Goal: Feedback & Contribution: Leave review/rating

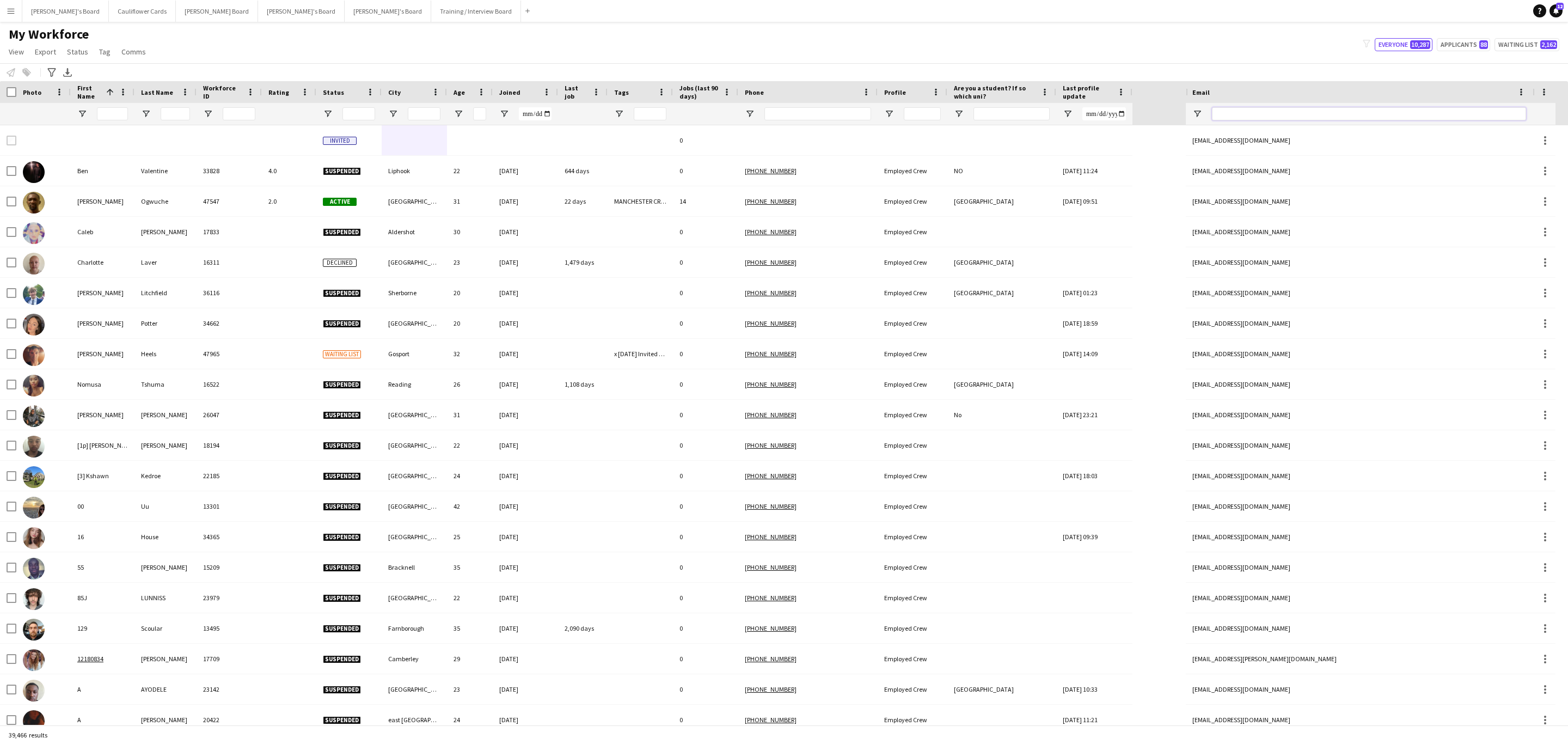
click at [1242, 113] on input "Email Filter Input" at bounding box center [1369, 113] width 314 height 13
paste input "**********"
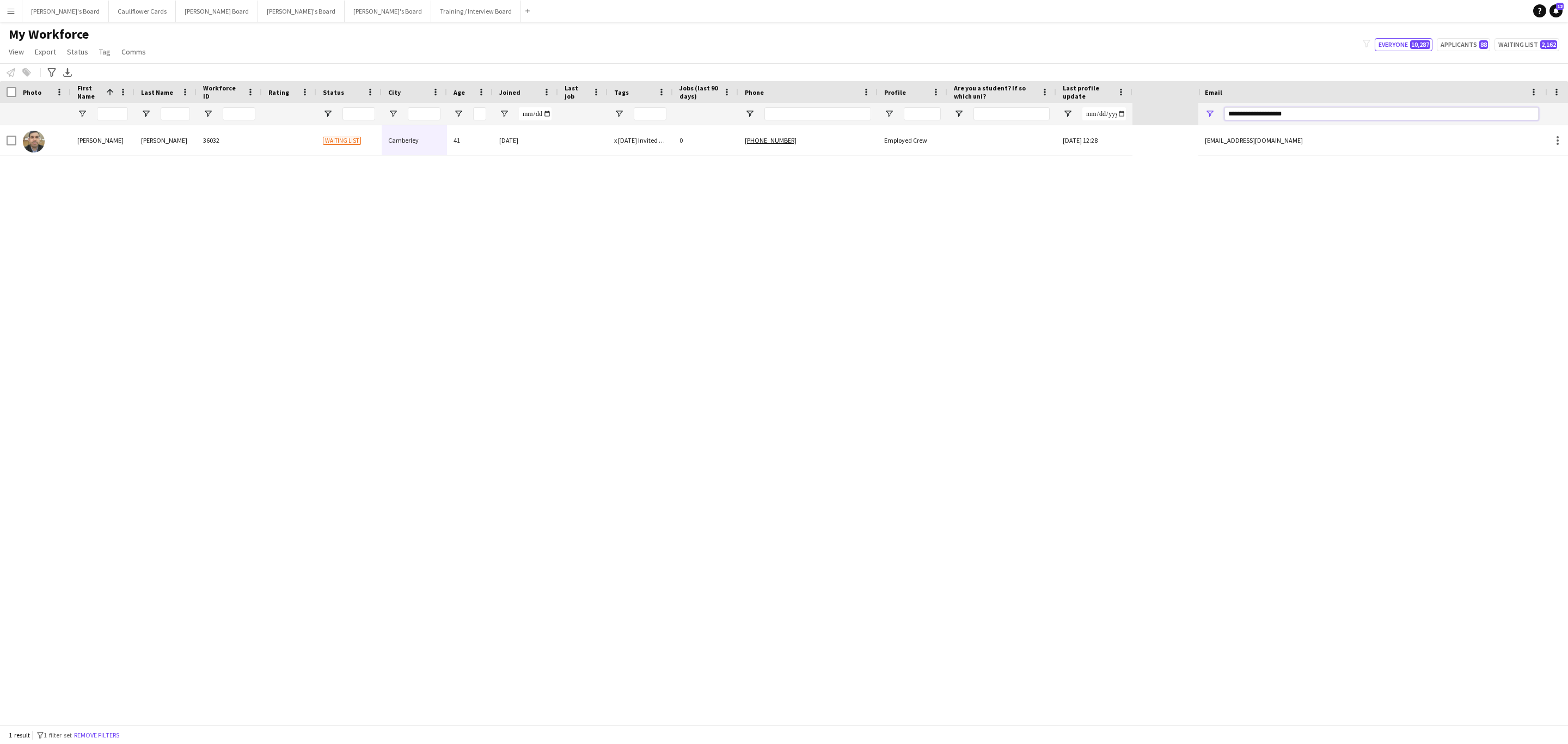
type input "**********"
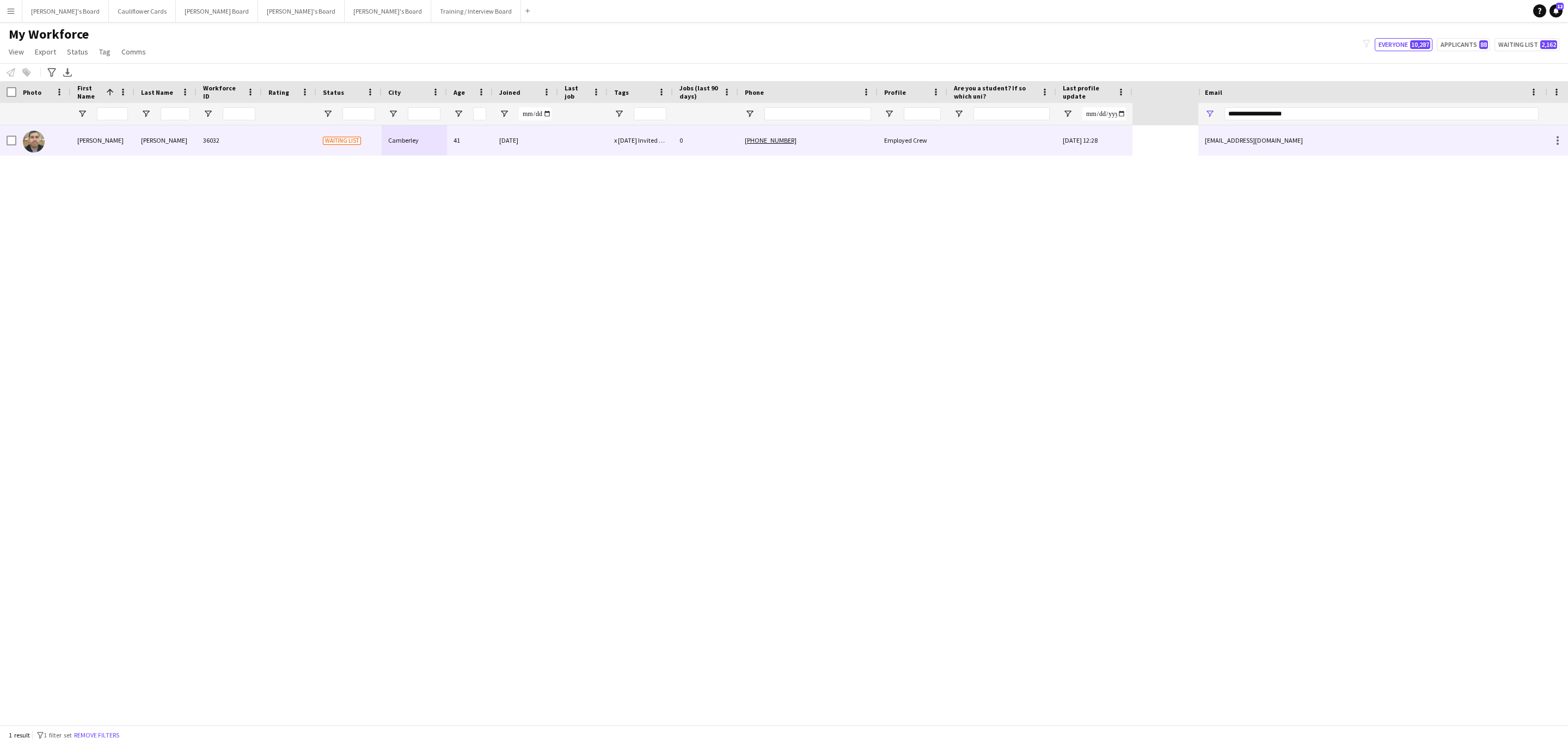
click at [840, 143] on div "+4407860804996" at bounding box center [808, 139] width 139 height 30
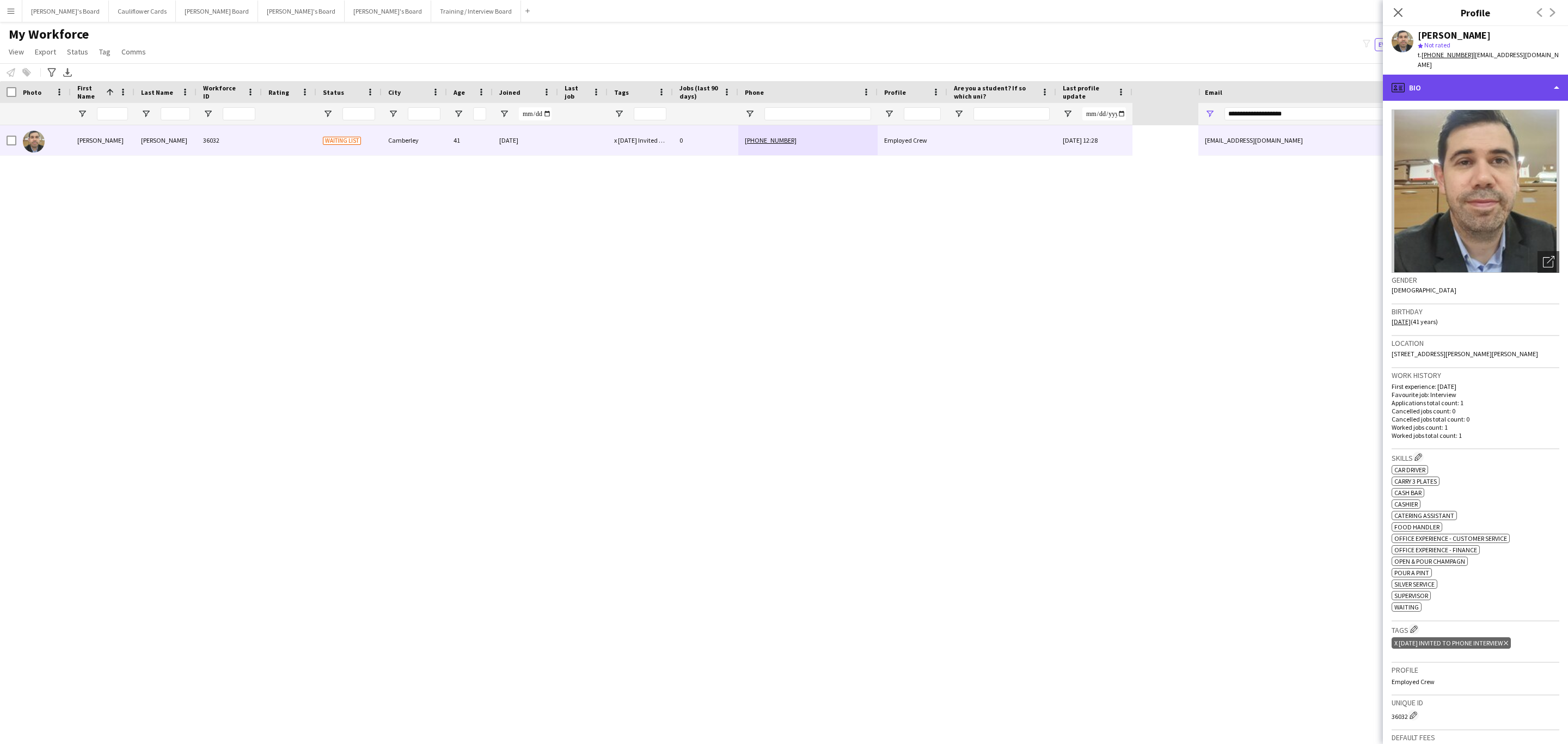
click at [1457, 75] on div "profile Bio" at bounding box center [1475, 87] width 185 height 26
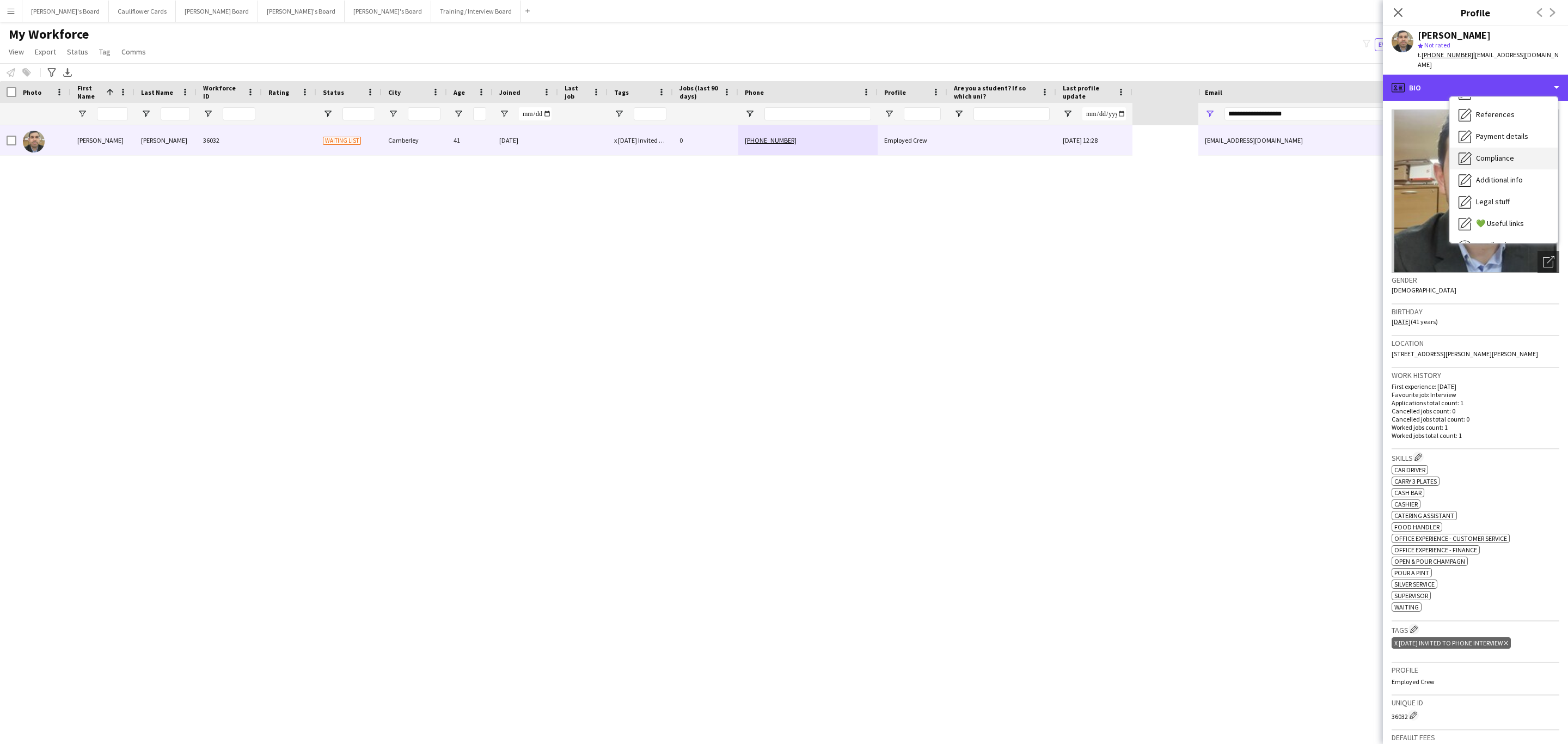
scroll to position [146, 0]
click at [1510, 114] on div "Compliance Compliance" at bounding box center [1504, 120] width 108 height 22
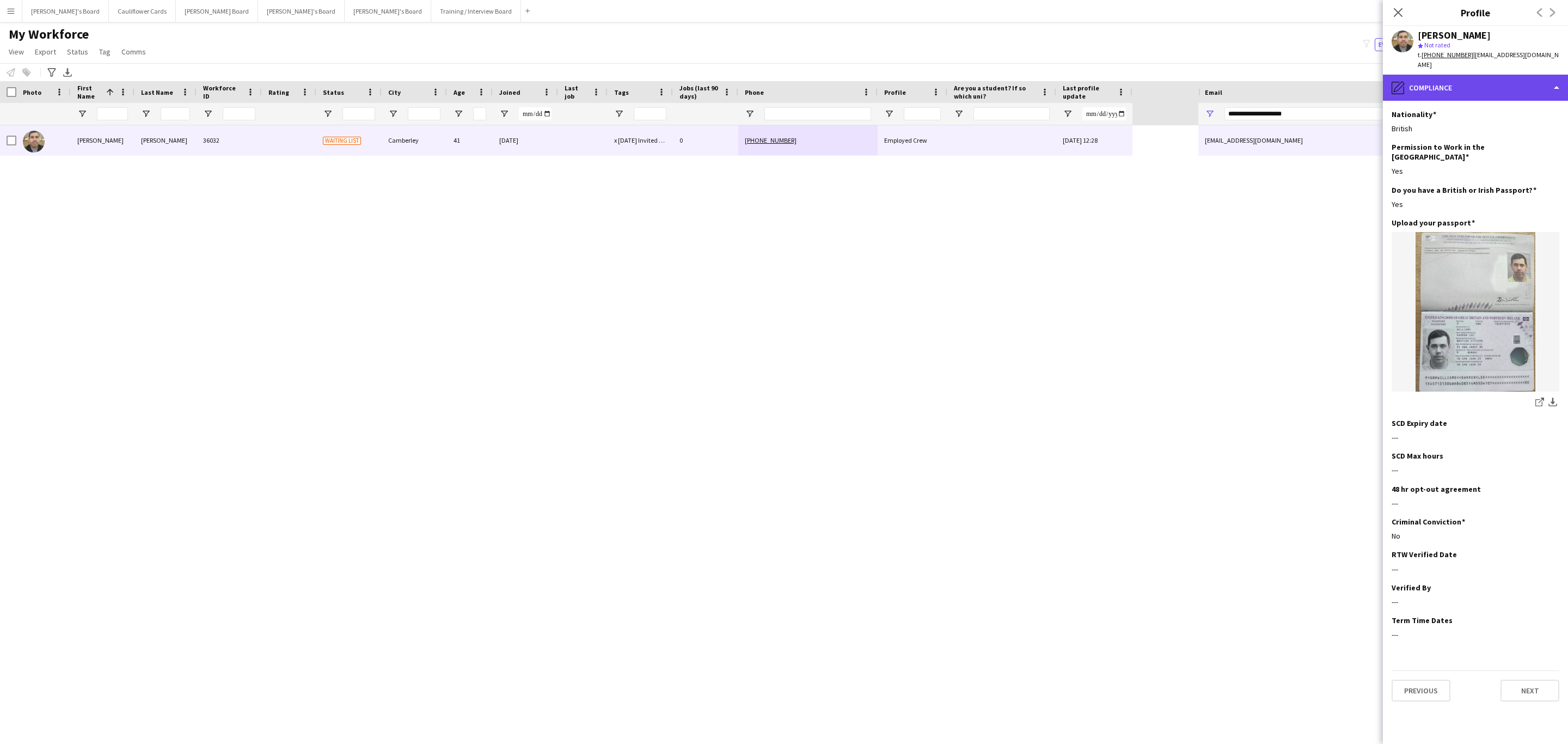
click at [1518, 82] on div "pencil4 Compliance" at bounding box center [1475, 87] width 185 height 26
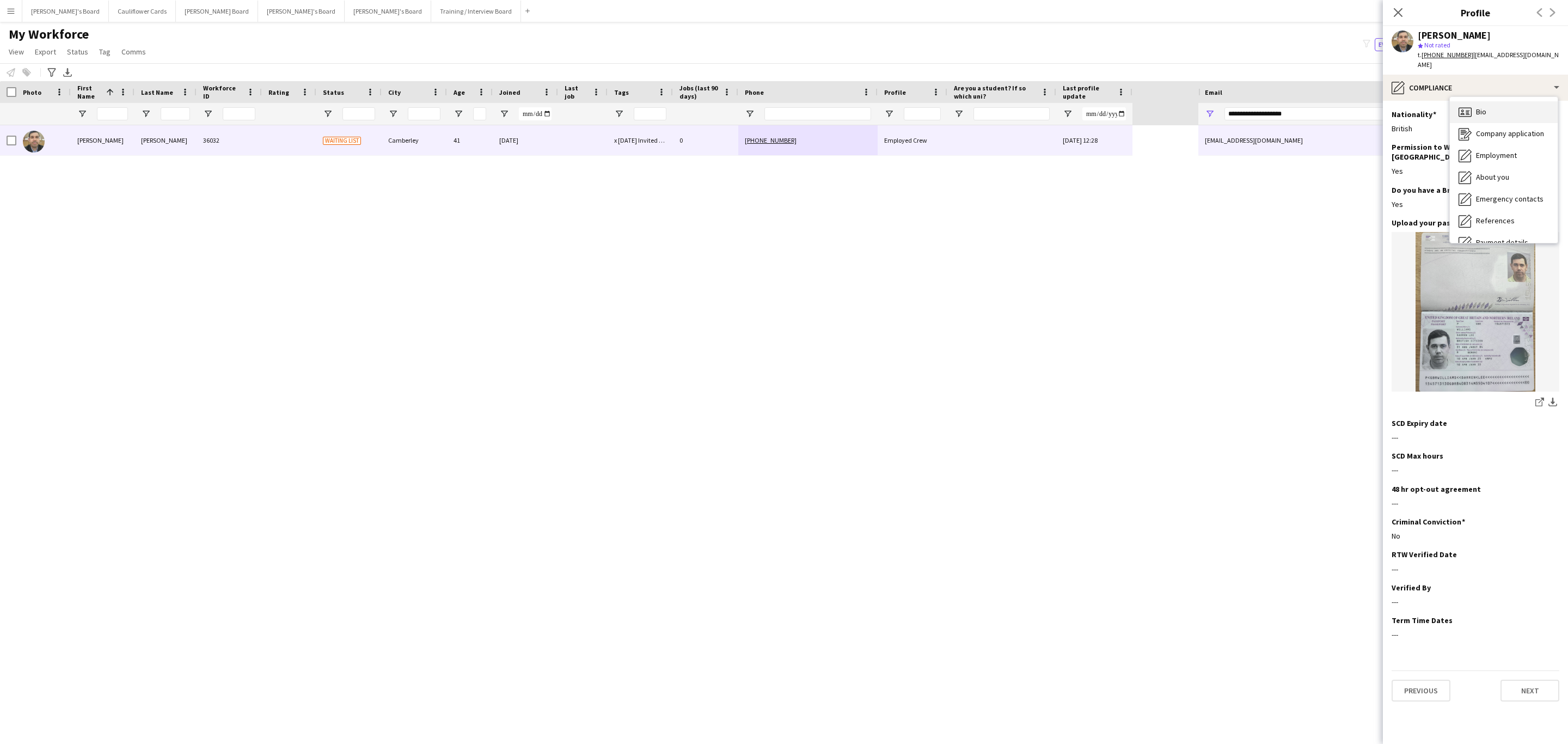
click at [1501, 102] on div "Bio Bio" at bounding box center [1504, 112] width 108 height 22
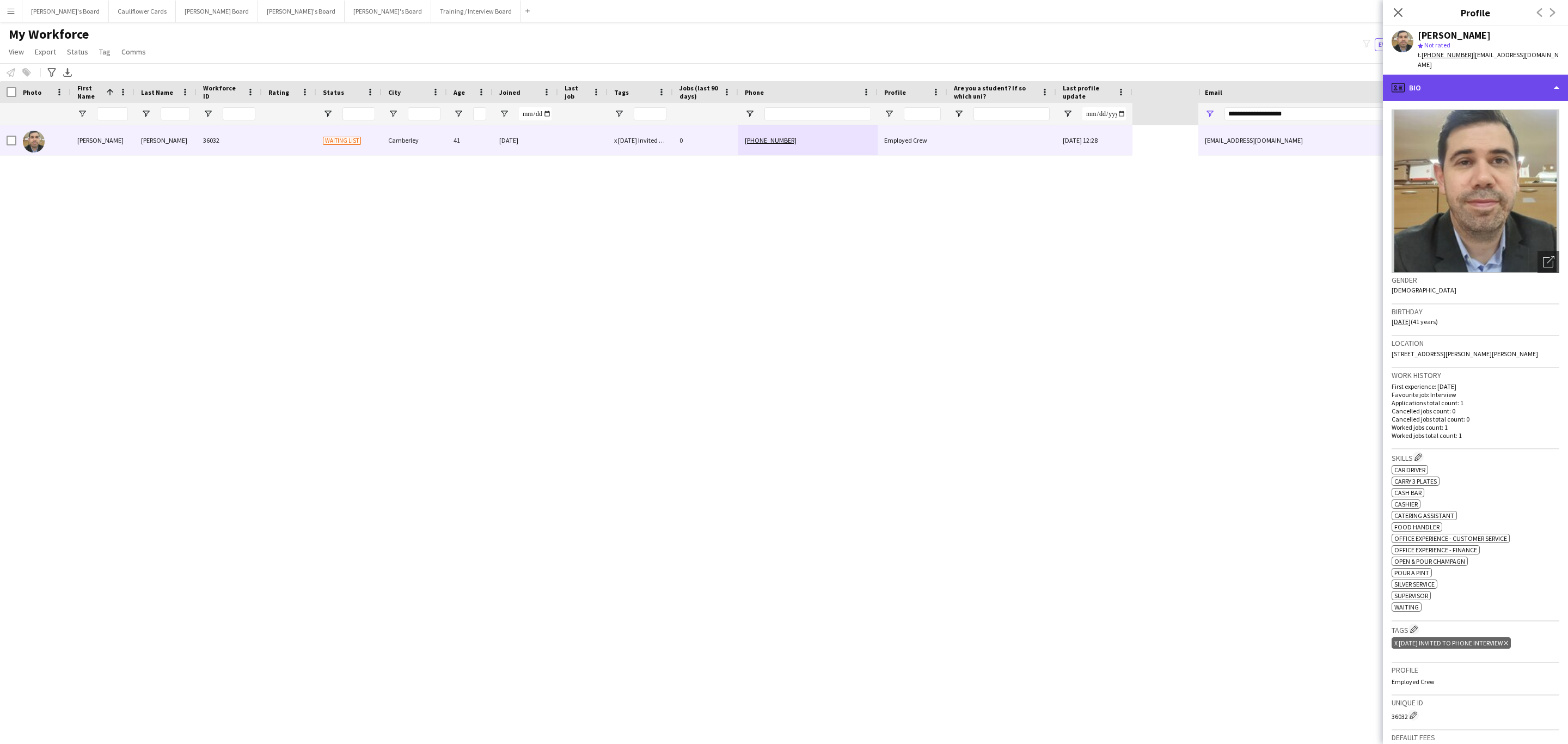
click at [1469, 79] on div "profile Bio" at bounding box center [1475, 87] width 185 height 26
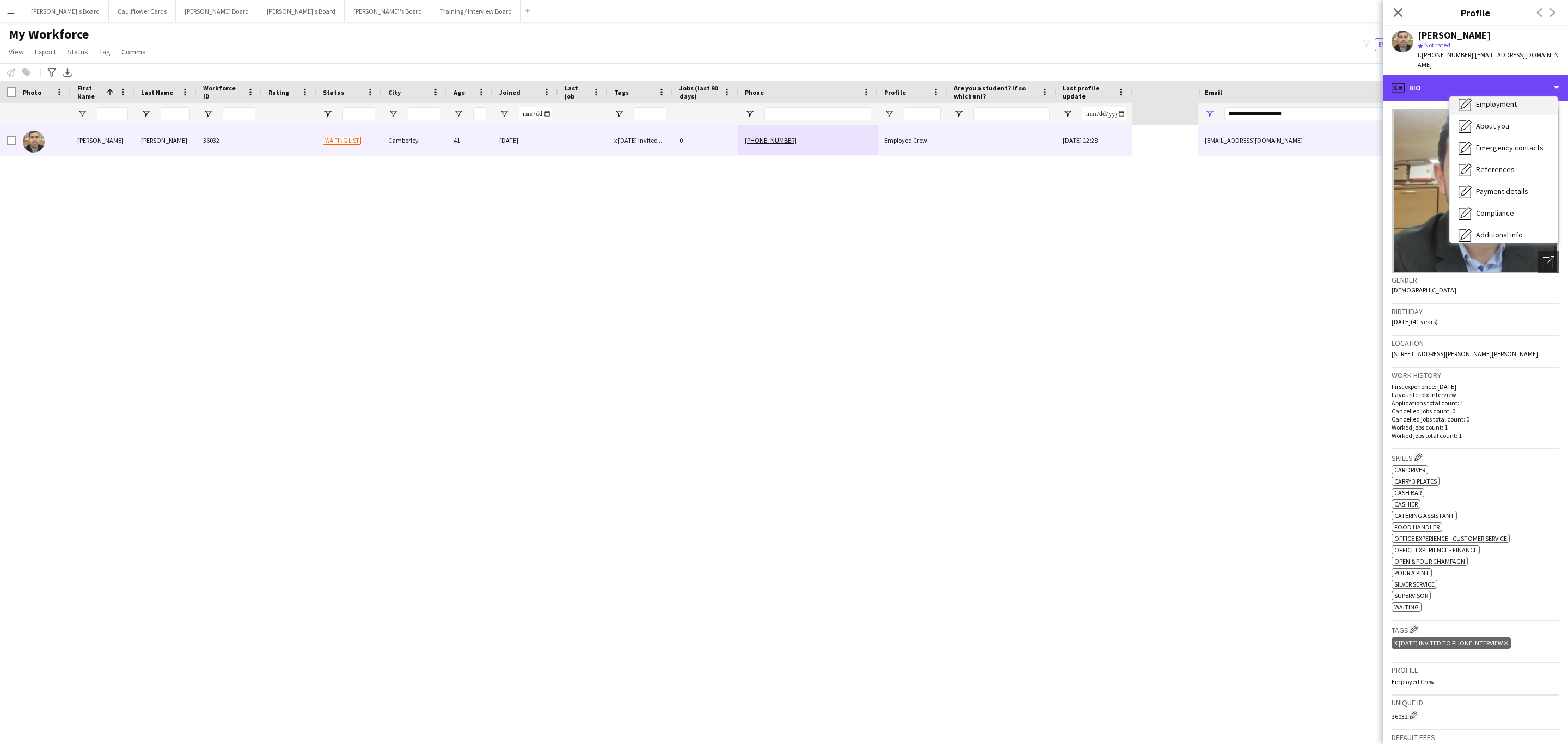
scroll to position [82, 0]
click at [1508, 202] on div "Additional info Additional info" at bounding box center [1504, 205] width 108 height 22
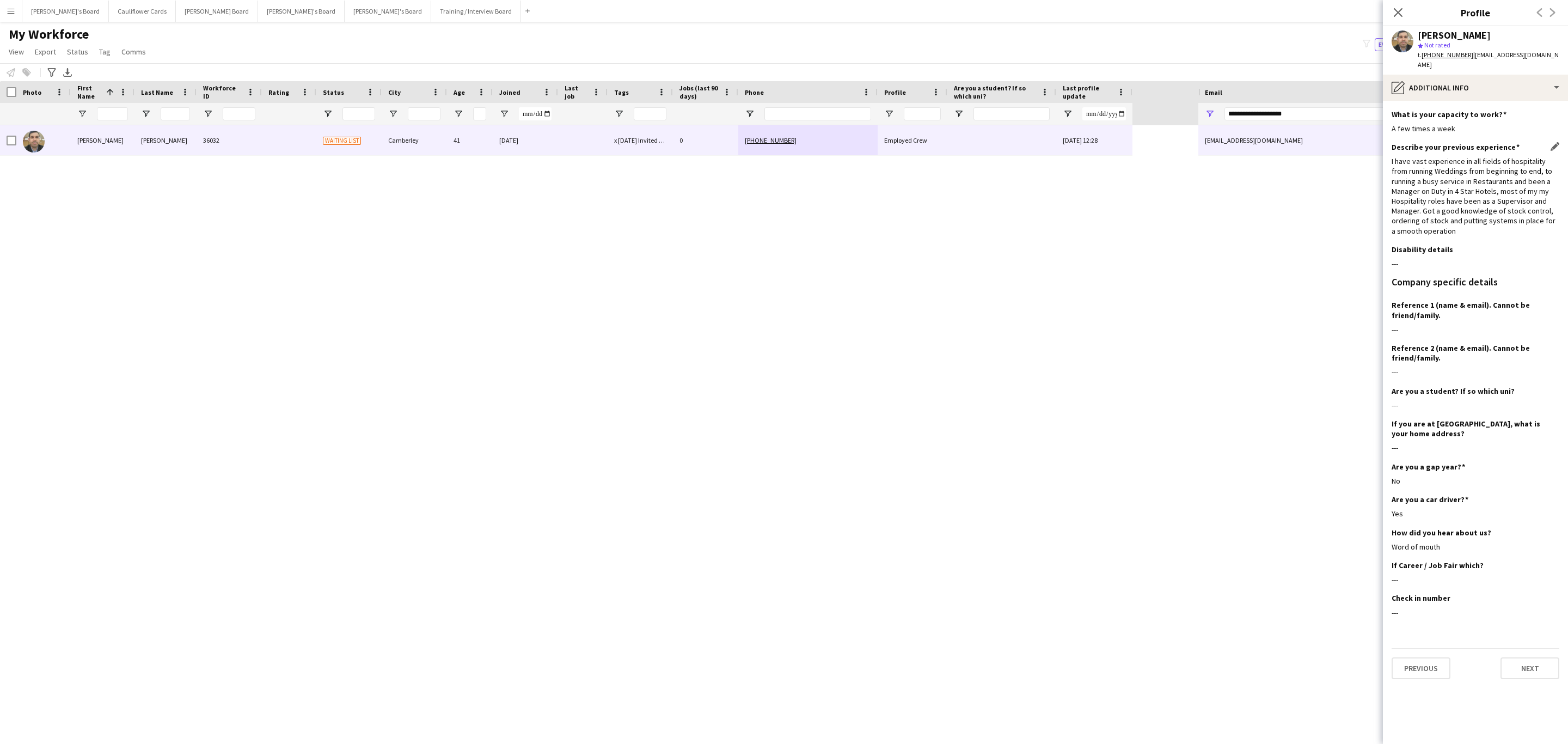
click at [1452, 213] on div "I have vast experience in all fields of hospitality from running Weddings from …" at bounding box center [1475, 196] width 168 height 79
click at [1457, 209] on div "I have vast experience in all fields of hospitality from running Weddings from …" at bounding box center [1475, 196] width 168 height 79
click at [1456, 199] on div "I have vast experience in all fields of hospitality from running Weddings from …" at bounding box center [1475, 196] width 168 height 79
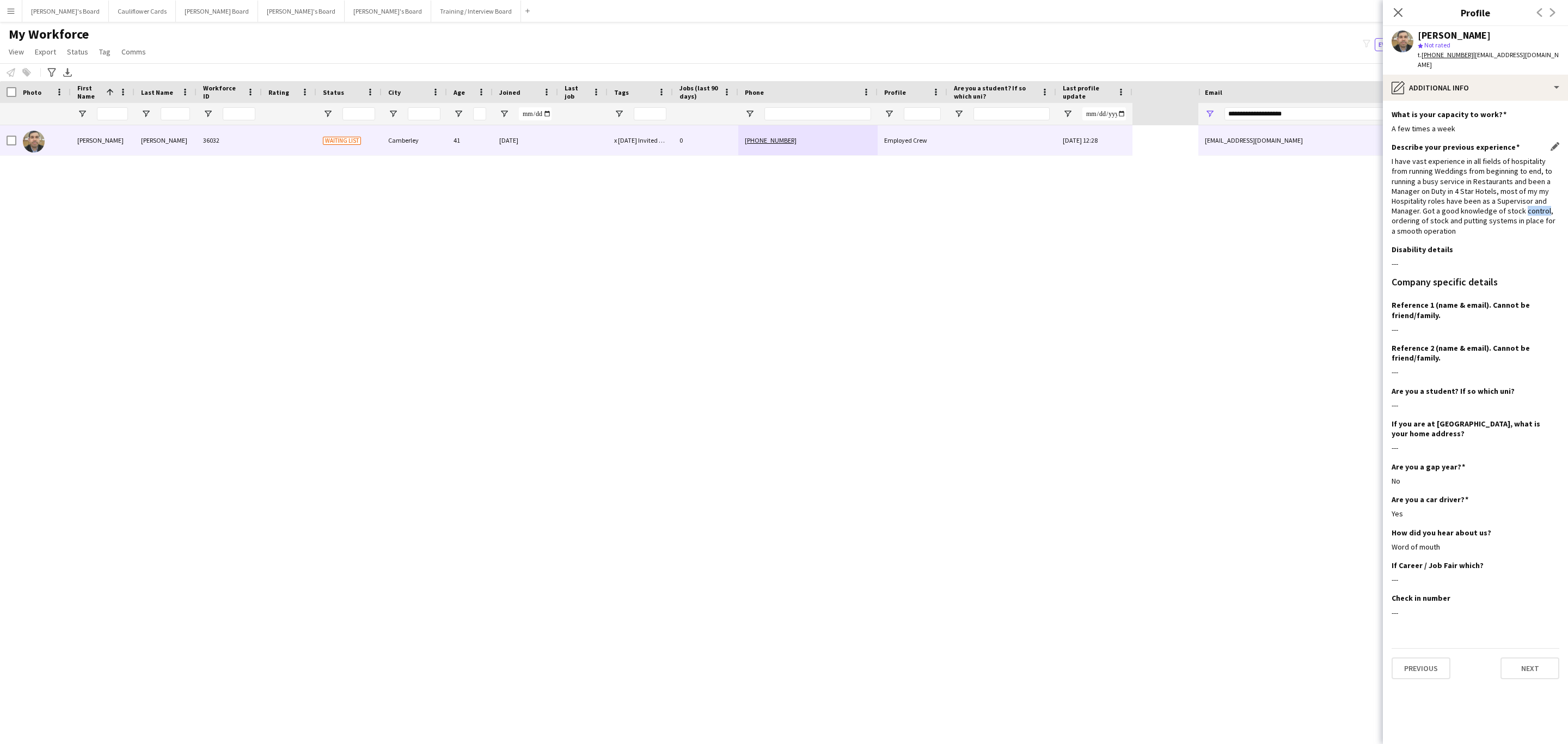
click at [1456, 199] on div "I have vast experience in all fields of hospitality from running Weddings from …" at bounding box center [1475, 196] width 168 height 79
click at [1481, 201] on div "I have vast experience in all fields of hospitality from running Weddings from …" at bounding box center [1475, 196] width 168 height 79
click at [1528, 207] on div "I have vast experience in all fields of hospitality from running Weddings from …" at bounding box center [1475, 196] width 168 height 79
drag, startPoint x: 1545, startPoint y: 215, endPoint x: 1391, endPoint y: 154, distance: 165.6
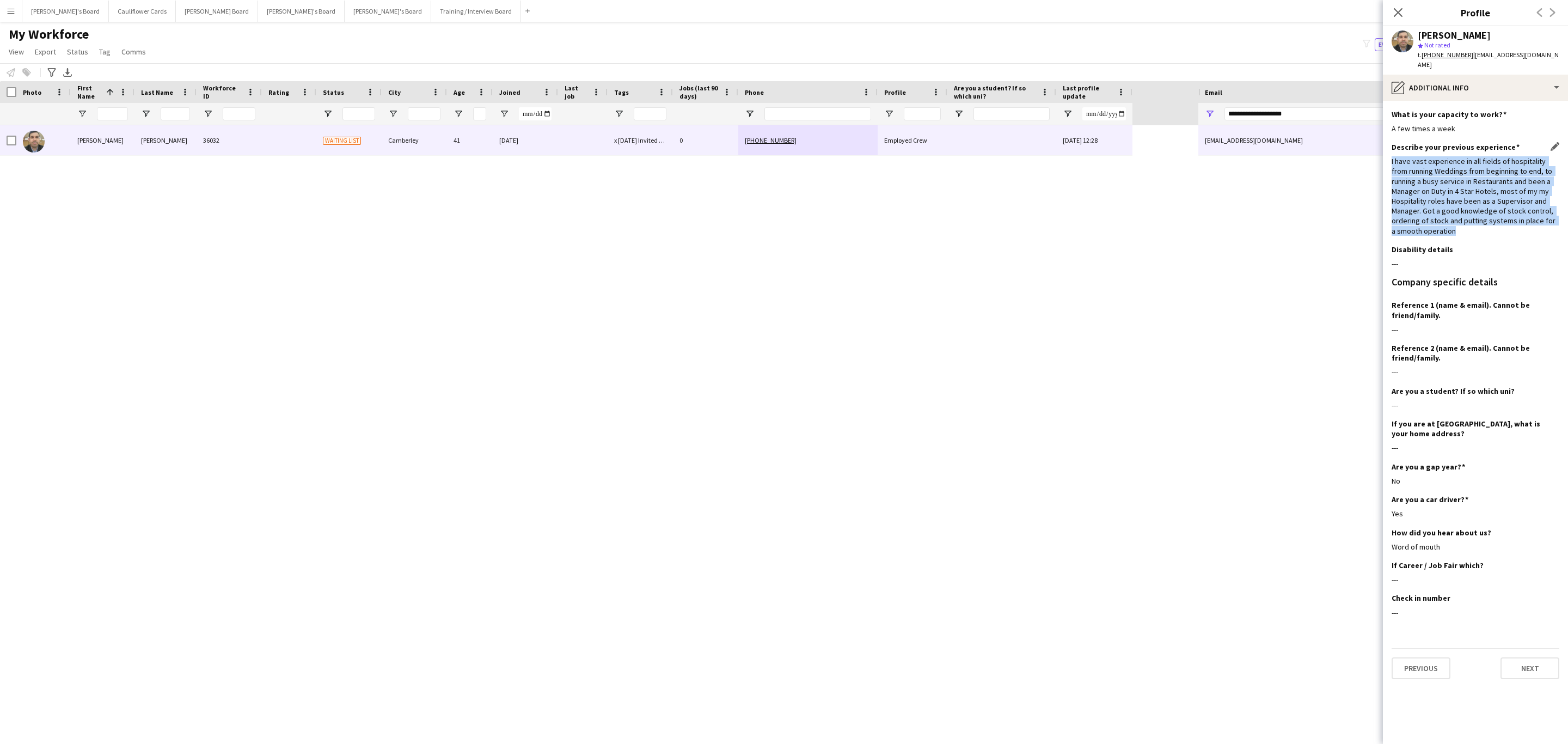
click at [1392, 156] on div "I have vast experience in all fields of hospitality from running Weddings from …" at bounding box center [1475, 196] width 168 height 79
click at [1417, 180] on div "I have vast experience in all fields of hospitality from running Weddings from …" at bounding box center [1475, 196] width 168 height 79
click at [1533, 211] on div "I have vast experience in all fields of hospitality from running Weddings from …" at bounding box center [1475, 196] width 168 height 79
click at [1563, 212] on app-section-data-types "What is your capacity to work? Edit this field A few times a week Describe your…" at bounding box center [1475, 422] width 185 height 643
click at [1456, 208] on div "I have vast experience in all fields of hospitality from running Weddings from …" at bounding box center [1475, 196] width 168 height 79
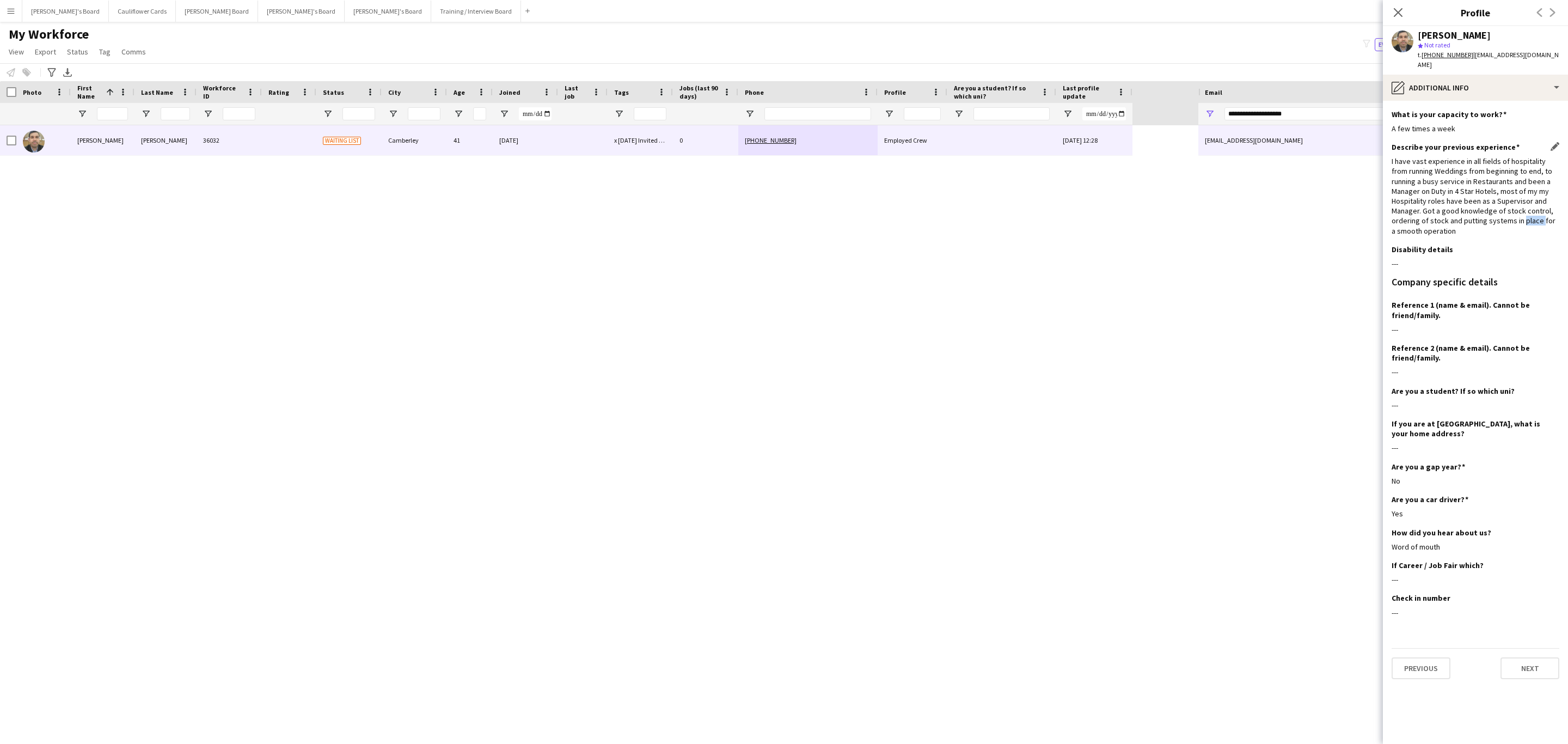
click at [1456, 208] on div "I have vast experience in all fields of hospitality from running Weddings from …" at bounding box center [1475, 196] width 168 height 79
click at [1456, 207] on div "I have vast experience in all fields of hospitality from running Weddings from …" at bounding box center [1475, 196] width 168 height 79
click at [1474, 201] on div "I have vast experience in all fields of hospitality from running Weddings from …" at bounding box center [1475, 196] width 168 height 79
drag, startPoint x: 1457, startPoint y: 181, endPoint x: 1469, endPoint y: 208, distance: 29.5
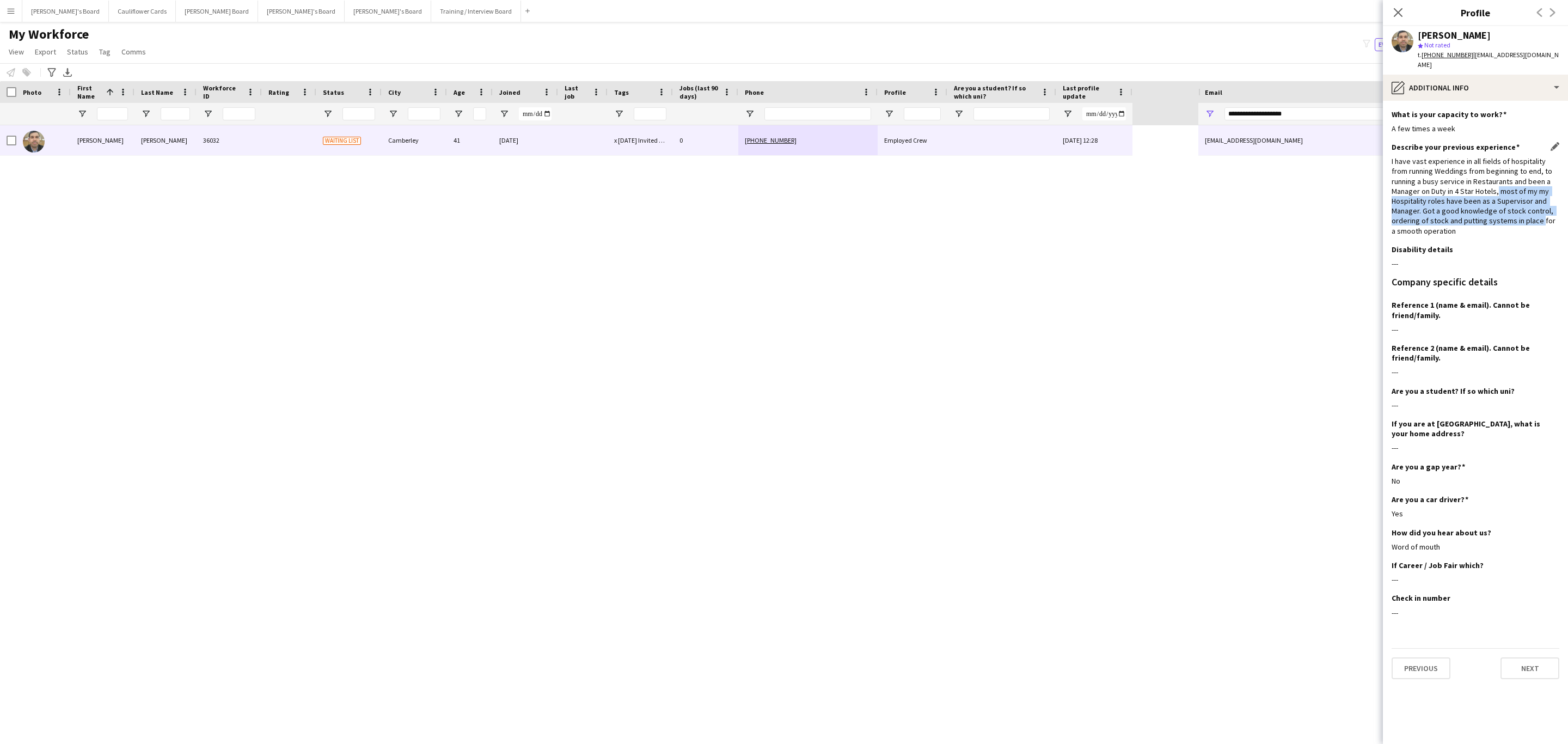
click at [1469, 208] on div "I have vast experience in all fields of hospitality from running Weddings from …" at bounding box center [1475, 196] width 168 height 79
click at [1529, 77] on div "pencil4 Additional info" at bounding box center [1475, 87] width 185 height 26
click at [1510, 110] on div "Bio Bio" at bounding box center [1504, 112] width 108 height 22
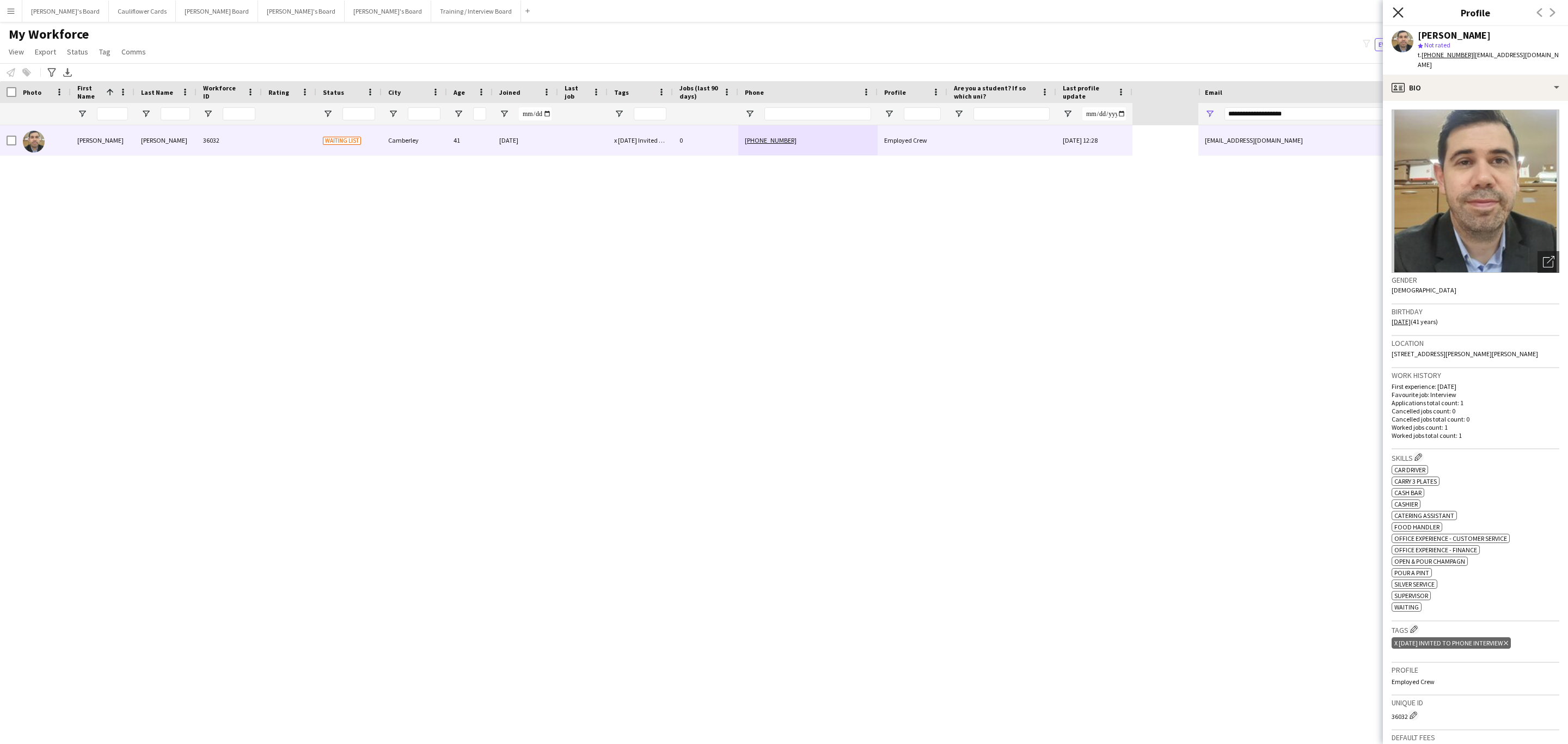
click at [1402, 12] on icon "Close pop-in" at bounding box center [1398, 13] width 11 height 11
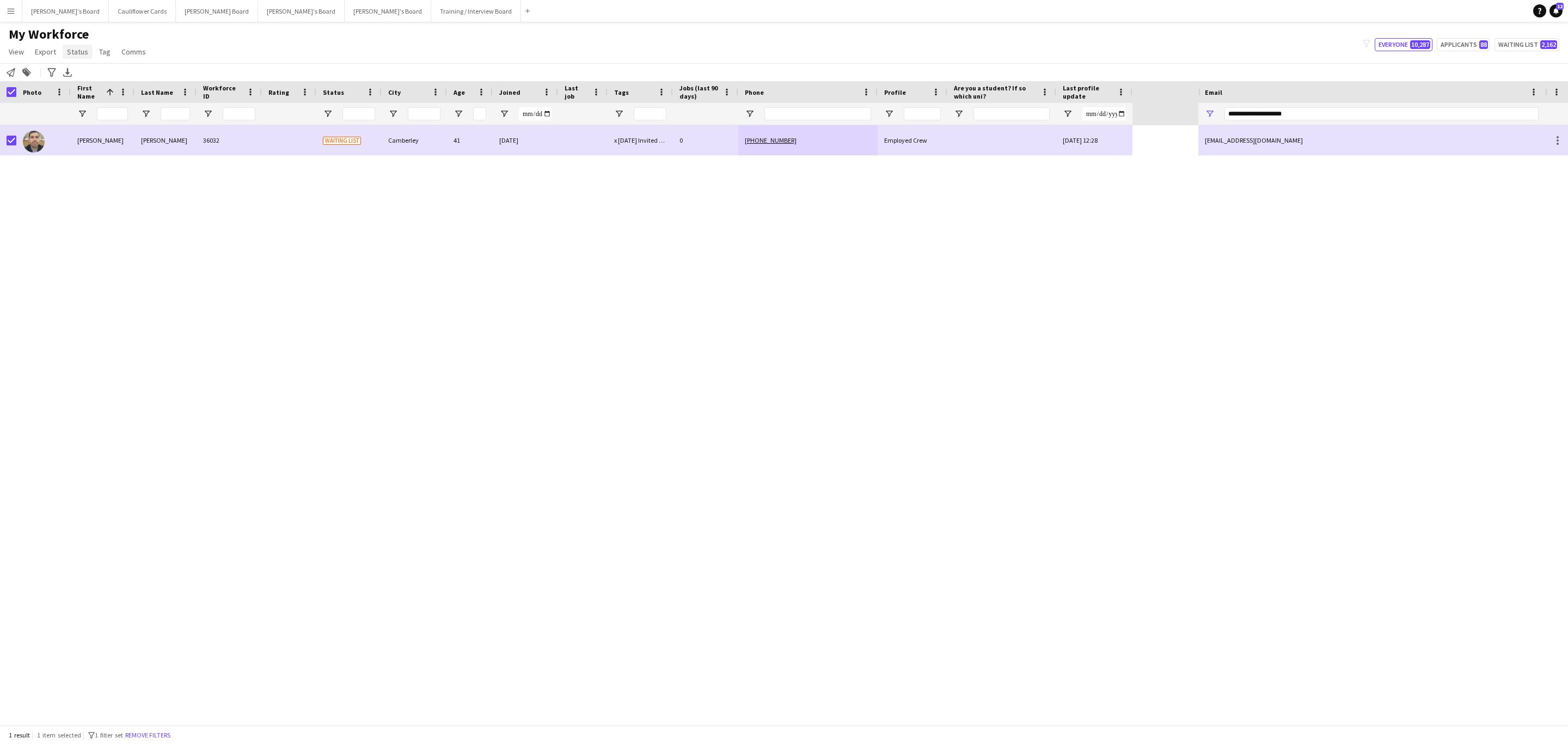
click at [77, 54] on span "Status" at bounding box center [78, 51] width 22 height 10
drag, startPoint x: 103, startPoint y: 76, endPoint x: 226, endPoint y: 106, distance: 126.6
click at [104, 77] on link "Edit" at bounding box center [101, 75] width 76 height 22
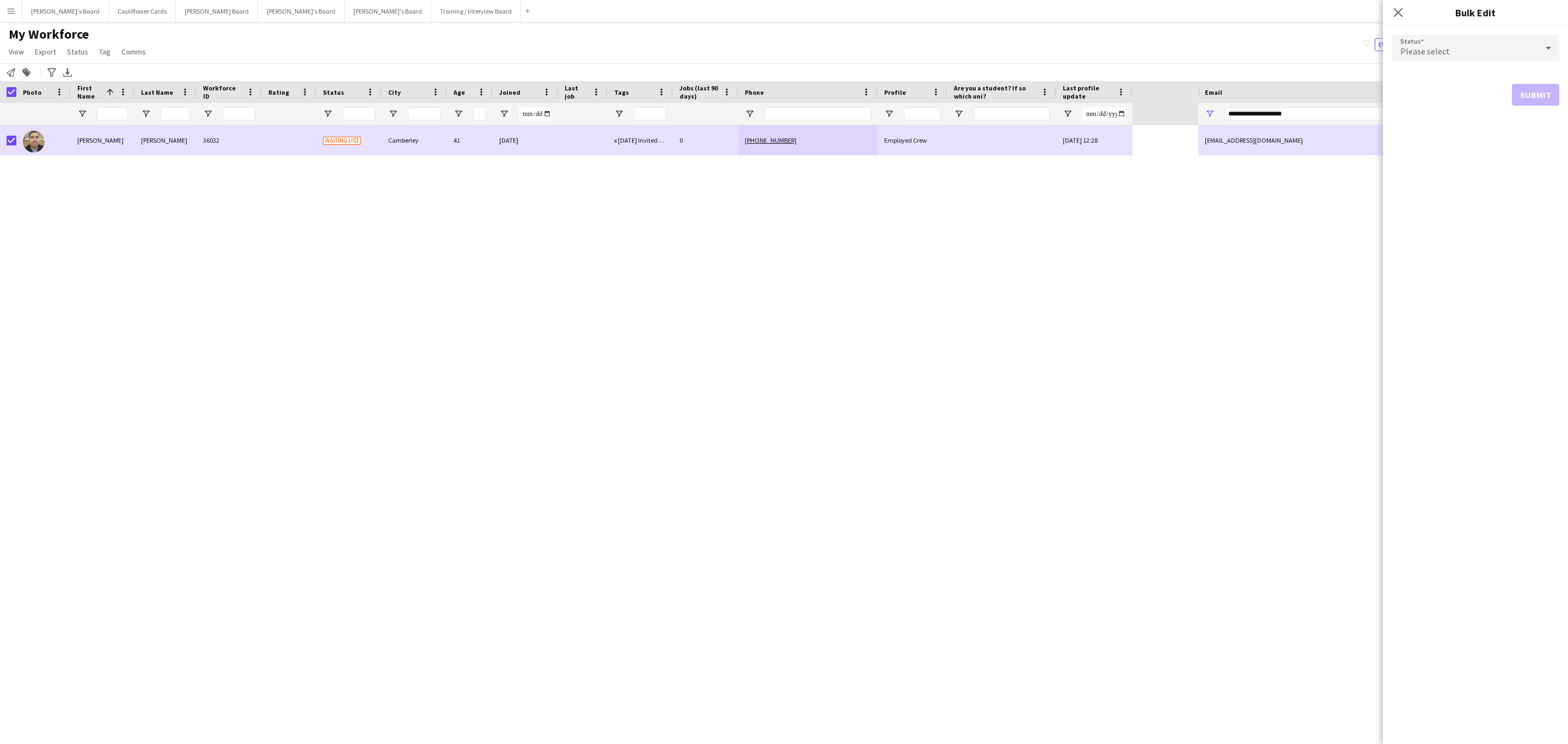
click at [1429, 41] on div "Please select" at bounding box center [1465, 48] width 146 height 26
click at [1448, 70] on mat-option "Active" at bounding box center [1475, 79] width 168 height 27
click at [1528, 128] on button "Submit" at bounding box center [1536, 132] width 48 height 22
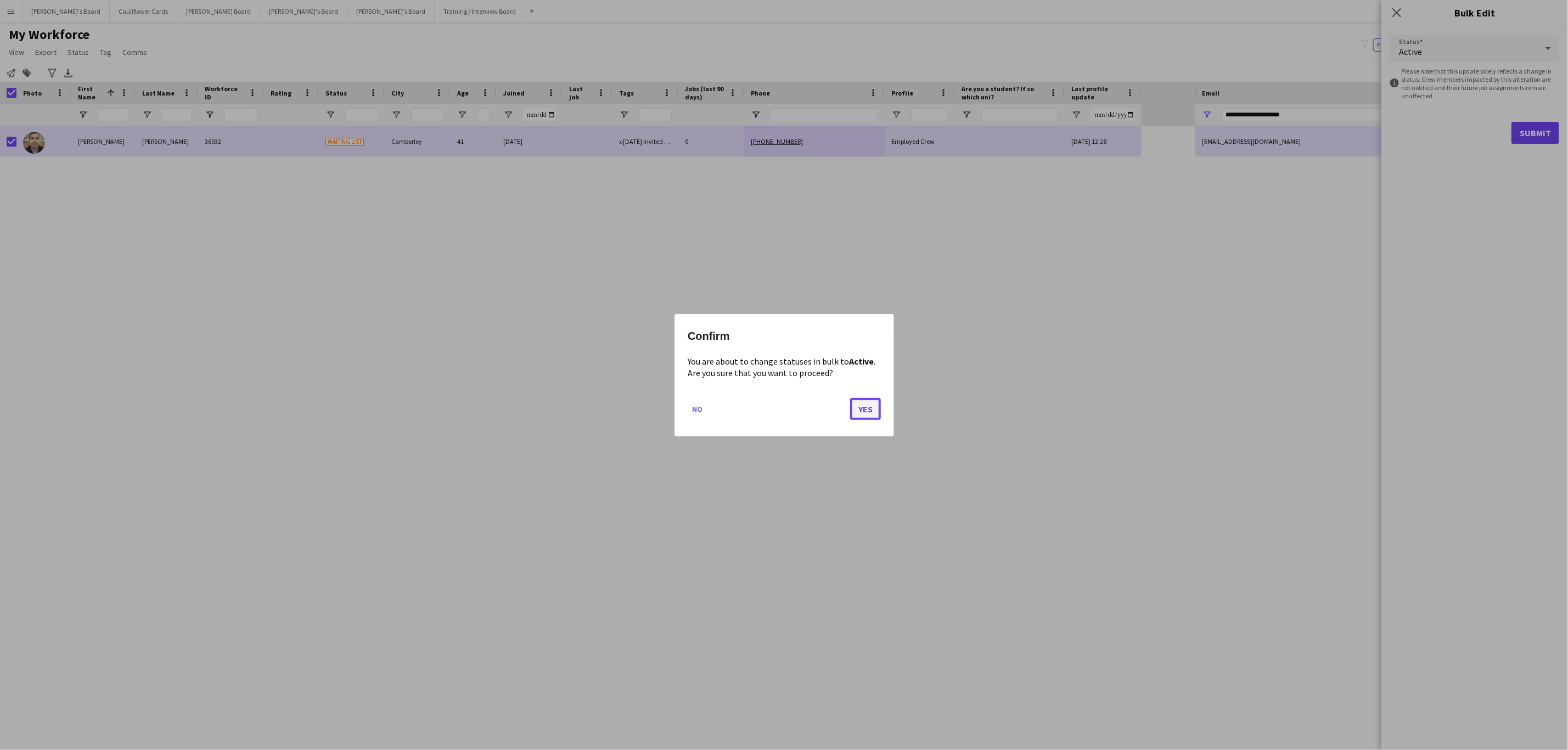
click at [865, 415] on button "Yes" at bounding box center [866, 409] width 31 height 22
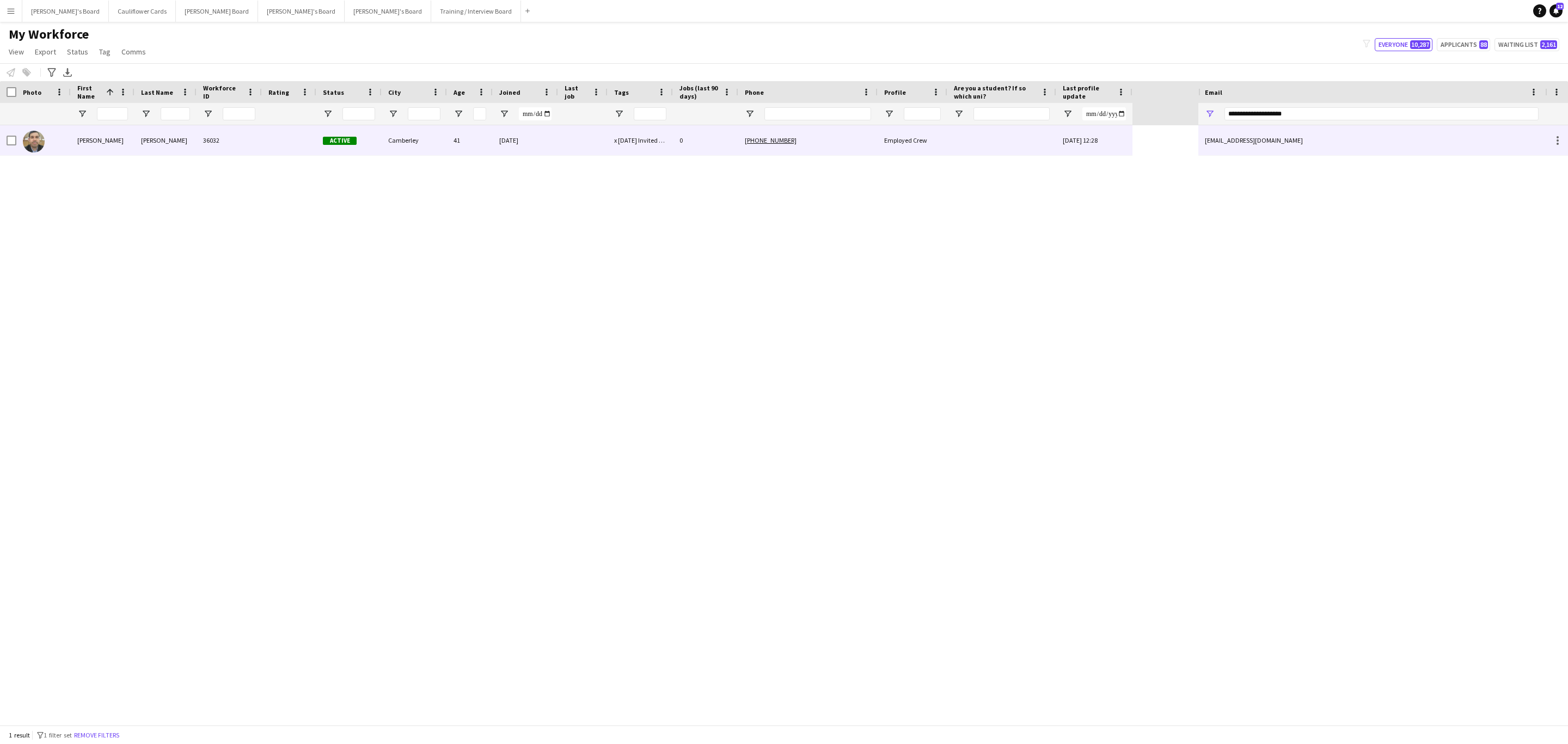
click at [168, 144] on div "Williams" at bounding box center [165, 139] width 62 height 30
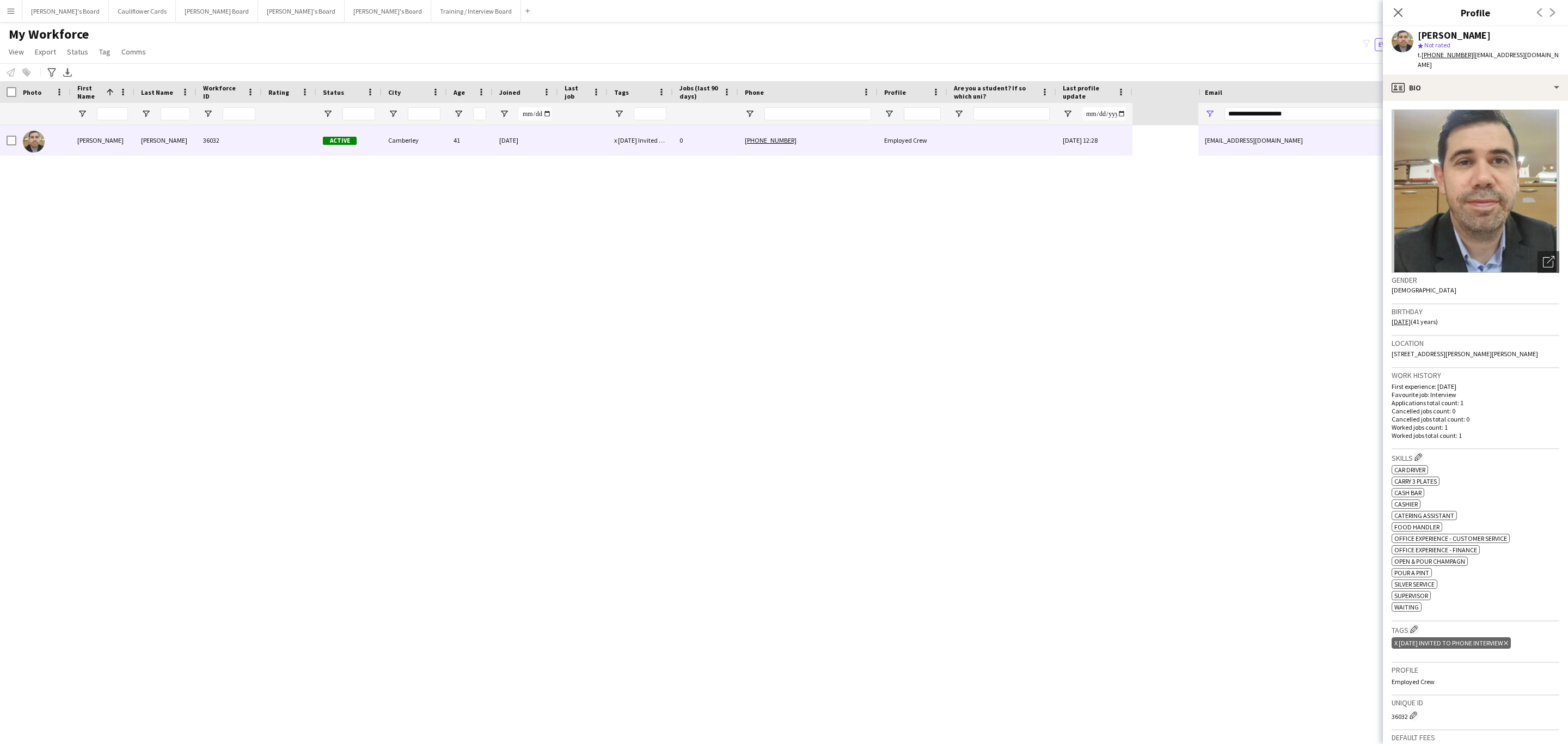
scroll to position [173, 0]
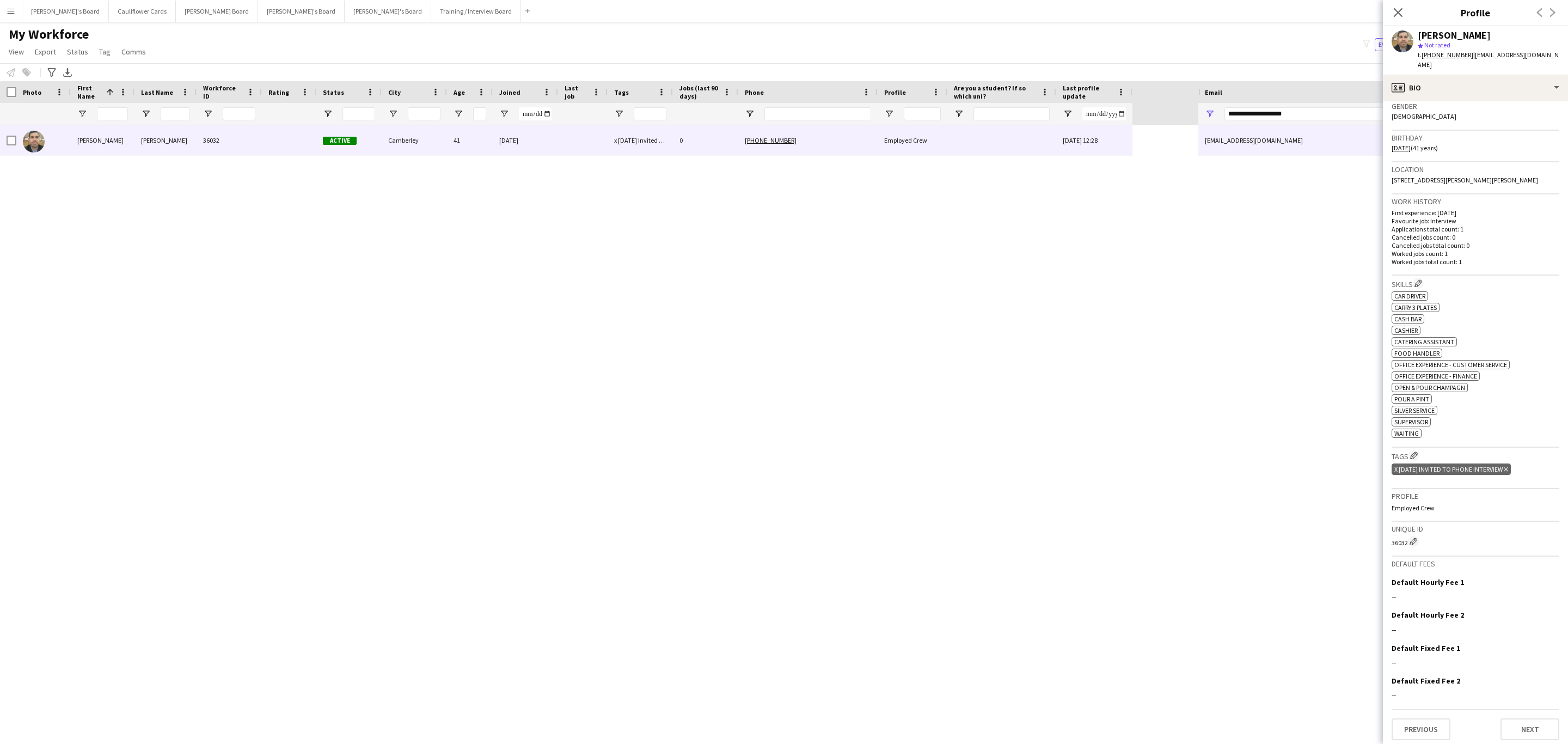
click at [1397, 12] on icon at bounding box center [1399, 13] width 9 height 9
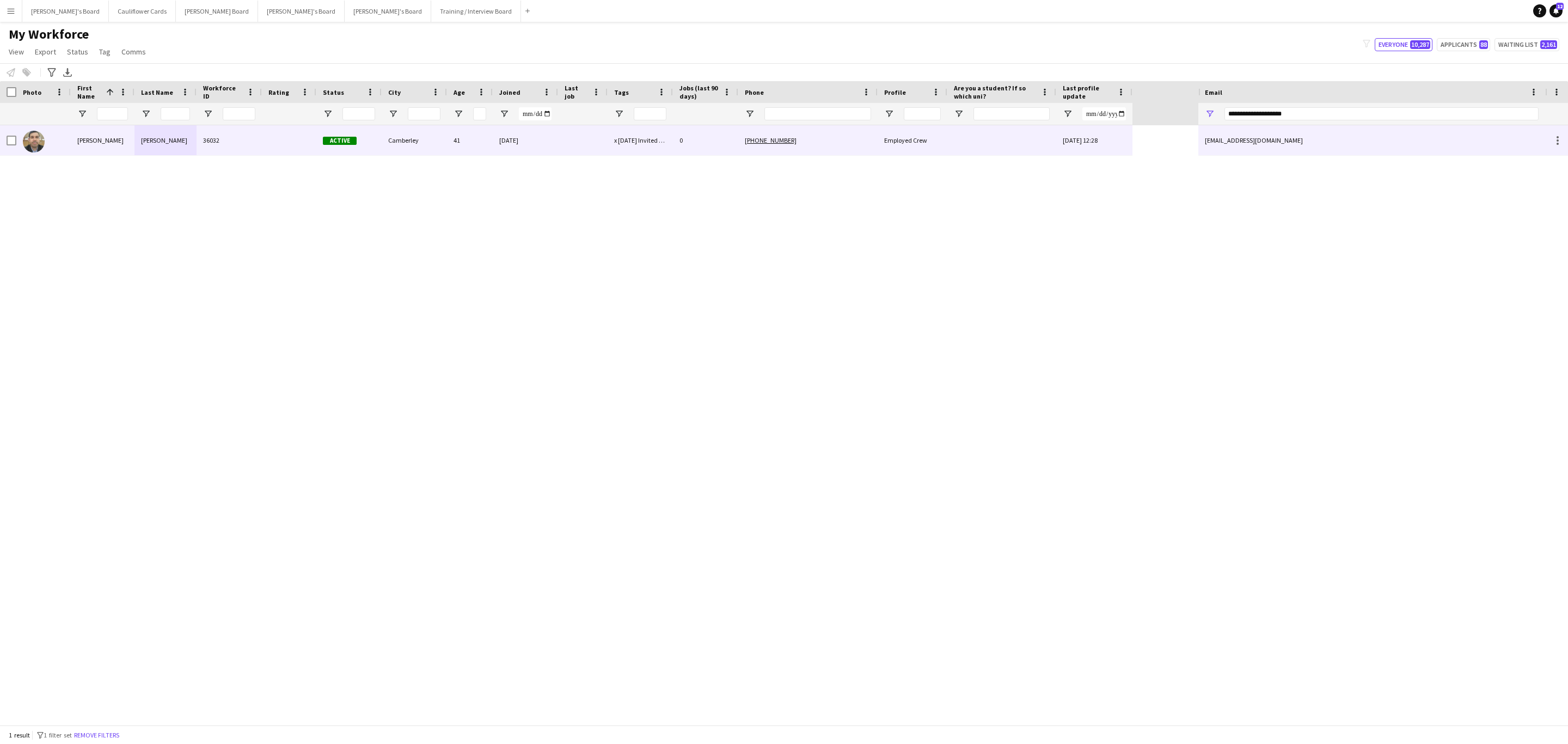
drag, startPoint x: 261, startPoint y: 147, endPoint x: 1374, endPoint y: 305, distance: 1124.2
click at [258, 149] on div "36032" at bounding box center [229, 139] width 66 height 30
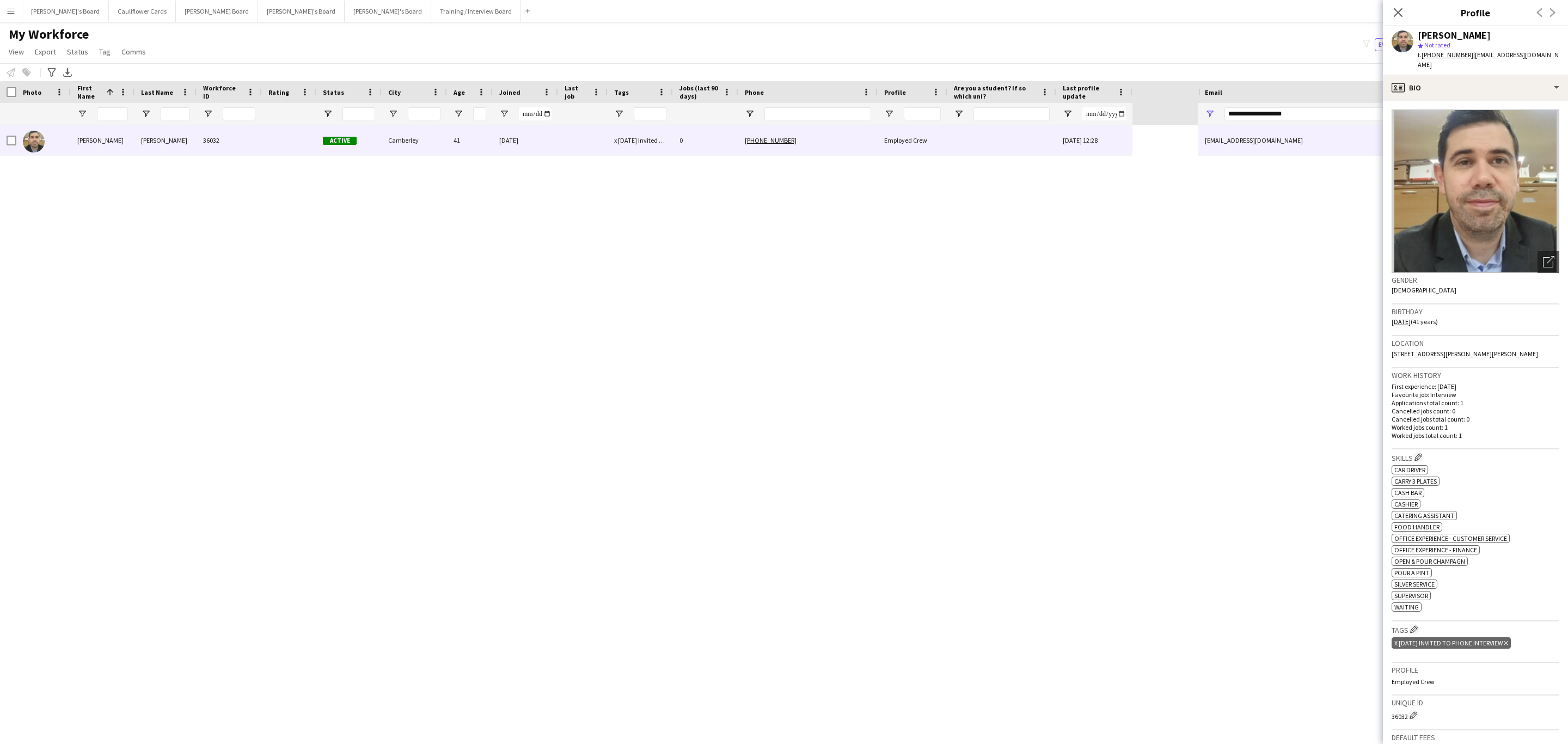
click at [1509, 640] on icon "Delete tag" at bounding box center [1506, 642] width 4 height 6
click at [1412, 625] on app-icon "Edit crew company tags" at bounding box center [1414, 629] width 7 height 7
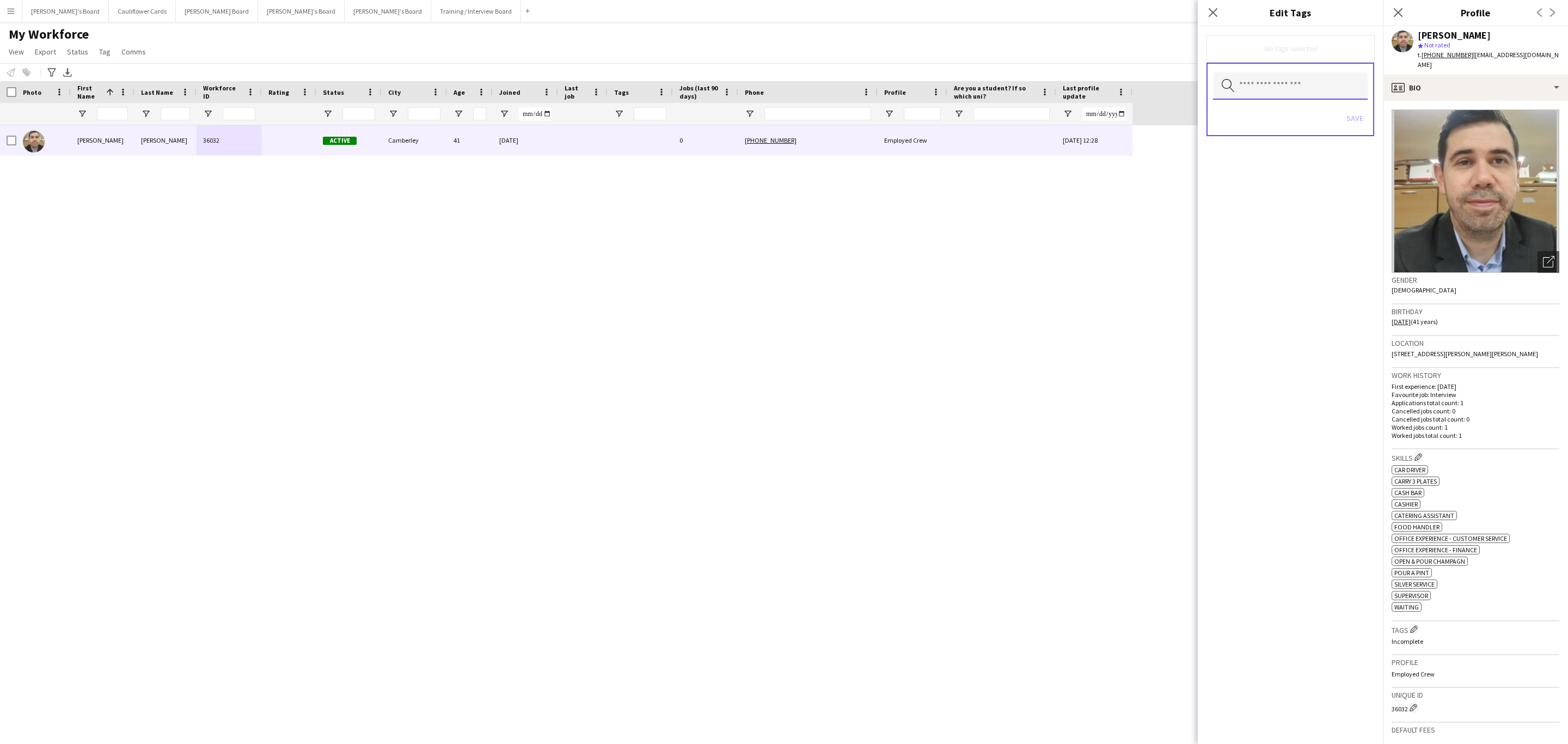
click at [1293, 74] on input "text" at bounding box center [1290, 86] width 155 height 27
type input "*"
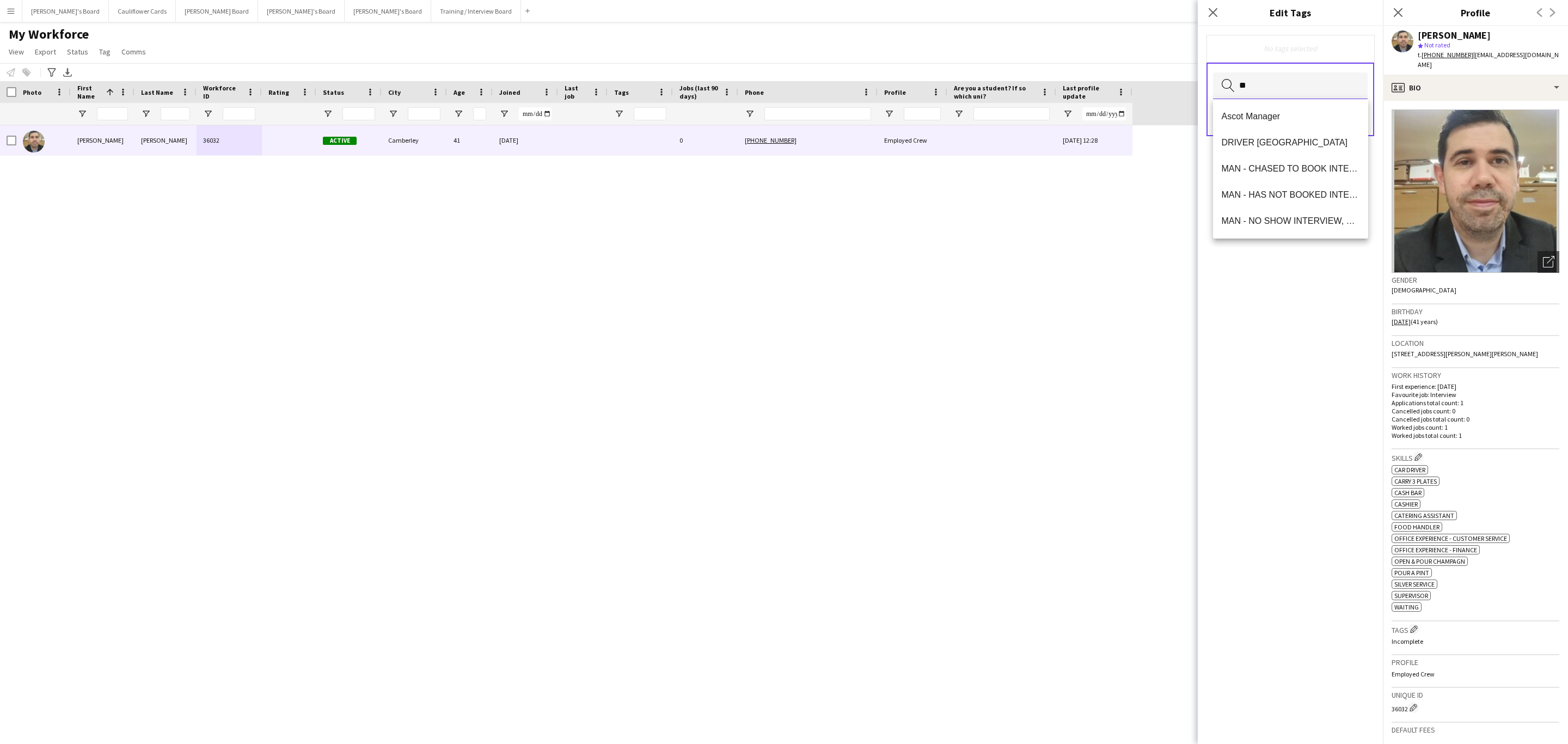
type input "*"
type input "******"
click at [1268, 158] on mat-option "Drivers" at bounding box center [1290, 168] width 155 height 26
drag, startPoint x: 1301, startPoint y: 449, endPoint x: 1307, endPoint y: 415, distance: 34.5
click at [1305, 443] on div "Drivers Remove Search by tag name Save" at bounding box center [1290, 385] width 185 height 718
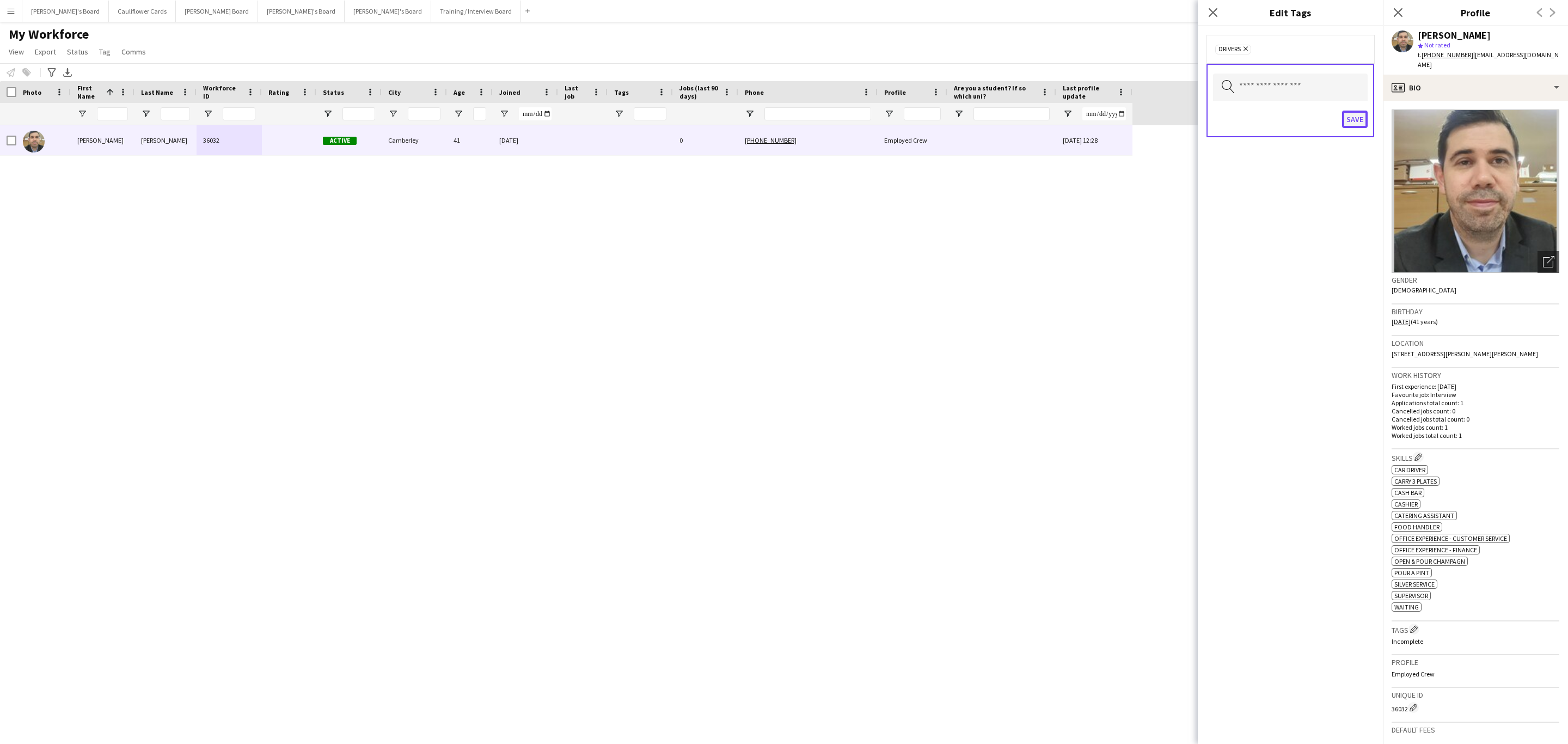
click at [1366, 121] on button "Save" at bounding box center [1355, 119] width 25 height 17
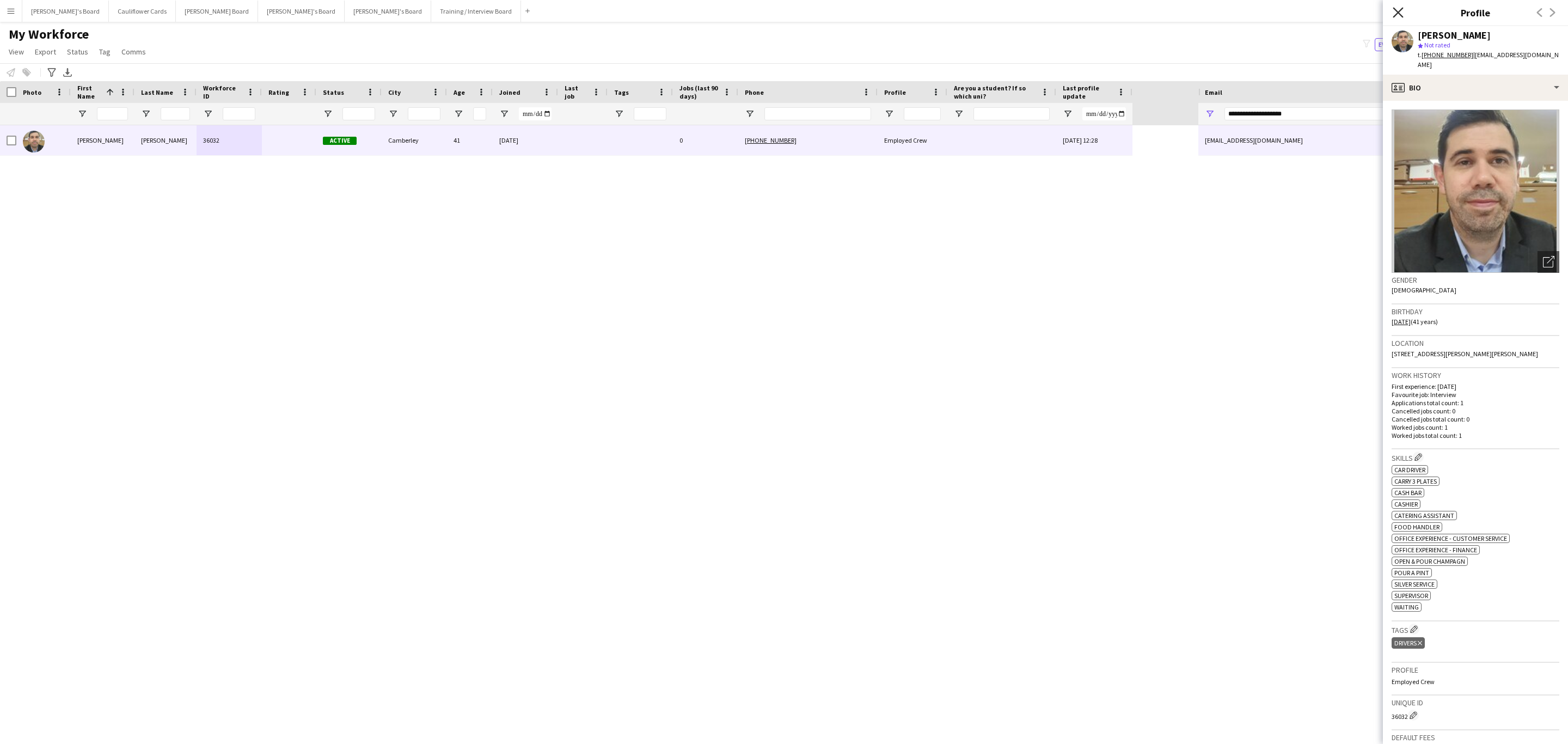
click at [1397, 12] on icon at bounding box center [1398, 13] width 11 height 11
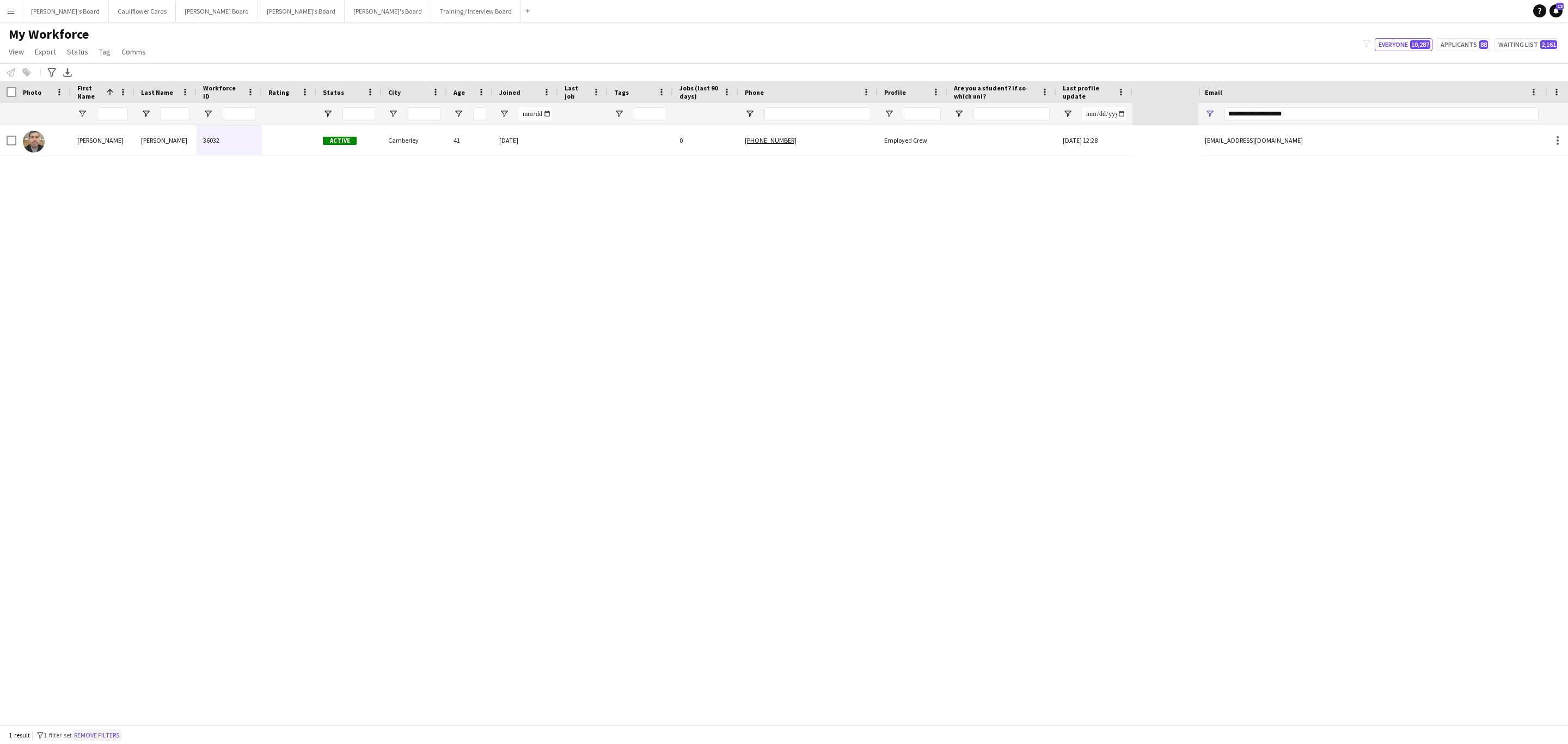
click at [116, 731] on button "Remove filters" at bounding box center [96, 735] width 49 height 12
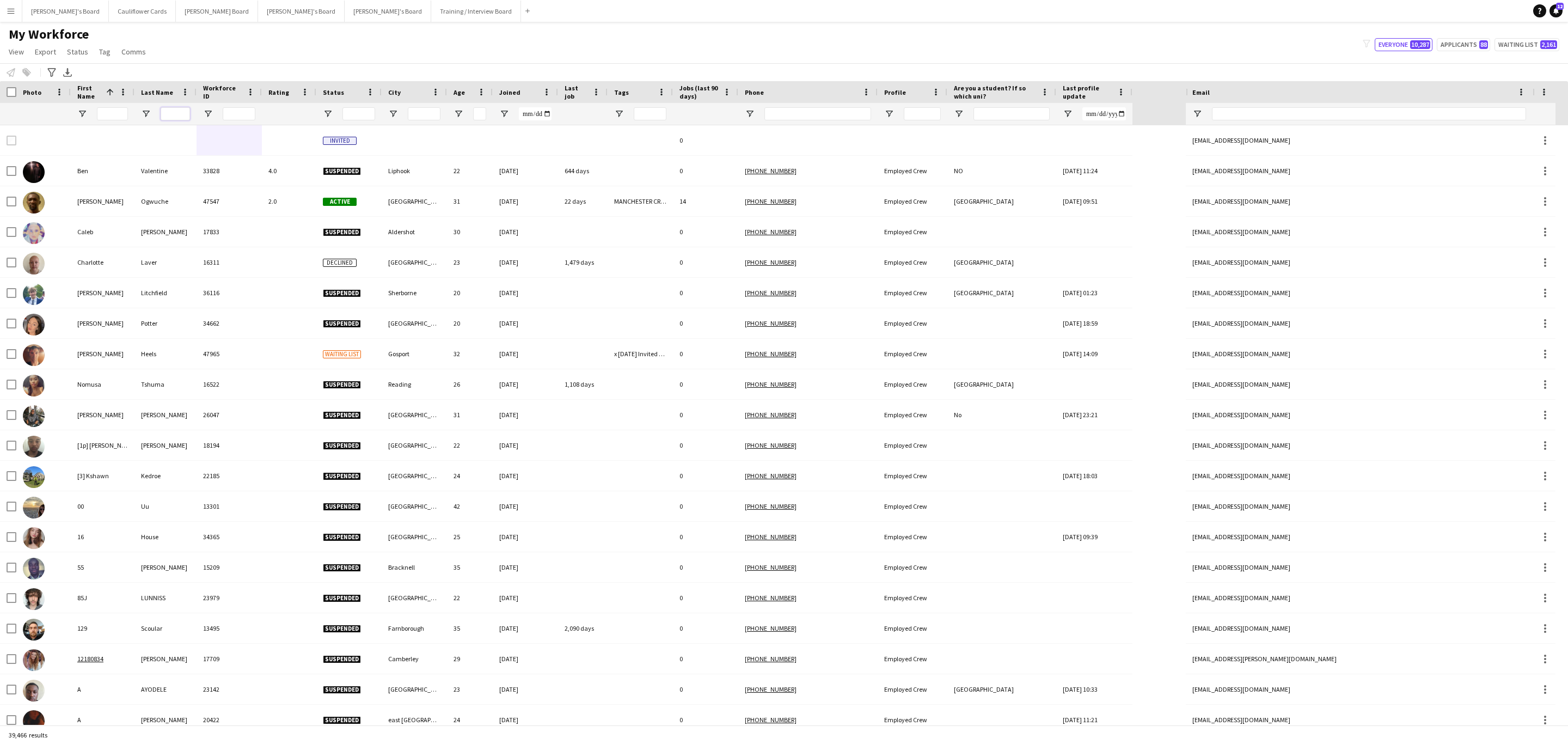
click at [190, 118] on input "Last Name Filter Input" at bounding box center [175, 113] width 30 height 13
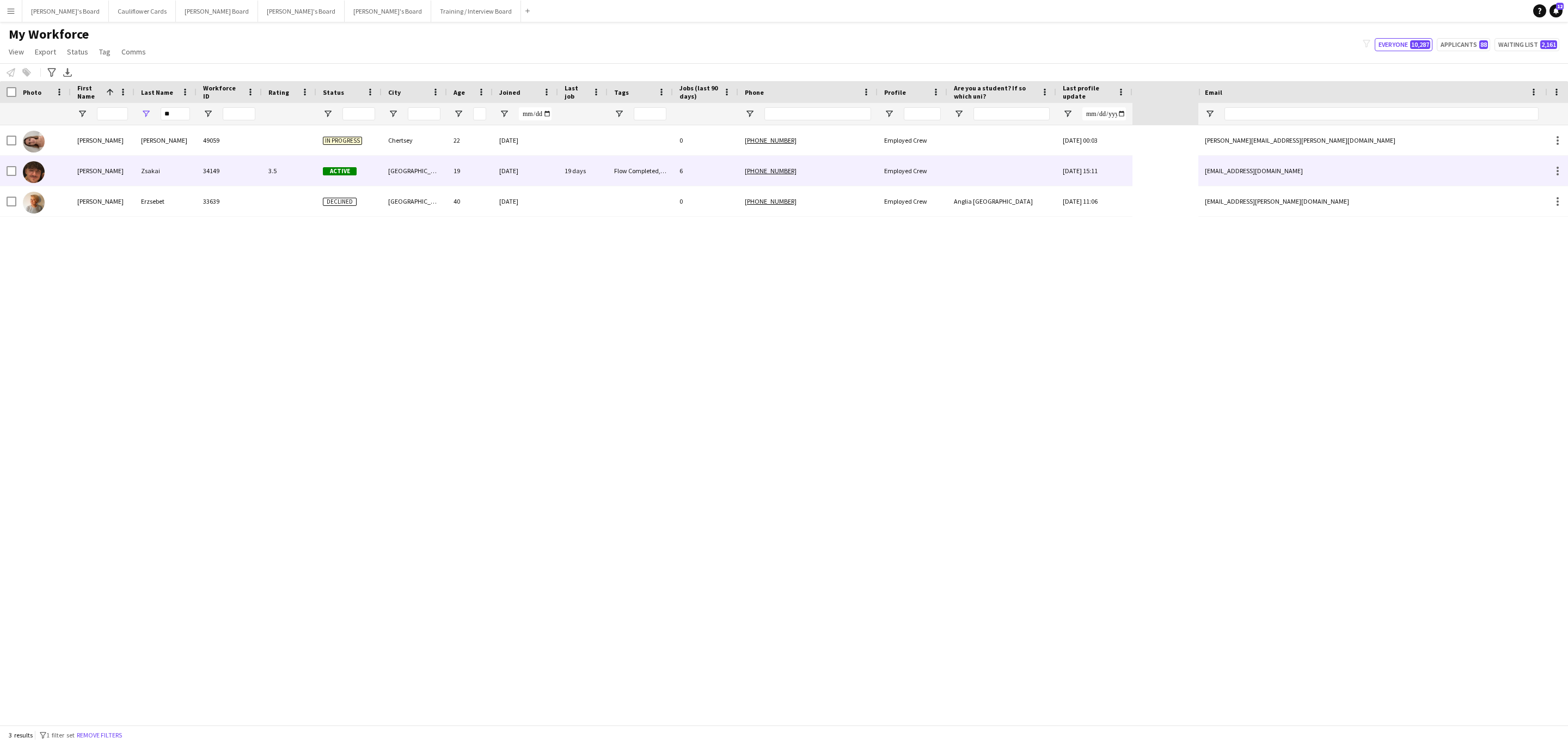
click at [179, 165] on div "Zsakai" at bounding box center [165, 170] width 62 height 30
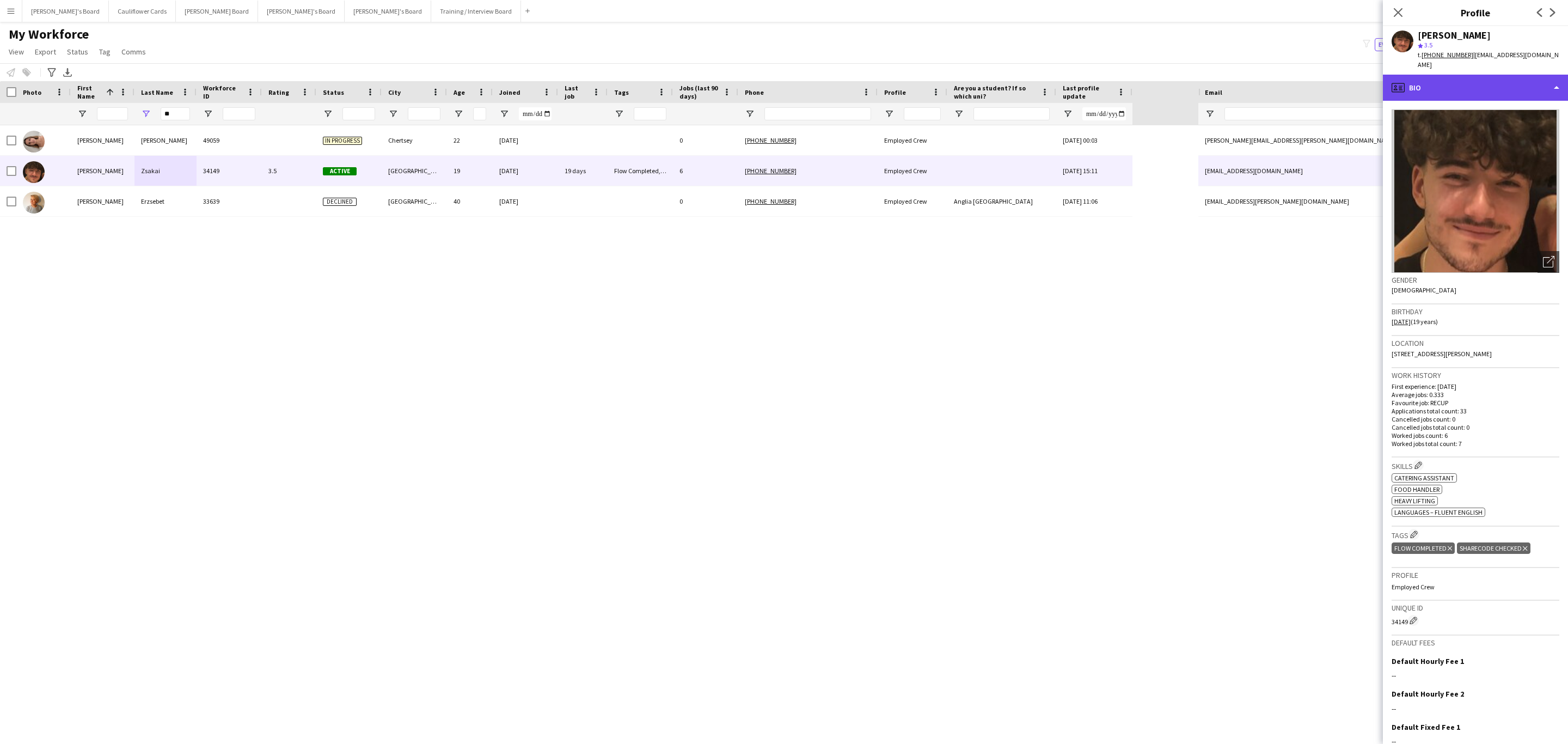
click at [1479, 84] on div "profile Bio" at bounding box center [1475, 87] width 185 height 26
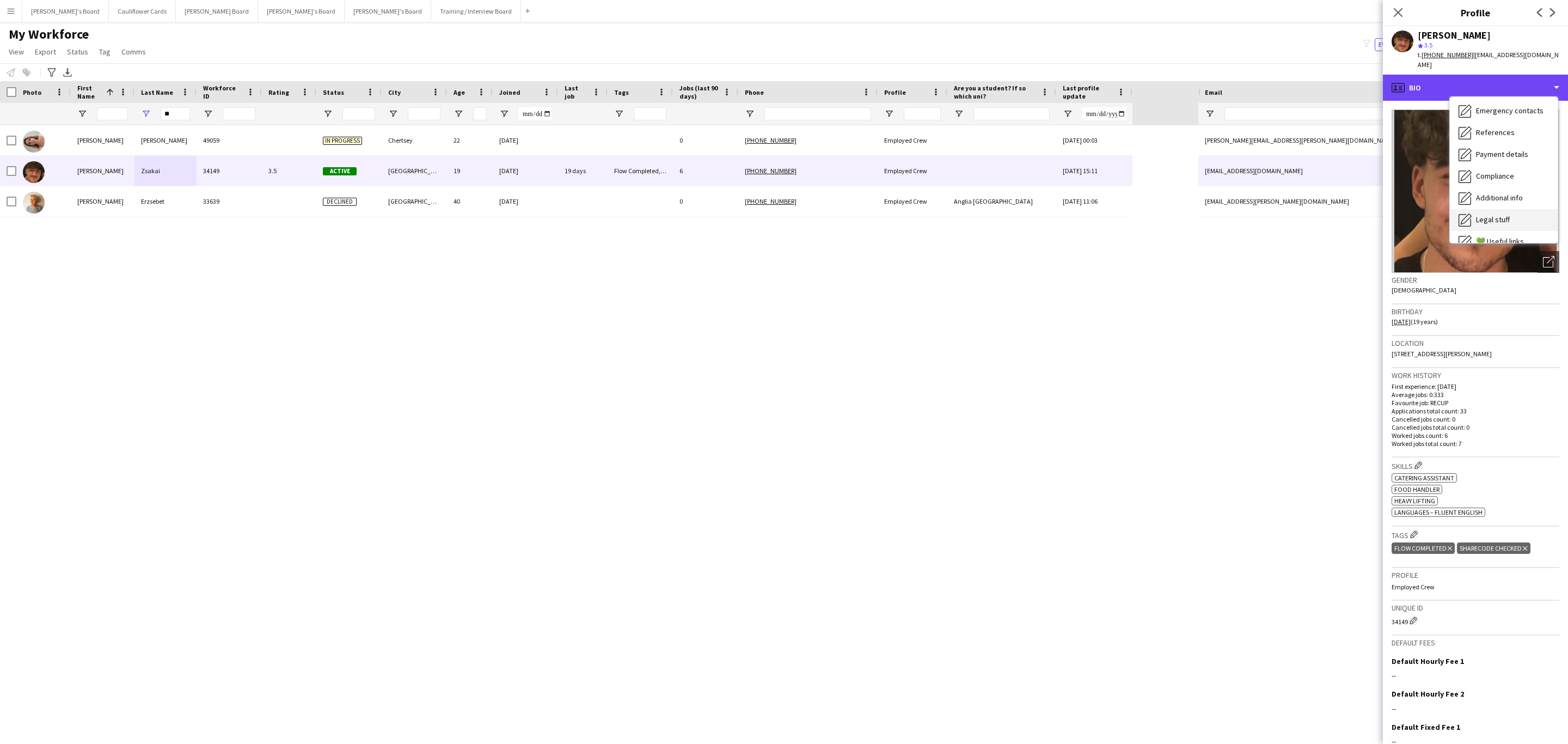
scroll to position [146, 0]
click at [1508, 196] on div "Feedback Feedback" at bounding box center [1504, 207] width 108 height 22
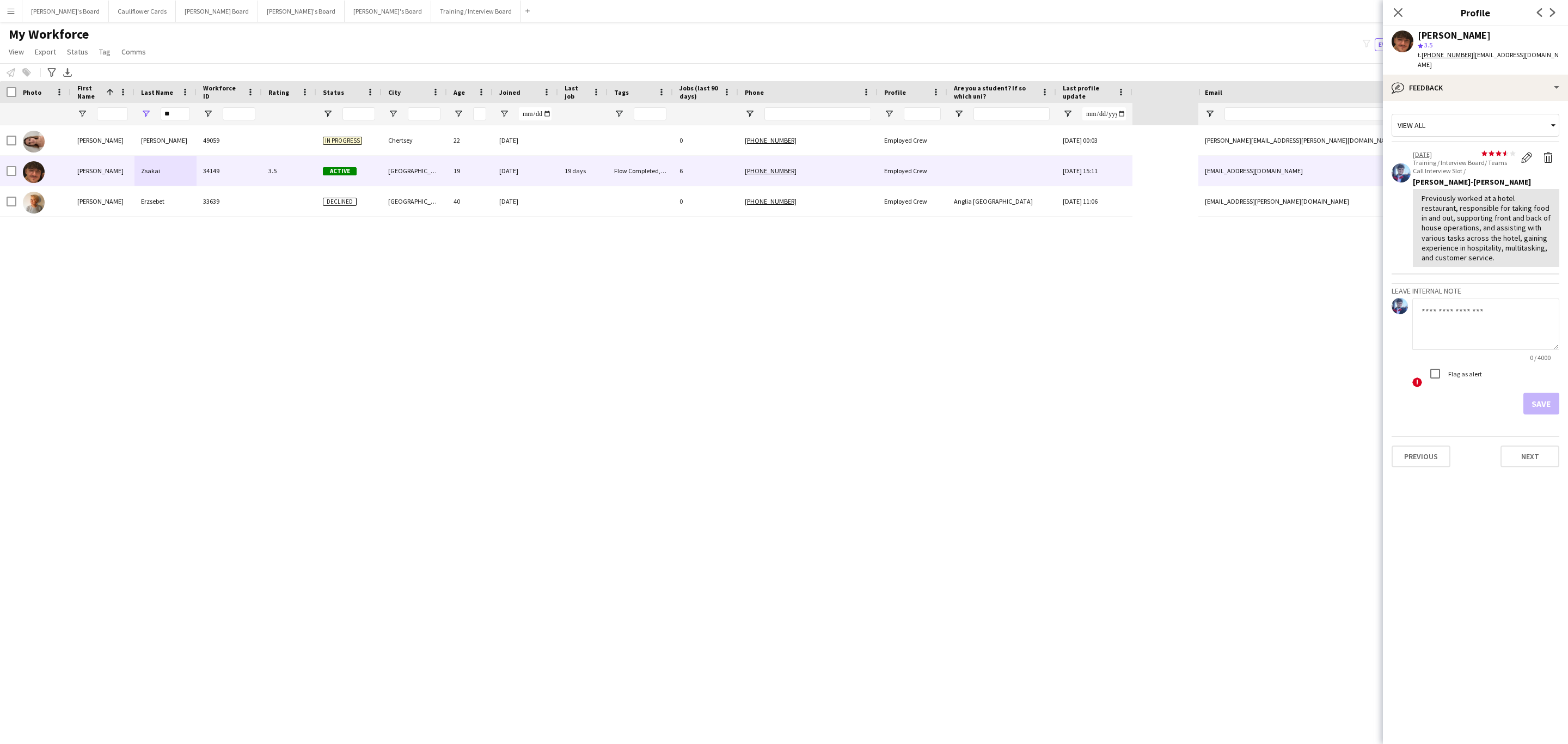
drag, startPoint x: 1395, startPoint y: 12, endPoint x: 1101, endPoint y: 81, distance: 302.0
click at [1395, 12] on icon "Close pop-in" at bounding box center [1399, 13] width 9 height 9
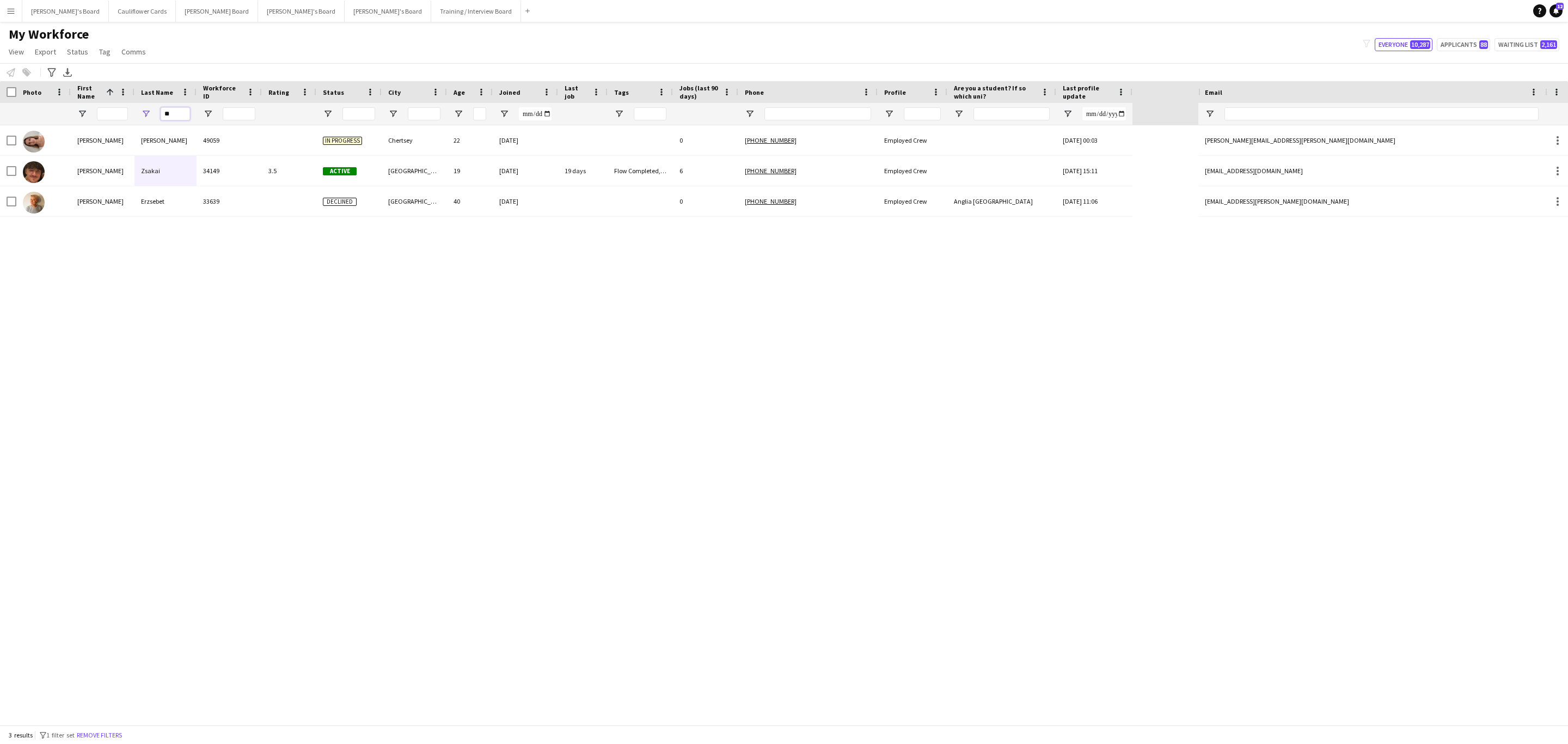
click at [170, 115] on input "**" at bounding box center [175, 113] width 30 height 13
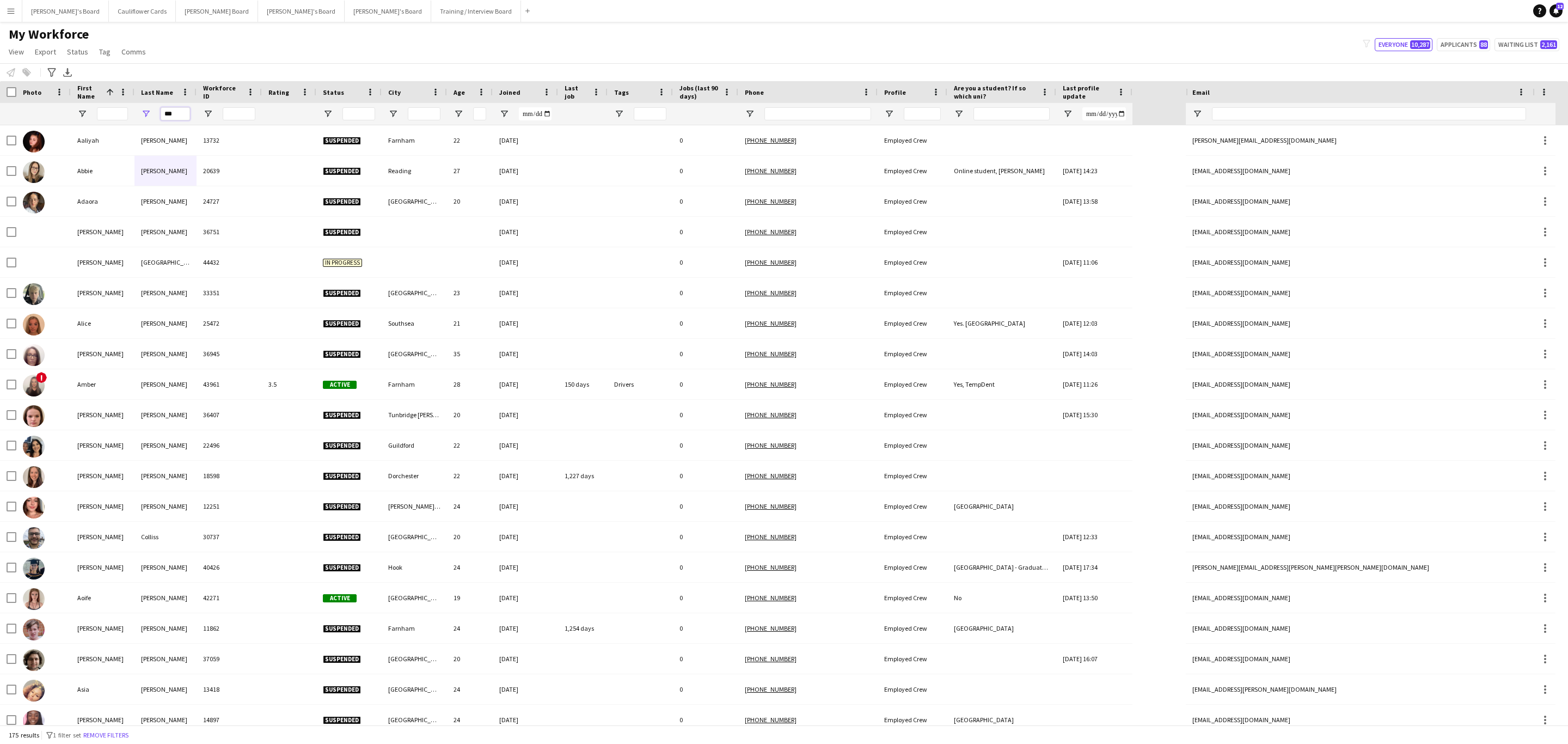
type input "***"
click at [105, 114] on input "First Name Filter Input" at bounding box center [112, 113] width 31 height 13
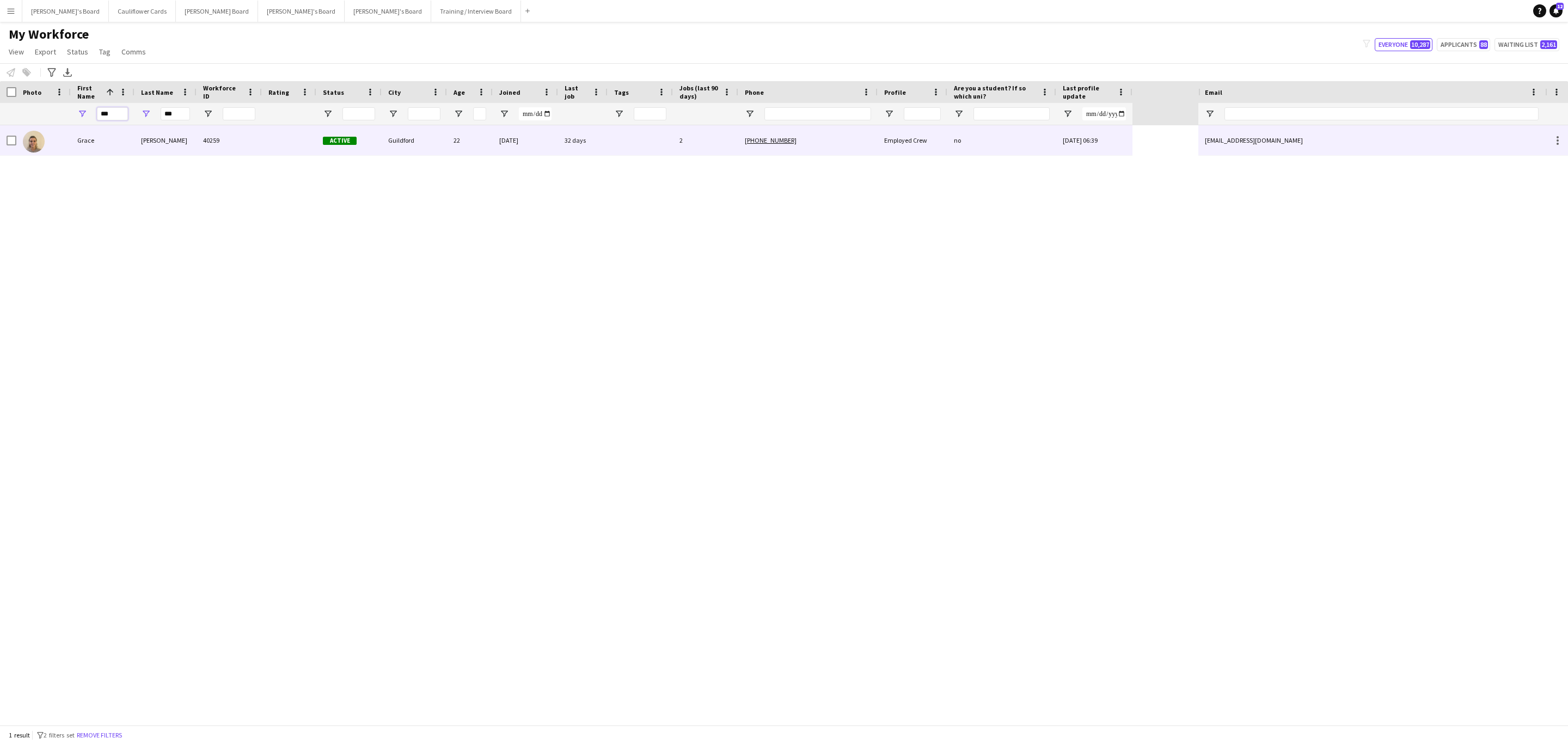
type input "***"
click at [222, 150] on div "40259" at bounding box center [229, 139] width 66 height 30
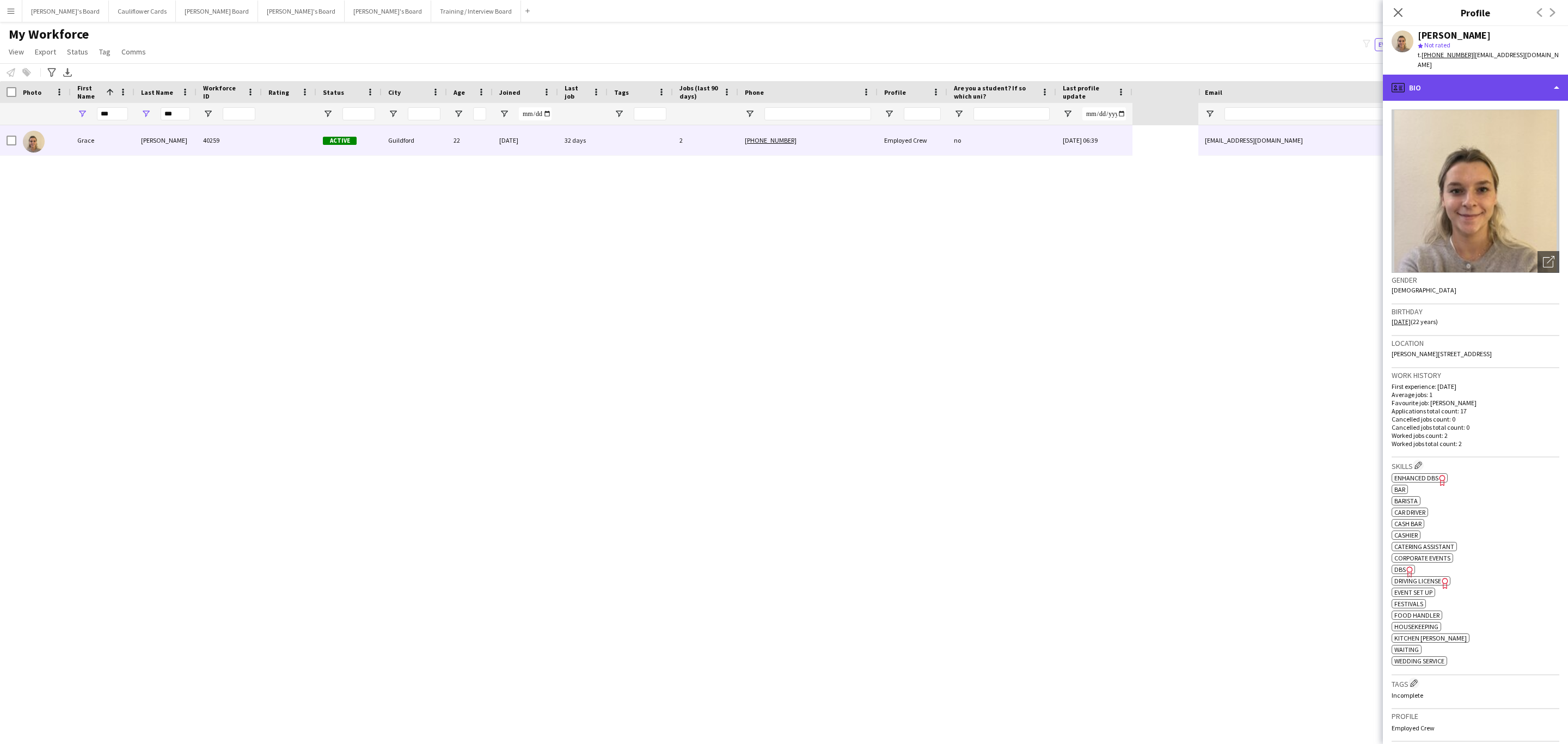
click at [1493, 75] on div "profile Bio" at bounding box center [1475, 87] width 185 height 26
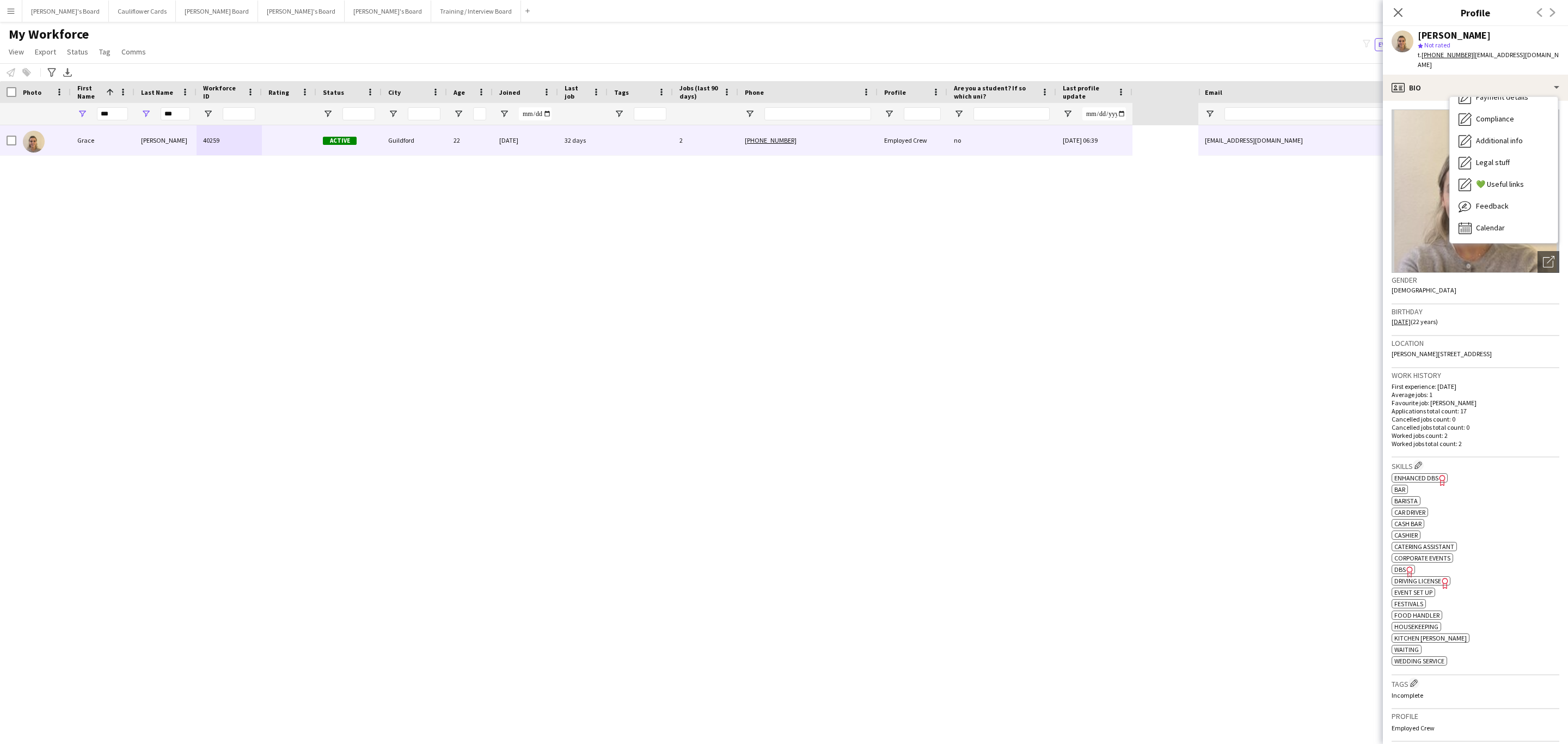
drag, startPoint x: 1398, startPoint y: 11, endPoint x: 1130, endPoint y: 121, distance: 289.7
click at [1399, 12] on icon "Close pop-in" at bounding box center [1399, 13] width 9 height 9
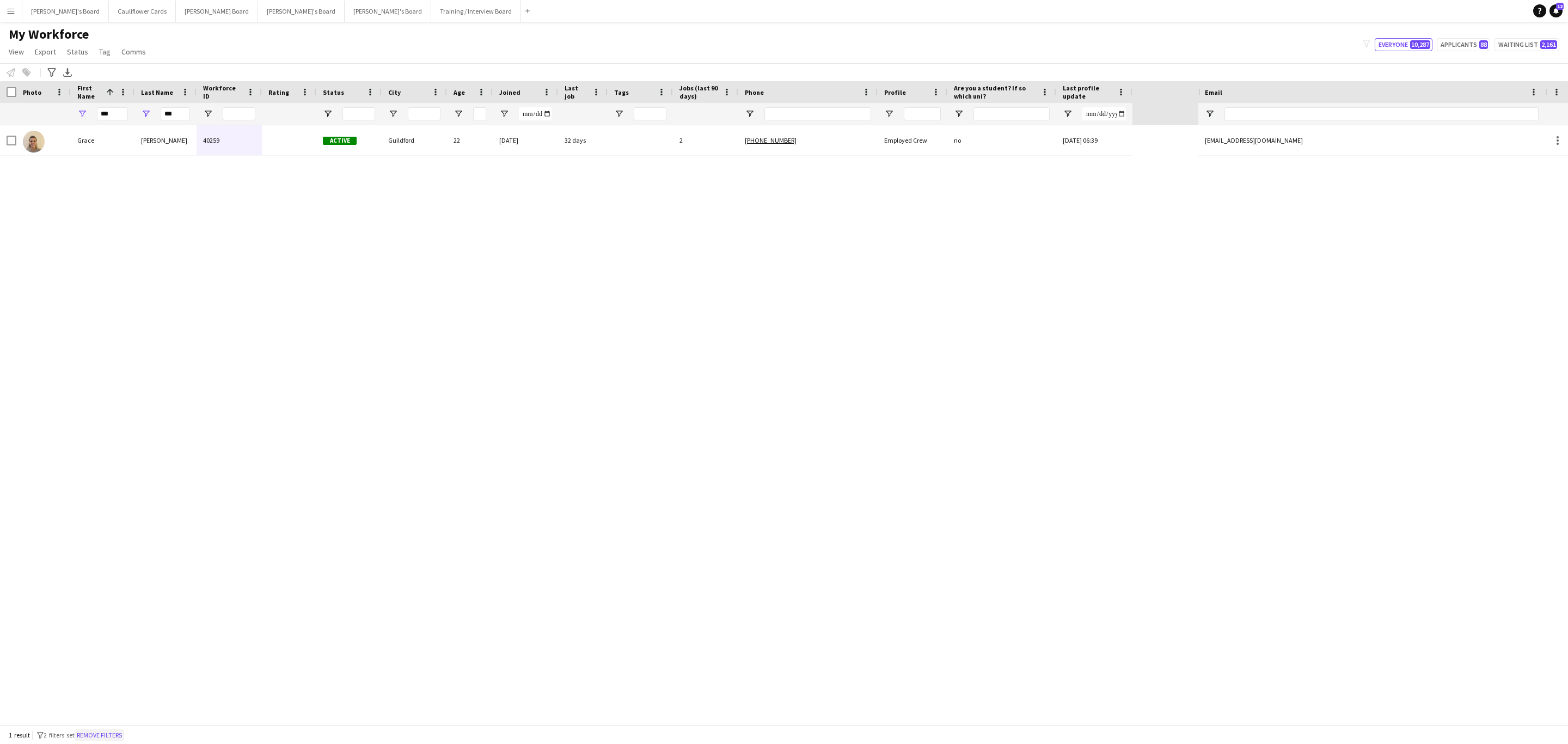
click at [124, 739] on button "Remove filters" at bounding box center [99, 735] width 49 height 12
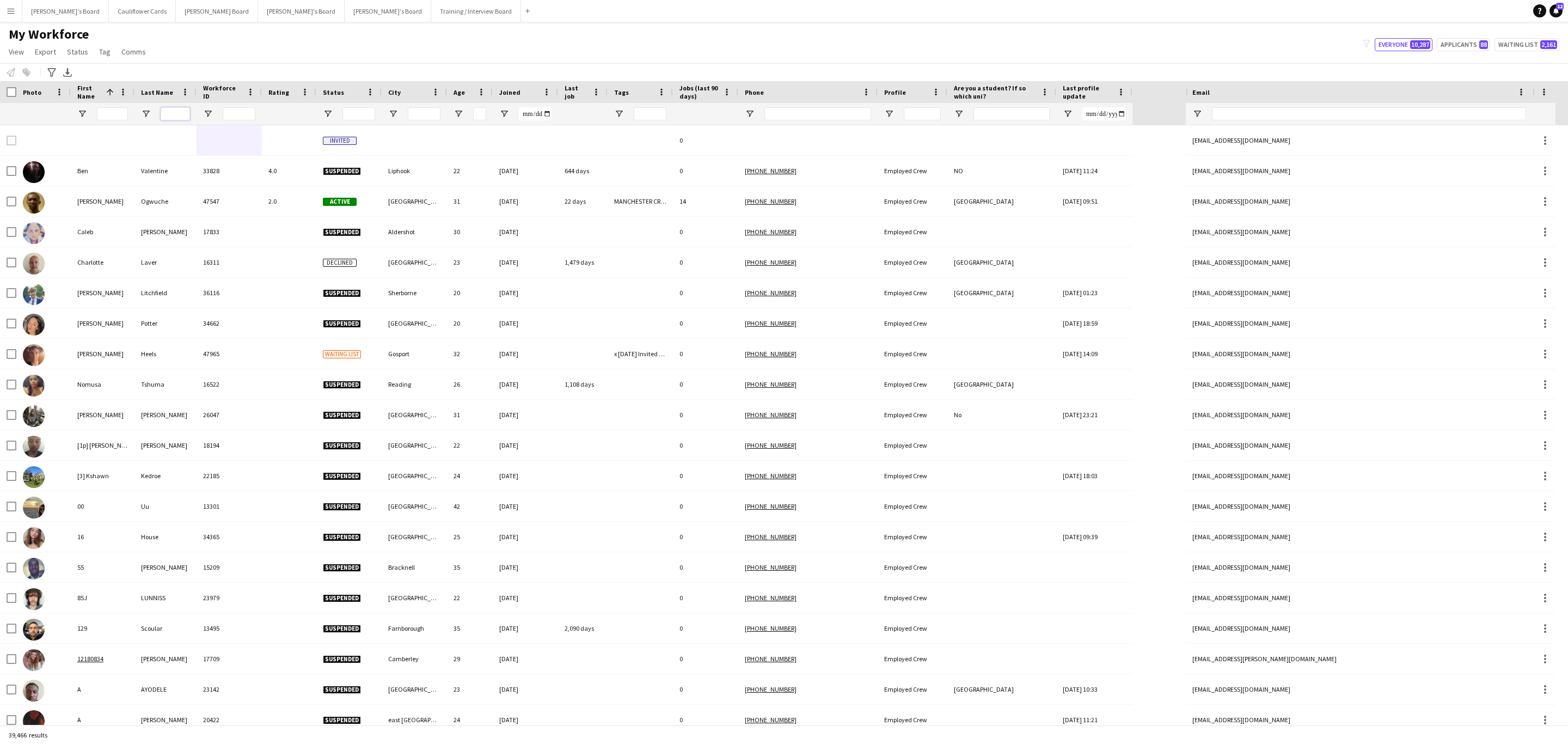
click at [173, 118] on input "Last Name Filter Input" at bounding box center [175, 113] width 30 height 13
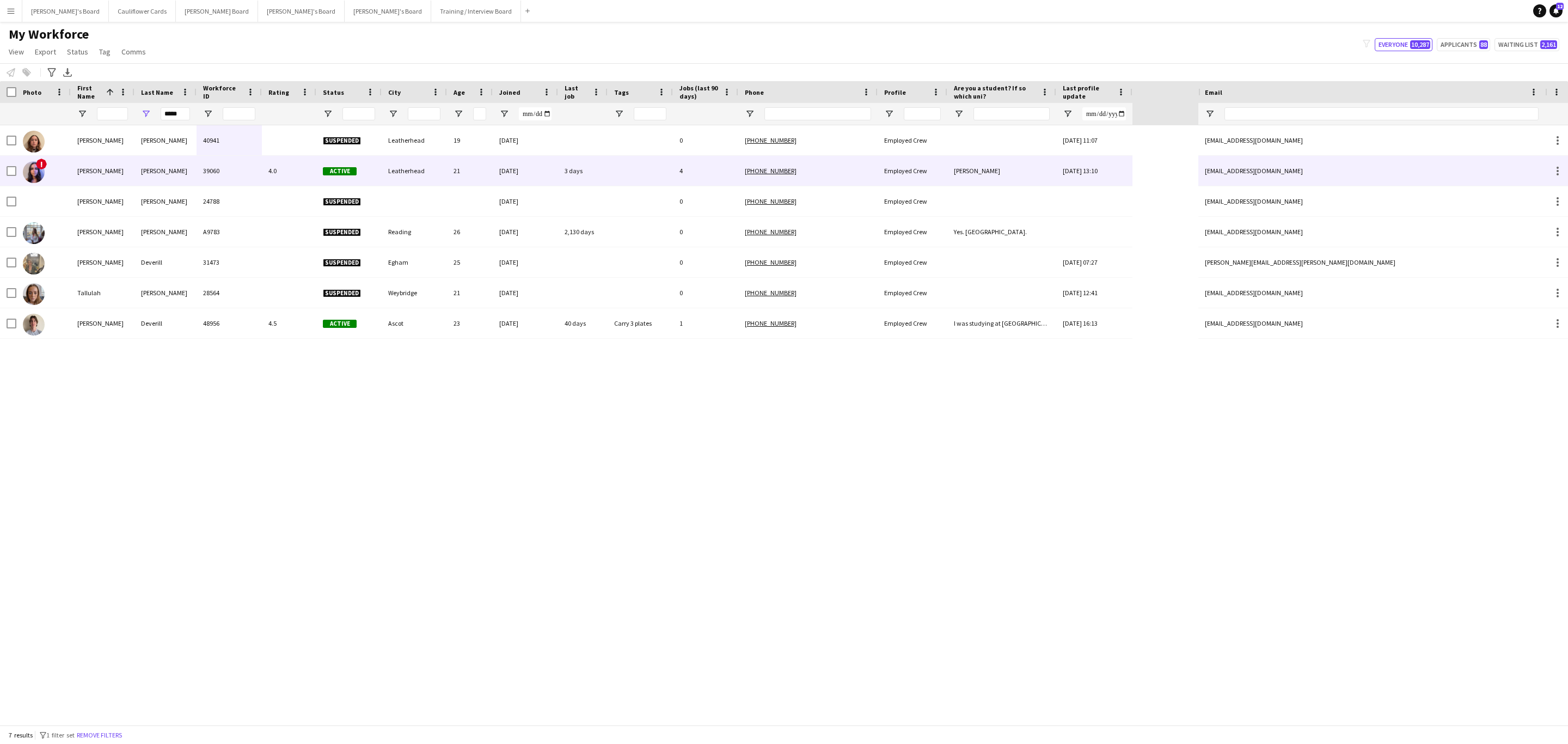
click at [179, 178] on div "Everitt" at bounding box center [165, 170] width 62 height 30
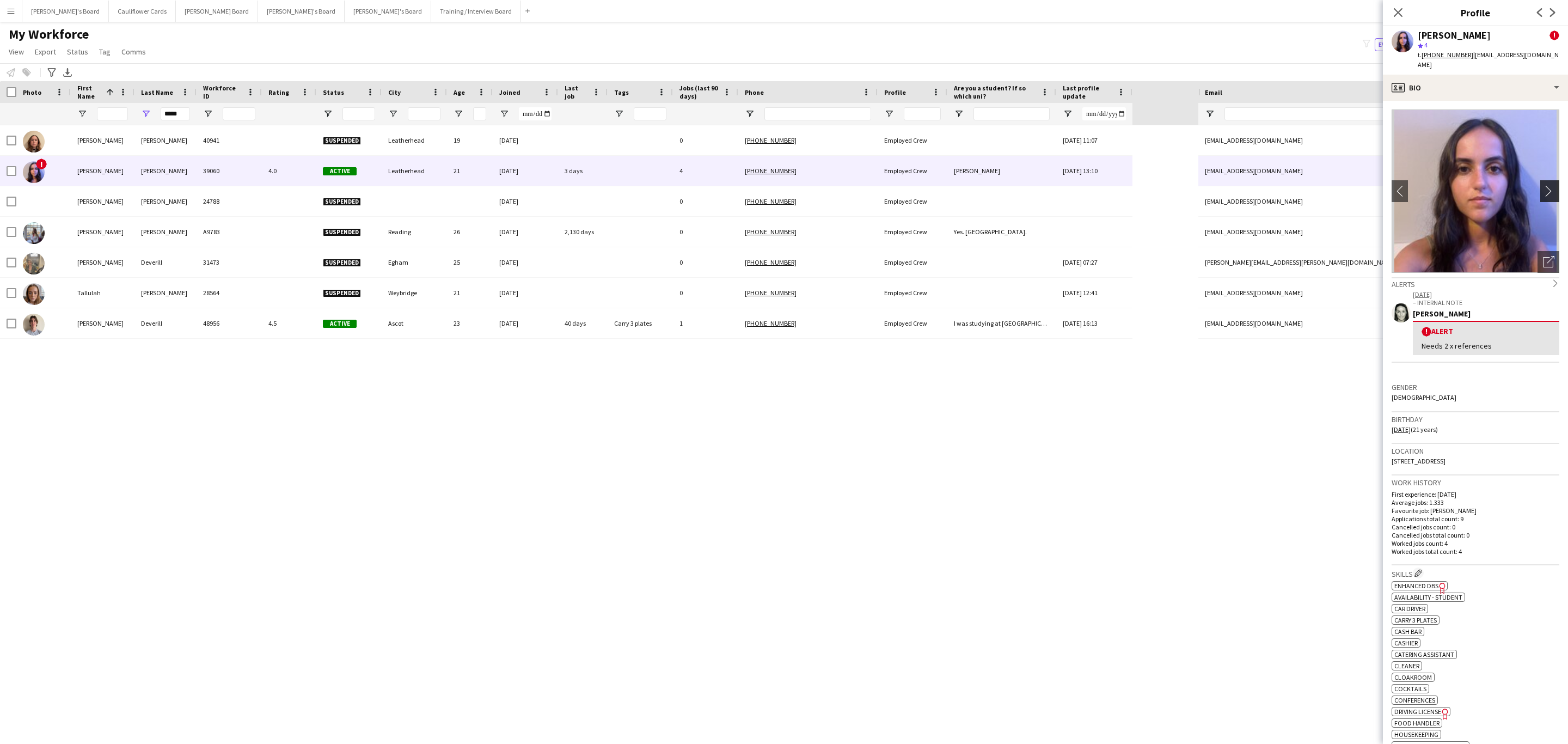
click at [1546, 185] on app-icon "chevron-right" at bounding box center [1552, 190] width 17 height 12
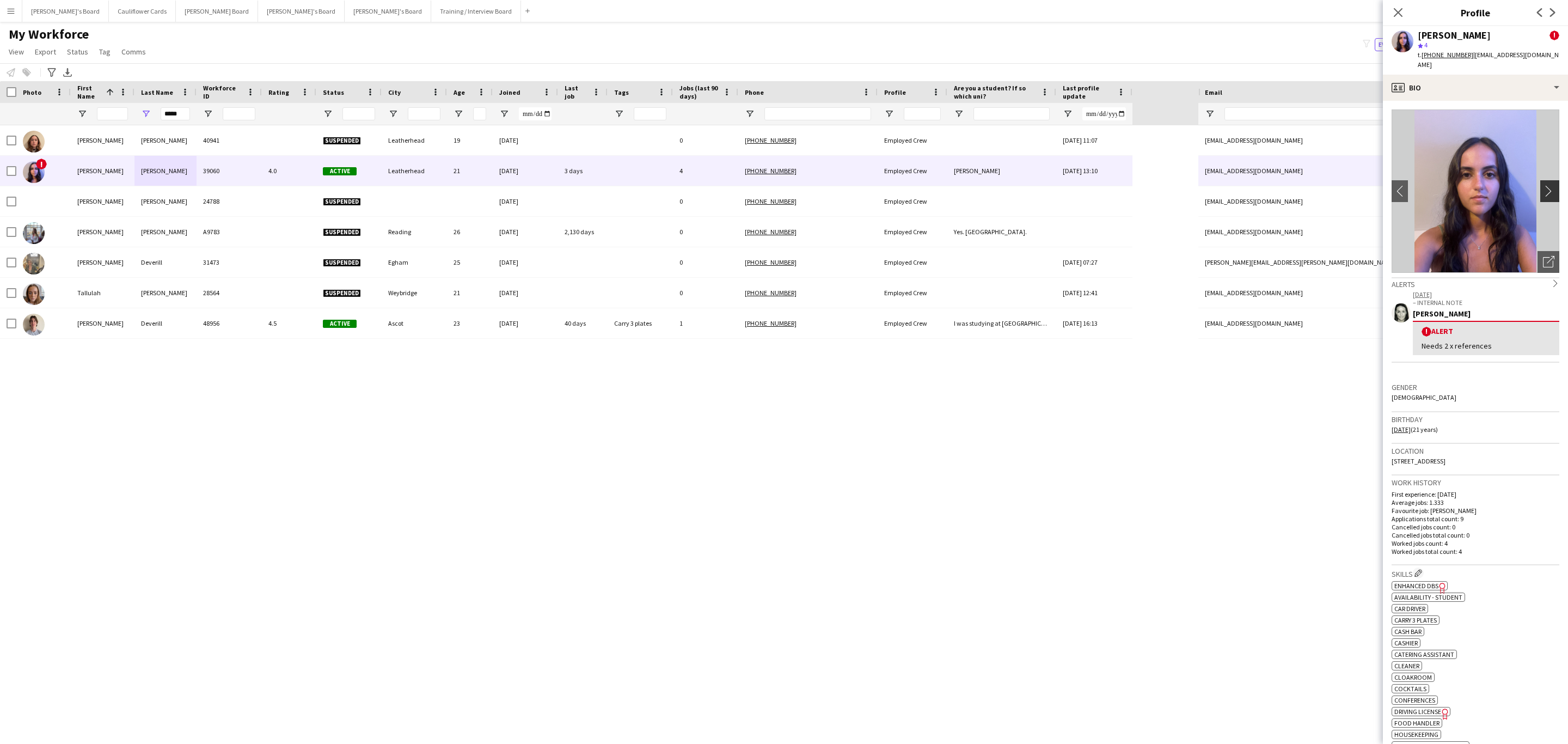
click at [1546, 185] on app-icon "chevron-right" at bounding box center [1552, 190] width 17 height 12
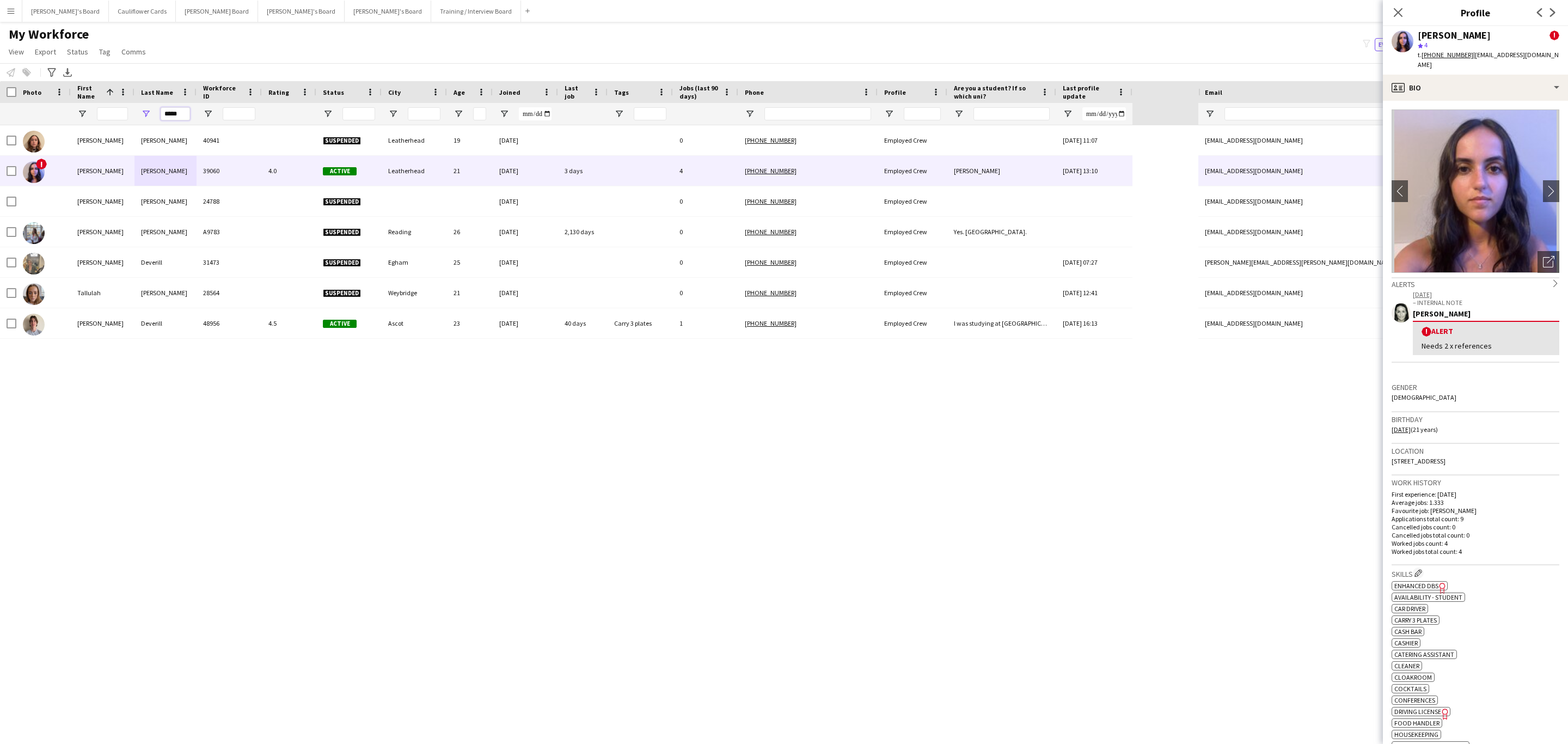
click at [175, 119] on input "*****" at bounding box center [175, 113] width 30 height 13
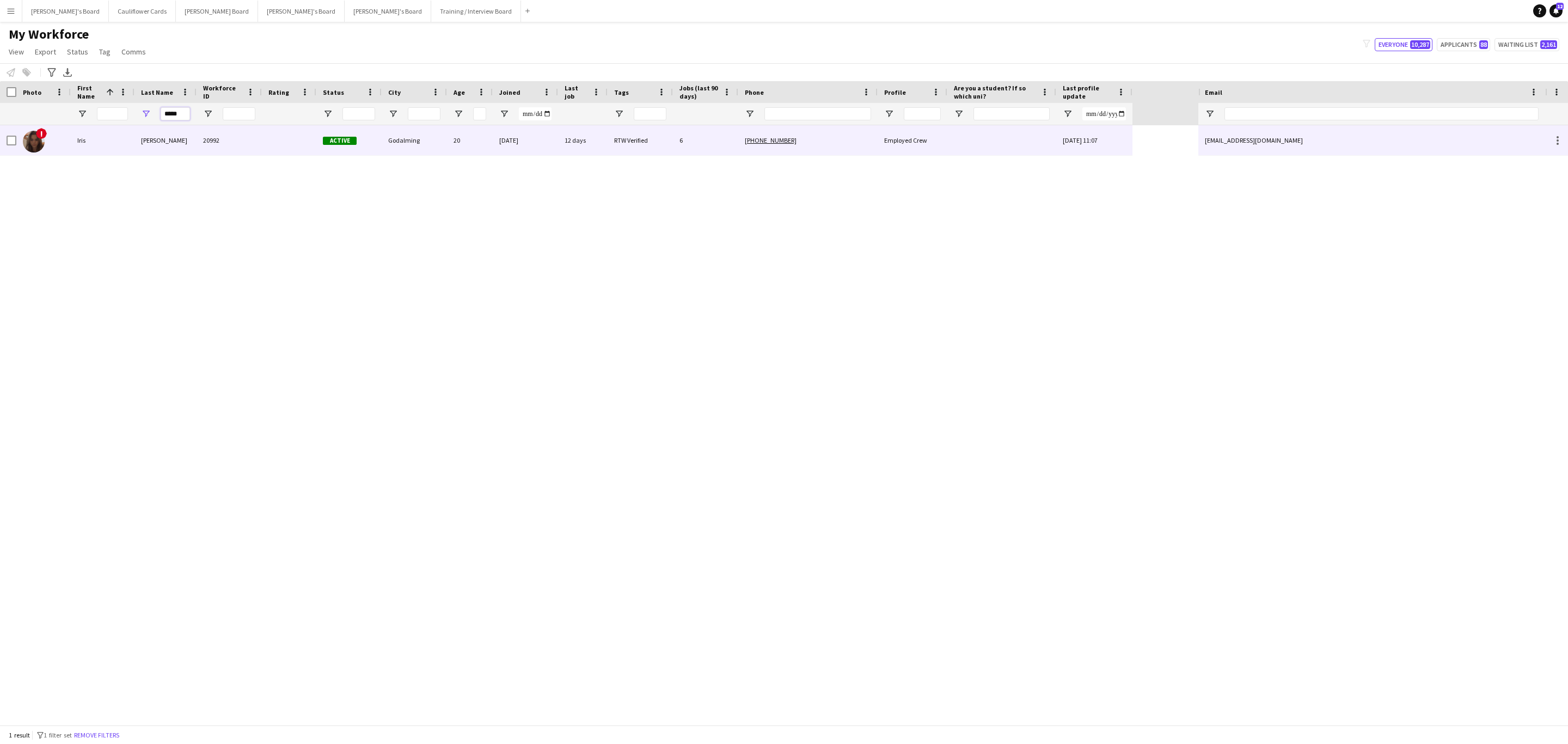
type input "*****"
click at [194, 139] on div "Wyles" at bounding box center [165, 139] width 62 height 30
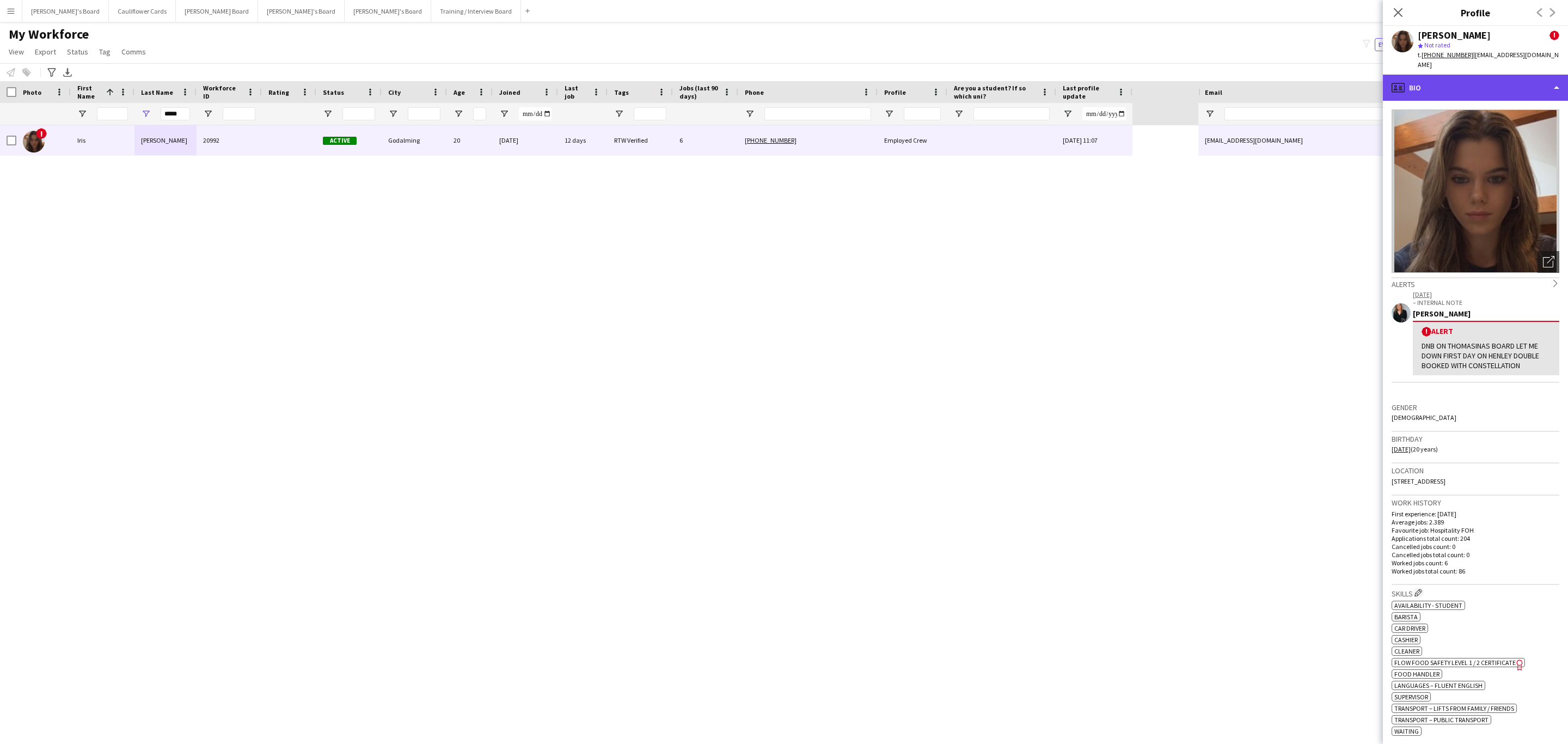
click at [1517, 83] on div "profile Bio" at bounding box center [1475, 87] width 185 height 26
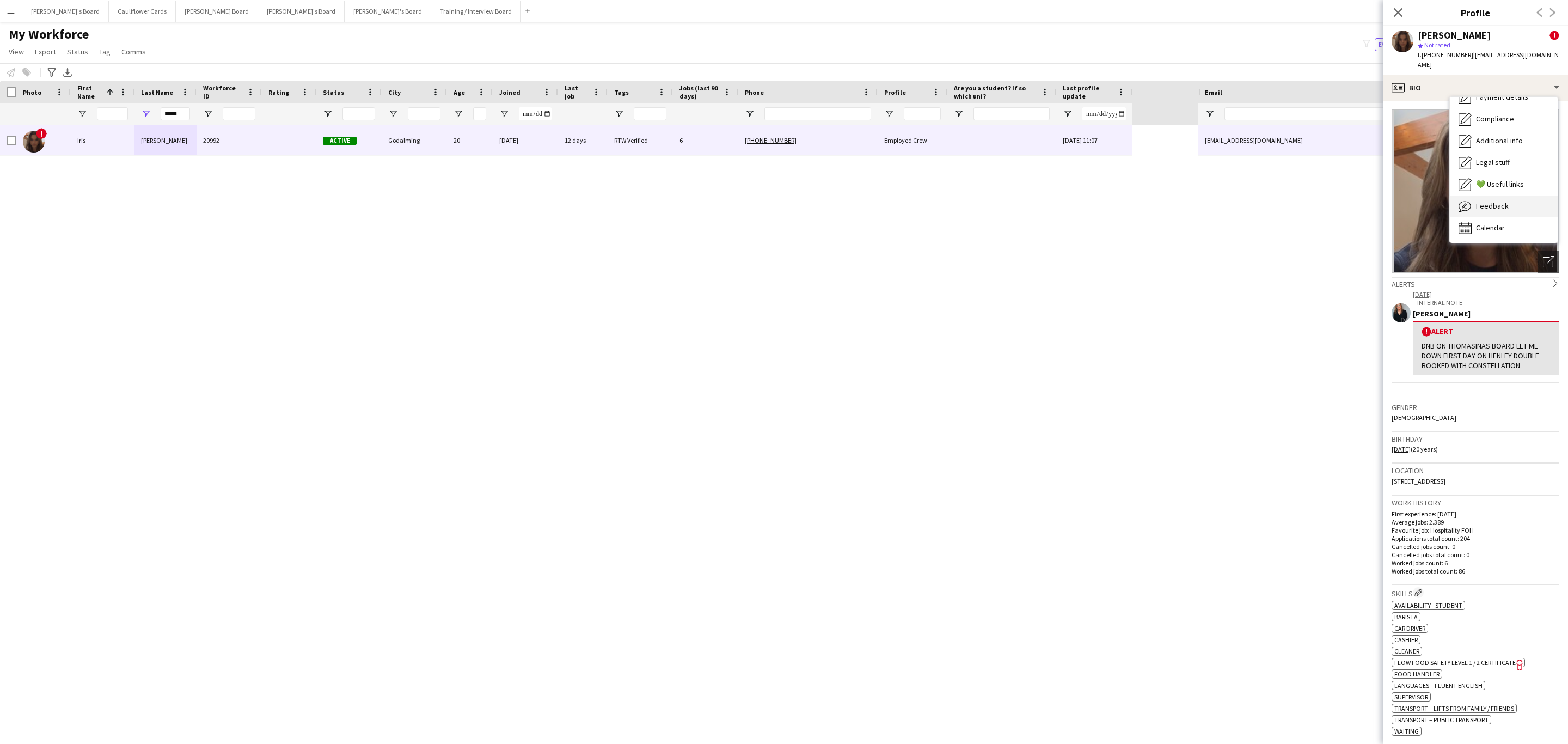
click at [1501, 196] on div "Feedback Feedback" at bounding box center [1504, 207] width 108 height 22
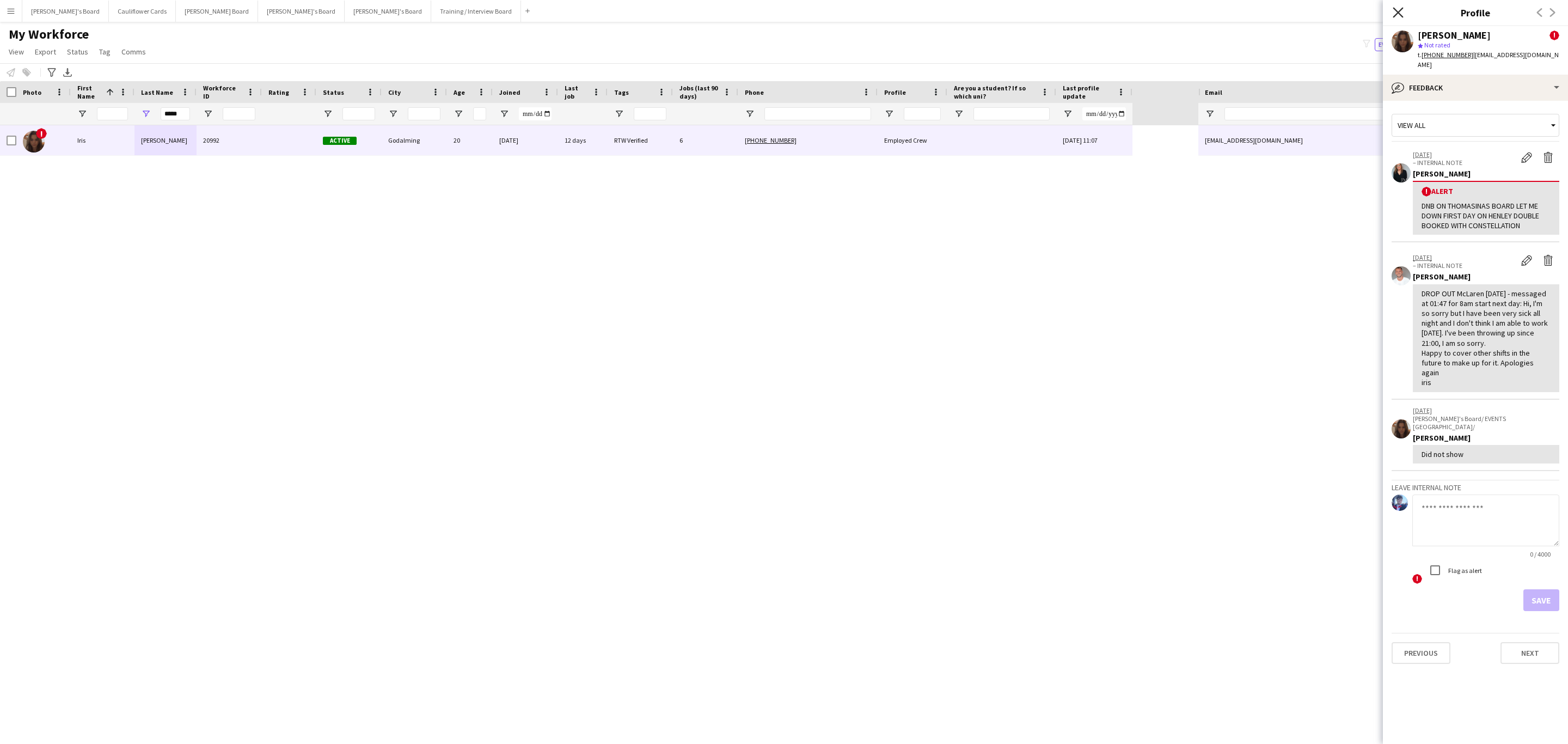
click at [1395, 12] on icon "Close pop-in" at bounding box center [1398, 13] width 11 height 11
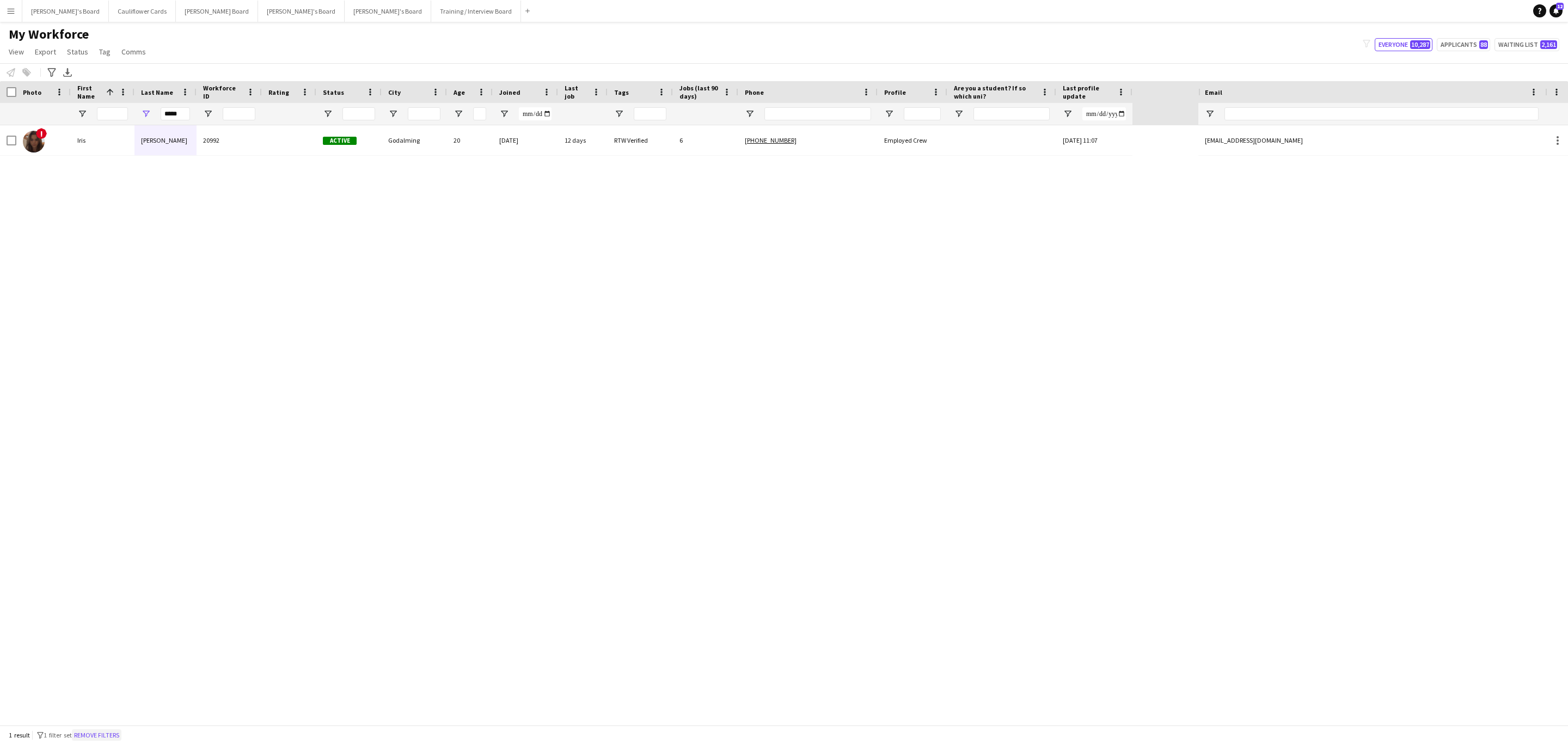
click at [121, 739] on button "Remove filters" at bounding box center [96, 735] width 49 height 12
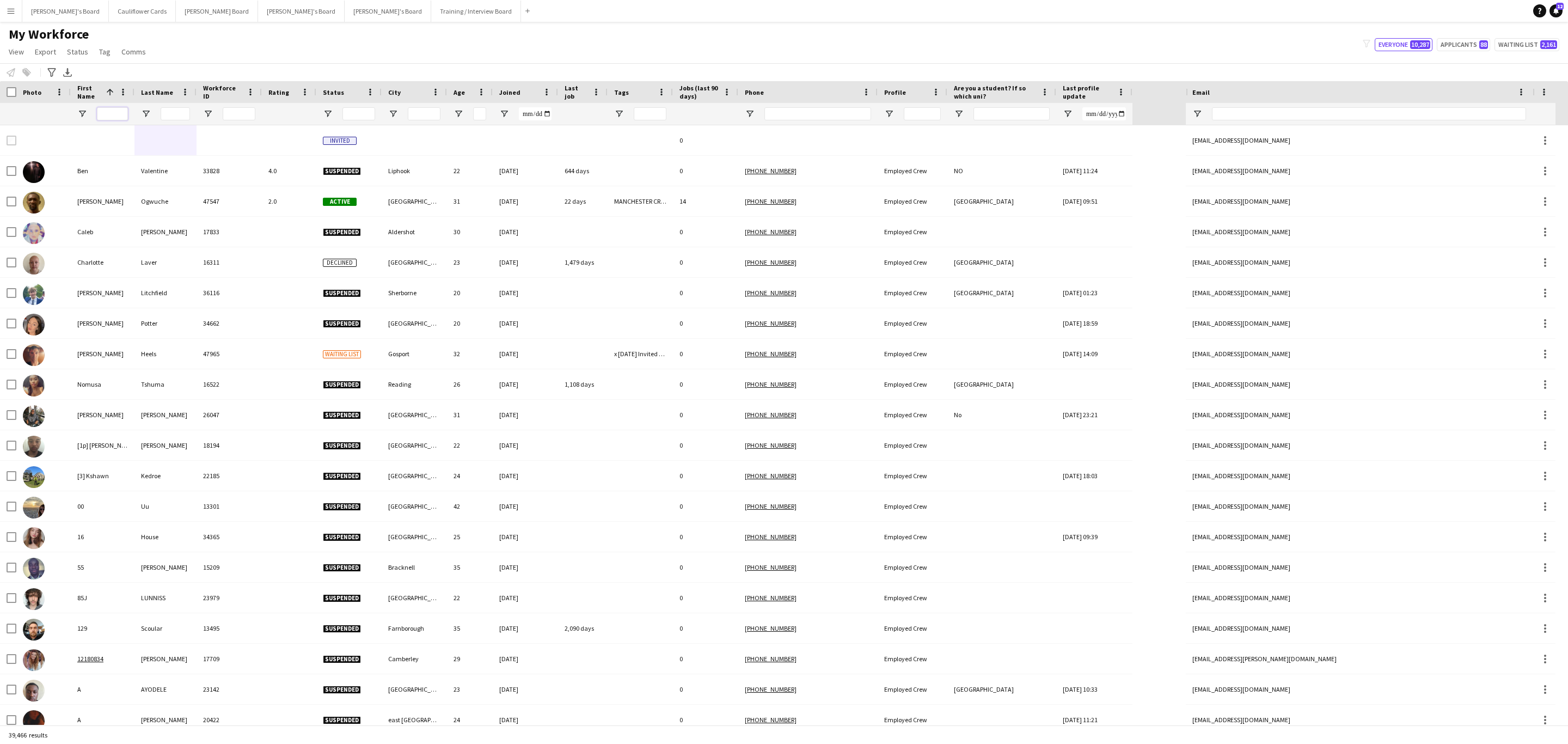
click at [110, 119] on input "First Name Filter Input" at bounding box center [112, 113] width 31 height 13
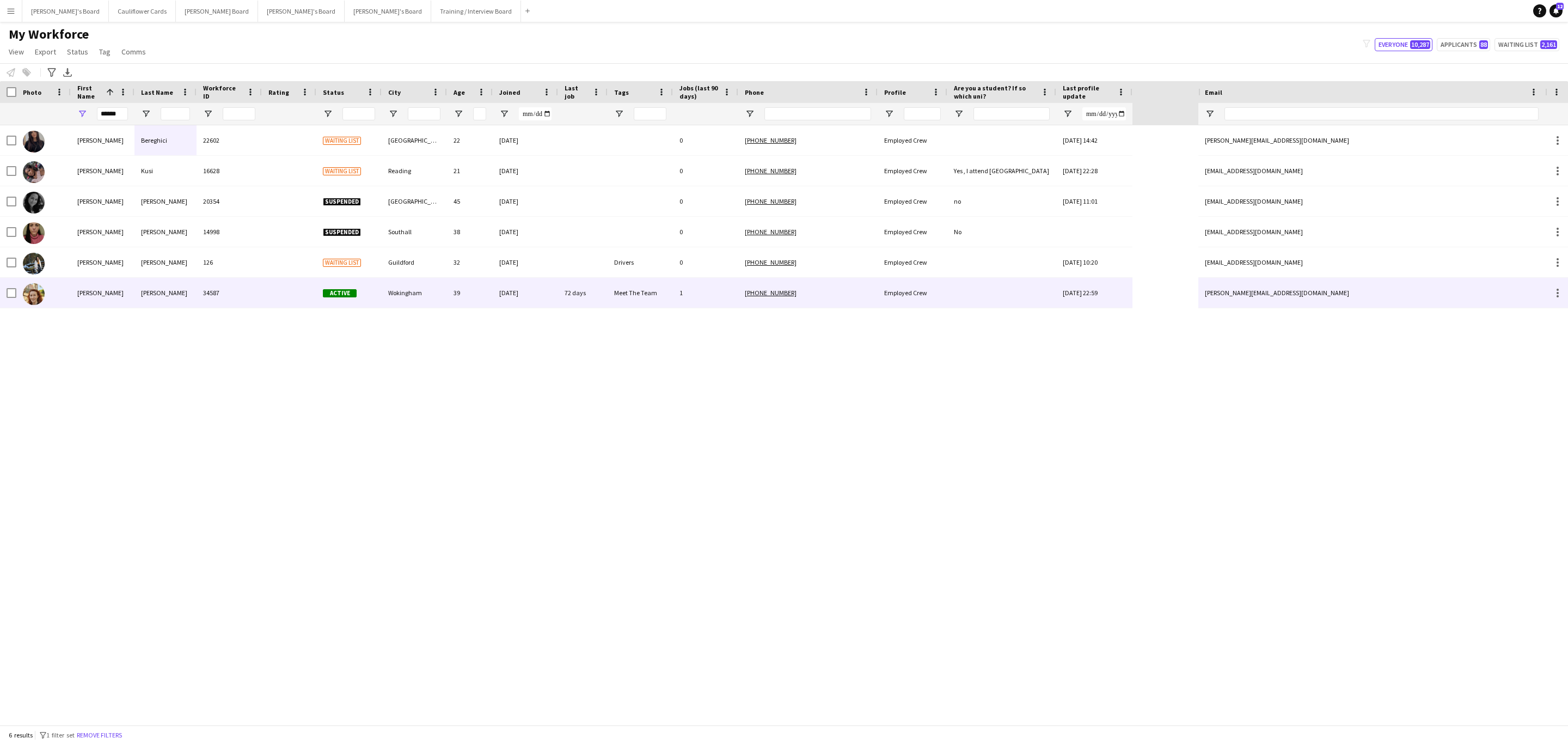
click at [152, 296] on div "Susan" at bounding box center [165, 292] width 62 height 30
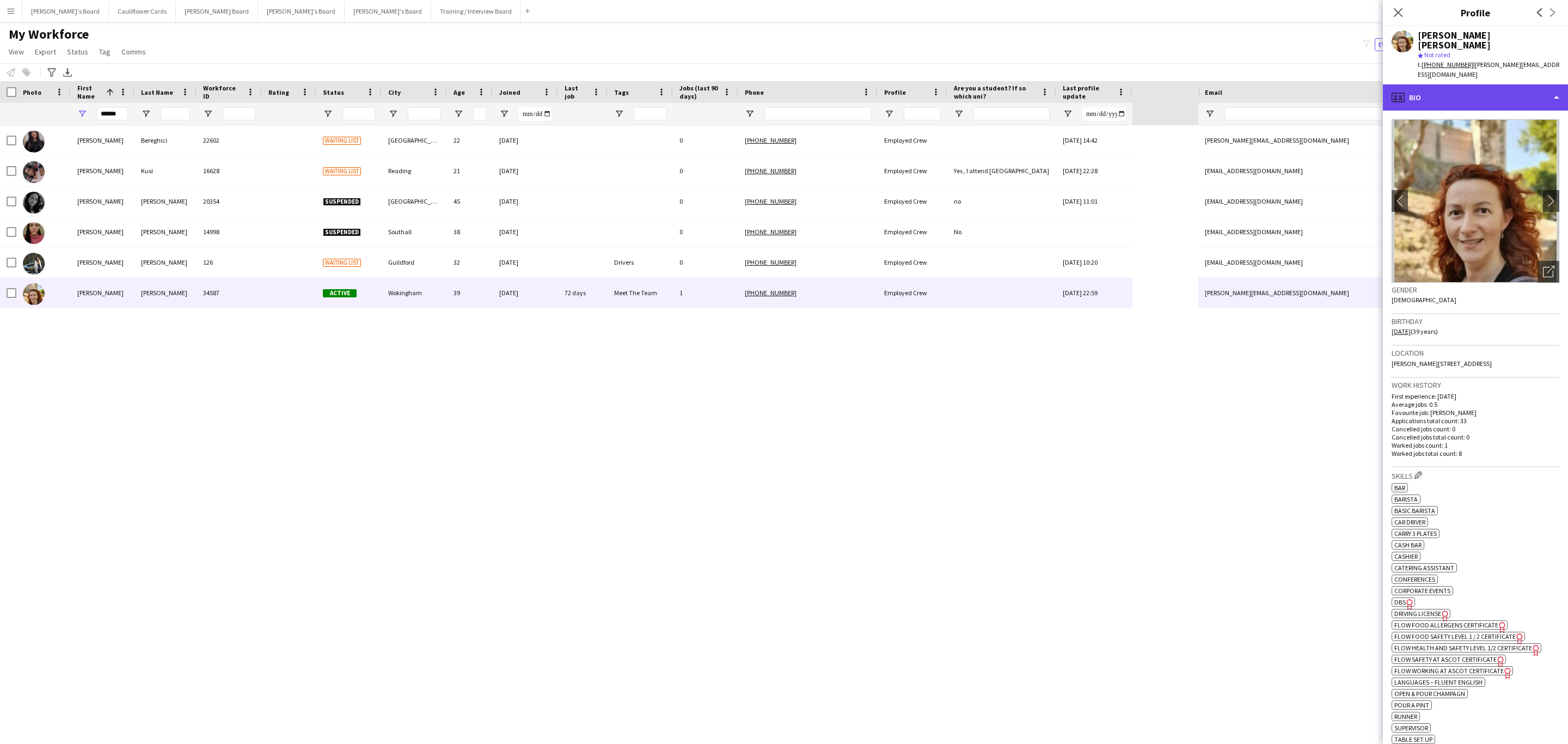
click at [1478, 85] on div "profile Bio" at bounding box center [1475, 97] width 185 height 26
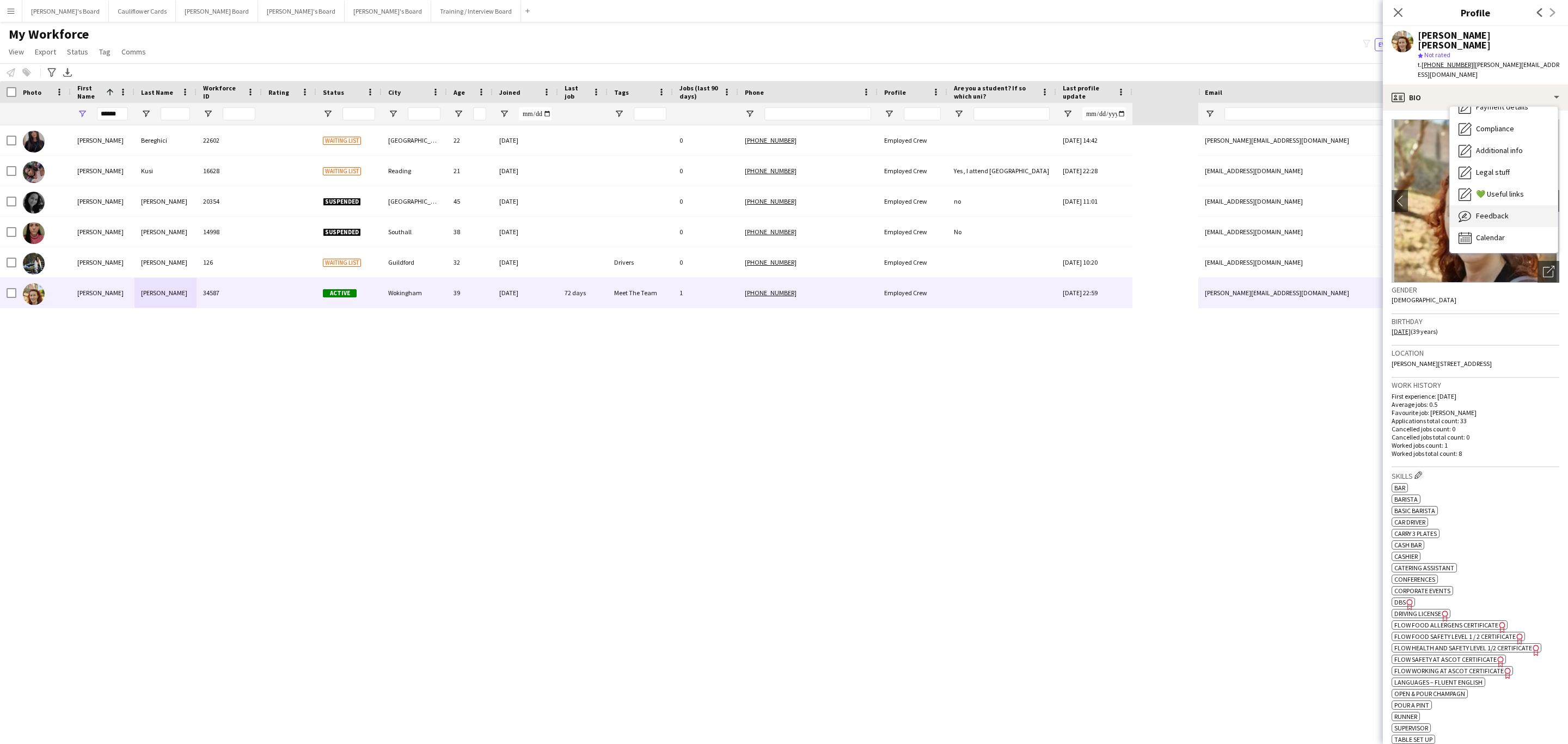
click at [1498, 211] on span "Feedback" at bounding box center [1493, 216] width 32 height 10
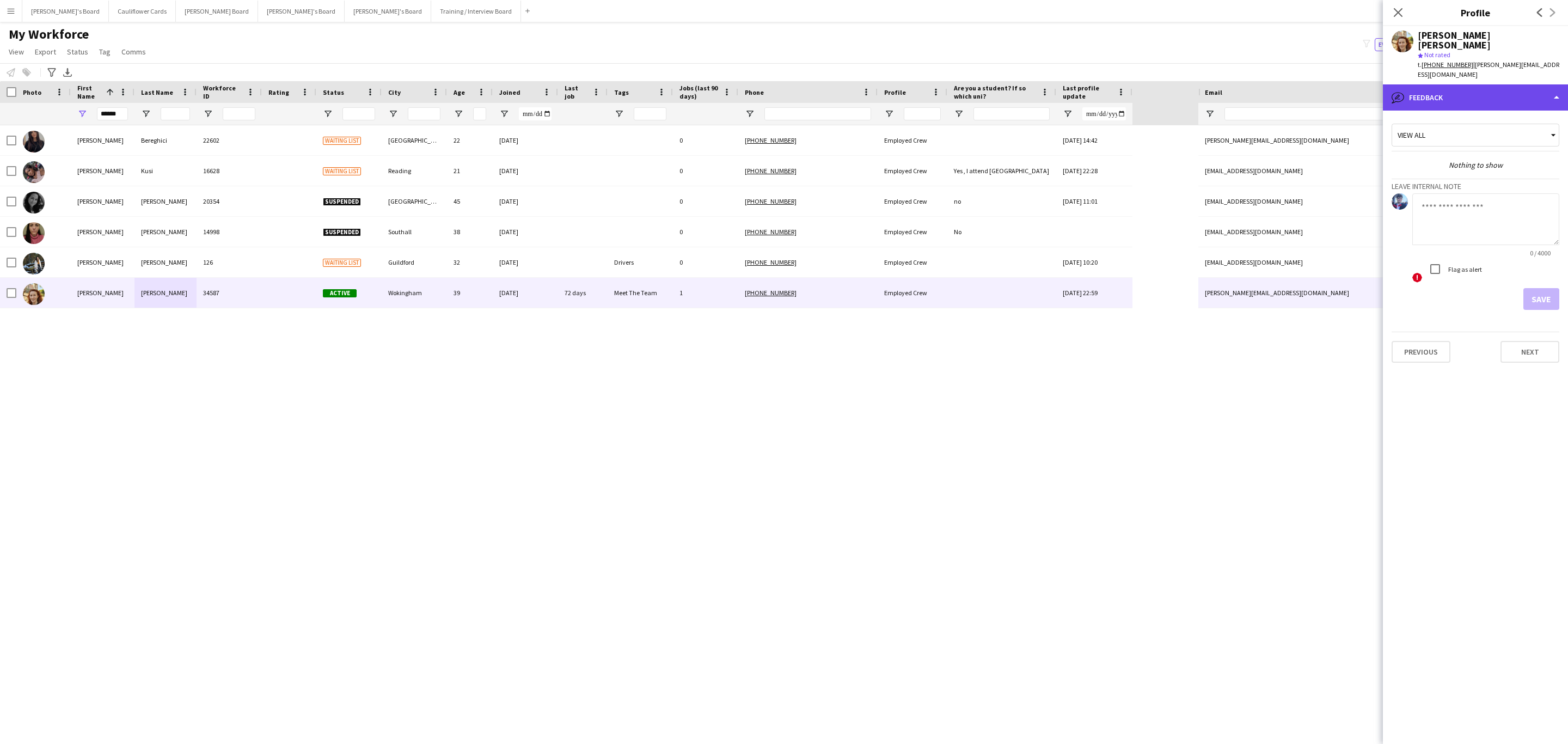
drag, startPoint x: 1403, startPoint y: 66, endPoint x: 1410, endPoint y: 69, distance: 7.6
click at [1403, 84] on div "bubble-pencil Feedback" at bounding box center [1475, 97] width 185 height 26
click at [1502, 111] on div "Bio Bio" at bounding box center [1504, 122] width 108 height 22
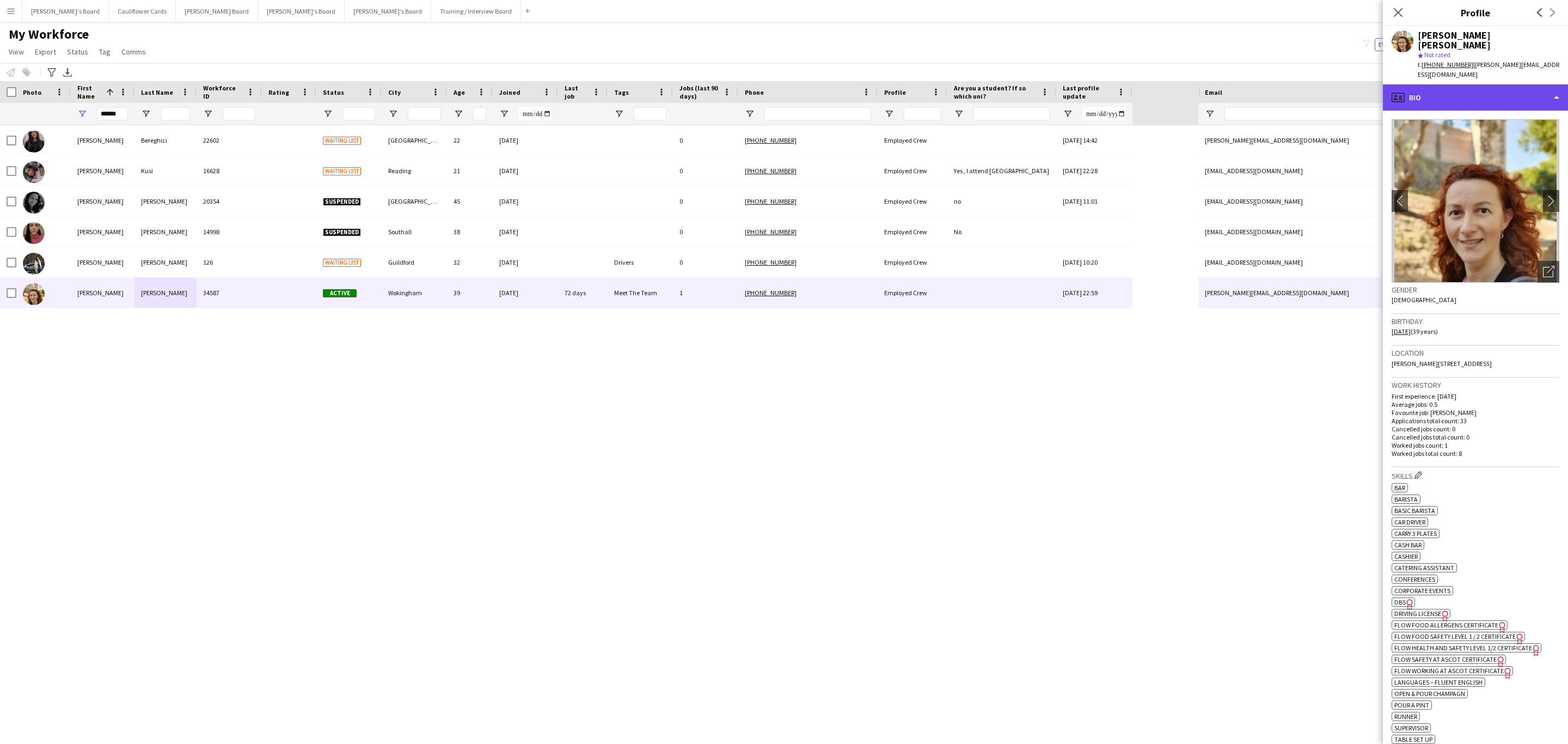
click at [1483, 85] on div "profile Bio" at bounding box center [1475, 97] width 185 height 26
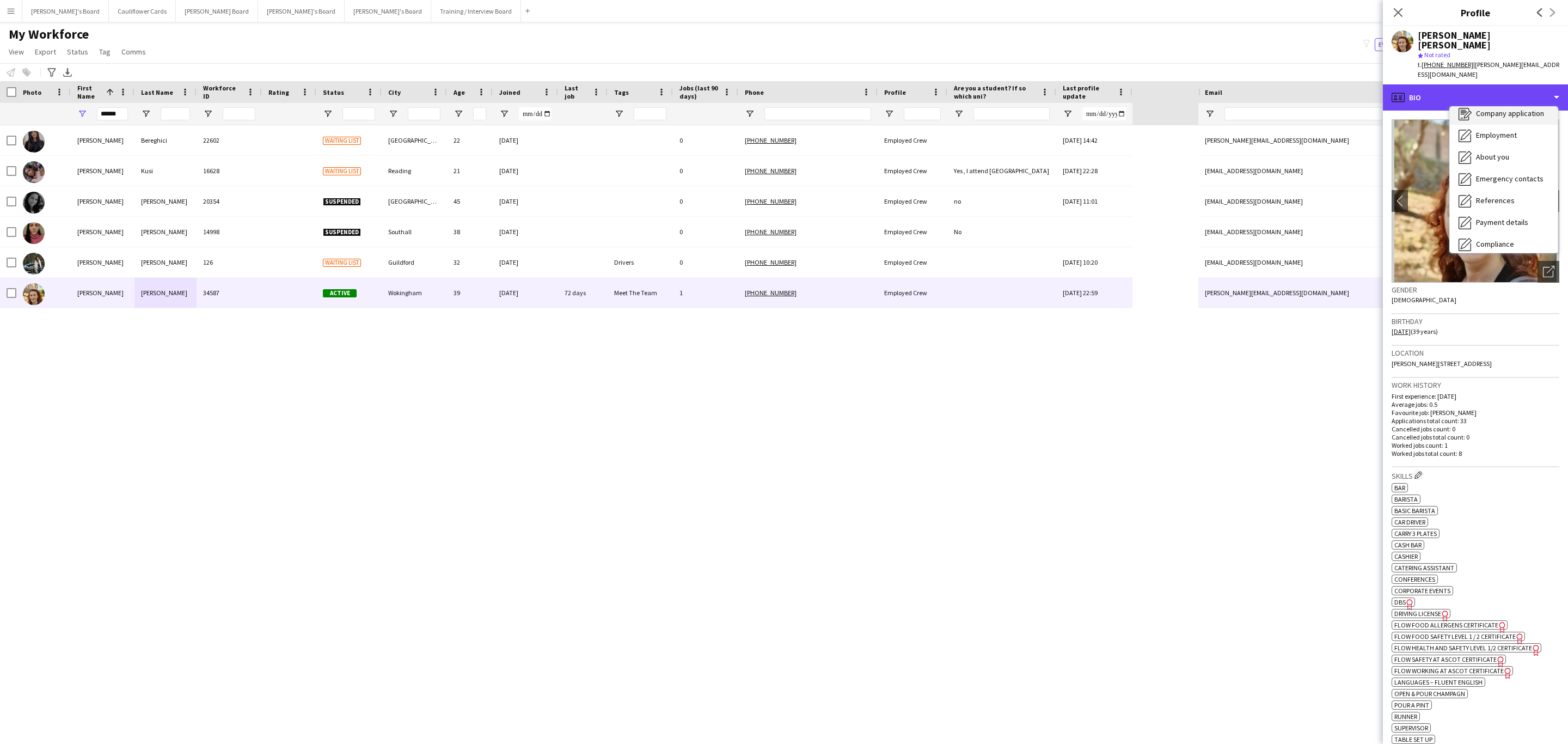
scroll to position [82, 0]
click at [1500, 204] on div "Additional info Additional info" at bounding box center [1504, 215] width 108 height 22
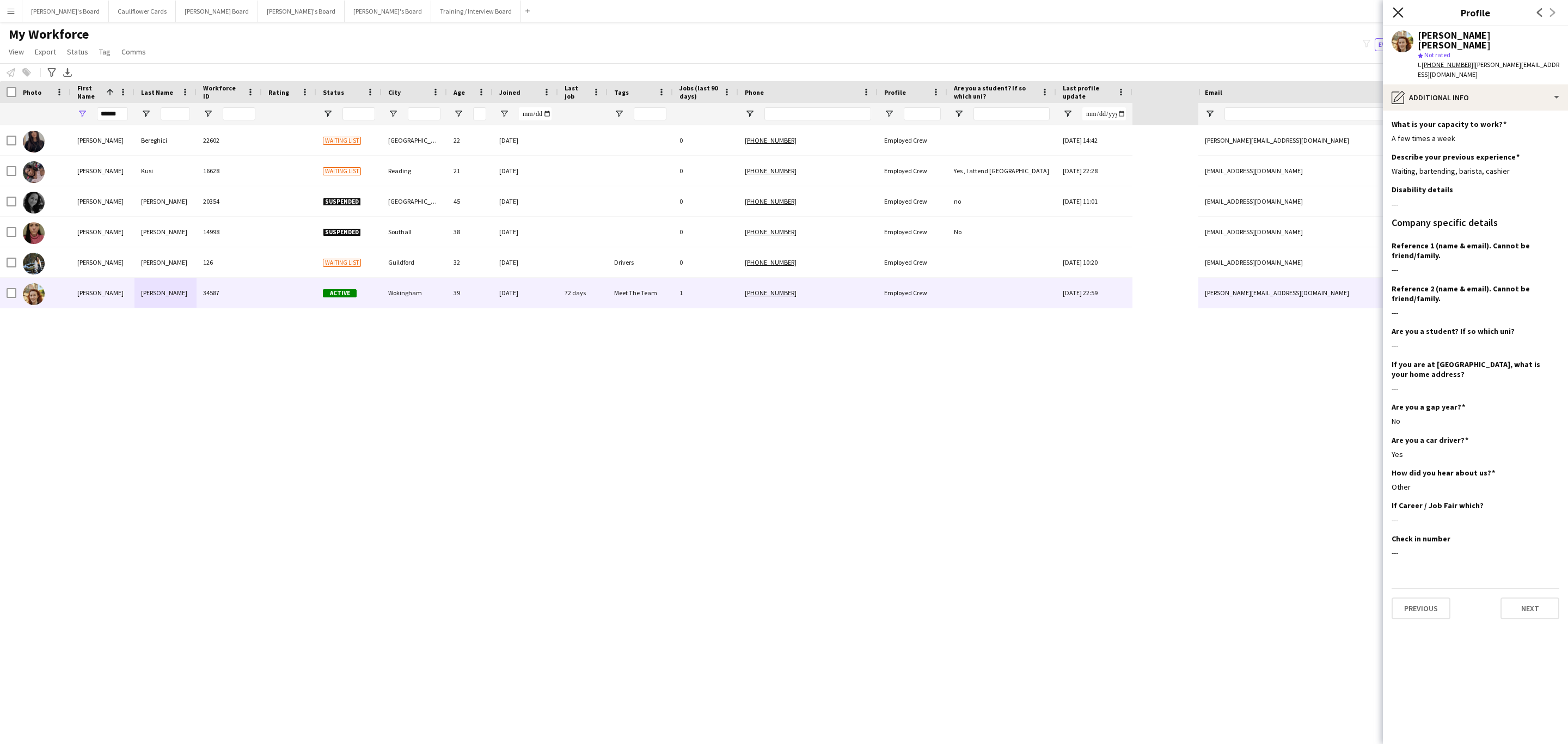
click at [1397, 16] on icon "Close pop-in" at bounding box center [1398, 13] width 11 height 11
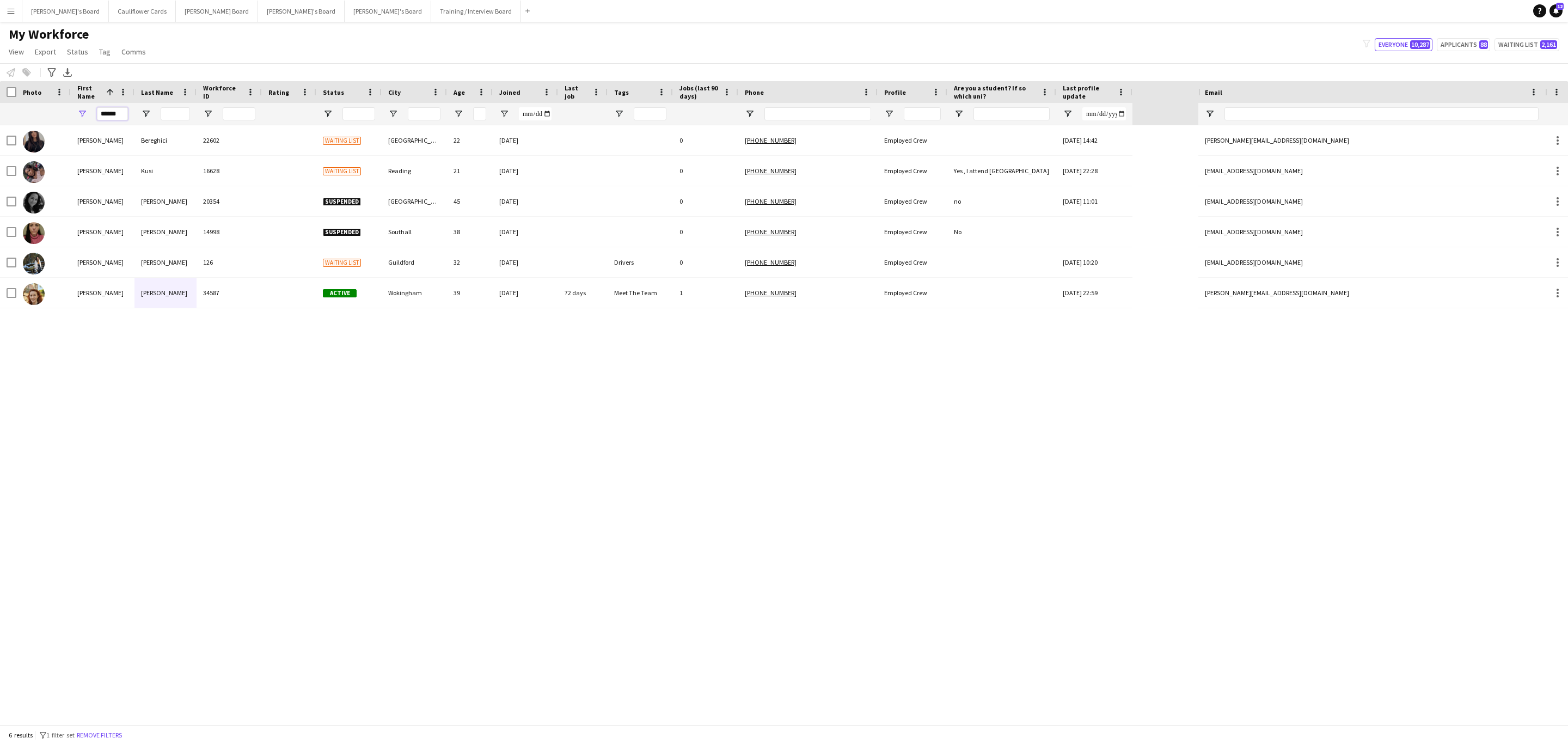
click at [113, 113] on input "******" at bounding box center [112, 113] width 31 height 13
click at [114, 113] on input "******" at bounding box center [112, 113] width 31 height 13
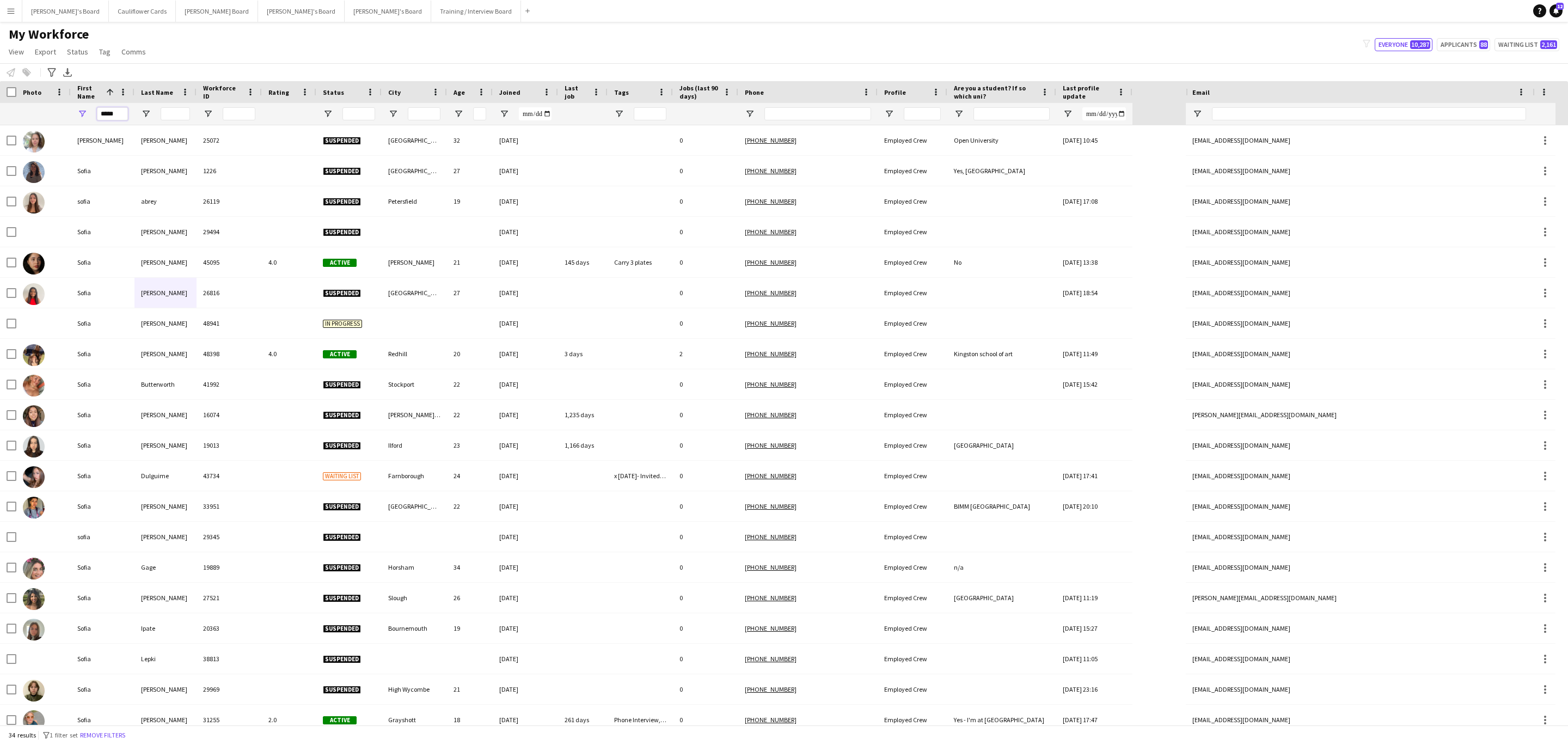
type input "*****"
click at [173, 115] on input "Last Name Filter Input" at bounding box center [175, 113] width 30 height 13
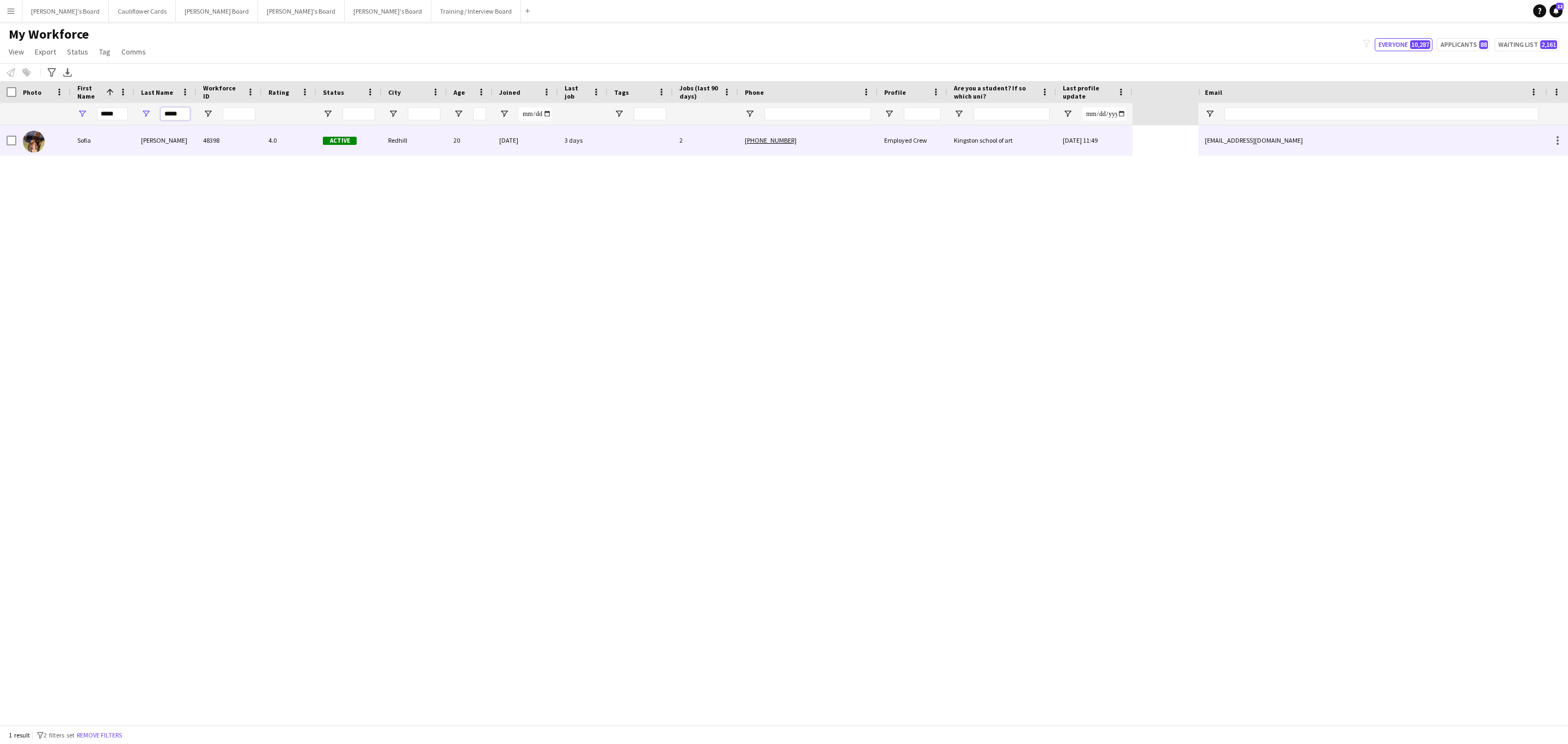
type input "*****"
drag, startPoint x: 161, startPoint y: 152, endPoint x: 165, endPoint y: 146, distance: 7.2
click at [161, 151] on div "Braun" at bounding box center [165, 139] width 62 height 30
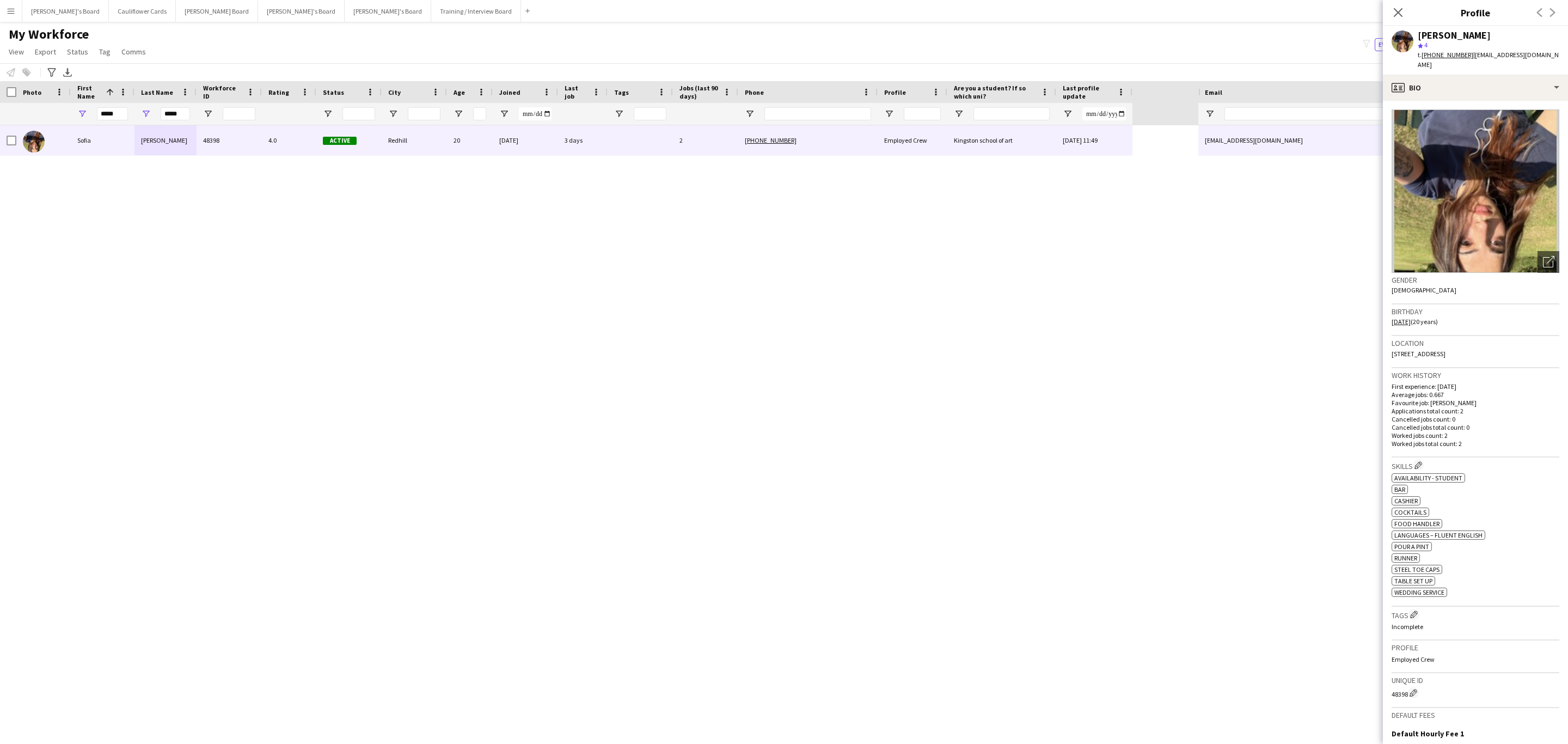
drag, startPoint x: 1395, startPoint y: 12, endPoint x: 752, endPoint y: 295, distance: 702.5
click at [1395, 12] on icon at bounding box center [1399, 13] width 9 height 9
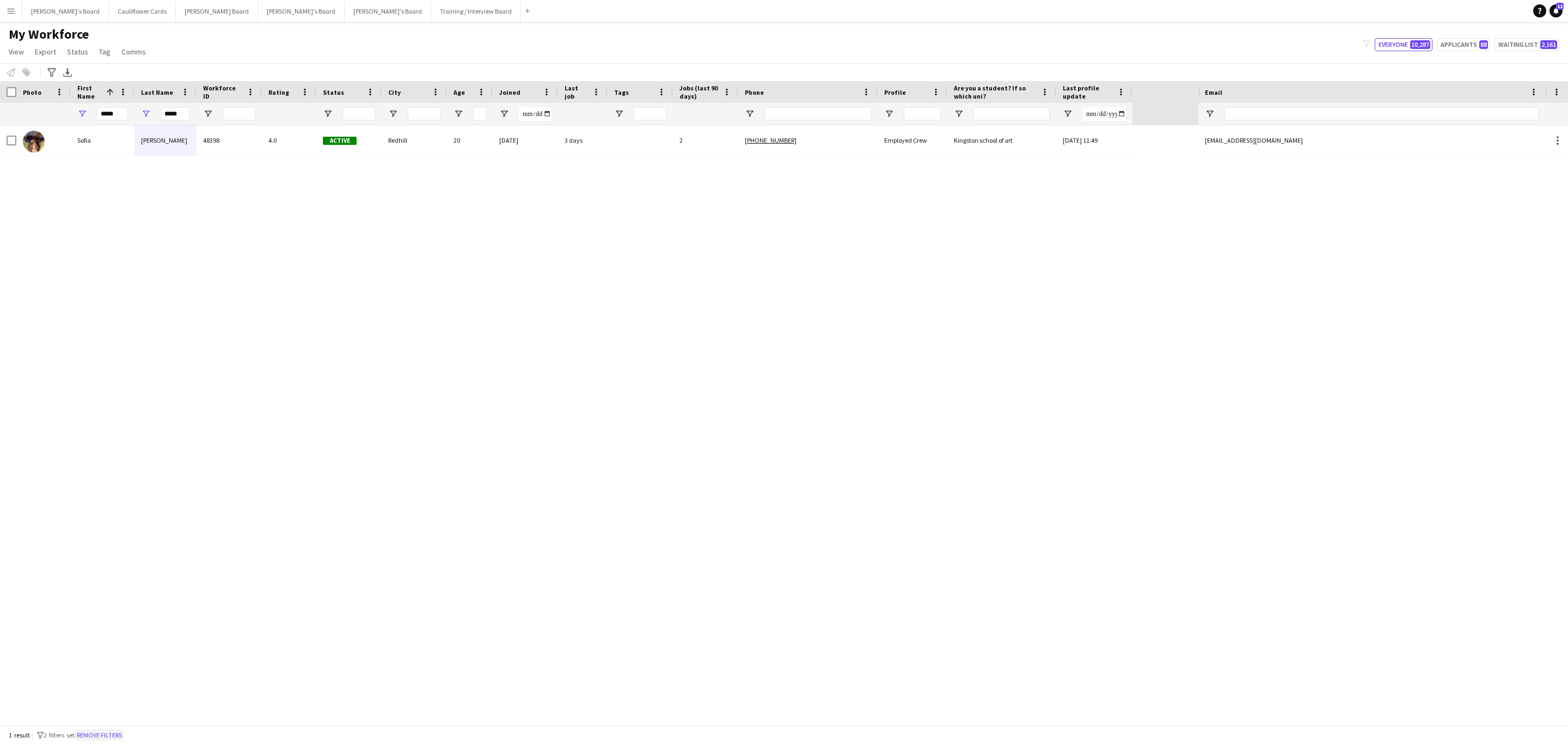
click at [113, 733] on button "Remove filters" at bounding box center [99, 735] width 49 height 12
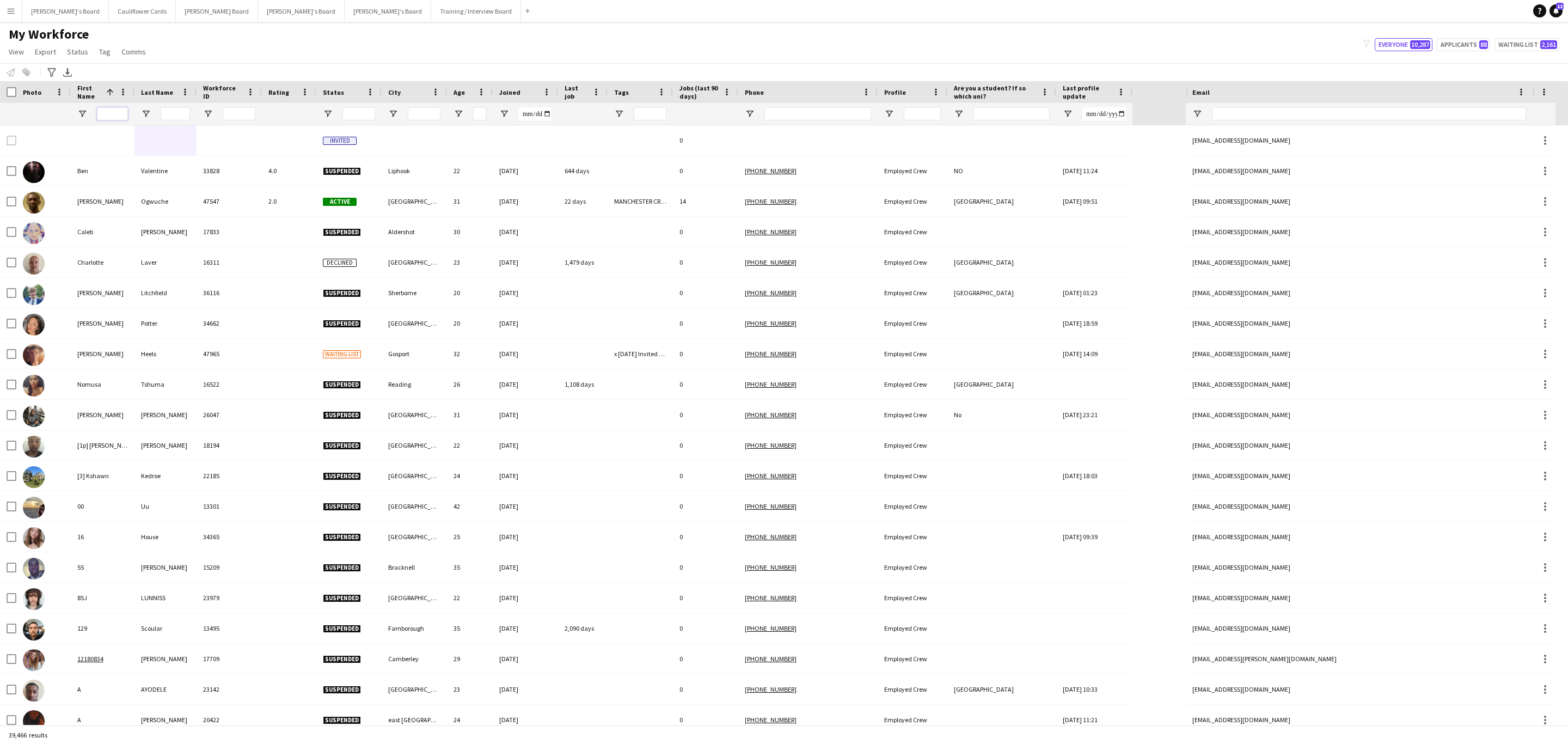
click at [106, 111] on input "First Name Filter Input" at bounding box center [112, 113] width 31 height 13
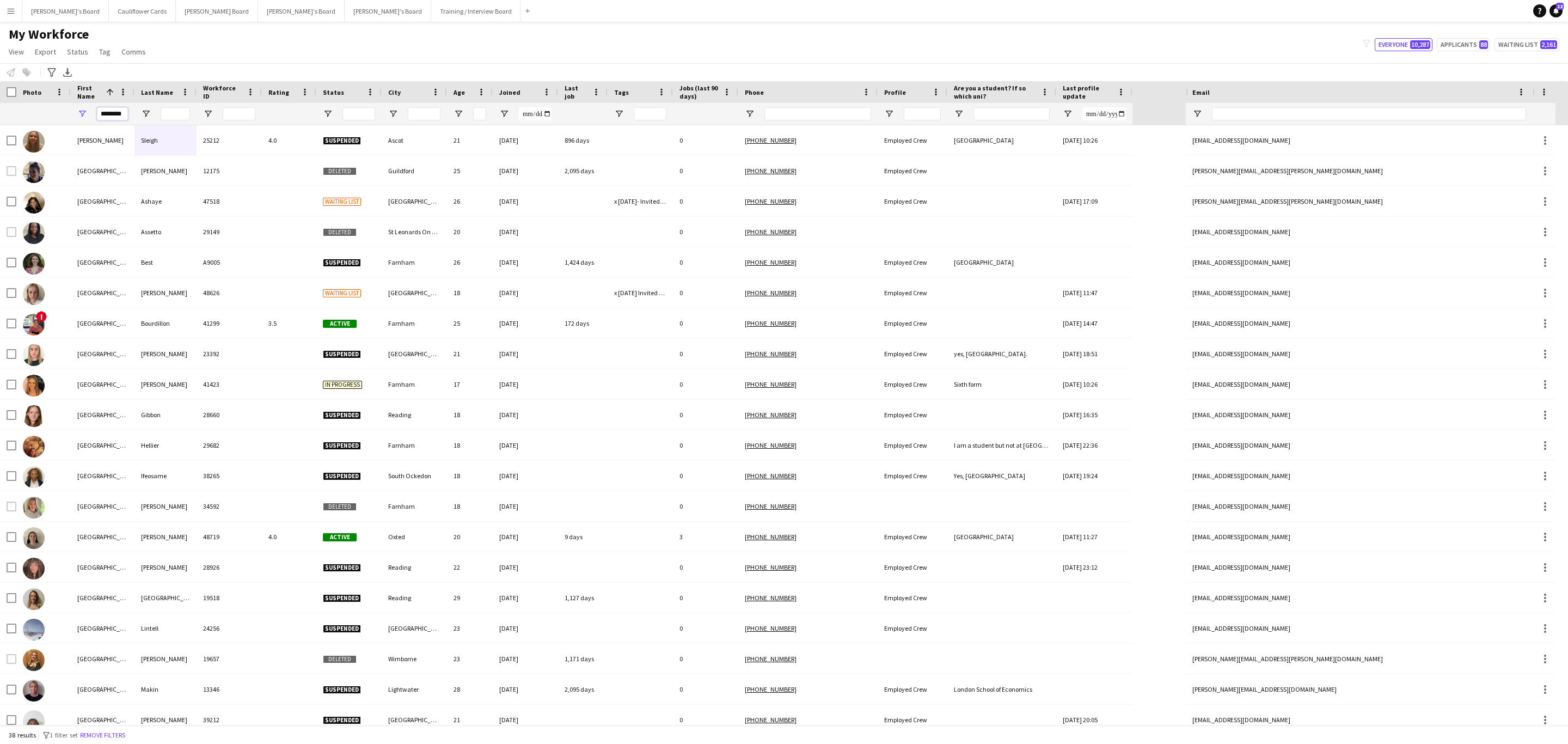
type input "********"
click at [165, 120] on input "Last Name Filter Input" at bounding box center [175, 113] width 30 height 13
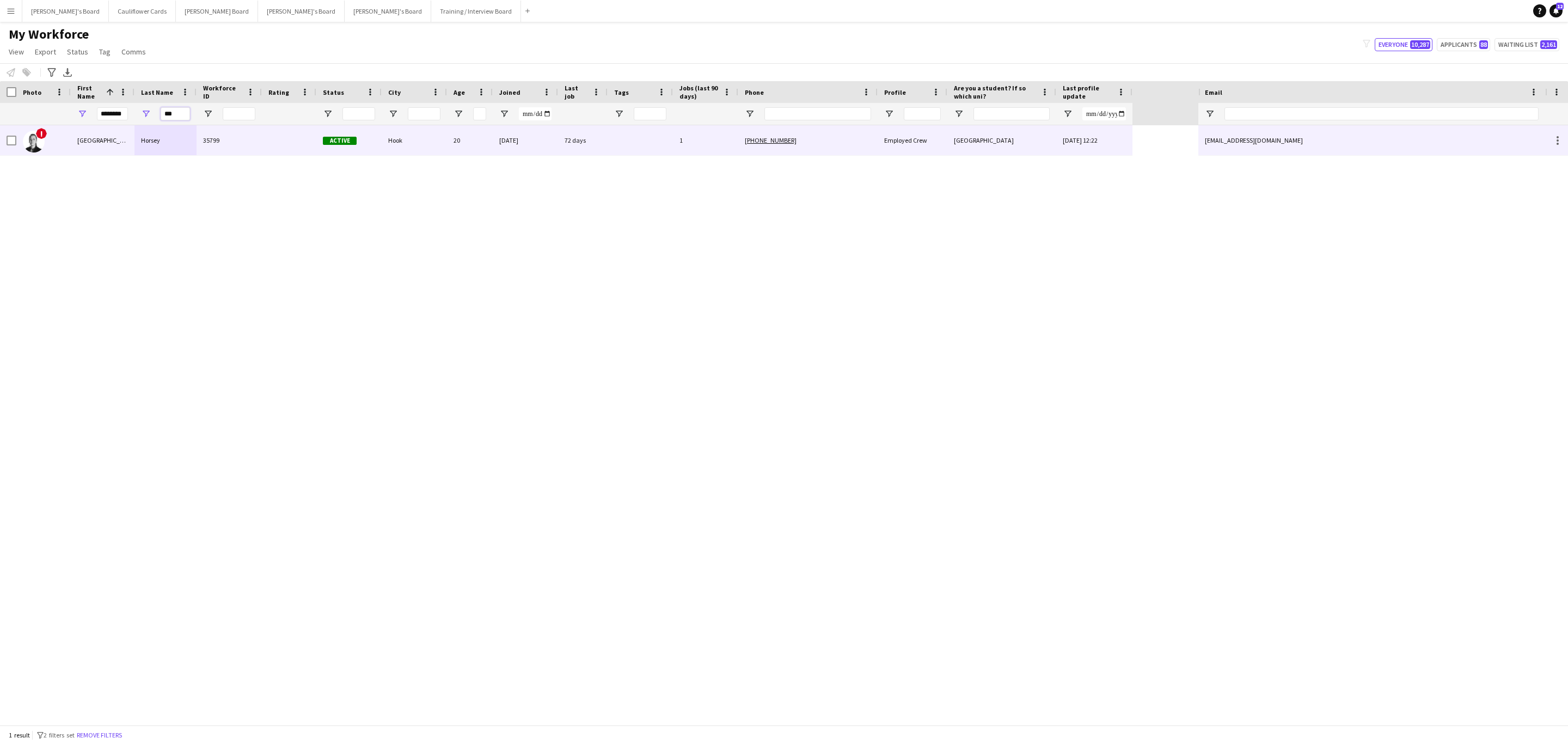
type input "***"
click at [183, 149] on div "Horsey" at bounding box center [165, 139] width 62 height 30
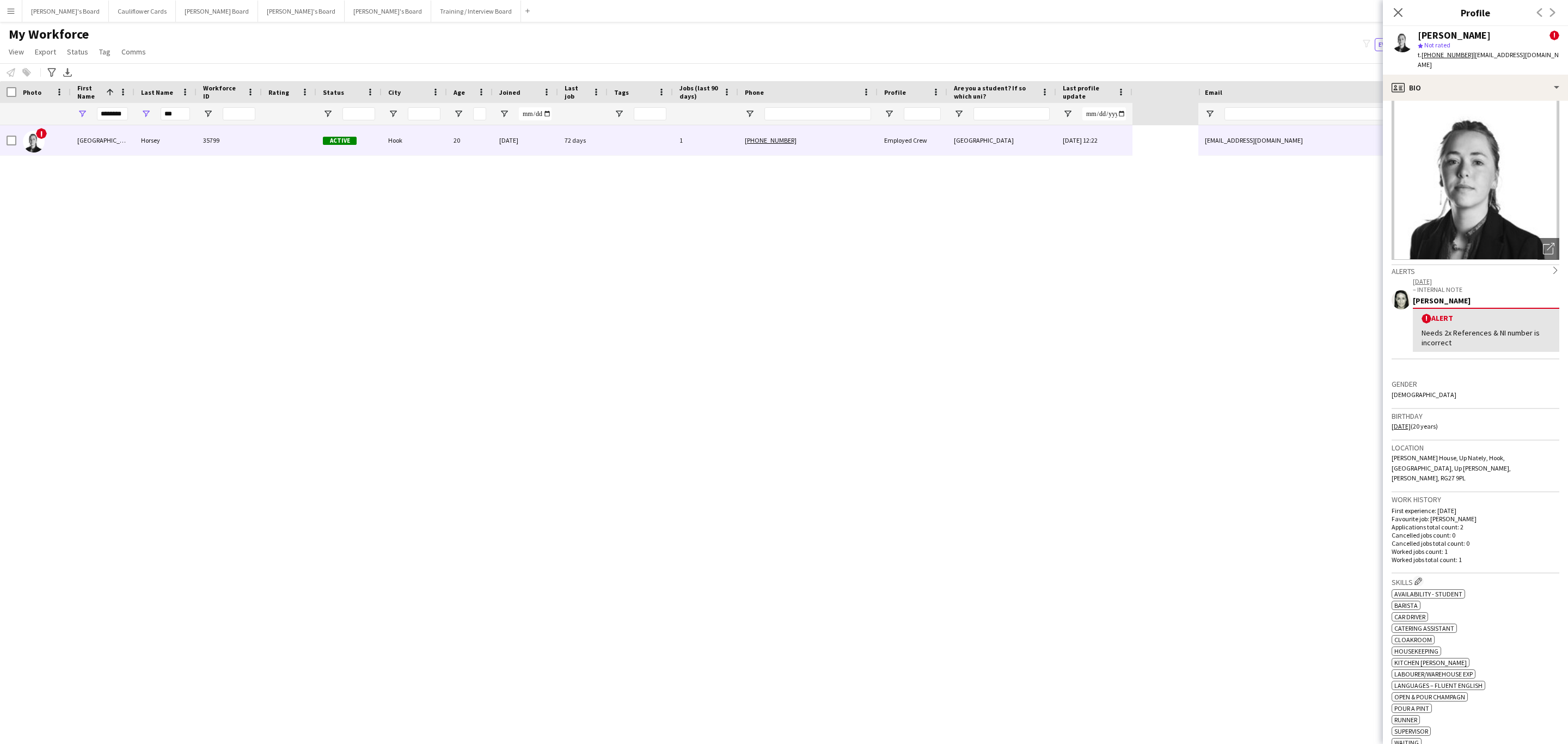
scroll to position [0, 0]
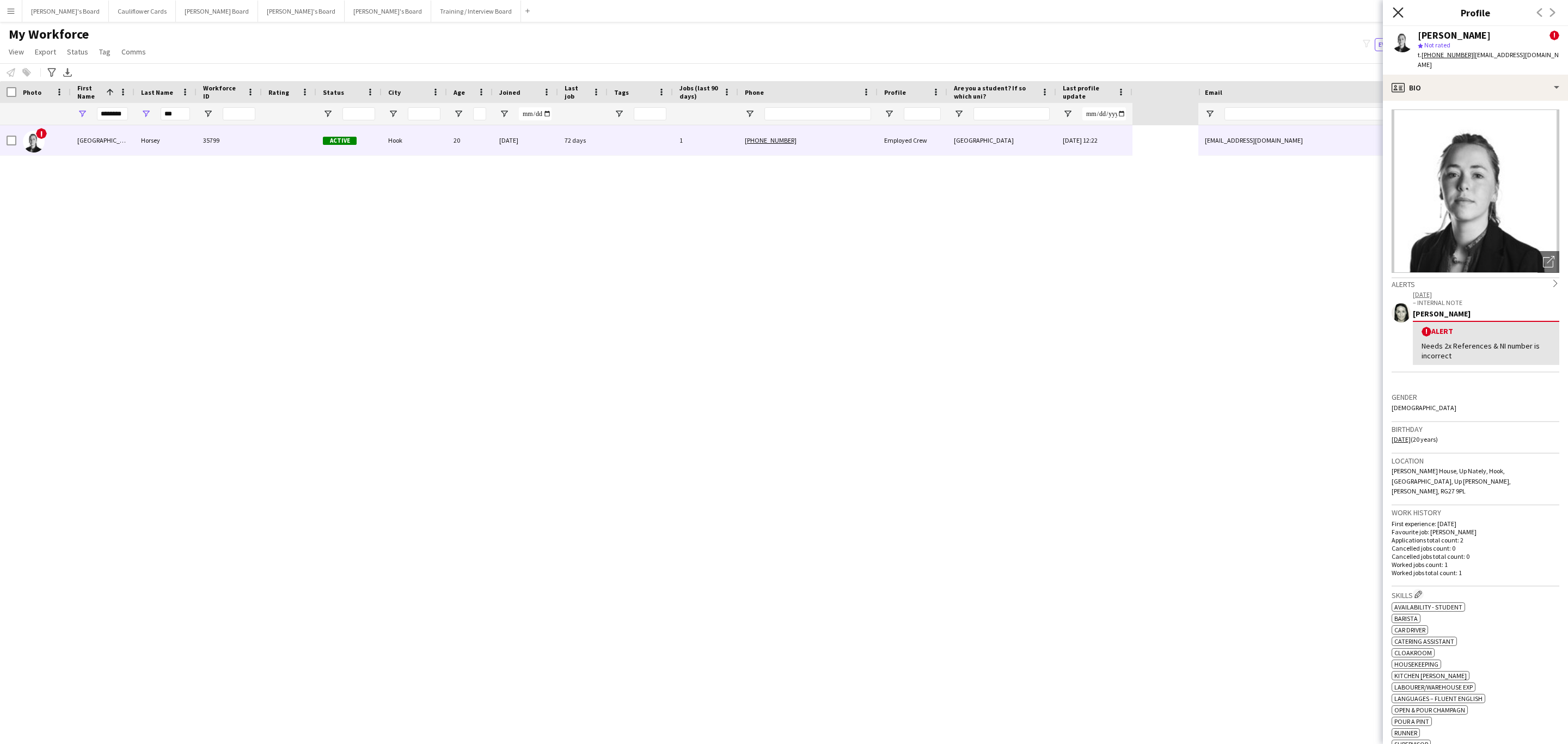
click at [1395, 13] on icon "Close pop-in" at bounding box center [1398, 13] width 11 height 11
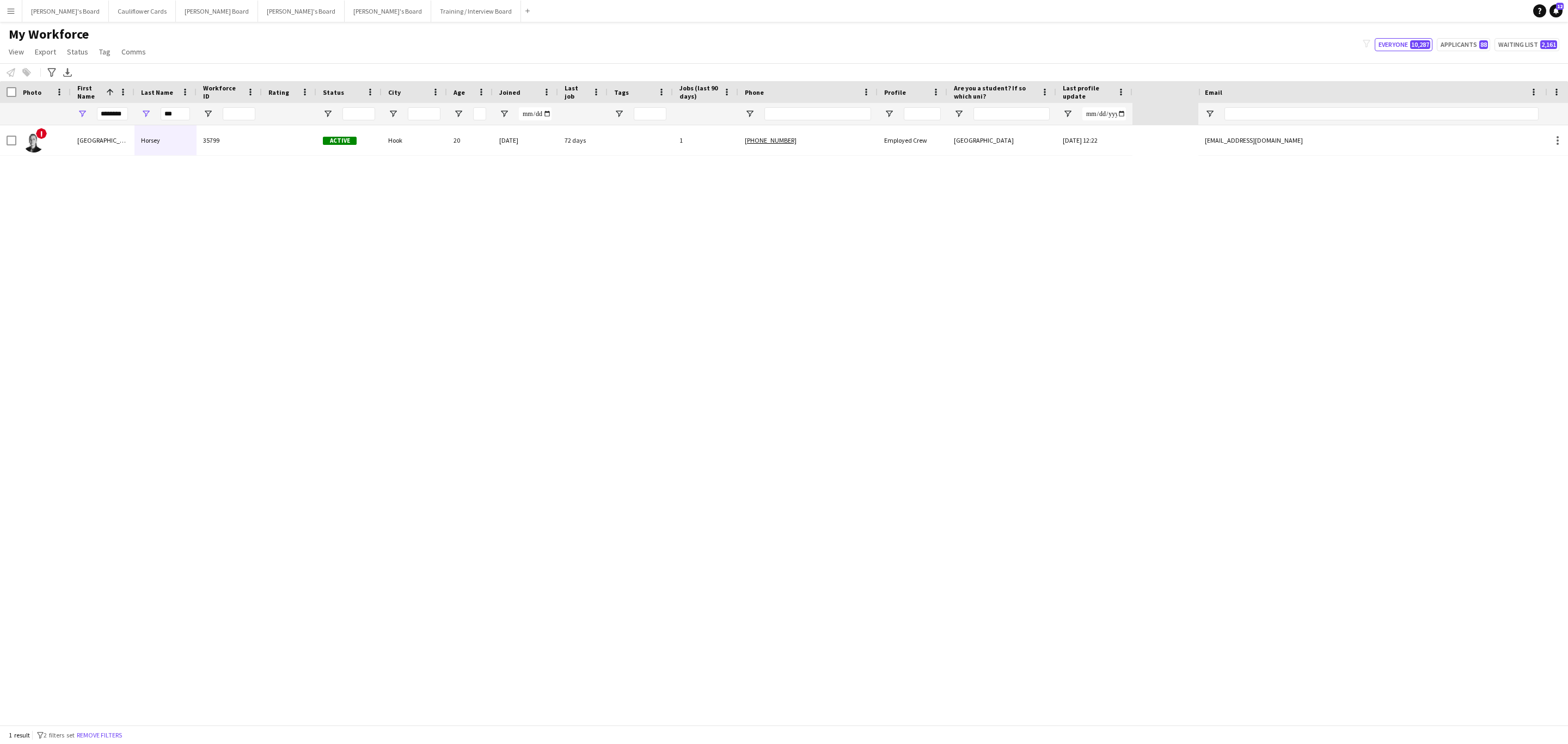
click at [631, 157] on div "! Florence Horsey 35799 Active Hook 20 15-02-2024 72 days 1 +447702683312 Emplo…" at bounding box center [599, 424] width 1199 height 599
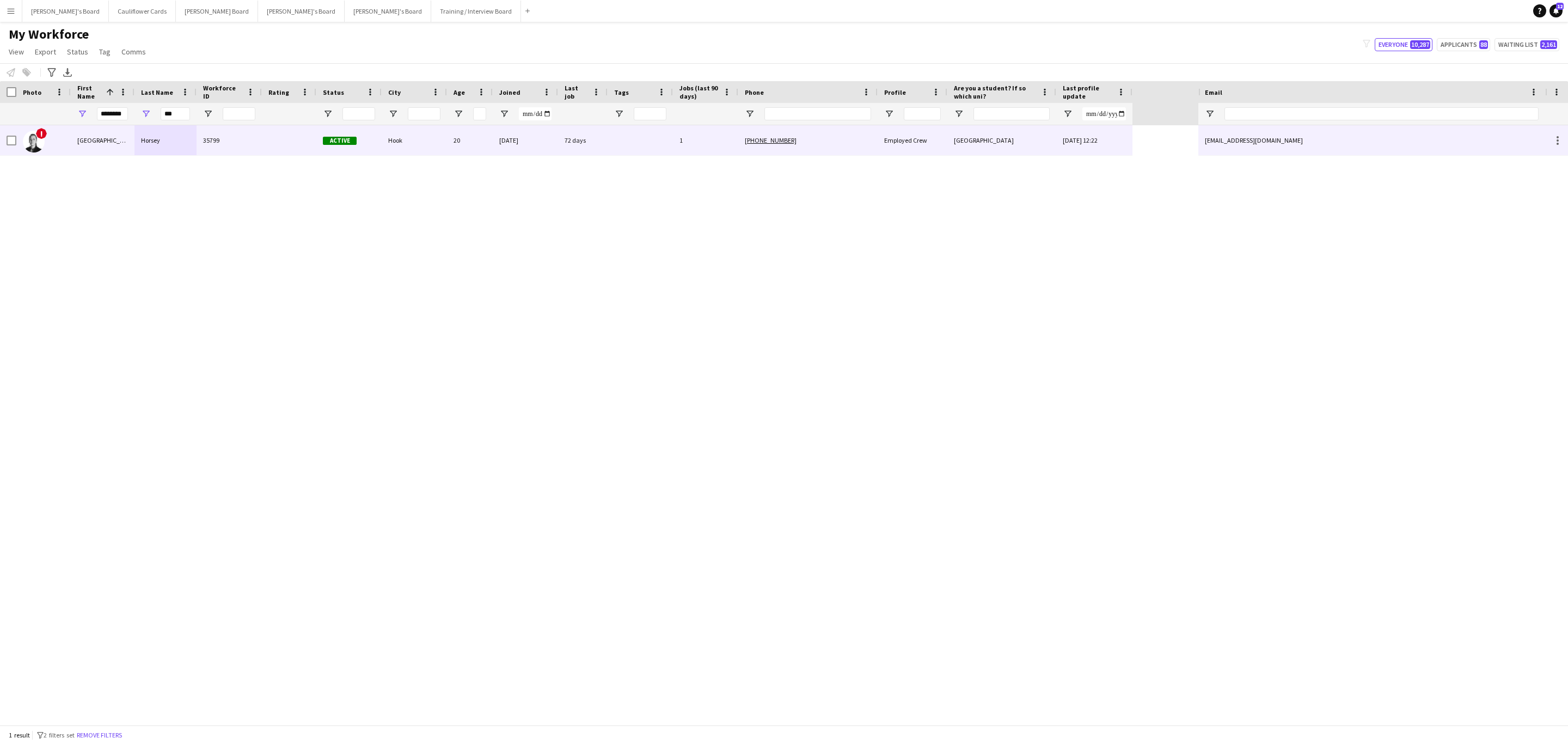
click at [631, 147] on div at bounding box center [640, 139] width 66 height 30
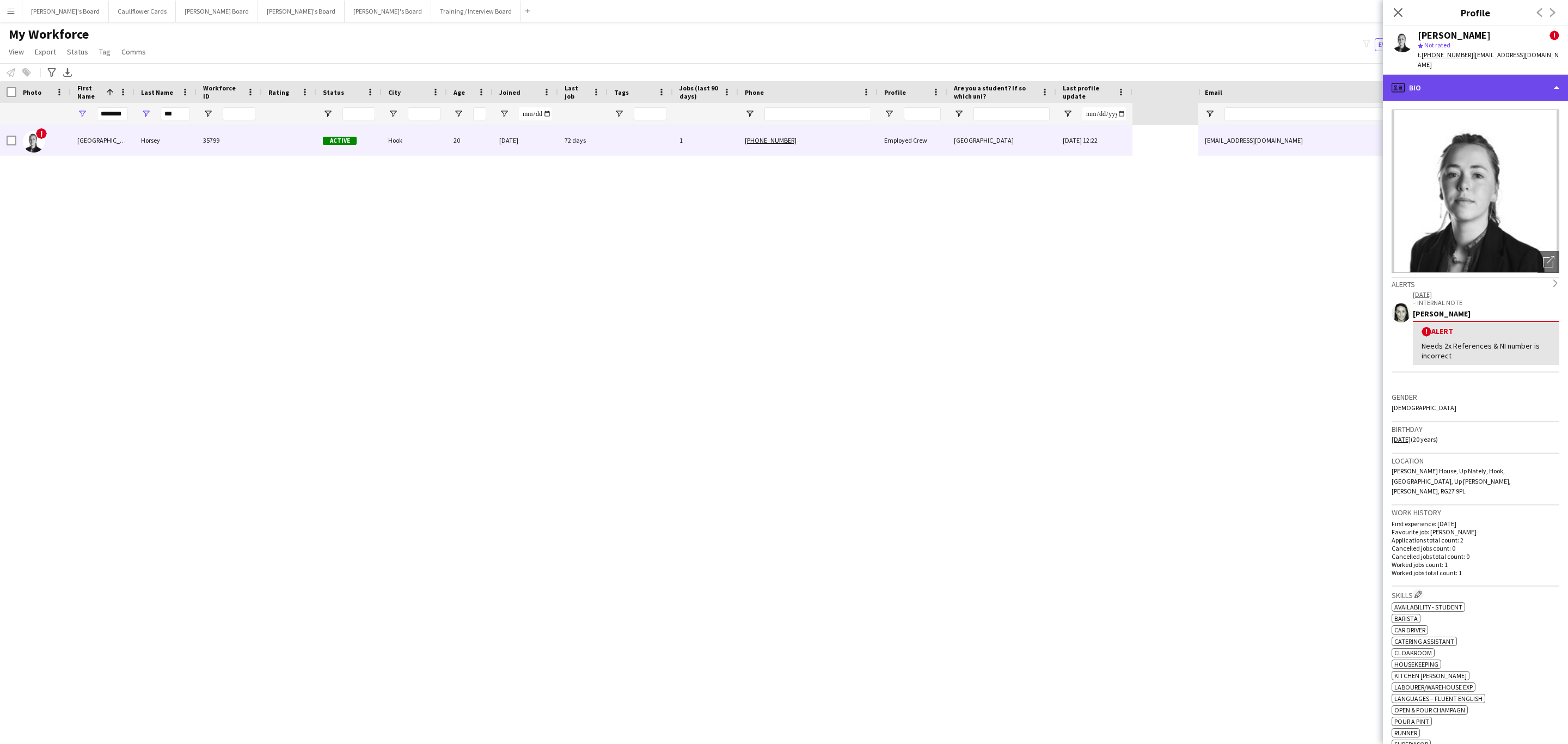
click at [1505, 78] on div "profile Bio" at bounding box center [1475, 87] width 185 height 26
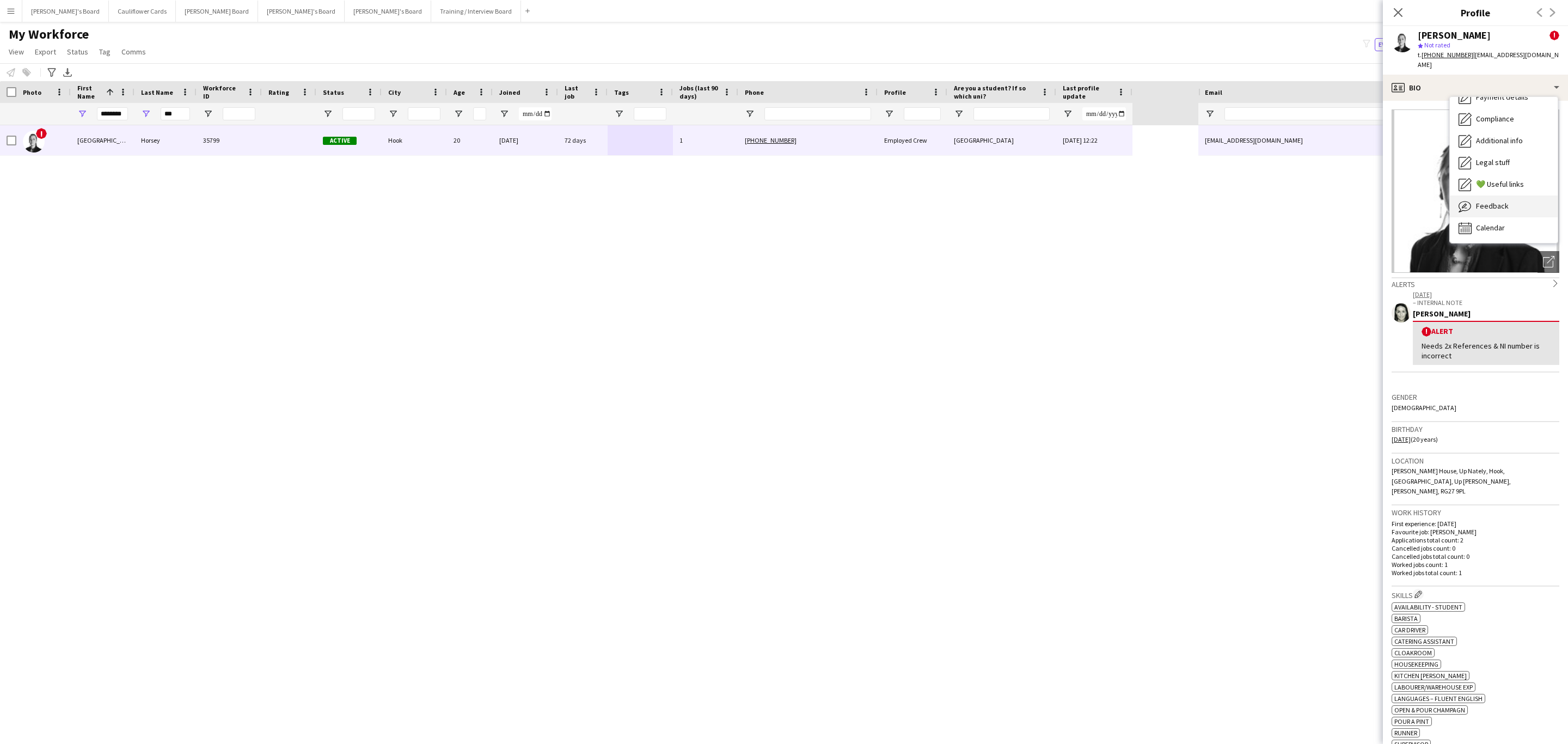
click at [1503, 196] on div "Feedback Feedback" at bounding box center [1504, 207] width 108 height 22
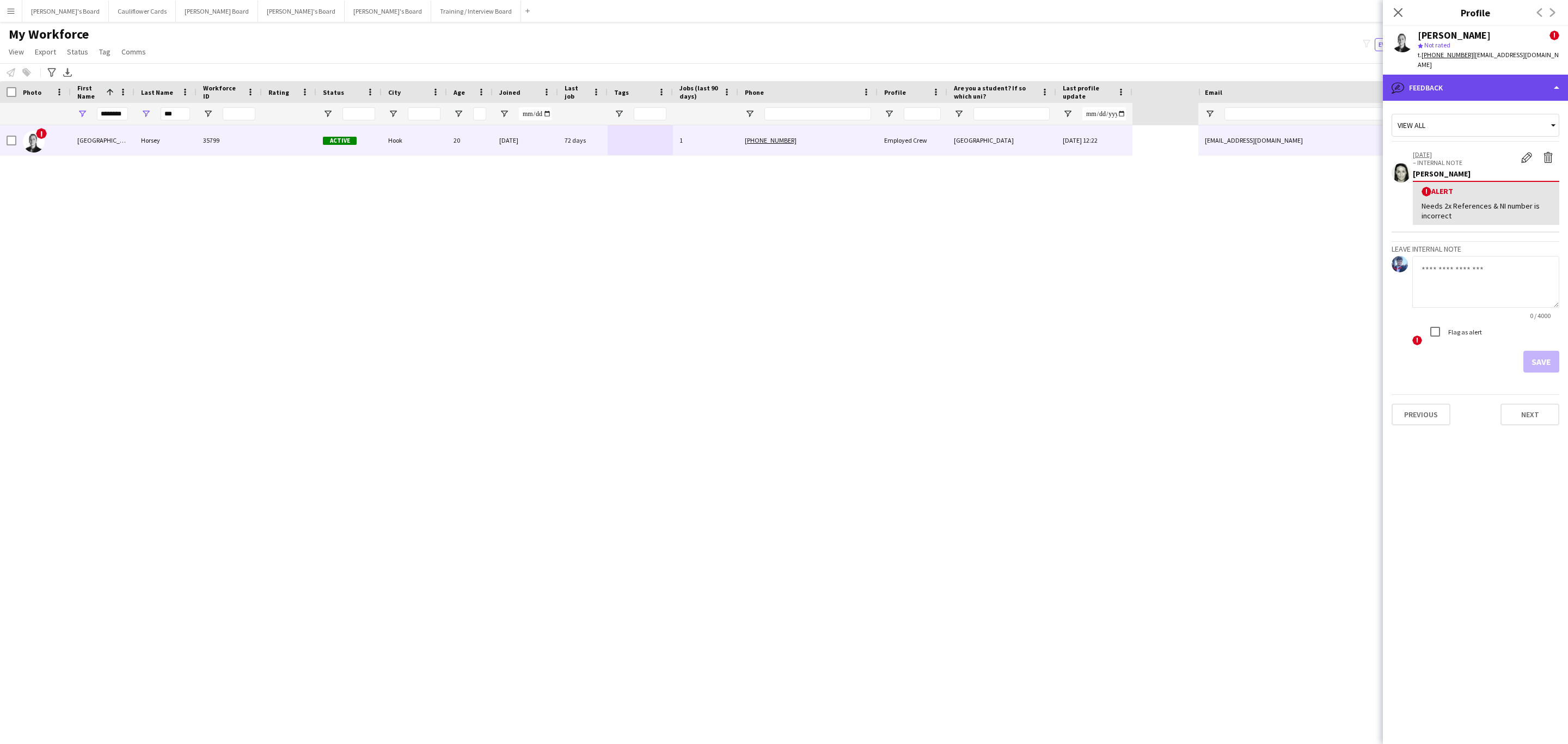
click at [1469, 89] on div "bubble-pencil Feedback" at bounding box center [1475, 87] width 185 height 26
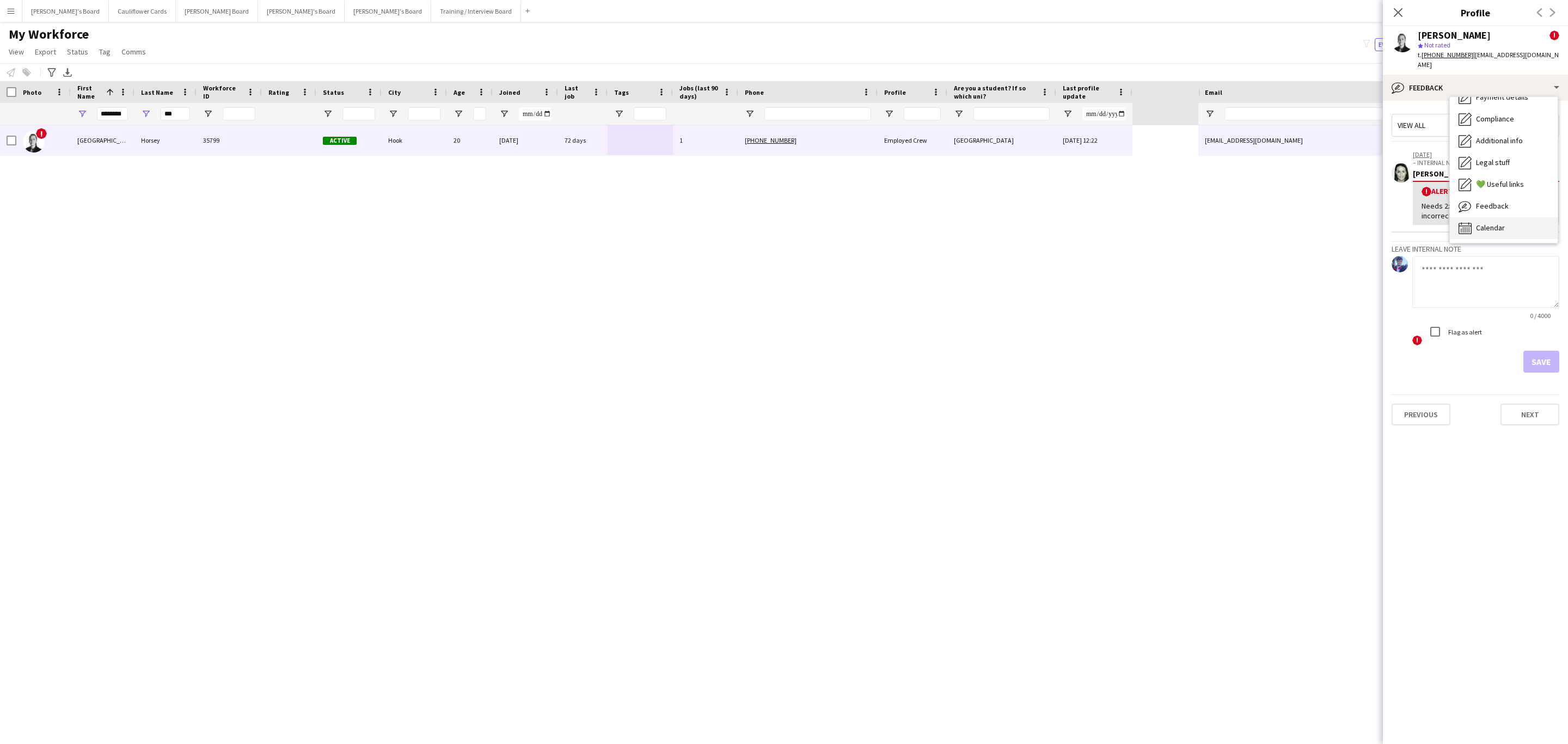
click at [1507, 217] on div "Calendar Calendar" at bounding box center [1504, 228] width 108 height 22
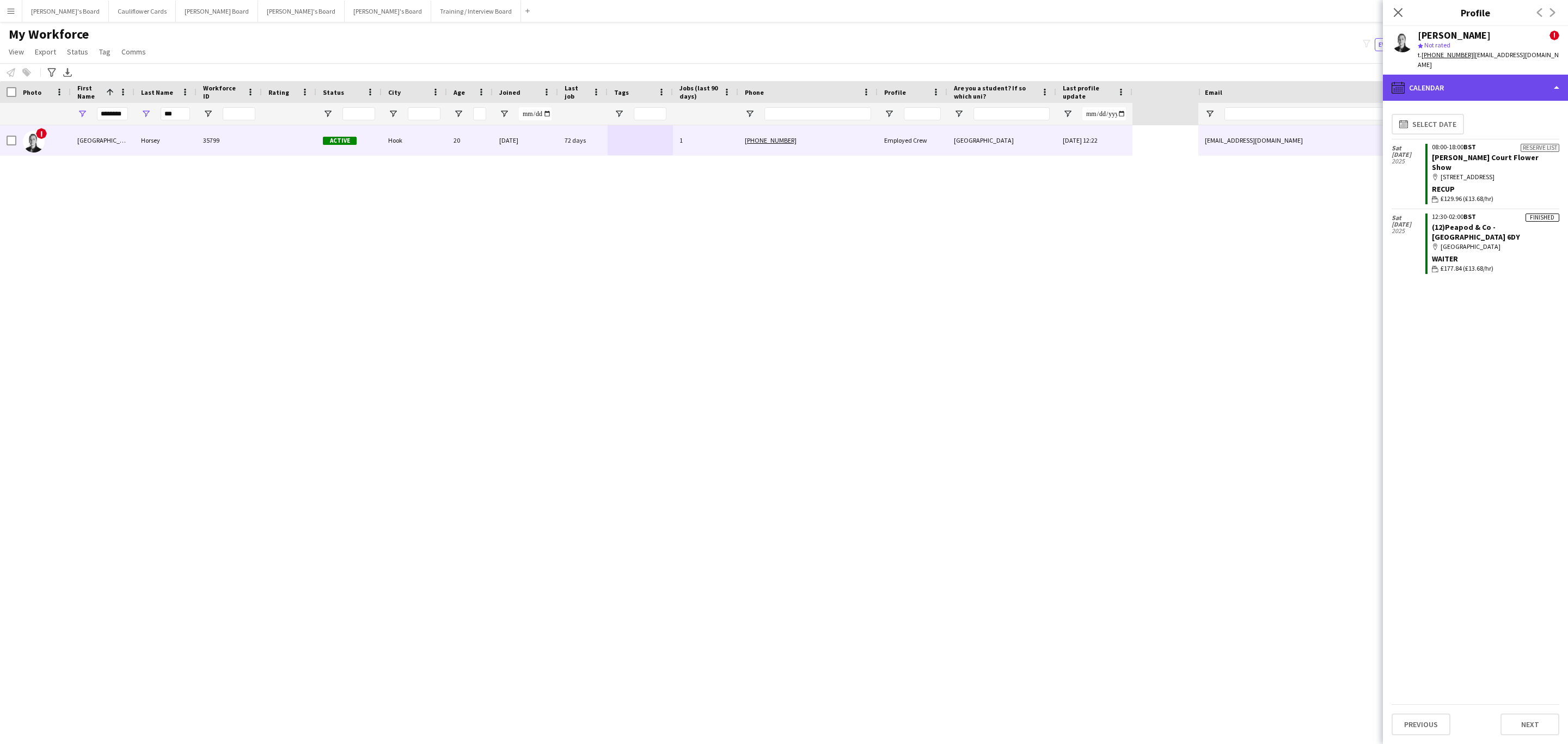
click at [1532, 82] on div "calendar-full Calendar" at bounding box center [1475, 87] width 185 height 26
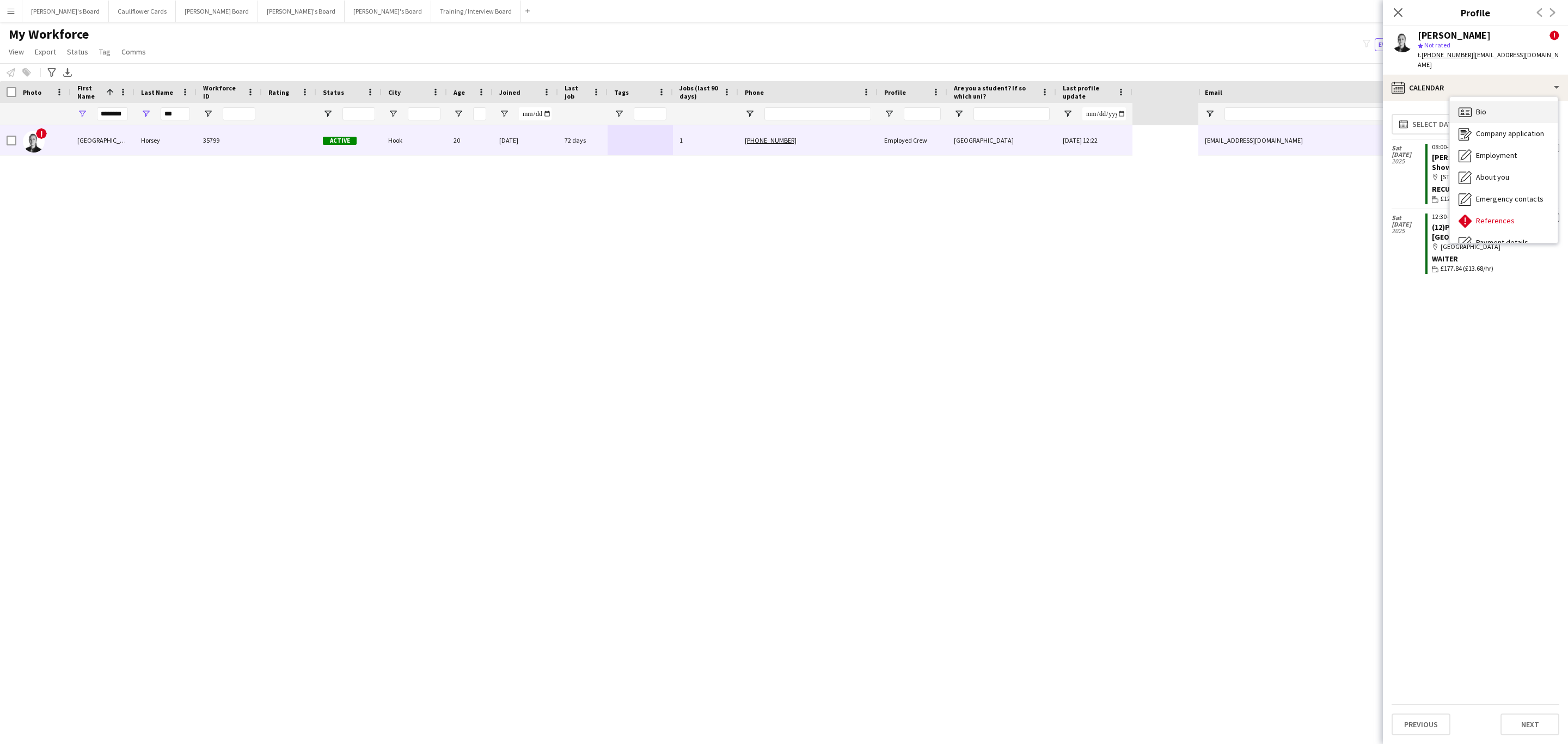
click at [1502, 104] on div "Bio Bio" at bounding box center [1504, 112] width 108 height 22
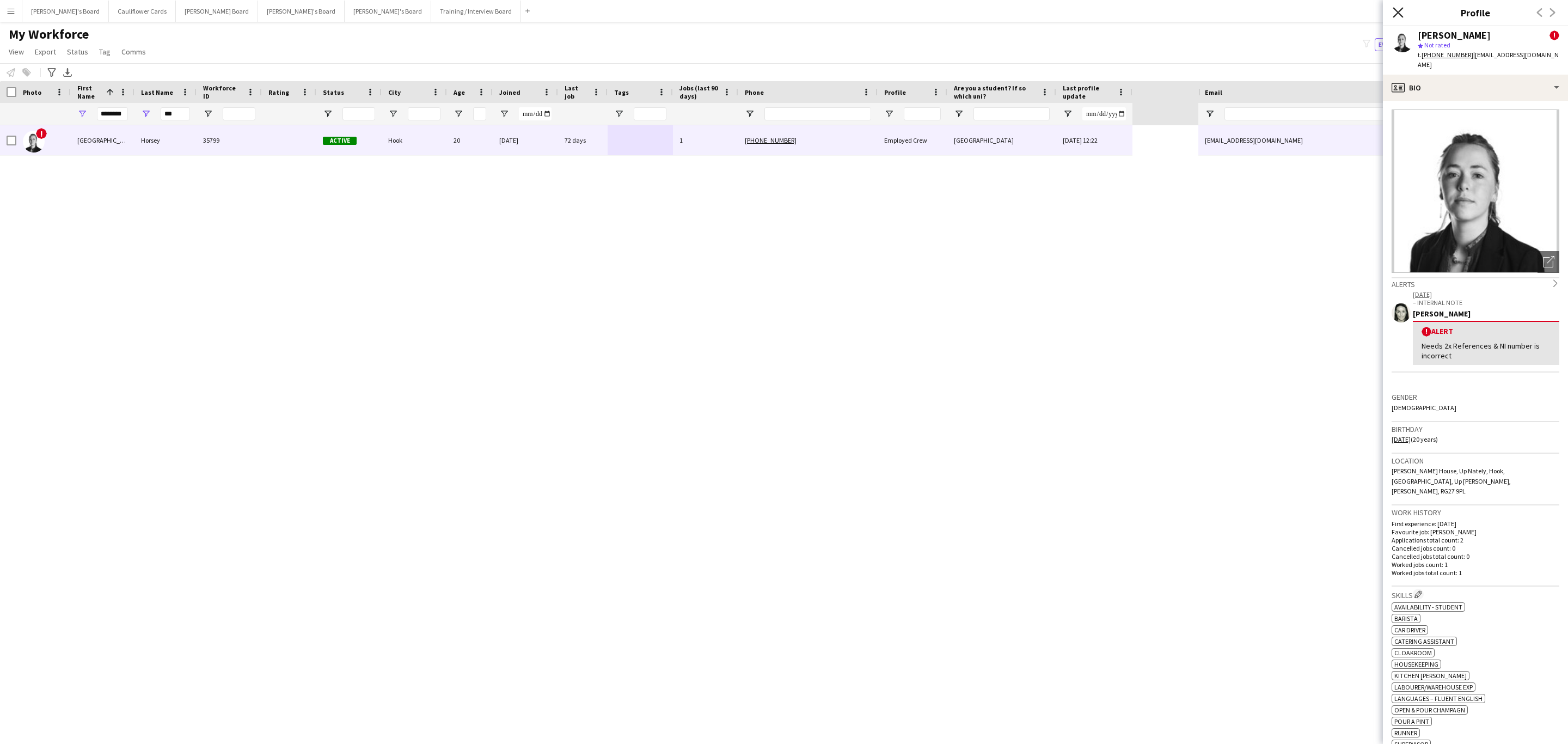
click at [1398, 11] on icon "Close pop-in" at bounding box center [1398, 13] width 11 height 11
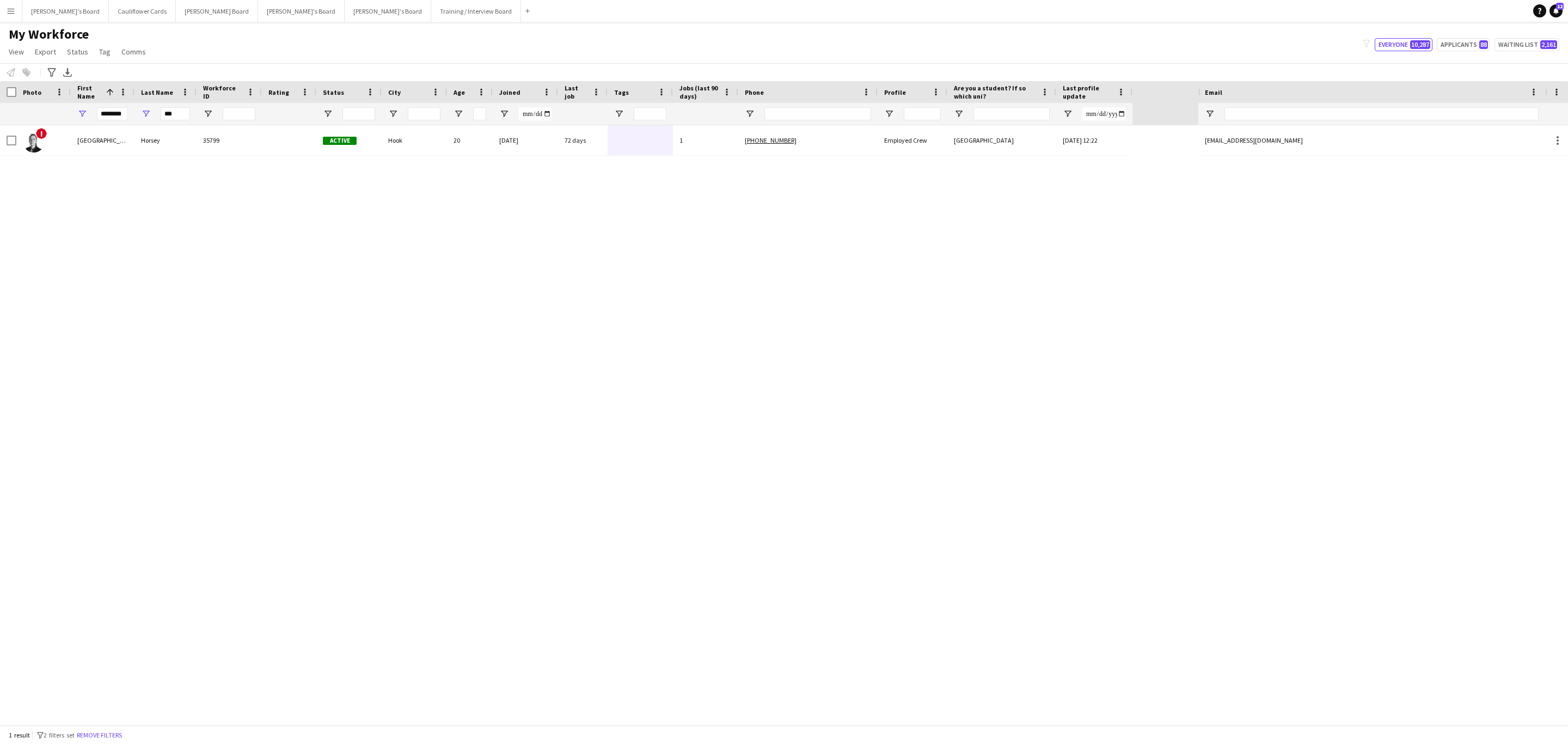
click at [1469, 435] on div "! Florence Horsey 35799 Active Hook 20 15-02-2024 72 days 1 +447702683312 Emplo…" at bounding box center [784, 424] width 1568 height 599
click at [122, 731] on button "Remove filters" at bounding box center [99, 735] width 49 height 12
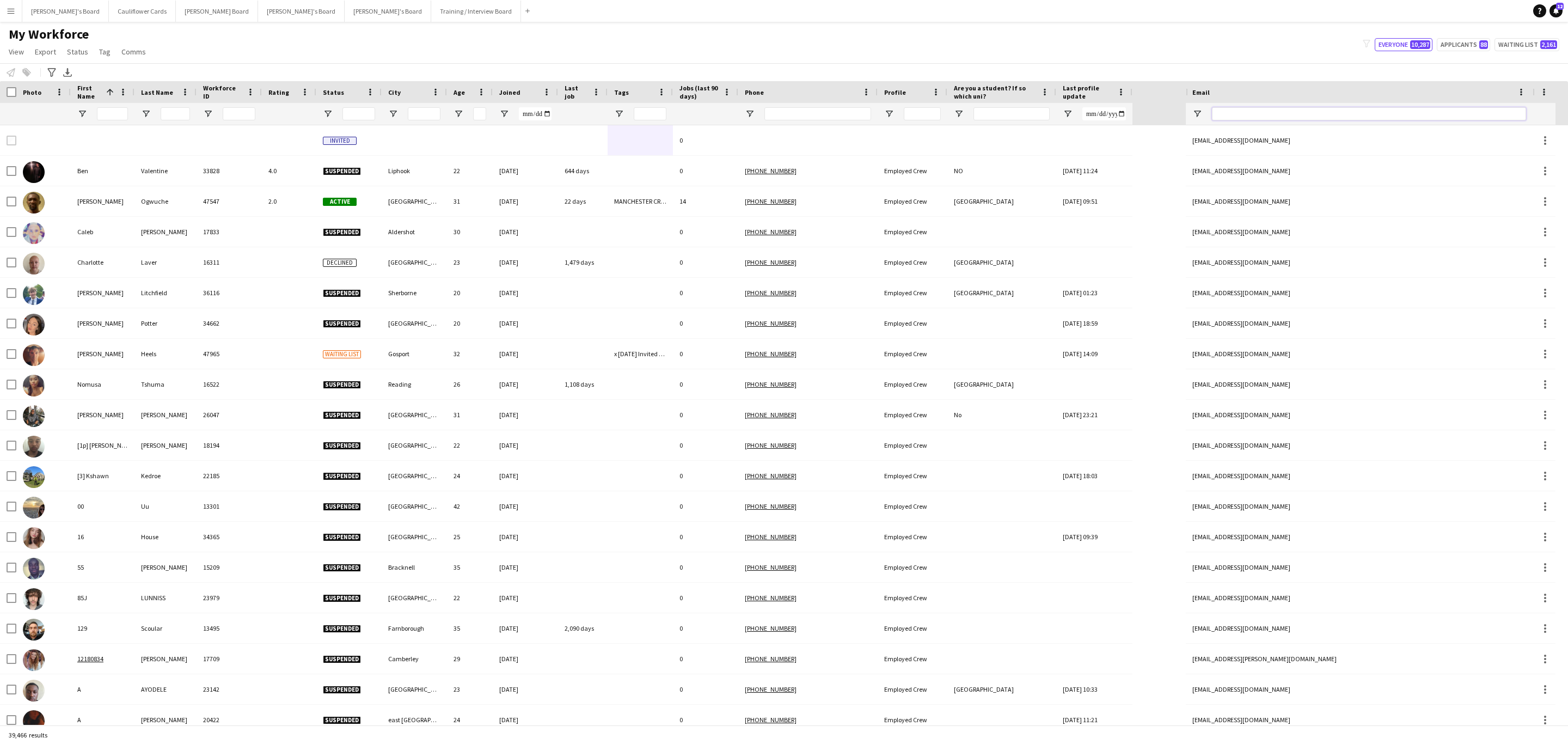
click at [1302, 119] on input "Email Filter Input" at bounding box center [1369, 113] width 314 height 13
paste input "**********"
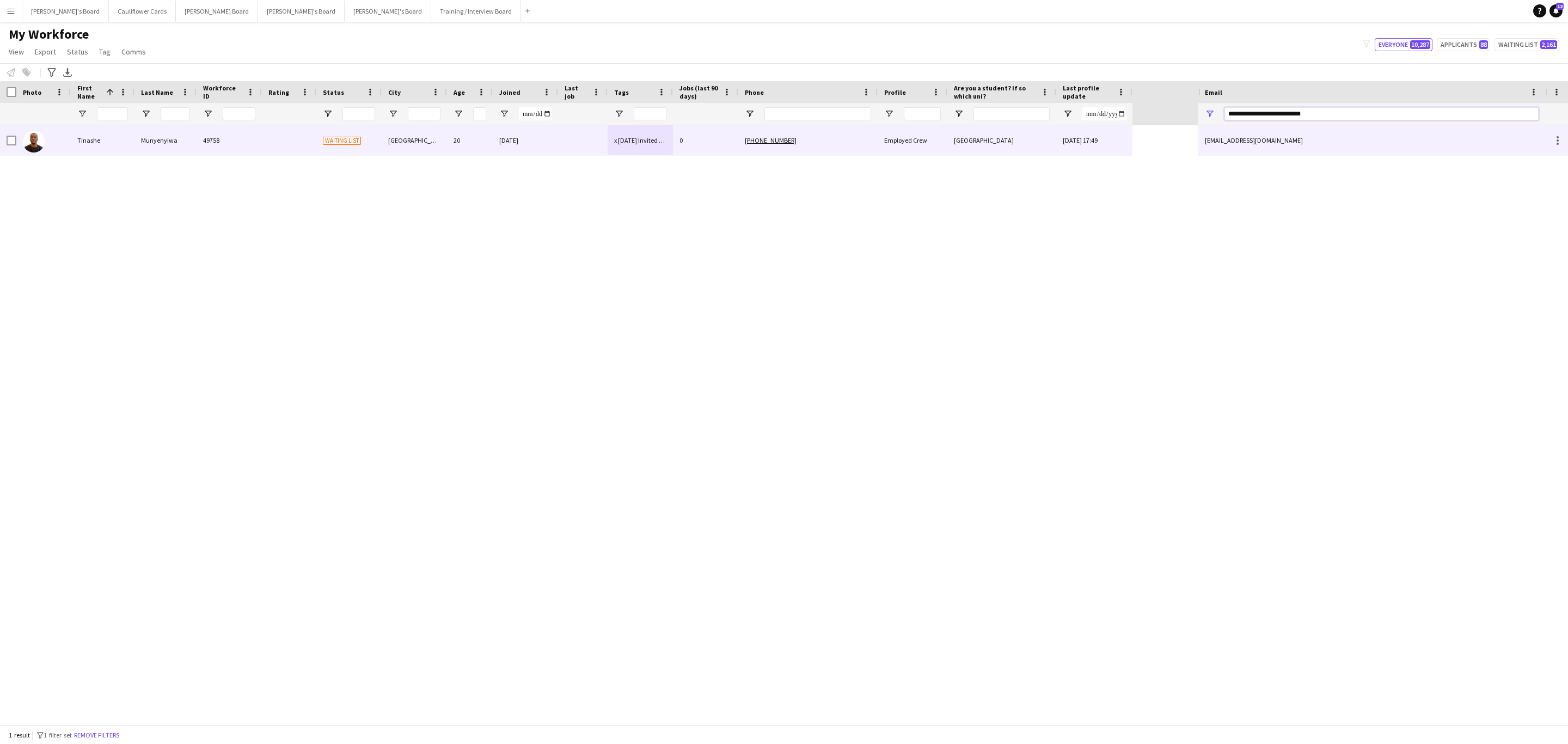
type input "**********"
click at [1065, 143] on div "27-08-2025 17:49" at bounding box center [1094, 139] width 76 height 30
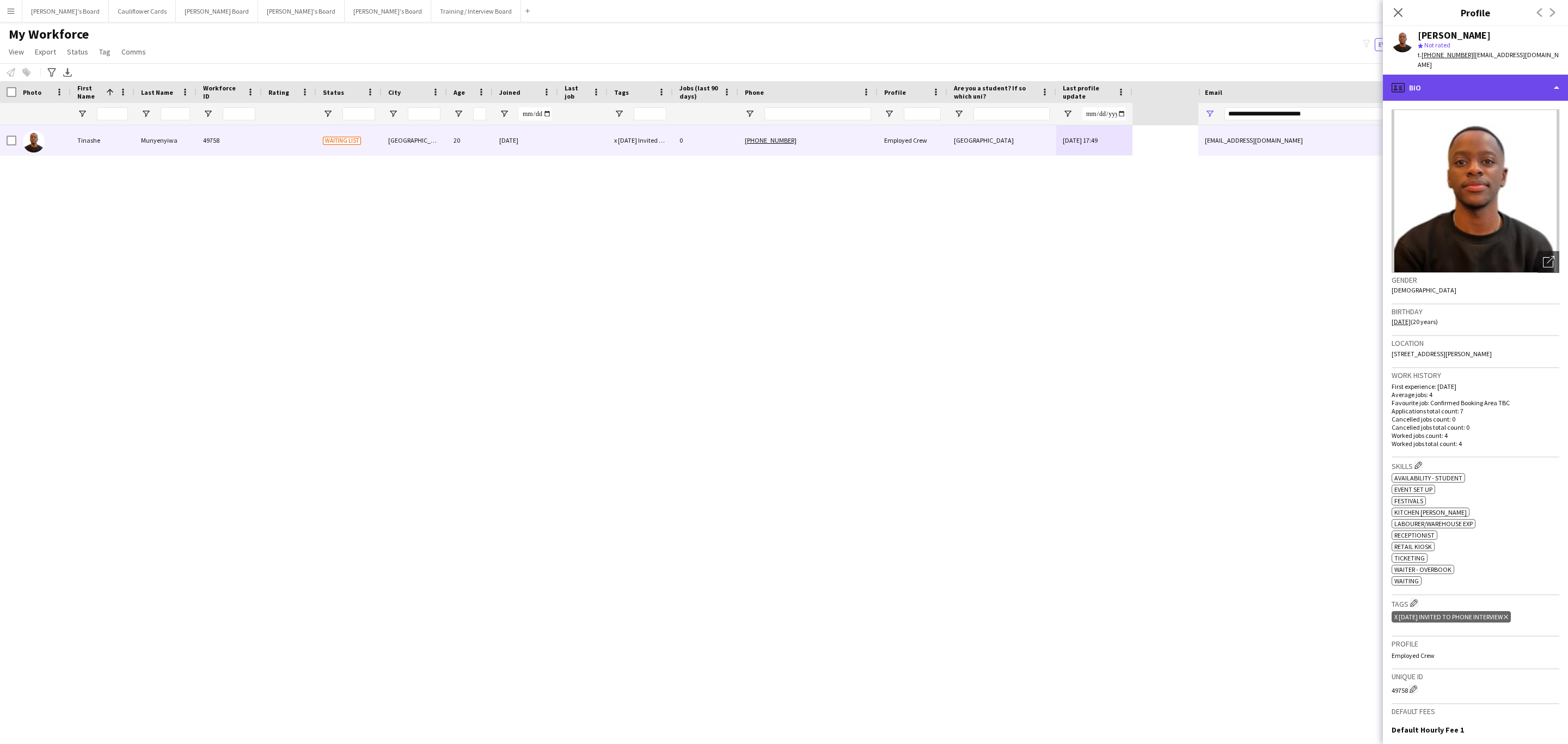
click at [1511, 75] on div "profile Bio" at bounding box center [1475, 87] width 185 height 26
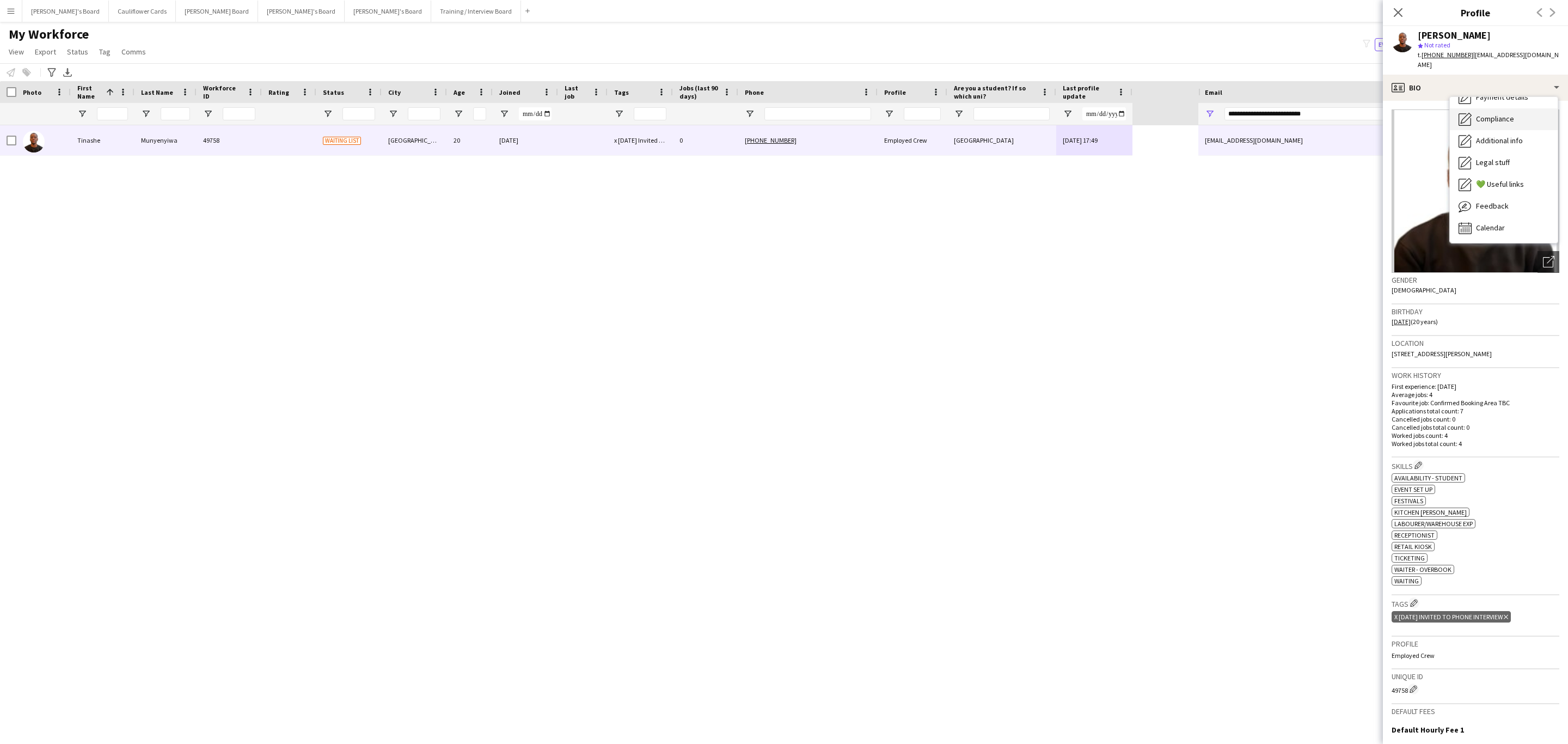
click at [1493, 109] on div "Compliance Compliance" at bounding box center [1504, 120] width 108 height 22
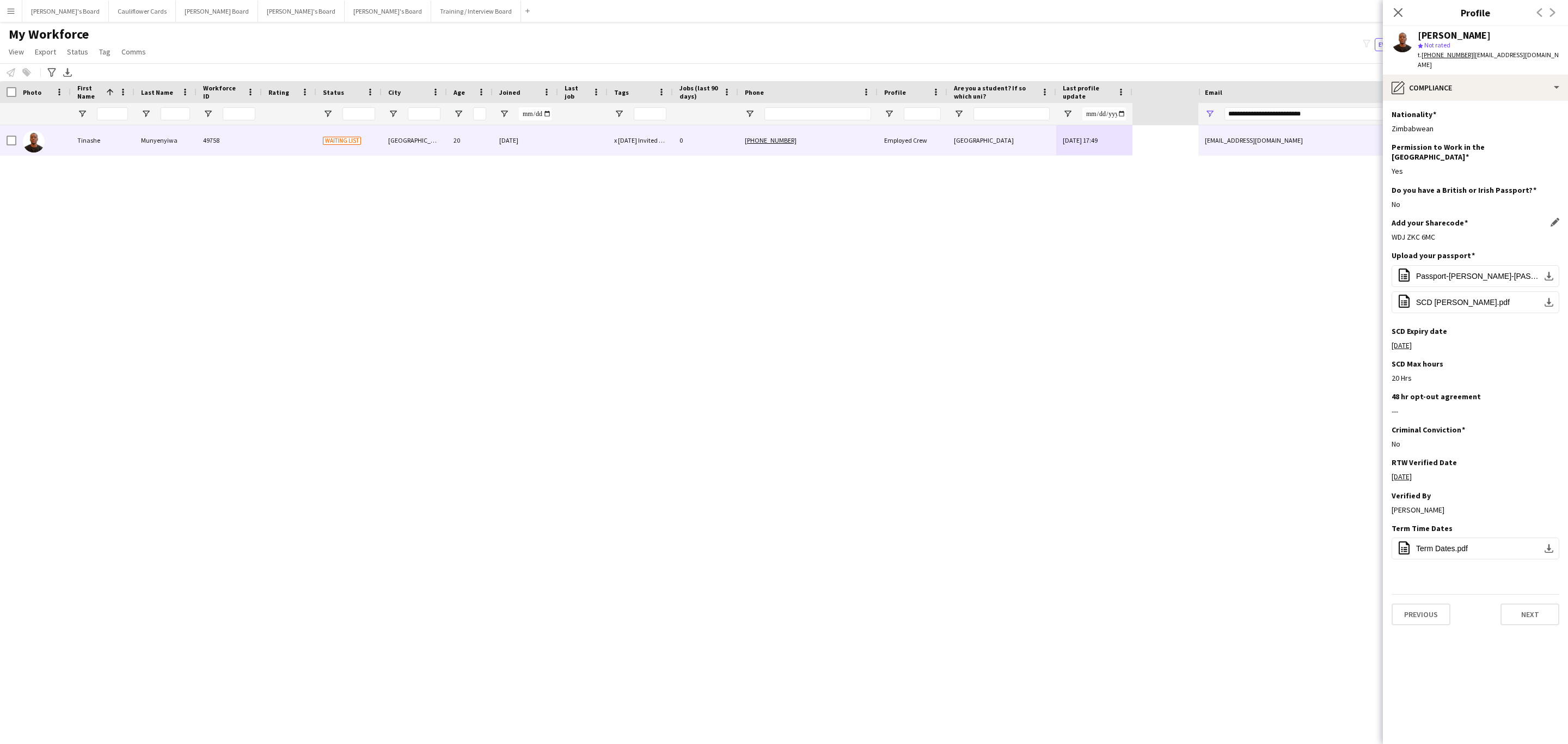
click at [1423, 232] on div "WDJ ZKC 6MC" at bounding box center [1475, 236] width 168 height 10
copy div "WDJ ZKC 6MC"
drag, startPoint x: 1521, startPoint y: 70, endPoint x: 1519, endPoint y: 76, distance: 6.3
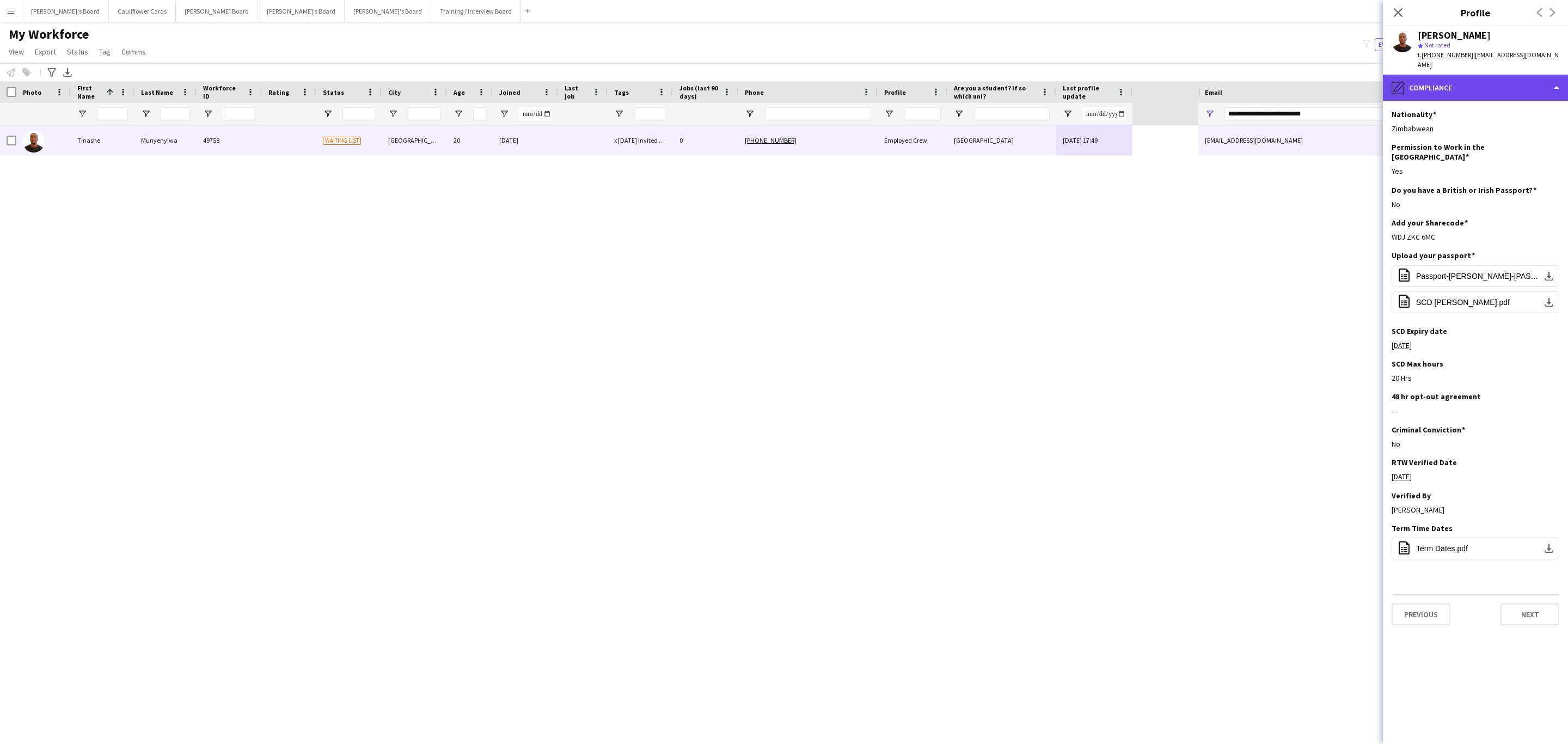
click at [1521, 75] on div "pencil4 Compliance" at bounding box center [1475, 87] width 185 height 26
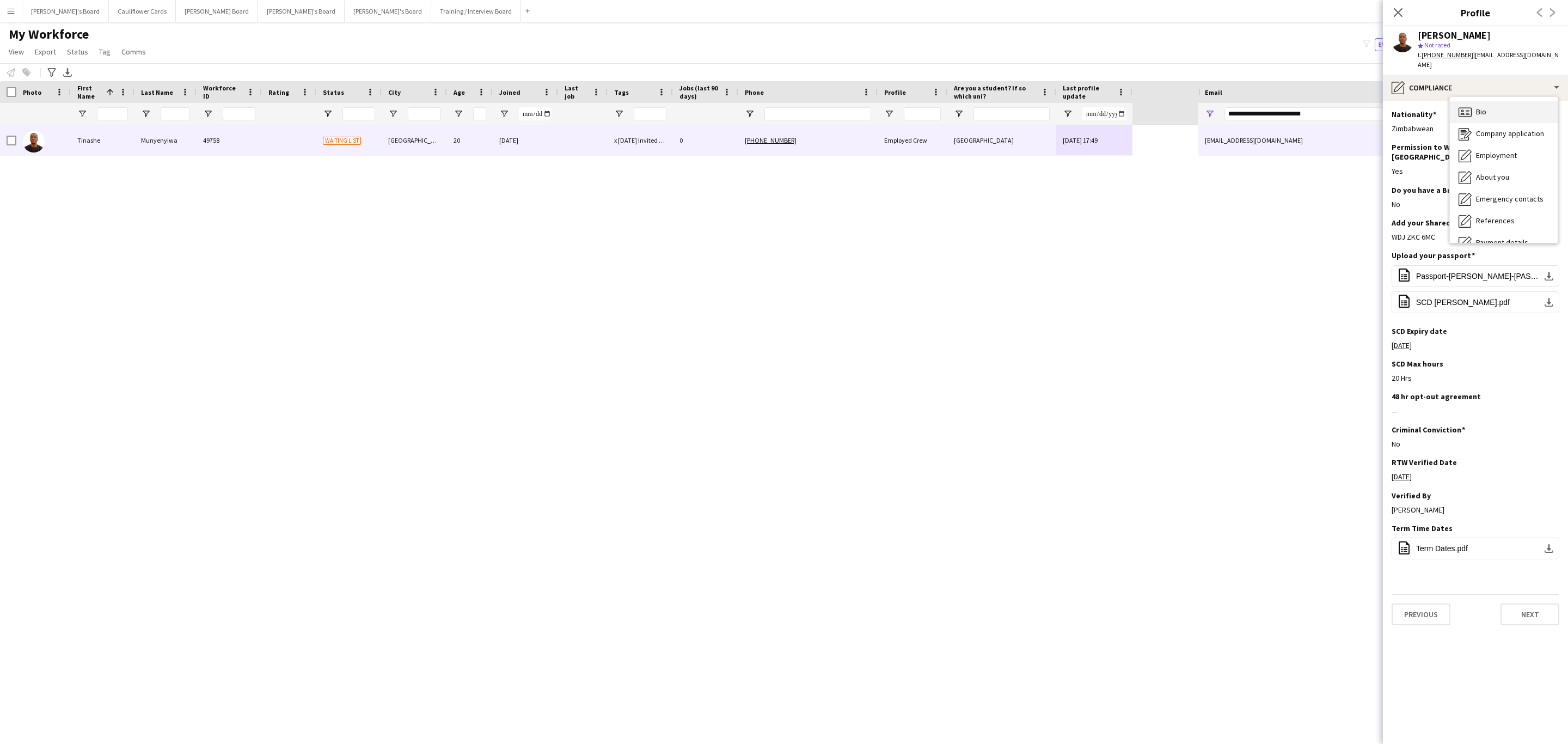
click at [1502, 102] on div "Bio Bio" at bounding box center [1504, 112] width 108 height 22
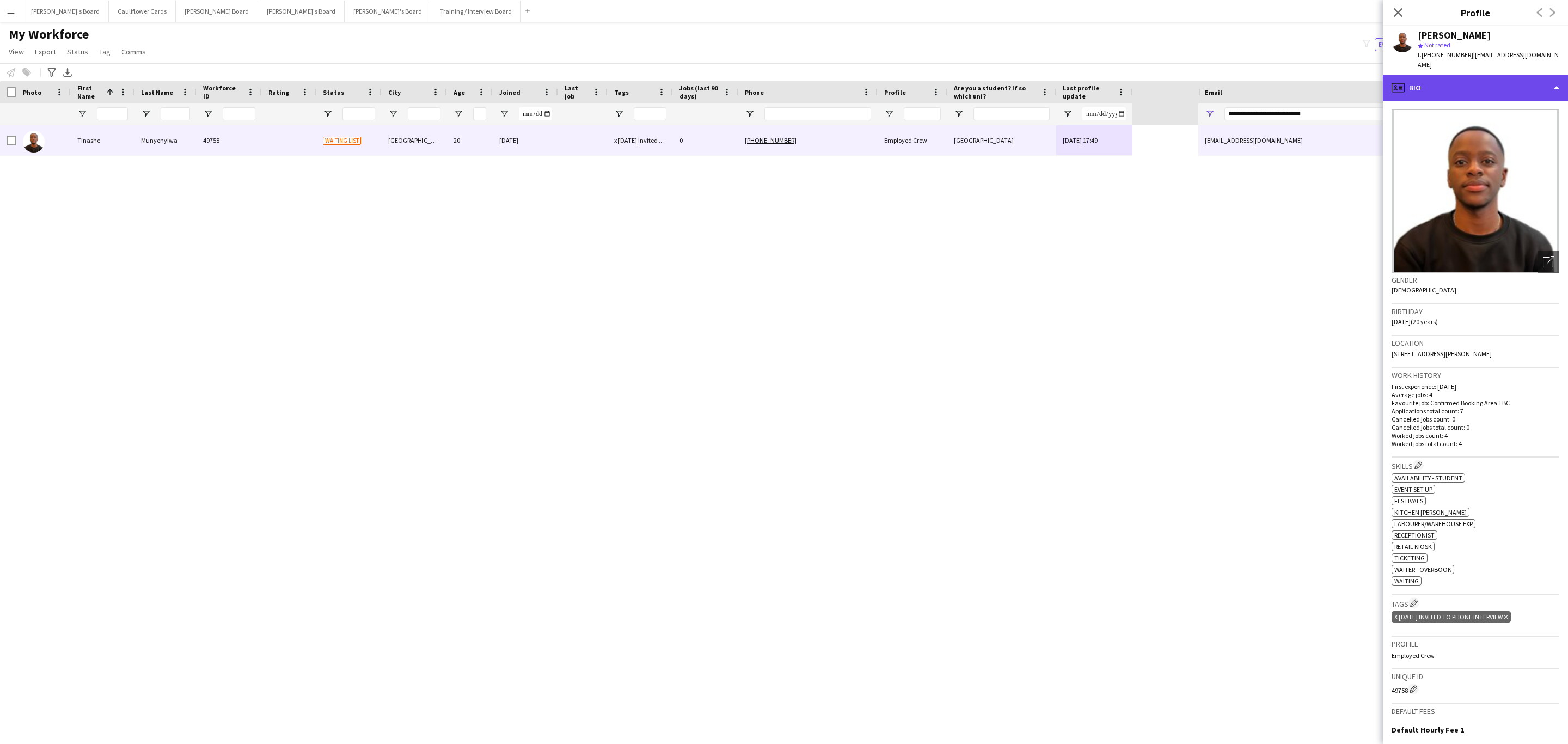
click at [1528, 75] on div "profile Bio" at bounding box center [1475, 87] width 185 height 26
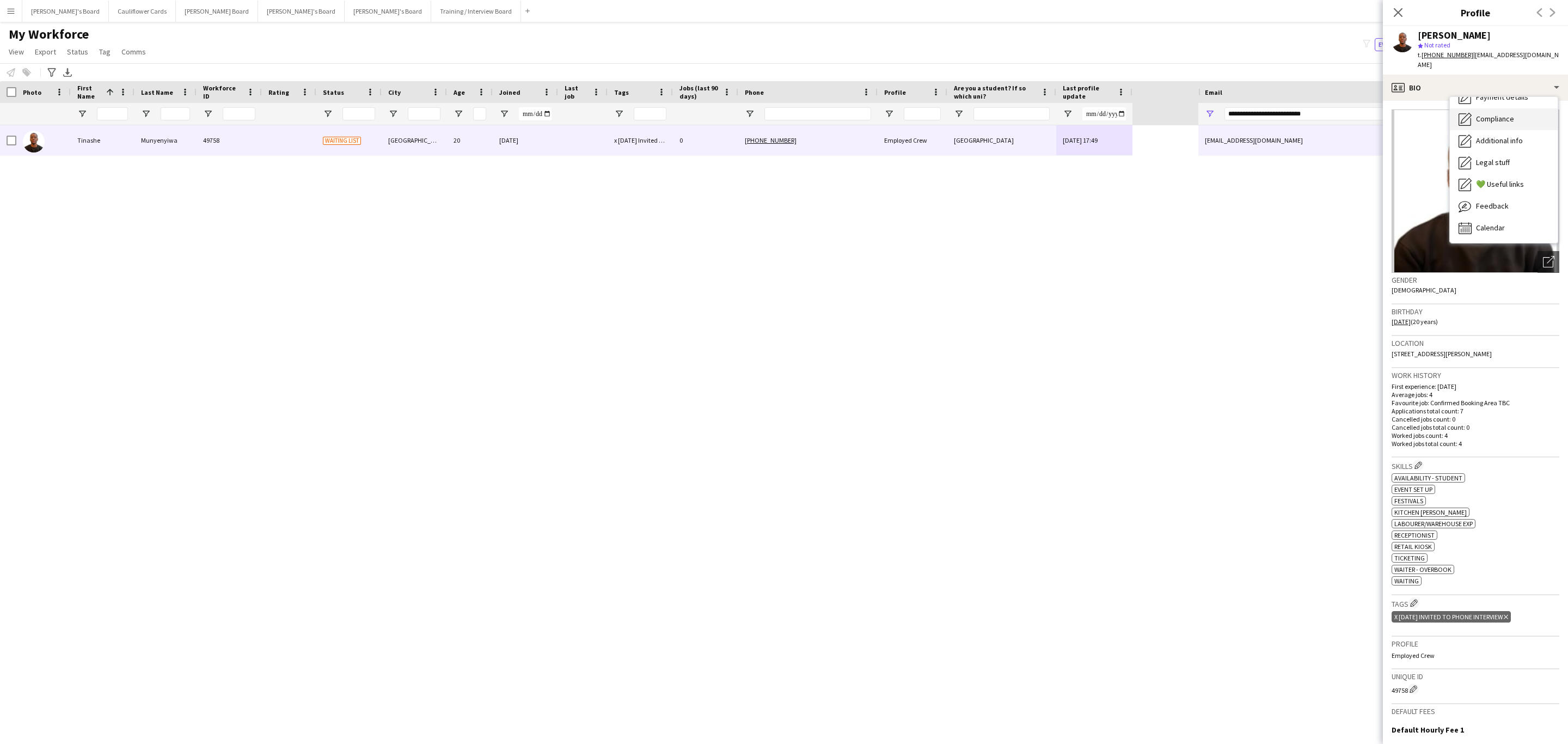
click at [1511, 115] on div "Compliance Compliance" at bounding box center [1504, 120] width 108 height 22
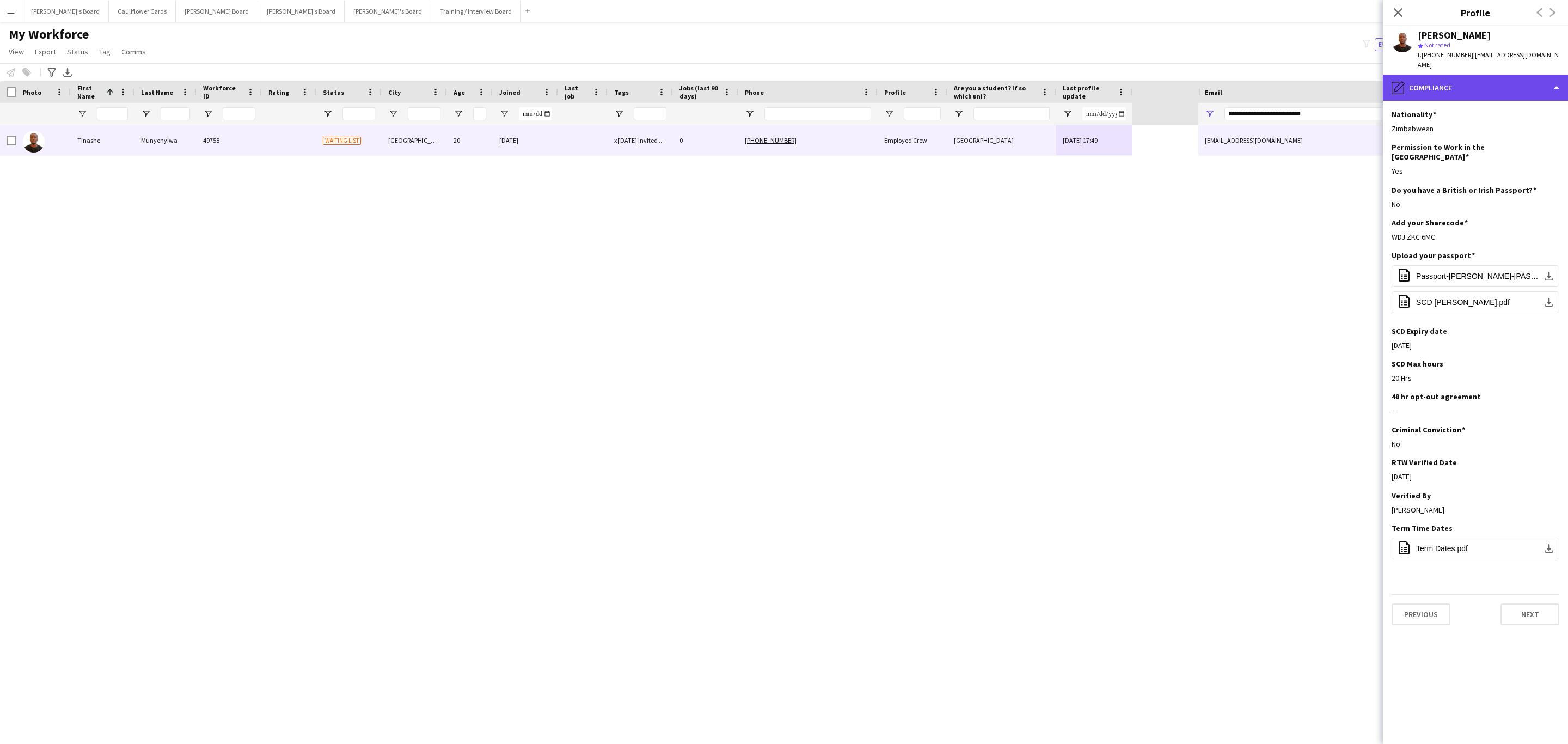
click at [1440, 75] on div "pencil4 Compliance" at bounding box center [1475, 87] width 185 height 26
click at [1506, 222] on div "Calendar Calendar" at bounding box center [1504, 228] width 108 height 22
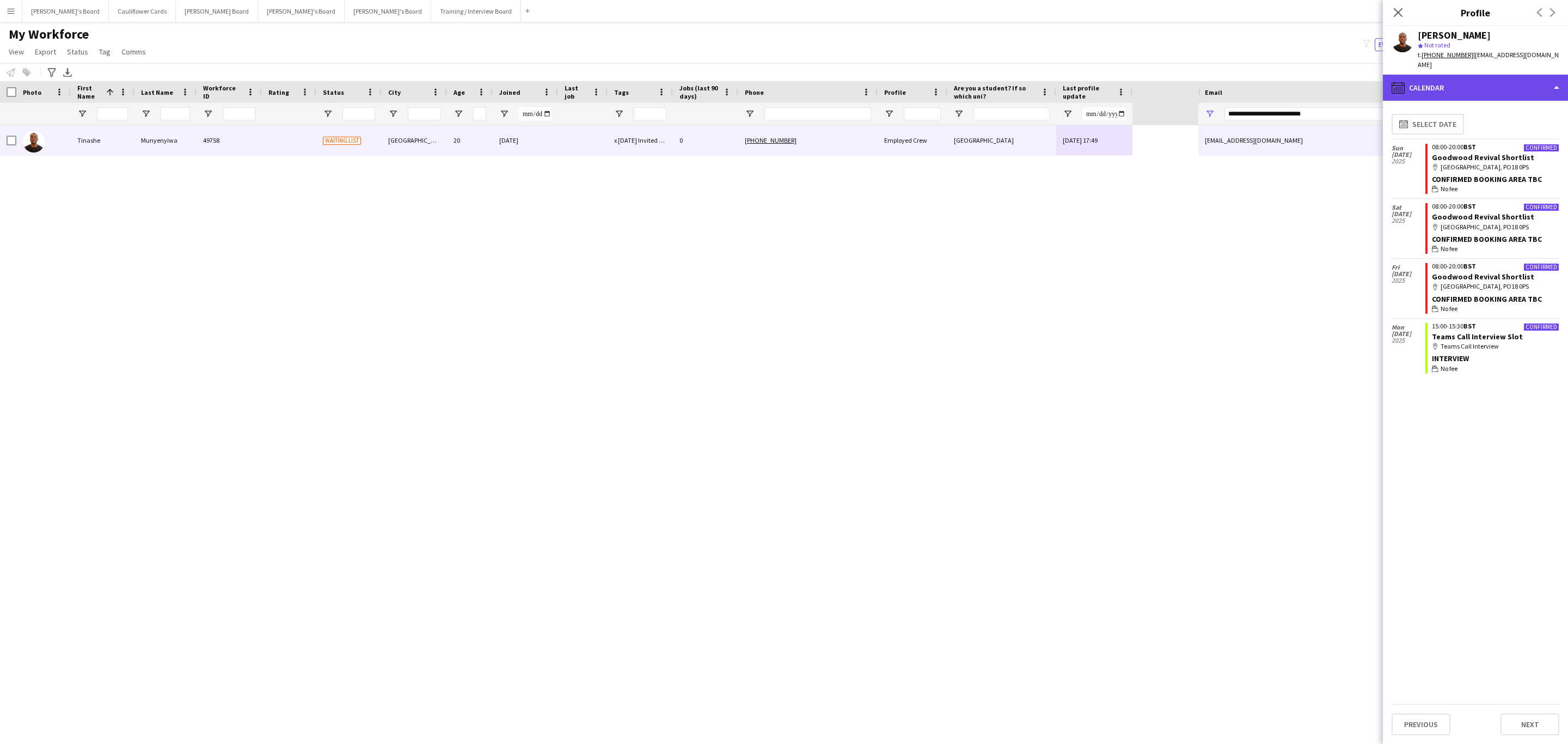
click at [1456, 83] on div "calendar-full Calendar" at bounding box center [1475, 87] width 185 height 26
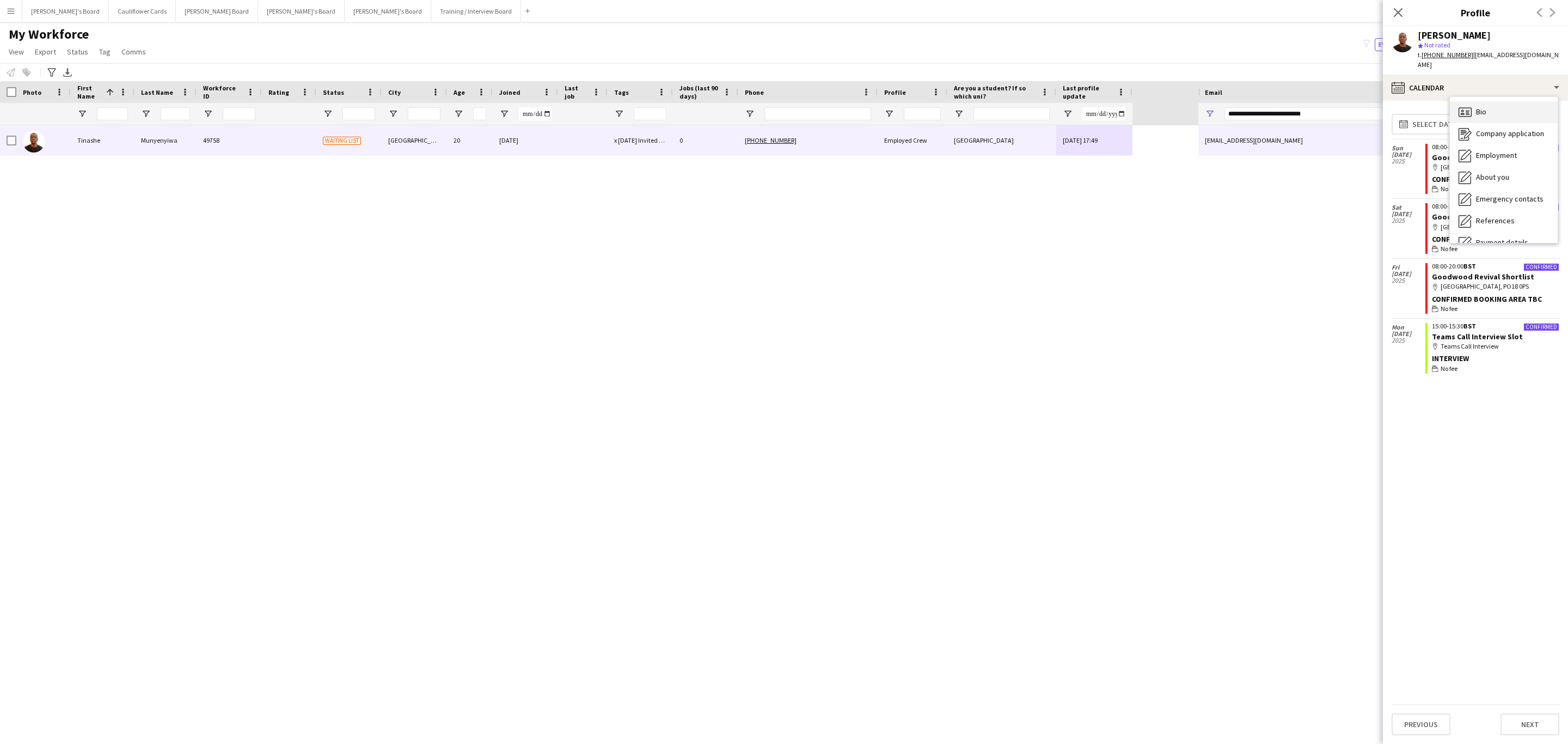
click at [1478, 107] on span "Bio" at bounding box center [1482, 111] width 11 height 10
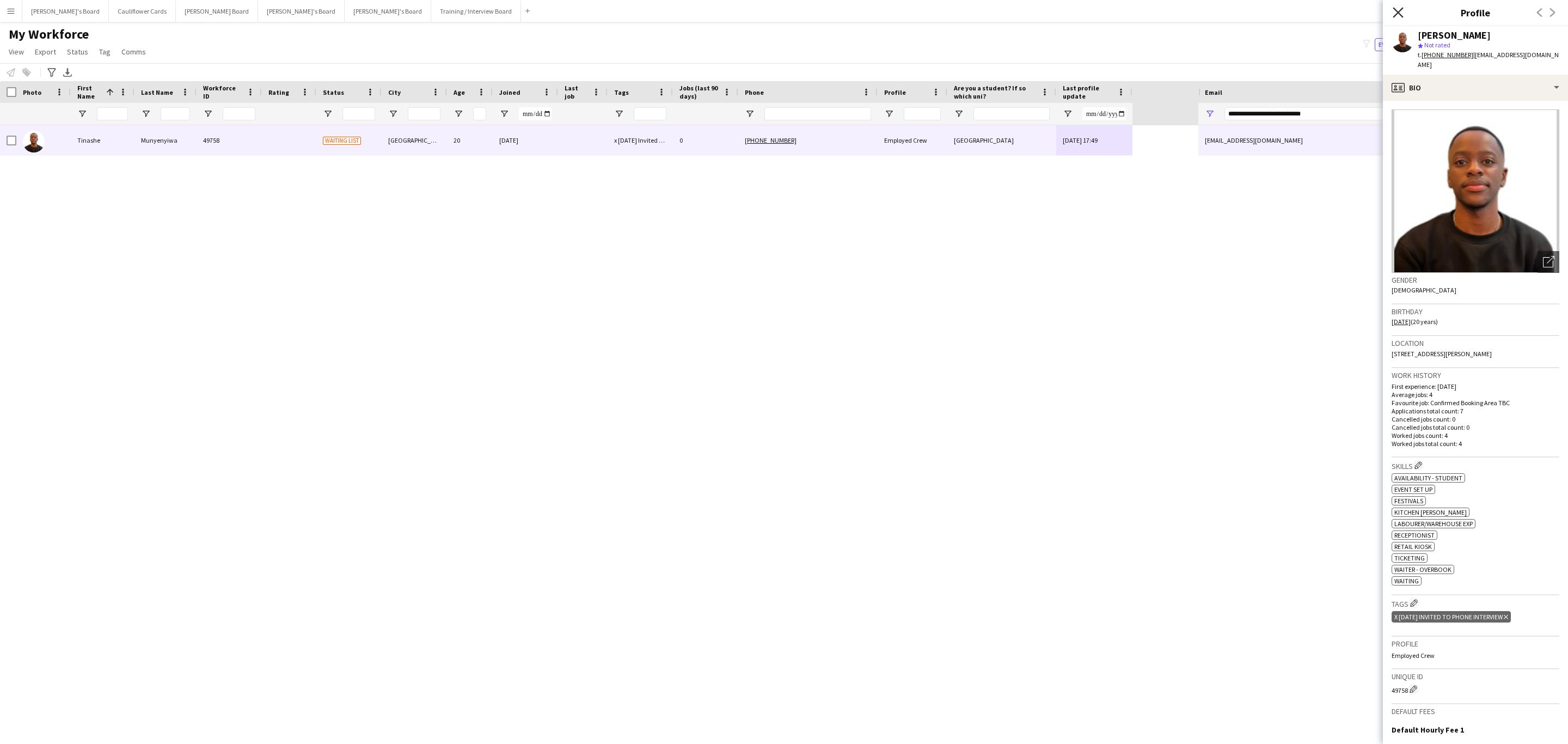
click at [1395, 12] on icon "Close pop-in" at bounding box center [1398, 13] width 11 height 11
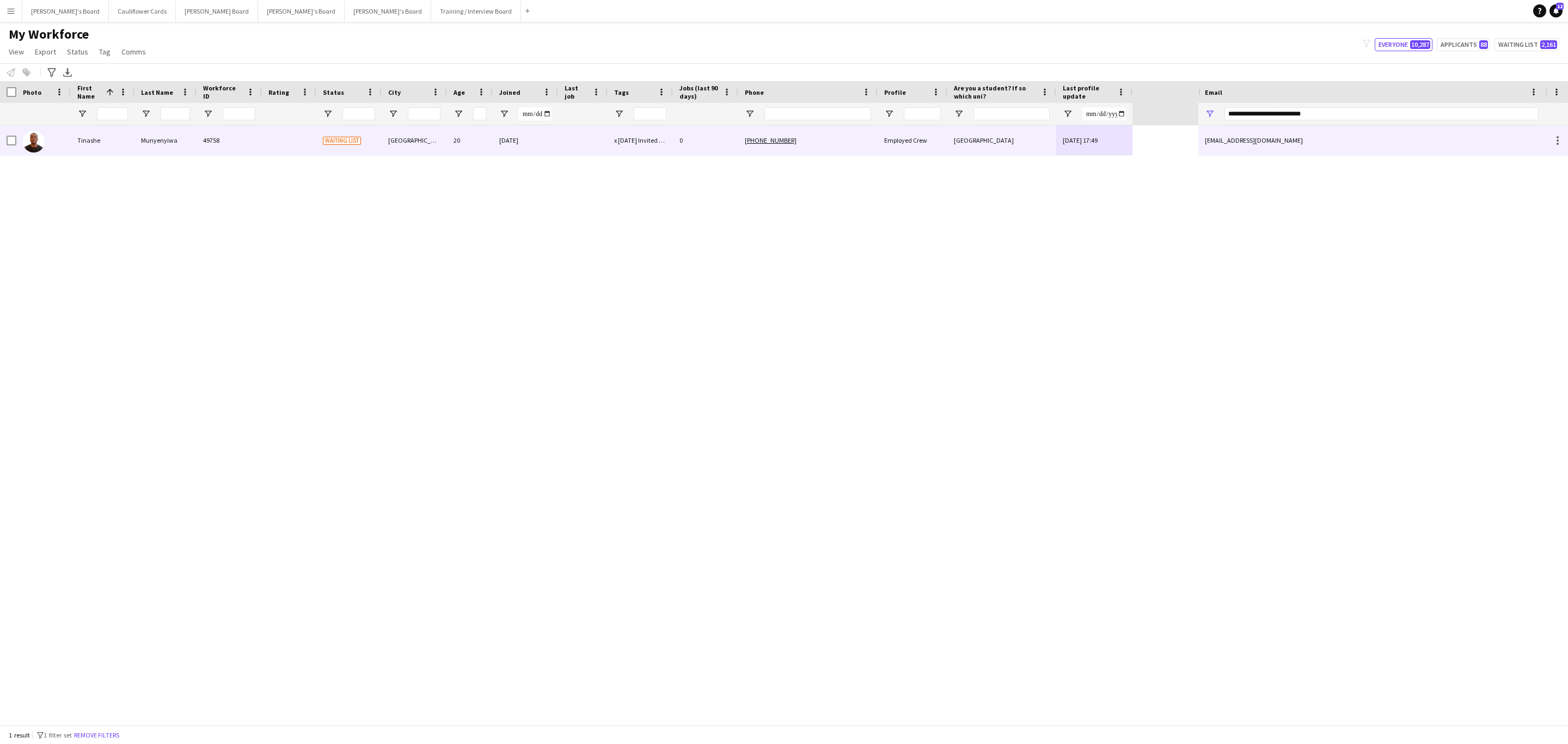
click at [437, 147] on div "Portsmouth" at bounding box center [414, 139] width 66 height 30
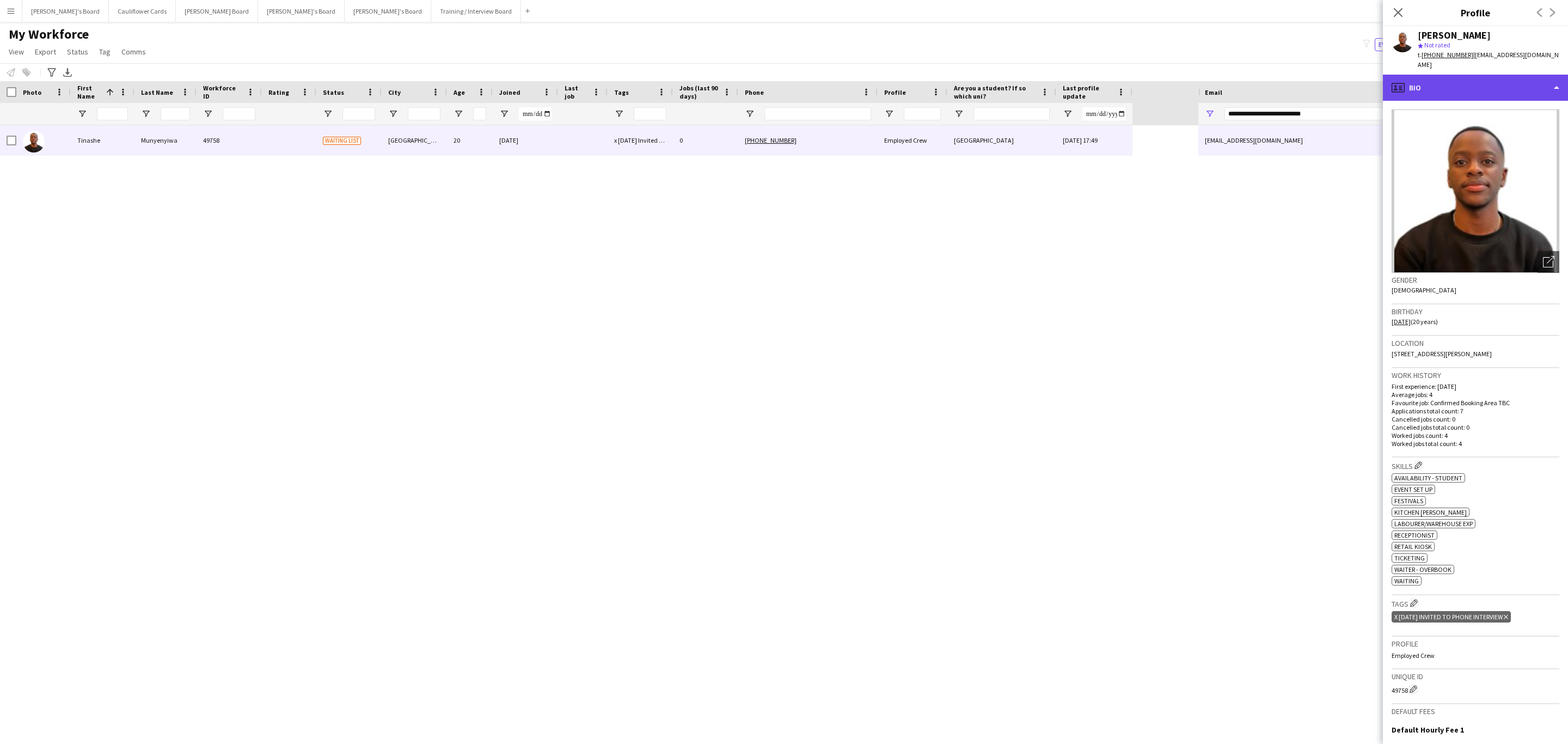
click at [1555, 75] on div "profile Bio" at bounding box center [1475, 87] width 185 height 26
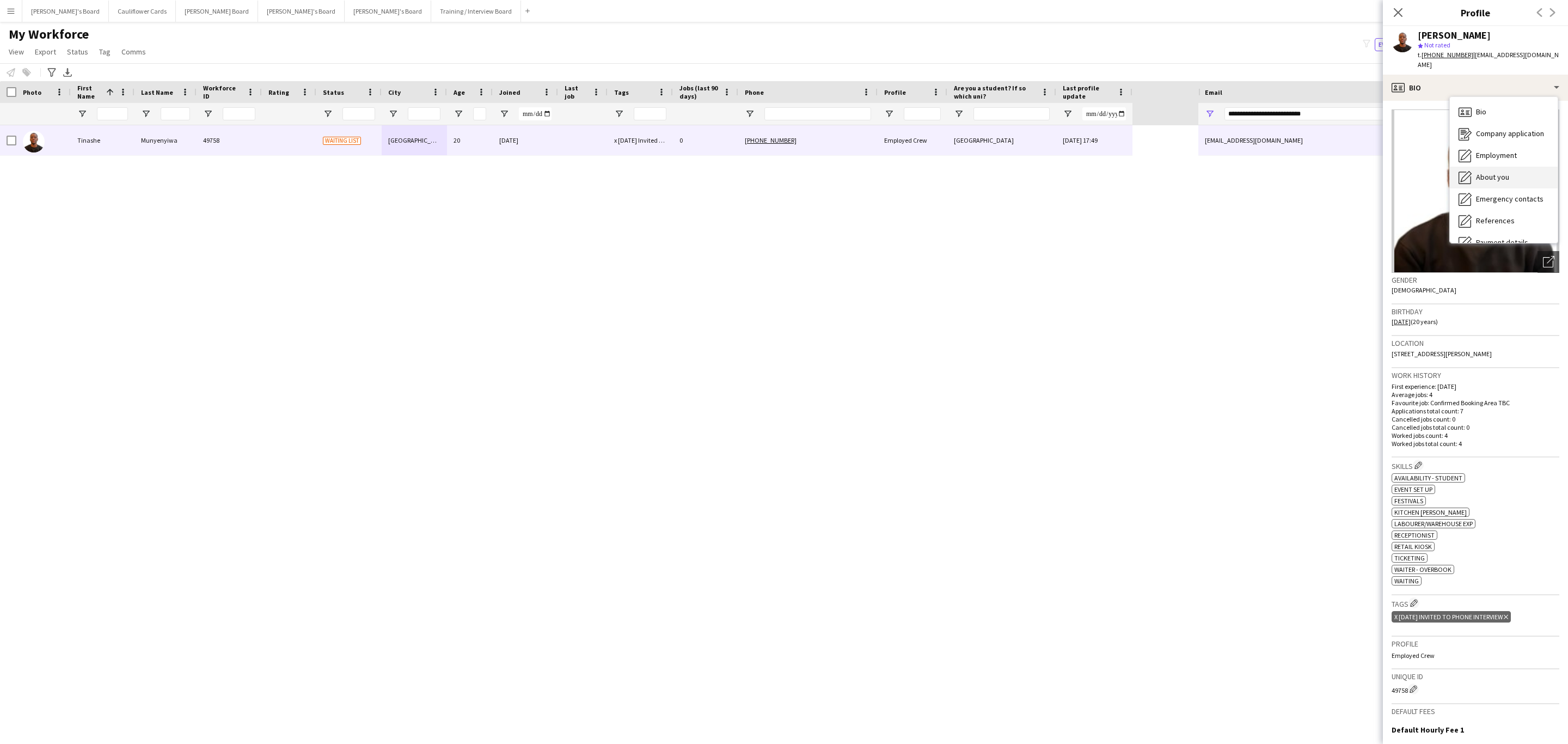
click at [1513, 168] on div "About you About you" at bounding box center [1504, 177] width 108 height 22
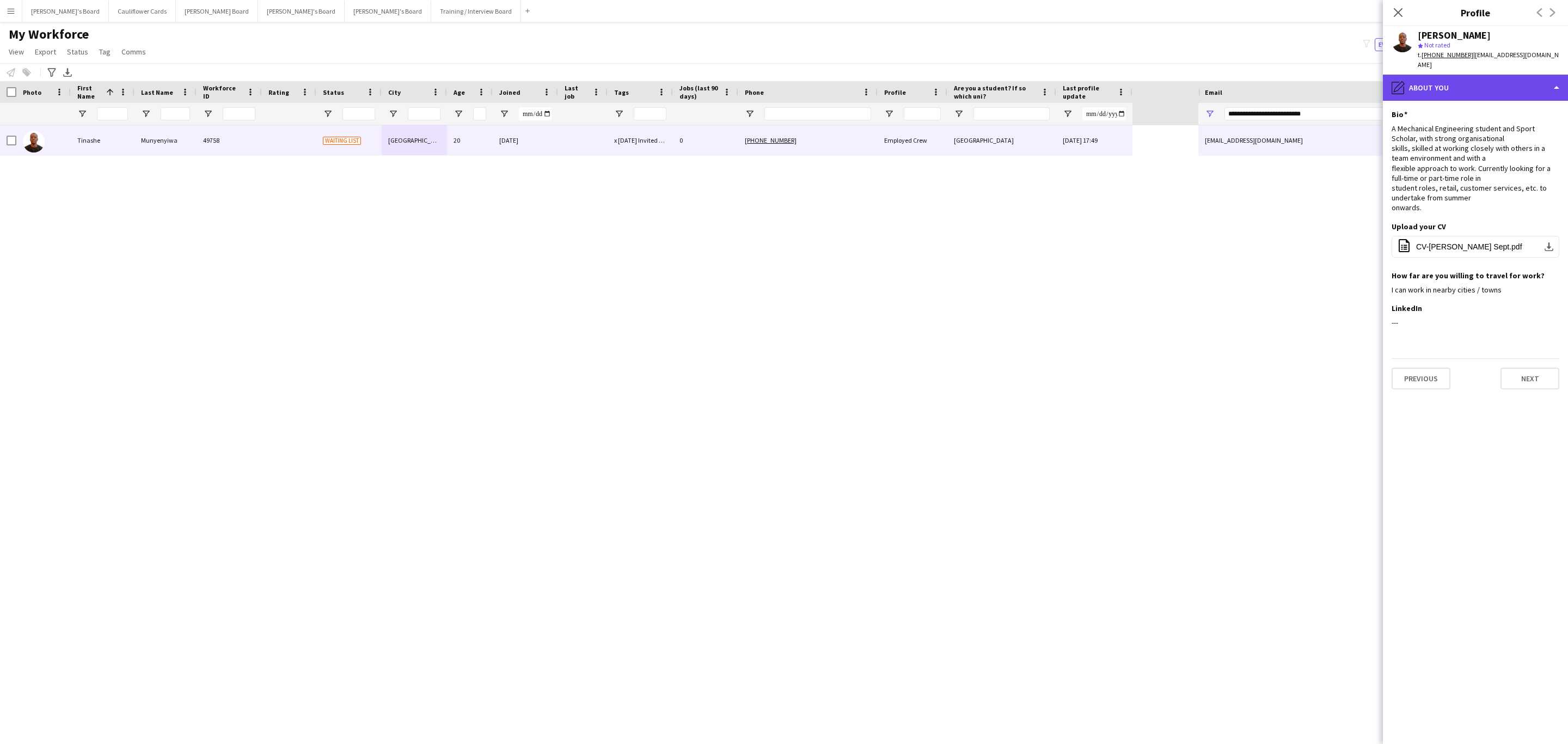
click at [1493, 86] on div "pencil4 About you" at bounding box center [1475, 87] width 185 height 26
click at [1497, 136] on span "Additional info" at bounding box center [1500, 140] width 47 height 10
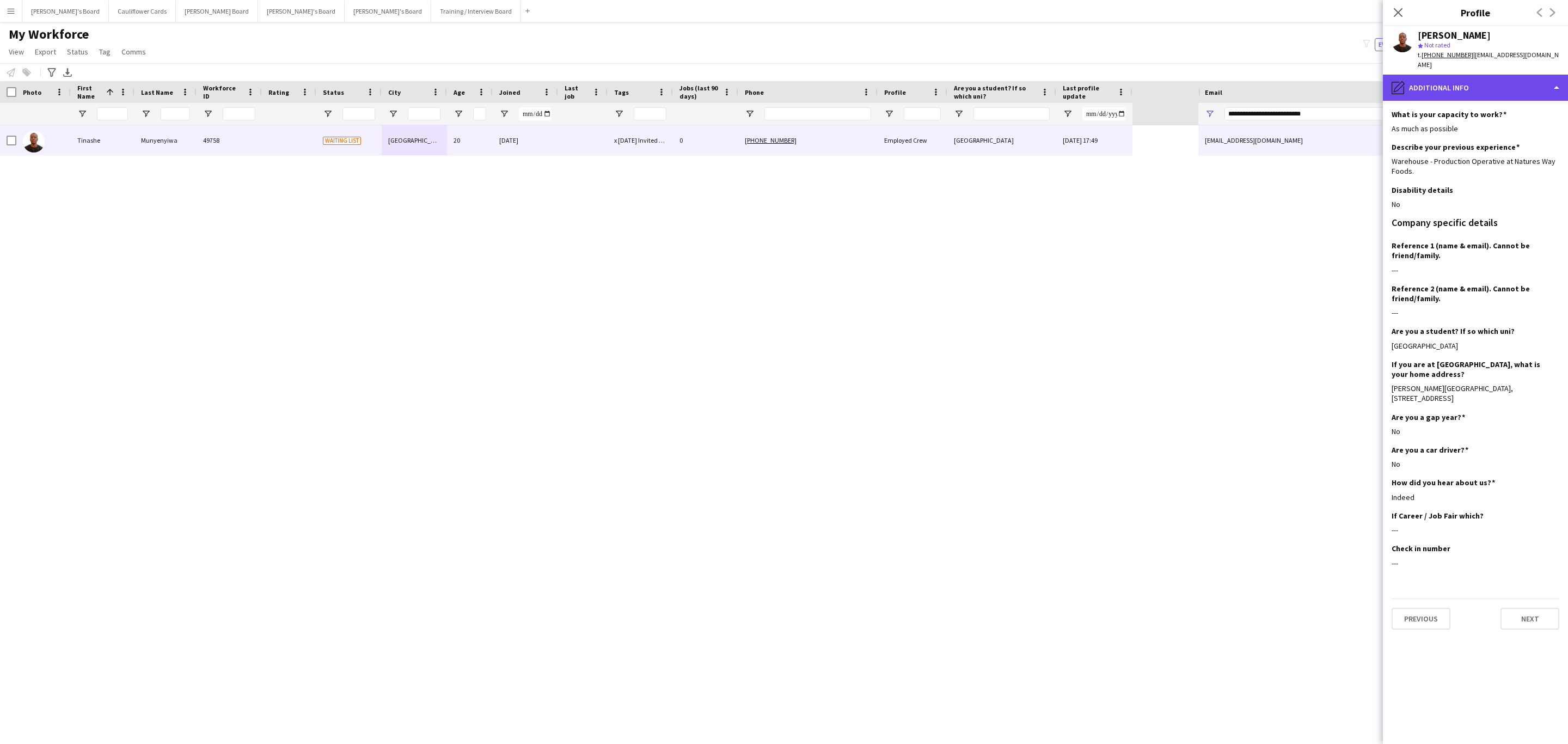
click at [1480, 75] on div "pencil4 Additional info" at bounding box center [1475, 87] width 185 height 26
click at [1489, 102] on div "Bio Bio" at bounding box center [1504, 112] width 108 height 22
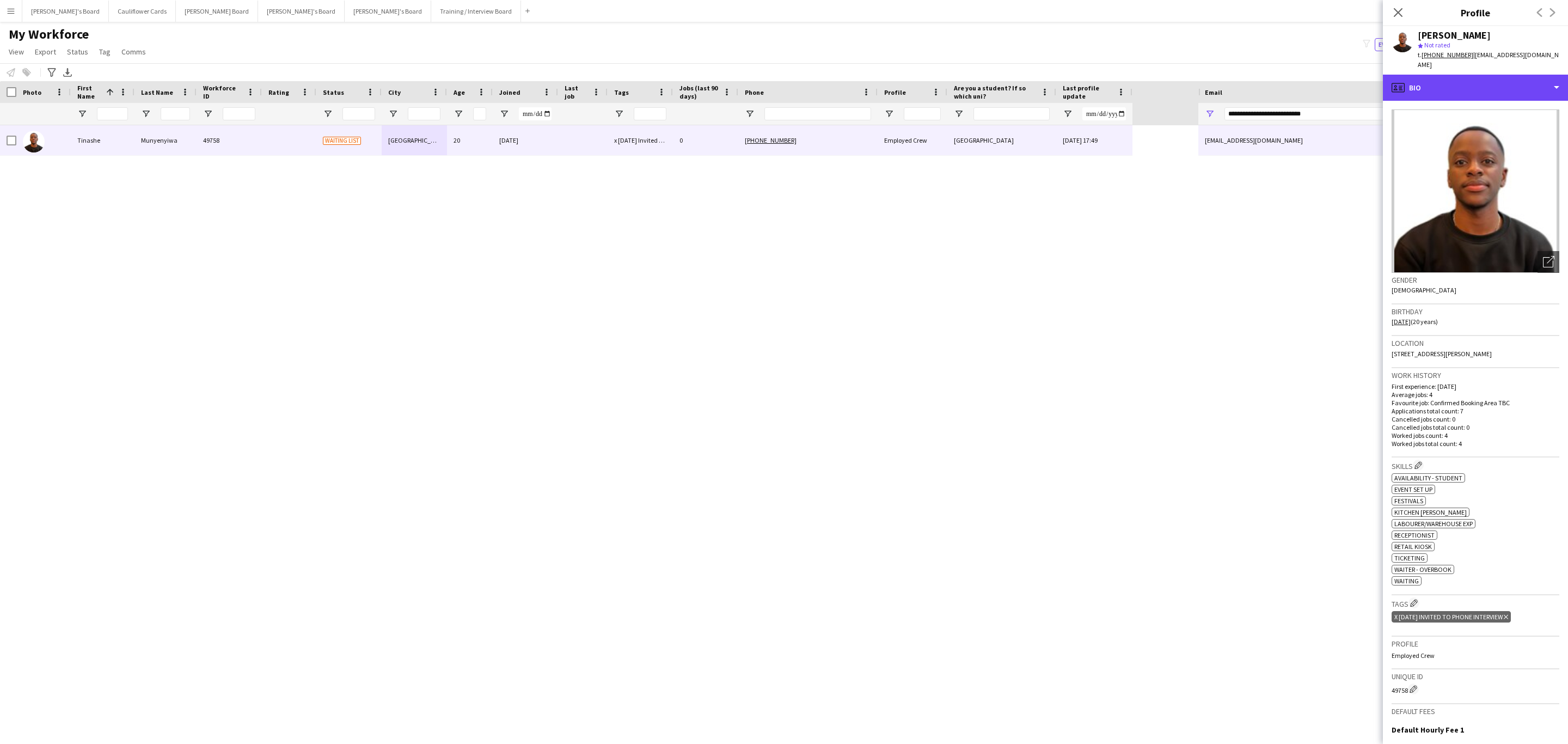
drag, startPoint x: 1484, startPoint y: 77, endPoint x: 1482, endPoint y: 98, distance: 21.1
click at [1484, 77] on div "profile Bio" at bounding box center [1475, 87] width 185 height 26
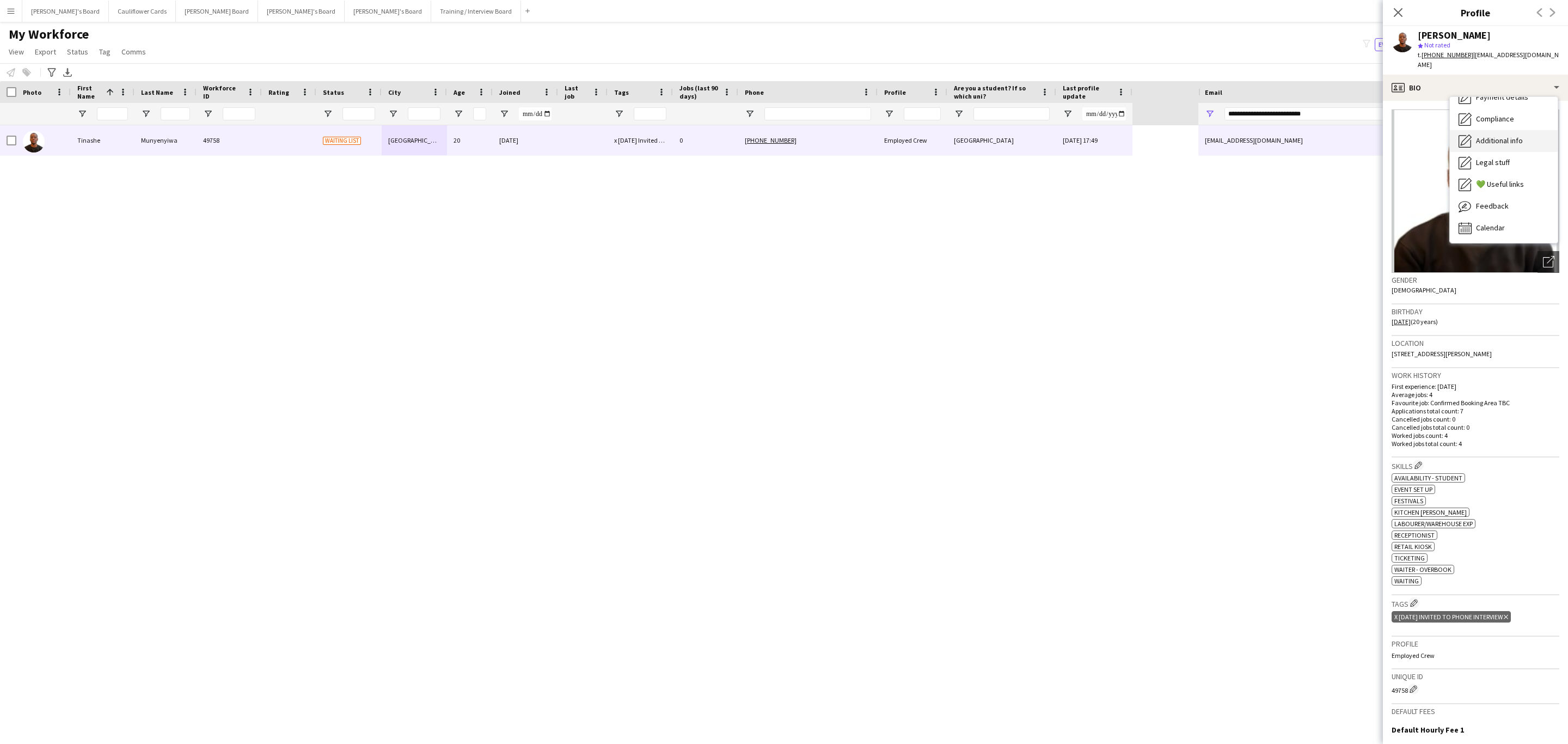
click at [1505, 136] on span "Additional info" at bounding box center [1500, 140] width 47 height 10
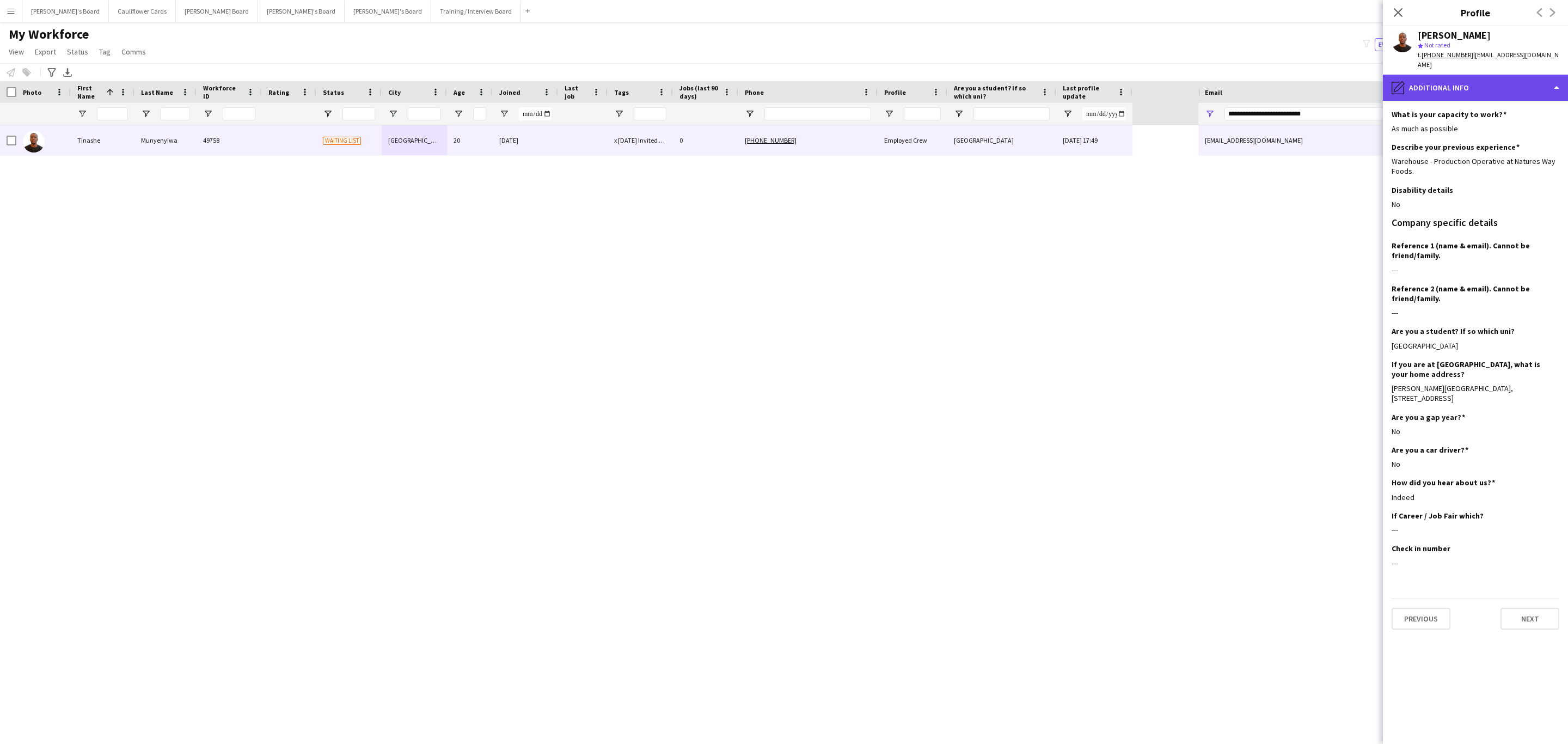
drag, startPoint x: 1493, startPoint y: 67, endPoint x: 1500, endPoint y: 220, distance: 153.2
click at [1493, 75] on div "pencil4 Additional info" at bounding box center [1475, 87] width 185 height 26
click at [1496, 223] on span "Calendar" at bounding box center [1491, 227] width 29 height 10
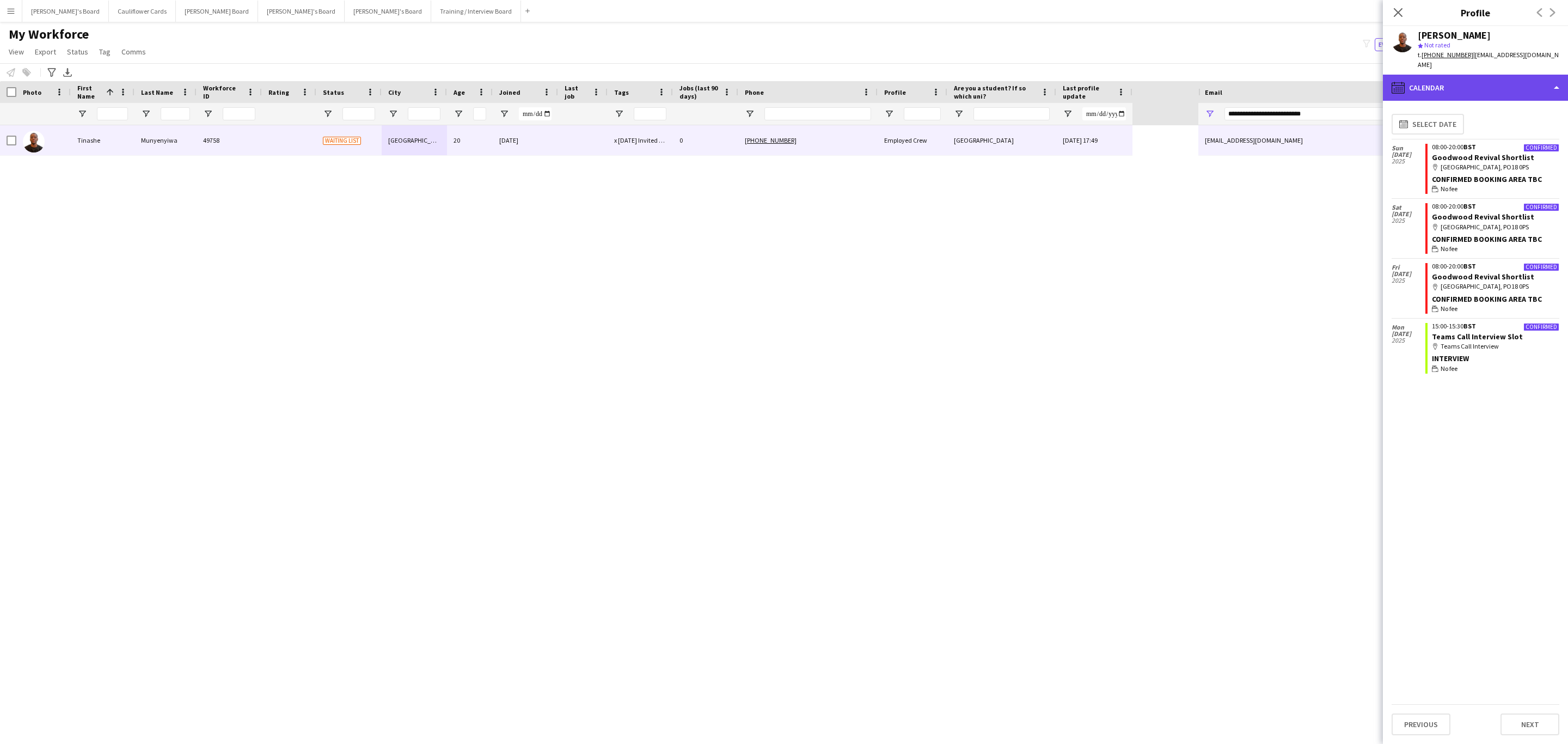
click at [1495, 75] on div "calendar-full Calendar" at bounding box center [1475, 87] width 185 height 26
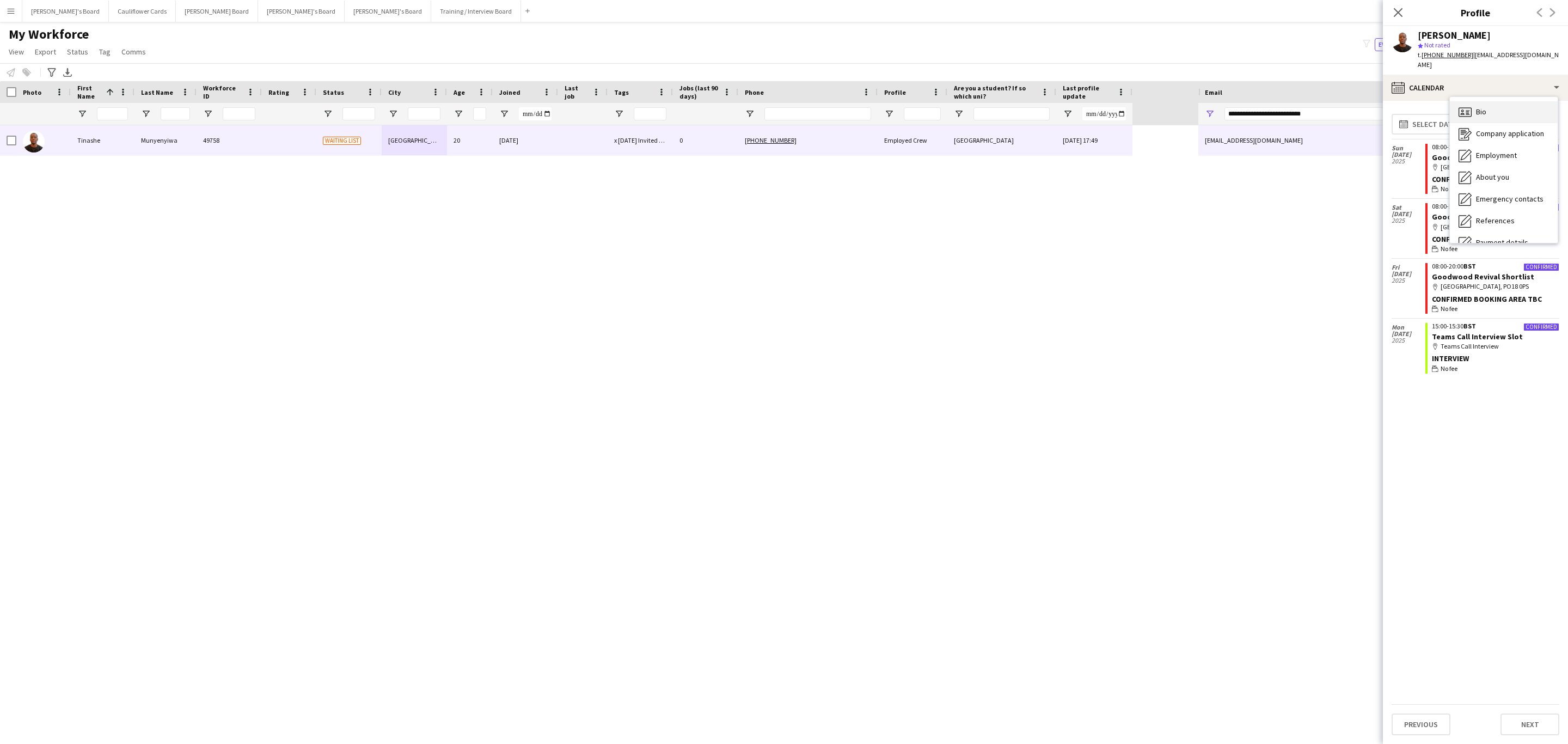
click at [1495, 104] on div "Bio Bio" at bounding box center [1504, 112] width 108 height 22
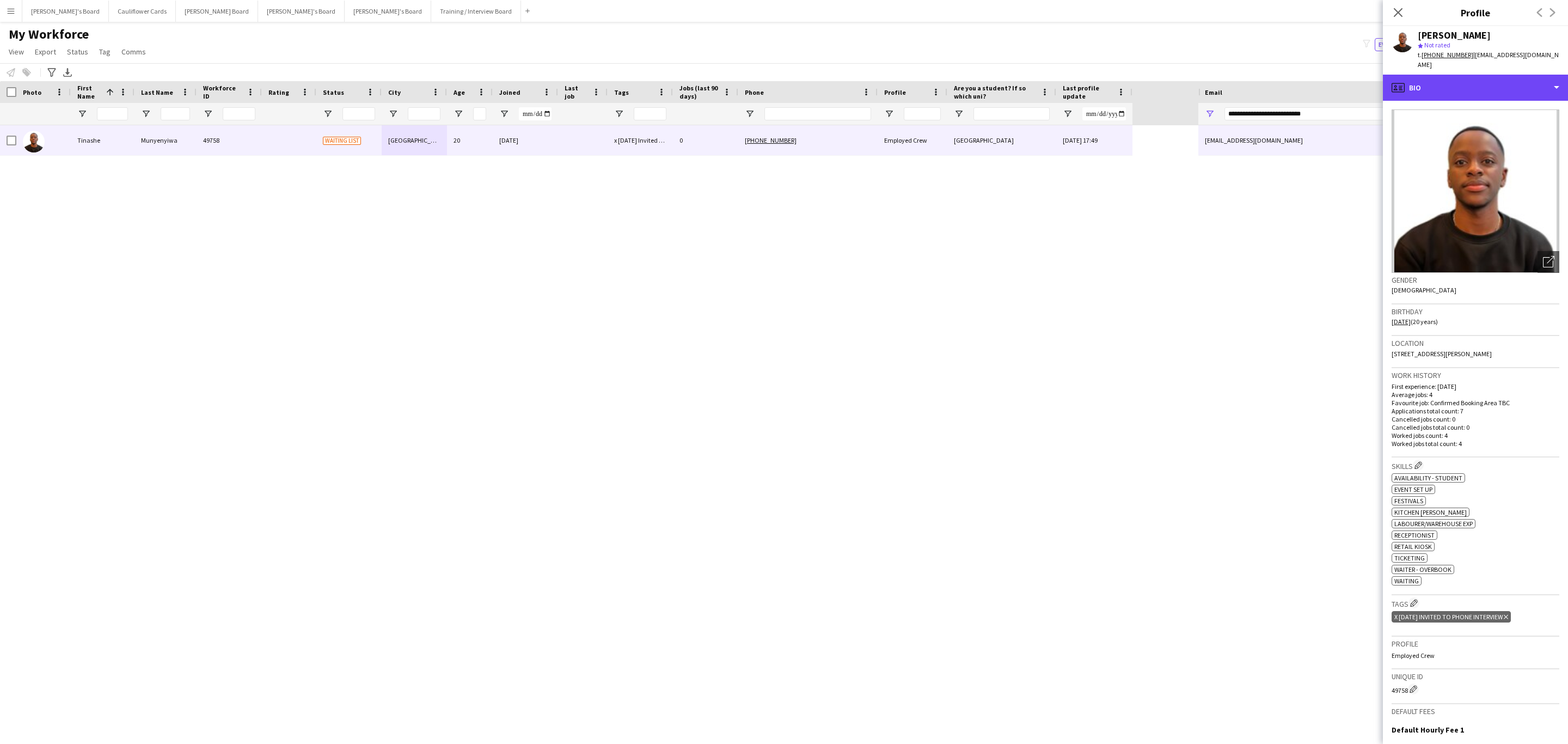
drag, startPoint x: 1505, startPoint y: 84, endPoint x: 1499, endPoint y: 95, distance: 12.5
click at [1505, 84] on div "profile Bio" at bounding box center [1475, 87] width 185 height 26
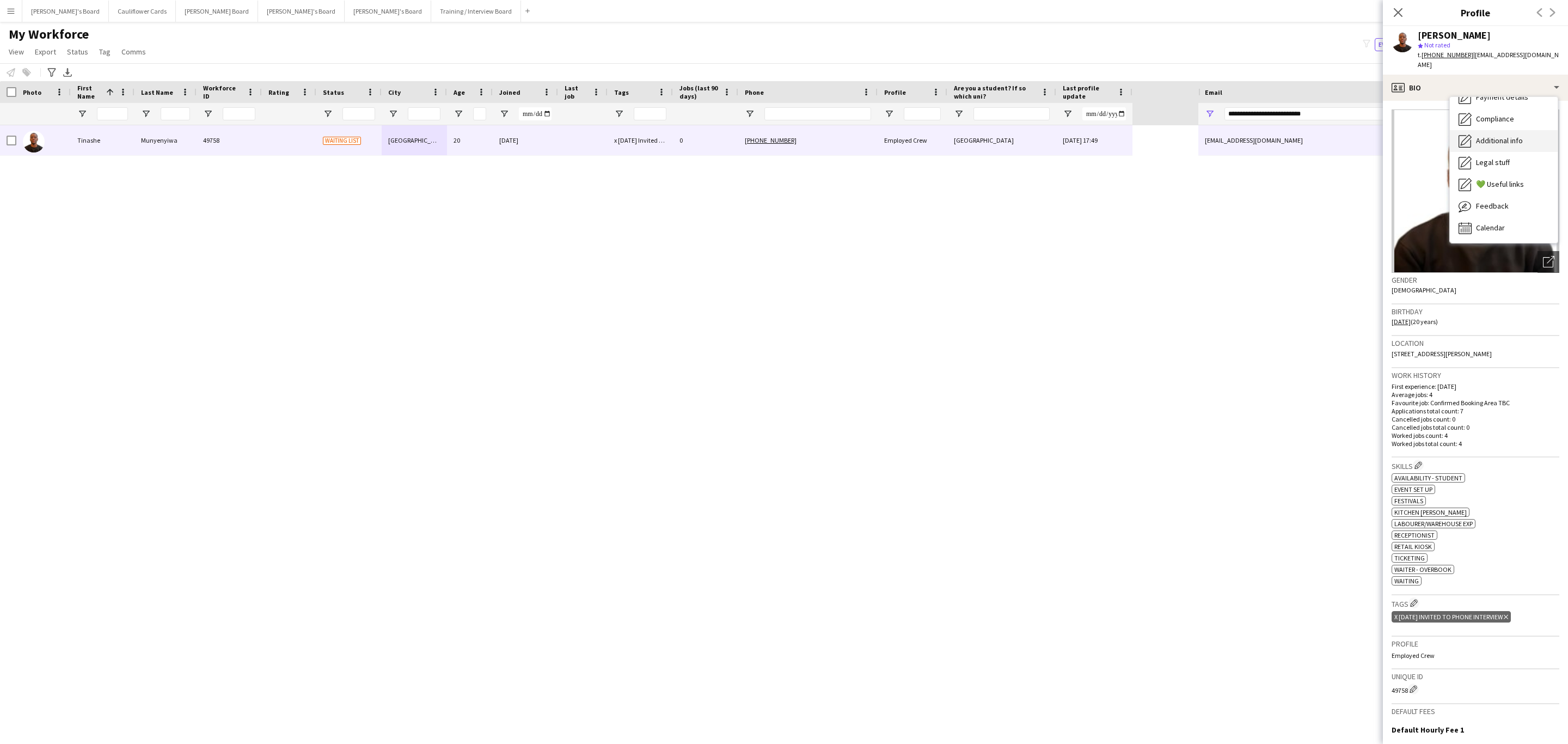
click at [1507, 136] on span "Additional info" at bounding box center [1500, 140] width 47 height 10
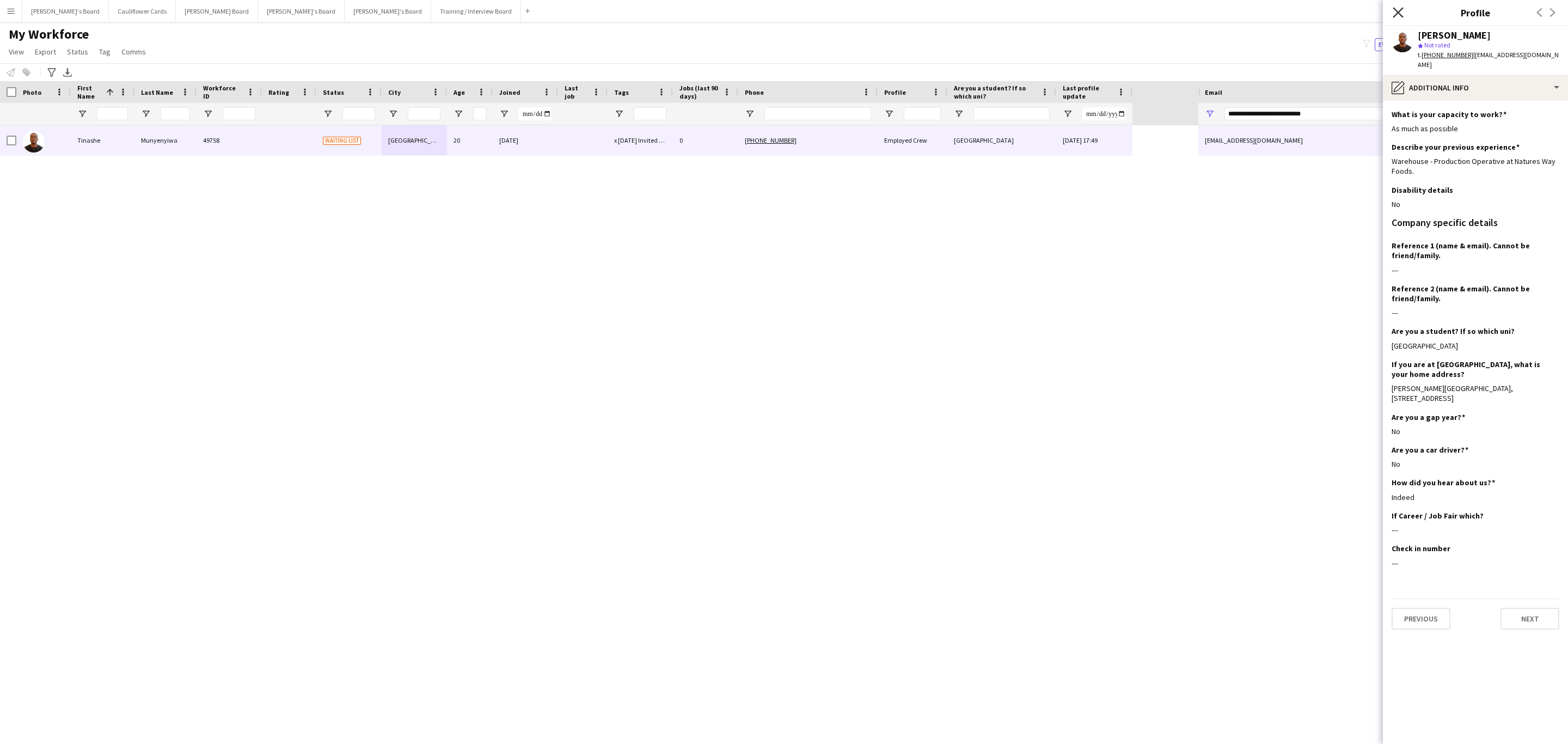
click at [1398, 9] on icon "Close pop-in" at bounding box center [1398, 13] width 11 height 11
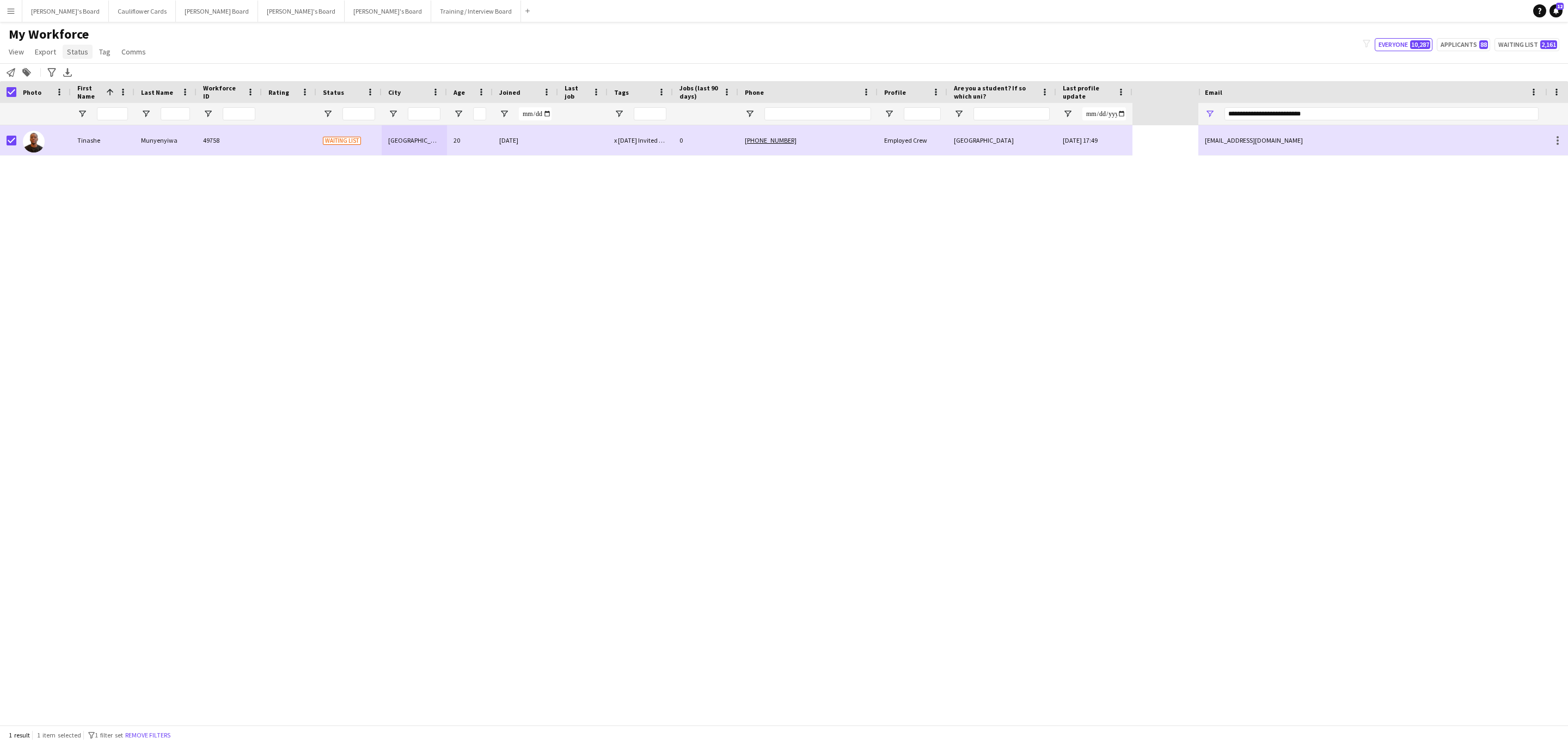
click at [76, 49] on span "Status" at bounding box center [78, 51] width 22 height 10
click at [75, 75] on span "Edit" at bounding box center [77, 75] width 13 height 10
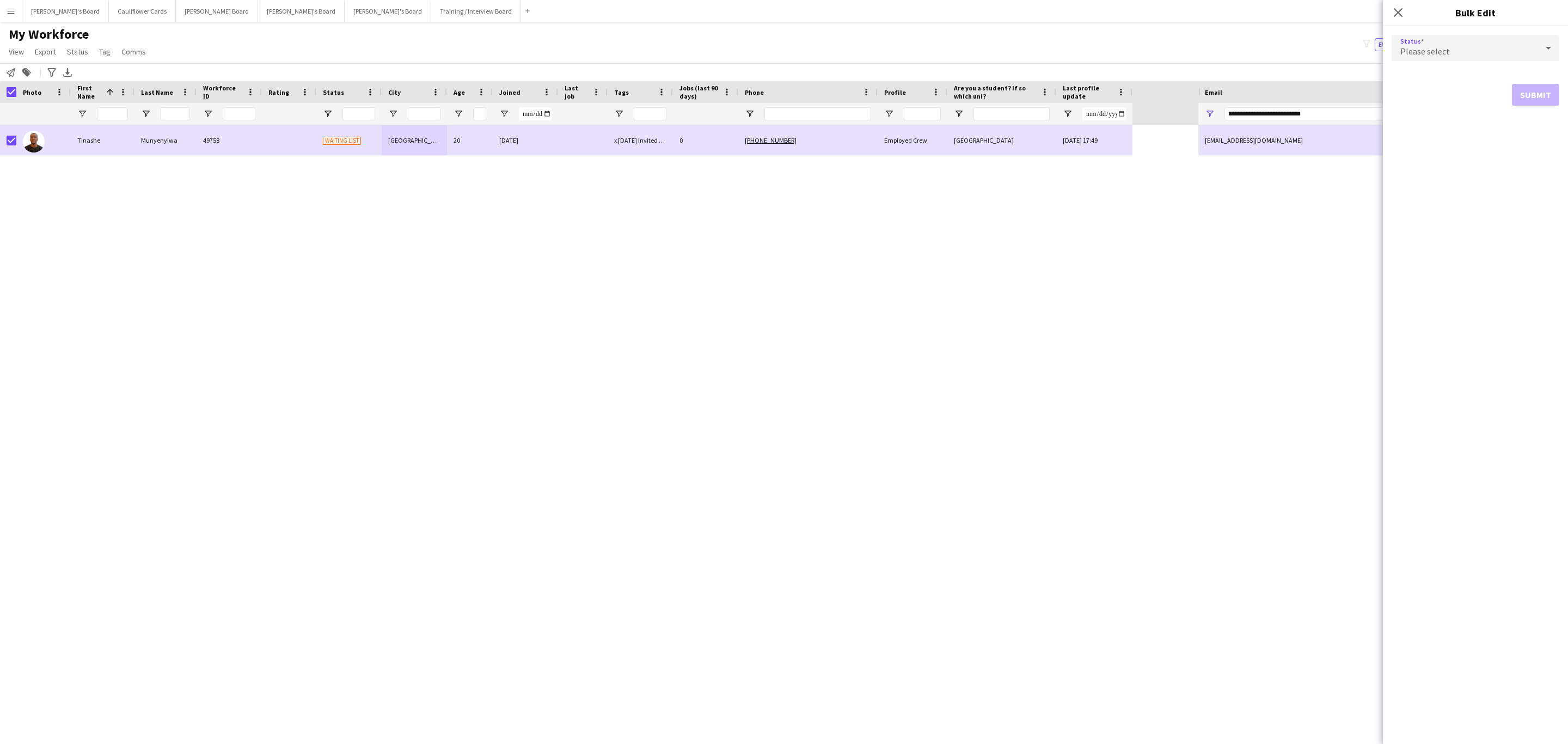
click at [1481, 50] on div "Please select" at bounding box center [1465, 48] width 146 height 26
click at [1466, 67] on mat-option "Active" at bounding box center [1475, 79] width 168 height 27
click at [1517, 129] on button "Submit" at bounding box center [1536, 132] width 48 height 22
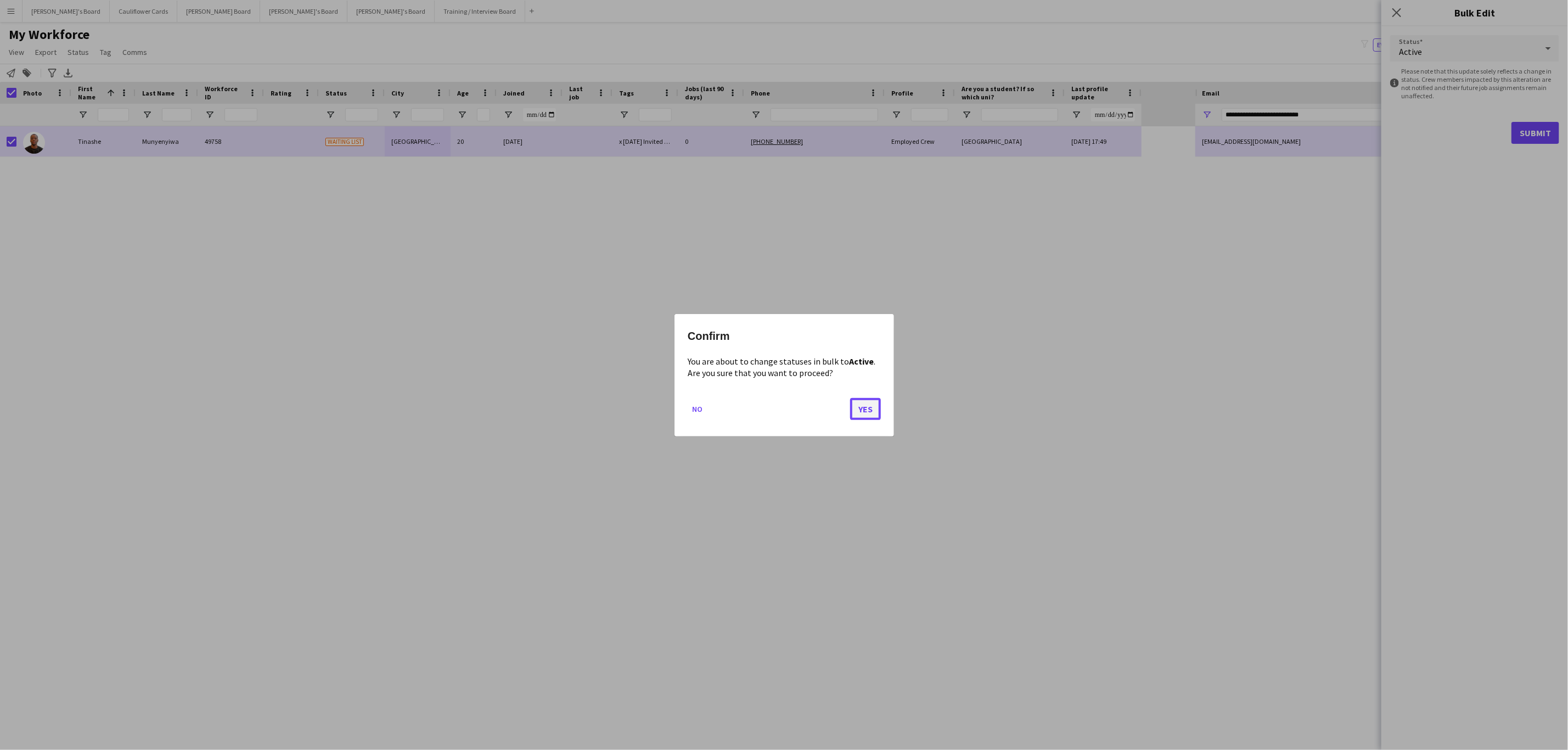
click at [866, 409] on button "Yes" at bounding box center [866, 409] width 31 height 22
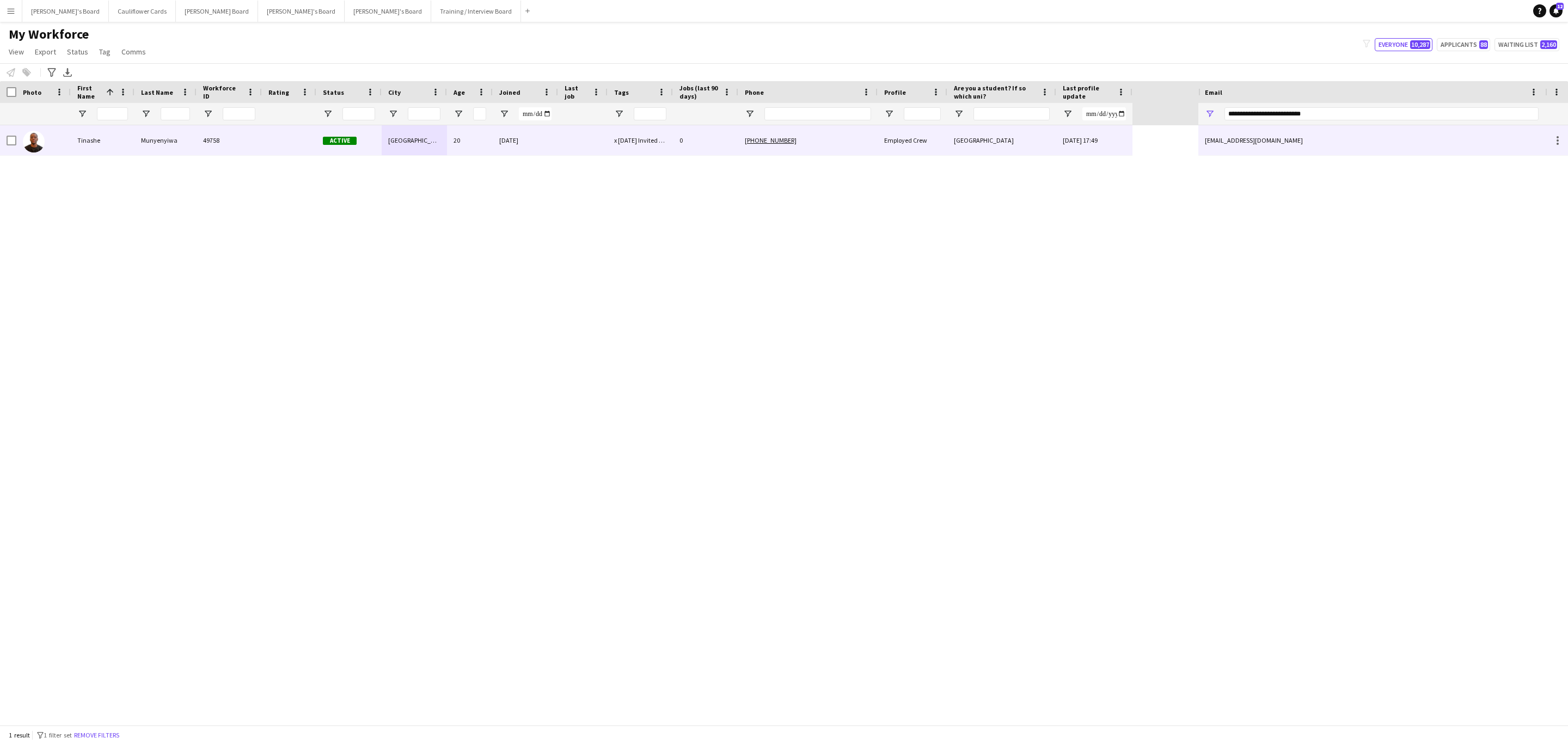
drag, startPoint x: 188, startPoint y: 154, endPoint x: 225, endPoint y: 148, distance: 37.5
click at [191, 153] on div "Munyenyiwa" at bounding box center [165, 139] width 62 height 30
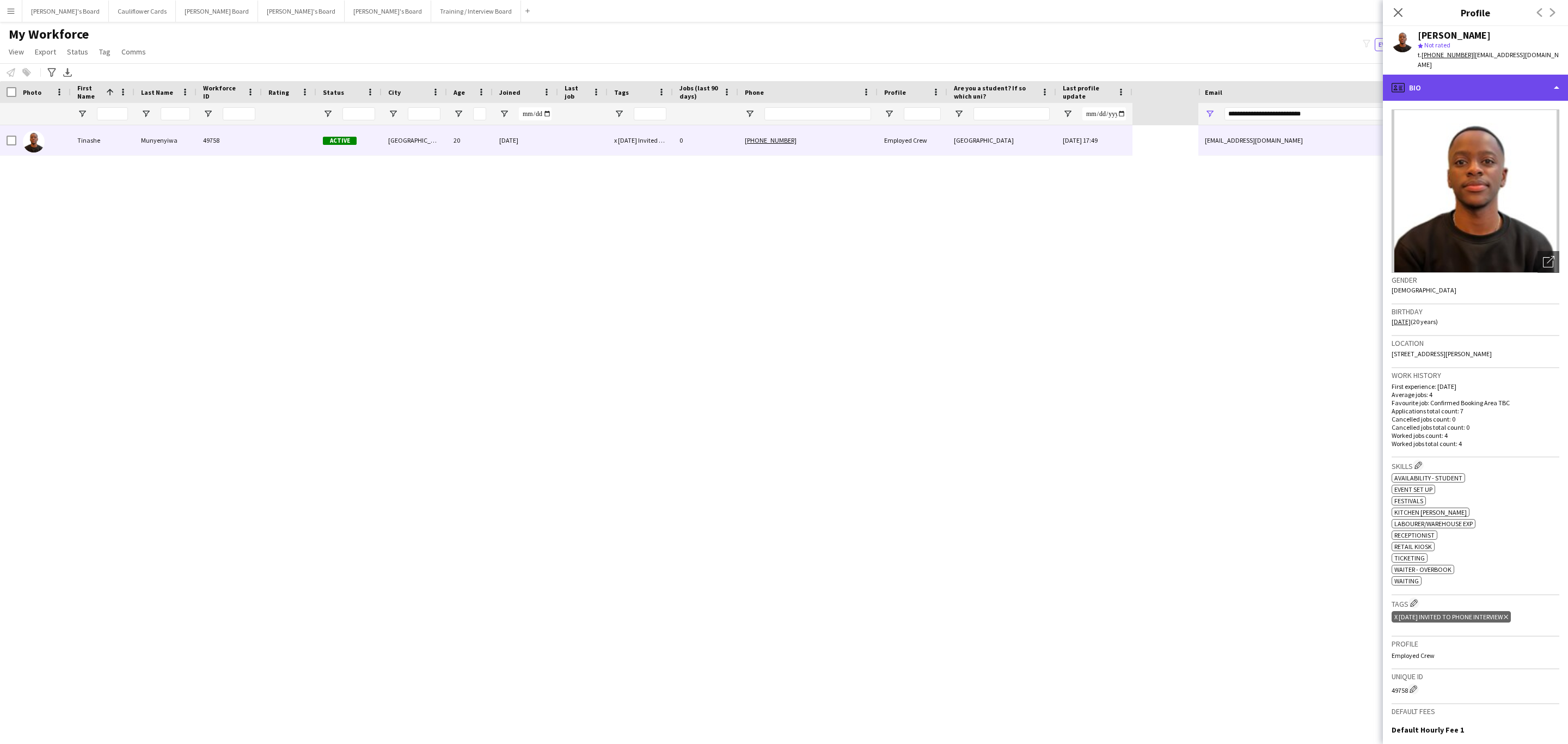
click at [1526, 84] on div "profile Bio" at bounding box center [1475, 87] width 185 height 26
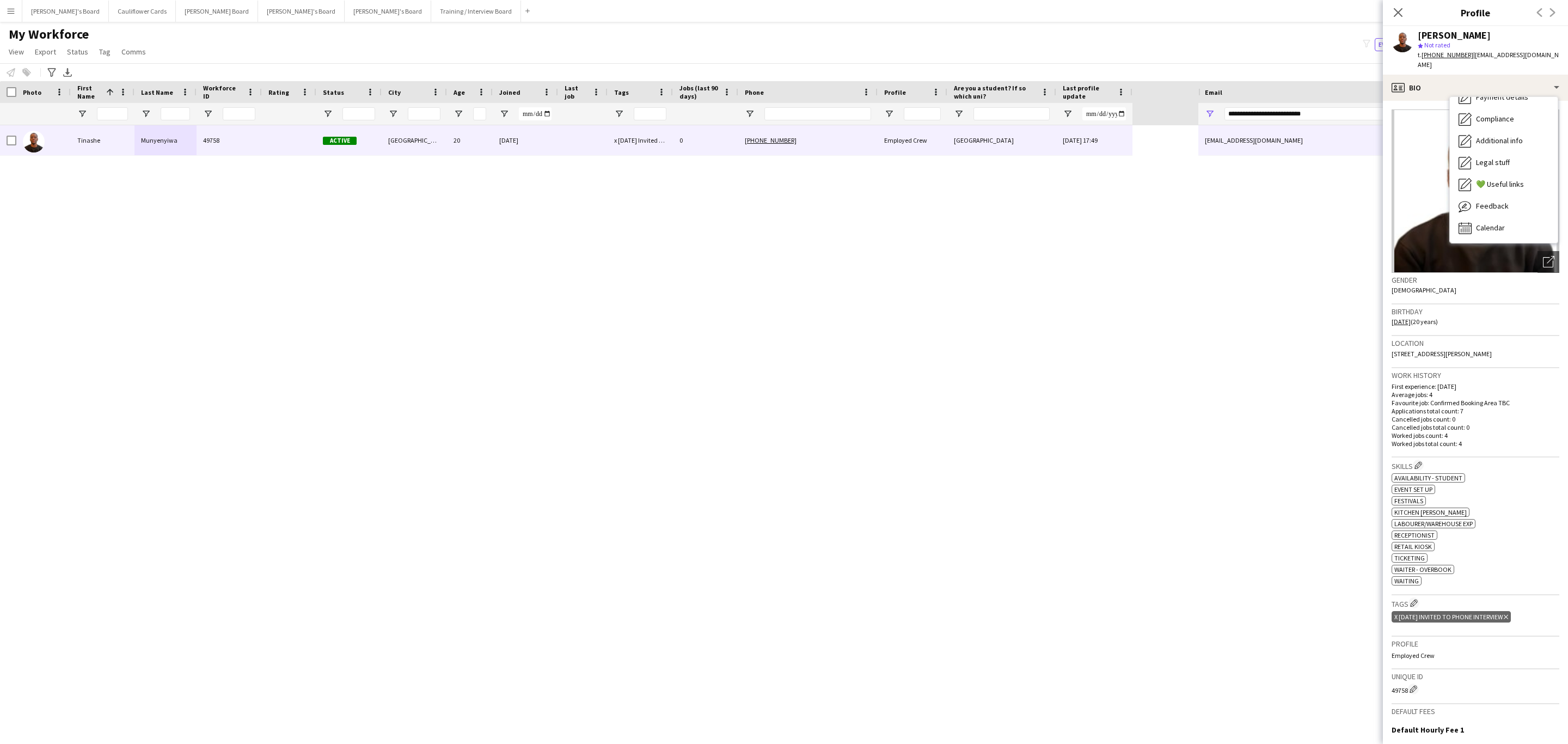
click at [1509, 619] on icon at bounding box center [1506, 616] width 4 height 4
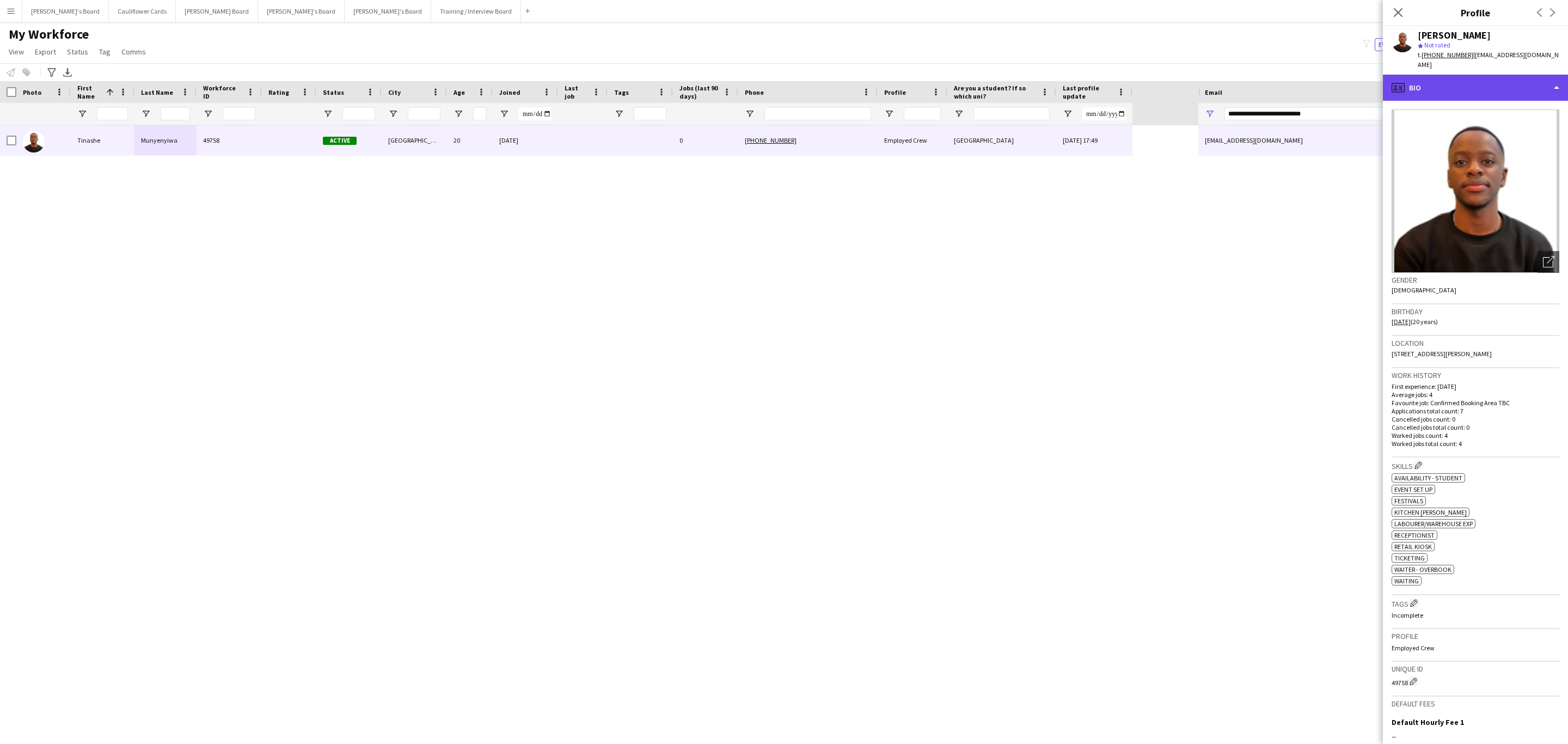
click at [1493, 78] on div "profile Bio" at bounding box center [1475, 87] width 185 height 26
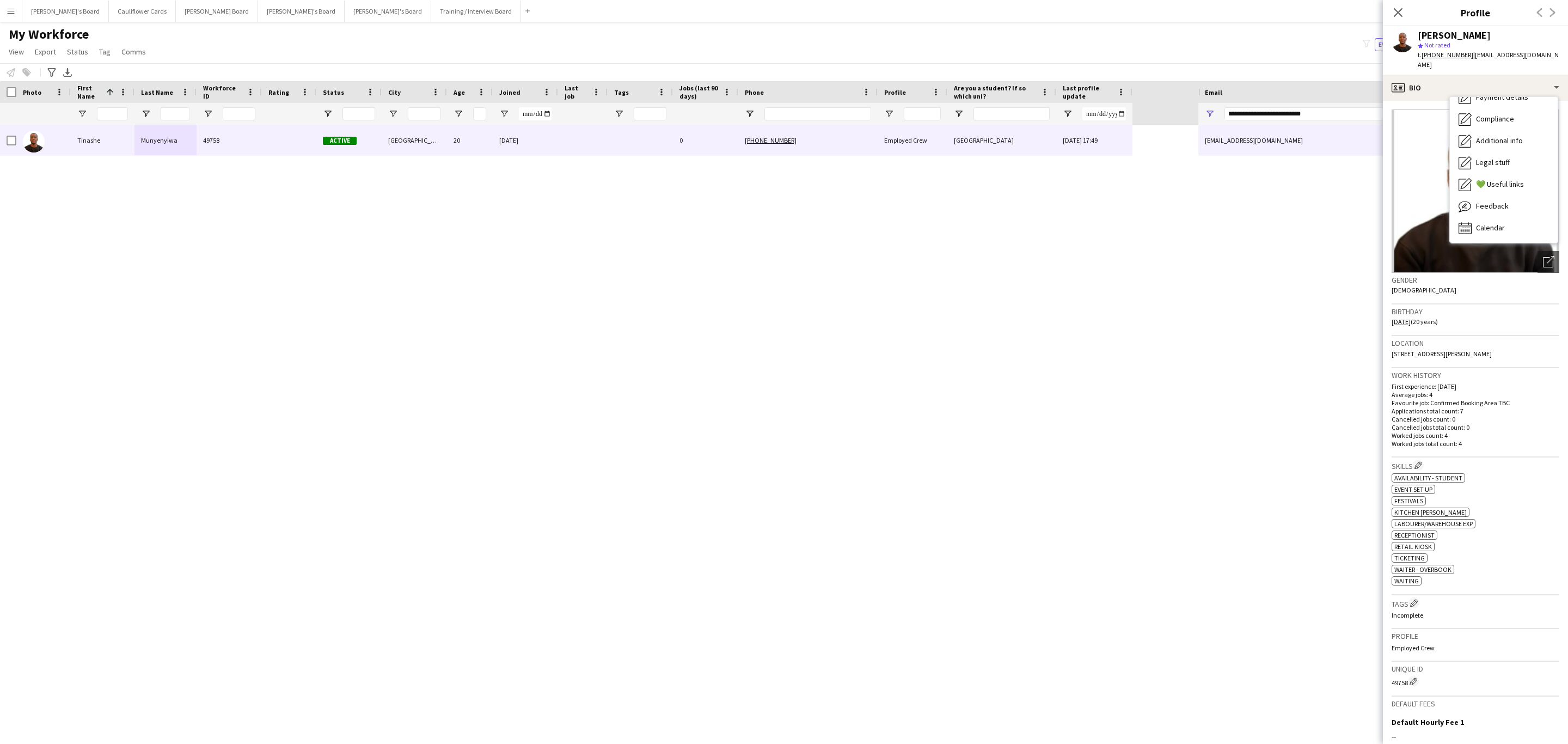
drag, startPoint x: 1528, startPoint y: 497, endPoint x: 1449, endPoint y: 573, distance: 109.6
click at [1528, 499] on div "ok-circled2 background Layer 1 cross-circle-red background Layer 1 Availability…" at bounding box center [1475, 527] width 168 height 114
click at [1415, 607] on app-icon "Edit crew company tags" at bounding box center [1414, 603] width 7 height 7
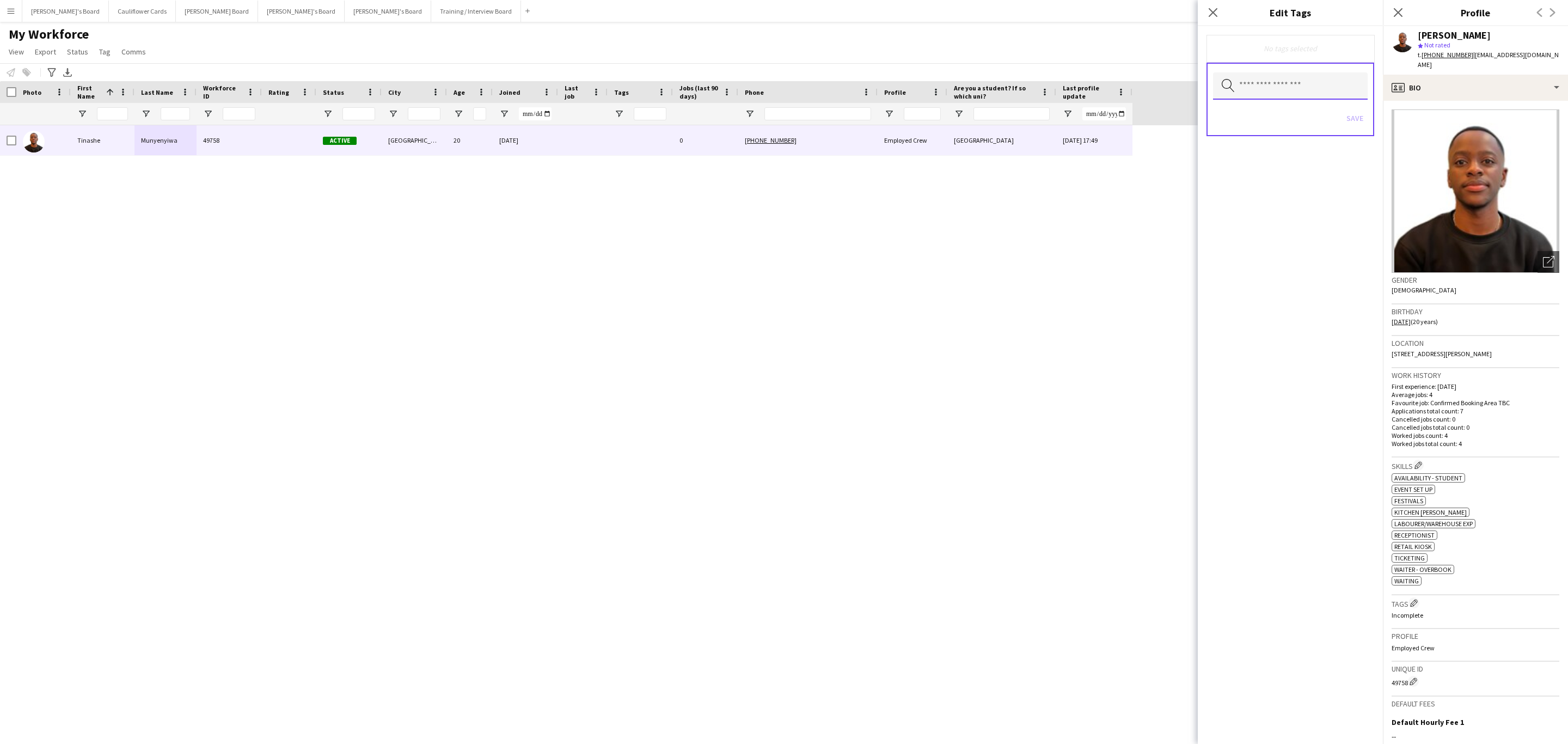
click at [1278, 91] on input "text" at bounding box center [1290, 86] width 155 height 27
type input "***"
click at [1288, 120] on span "RTW Verified" at bounding box center [1290, 117] width 137 height 11
drag, startPoint x: 1274, startPoint y: 237, endPoint x: 1274, endPoint y: 229, distance: 8.0
click at [1274, 231] on div "20 HRS VISA ARC TRANSFER Ascot Manager BACK OF HOUSE Bar - COCKTAIL BARISTA BAT…" at bounding box center [1290, 170] width 155 height 139
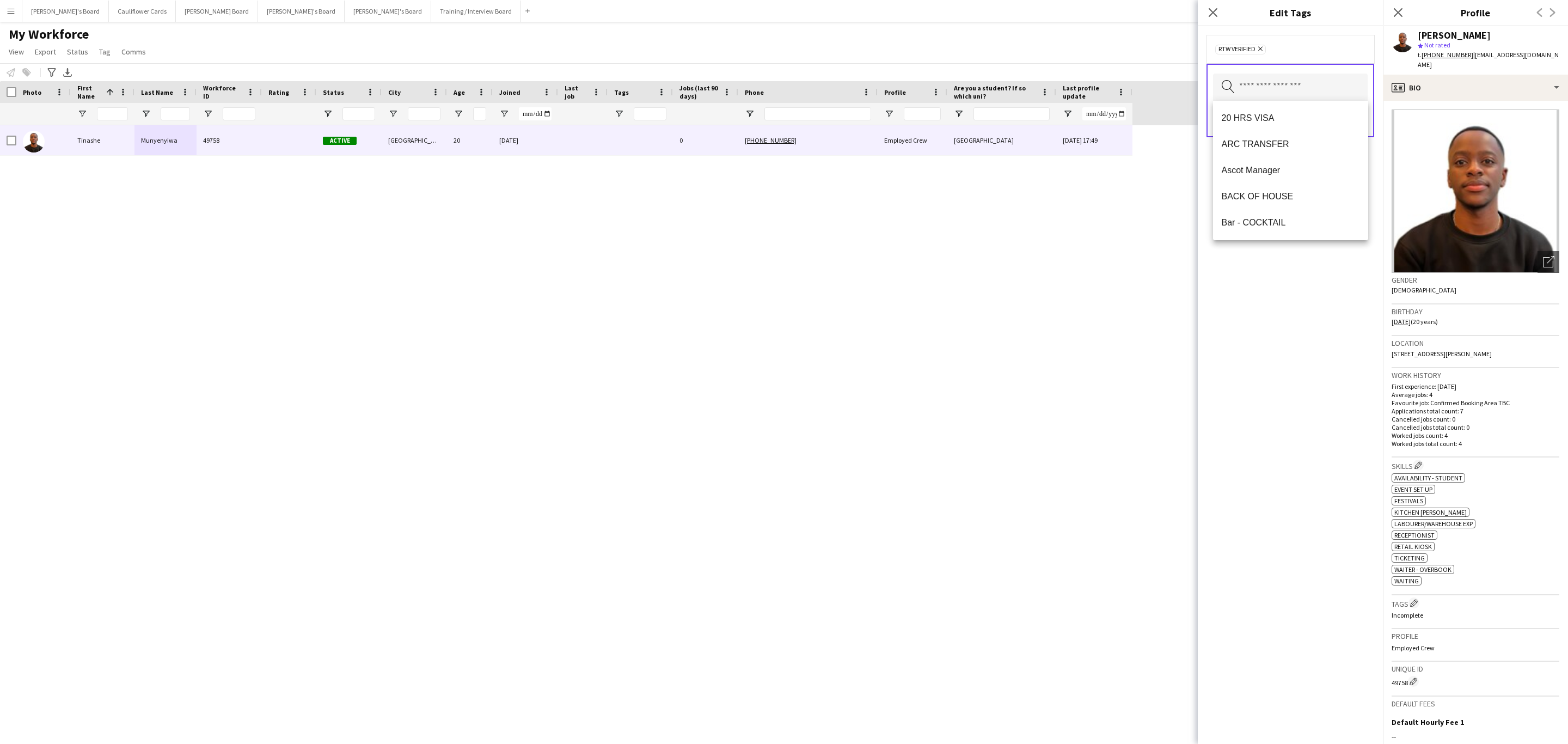
click at [1308, 322] on div "RTW Verified Remove Search by tag name Save" at bounding box center [1290, 385] width 185 height 718
click at [1349, 117] on button "Save" at bounding box center [1355, 119] width 25 height 17
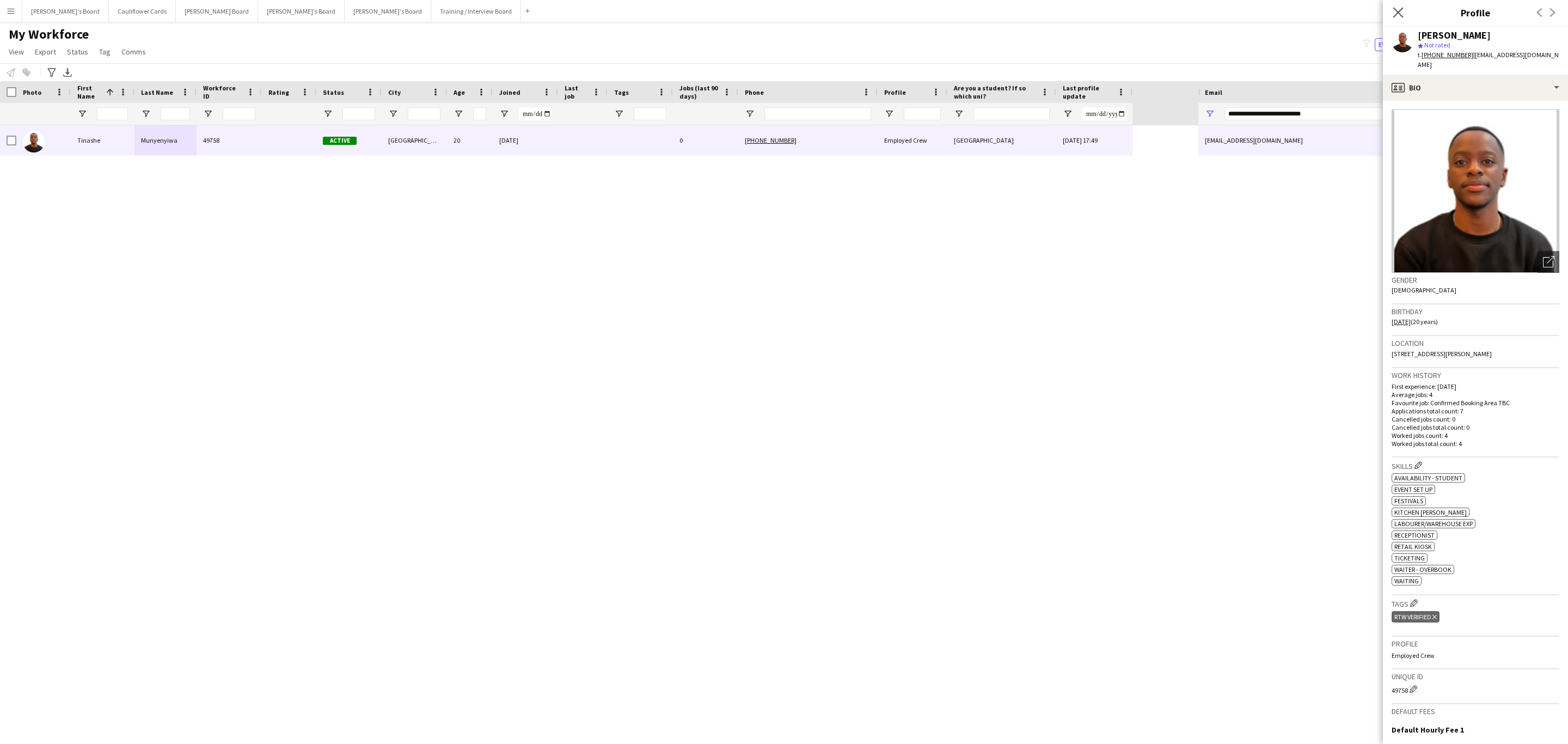
click at [1392, 11] on app-icon "Close pop-in" at bounding box center [1399, 13] width 16 height 16
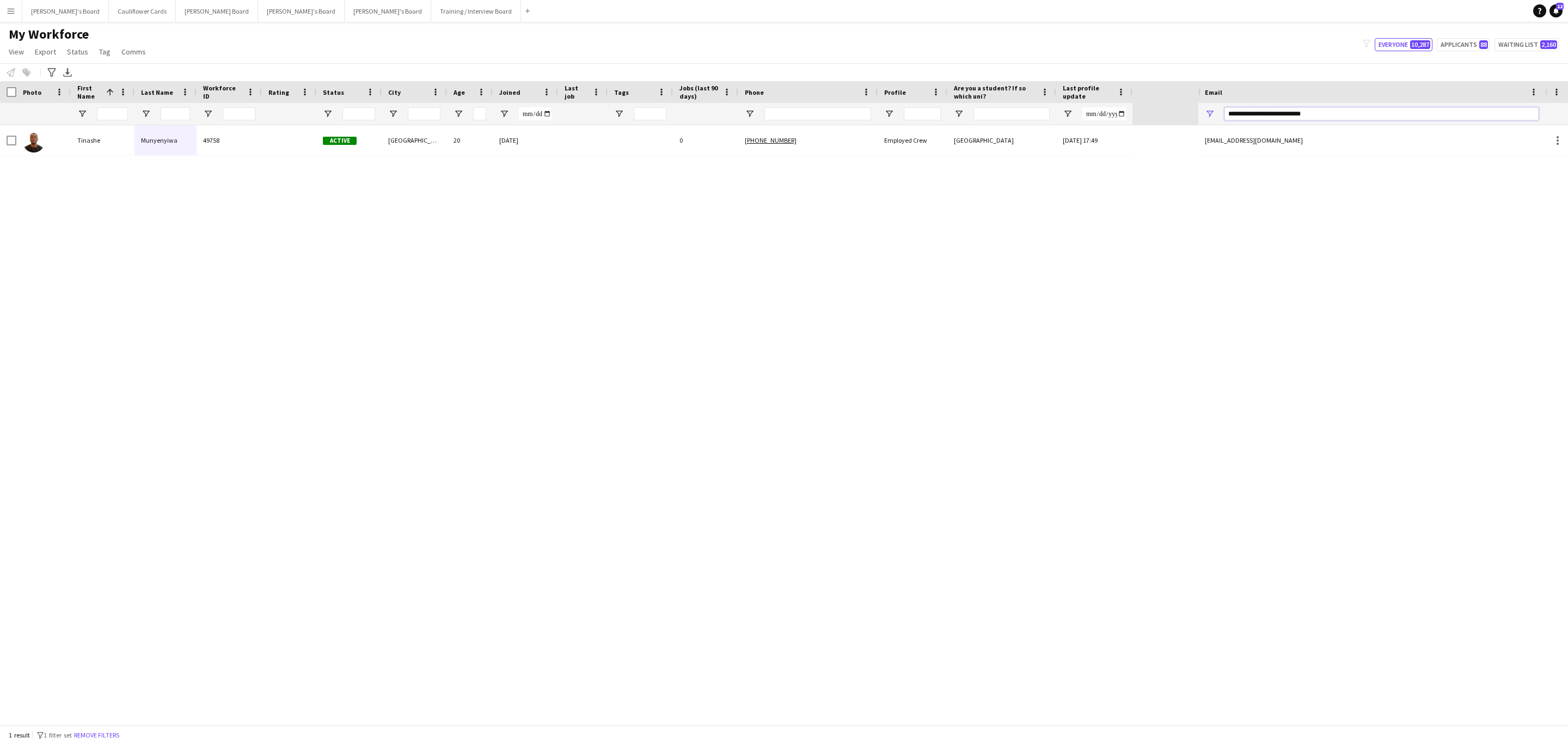
click at [1326, 115] on input "**********" at bounding box center [1382, 113] width 314 height 13
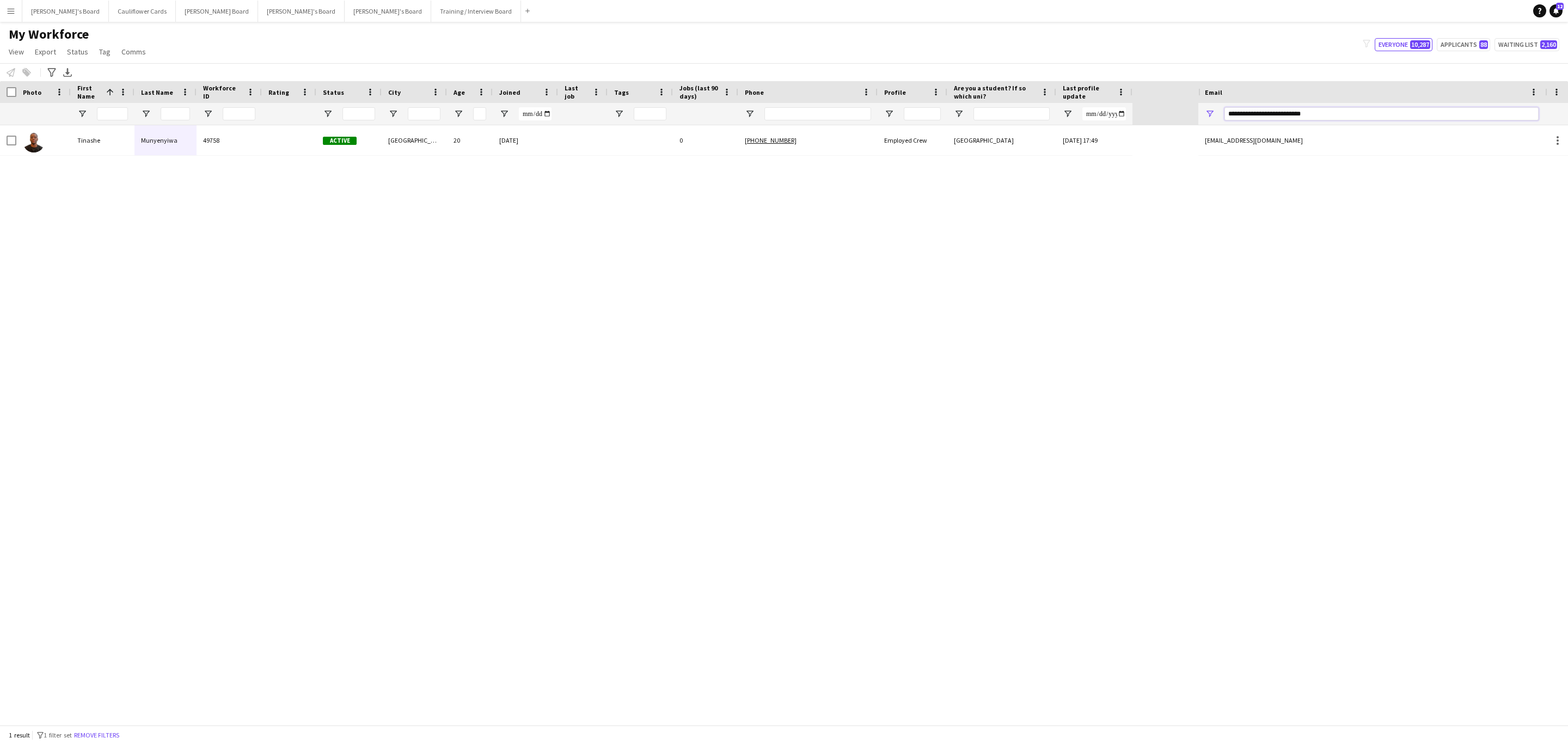
paste input "Email Filter Input"
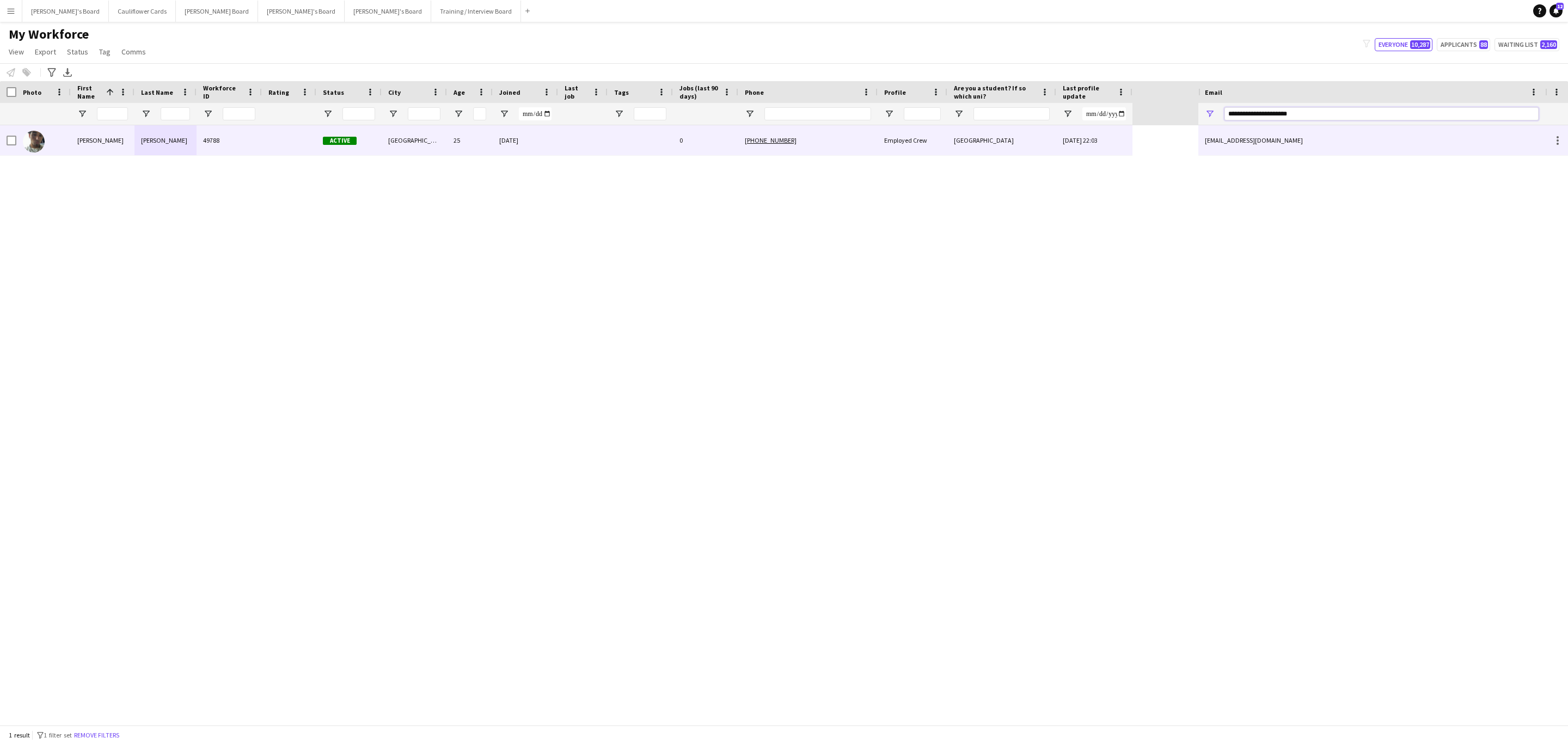
type input "**********"
click at [507, 139] on div "26-08-2025" at bounding box center [525, 139] width 66 height 30
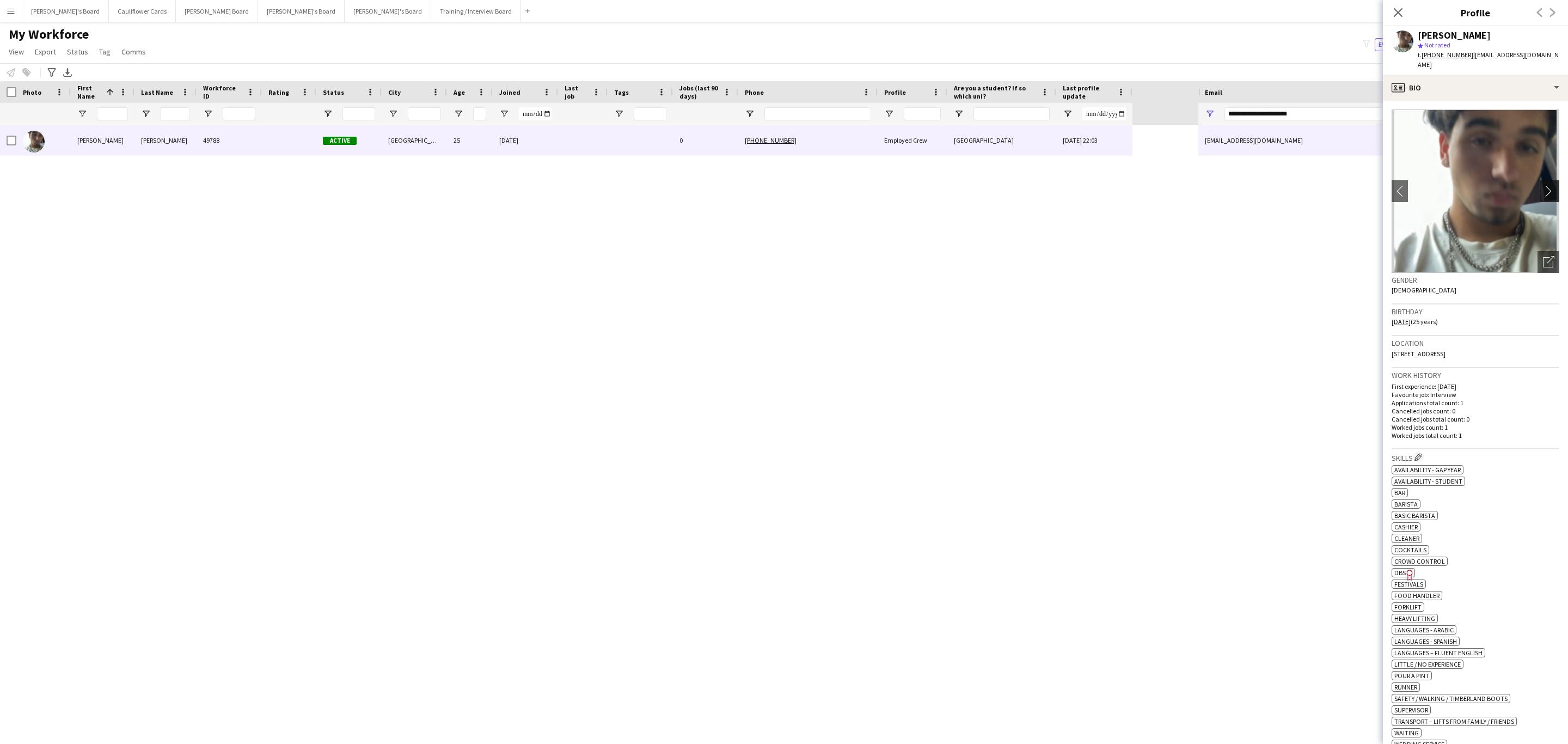
click at [1544, 185] on app-icon "chevron-right" at bounding box center [1552, 190] width 17 height 12
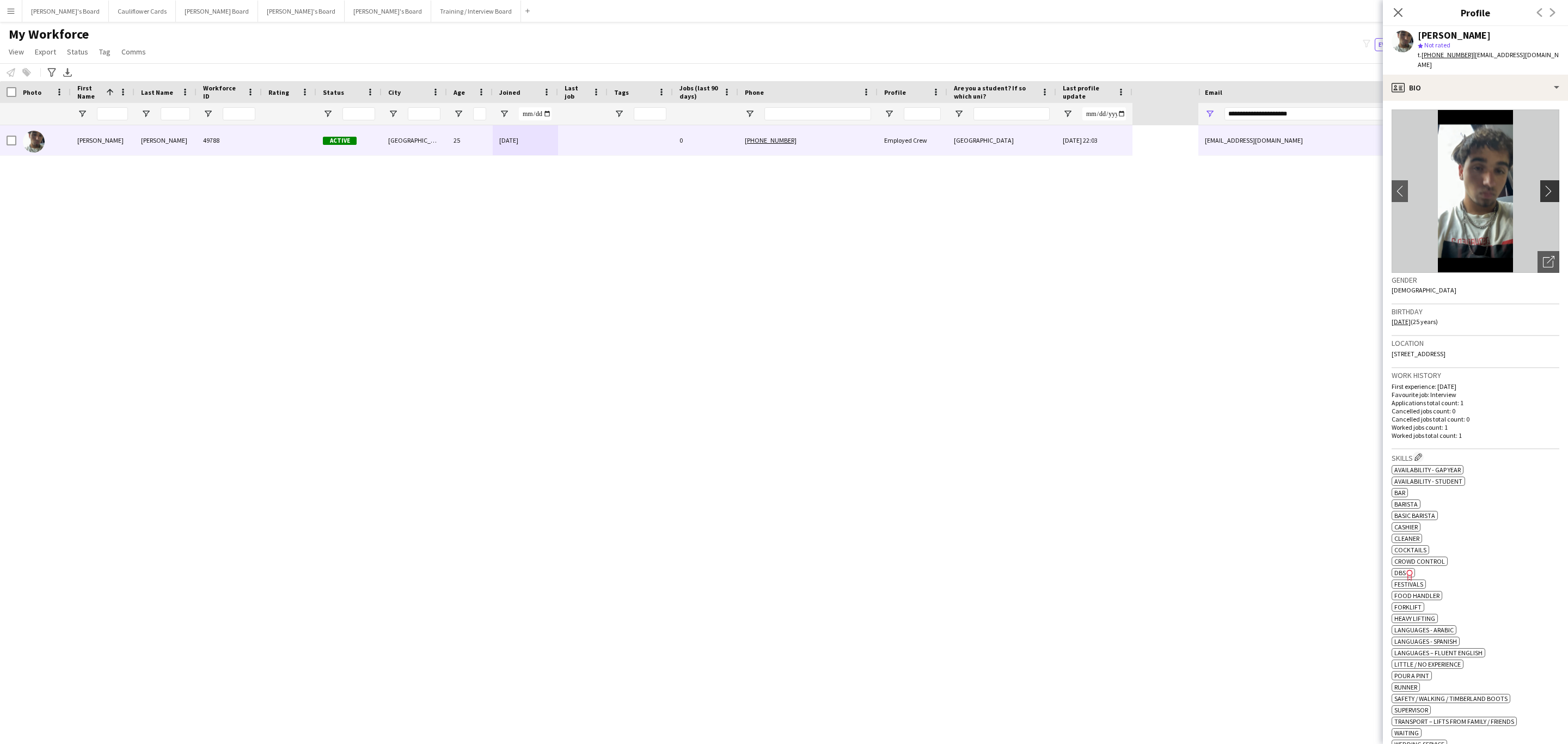
click at [1544, 185] on app-icon "chevron-right" at bounding box center [1552, 190] width 17 height 12
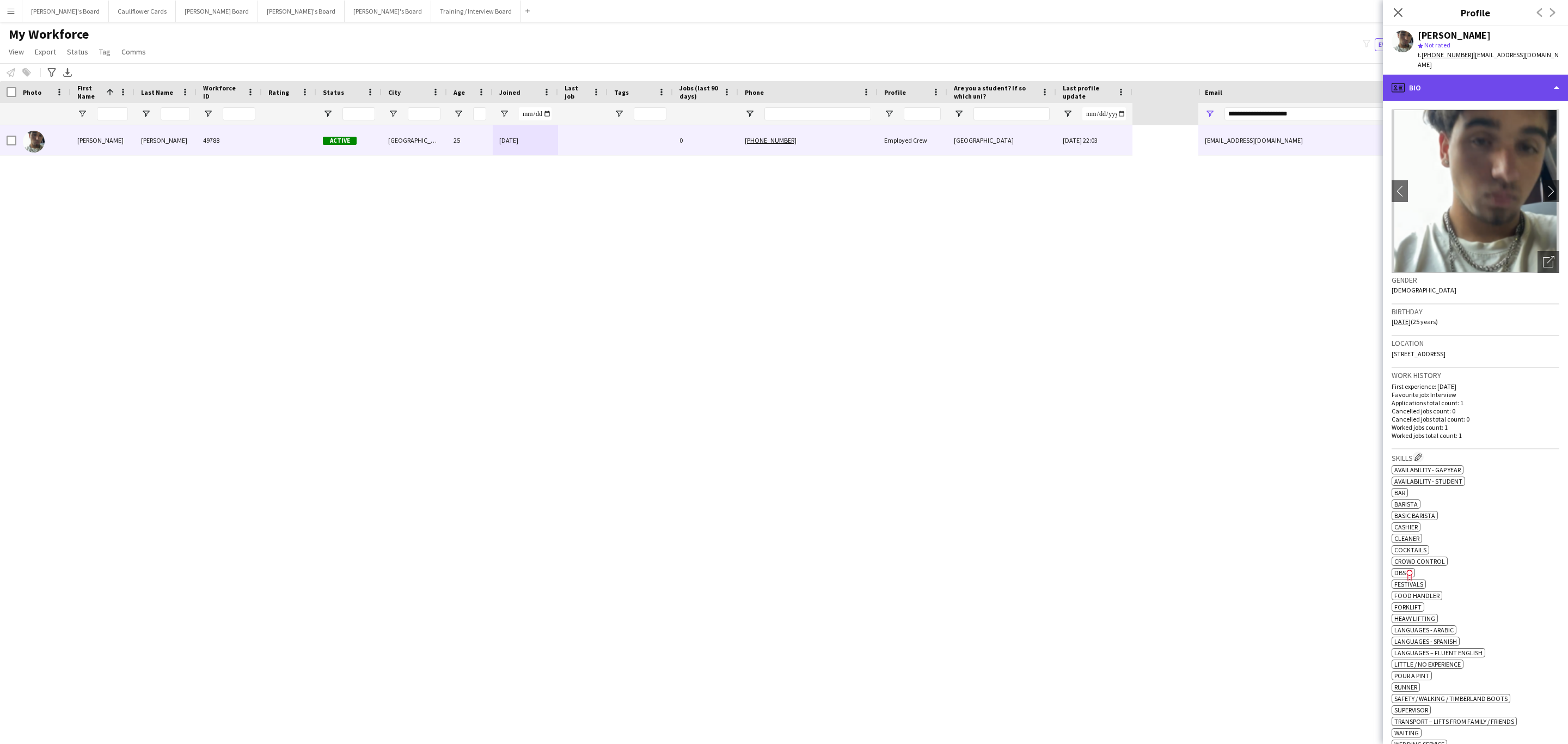
click at [1513, 86] on div "profile Bio" at bounding box center [1475, 87] width 185 height 26
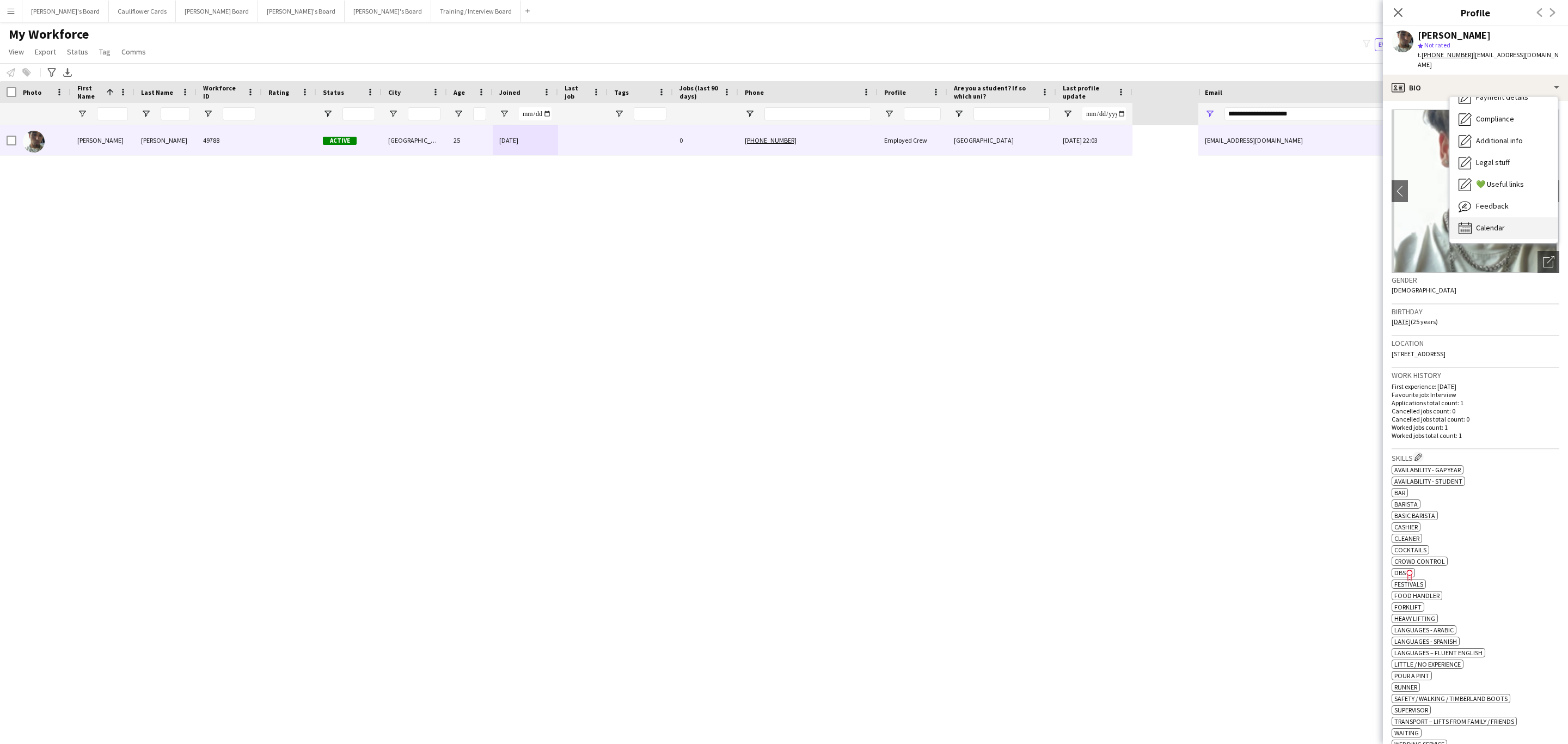
click at [1523, 217] on div "Calendar Calendar" at bounding box center [1504, 228] width 108 height 22
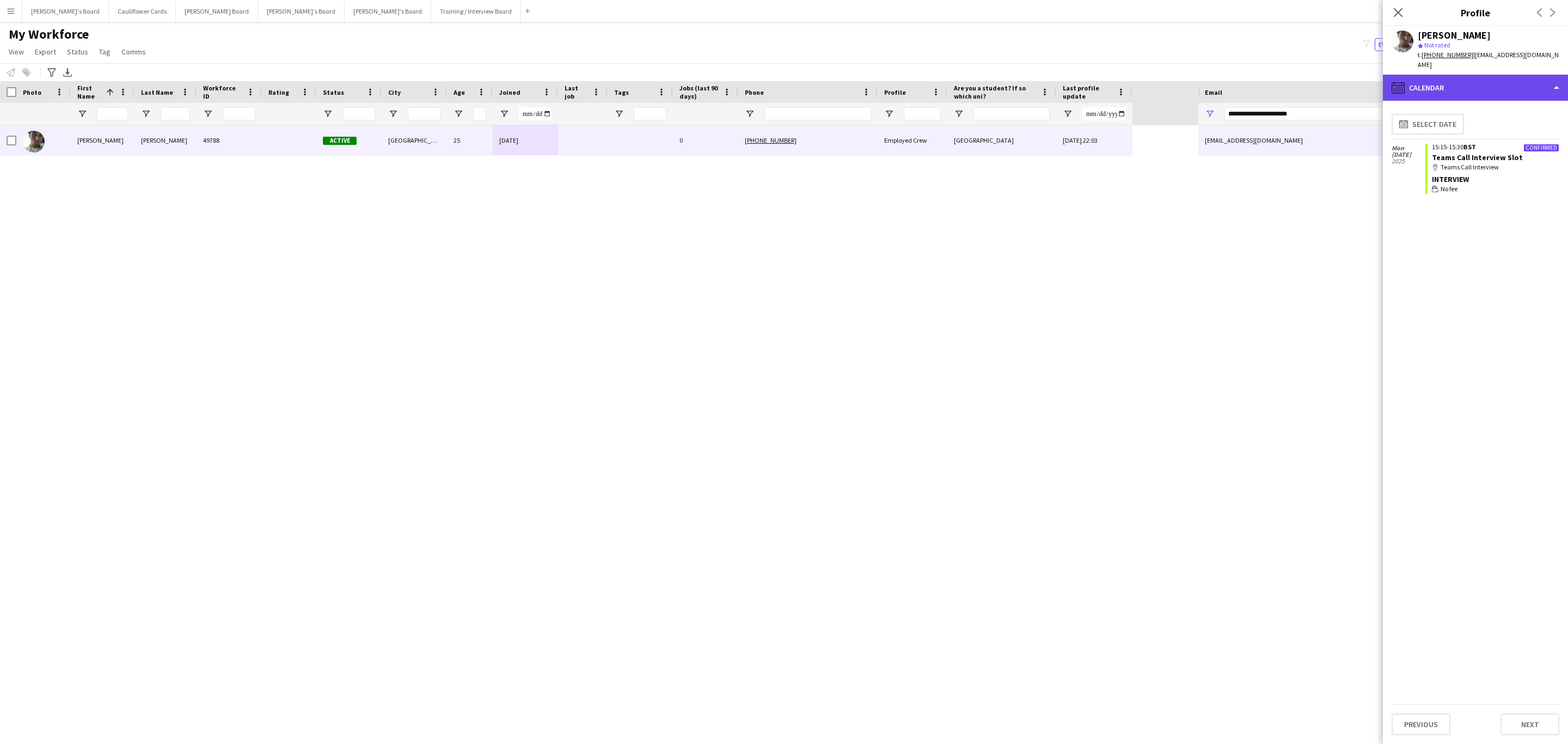
click at [1489, 75] on div "calendar-full Calendar" at bounding box center [1475, 87] width 185 height 26
click at [1513, 136] on span "Additional info" at bounding box center [1500, 140] width 47 height 10
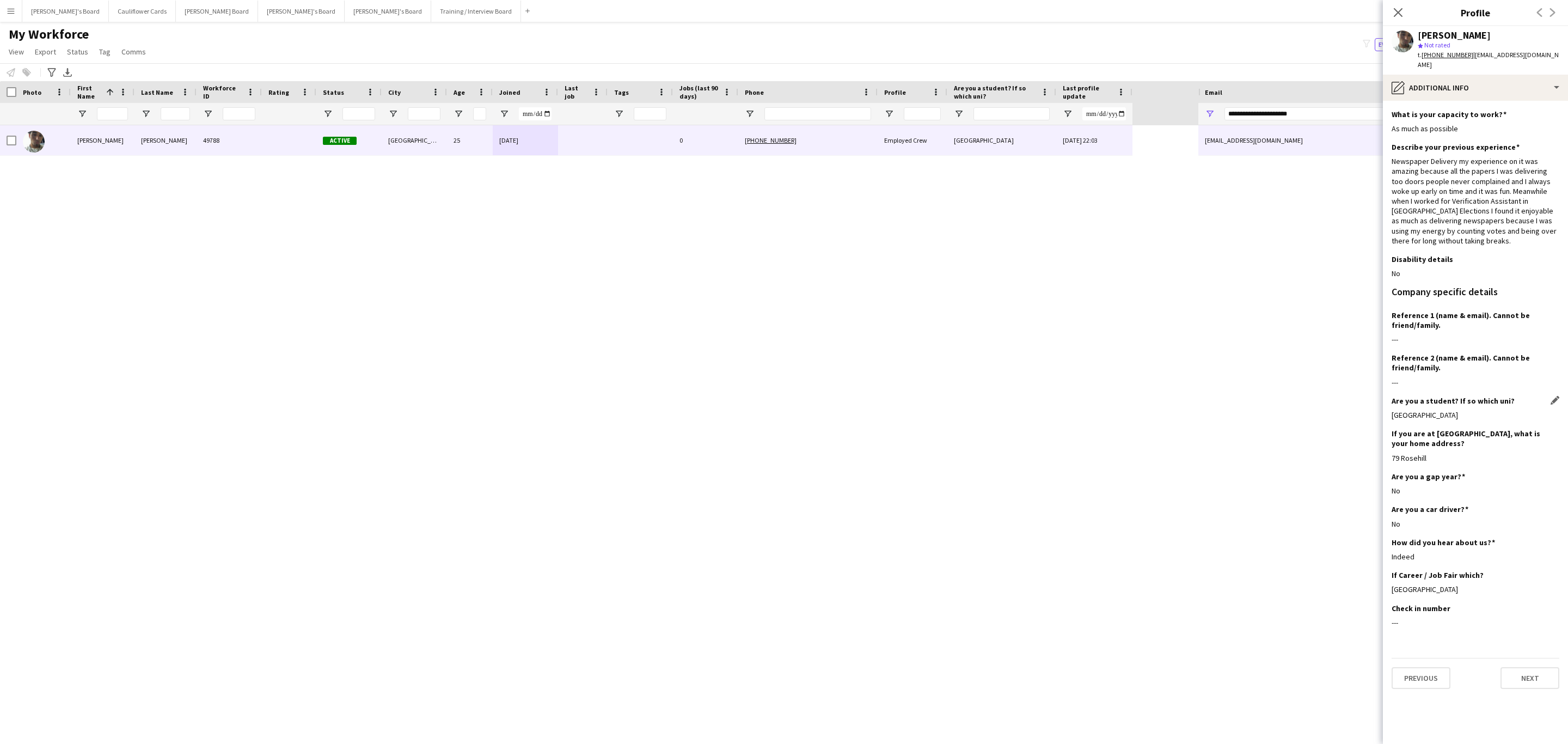
click at [1453, 410] on div "Embs Community College" at bounding box center [1475, 414] width 168 height 10
copy div "Embs Community College"
click at [1435, 335] on div "Reference 1 (name & email). Cannot be friend/family. Edit this field ---" at bounding box center [1475, 332] width 168 height 43
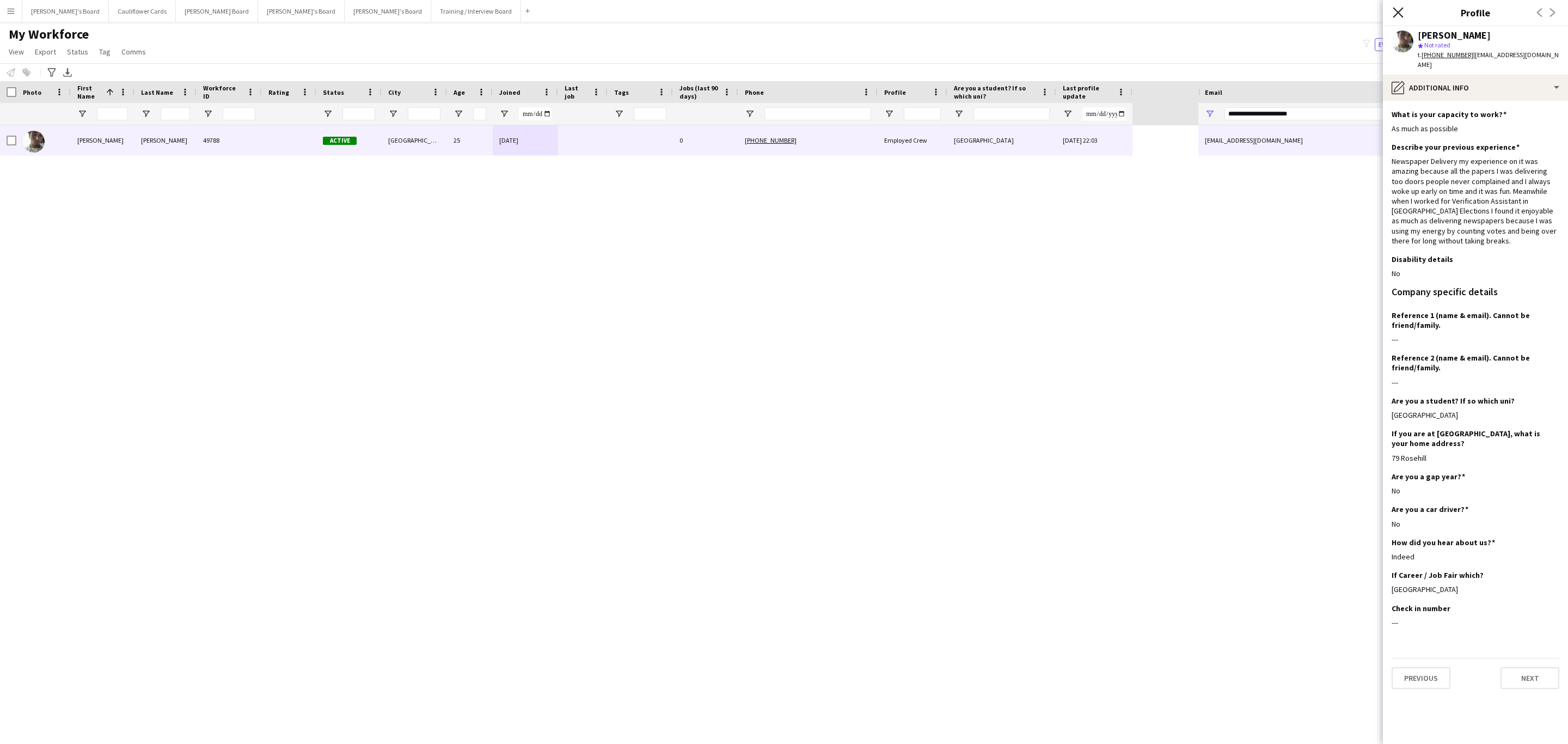
click at [1397, 12] on icon at bounding box center [1398, 13] width 11 height 11
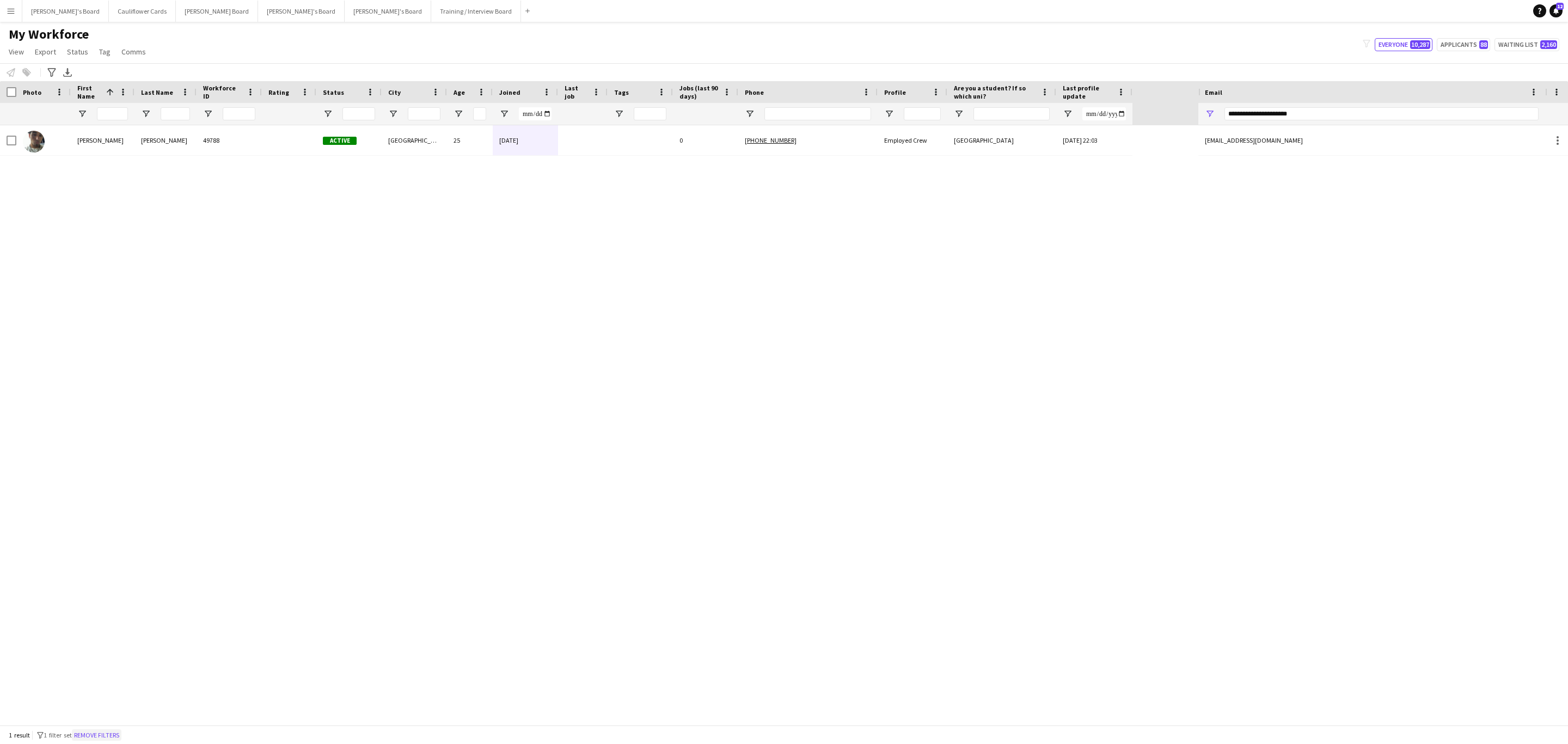
click at [116, 731] on button "Remove filters" at bounding box center [96, 735] width 49 height 12
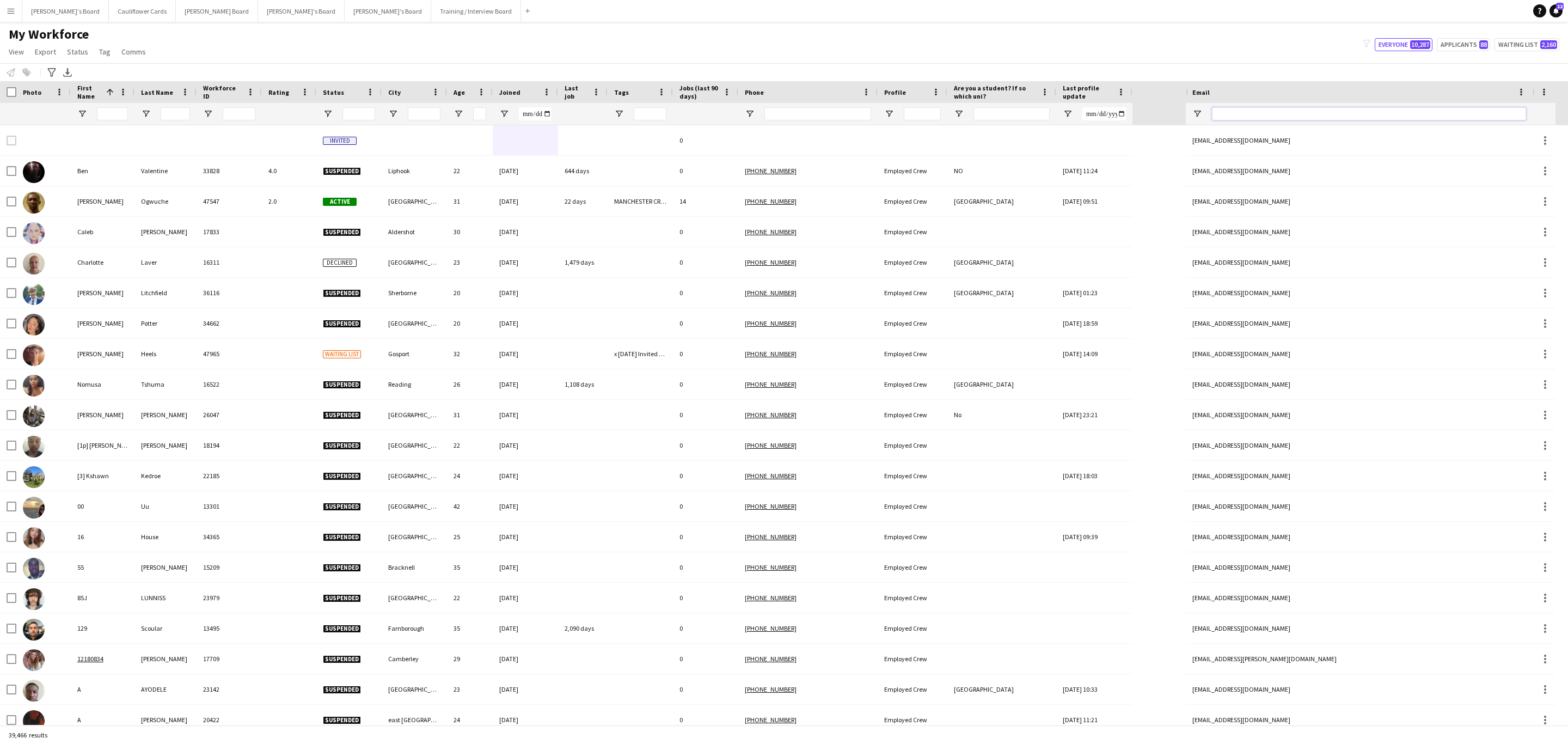
click at [1283, 114] on input "Email Filter Input" at bounding box center [1369, 113] width 314 height 13
paste input "**********"
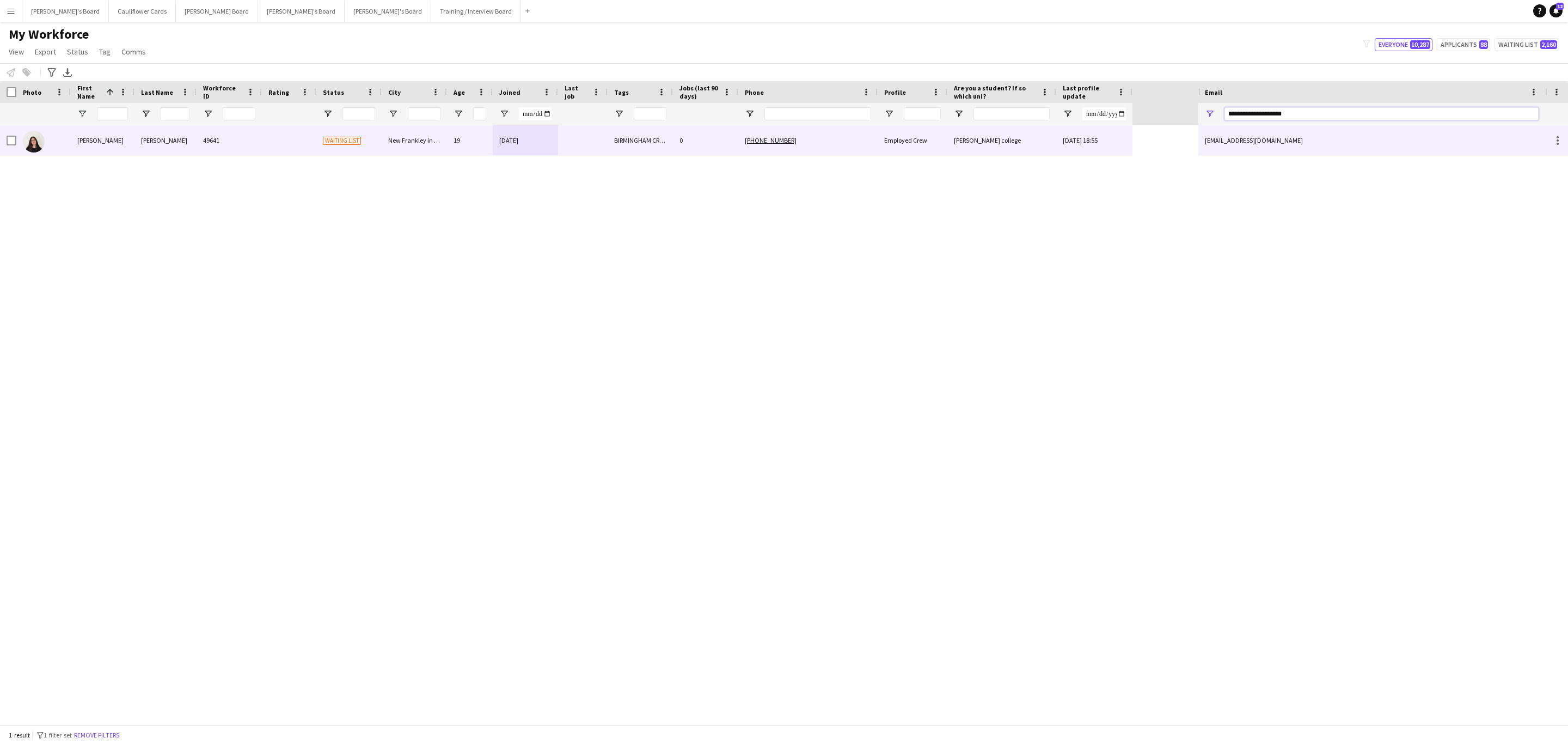
type input "**********"
click at [756, 158] on div "Anna Bagnall 49641 Waiting list New Frankley in Birmingham, Birmingham 19 18-08…" at bounding box center [599, 424] width 1199 height 599
click at [729, 143] on div "0" at bounding box center [705, 139] width 66 height 30
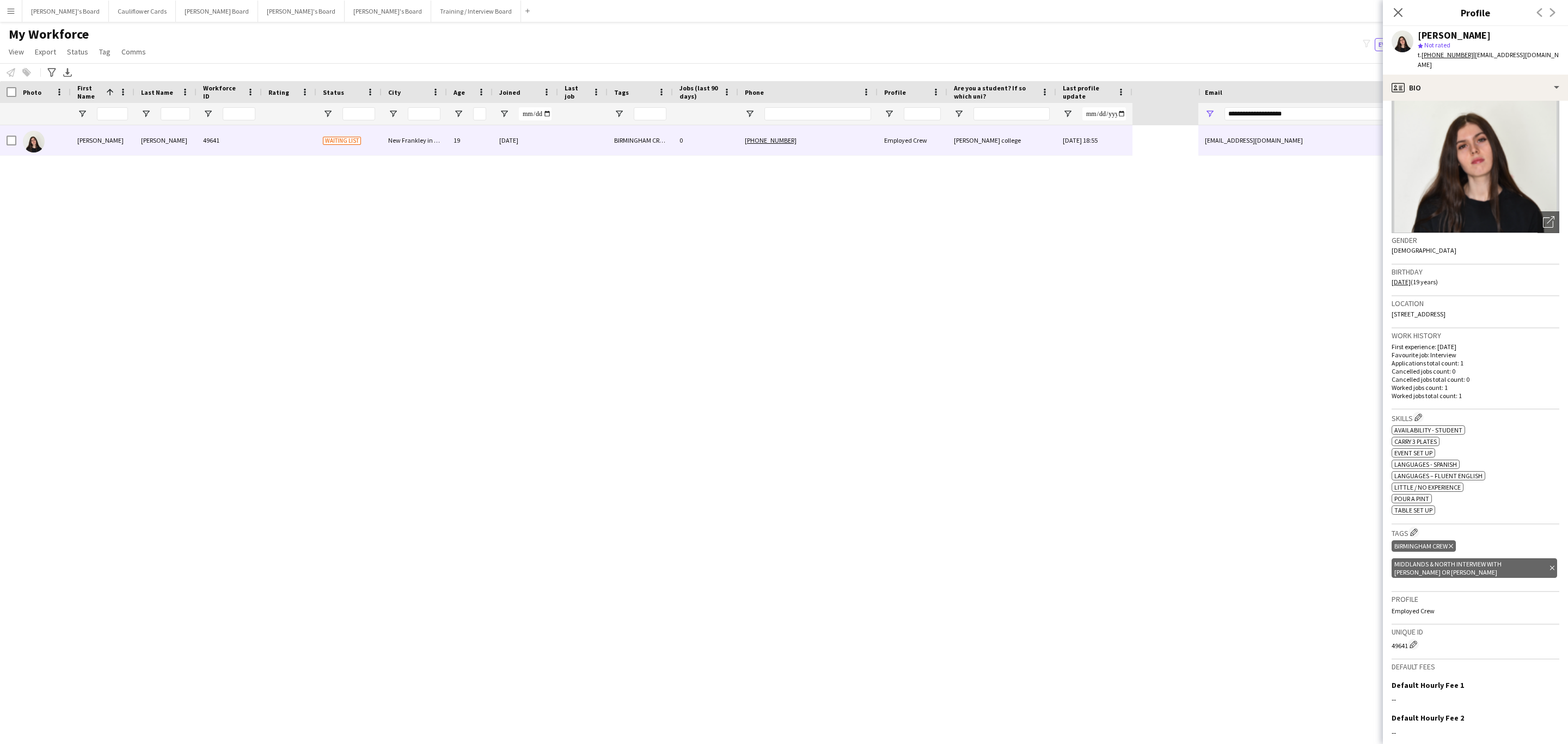
scroll to position [0, 0]
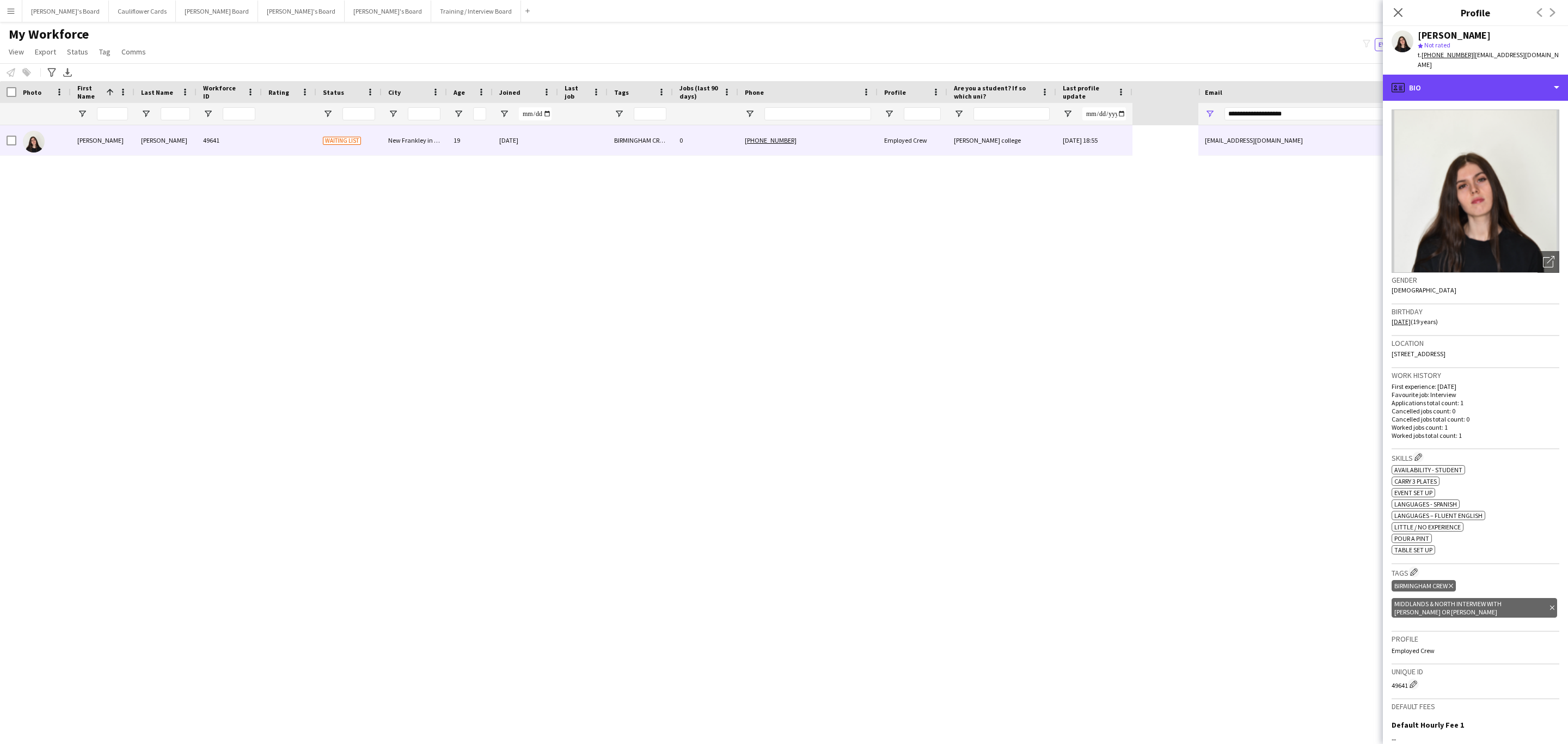
drag, startPoint x: 1473, startPoint y: 81, endPoint x: 1473, endPoint y: 99, distance: 18.0
click at [1475, 80] on div "profile Bio" at bounding box center [1475, 87] width 185 height 26
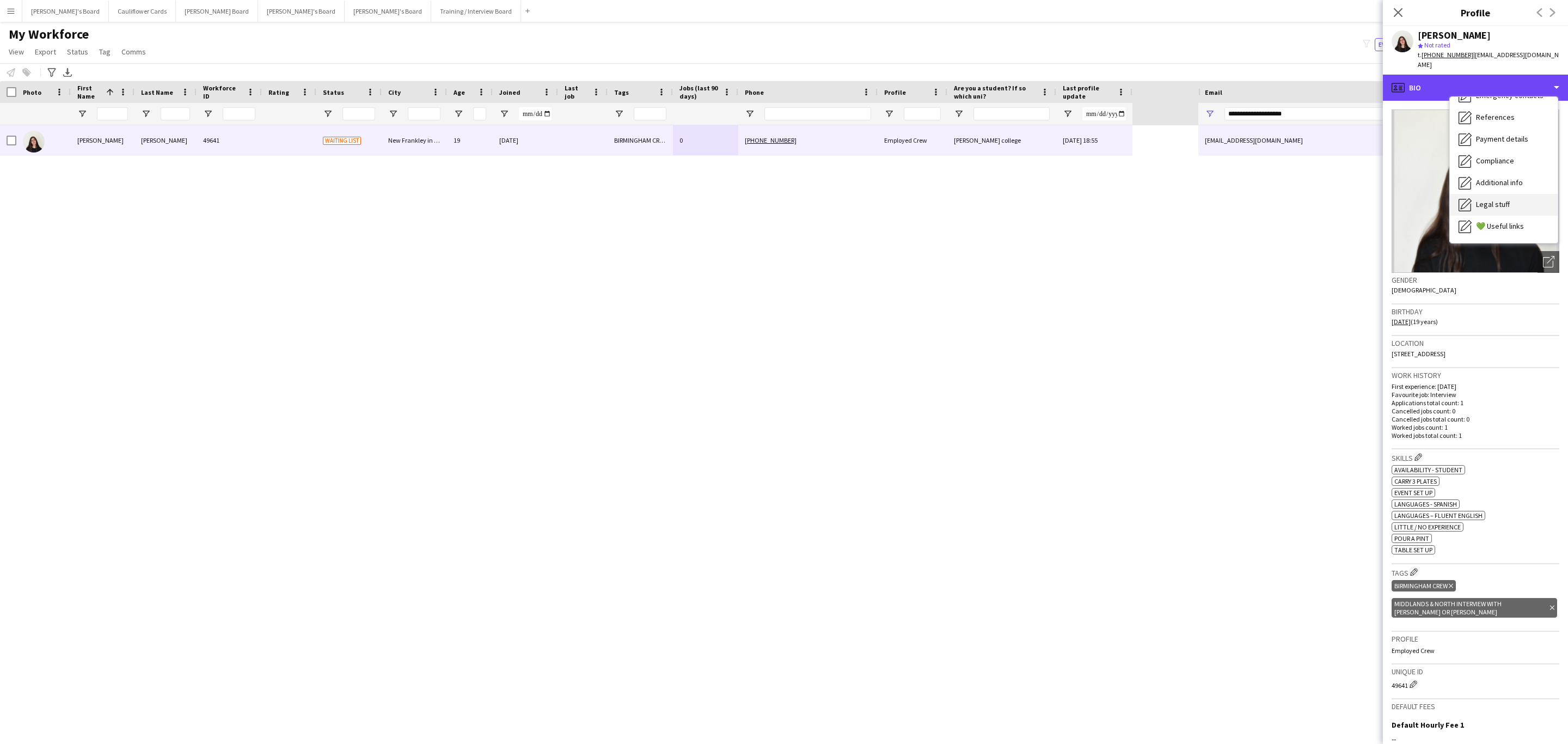
scroll to position [146, 0]
click at [1519, 137] on div "Additional info Additional info" at bounding box center [1504, 141] width 108 height 22
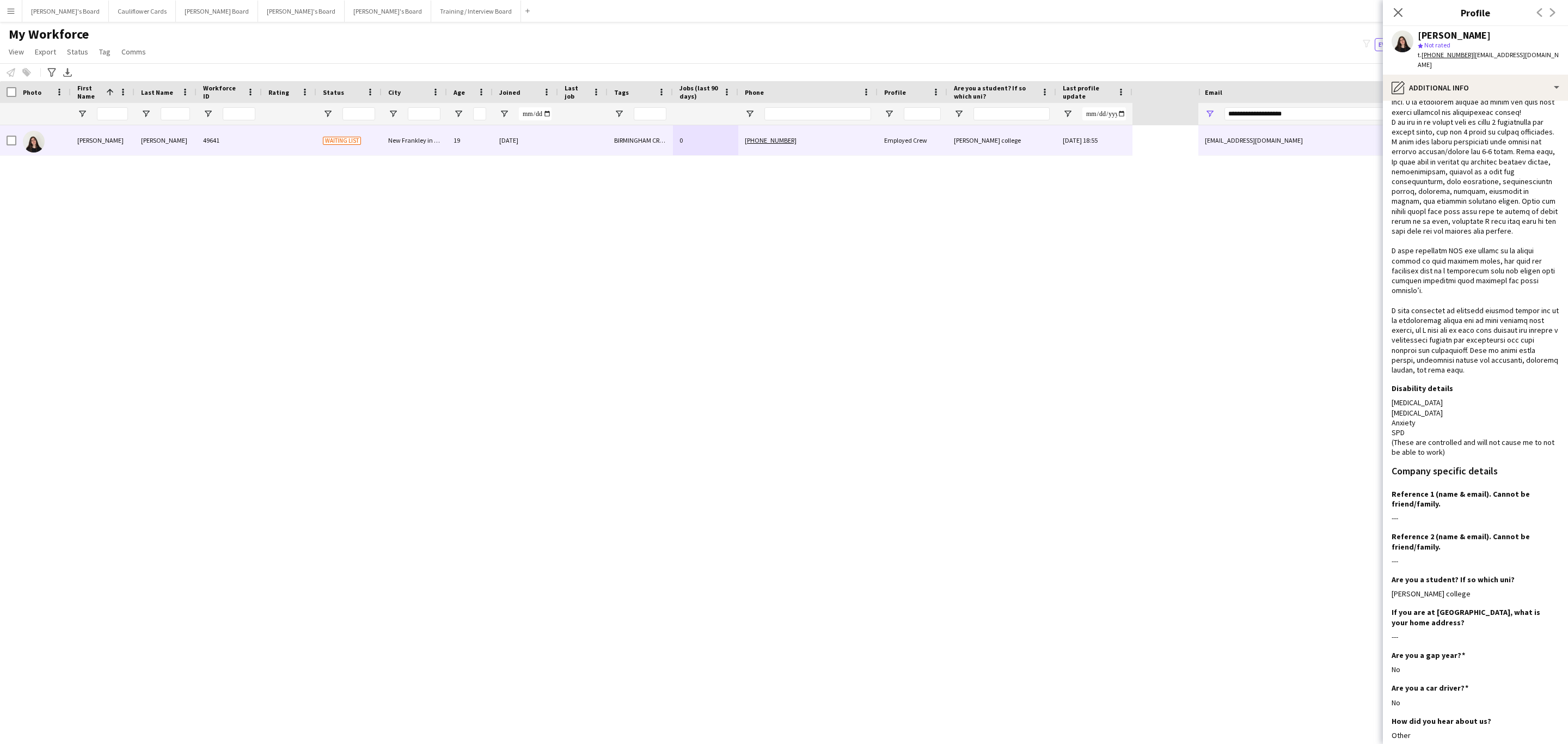
scroll to position [0, 0]
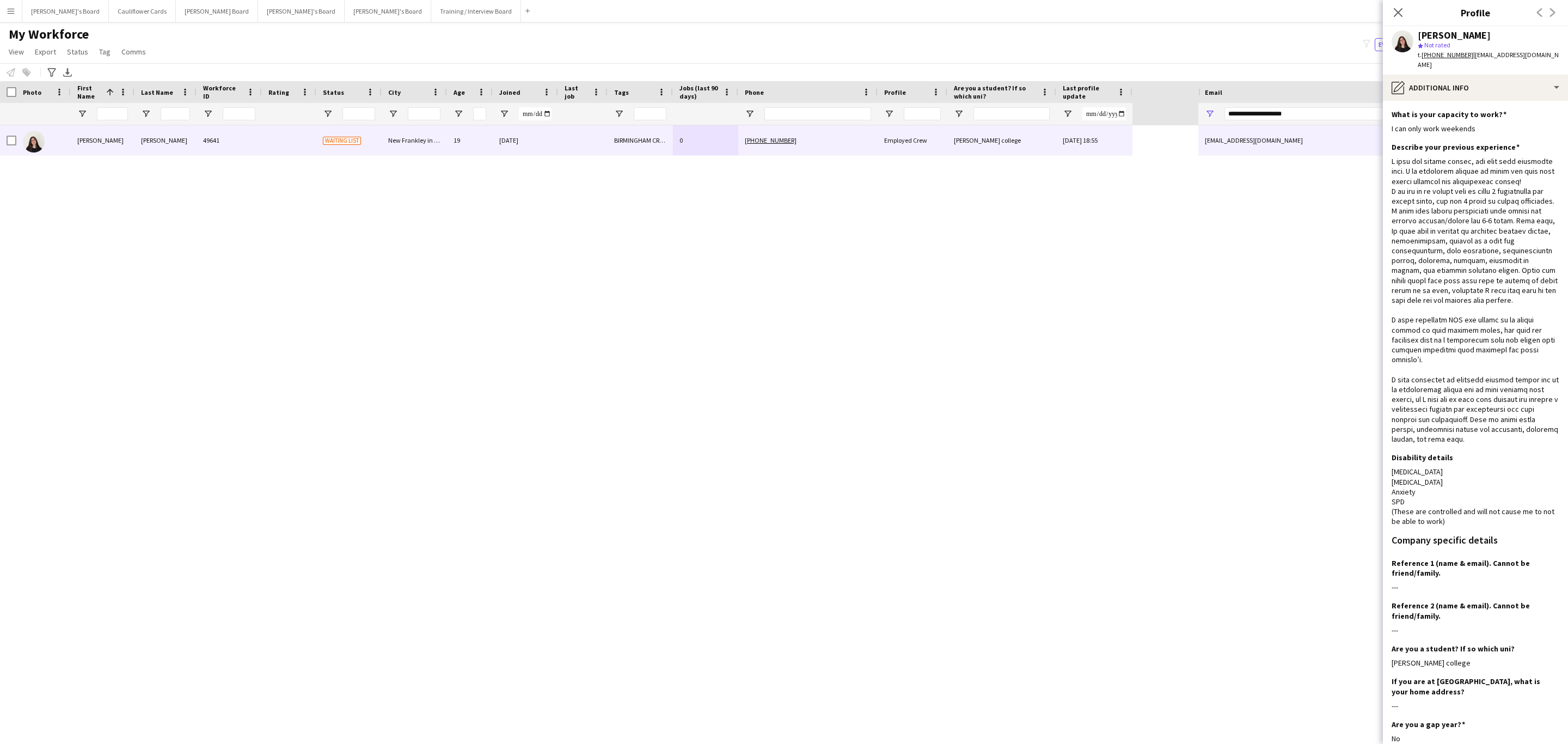
drag, startPoint x: 1399, startPoint y: 10, endPoint x: 1392, endPoint y: 30, distance: 21.2
click at [1399, 10] on icon "Close pop-in" at bounding box center [1399, 13] width 9 height 9
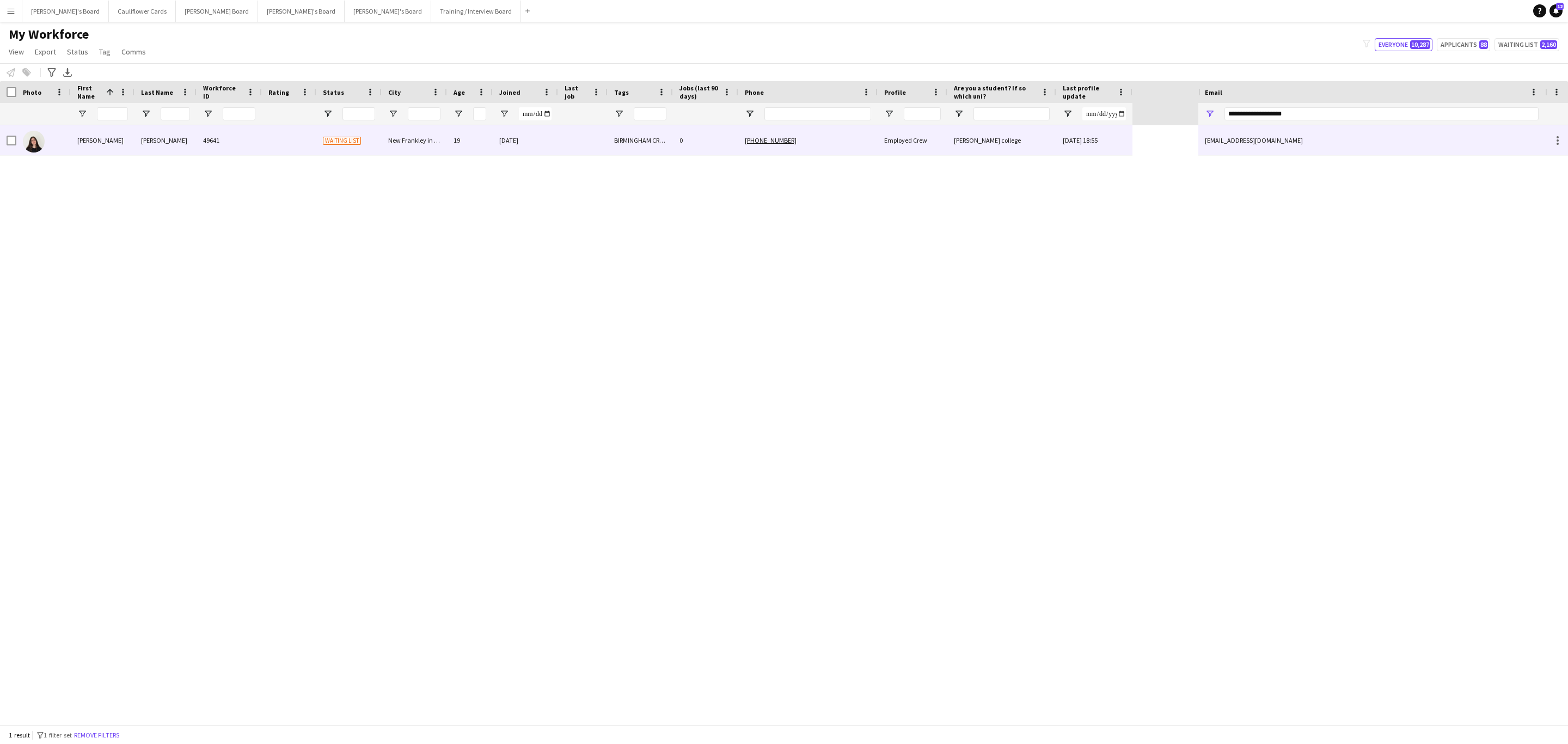
click at [1044, 151] on div "Matthew boulton college" at bounding box center [1002, 139] width 109 height 30
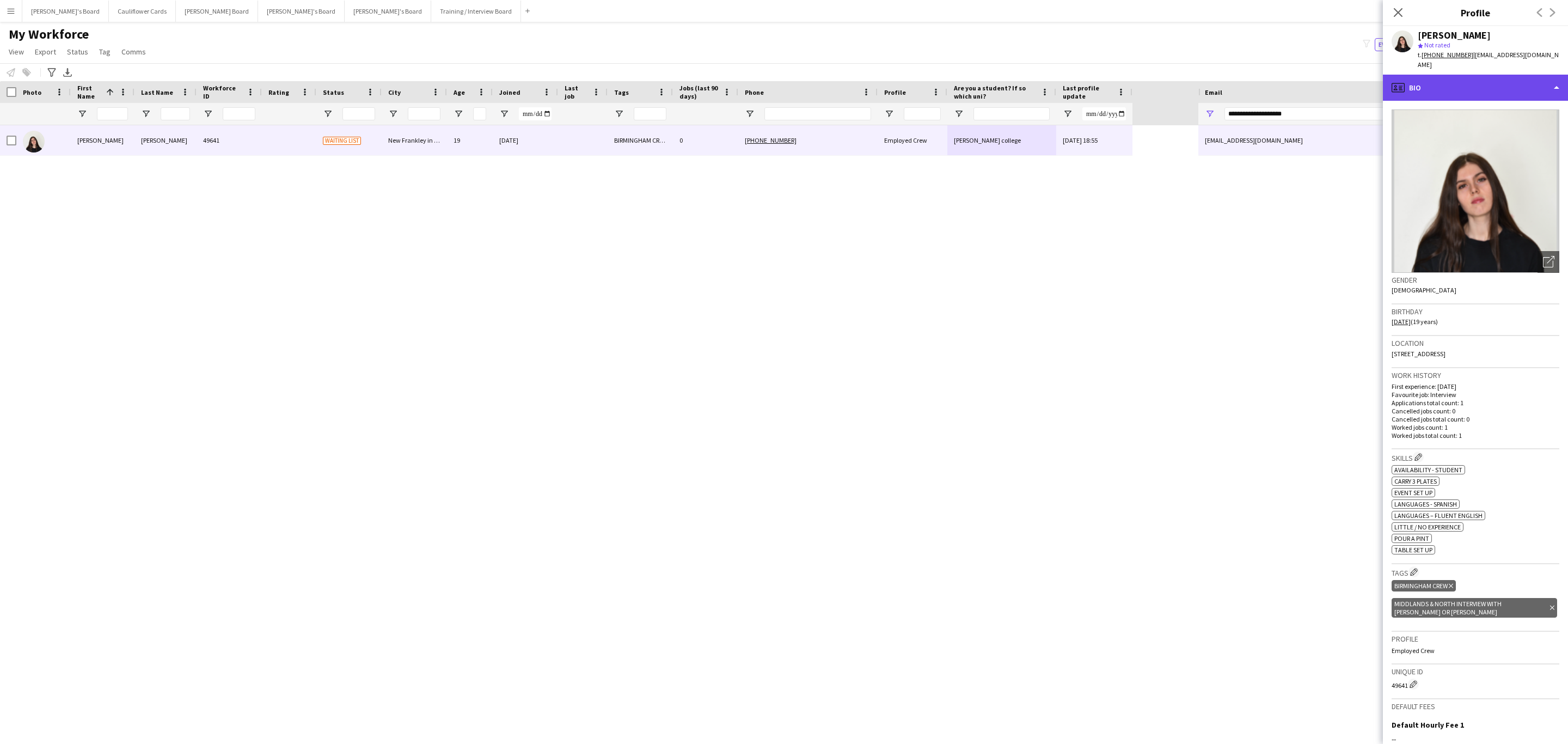
click at [1519, 75] on div "profile Bio" at bounding box center [1475, 87] width 185 height 26
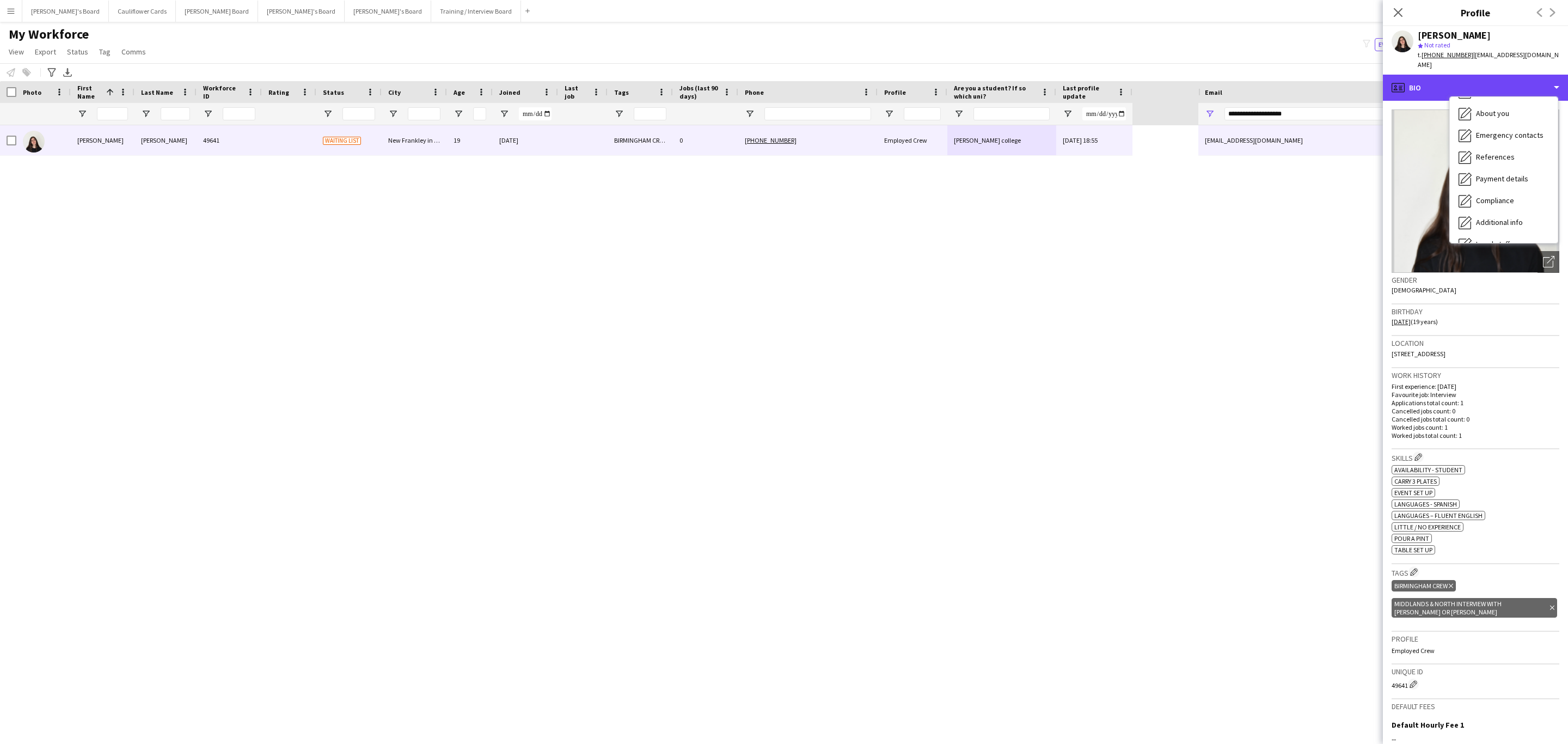
scroll to position [146, 0]
click at [1521, 136] on span "Additional info" at bounding box center [1500, 140] width 47 height 10
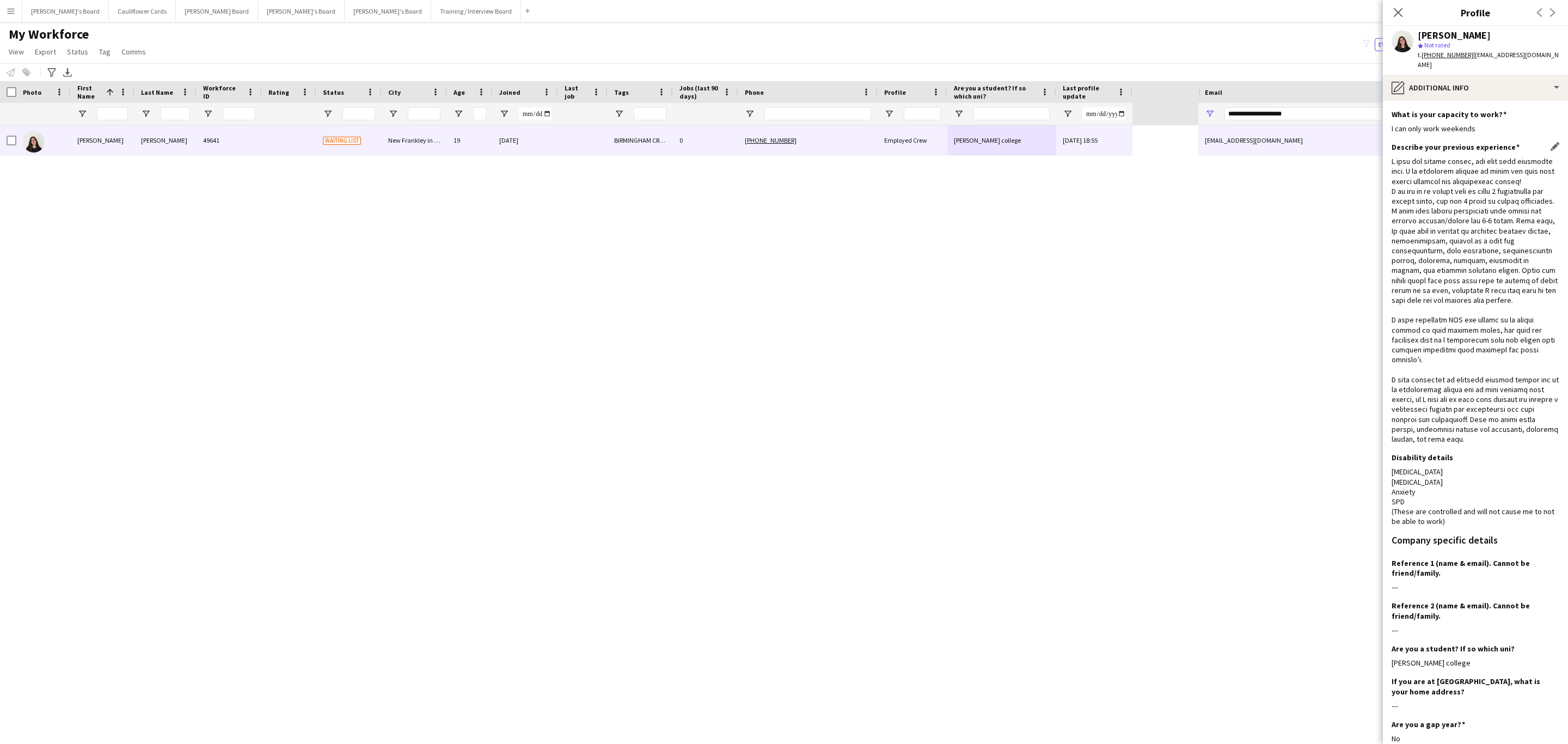
click at [1464, 376] on div at bounding box center [1475, 300] width 168 height 288
click at [1466, 397] on div at bounding box center [1475, 300] width 168 height 288
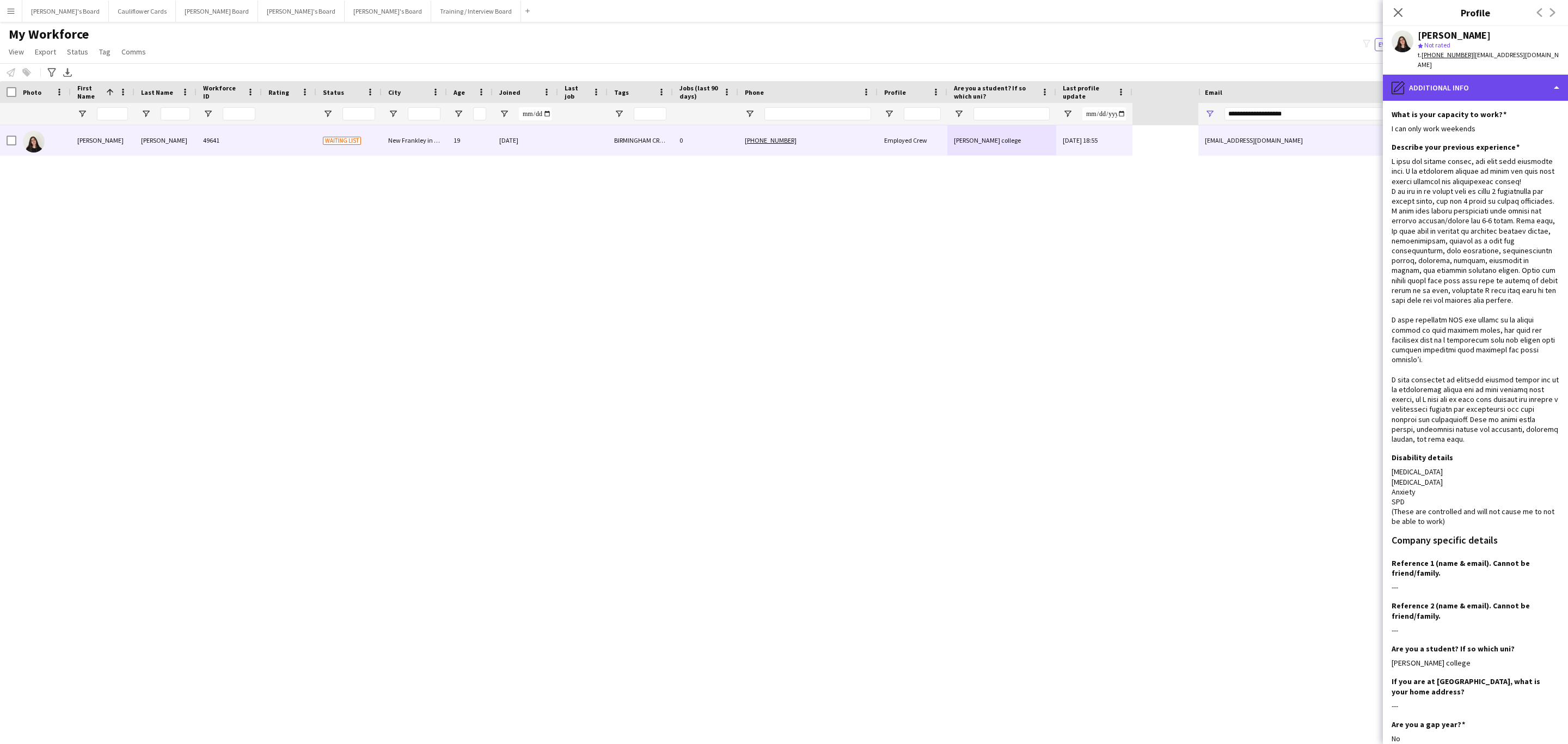
click at [1508, 85] on div "pencil4 Additional info" at bounding box center [1475, 87] width 185 height 26
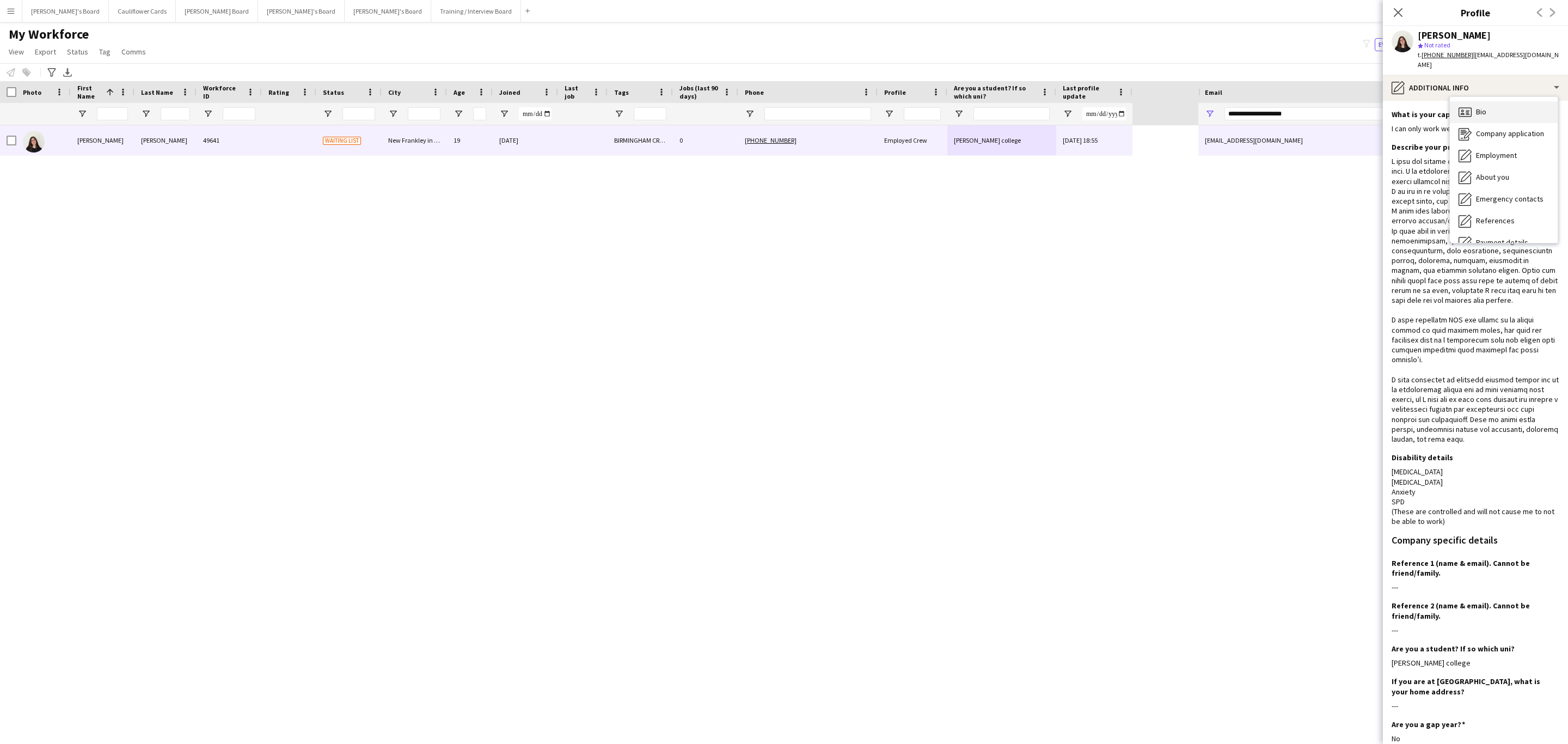
click at [1503, 102] on div "Bio Bio" at bounding box center [1504, 112] width 108 height 22
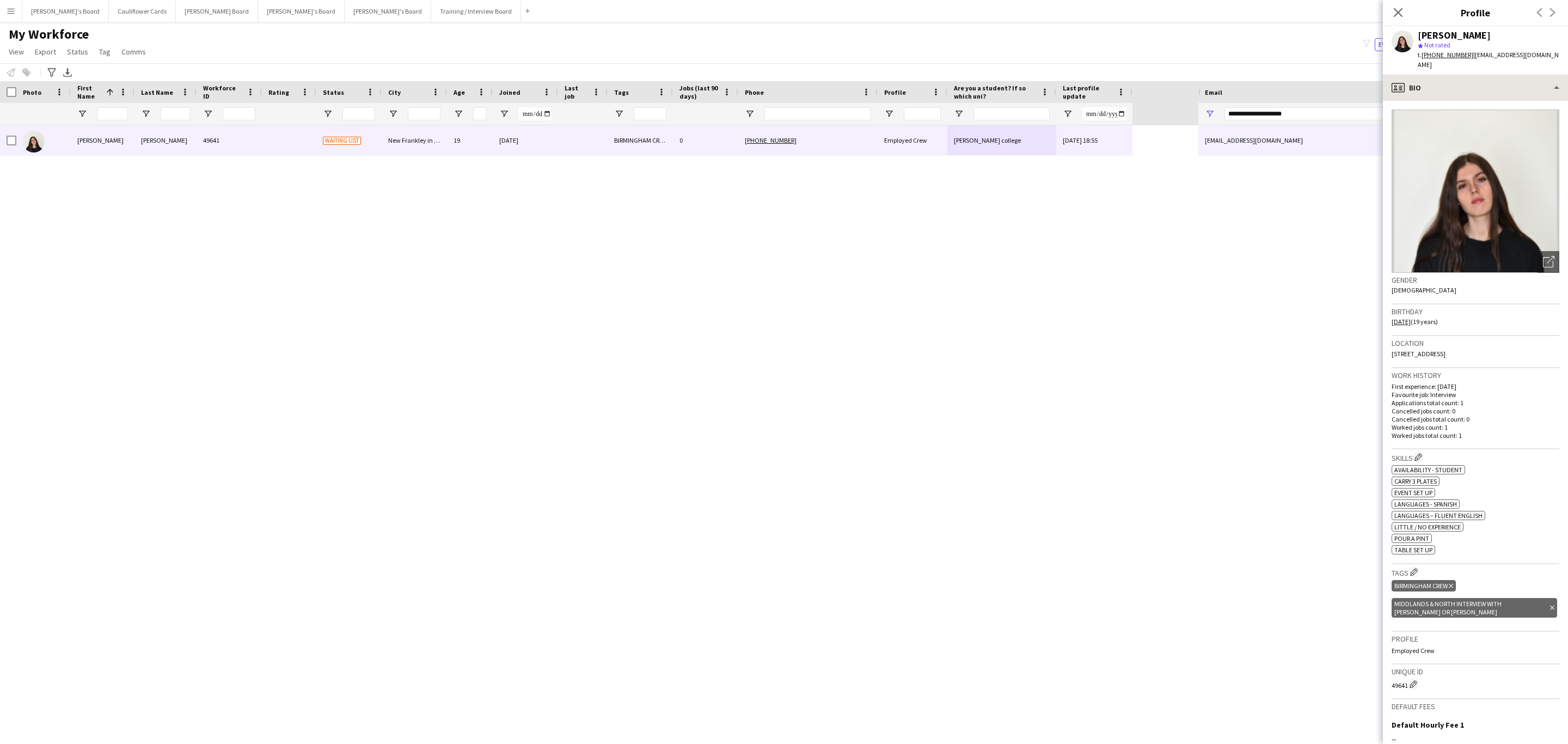
drag, startPoint x: 1402, startPoint y: 14, endPoint x: 1521, endPoint y: 81, distance: 136.6
click at [1402, 14] on icon "Close pop-in" at bounding box center [1399, 13] width 9 height 9
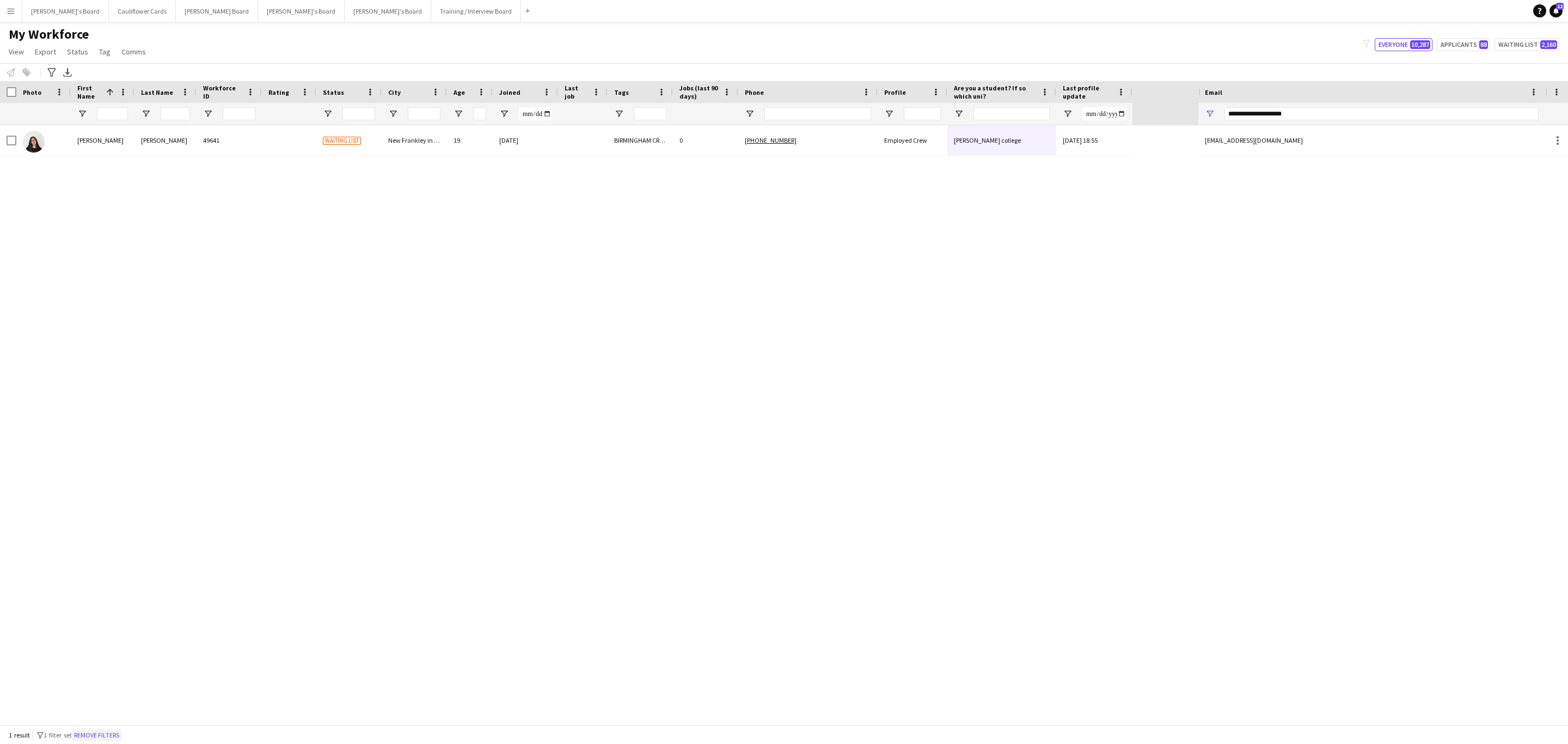
click at [115, 735] on button "Remove filters" at bounding box center [96, 735] width 49 height 12
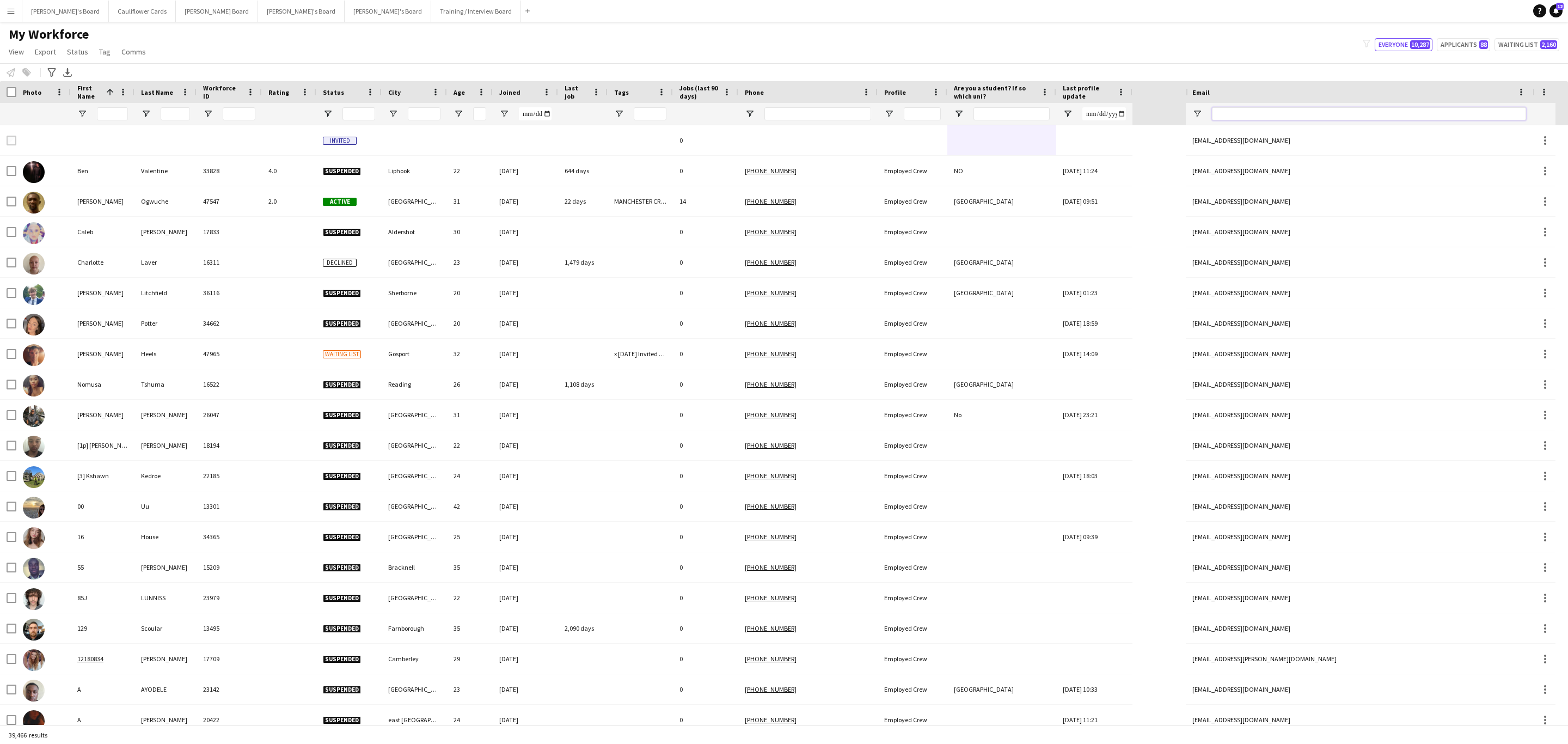
click at [1262, 116] on input "Email Filter Input" at bounding box center [1369, 113] width 314 height 13
paste input "**********"
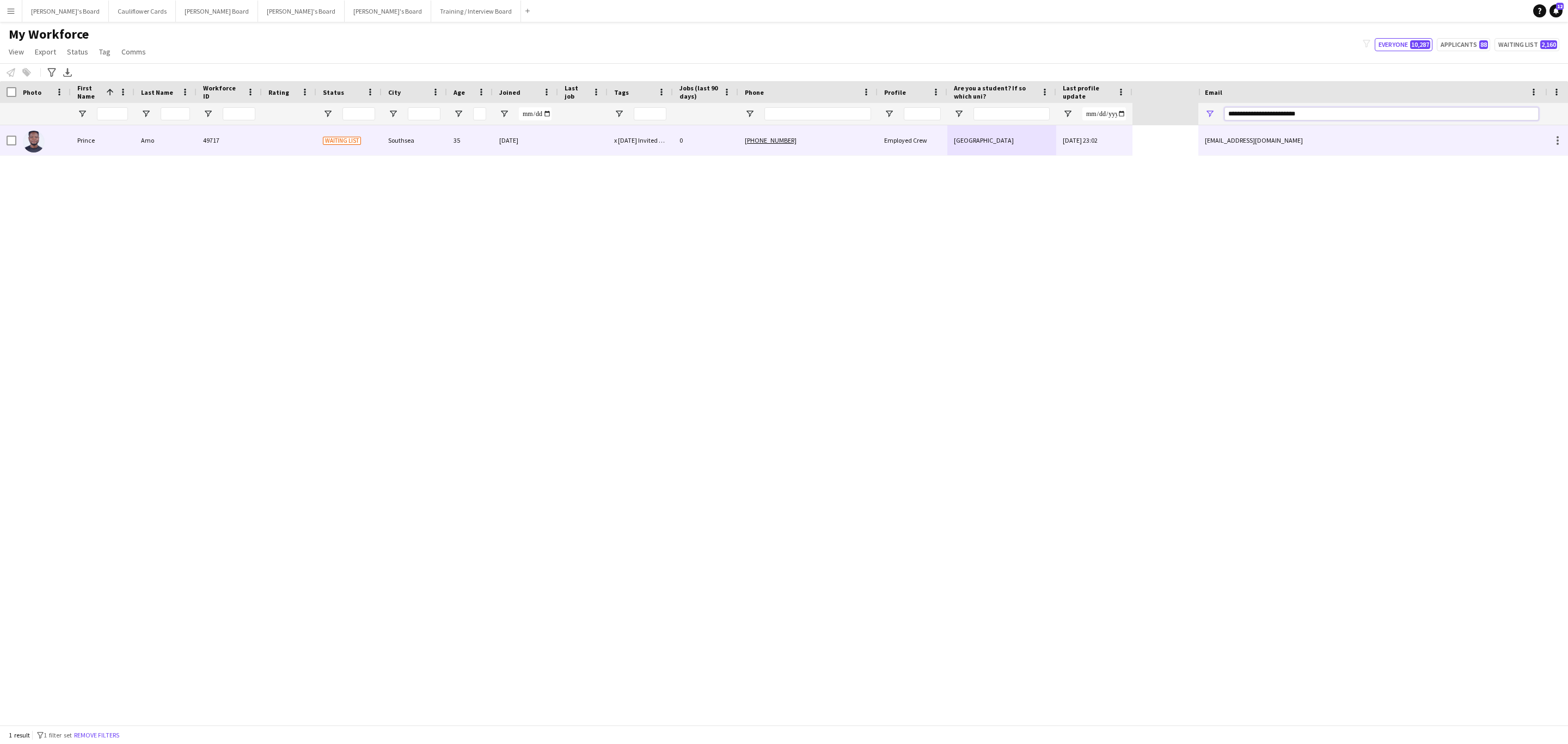
type input "**********"
click at [573, 140] on div at bounding box center [582, 139] width 49 height 30
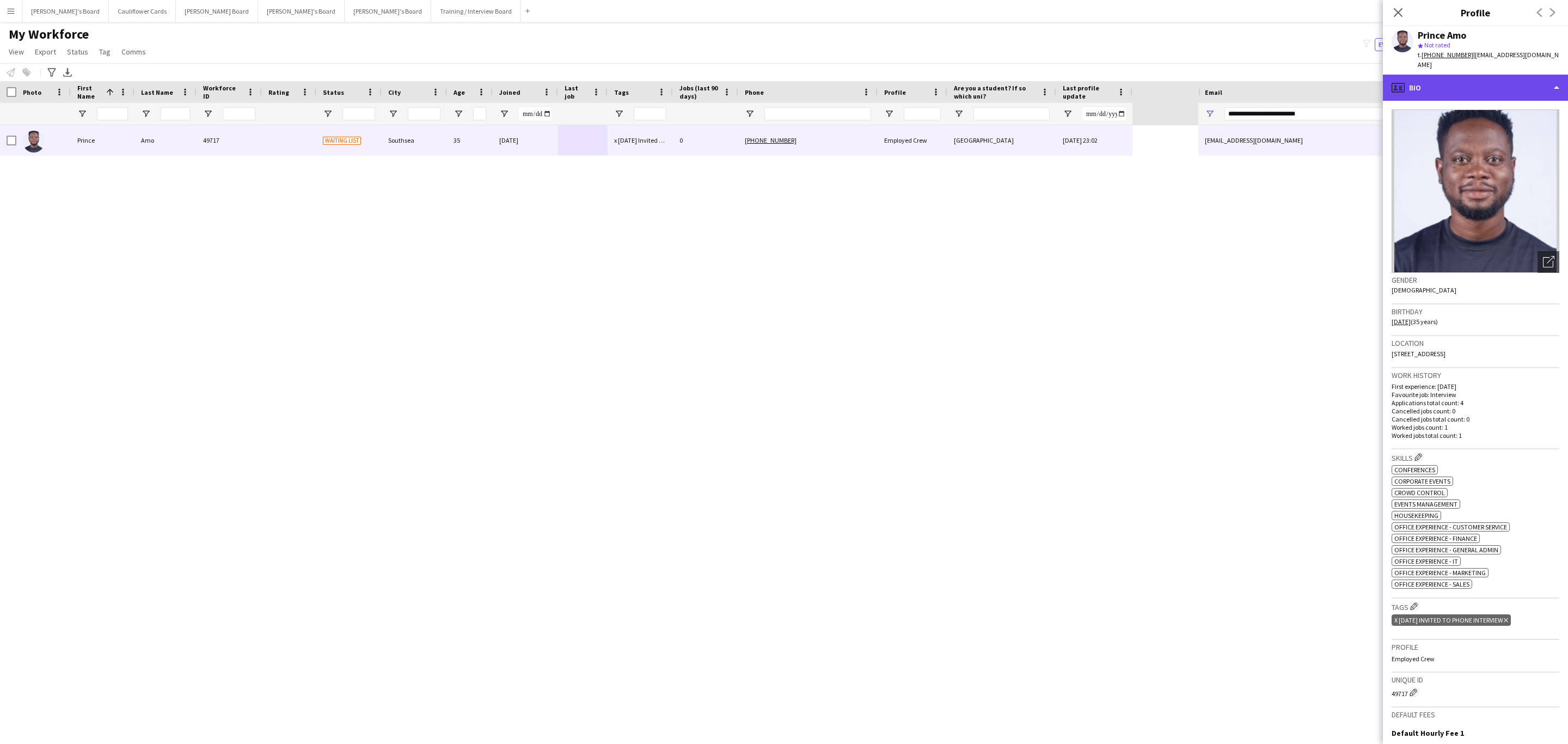
click at [1480, 84] on div "profile Bio" at bounding box center [1475, 87] width 185 height 26
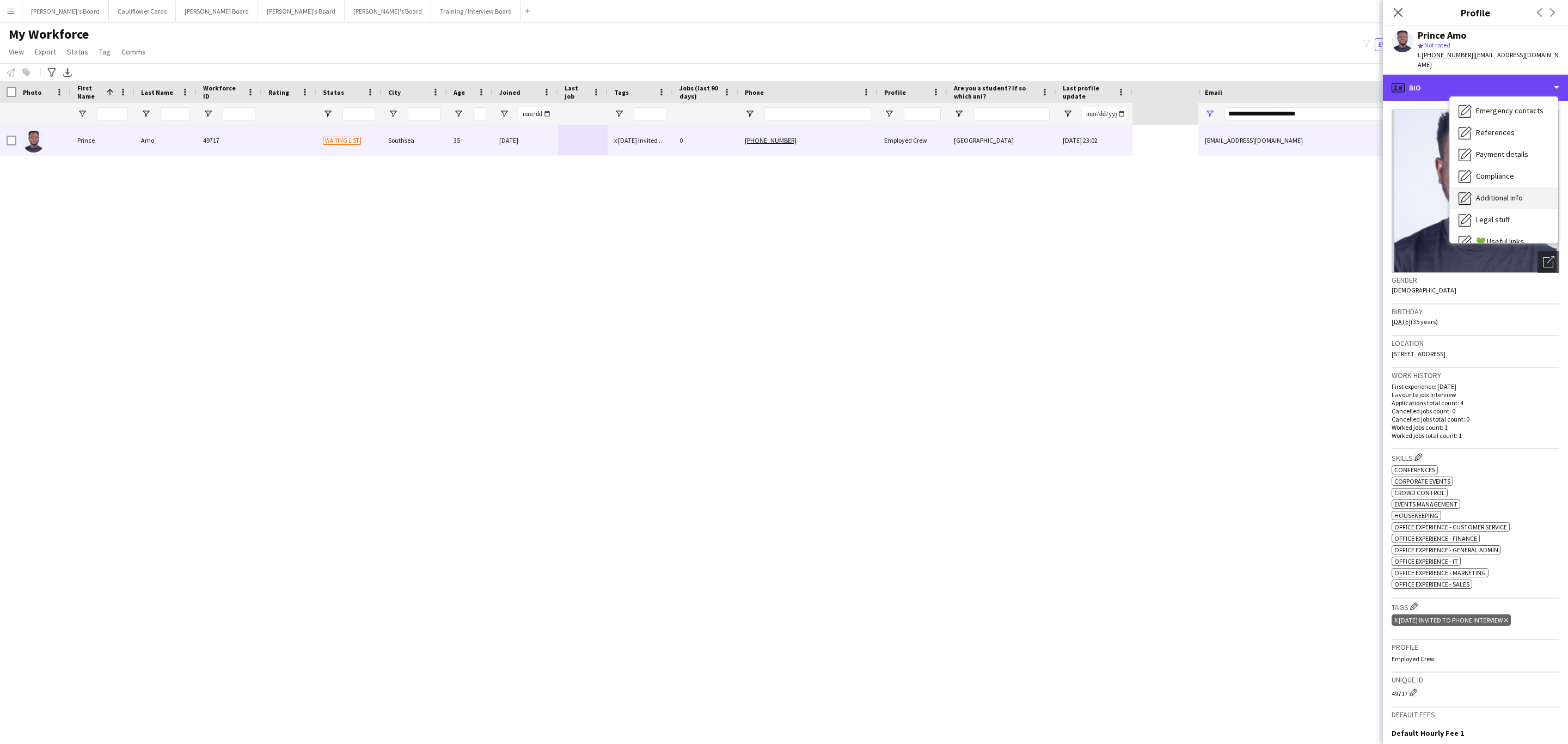
scroll to position [146, 0]
click at [1485, 201] on span "Feedback" at bounding box center [1493, 206] width 32 height 10
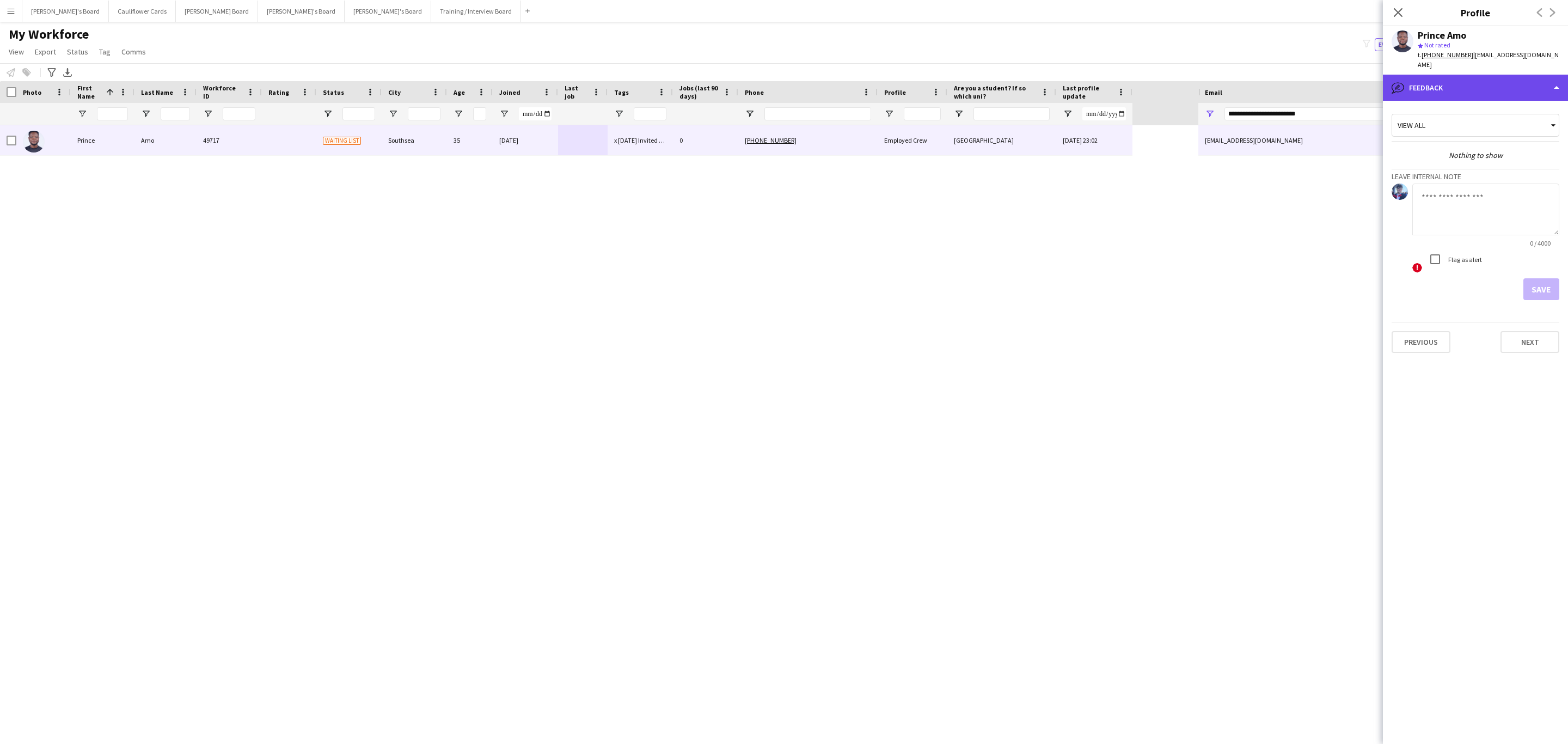
click at [1485, 79] on div "bubble-pencil Feedback" at bounding box center [1475, 87] width 185 height 26
click at [1488, 223] on span "Calendar" at bounding box center [1491, 227] width 29 height 10
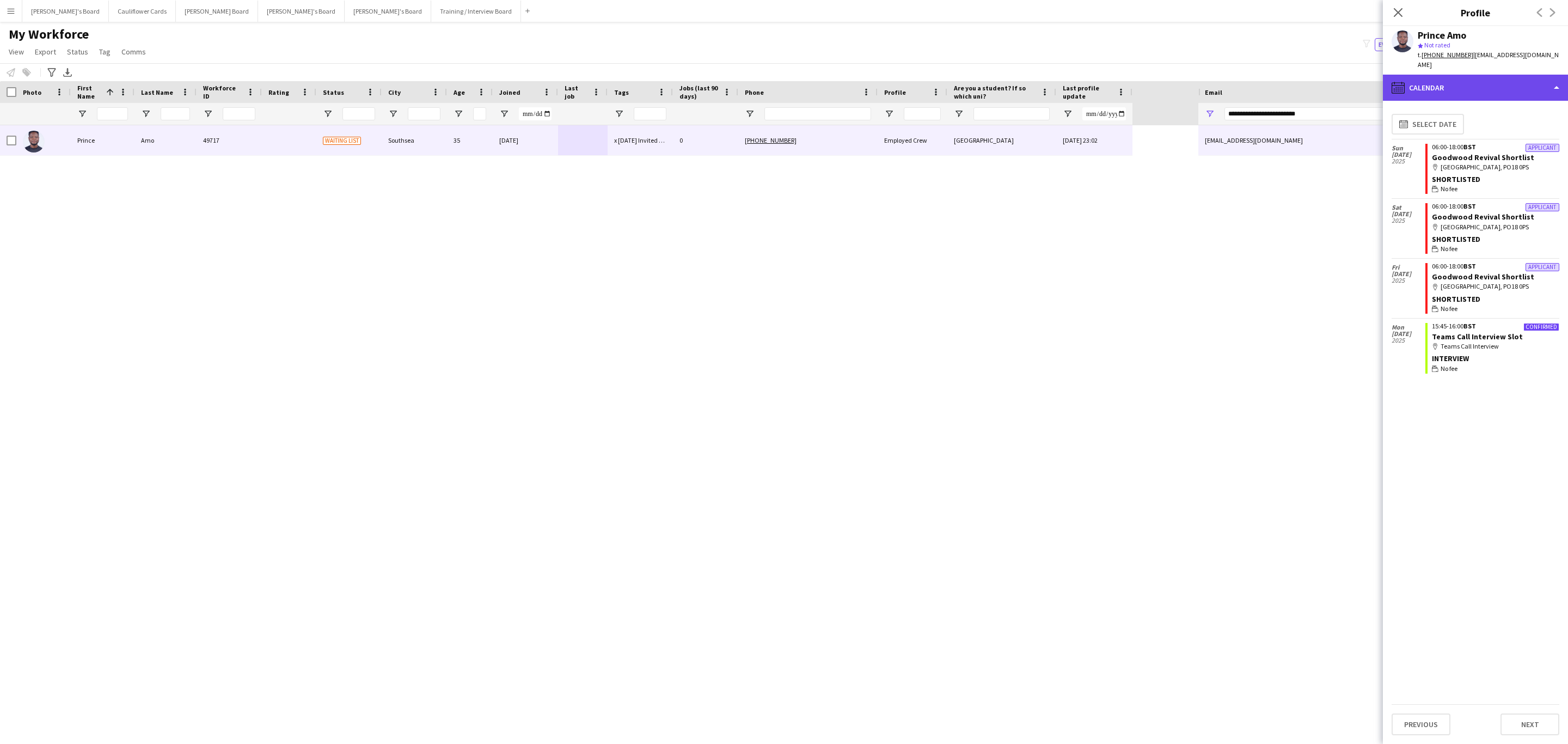
click at [1518, 75] on div "calendar-full Calendar" at bounding box center [1475, 87] width 185 height 26
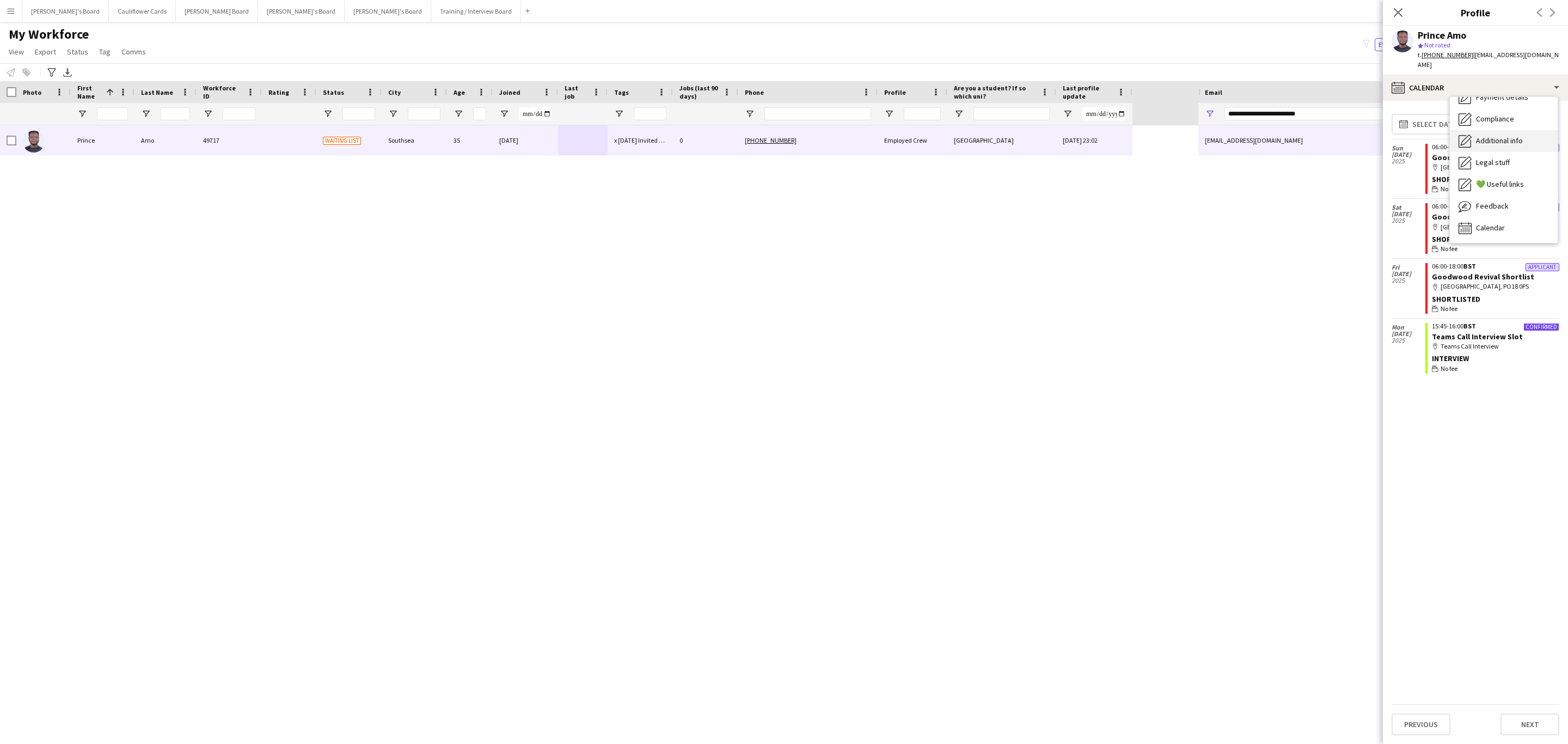
click at [1510, 130] on div "Additional info Additional info" at bounding box center [1504, 141] width 108 height 22
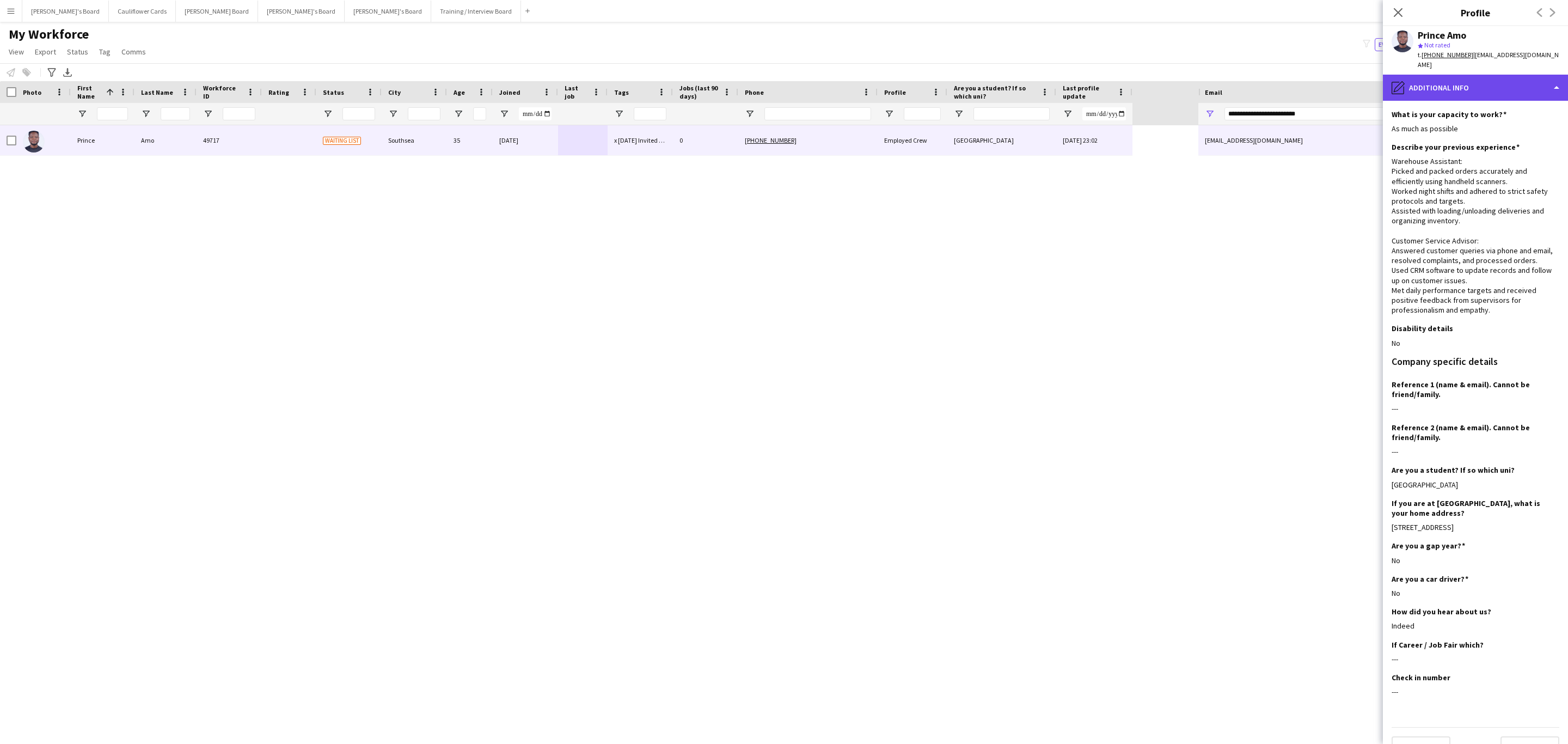
click at [1478, 85] on div "pencil4 Additional info" at bounding box center [1475, 87] width 185 height 26
click at [1487, 103] on div "Bio Bio" at bounding box center [1504, 112] width 108 height 22
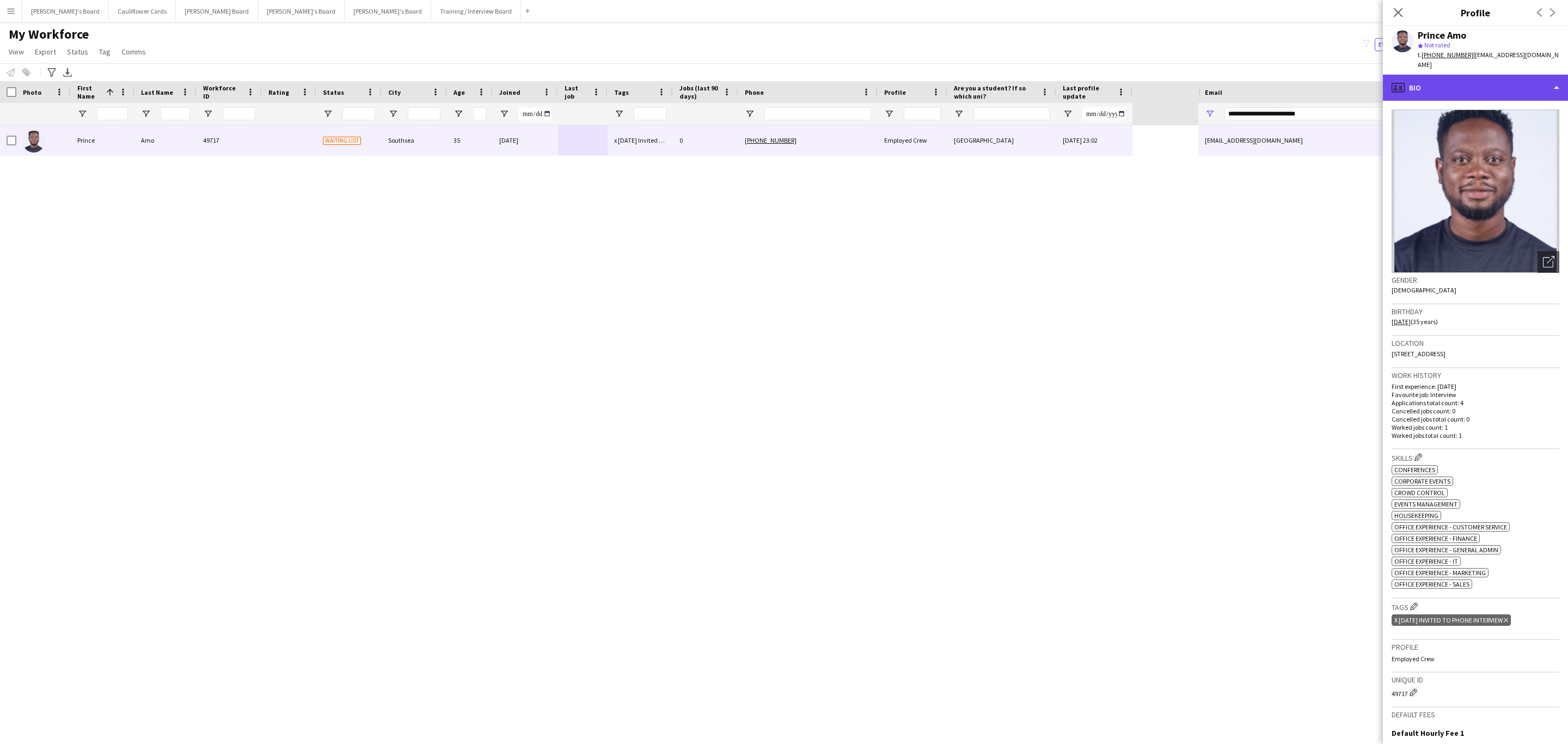
click at [1490, 84] on div "profile Bio" at bounding box center [1475, 87] width 185 height 26
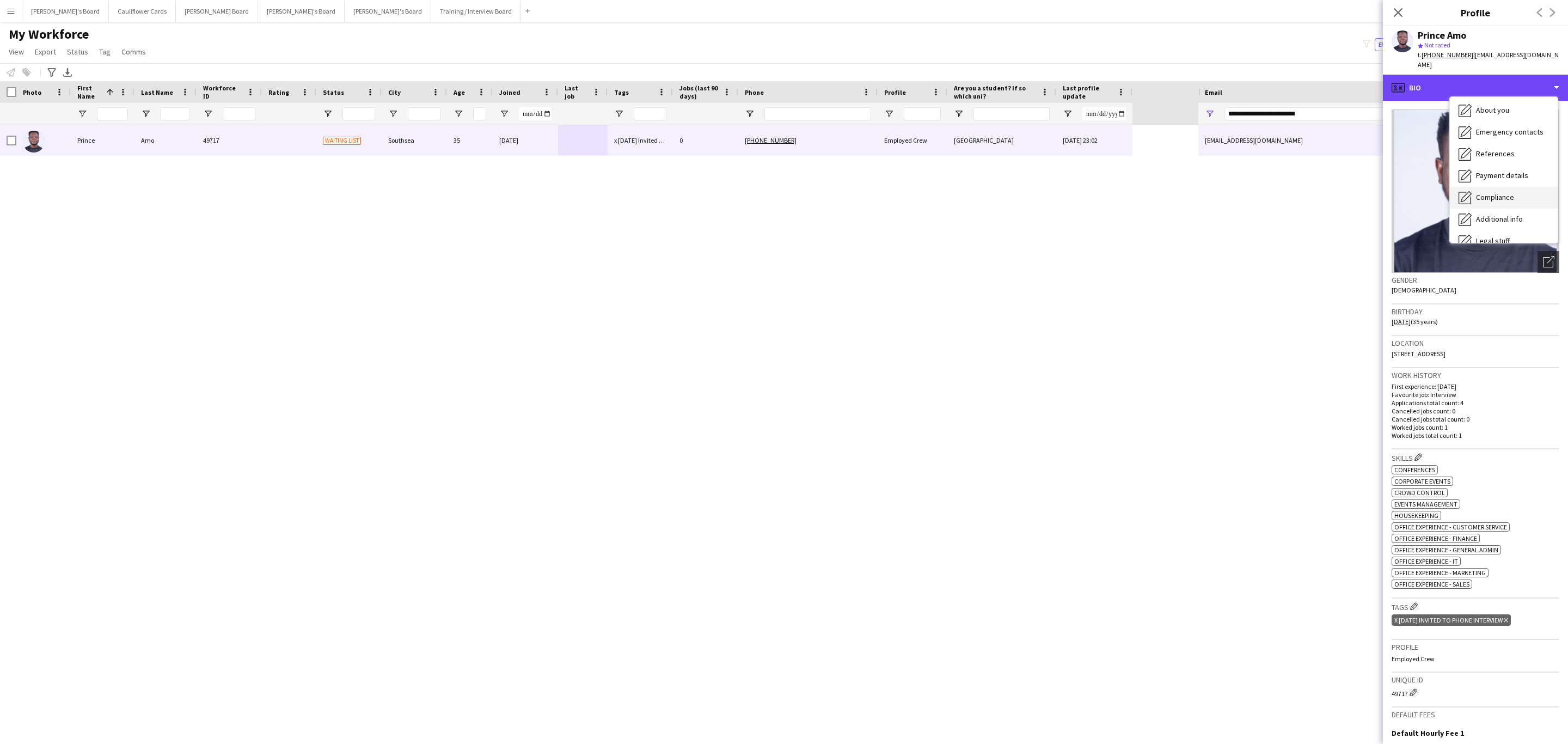
scroll to position [146, 0]
click at [1505, 136] on span "Additional info" at bounding box center [1500, 140] width 47 height 10
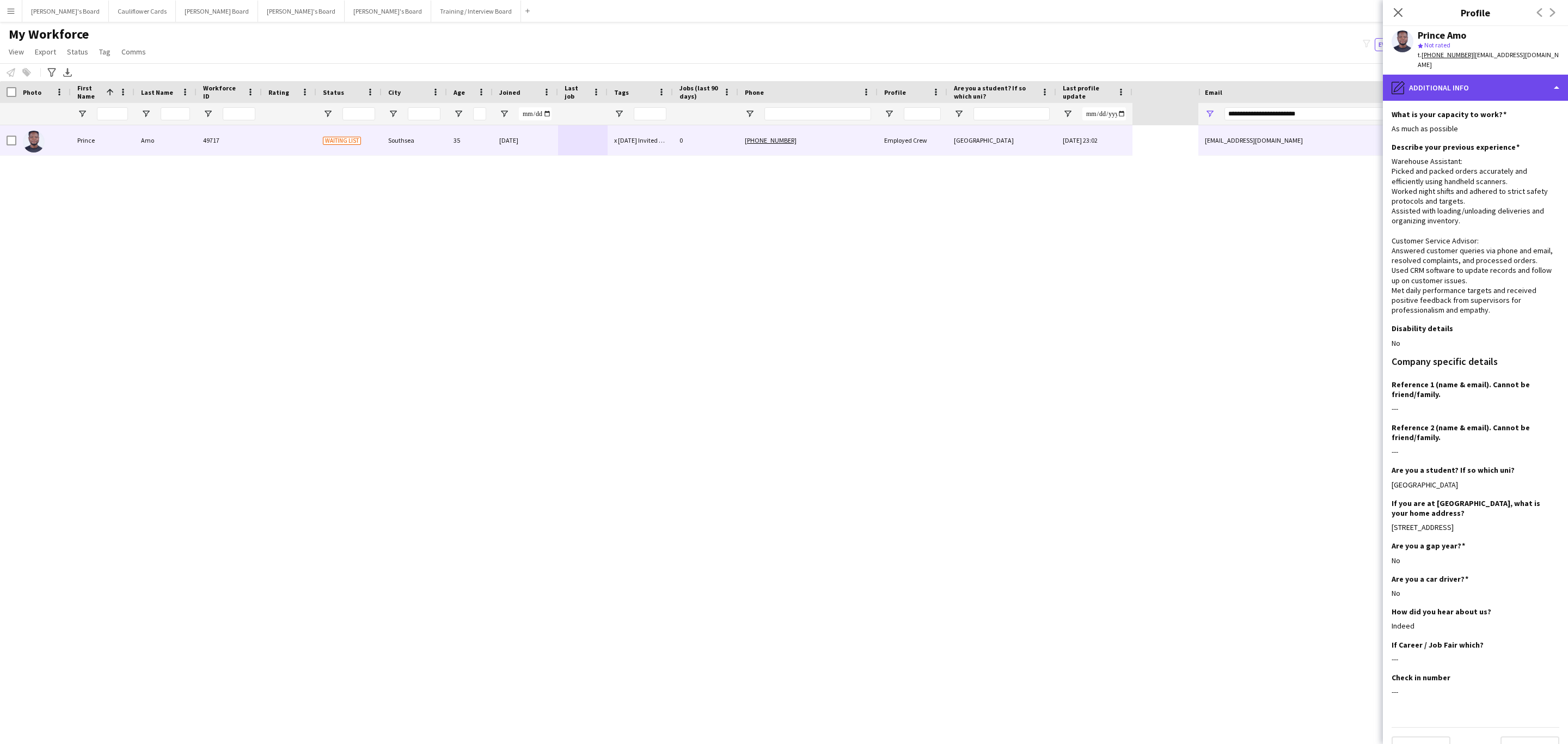
click at [1505, 81] on div "pencil4 Additional info" at bounding box center [1475, 87] width 185 height 26
click at [1503, 110] on div "About you About you" at bounding box center [1504, 114] width 108 height 22
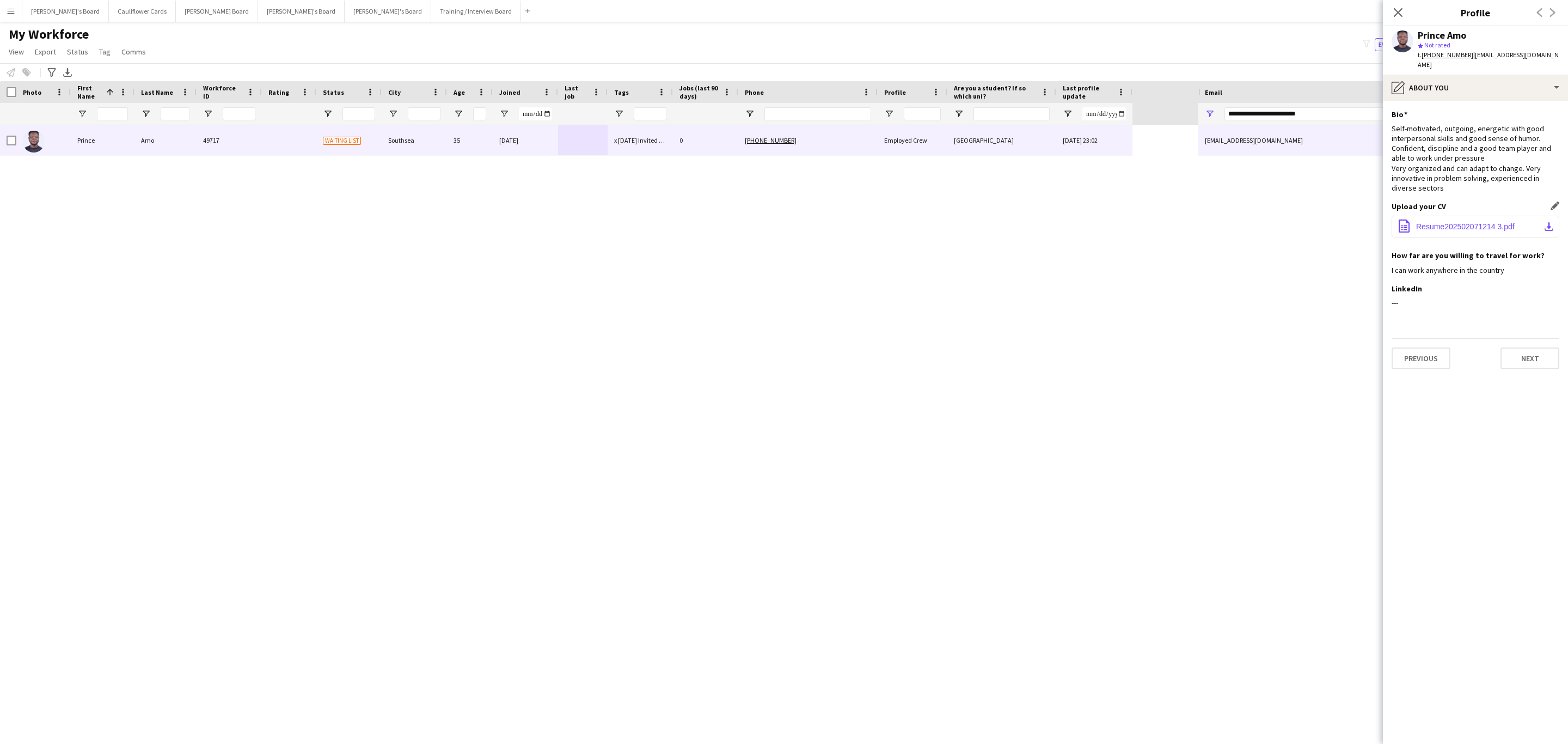
click at [1449, 224] on span "Resume202502071214 3.pdf" at bounding box center [1466, 226] width 99 height 9
click at [1397, 10] on icon "Close pop-in" at bounding box center [1398, 13] width 11 height 11
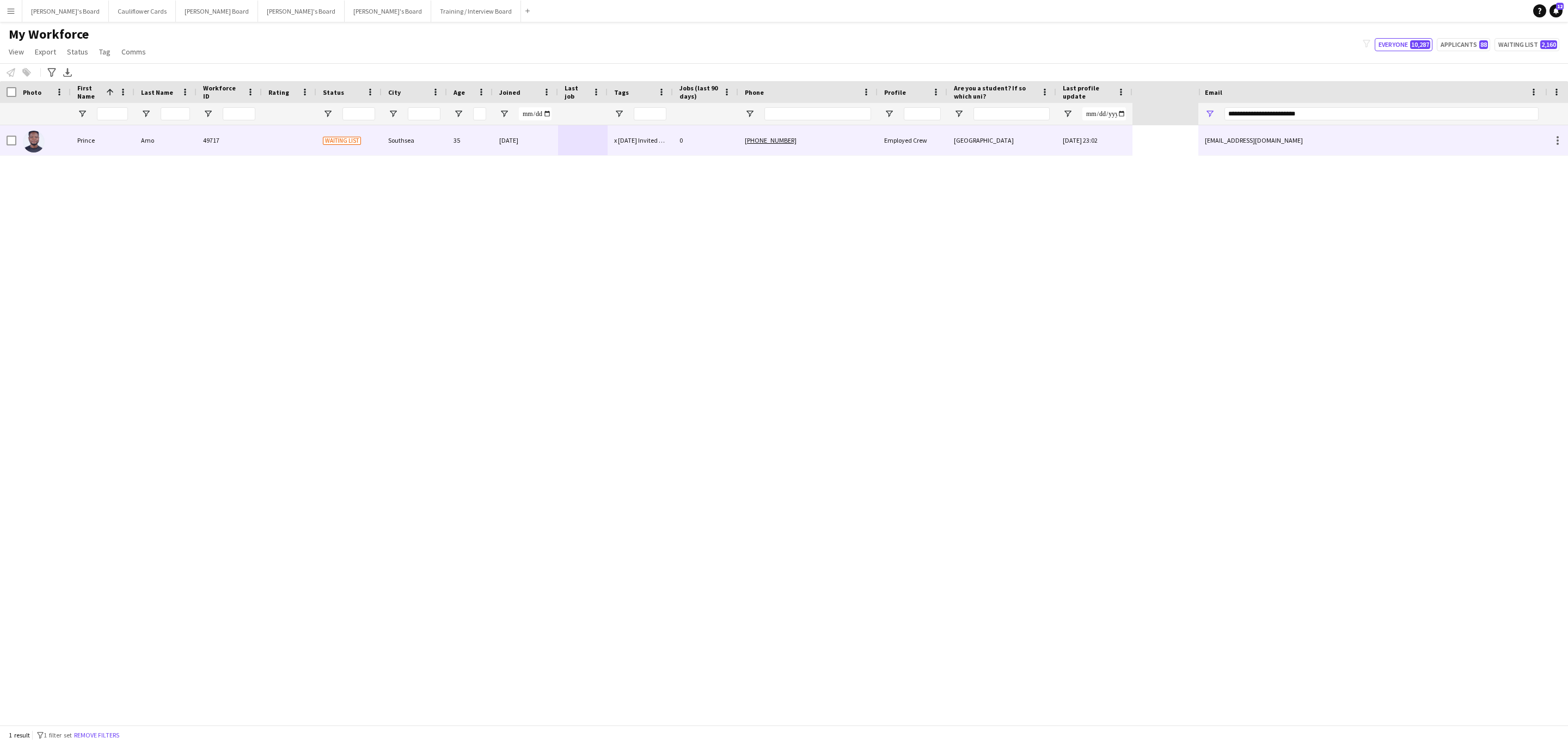
click at [1123, 147] on div "25-08-2025 23:02" at bounding box center [1094, 139] width 76 height 30
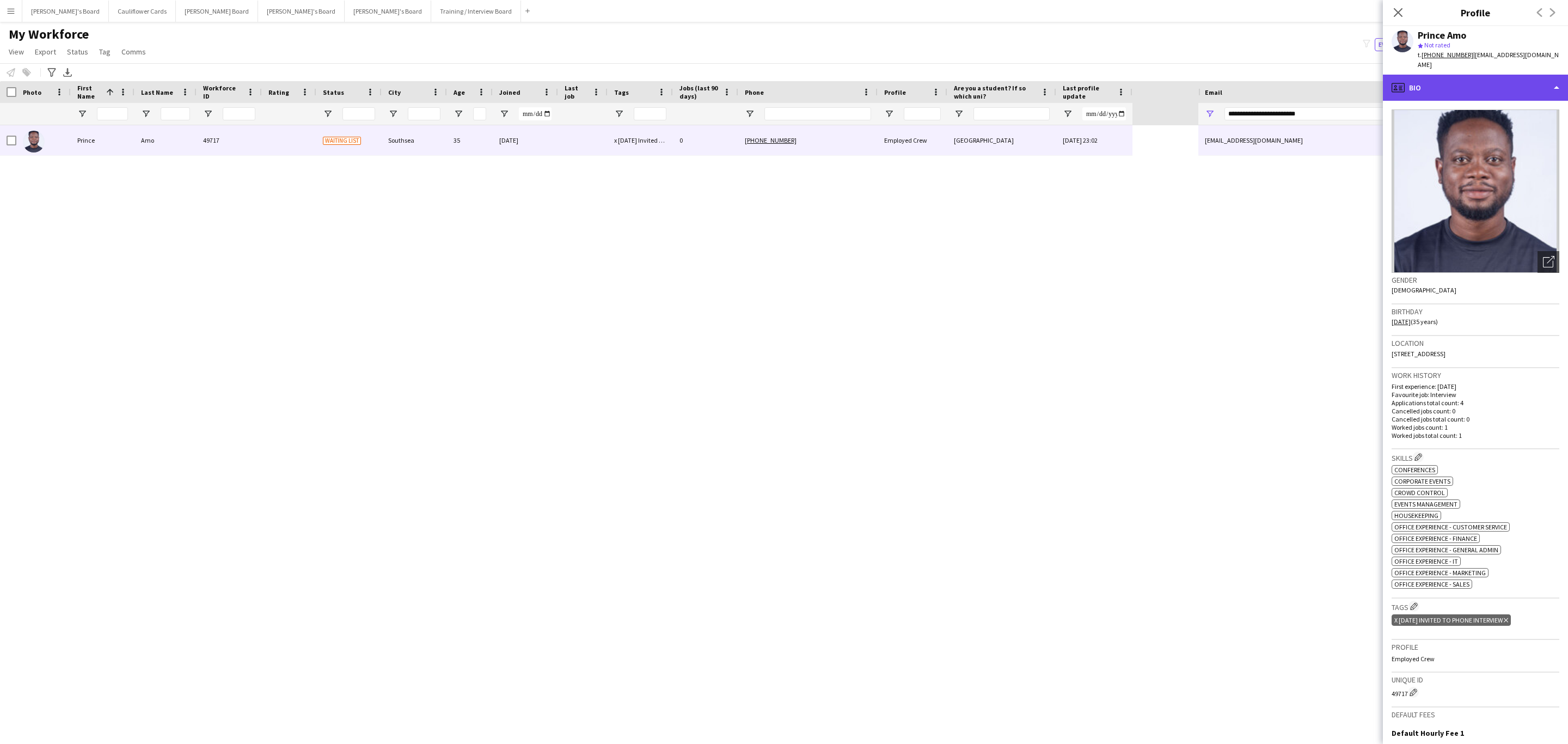
click at [1516, 83] on div "profile Bio" at bounding box center [1475, 87] width 185 height 26
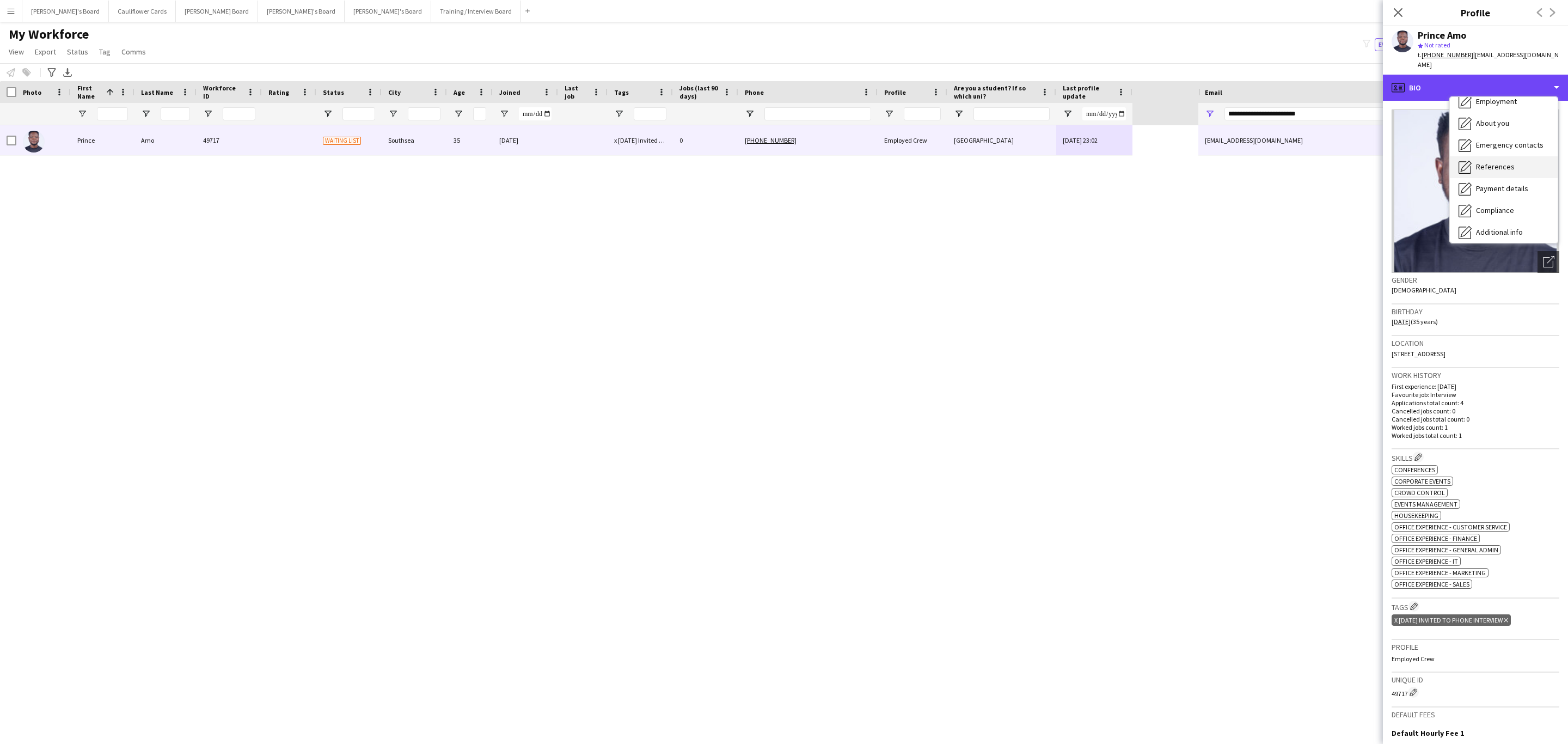
scroll to position [82, 0]
click at [1507, 178] on span "Compliance" at bounding box center [1495, 182] width 38 height 10
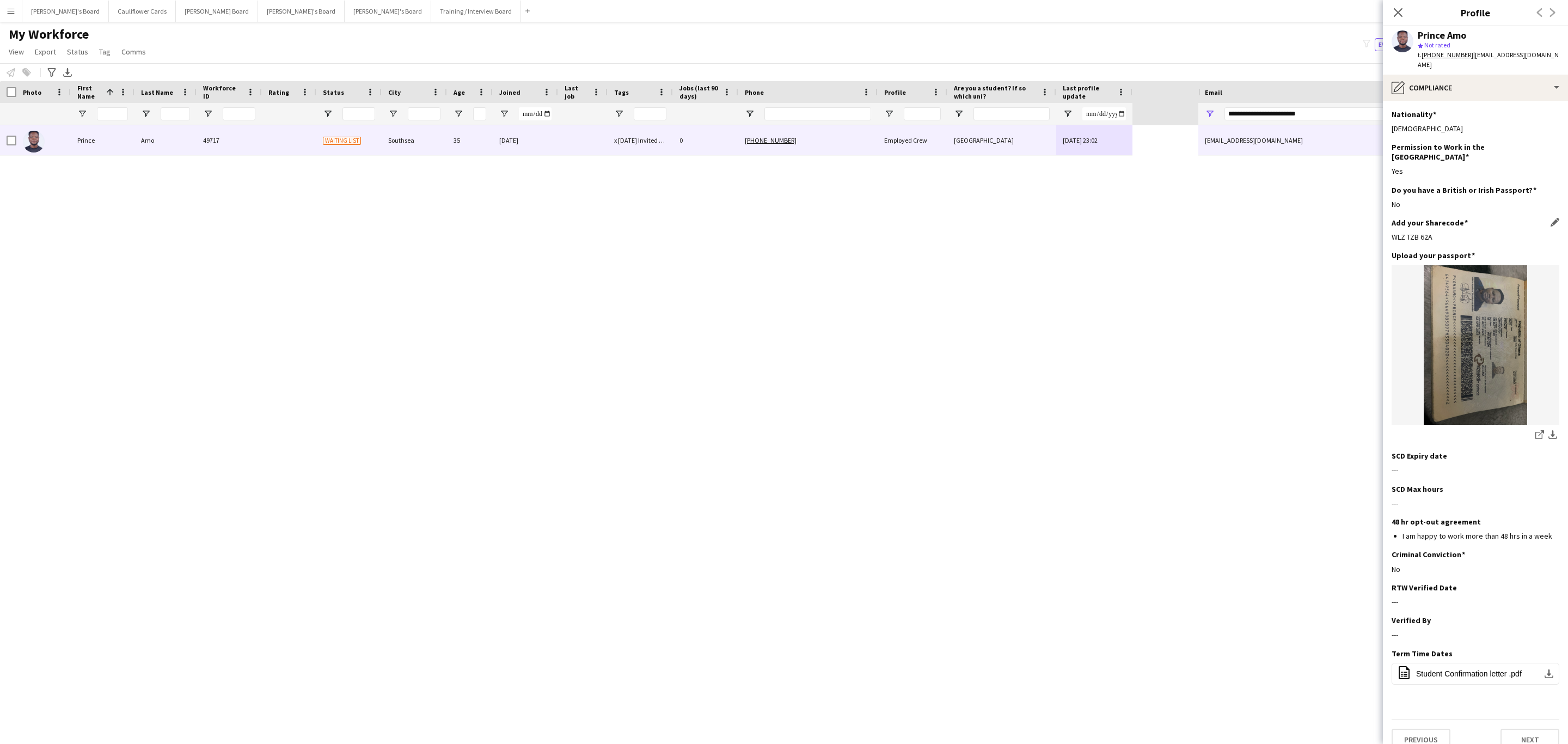
click at [1413, 232] on div "WLZ TZB 62A" at bounding box center [1475, 236] width 168 height 10
copy div "WLZ TZB 62A"
drag, startPoint x: 1440, startPoint y: 79, endPoint x: 1449, endPoint y: 94, distance: 17.5
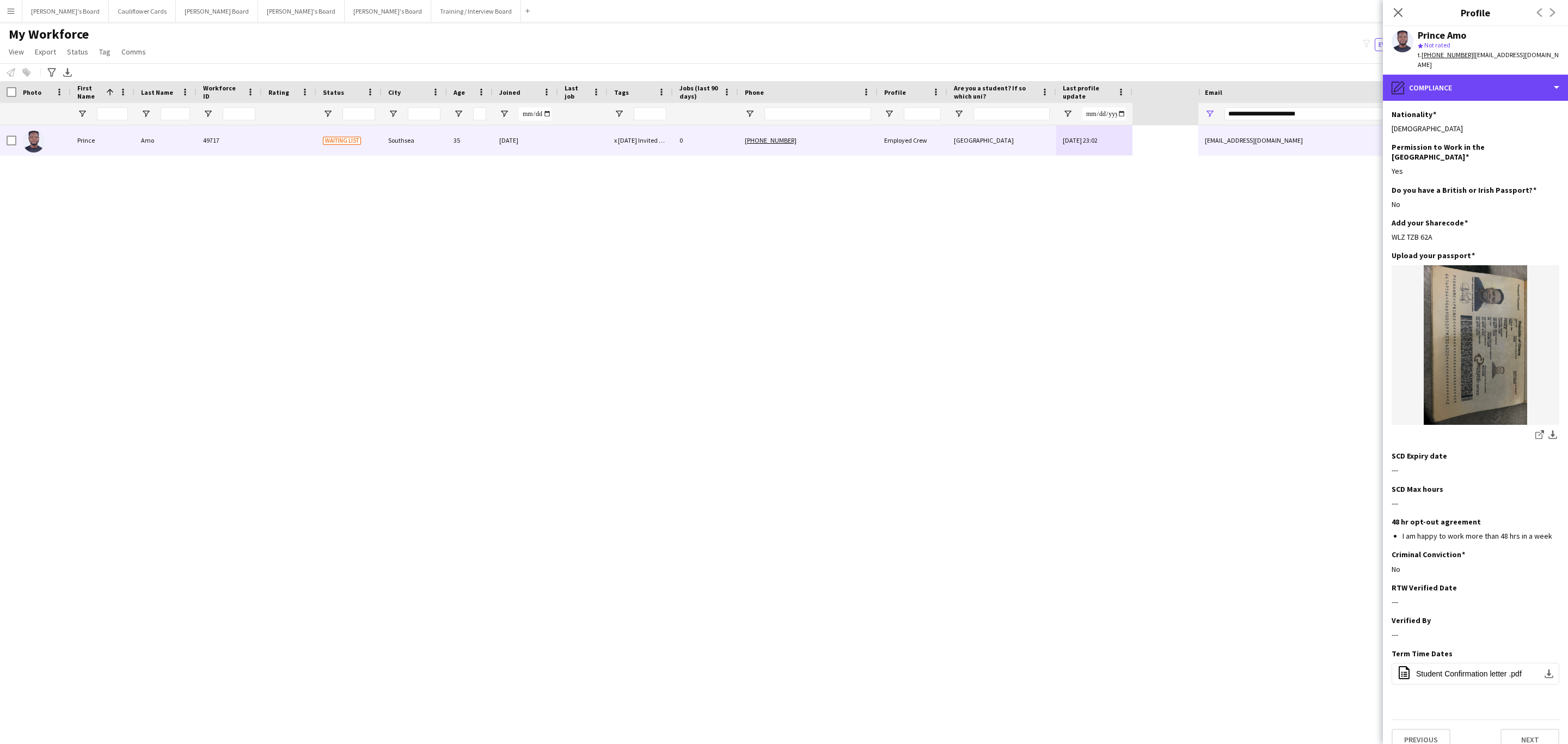
click at [1440, 78] on div "pencil4 Compliance" at bounding box center [1475, 87] width 185 height 26
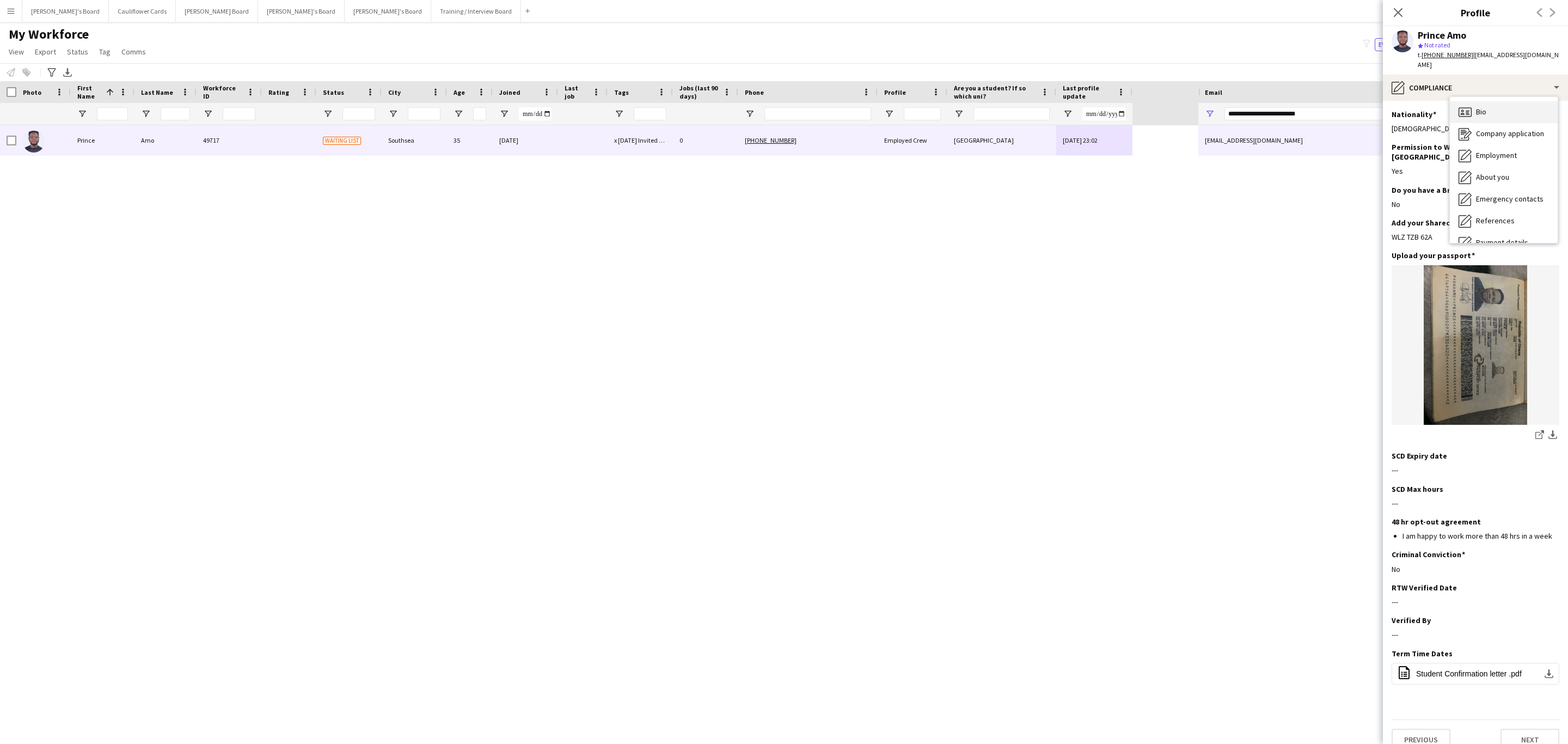
click at [1501, 103] on div "Bio Bio" at bounding box center [1504, 112] width 108 height 22
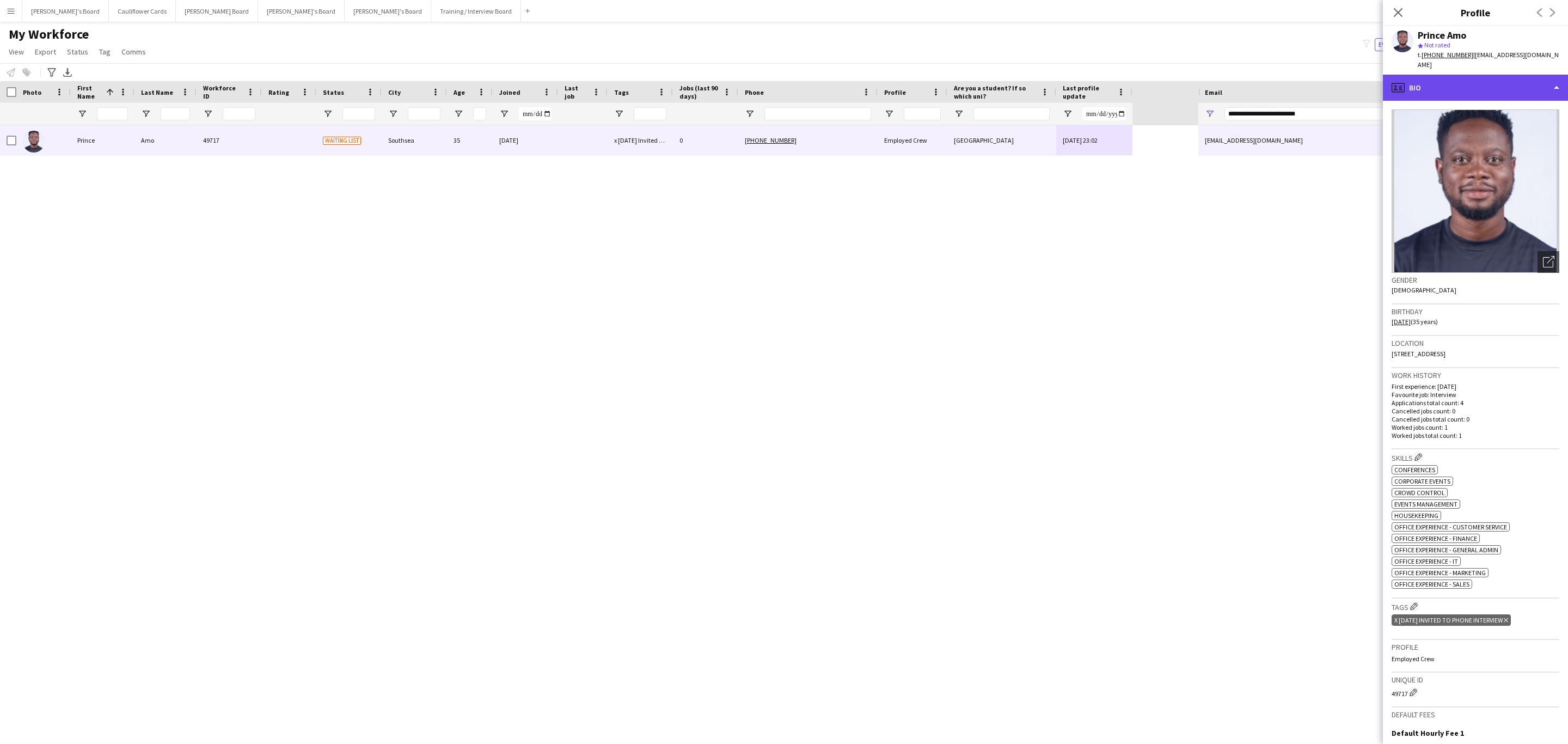
click at [1511, 75] on div "profile Bio" at bounding box center [1475, 87] width 185 height 26
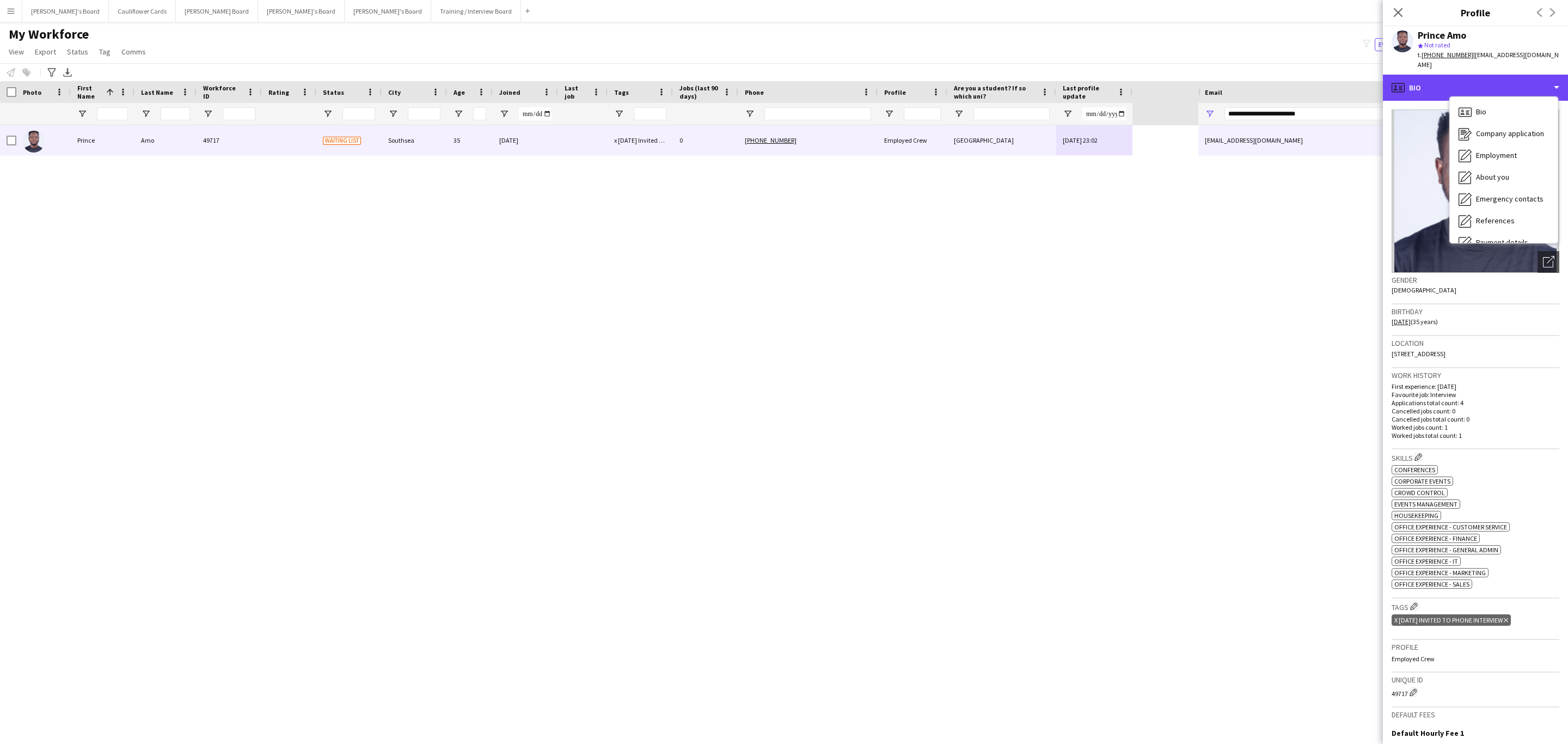
scroll to position [146, 0]
click at [1499, 136] on span "Additional info" at bounding box center [1500, 140] width 47 height 10
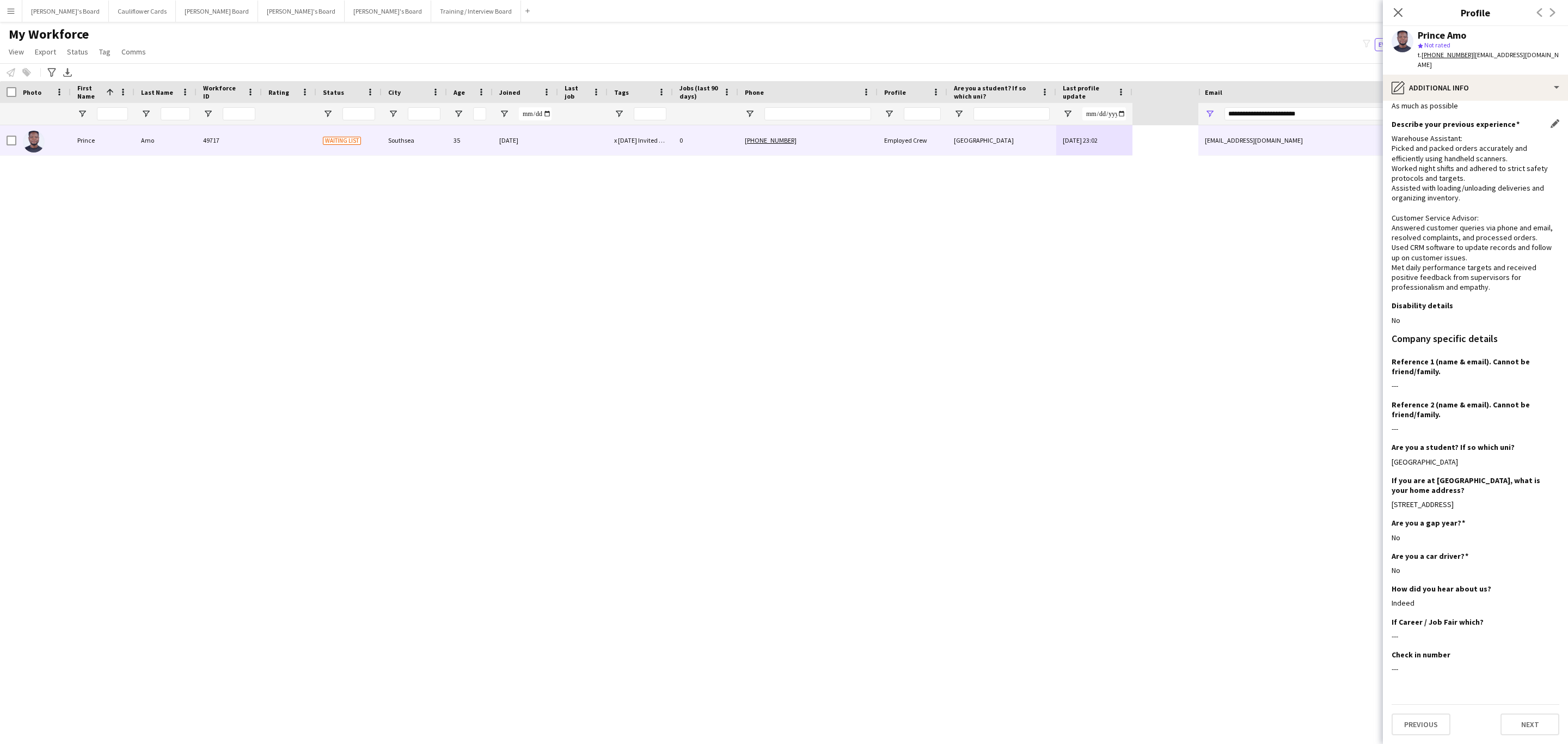
scroll to position [0, 0]
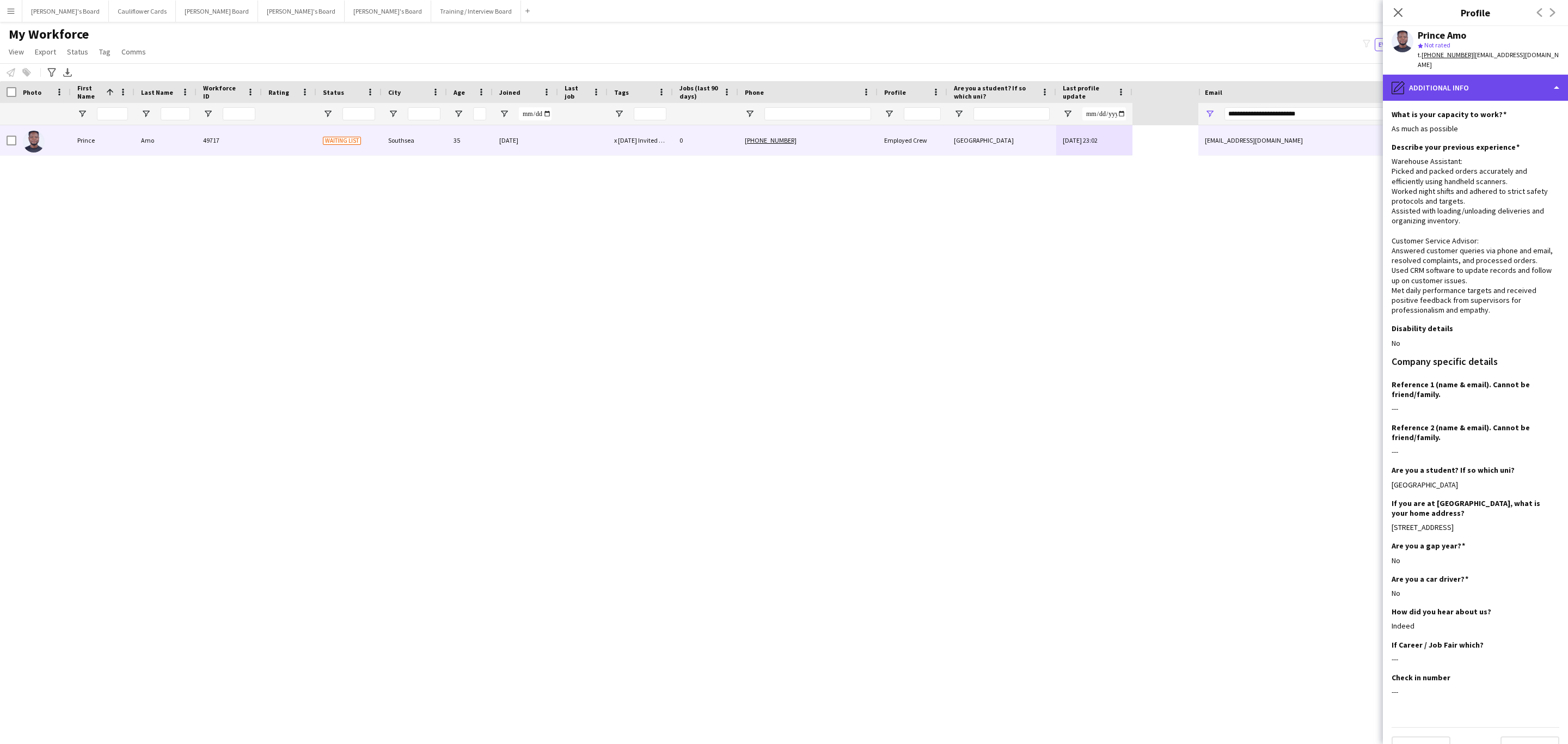
click at [1505, 86] on div "pencil4 Additional info" at bounding box center [1475, 87] width 185 height 26
click at [1484, 114] on span "Compliance" at bounding box center [1495, 119] width 38 height 10
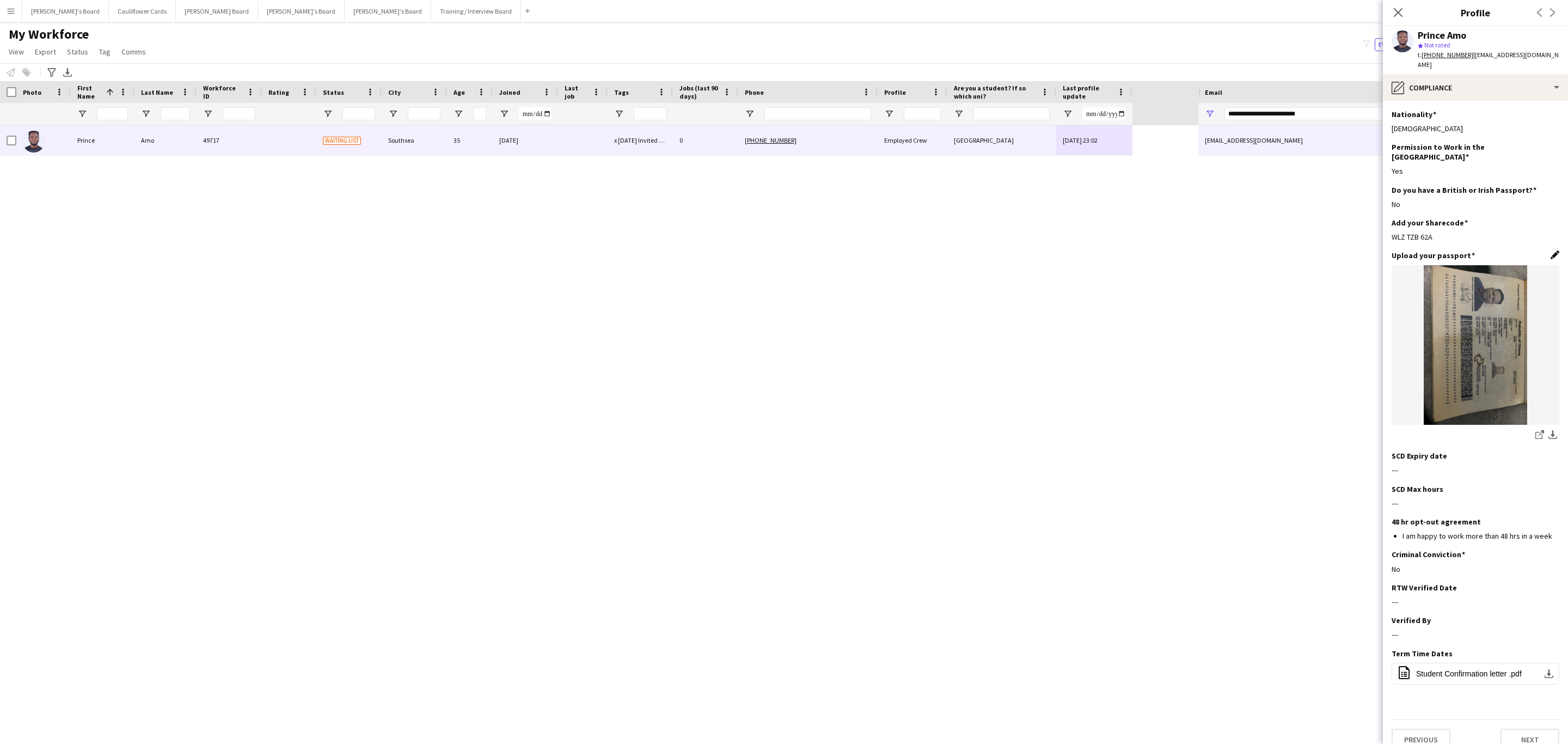
click at [1555, 251] on app-icon "Edit this field" at bounding box center [1555, 255] width 9 height 9
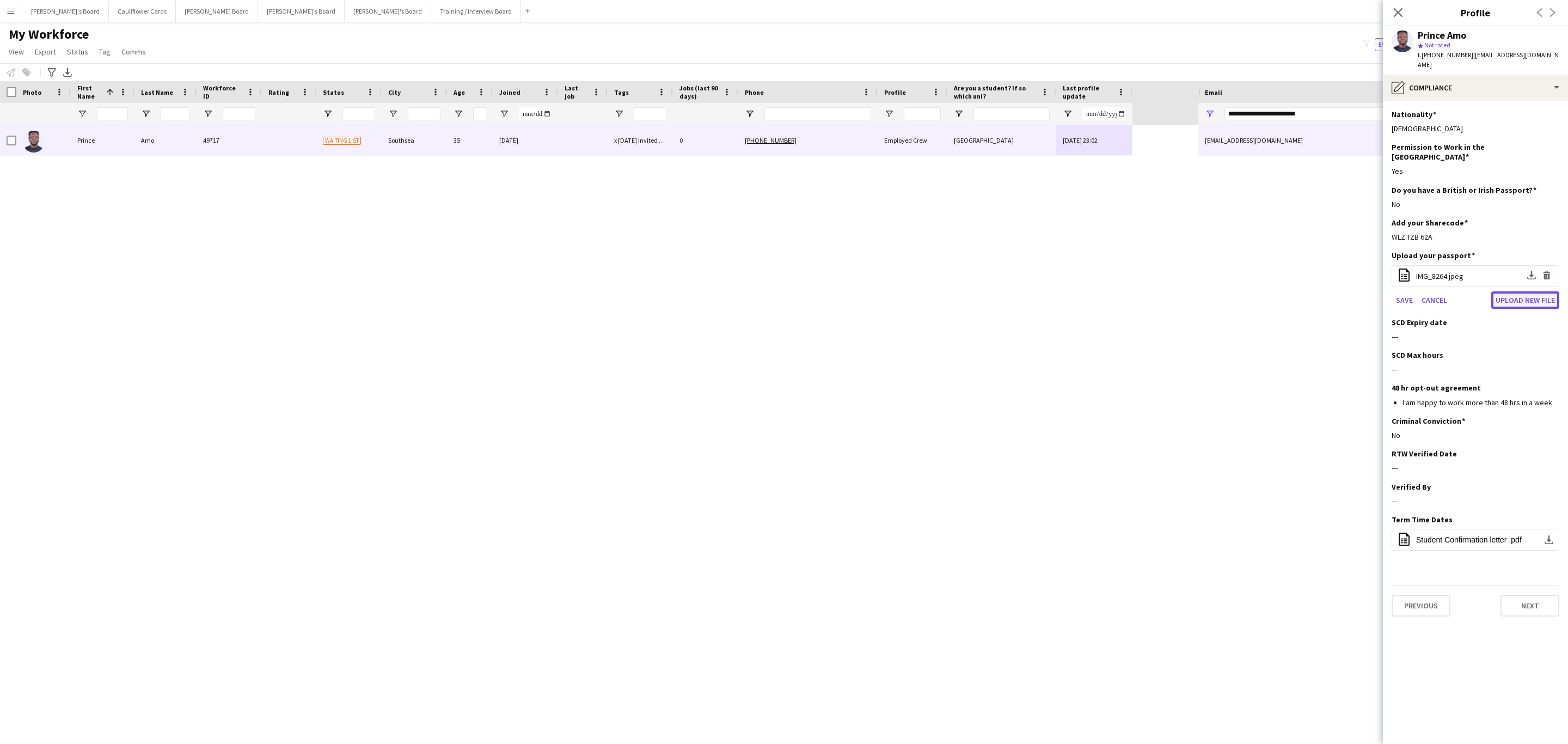
click at [1508, 291] on button "Upload new file" at bounding box center [1526, 299] width 68 height 17
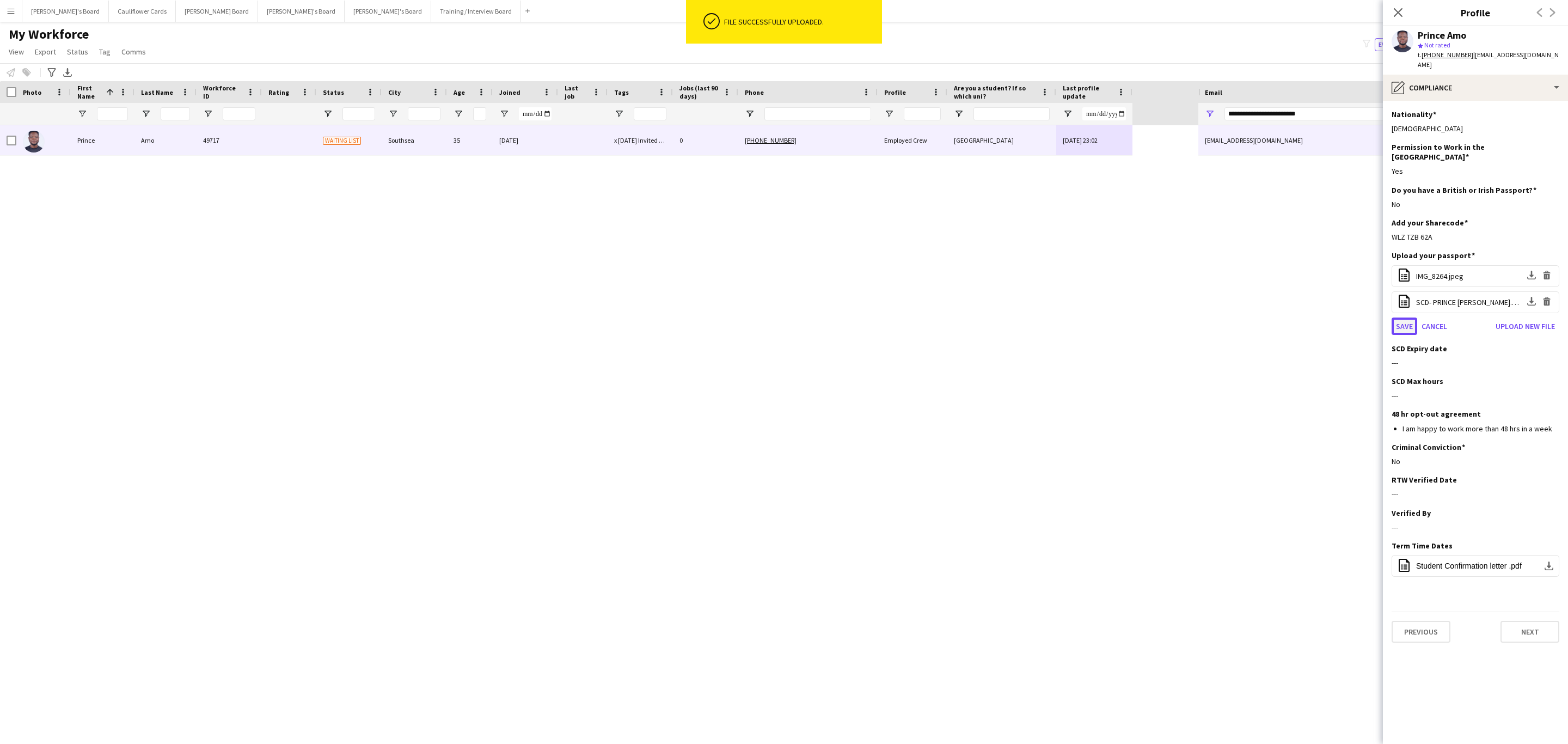
click at [1405, 317] on button "Save" at bounding box center [1404, 325] width 25 height 17
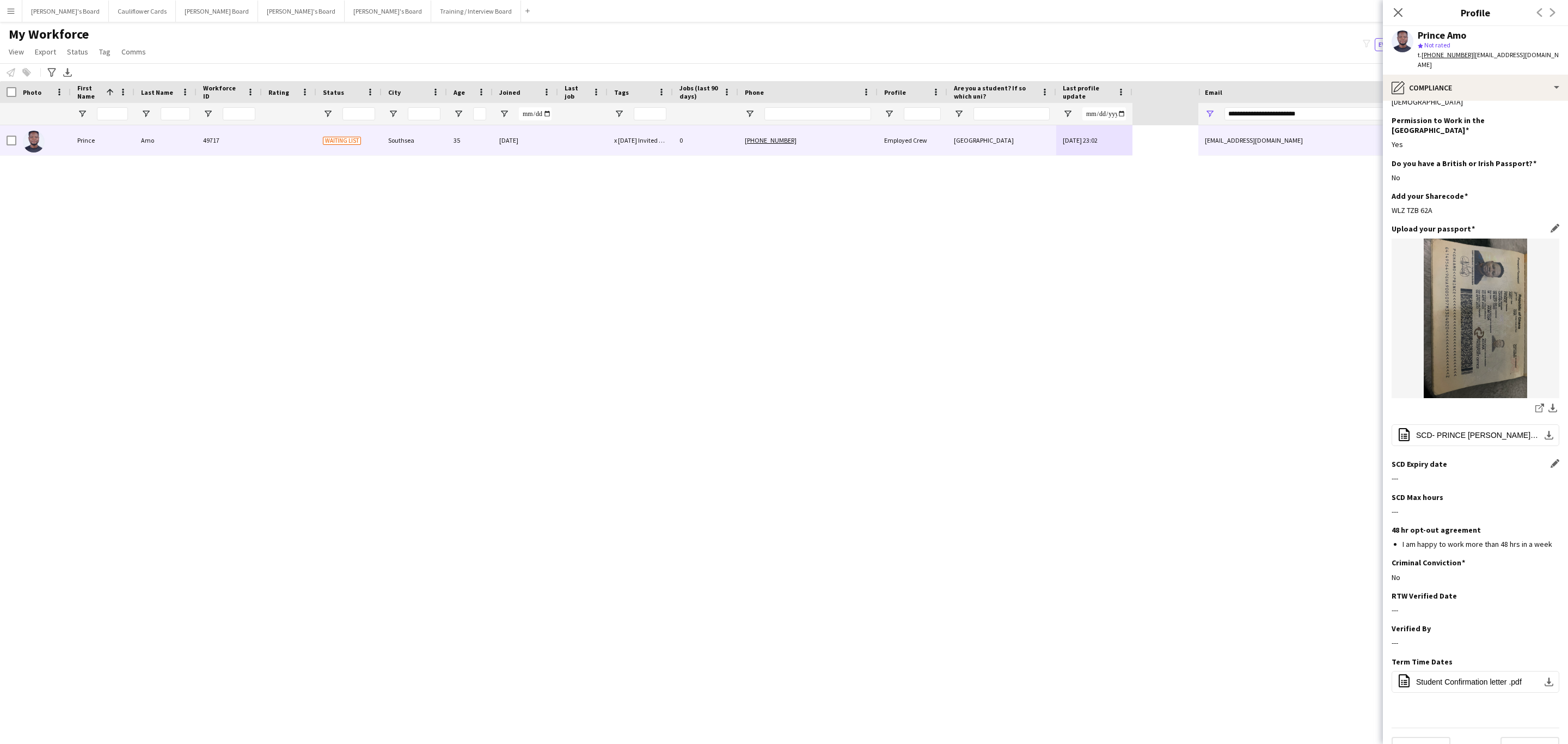
scroll to position [40, 0]
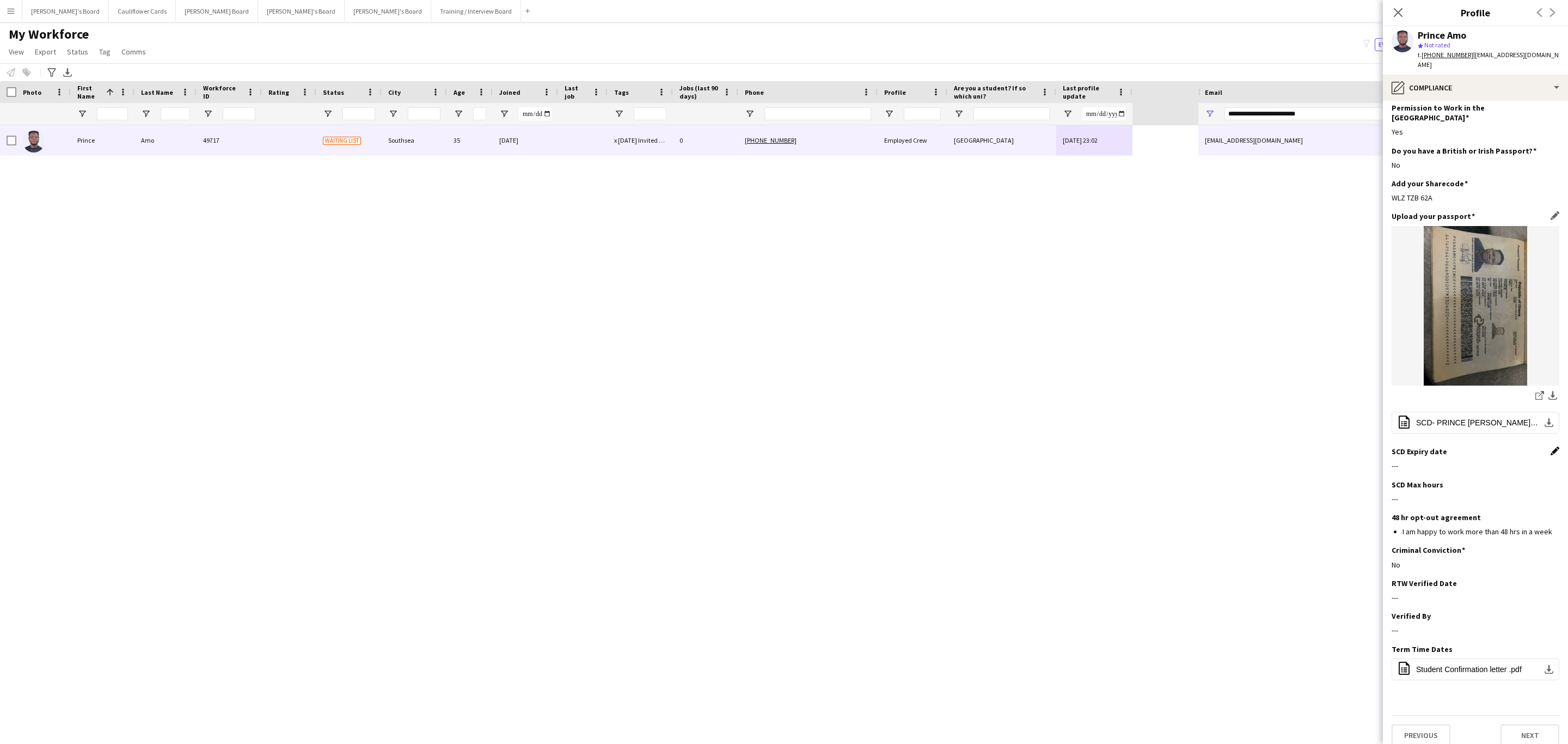
click at [1551, 447] on app-icon "Edit this field" at bounding box center [1555, 451] width 9 height 9
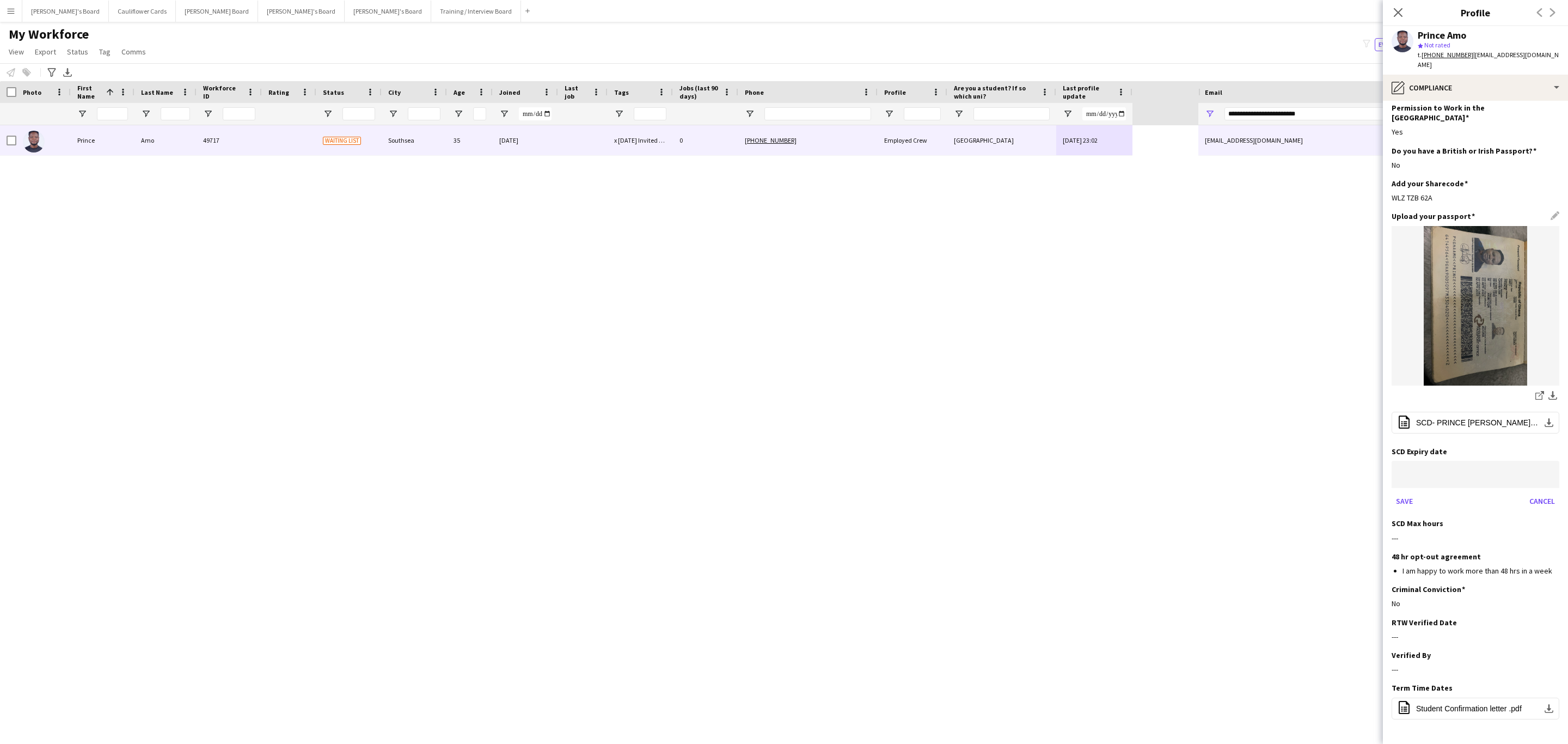
click at [1479, 465] on body "Menu Boards Boards Boards All jobs Status Workforce Workforce My Workforce Recr…" at bounding box center [784, 372] width 1568 height 744
click at [1440, 492] on icon "Choose month and year" at bounding box center [1437, 491] width 5 height 3
click at [1496, 561] on span "2026" at bounding box center [1492, 568] width 34 height 20
click at [1451, 587] on span "OCT" at bounding box center [1454, 589] width 34 height 20
click at [1406, 561] on span "5" at bounding box center [1407, 563] width 20 height 20
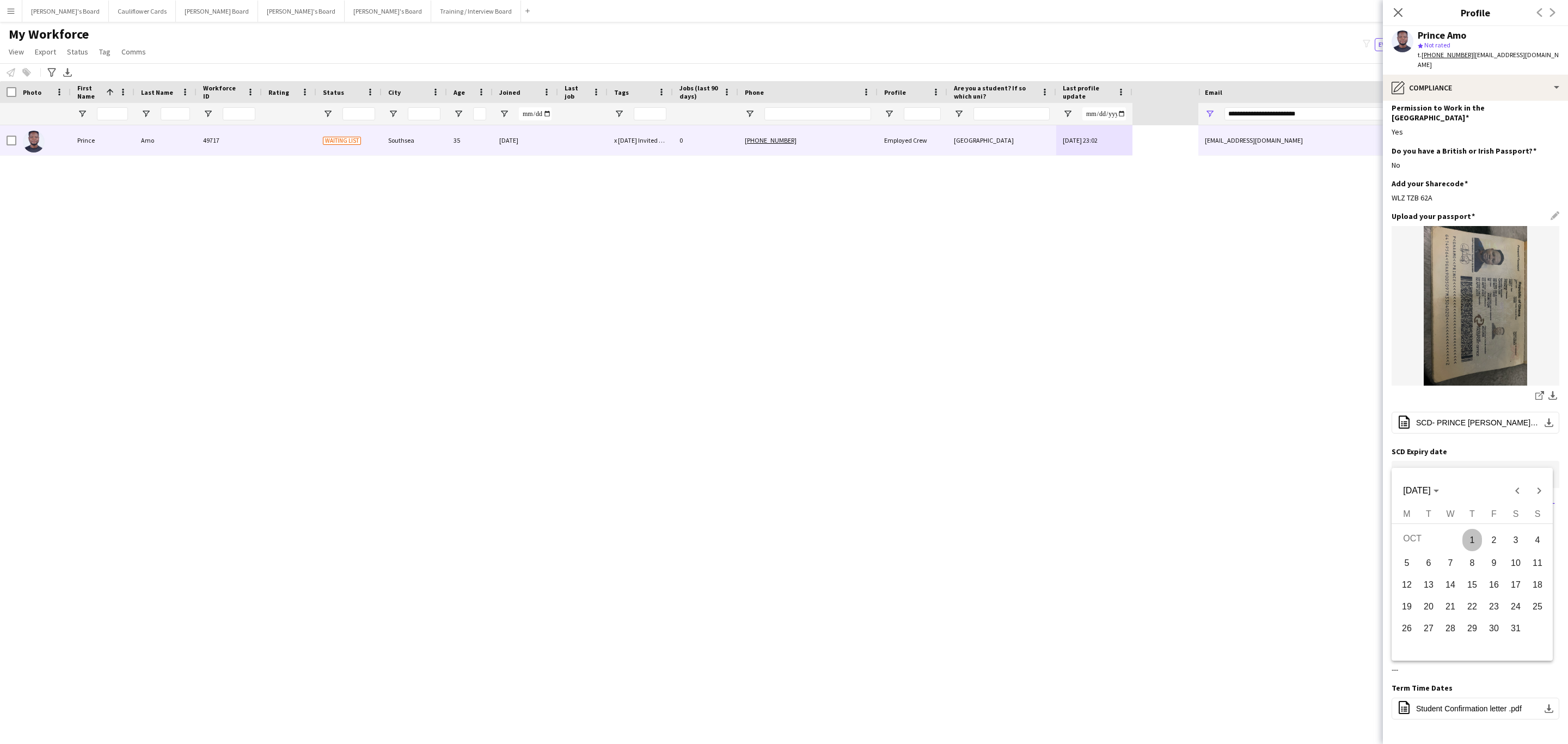
type input "**********"
click at [1406, 492] on button "Save" at bounding box center [1404, 500] width 25 height 17
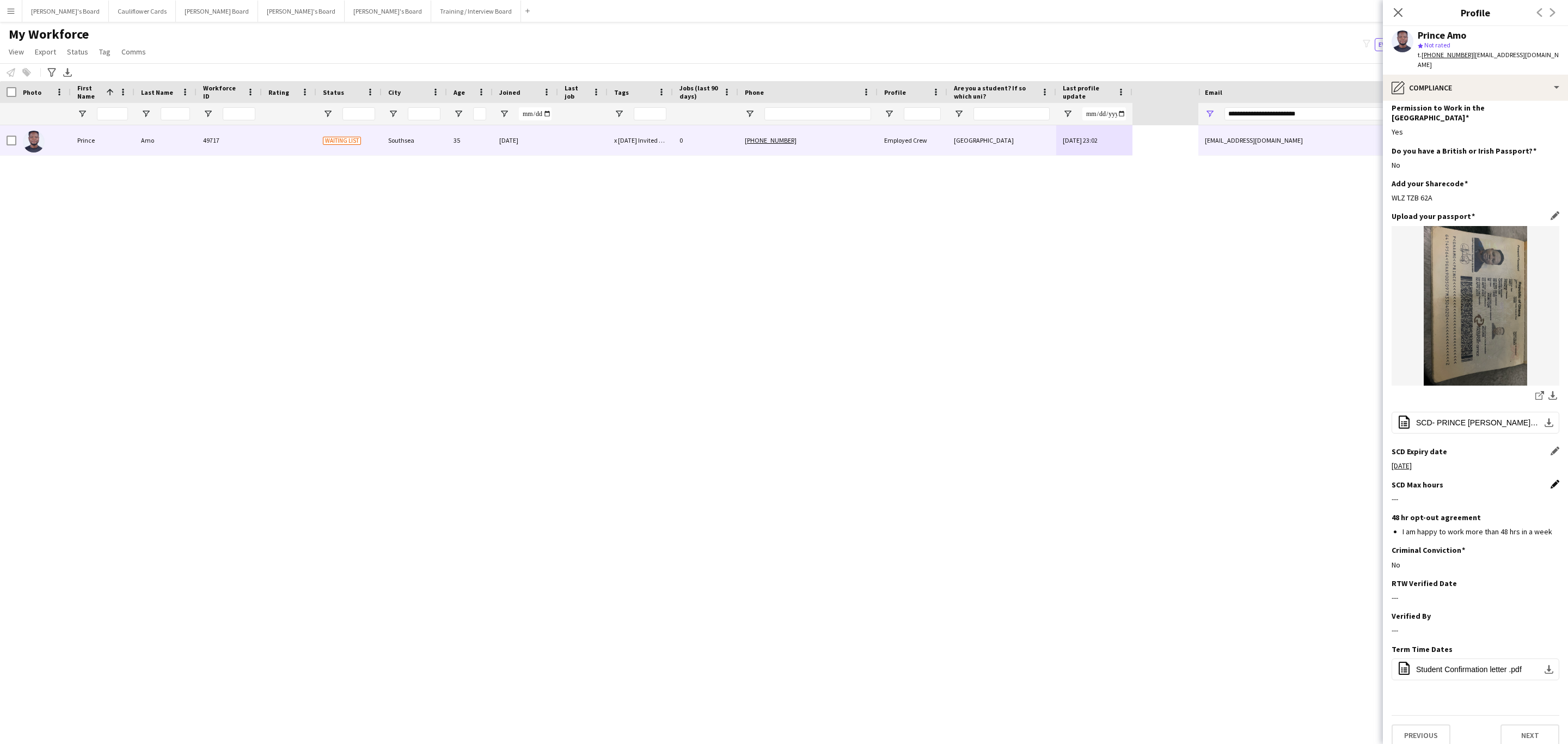
click at [1551, 480] on app-icon "Edit this field" at bounding box center [1555, 484] width 9 height 9
click at [1405, 618] on button "Save" at bounding box center [1404, 626] width 25 height 17
click at [1400, 17] on icon "Close pop-in" at bounding box center [1398, 13] width 11 height 11
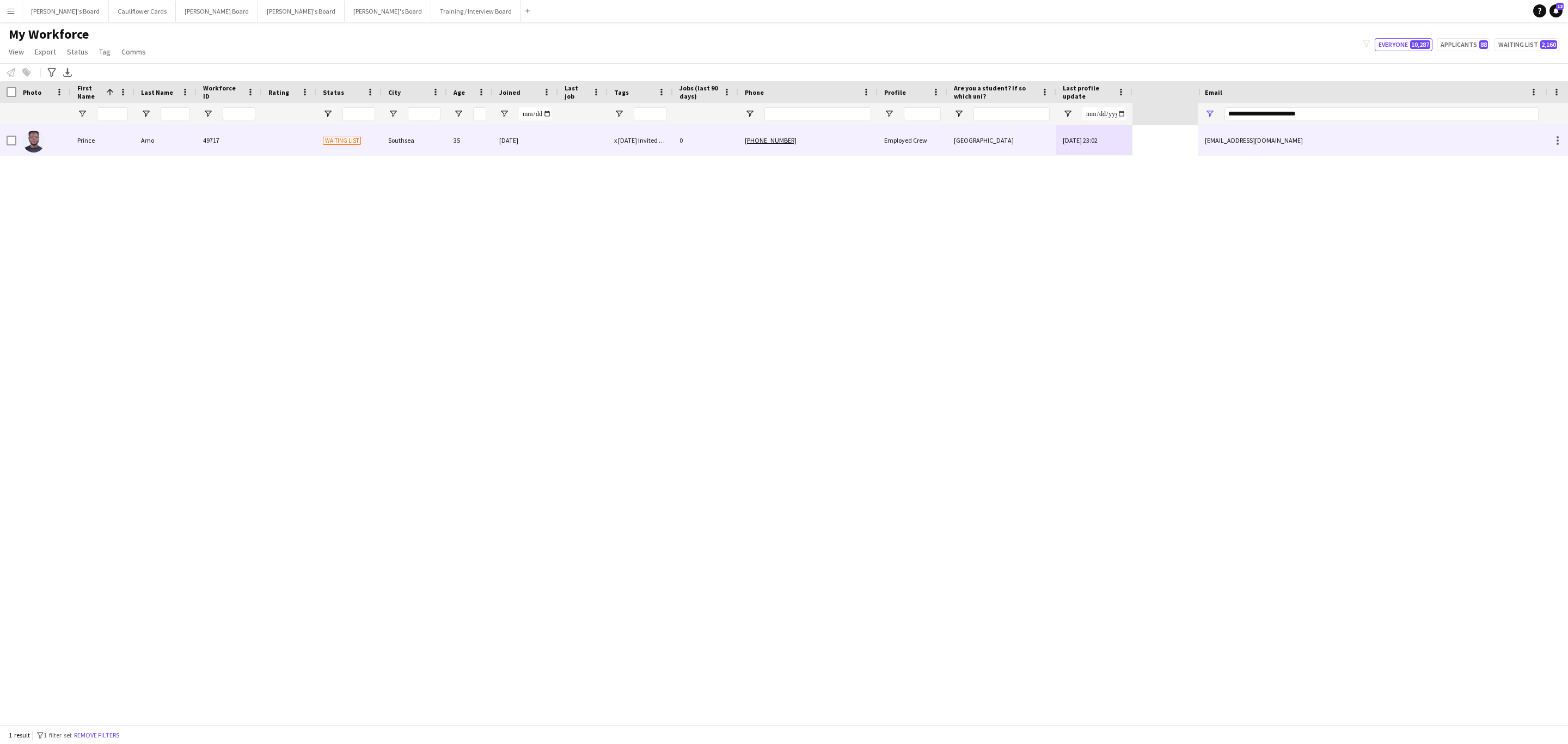
drag, startPoint x: 536, startPoint y: 152, endPoint x: 580, endPoint y: 179, distance: 51.6
click at [536, 152] on div "21-08-2025" at bounding box center [525, 139] width 66 height 30
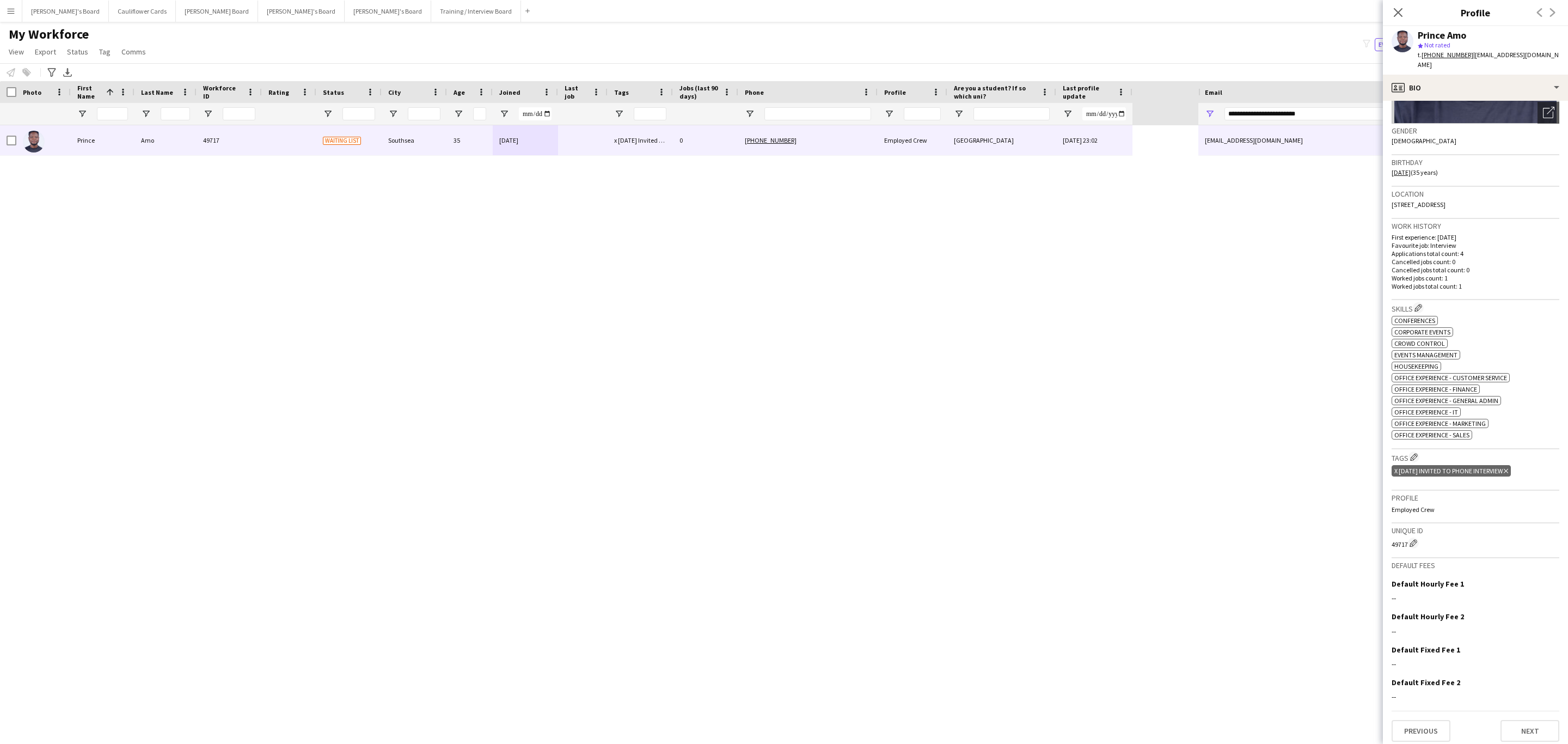
scroll to position [0, 0]
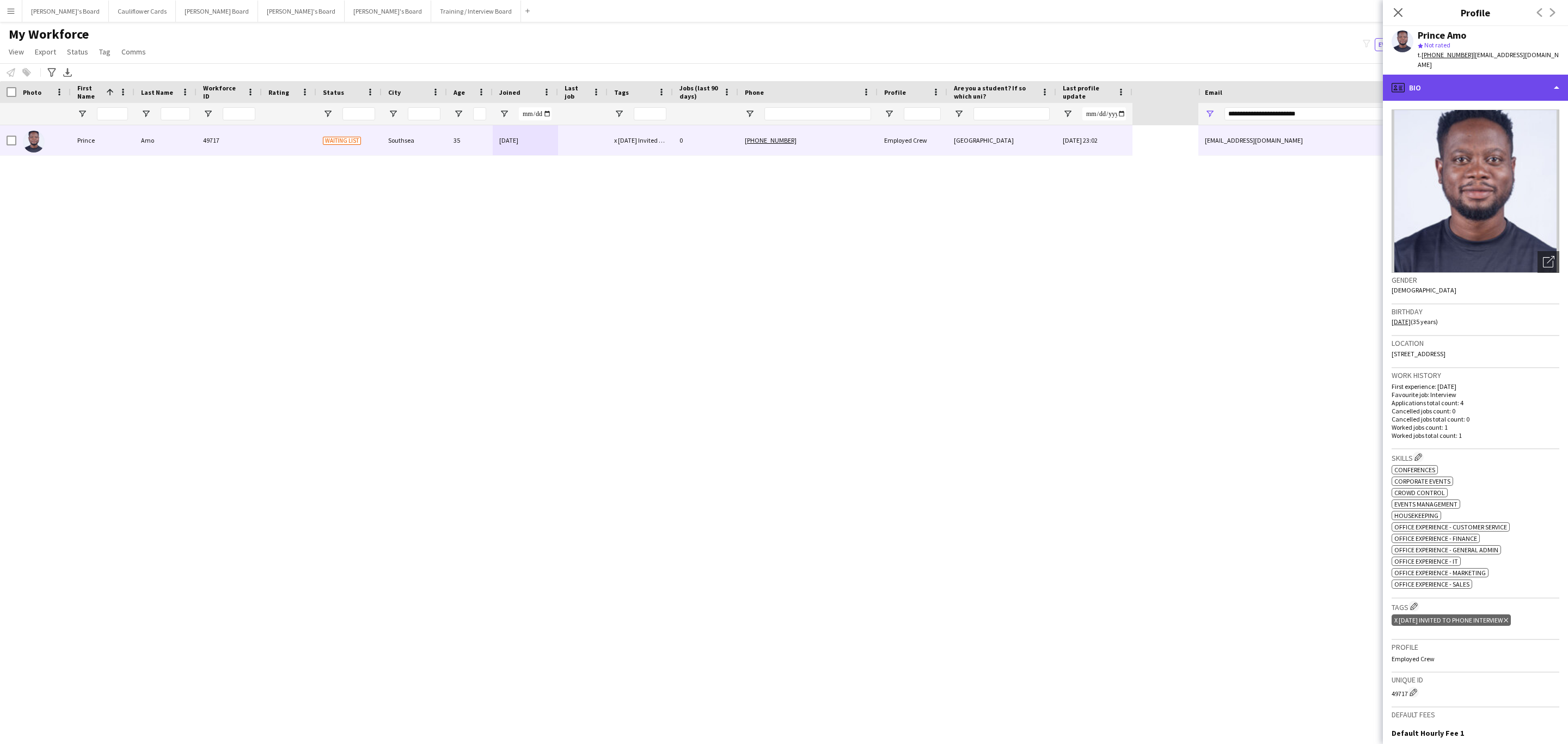
click at [1546, 77] on div "profile Bio" at bounding box center [1475, 87] width 185 height 26
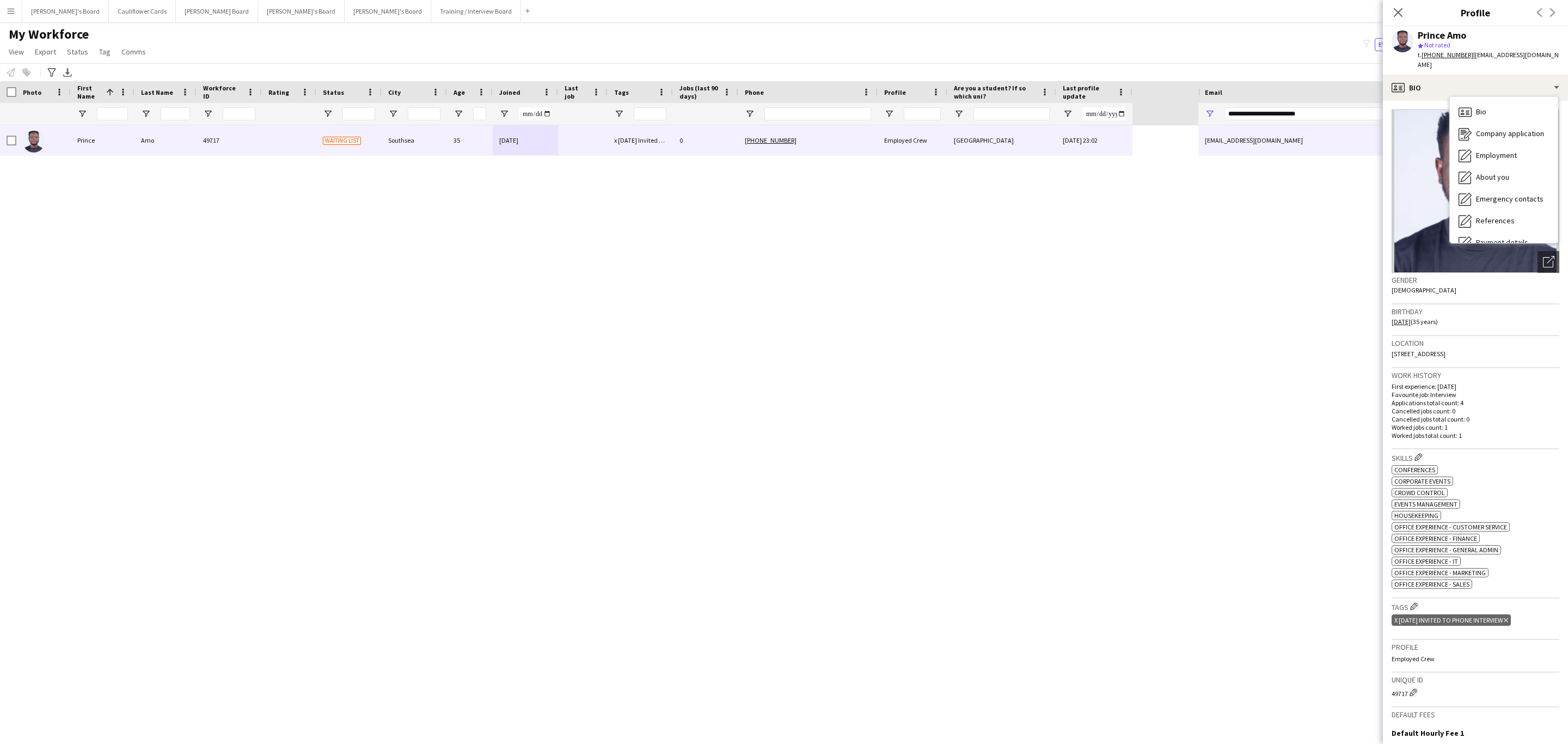
click at [1532, 338] on h3 "Location" at bounding box center [1475, 342] width 168 height 10
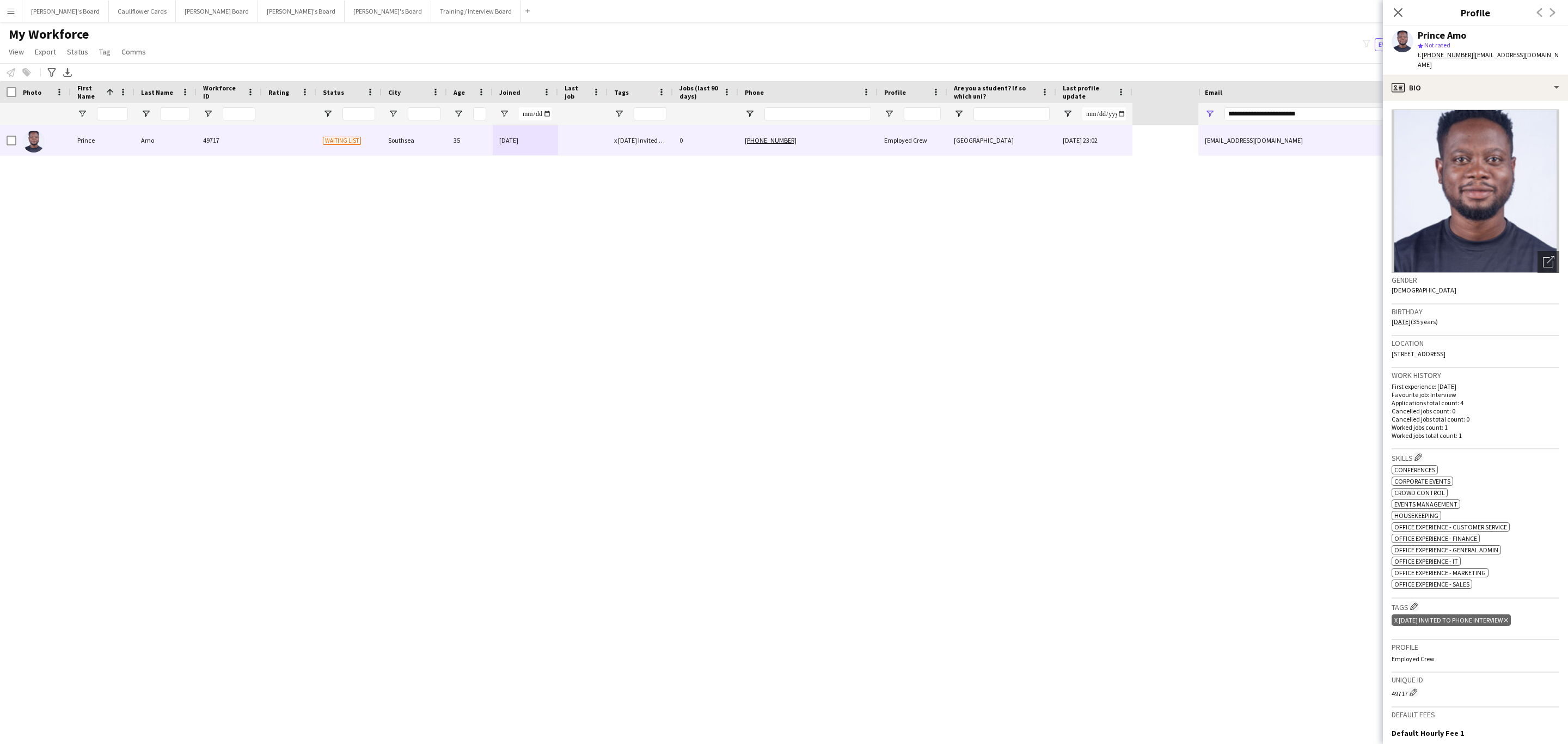
click at [1395, 10] on icon at bounding box center [1399, 13] width 9 height 9
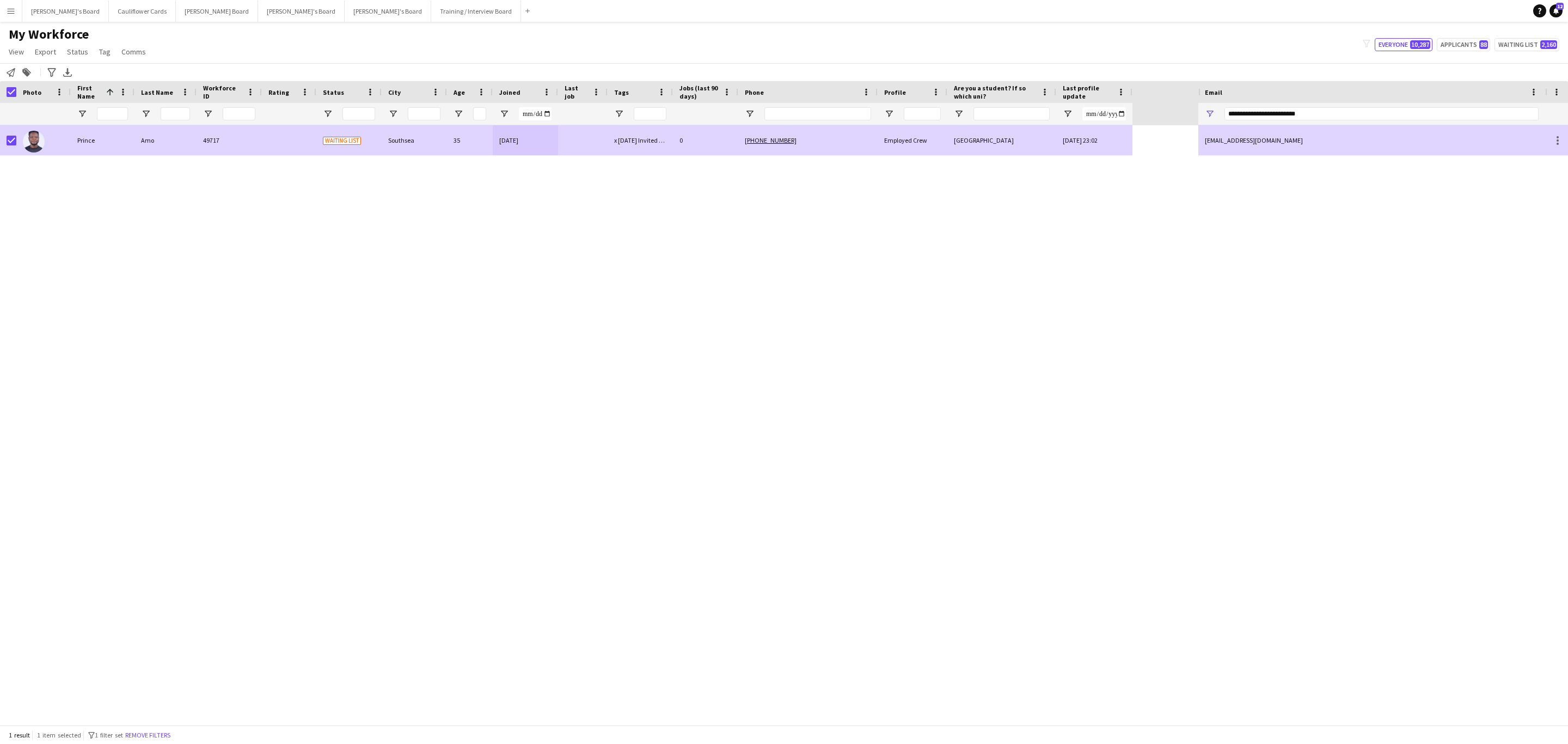
click at [833, 129] on div "[PHONE_NUMBER]" at bounding box center [808, 139] width 139 height 30
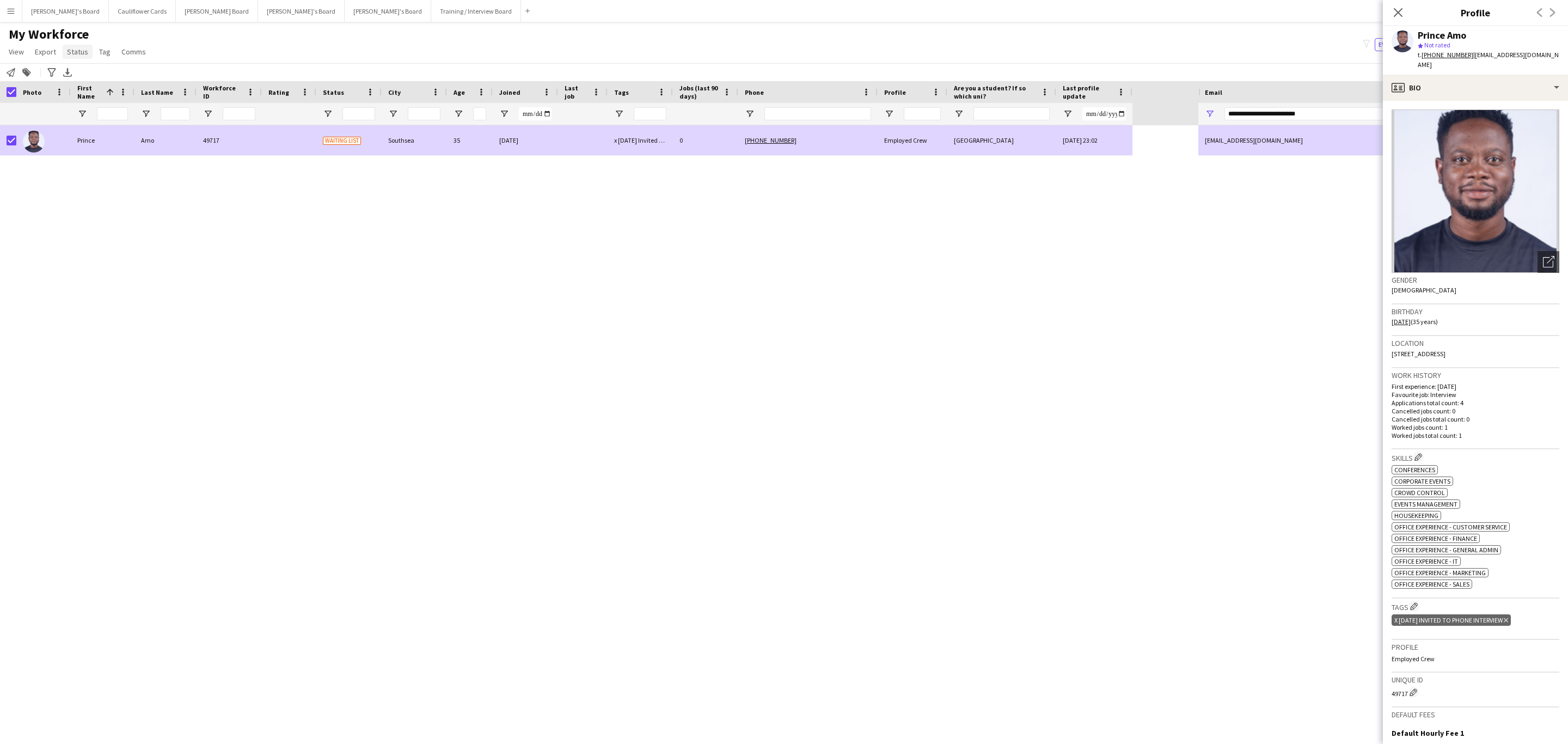
click at [72, 48] on span "Status" at bounding box center [78, 51] width 22 height 10
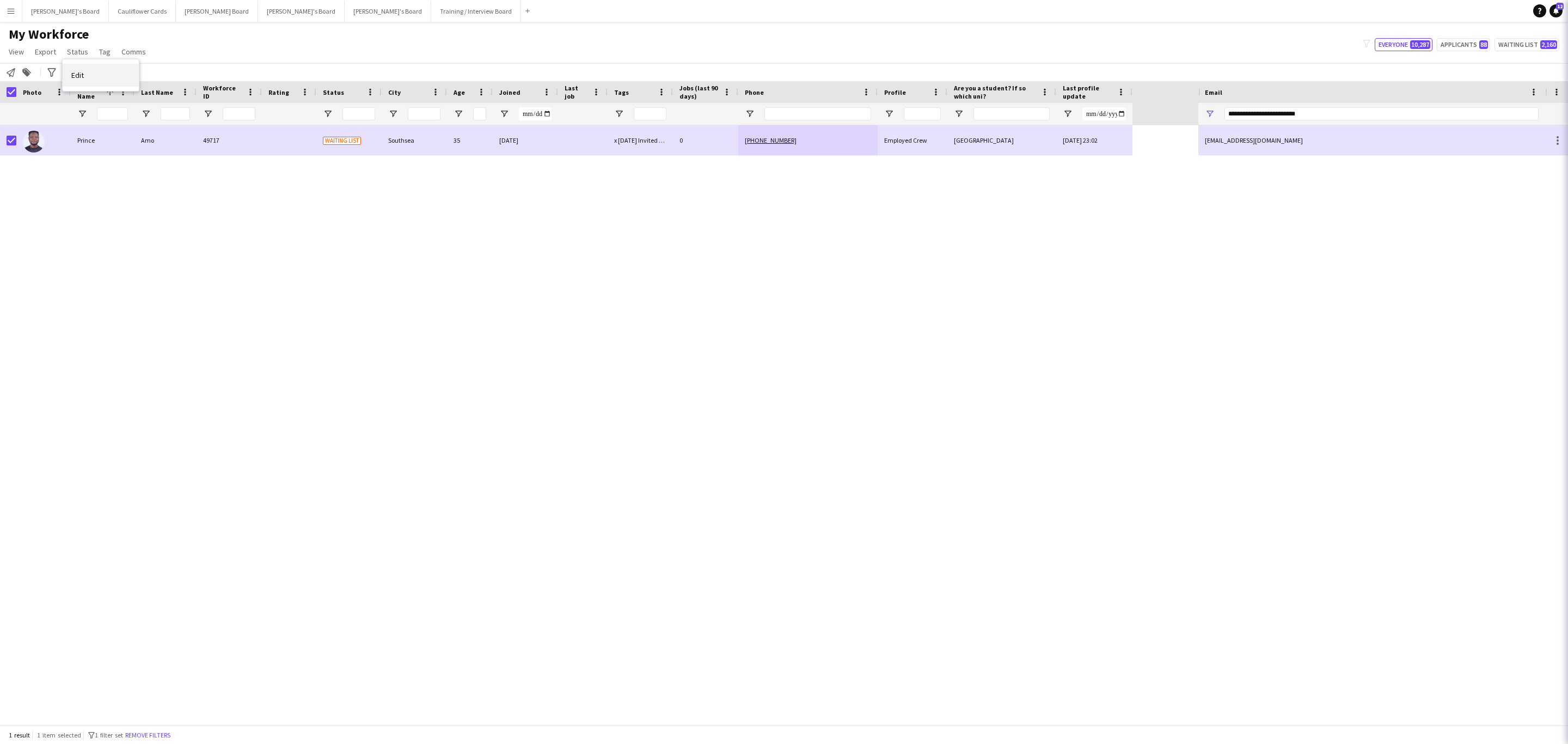
click at [92, 76] on link "Edit" at bounding box center [101, 75] width 76 height 22
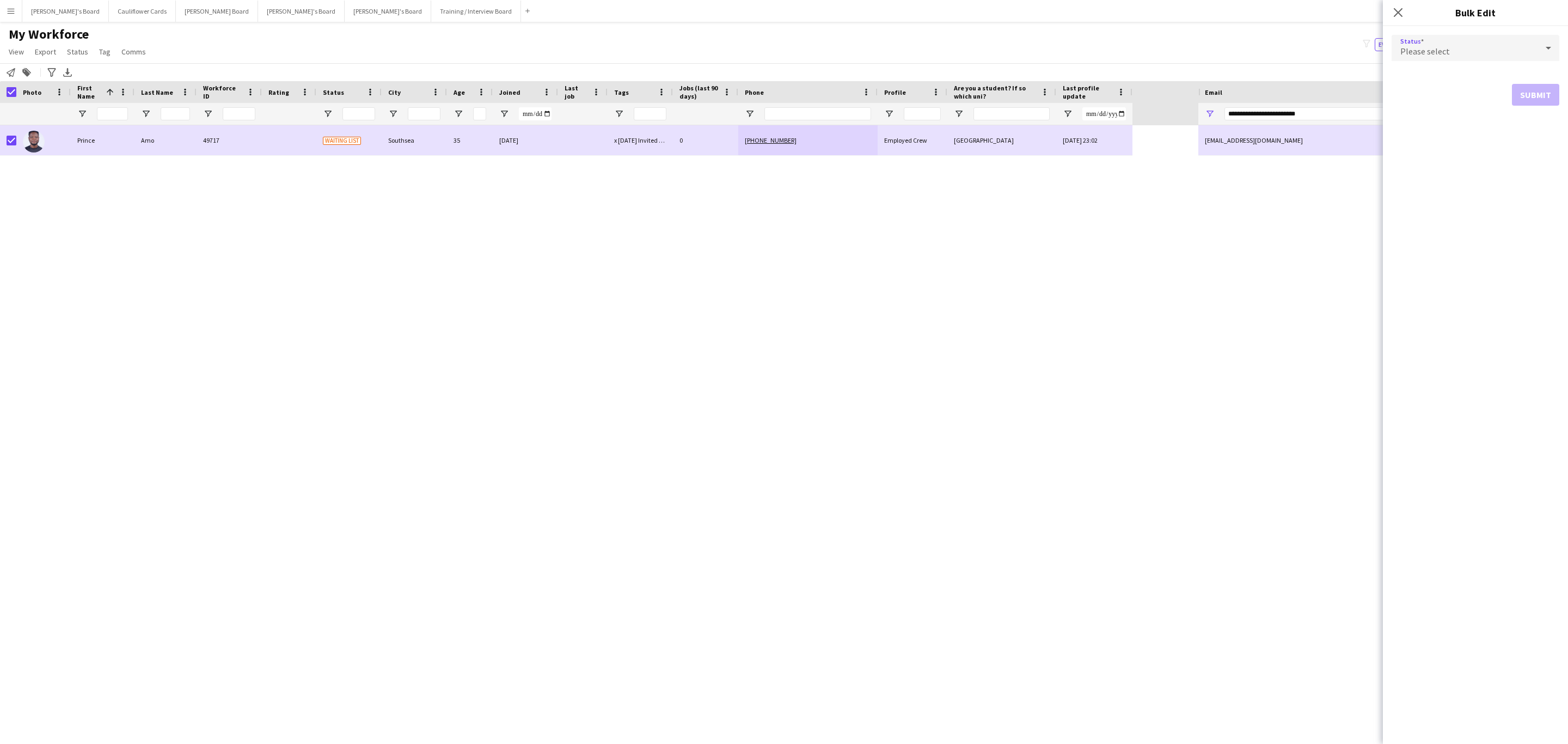
click at [1423, 53] on span "Please select" at bounding box center [1425, 51] width 49 height 11
click at [1420, 75] on span "Active" at bounding box center [1475, 79] width 150 height 11
click at [1524, 134] on button "Submit" at bounding box center [1536, 132] width 48 height 22
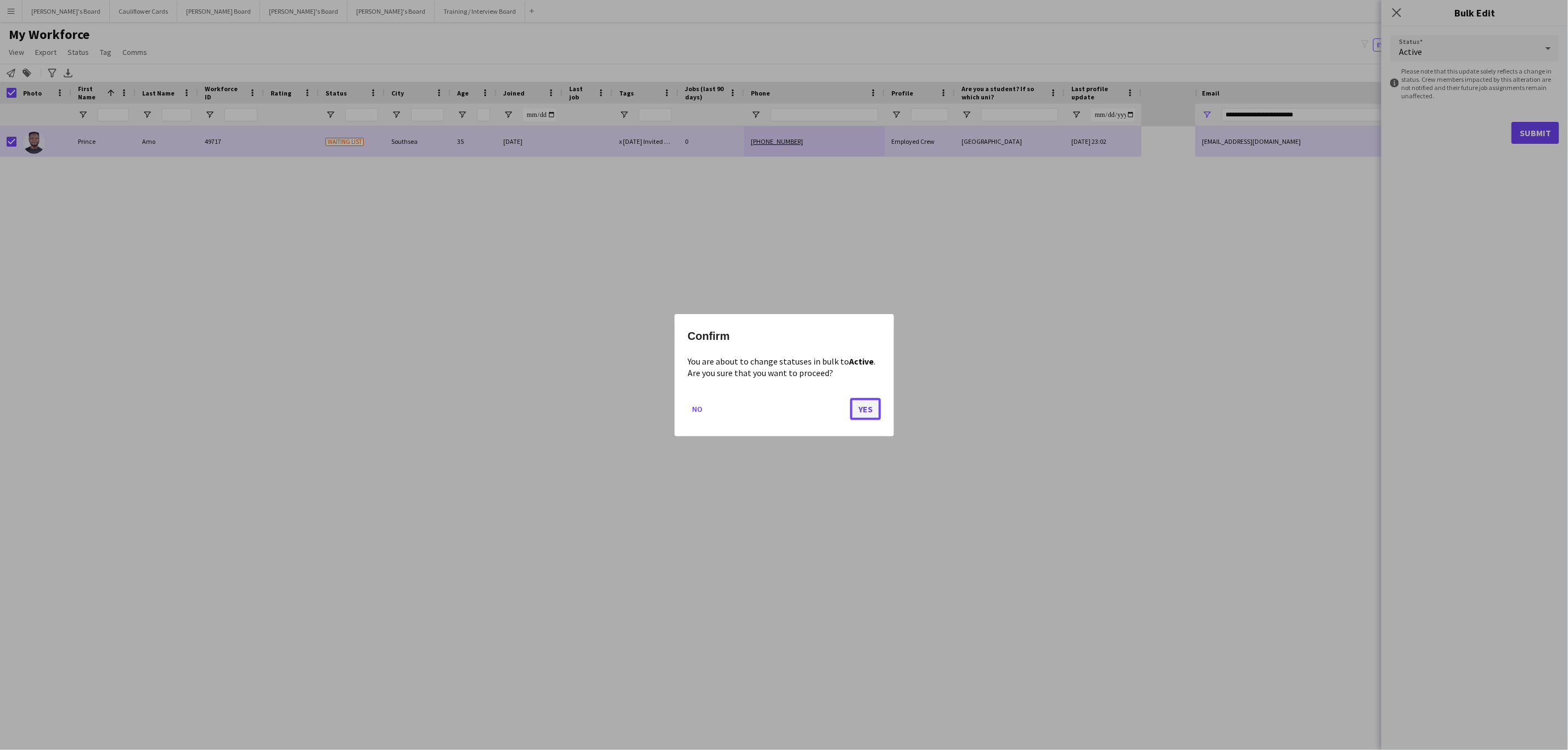
click at [861, 409] on button "Yes" at bounding box center [866, 409] width 31 height 22
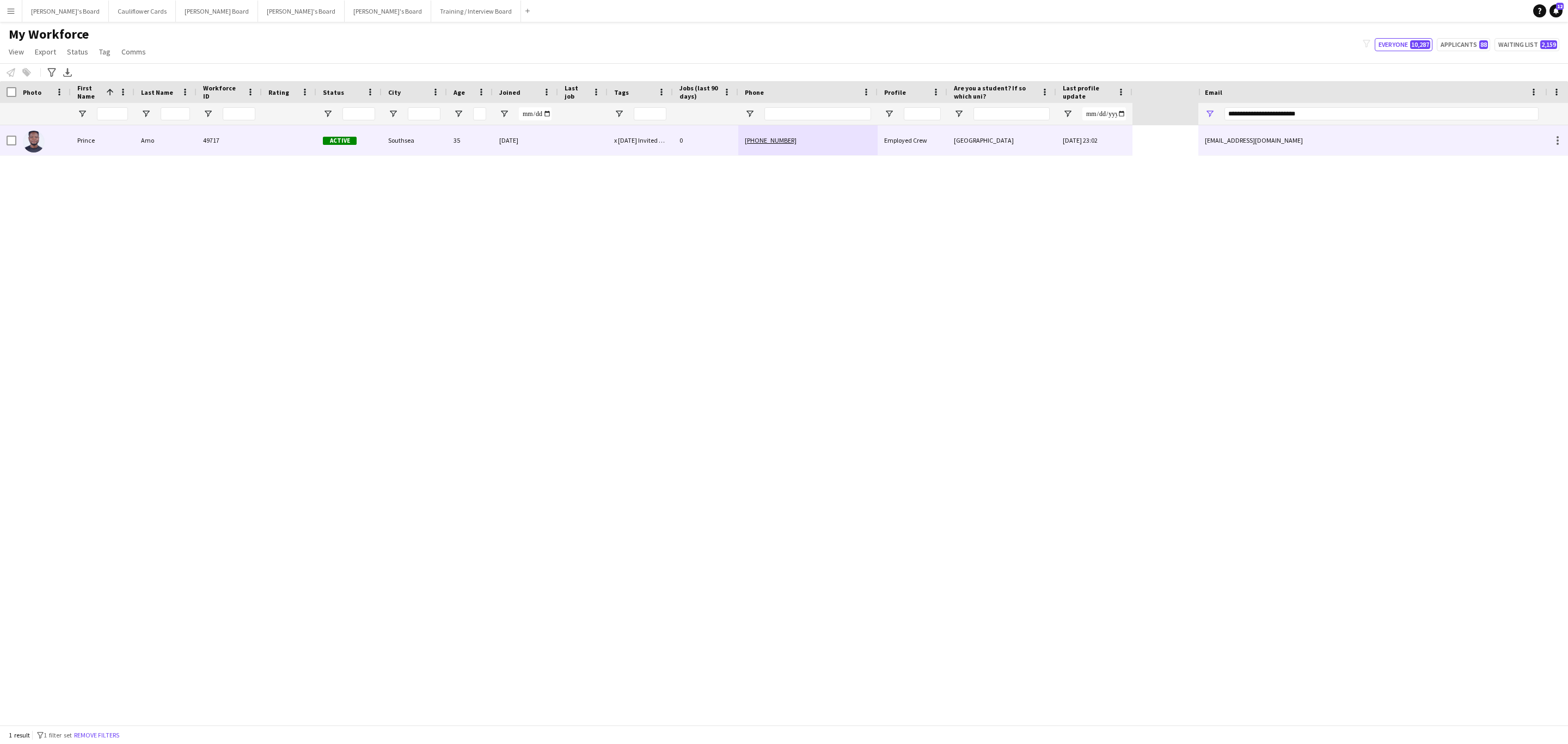
click at [193, 148] on div "Amo" at bounding box center [165, 139] width 62 height 30
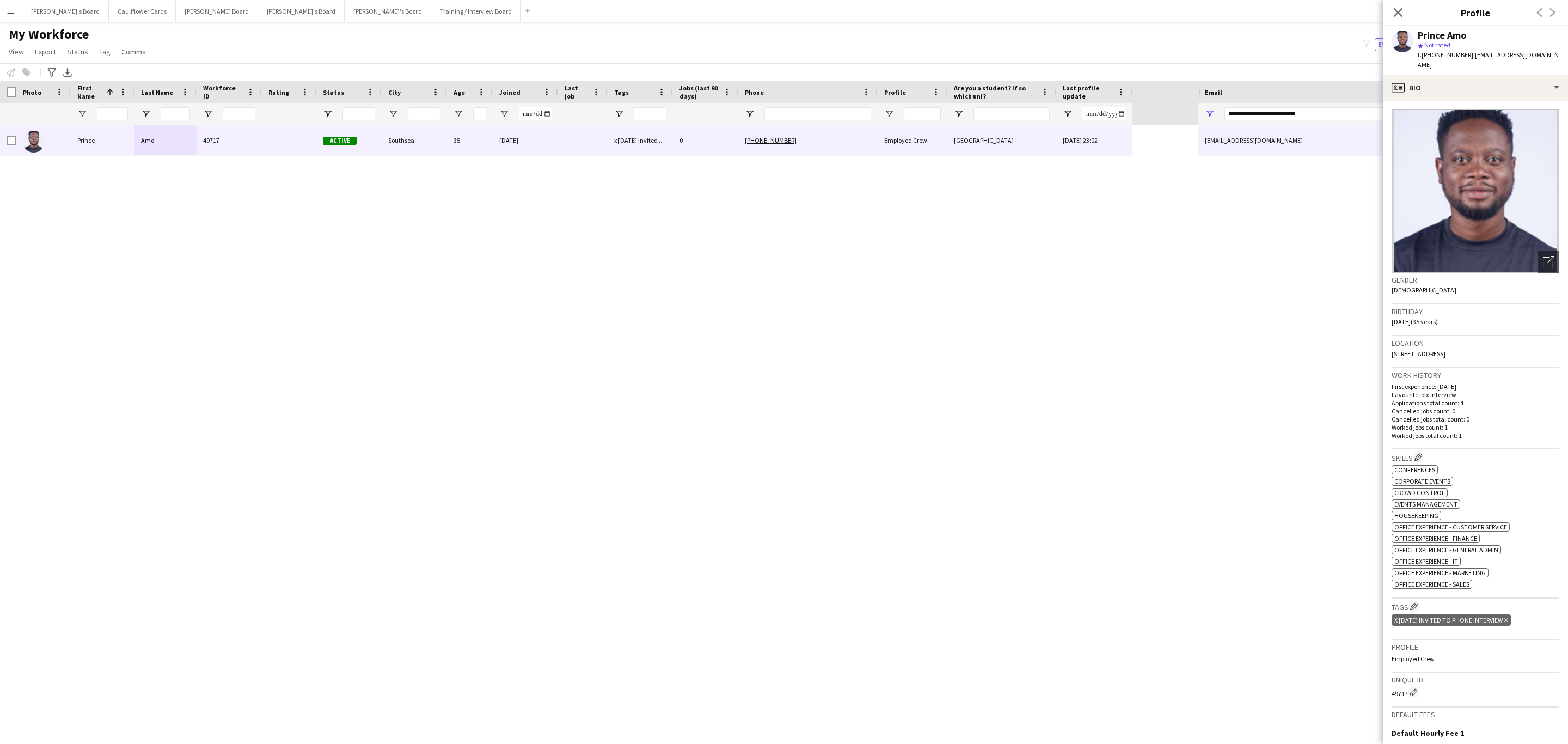
click at [1509, 617] on icon "Delete tag" at bounding box center [1506, 620] width 4 height 6
click at [1415, 605] on app-icon "Edit crew company tags" at bounding box center [1414, 606] width 7 height 7
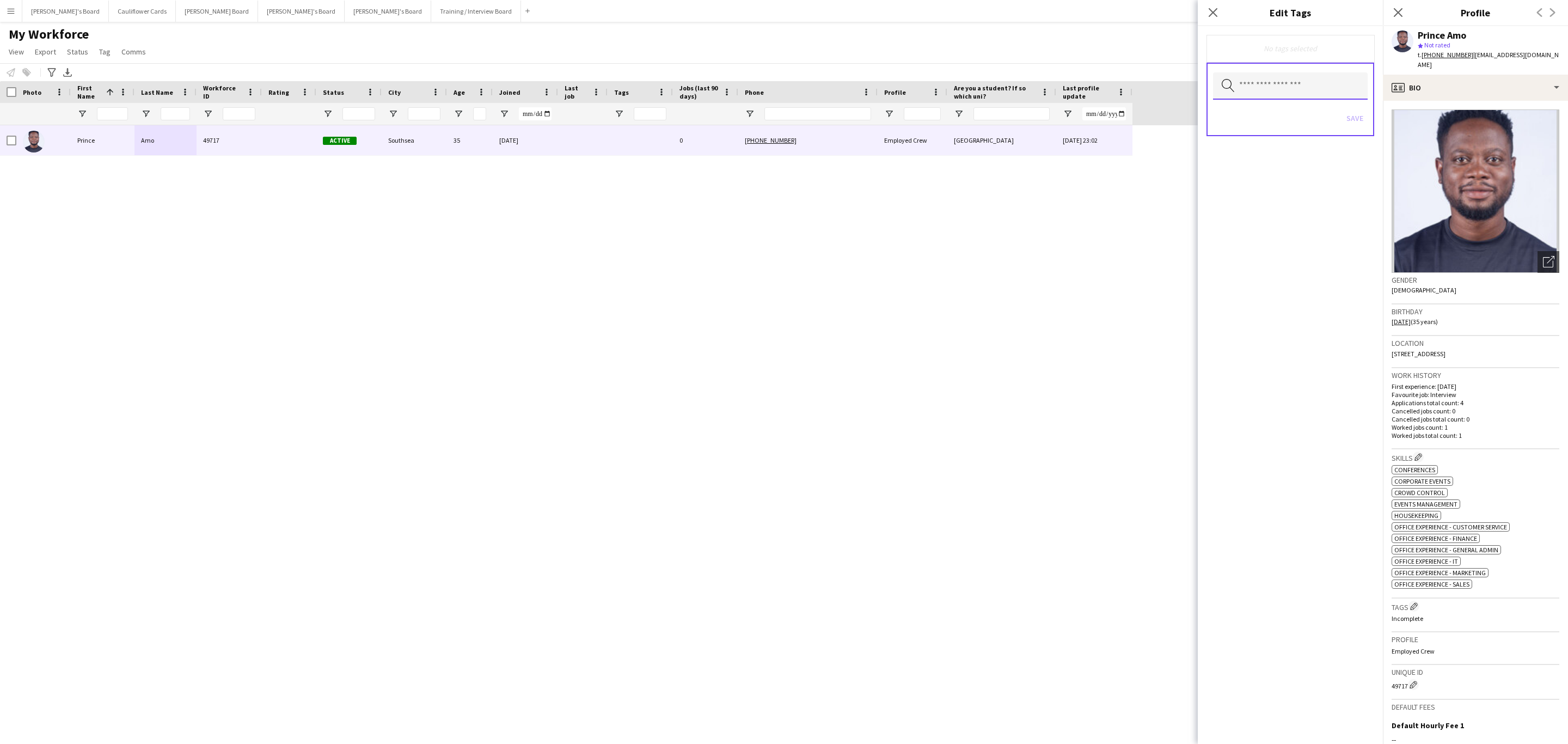
click at [1254, 93] on input "text" at bounding box center [1290, 86] width 155 height 27
type input "***"
click at [1278, 121] on span "RTW Verified" at bounding box center [1290, 117] width 137 height 11
drag, startPoint x: 1291, startPoint y: 317, endPoint x: 1280, endPoint y: 244, distance: 73.8
click at [1291, 317] on div "RTW Verified Remove Search by tag name Save" at bounding box center [1290, 385] width 185 height 718
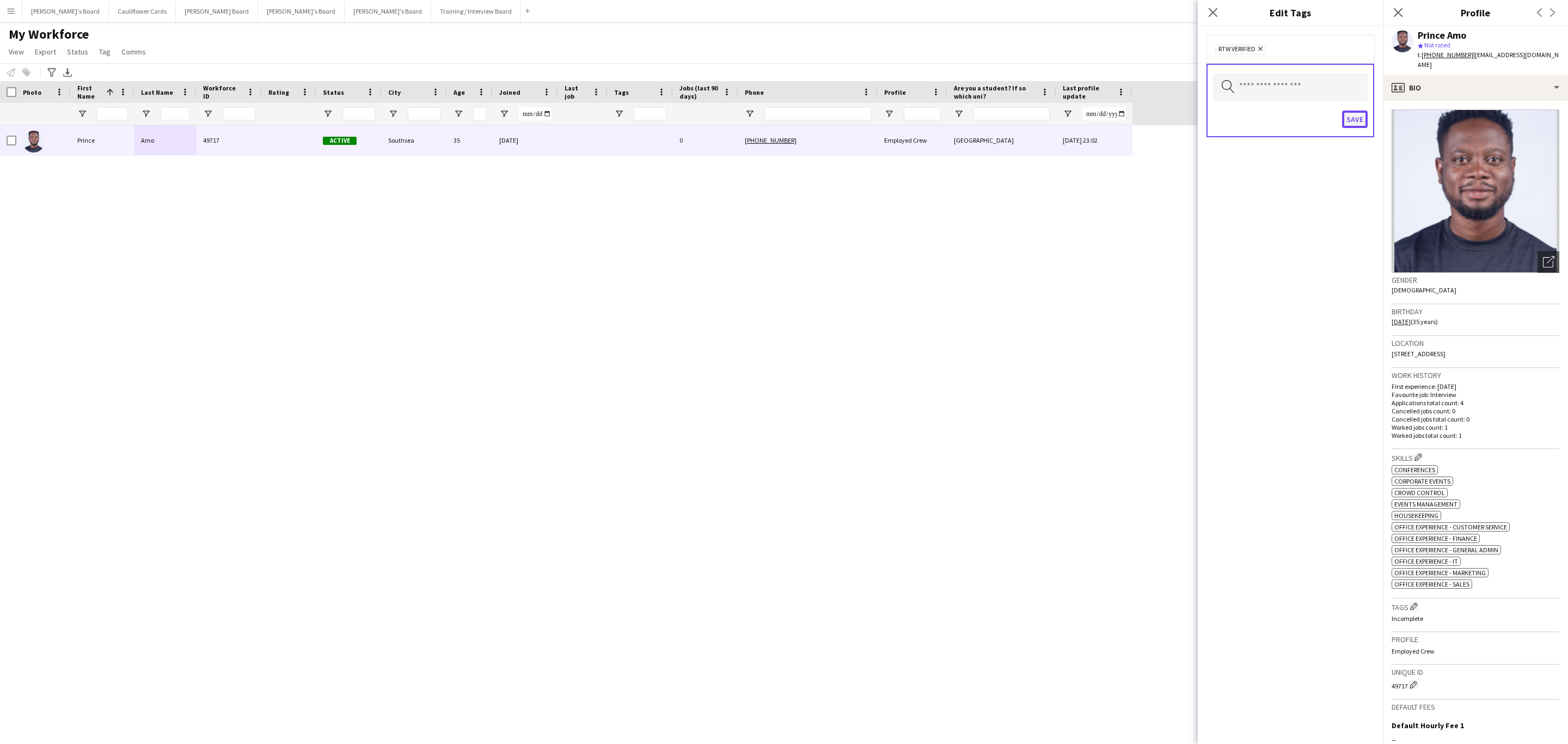
click at [1351, 120] on button "Save" at bounding box center [1355, 119] width 25 height 17
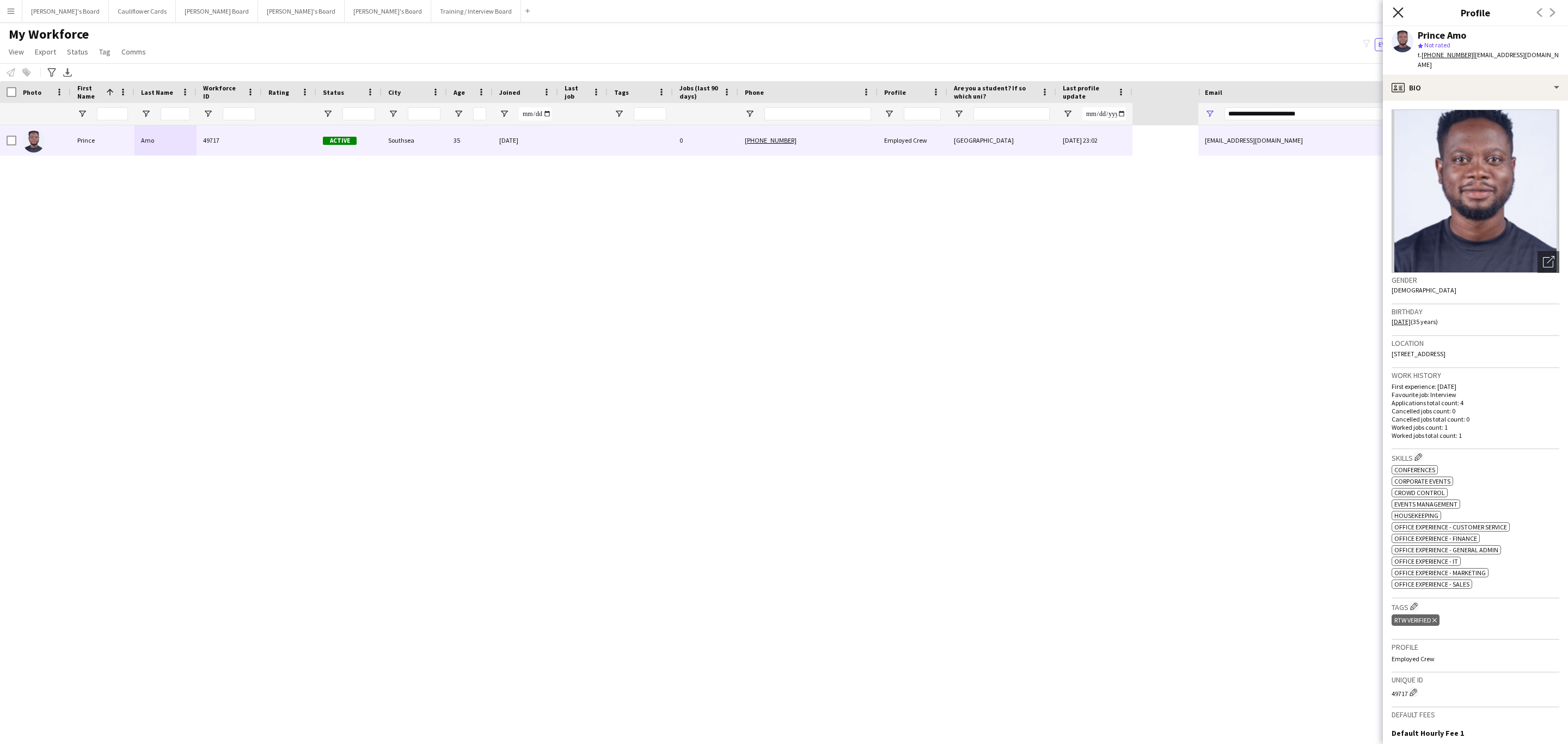
click at [1397, 9] on icon "Close pop-in" at bounding box center [1398, 13] width 11 height 11
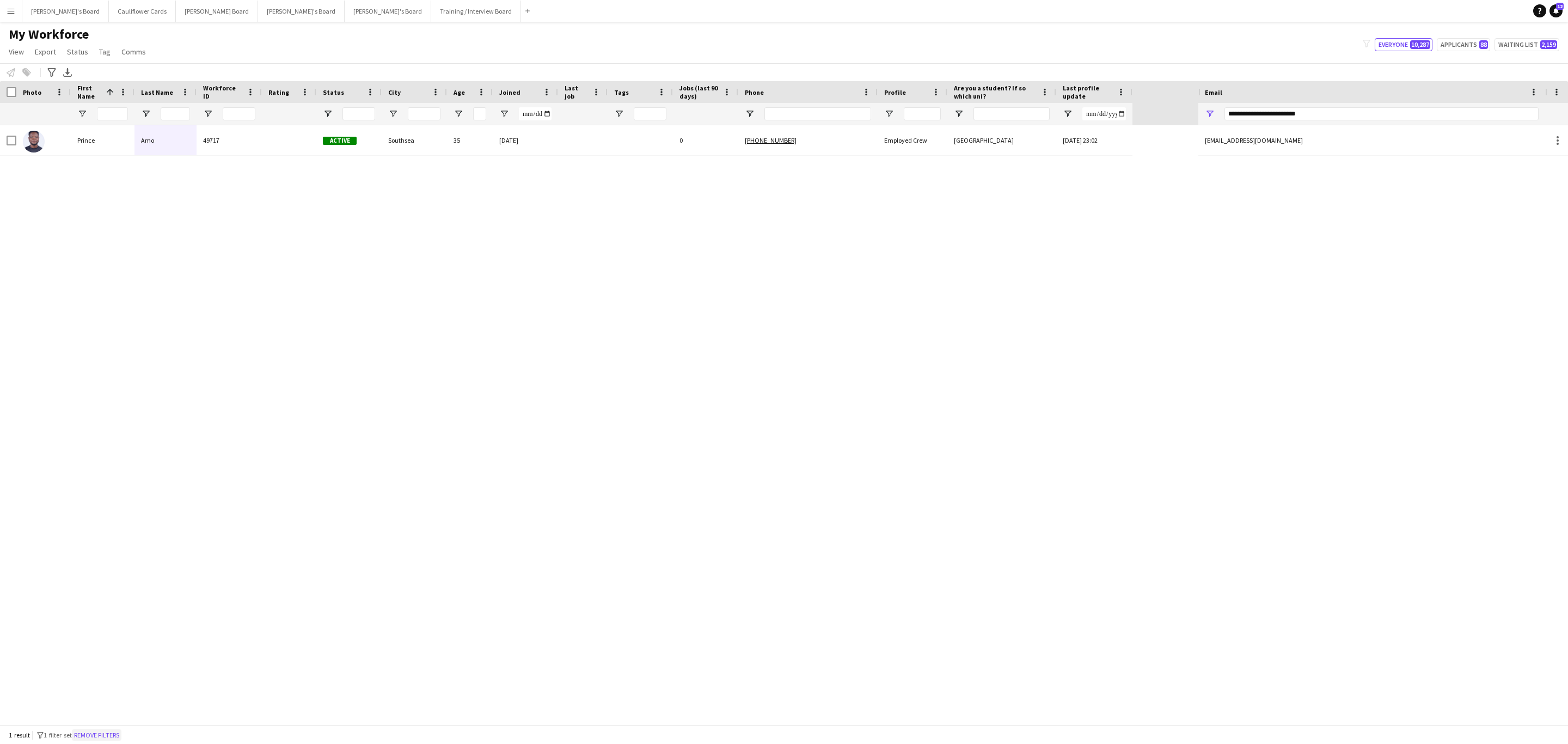
click at [110, 736] on button "Remove filters" at bounding box center [96, 735] width 49 height 12
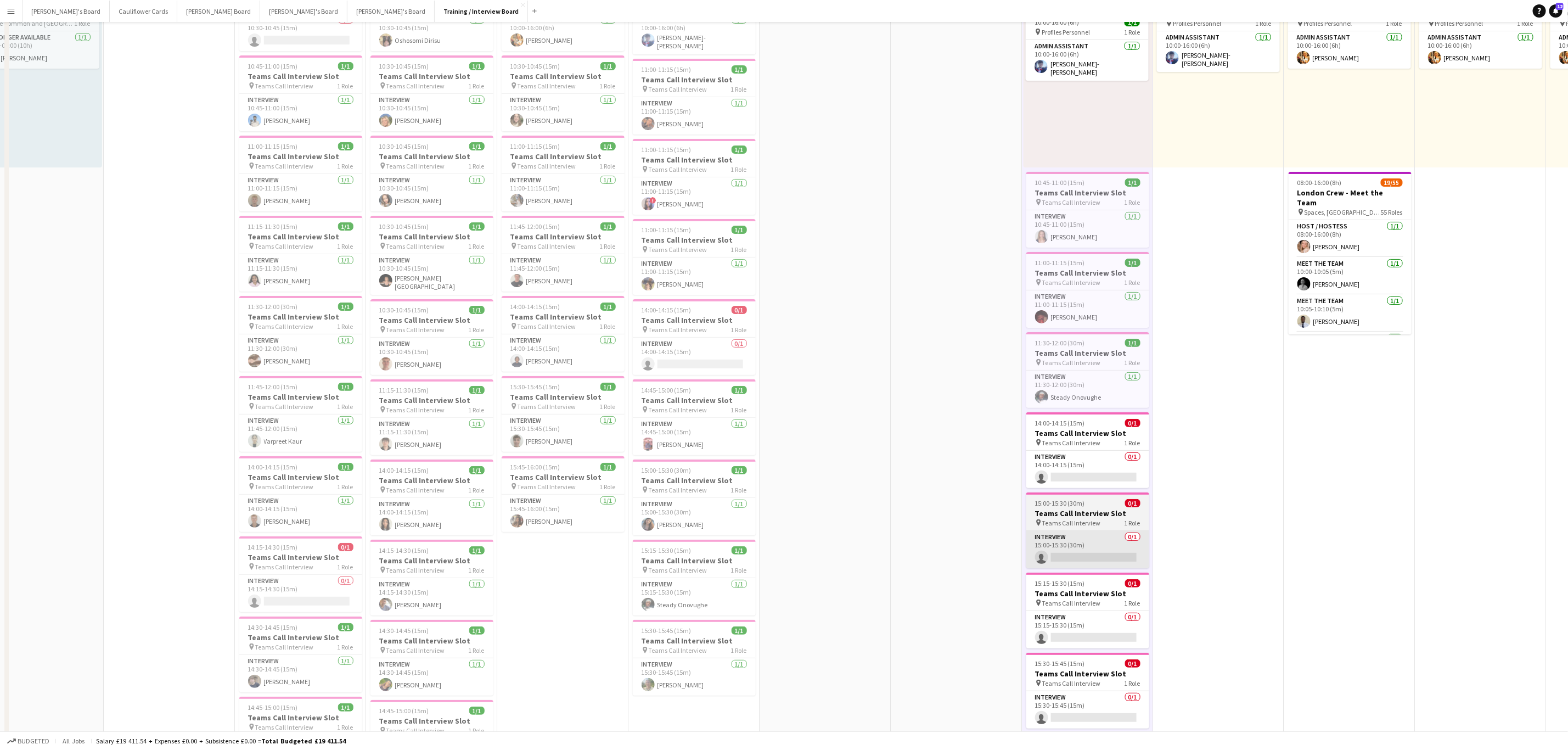
scroll to position [247, 0]
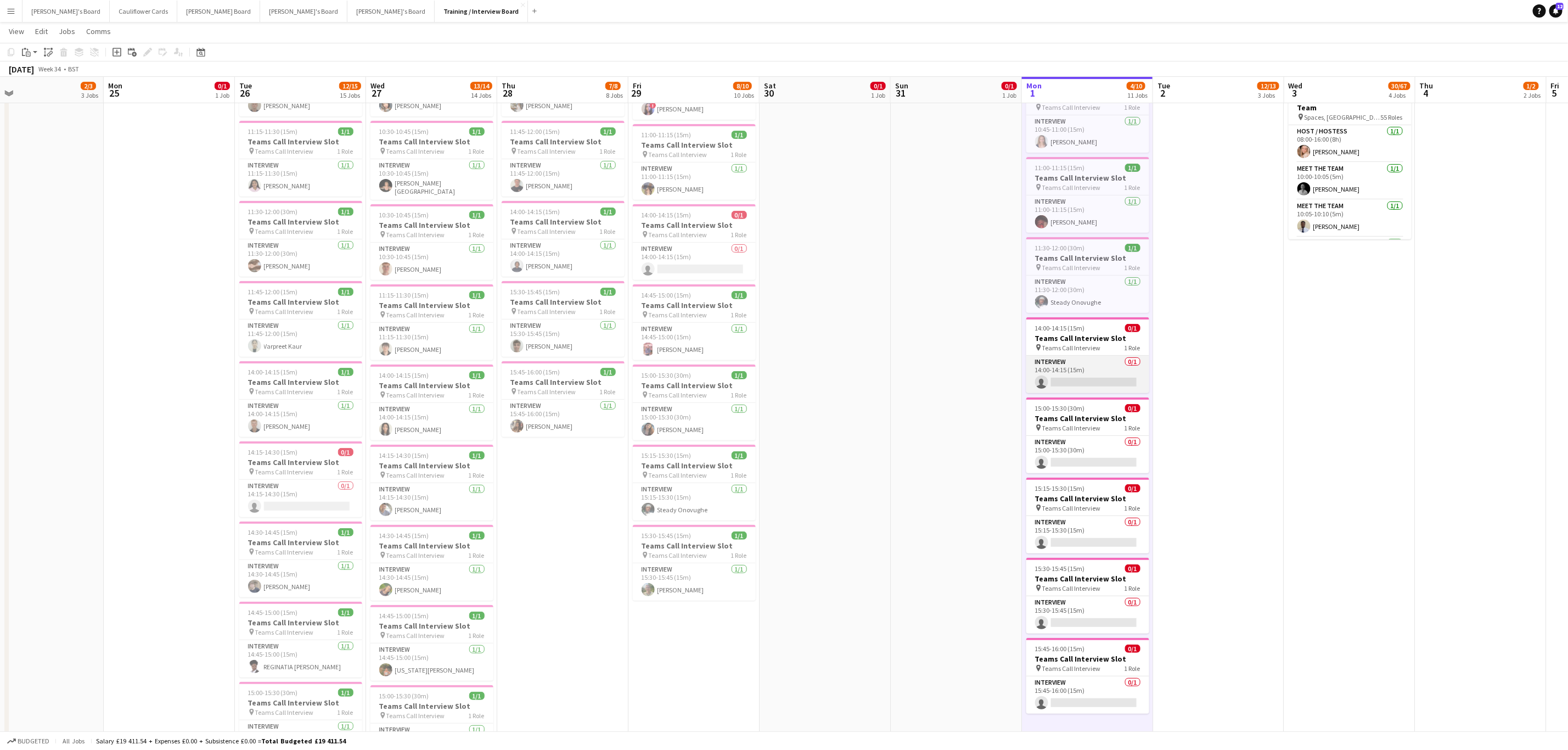
click at [1073, 377] on app-card-role "Interview 0/1 14:00-14:15 (15m) single-neutral-actions" at bounding box center [1088, 374] width 123 height 37
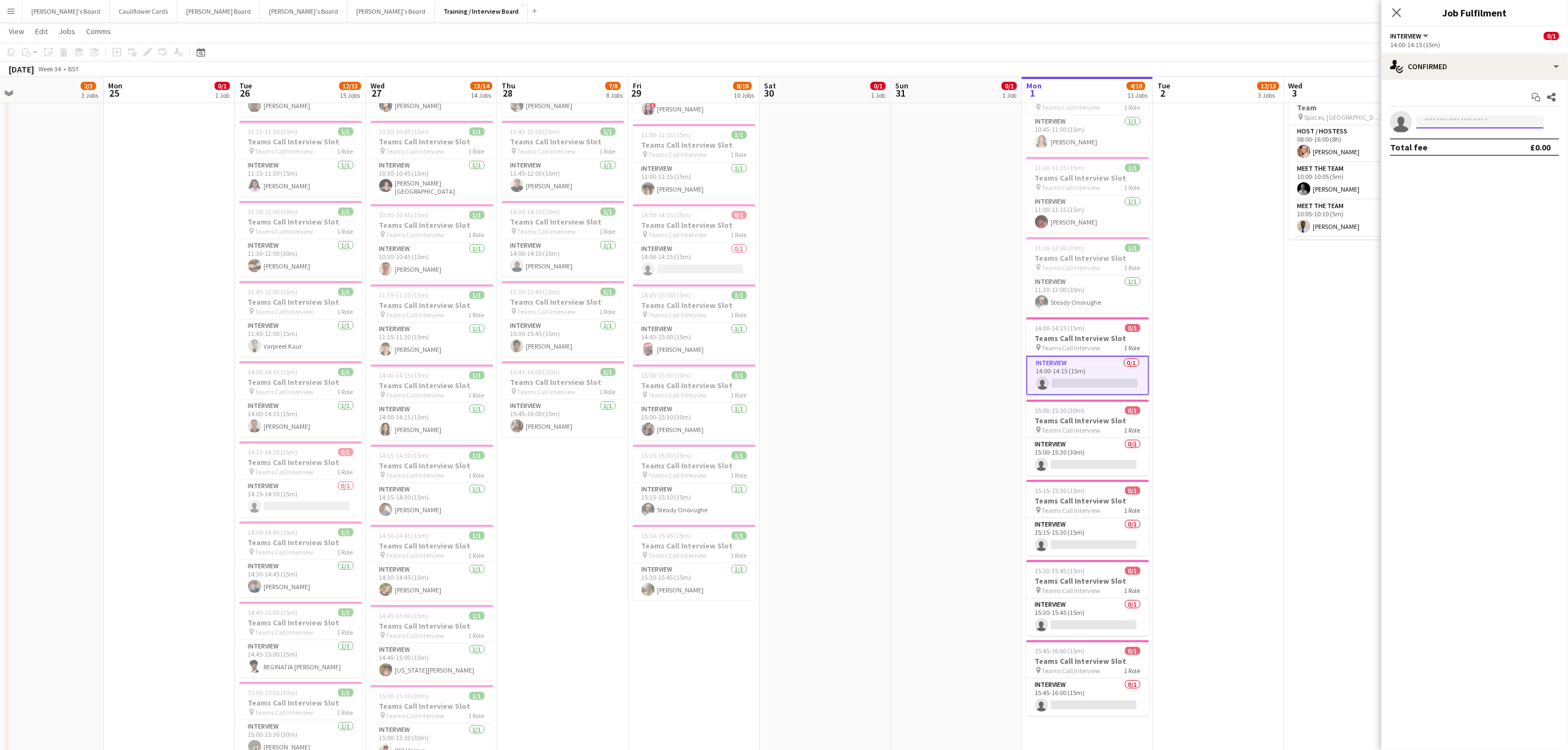
click at [1472, 122] on input at bounding box center [1480, 121] width 128 height 14
paste input "**********"
type input "**********"
click at [1485, 144] on span "dazy-daz@hotmail.com" at bounding box center [1480, 148] width 110 height 9
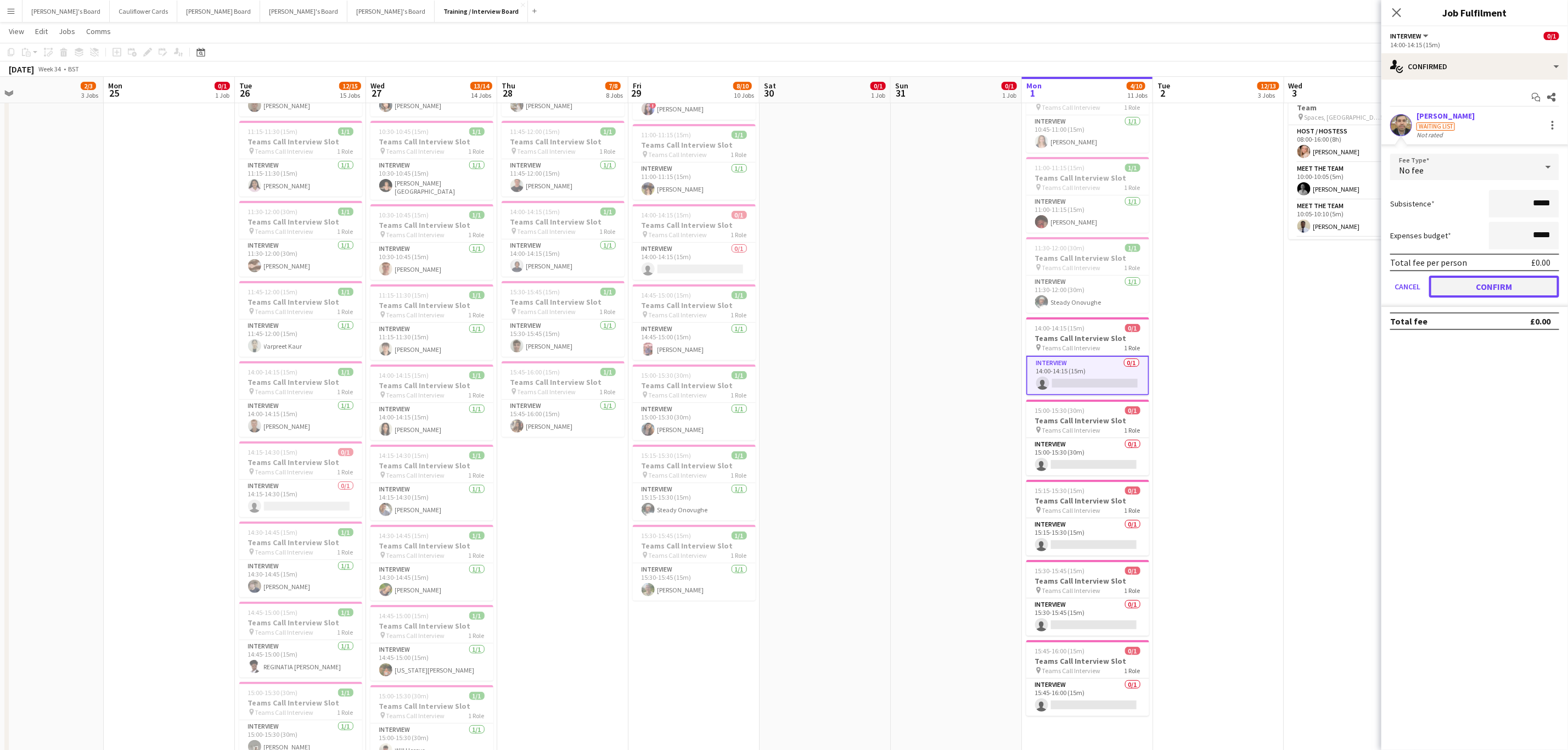
click at [1497, 275] on button "Confirm" at bounding box center [1495, 286] width 130 height 22
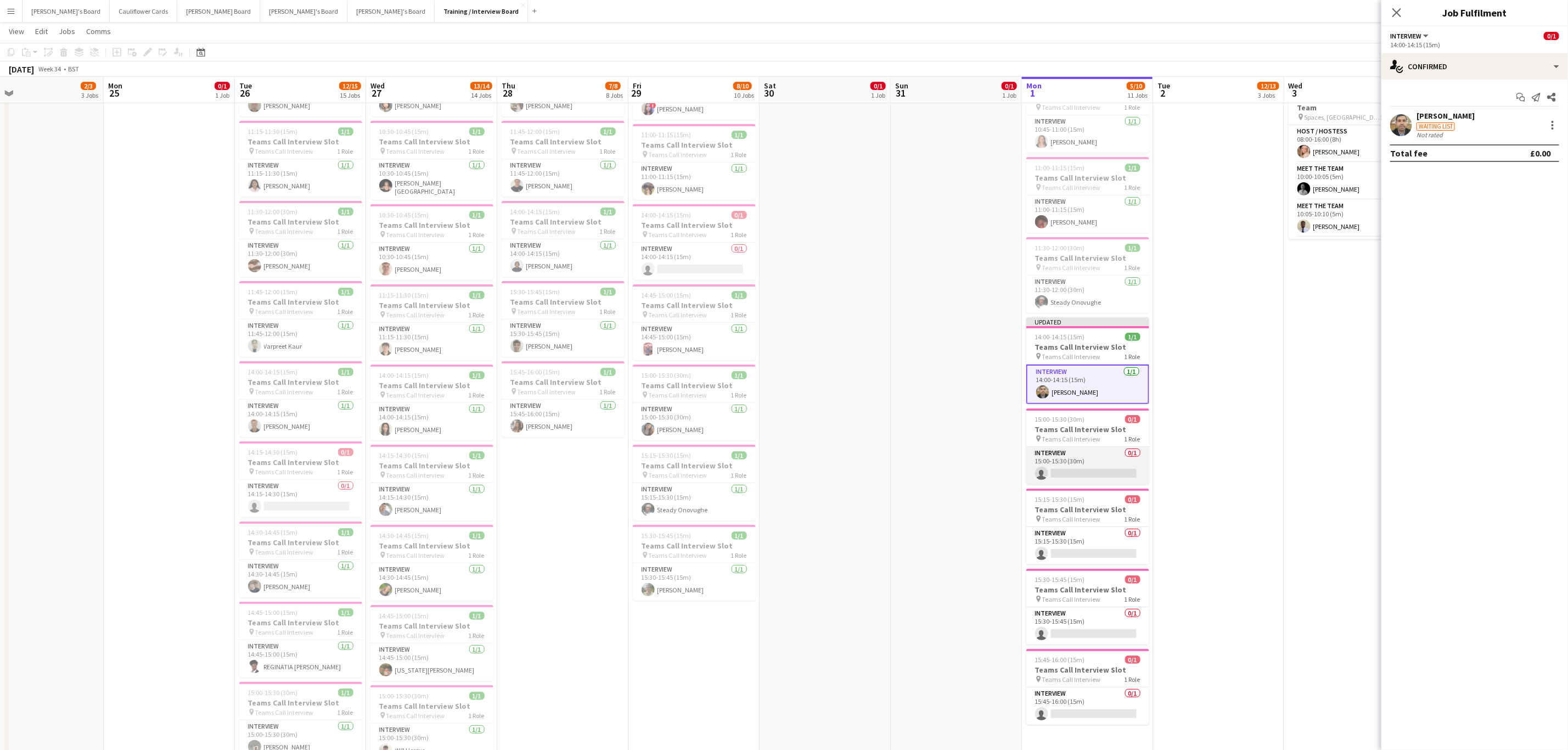
click at [1116, 468] on app-card-role "Interview 0/1 15:00-15:30 (30m) single-neutral-actions" at bounding box center [1088, 465] width 123 height 37
click at [1465, 120] on input at bounding box center [1480, 121] width 128 height 14
paste input "**********"
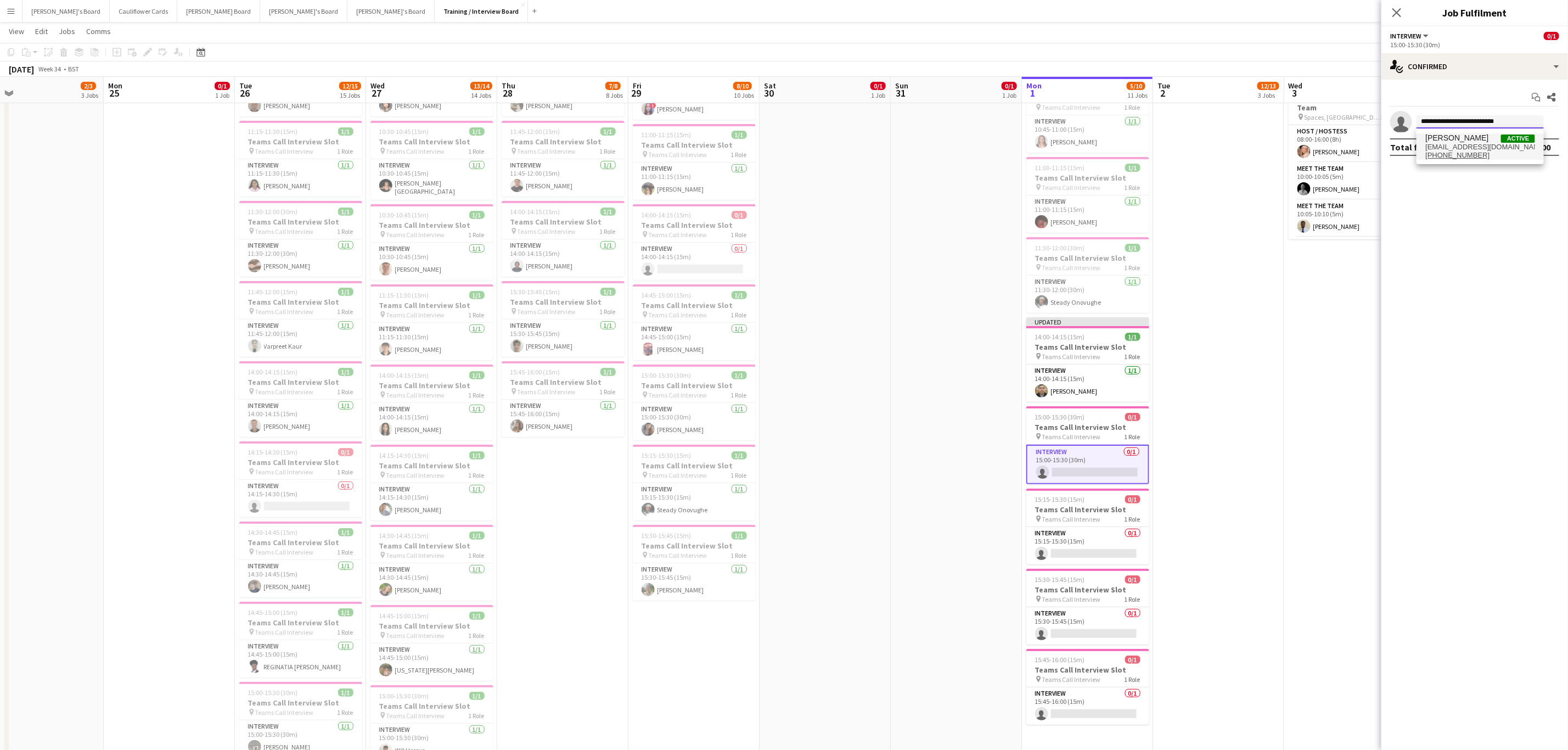
type input "**********"
drag, startPoint x: 1487, startPoint y: 147, endPoint x: 1487, endPoint y: 153, distance: 6.0
click at [1487, 149] on span "munyenyiwatinashe@gmail.com" at bounding box center [1480, 148] width 110 height 9
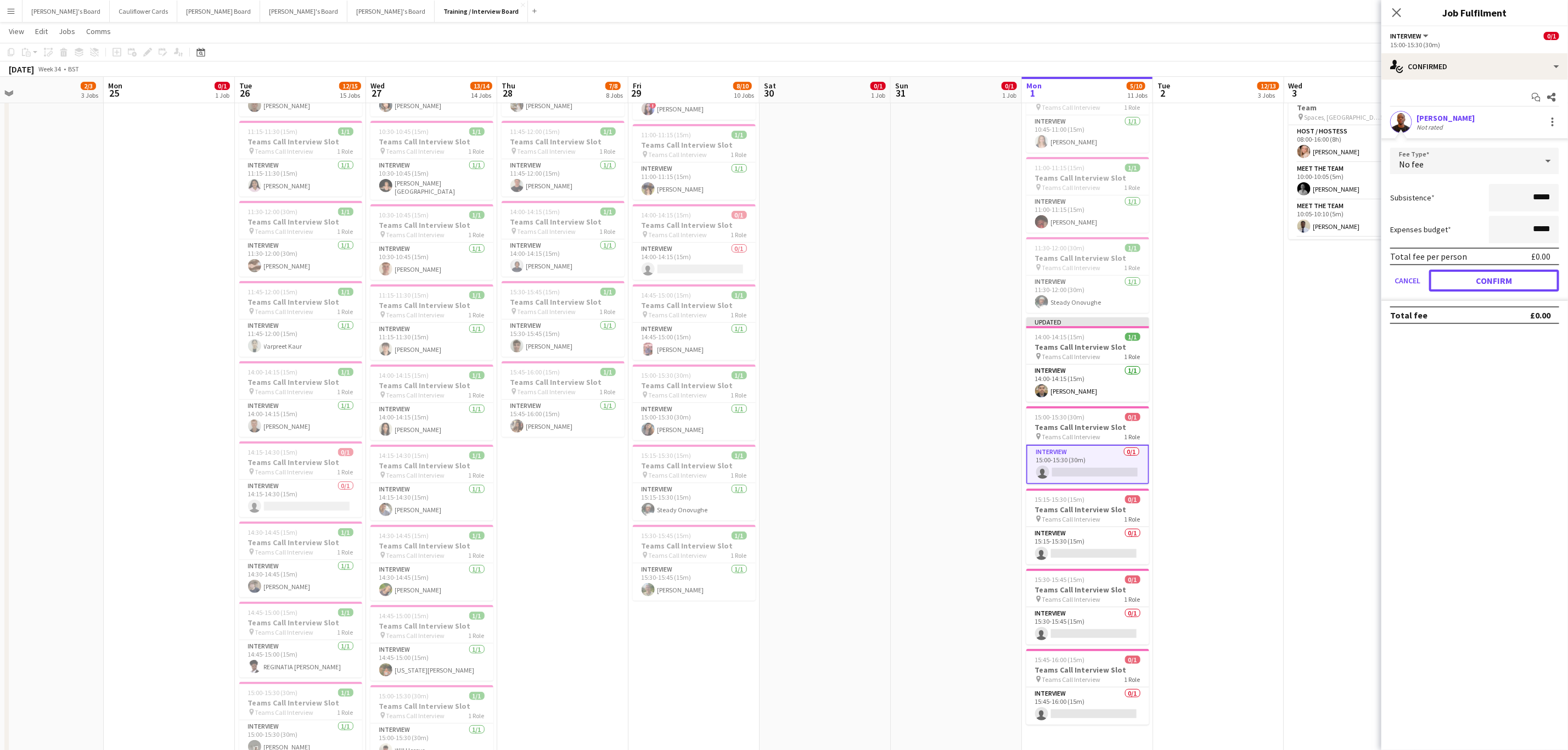
drag, startPoint x: 1482, startPoint y: 285, endPoint x: 1469, endPoint y: 287, distance: 13.2
click at [1481, 285] on button "Confirm" at bounding box center [1495, 281] width 130 height 22
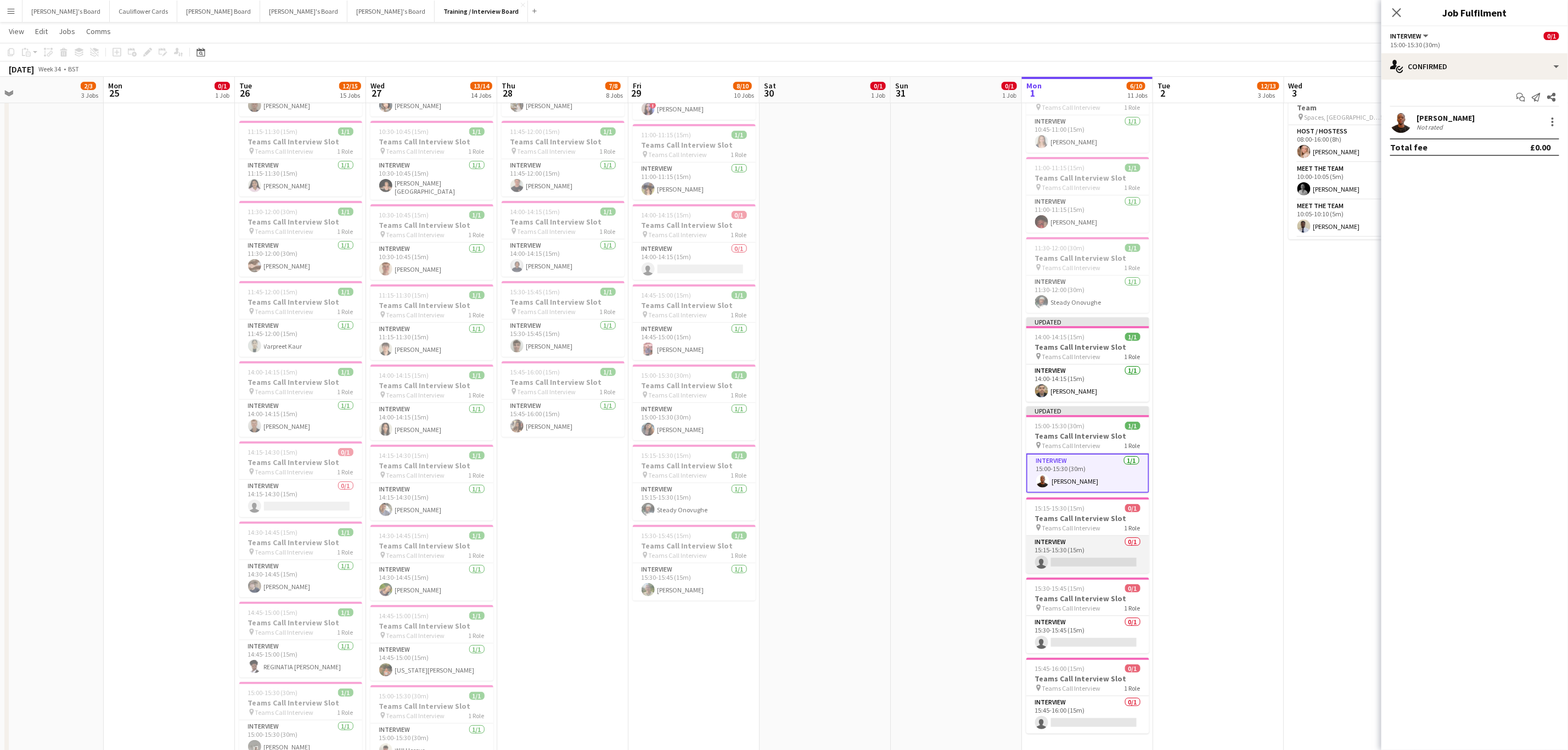
click at [1073, 567] on app-card-role "Interview 0/1 15:15-15:30 (15m) single-neutral-actions" at bounding box center [1088, 554] width 123 height 37
click at [1459, 122] on input at bounding box center [1480, 121] width 128 height 14
paste input "**********"
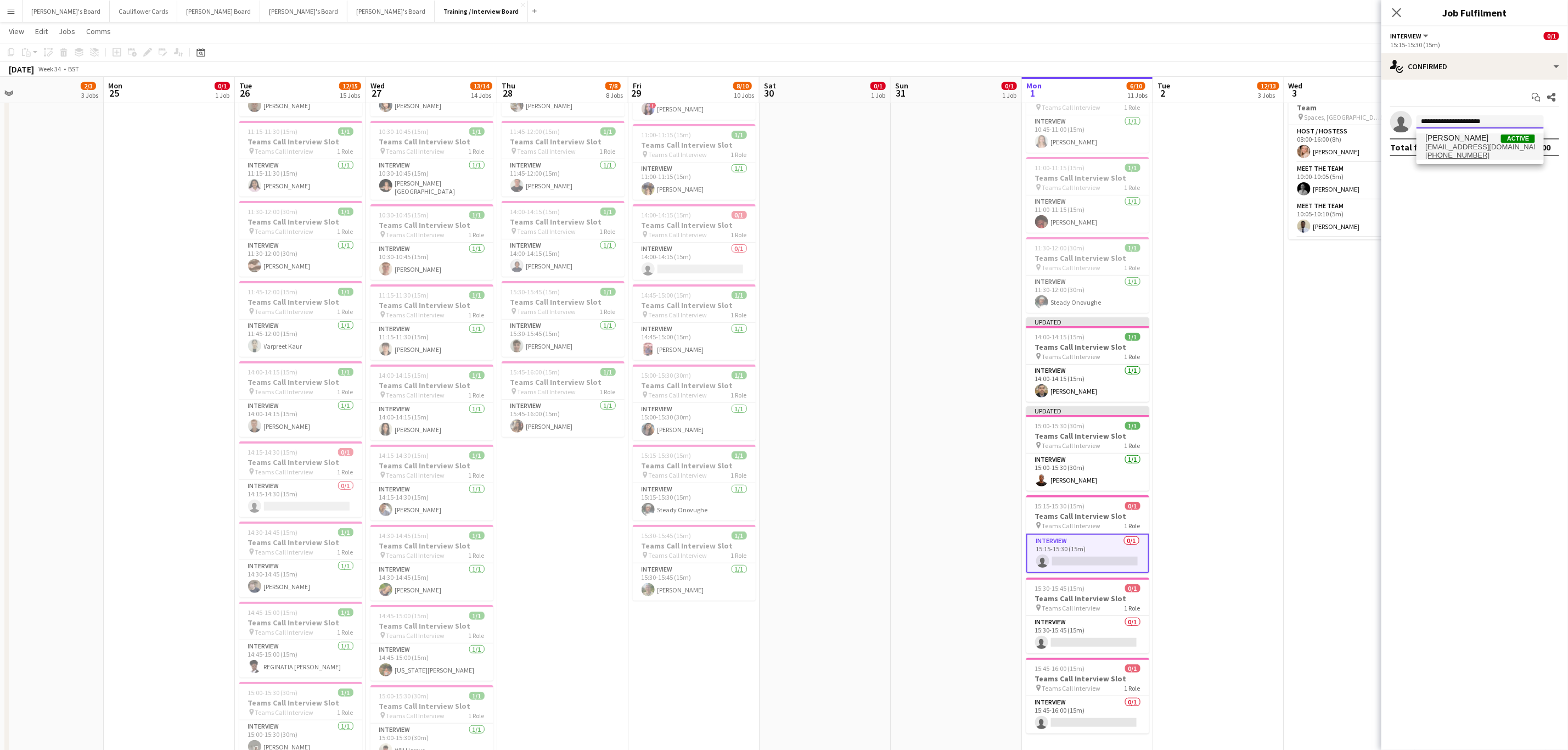
type input "**********"
click at [1463, 140] on span "[PERSON_NAME]" at bounding box center [1457, 138] width 63 height 9
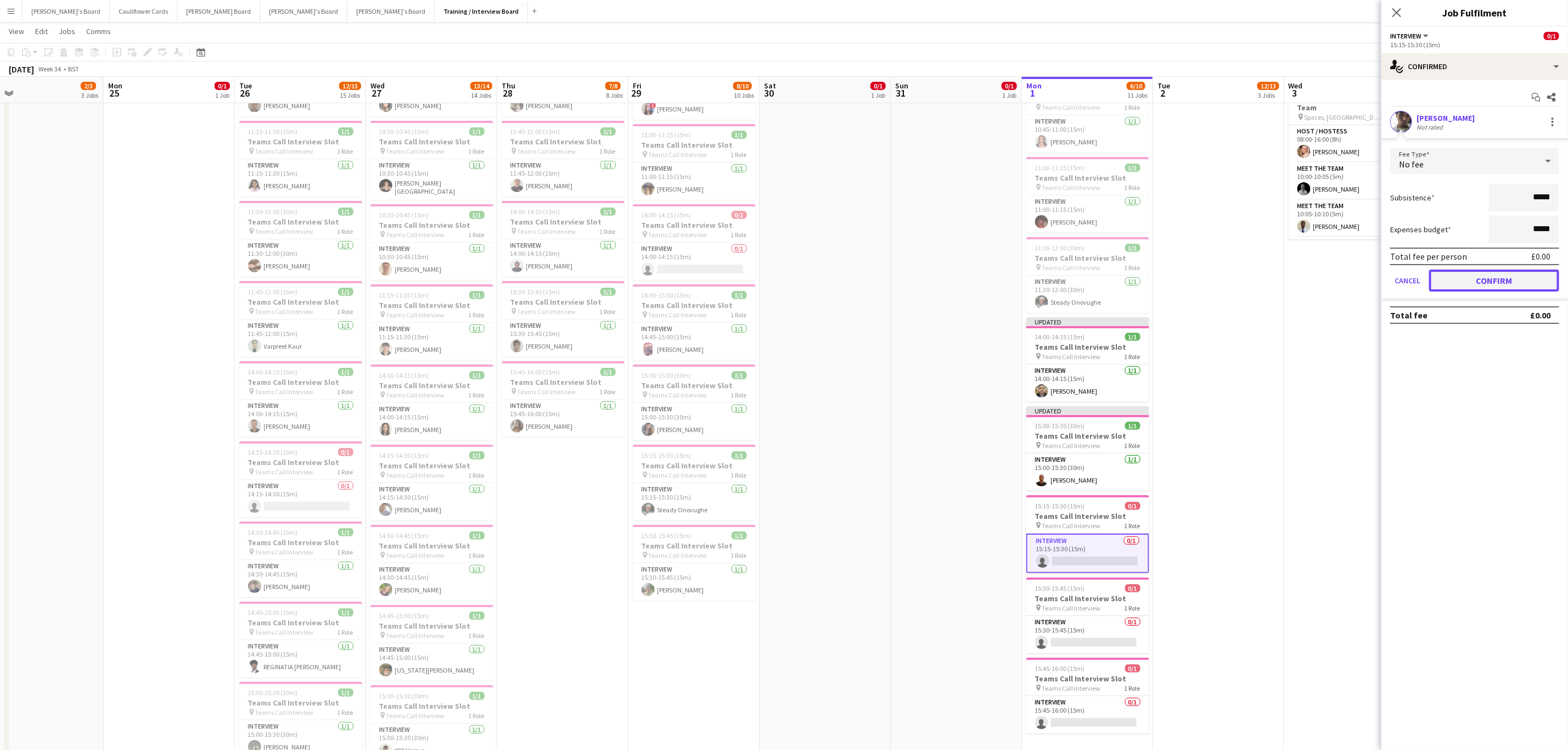
click at [1471, 277] on button "Confirm" at bounding box center [1495, 281] width 130 height 22
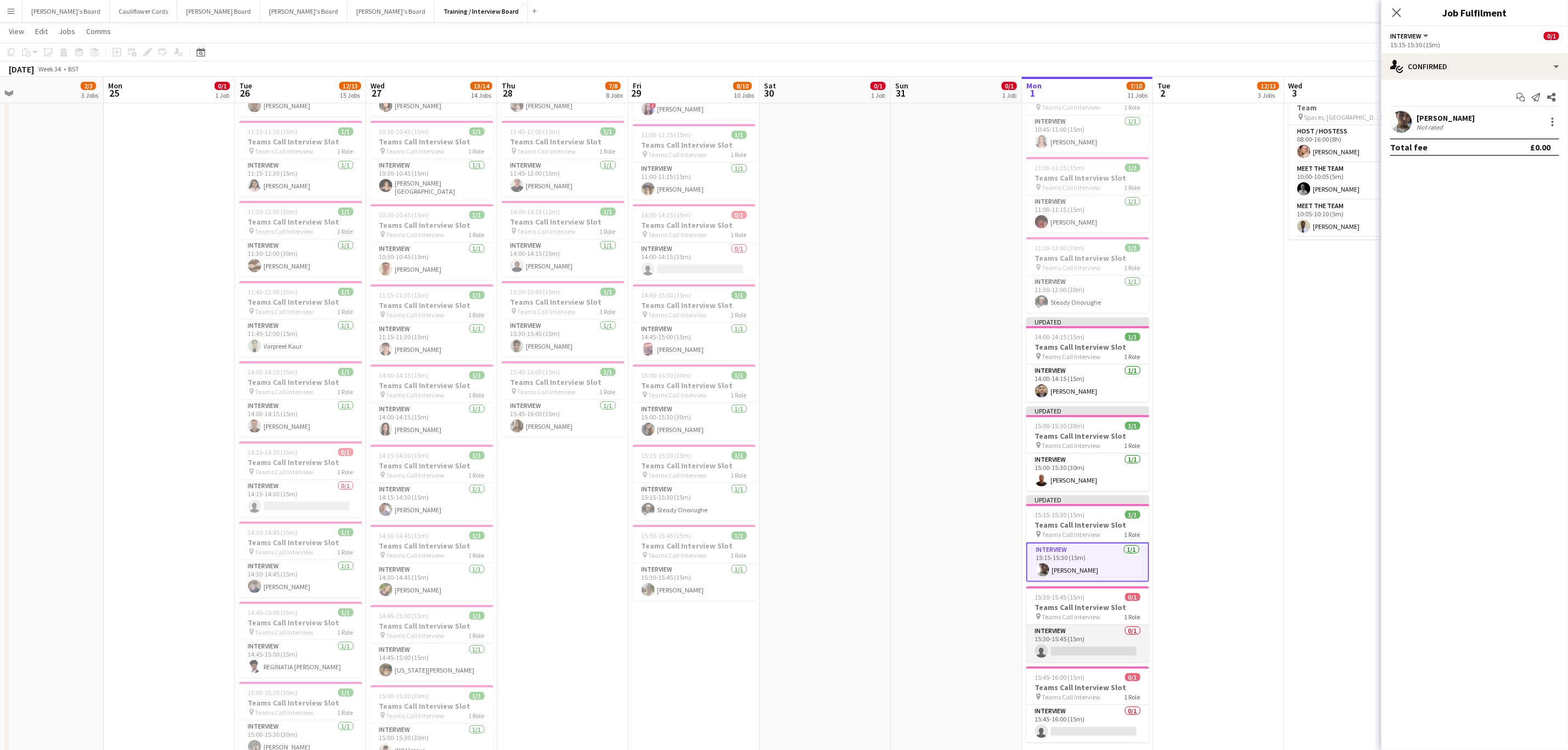
click at [1101, 648] on app-card-role "Interview 0/1 15:30-15:45 (15m) single-neutral-actions" at bounding box center [1088, 643] width 123 height 37
click at [1448, 126] on input at bounding box center [1480, 121] width 128 height 14
paste input "**********"
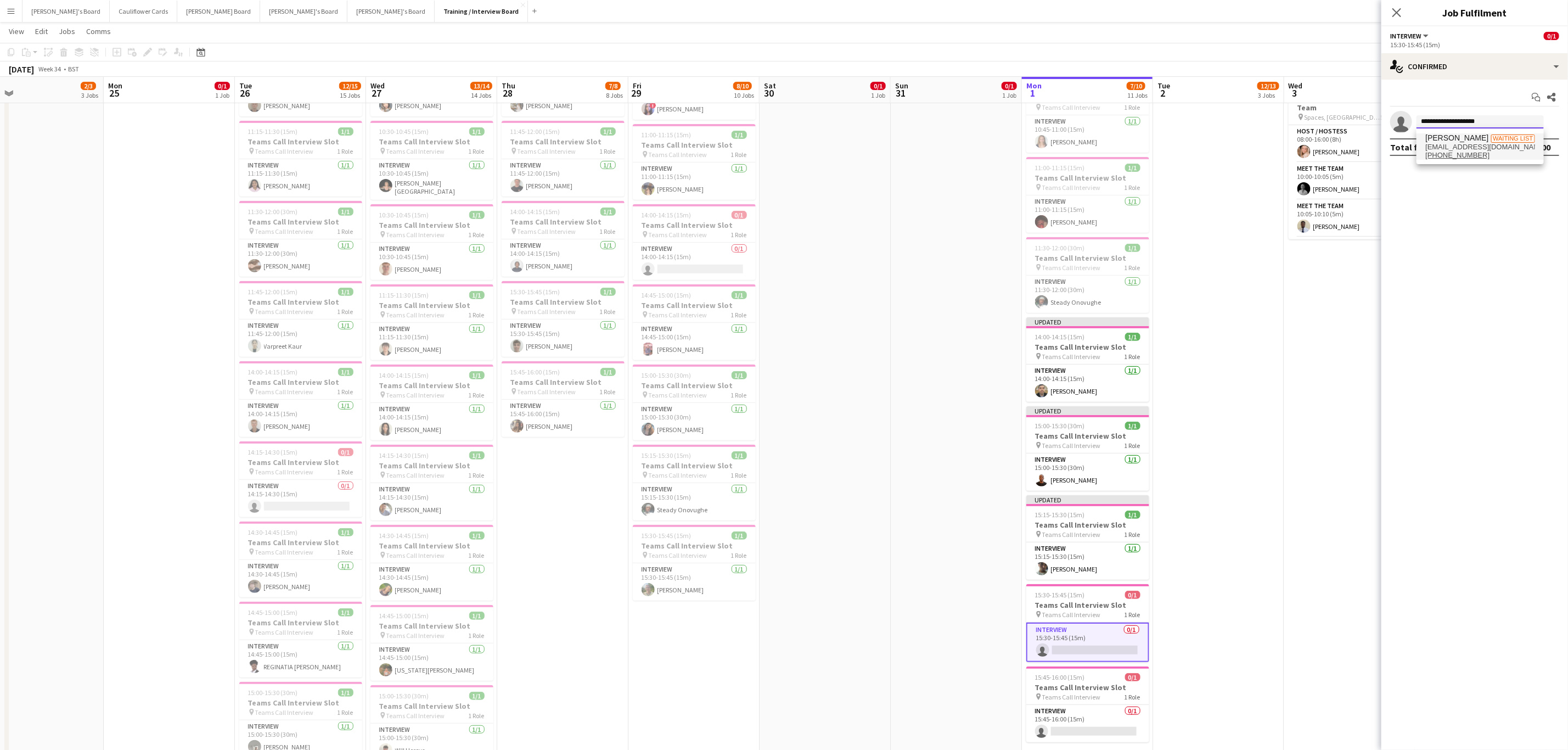
type input "**********"
click at [1481, 149] on span "anna06mb@outlook.com" at bounding box center [1480, 148] width 110 height 9
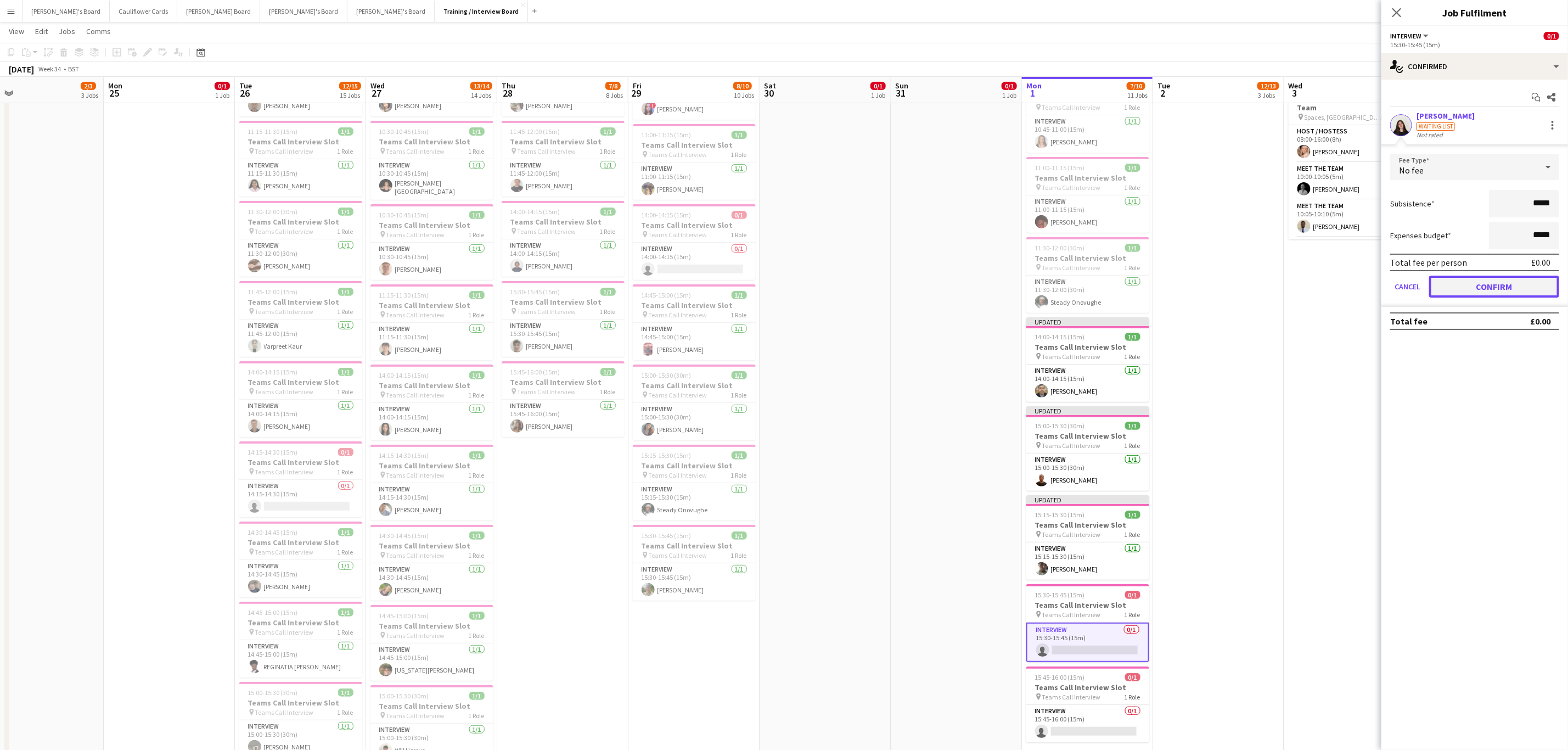
click at [1517, 290] on button "Confirm" at bounding box center [1495, 286] width 130 height 22
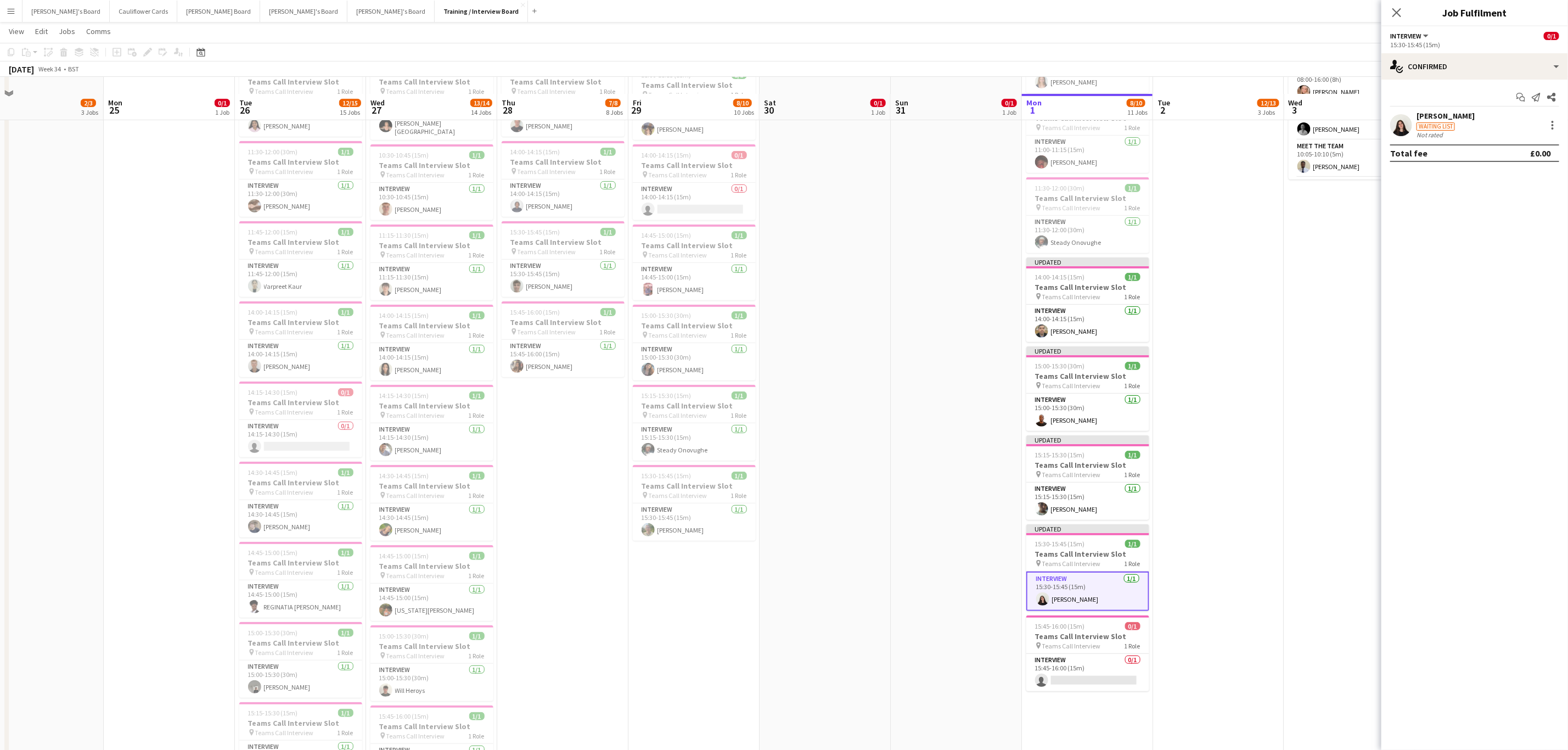
scroll to position [330, 0]
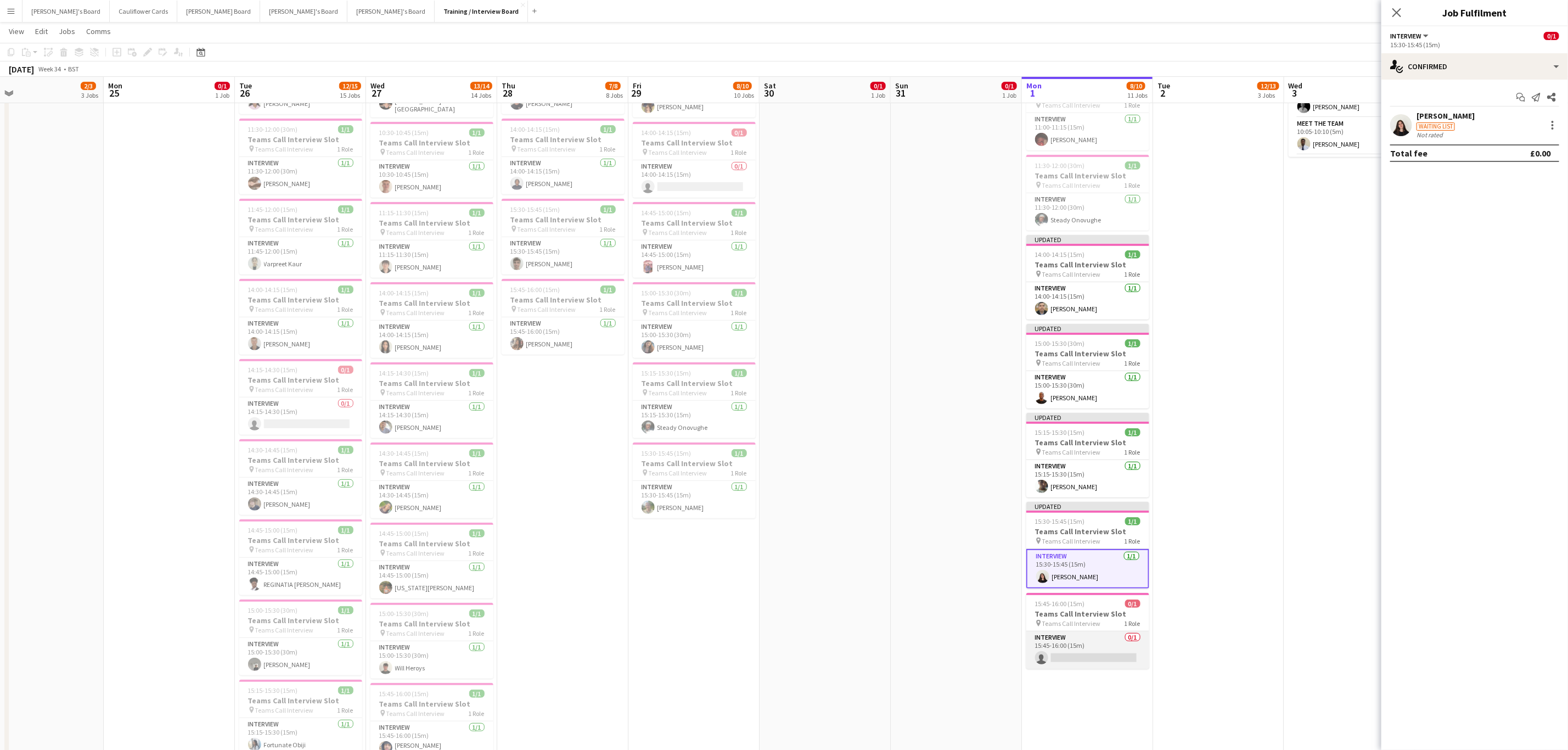
click at [1085, 649] on app-card-role "Interview 0/1 15:45-16:00 (15m) single-neutral-actions" at bounding box center [1088, 649] width 123 height 37
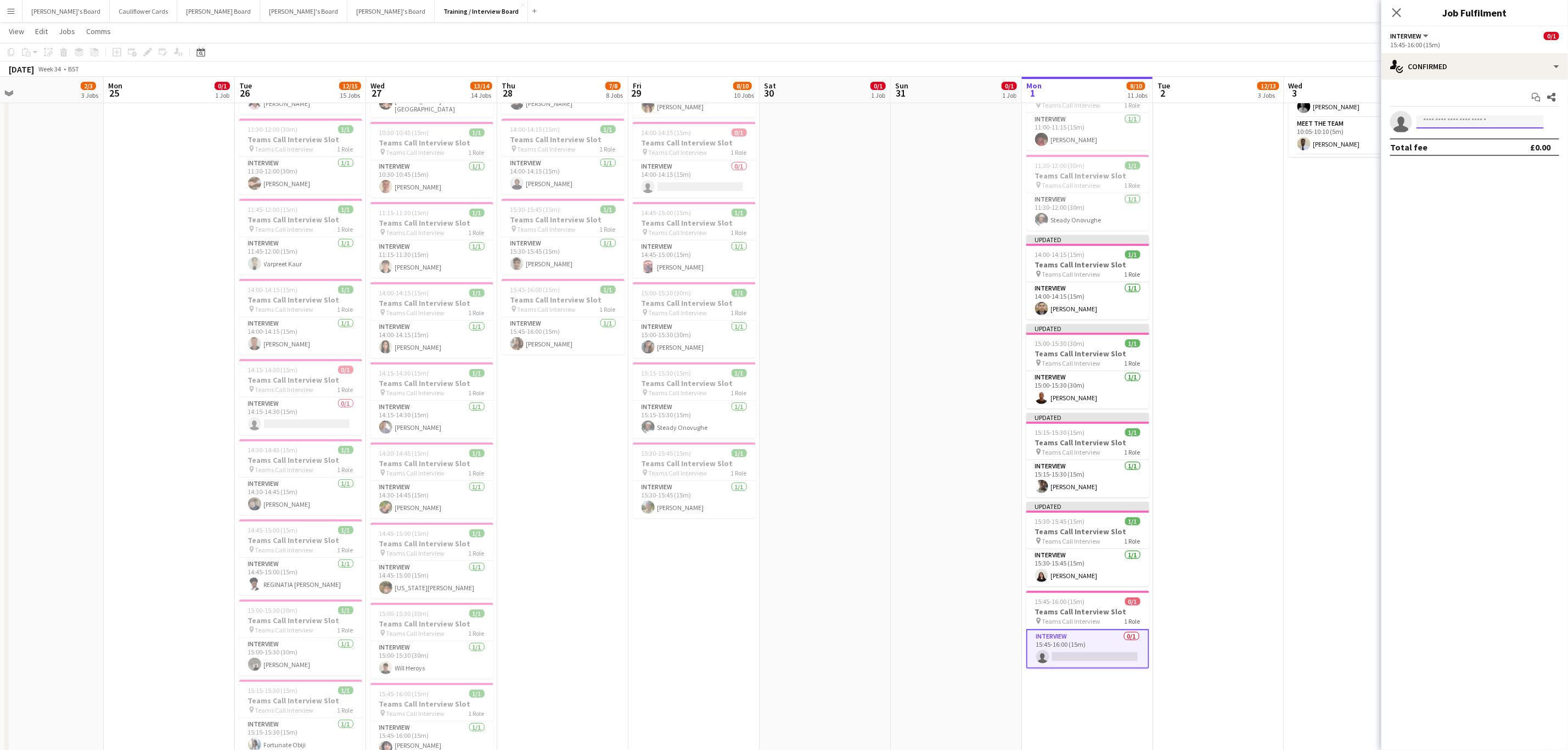
click at [1443, 125] on input at bounding box center [1480, 121] width 128 height 14
paste input "**********"
type input "**********"
click at [1489, 155] on span "[PHONE_NUMBER]" at bounding box center [1480, 156] width 110 height 9
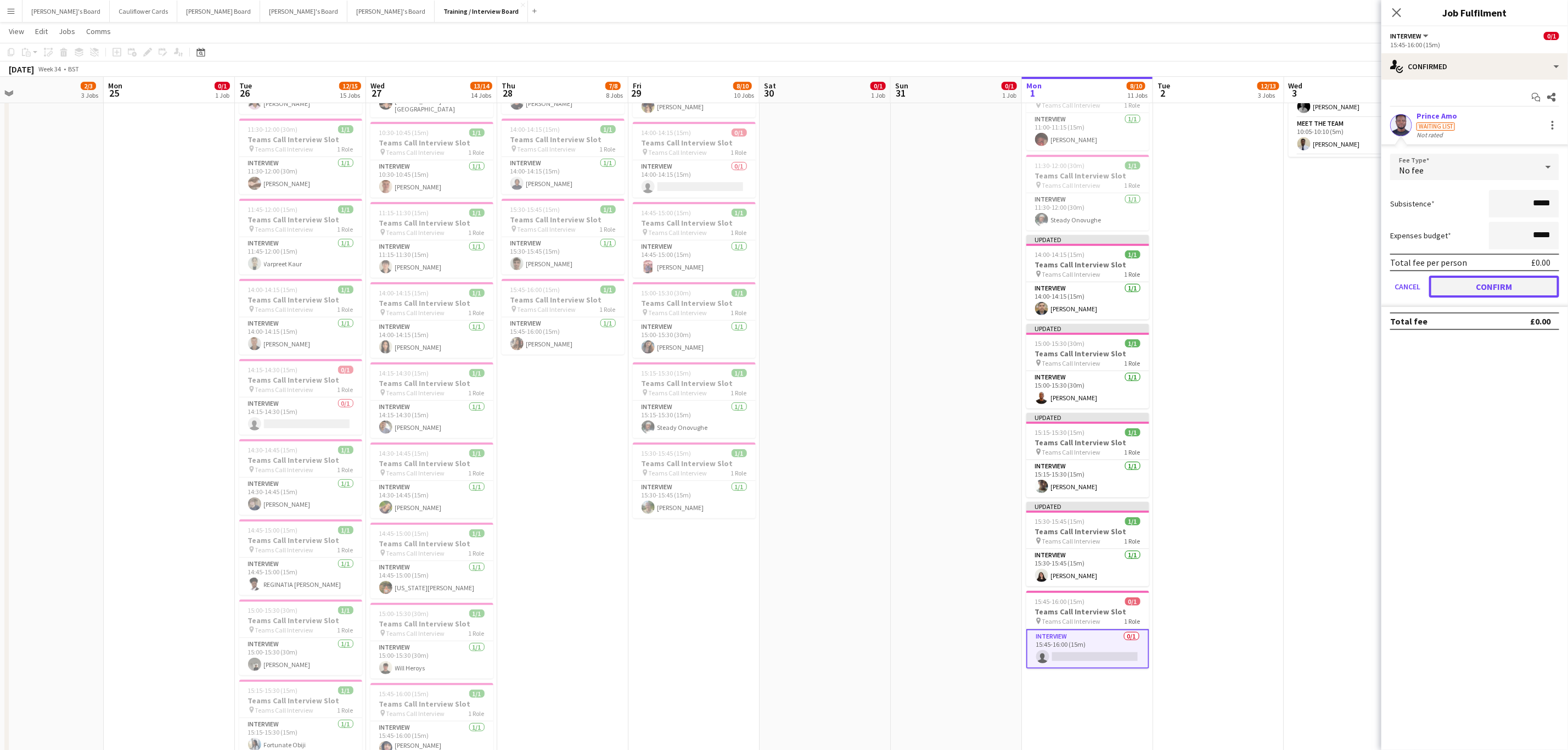
click at [1492, 290] on button "Confirm" at bounding box center [1495, 286] width 130 height 22
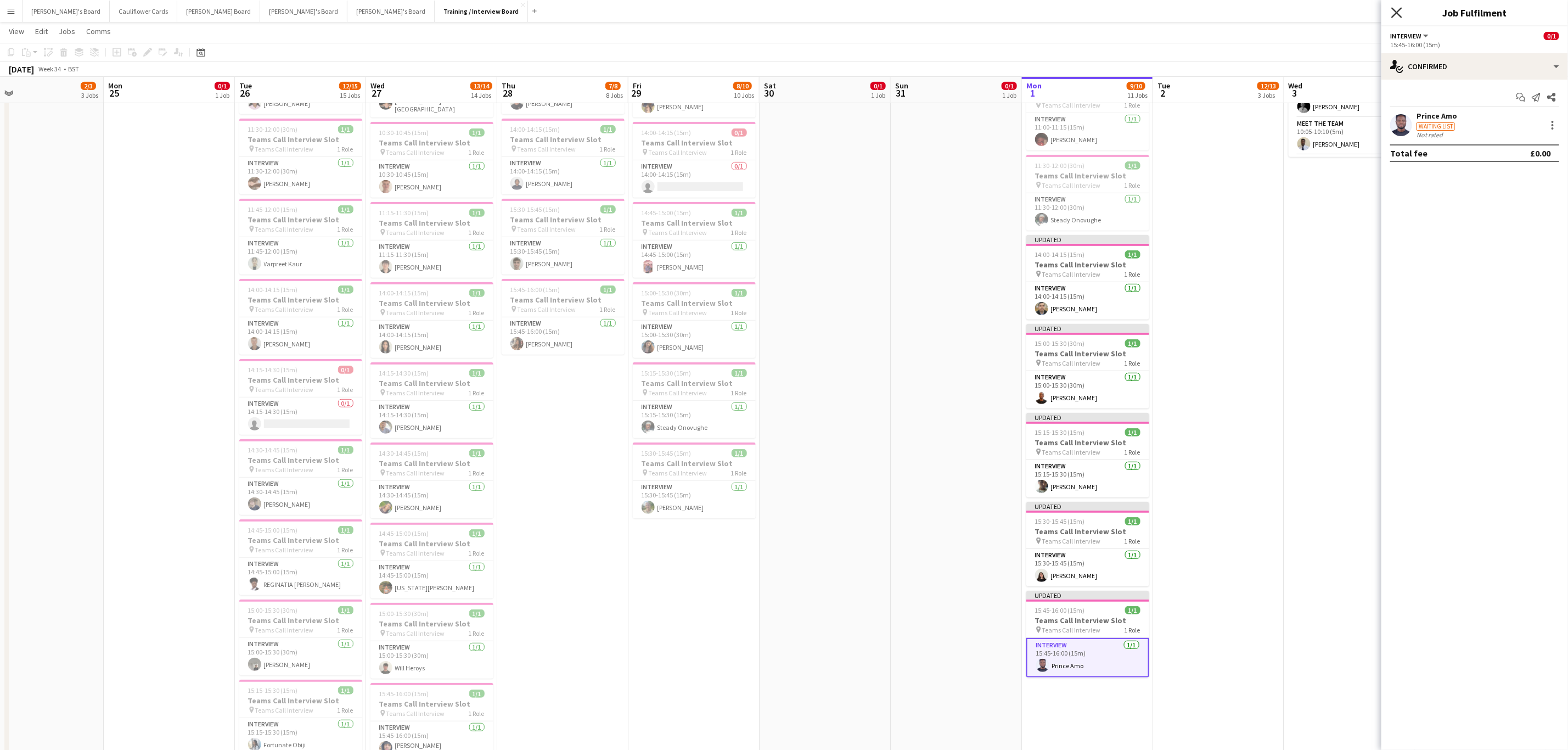
click at [1397, 12] on icon "Close pop-in" at bounding box center [1397, 13] width 11 height 11
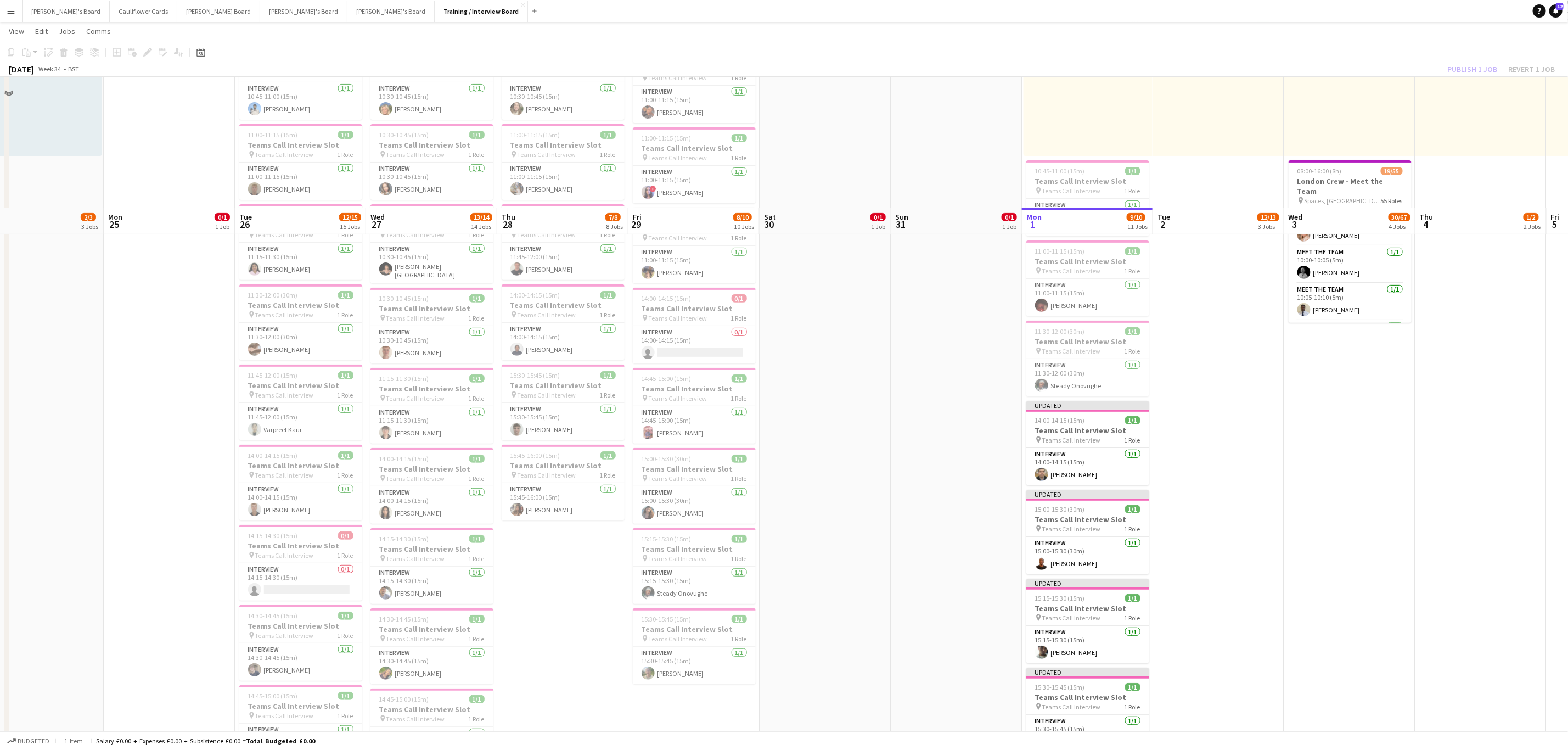
scroll to position [0, 0]
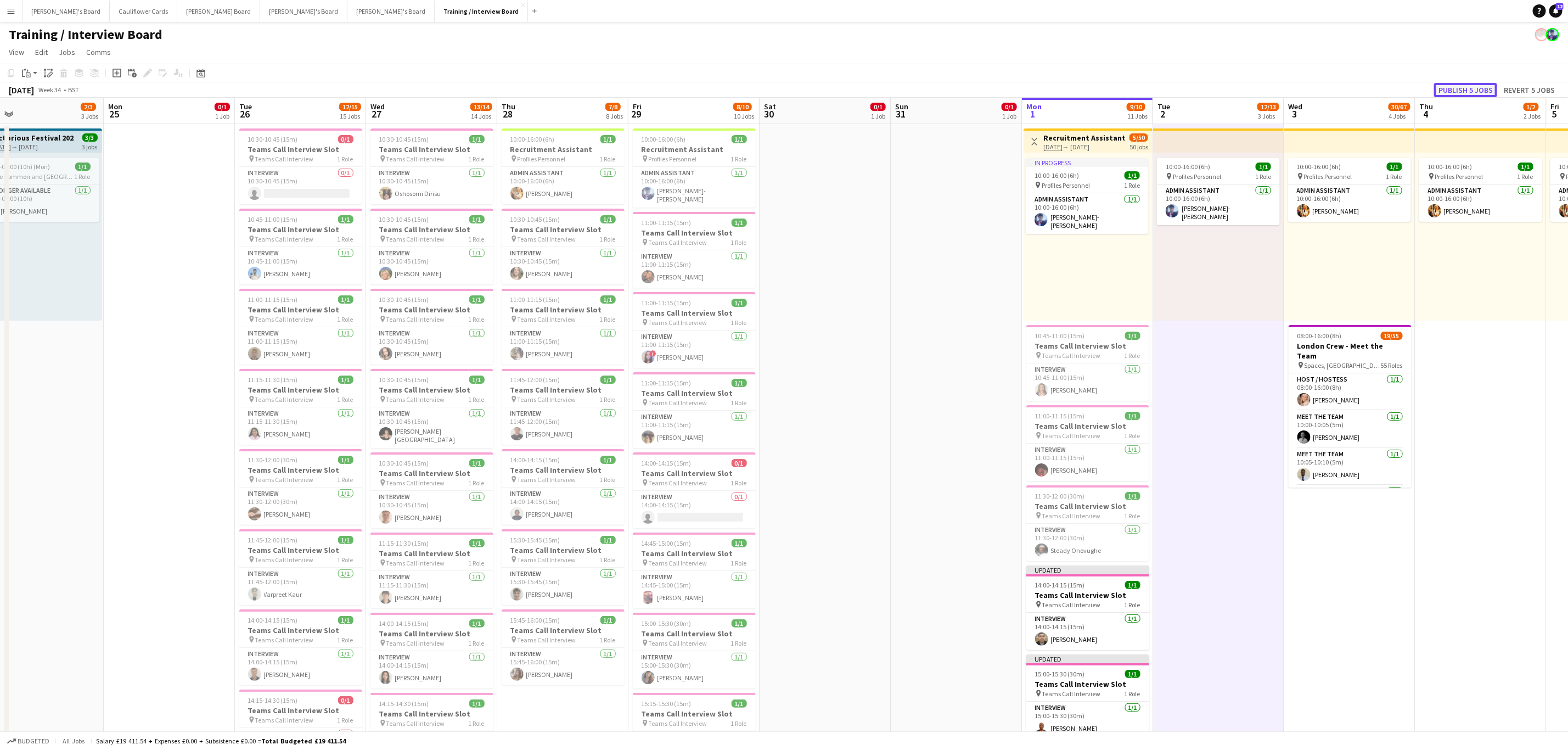
click at [1476, 88] on button "Publish 5 jobs" at bounding box center [1467, 91] width 63 height 14
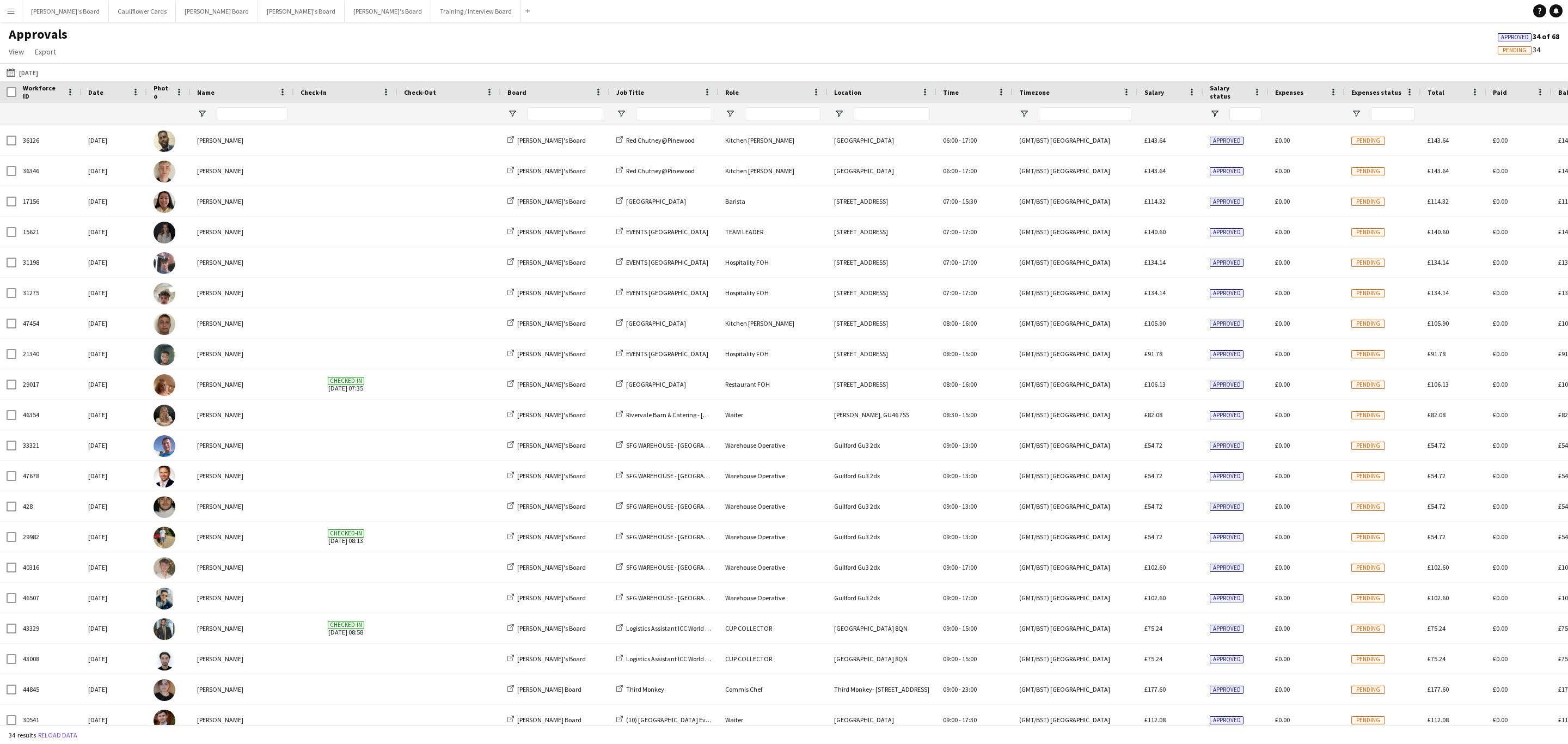
type input "**********"
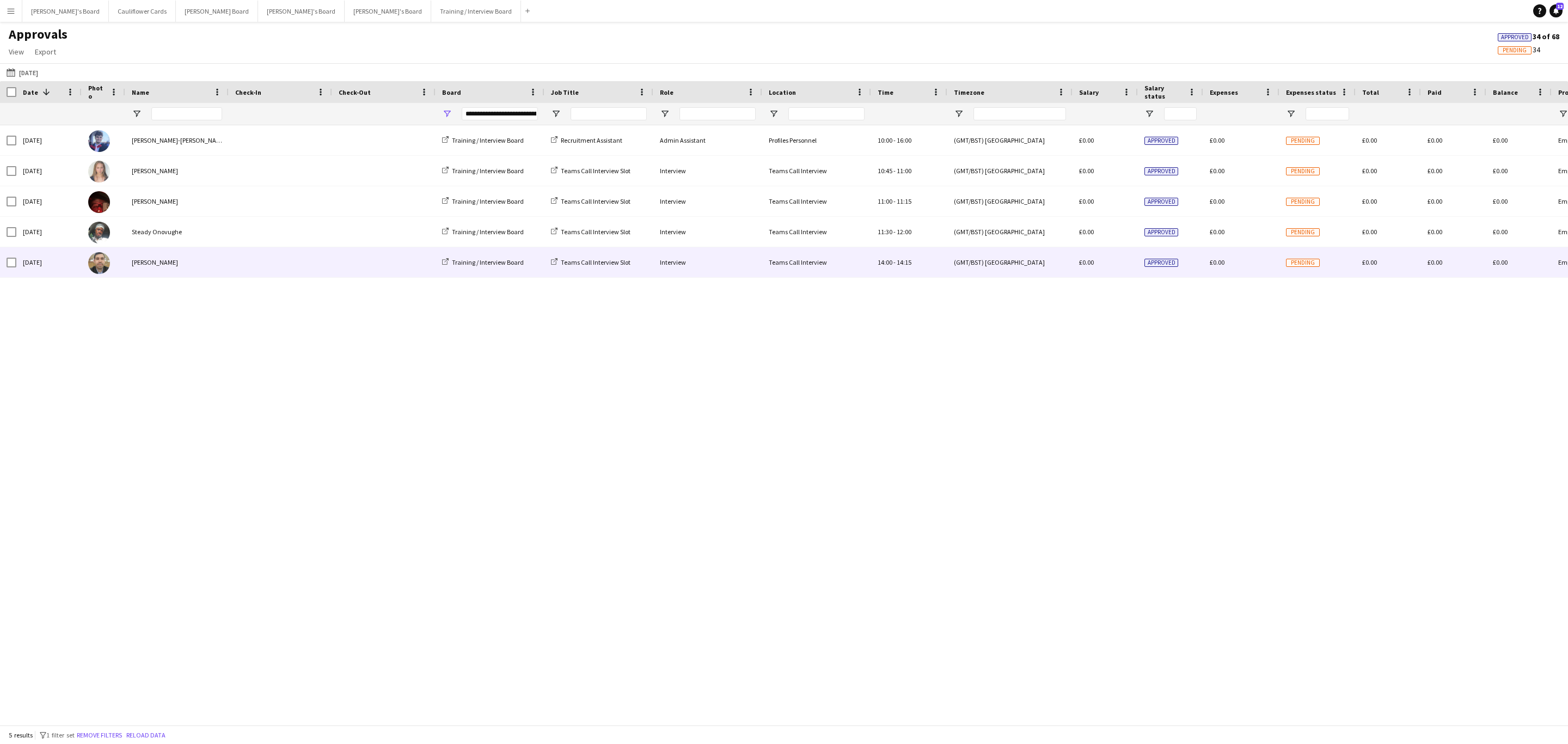
click at [152, 269] on div "[PERSON_NAME]" at bounding box center [176, 261] width 103 height 30
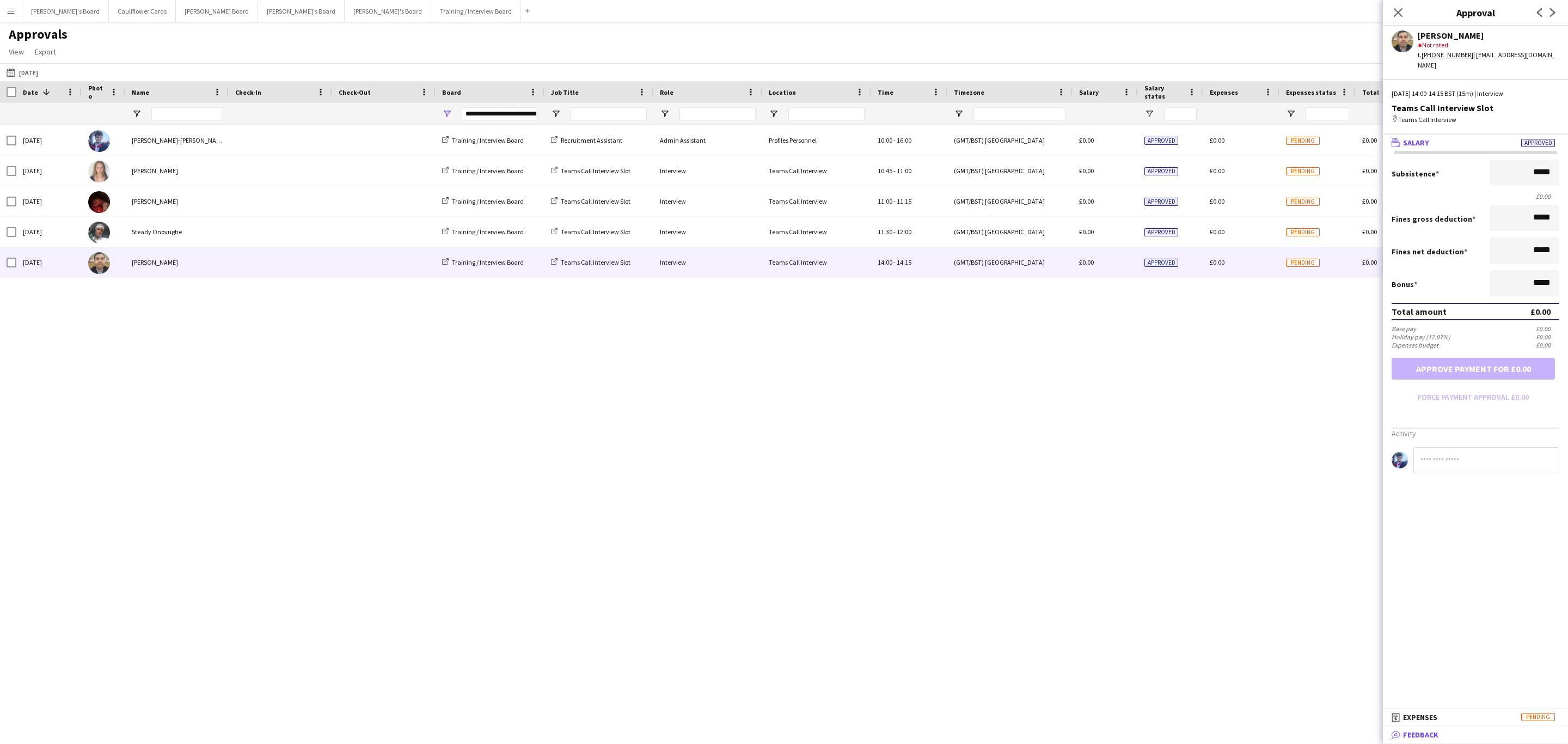
click at [1445, 734] on mat-panel-title "bubble-pencil Feedback" at bounding box center [1473, 734] width 181 height 10
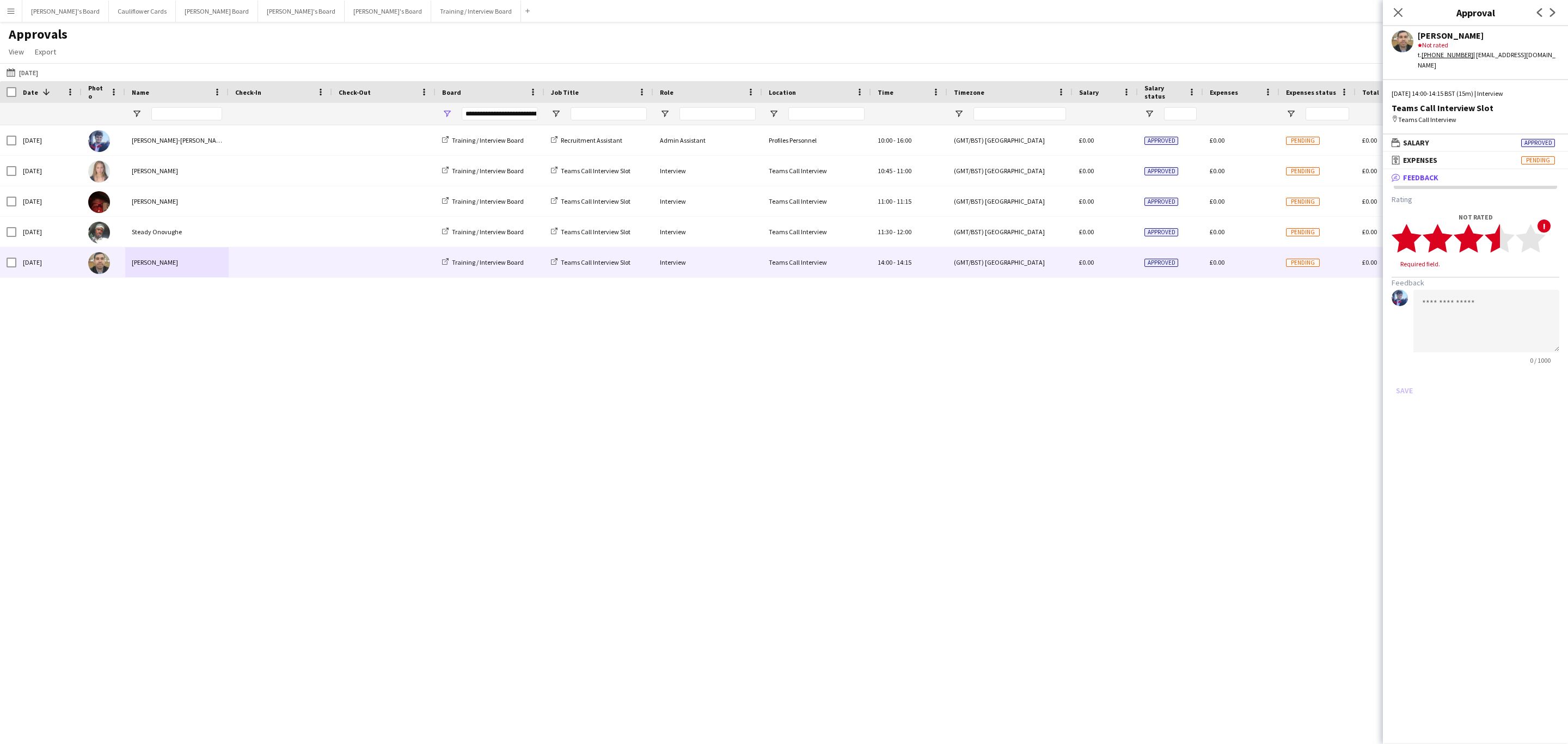
click at [1500, 225] on polygon at bounding box center [1500, 239] width 30 height 29
click at [1490, 279] on textarea at bounding box center [1486, 311] width 146 height 63
click at [1502, 230] on polygon at bounding box center [1500, 239] width 30 height 29
click at [1511, 281] on textarea "**********" at bounding box center [1486, 311] width 146 height 63
paste textarea "**********"
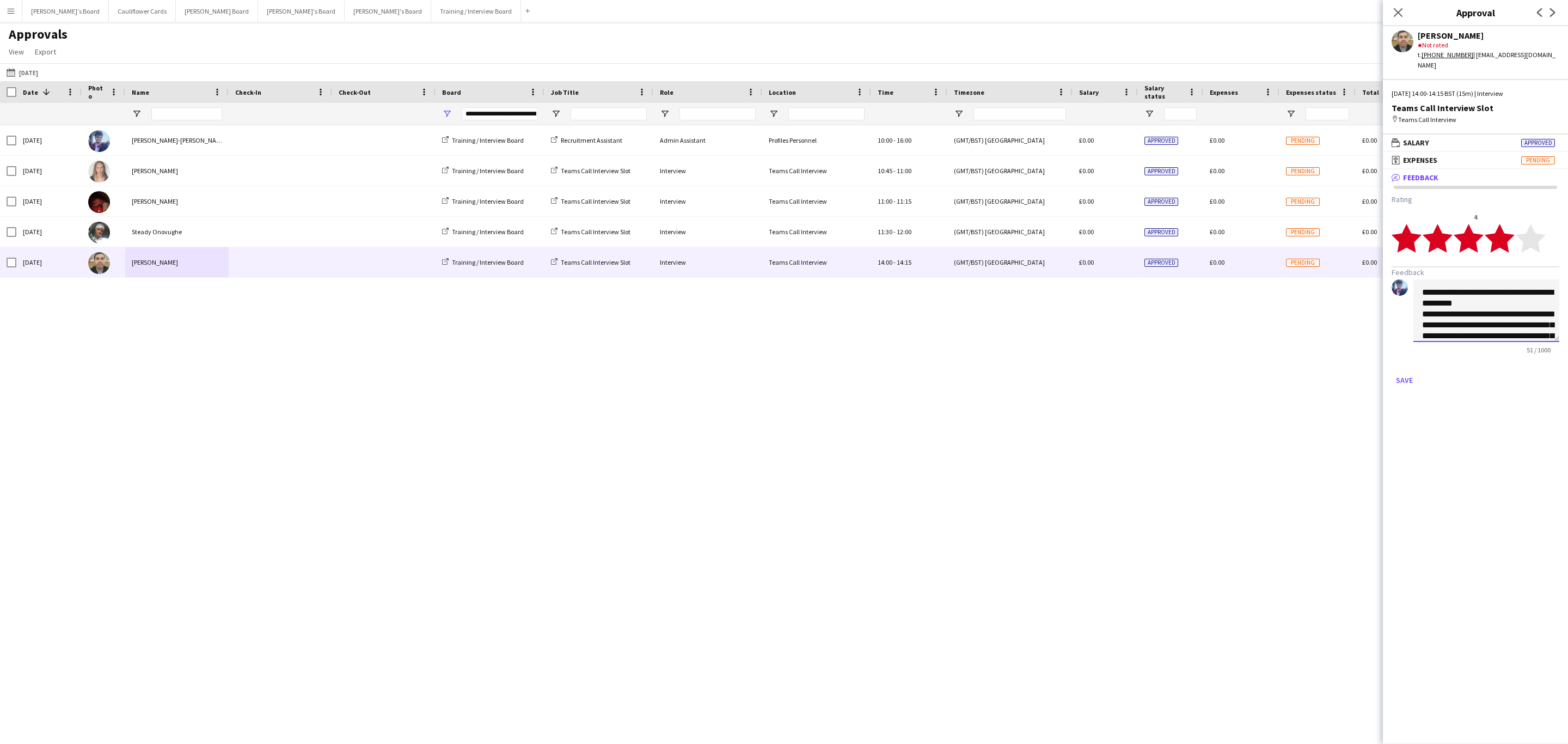
scroll to position [76, 0]
type textarea "**********"
click at [1412, 371] on button "Save" at bounding box center [1404, 379] width 25 height 17
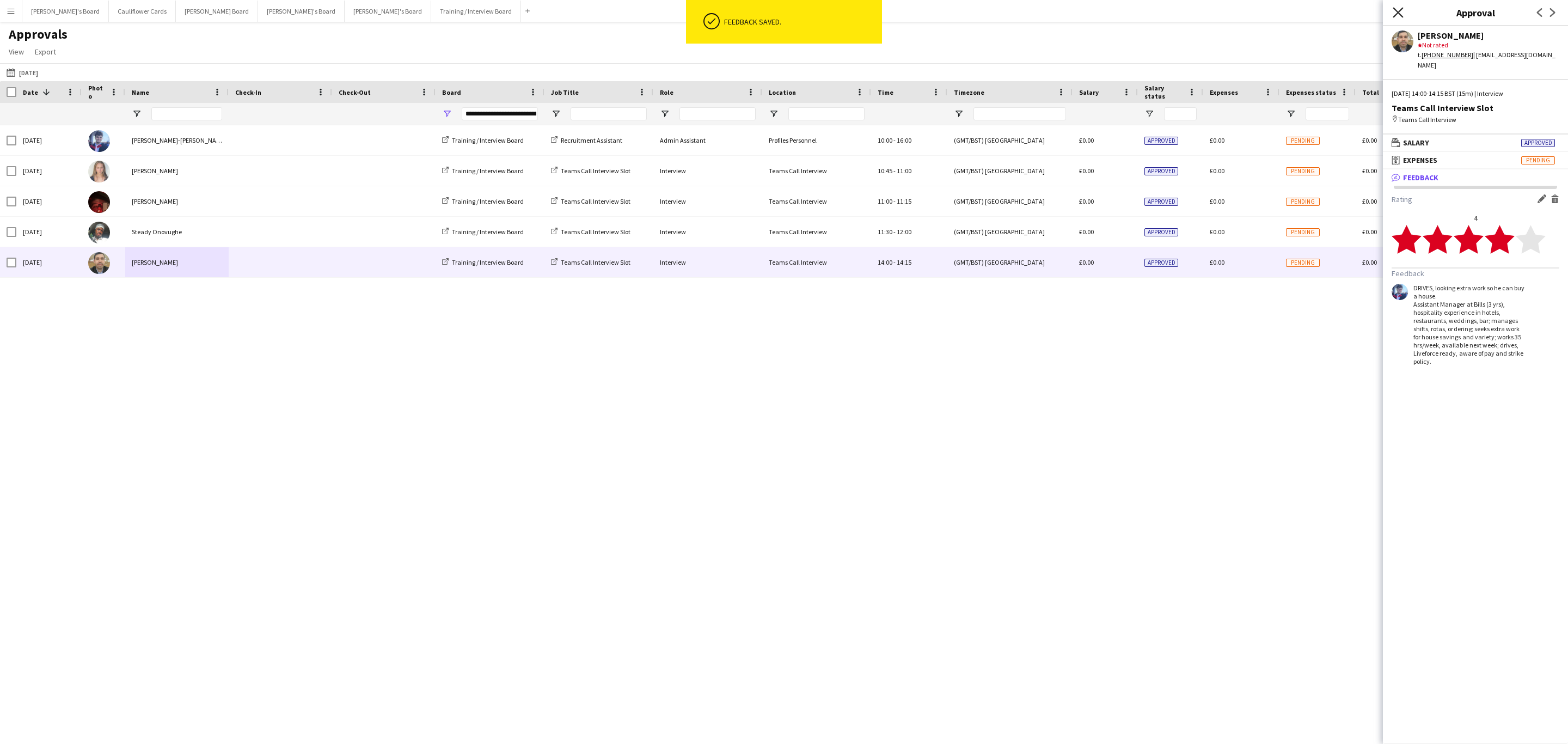
click at [1401, 12] on icon "Close pop-in" at bounding box center [1398, 13] width 11 height 11
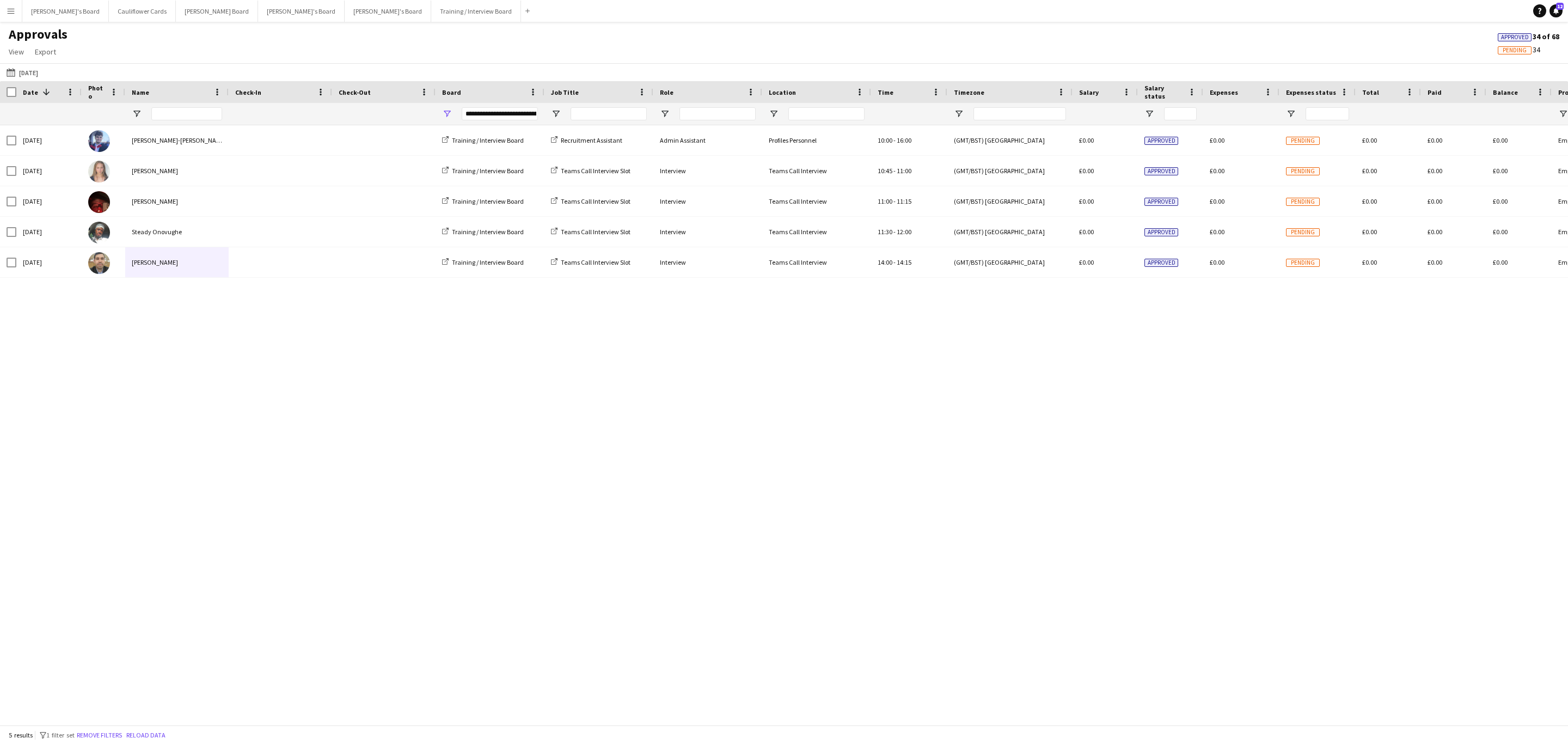
click at [13, 15] on button "Menu" at bounding box center [11, 11] width 22 height 22
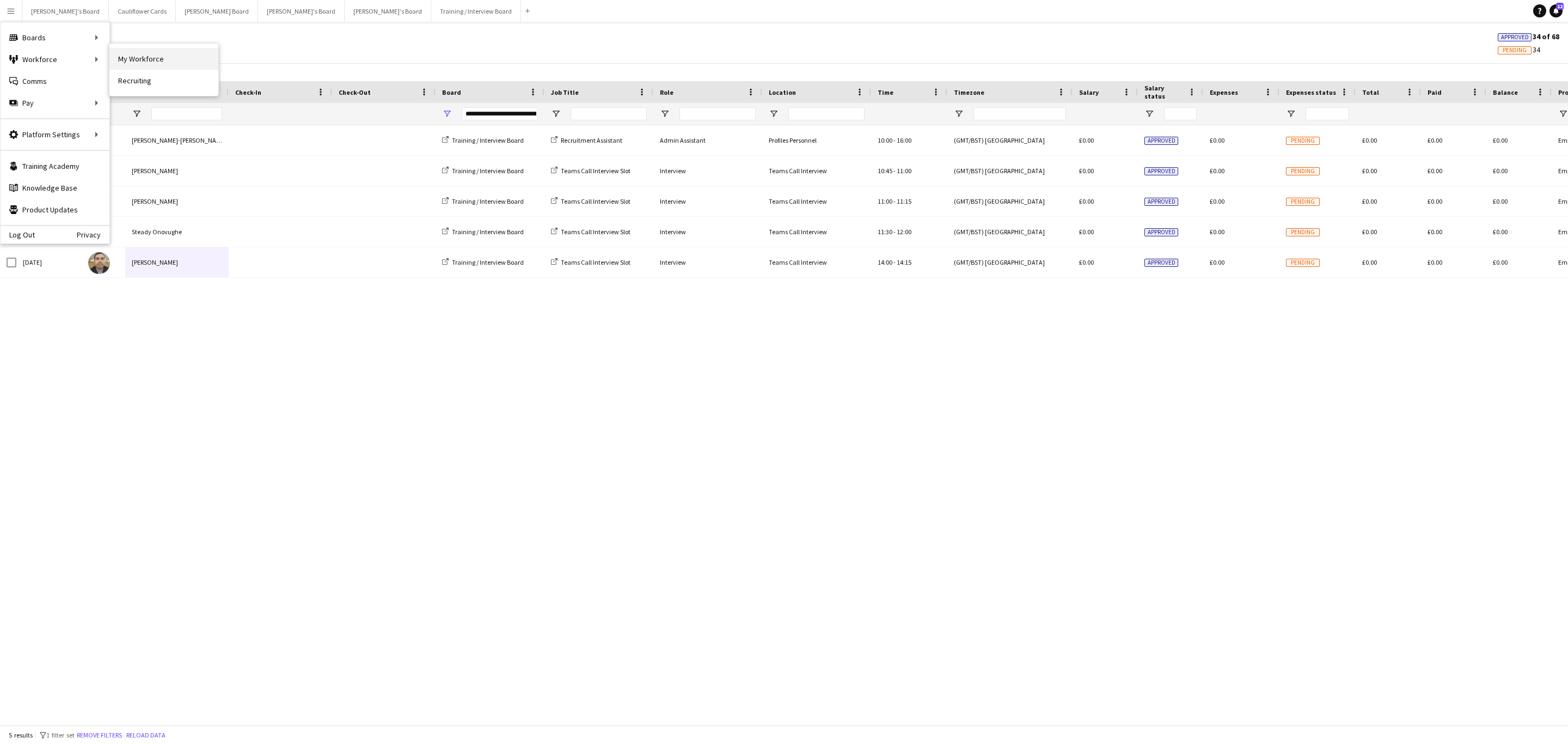
click at [134, 58] on link "My Workforce" at bounding box center [164, 58] width 109 height 22
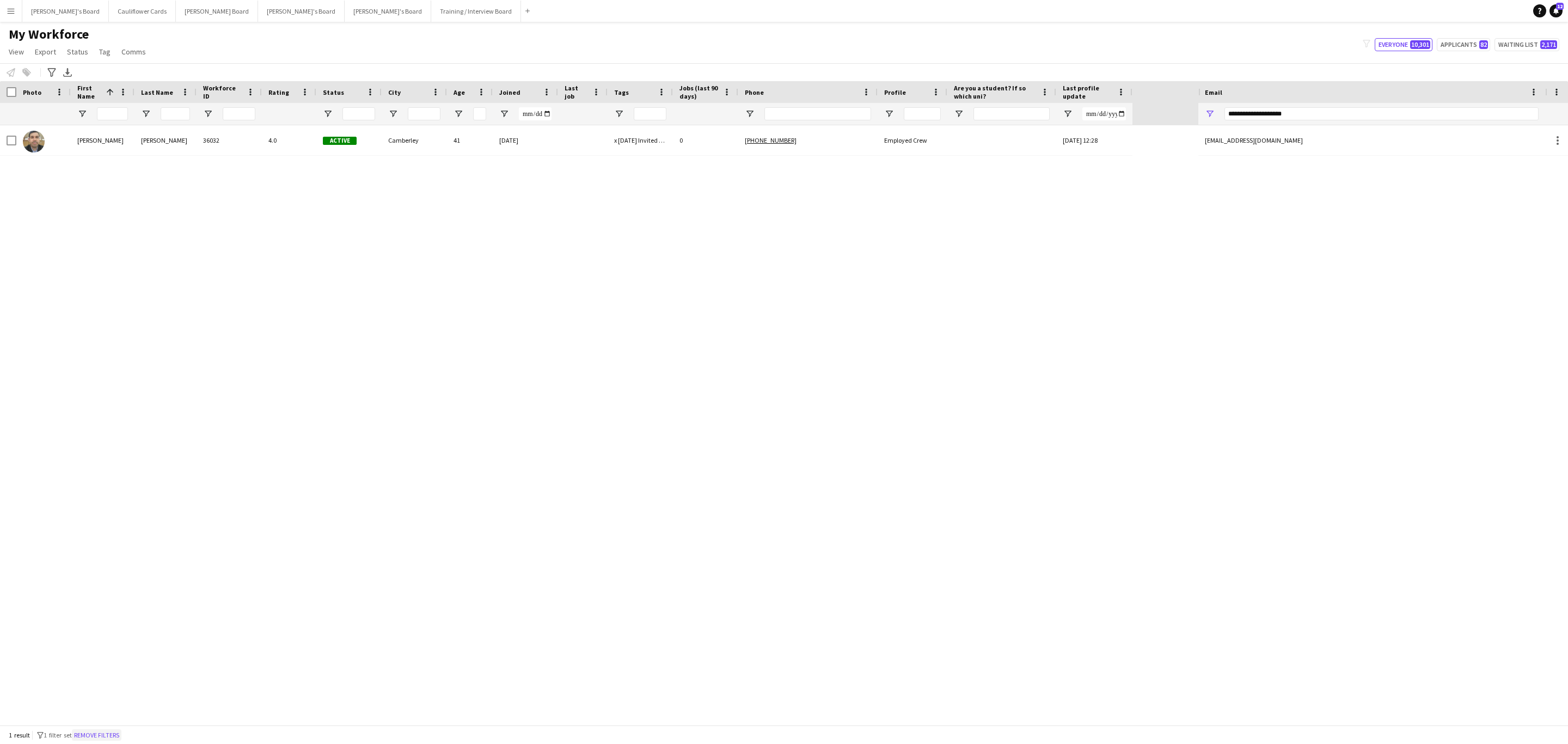
click at [119, 736] on button "Remove filters" at bounding box center [96, 735] width 49 height 12
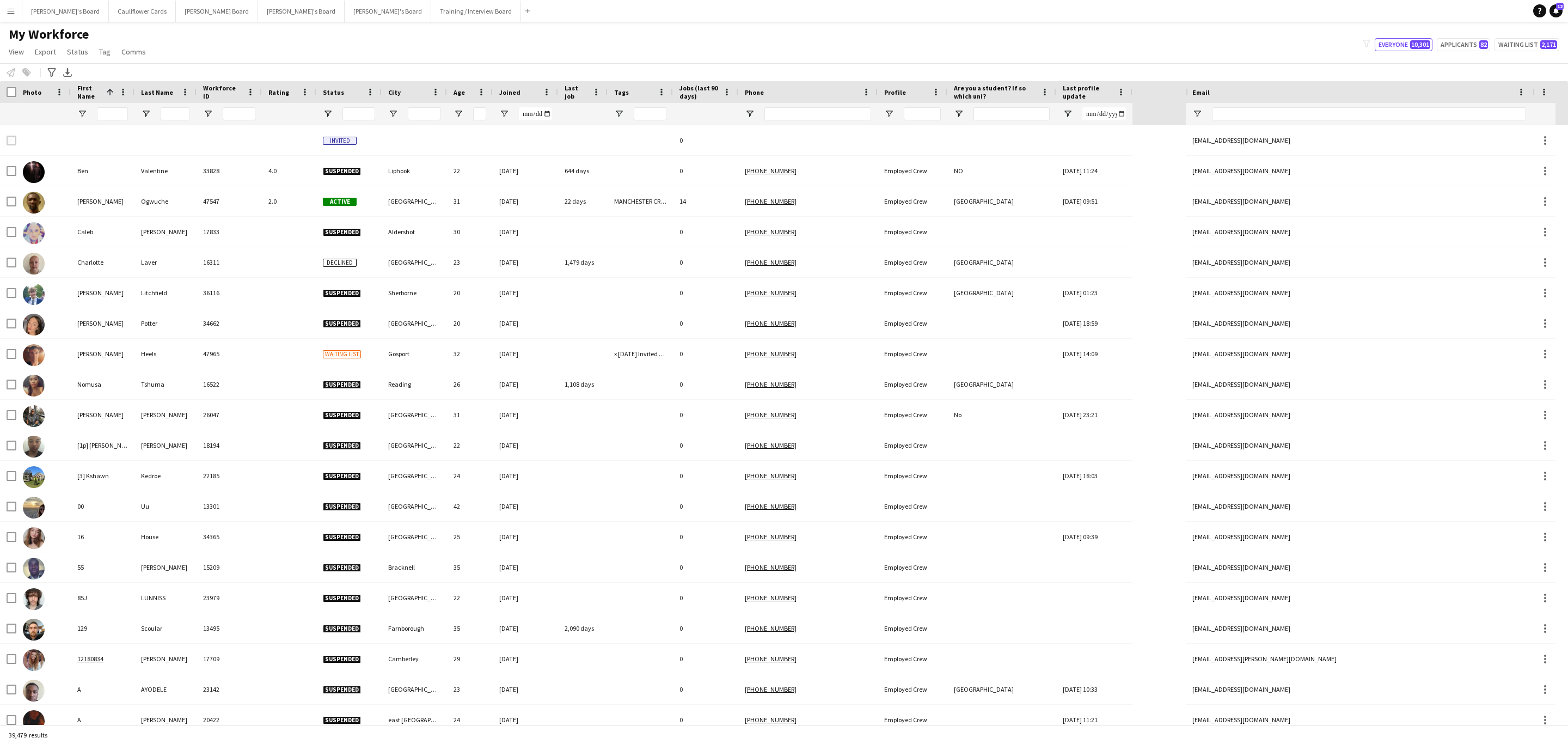
click at [2, 8] on button "Menu" at bounding box center [11, 11] width 22 height 22
click at [150, 109] on link "Approvals" at bounding box center [164, 102] width 109 height 22
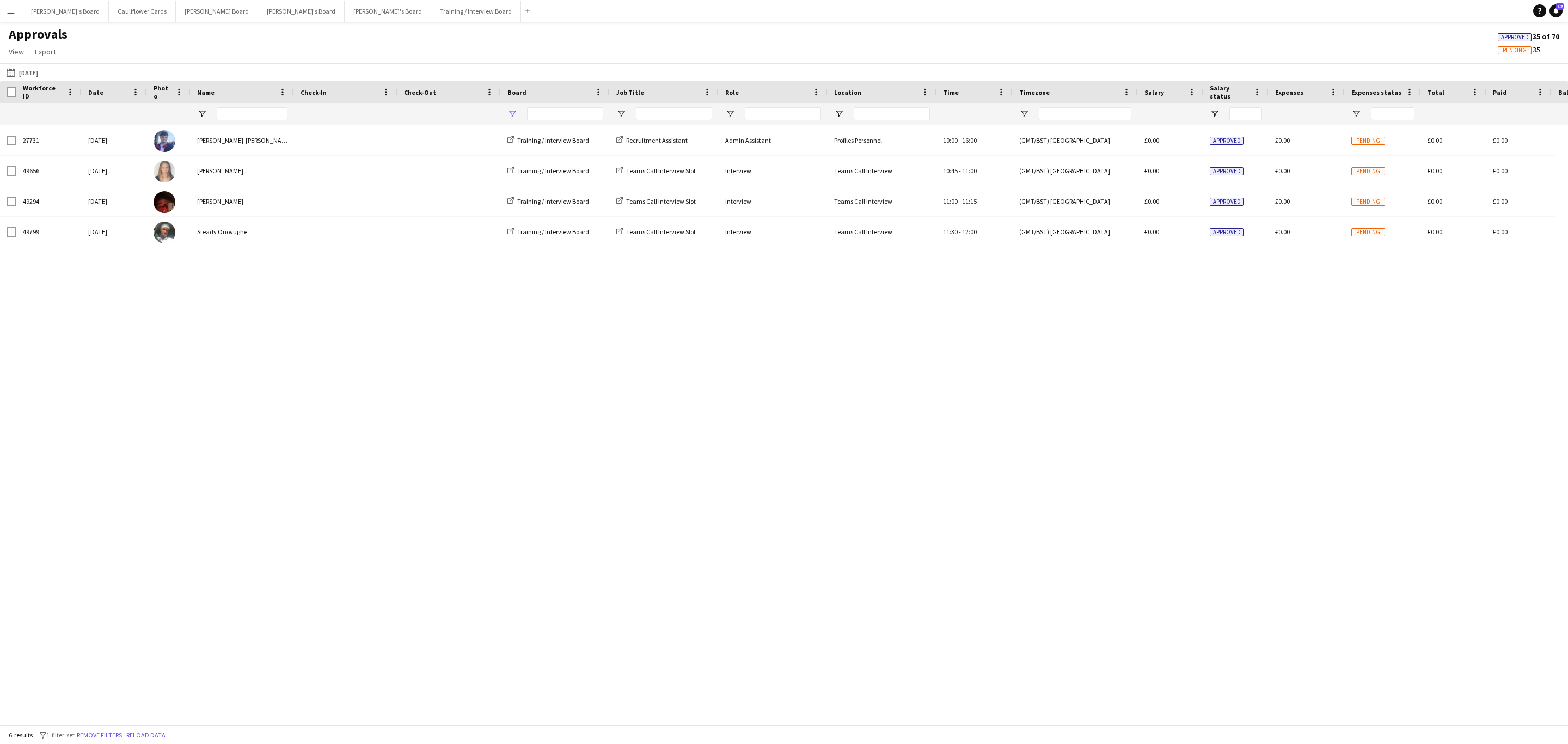
type input "**********"
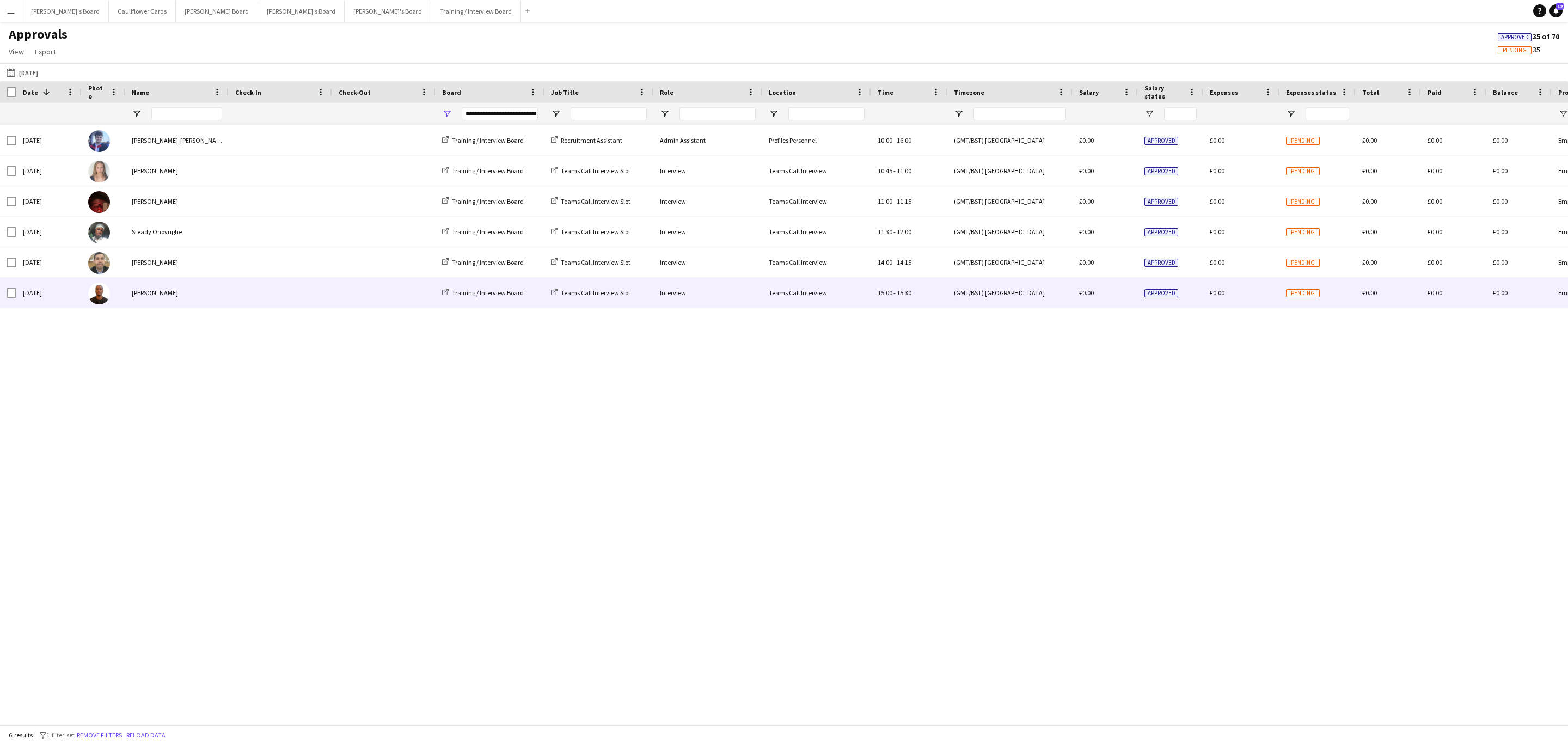
click at [139, 289] on div "[PERSON_NAME]" at bounding box center [176, 292] width 103 height 30
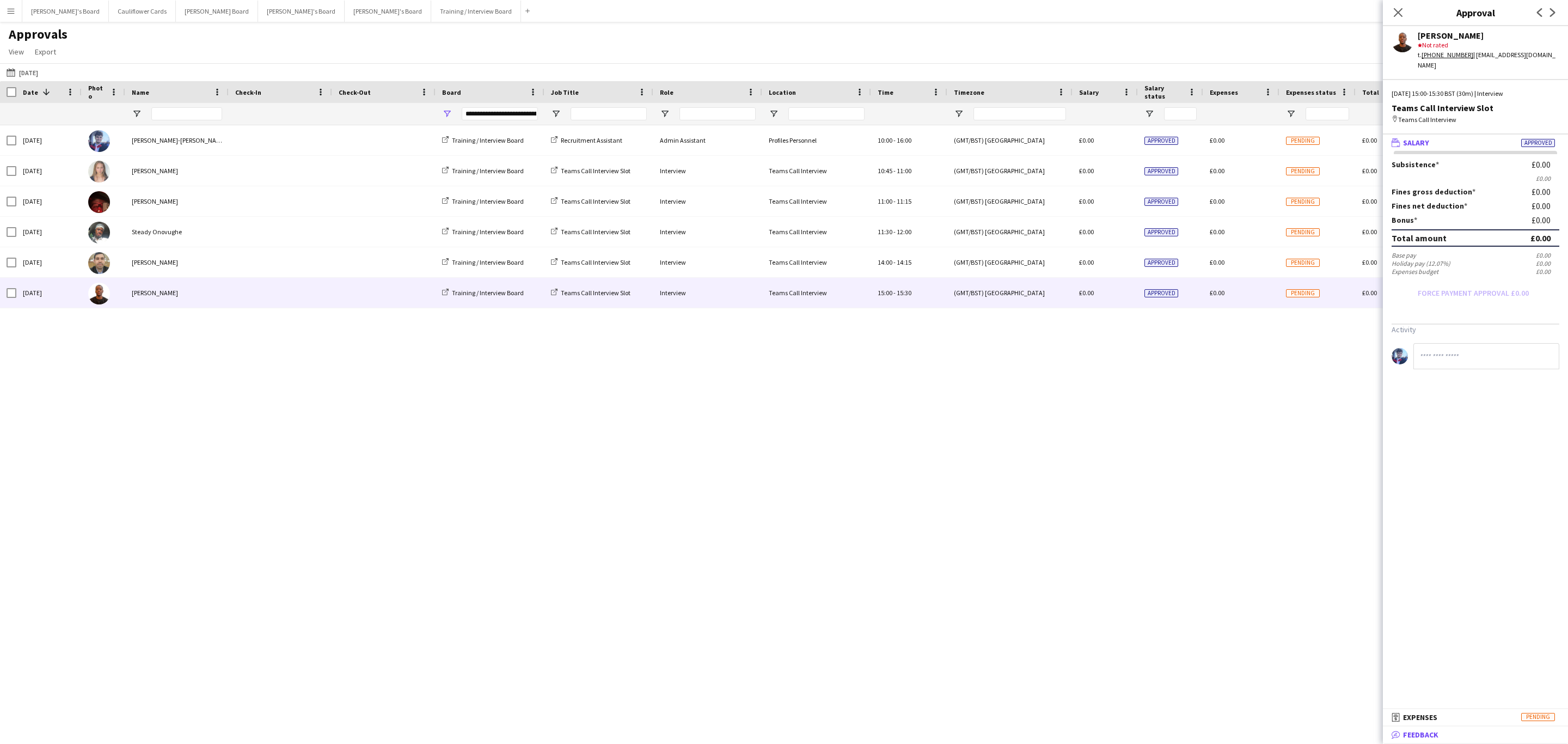
drag, startPoint x: 1431, startPoint y: 734, endPoint x: 1430, endPoint y: 694, distance: 40.0
click at [1433, 733] on span "Feedback" at bounding box center [1421, 734] width 35 height 10
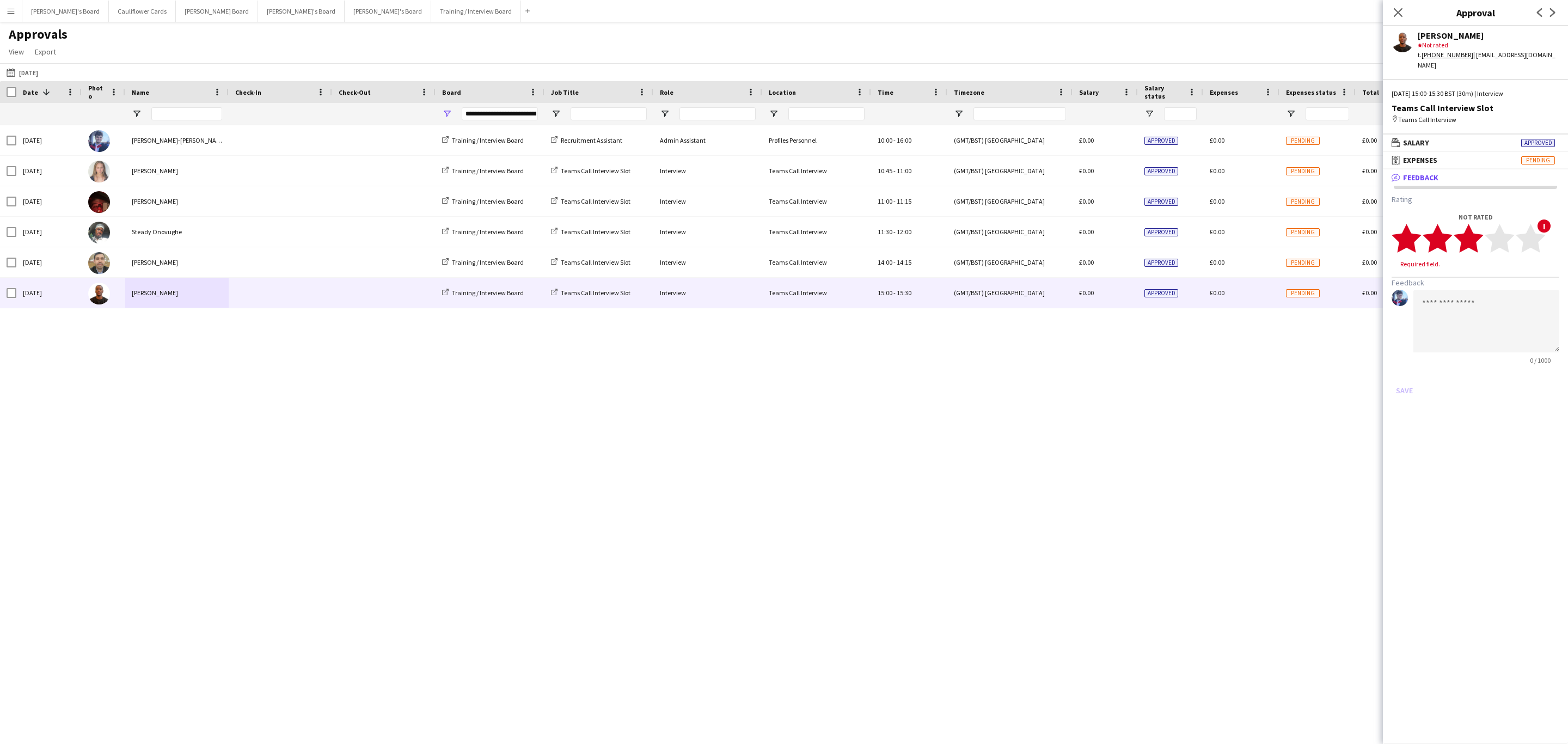
click at [1478, 226] on polygon at bounding box center [1468, 239] width 30 height 29
click at [1511, 303] on textarea at bounding box center [1486, 311] width 146 height 63
paste textarea "**********"
drag, startPoint x: 1487, startPoint y: 330, endPoint x: 1444, endPoint y: 297, distance: 54.2
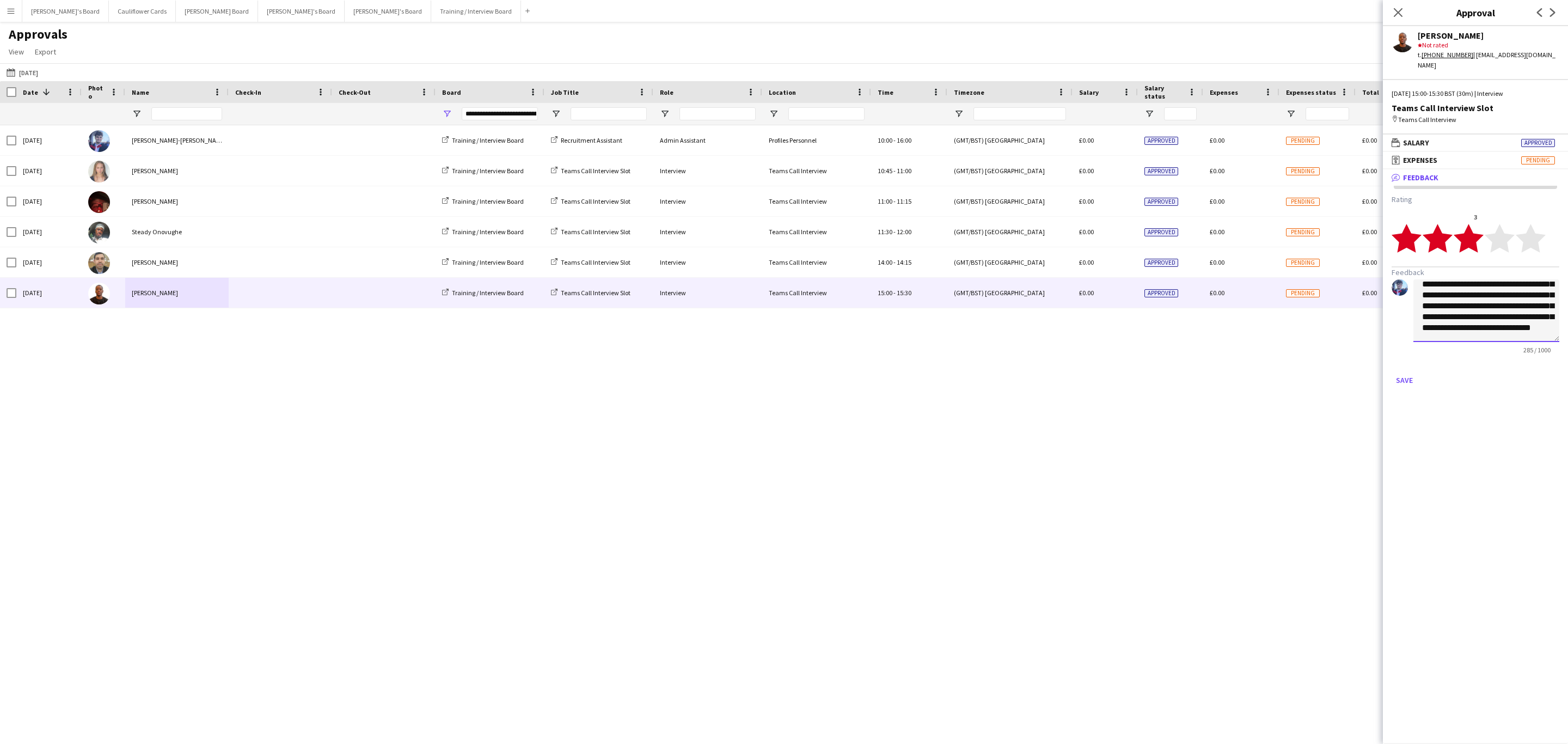
click at [1444, 297] on textarea "**********" at bounding box center [1486, 311] width 146 height 63
type textarea "**********"
click at [1409, 371] on button "Save" at bounding box center [1404, 379] width 25 height 17
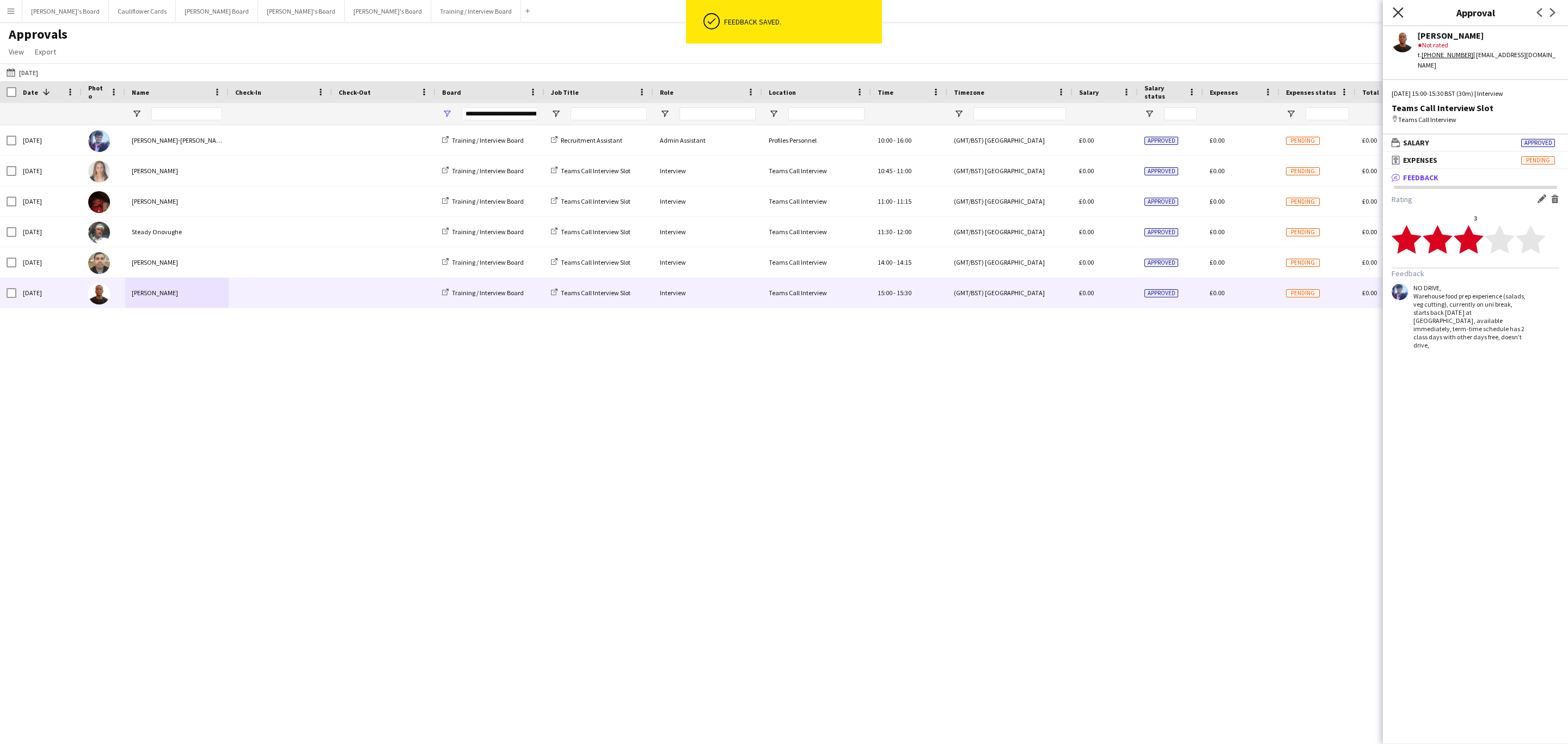
click at [1395, 12] on icon "Close pop-in" at bounding box center [1398, 13] width 11 height 11
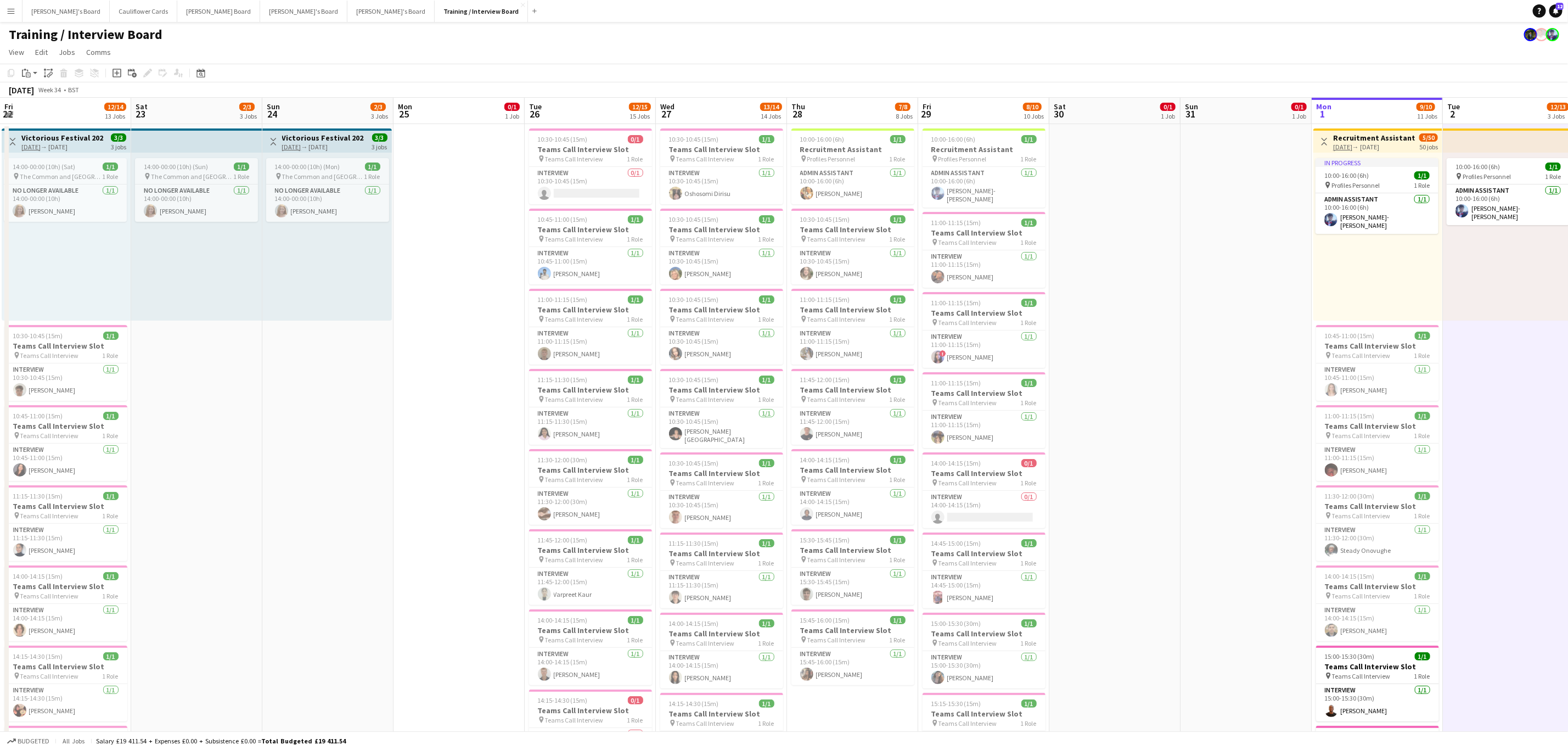
scroll to position [0, 290]
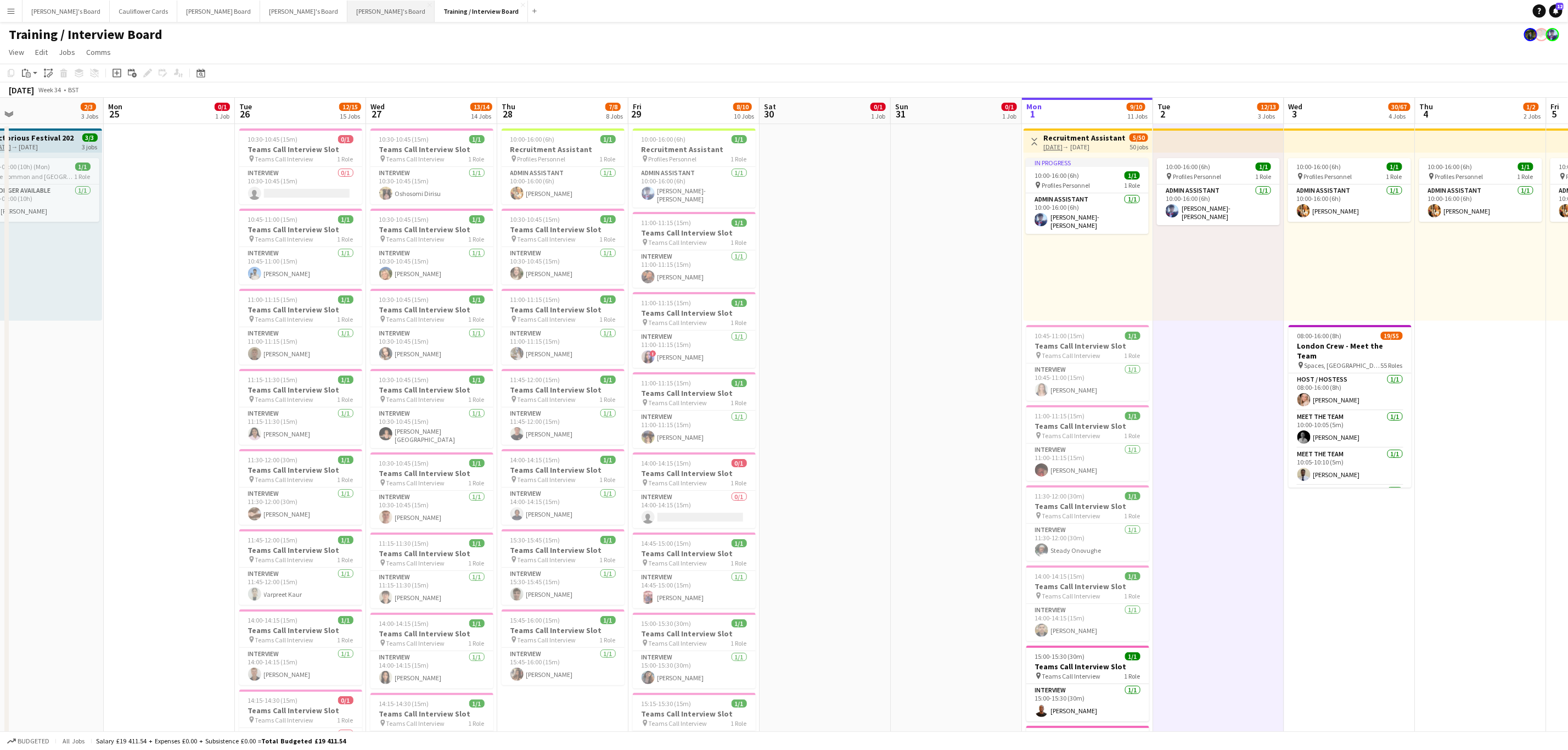
click at [348, 6] on button "[PERSON_NAME]'s Board Close" at bounding box center [391, 12] width 87 height 22
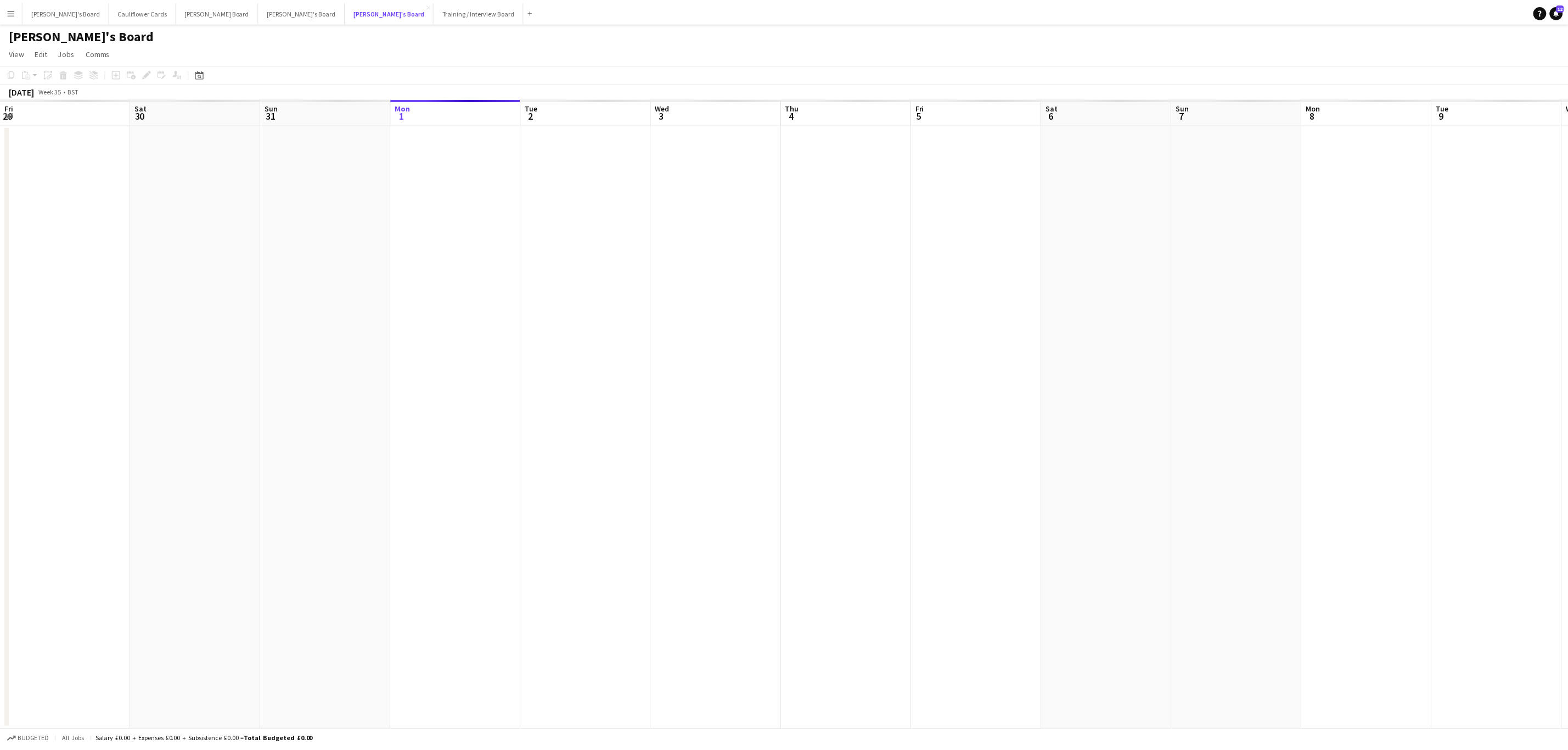
scroll to position [0, 263]
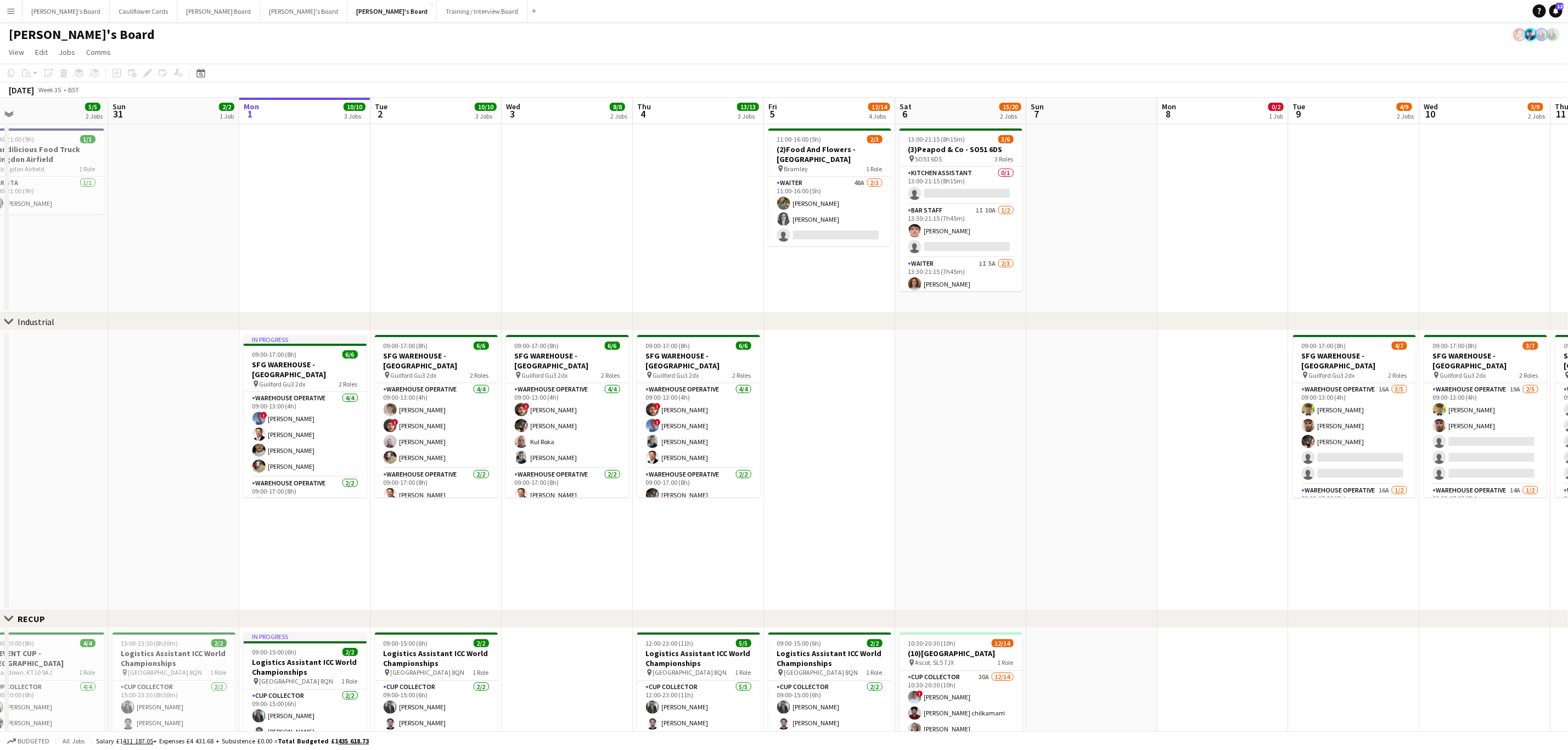
drag, startPoint x: 1326, startPoint y: 257, endPoint x: 1435, endPoint y: 254, distance: 109.0
click at [1435, 254] on app-calendar-viewport "Thu 28 20/20 5 Jobs Fri 29 11/11 5 Jobs Sat 30 5/5 2 Jobs Sun 31 2/2 1 Job Mon …" at bounding box center [784, 676] width 1568 height 1157
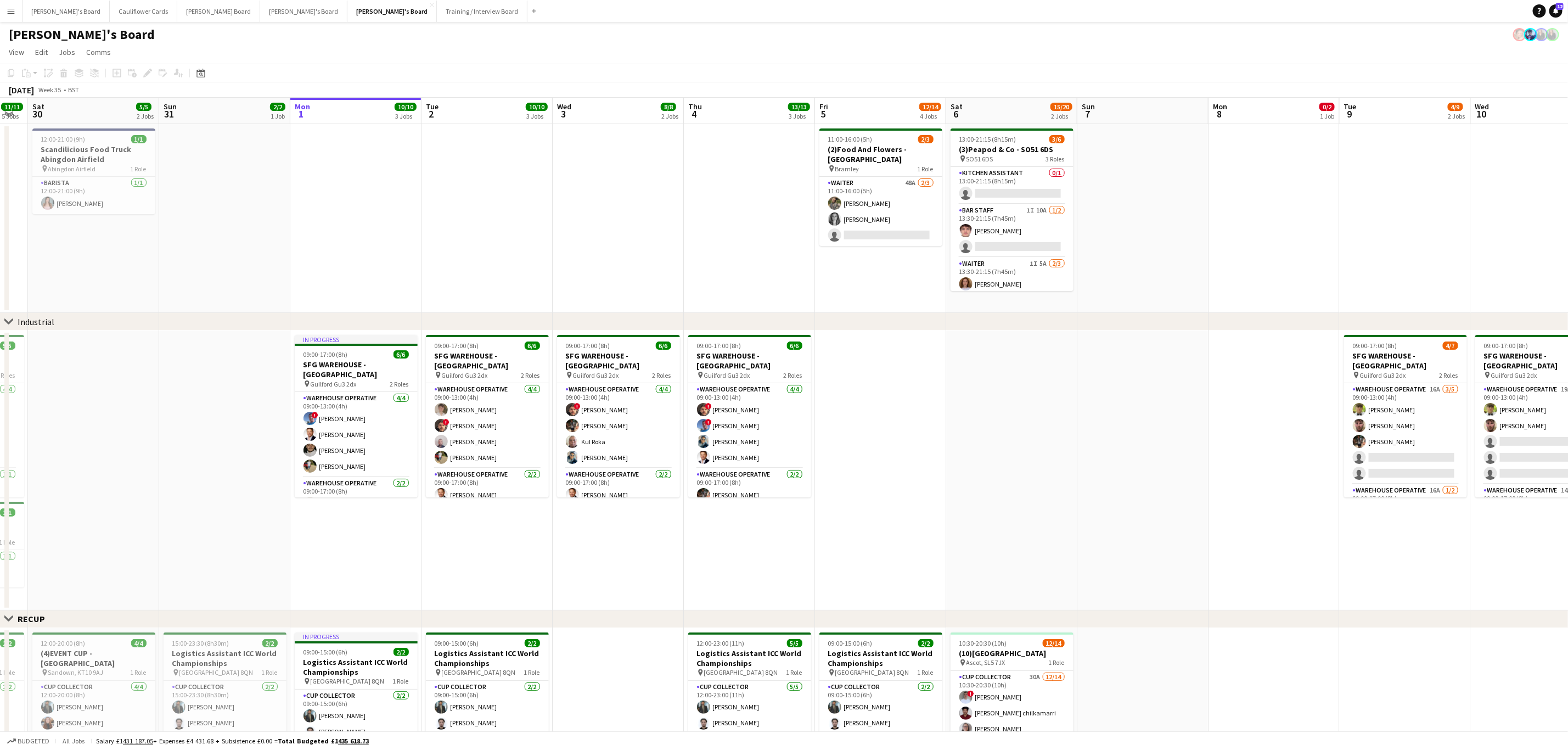
drag, startPoint x: 1038, startPoint y: 452, endPoint x: 1078, endPoint y: 447, distance: 40.3
click at [1078, 447] on app-calendar-viewport "Thu 28 20/20 5 Jobs Fri 29 11/11 5 Jobs Sat 30 5/5 2 Jobs Sun 31 2/2 1 Job Mon …" at bounding box center [784, 676] width 1568 height 1157
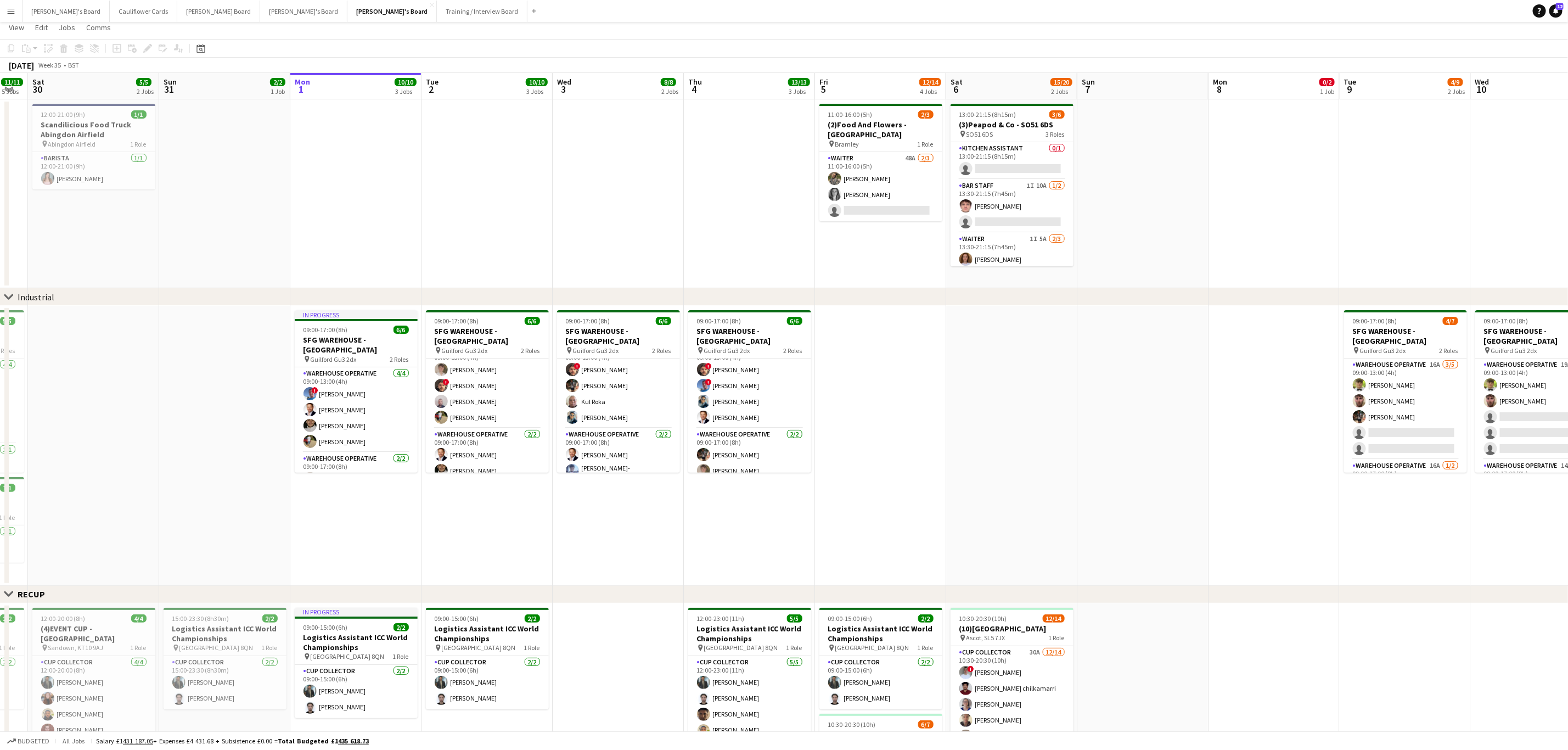
scroll to position [0, 0]
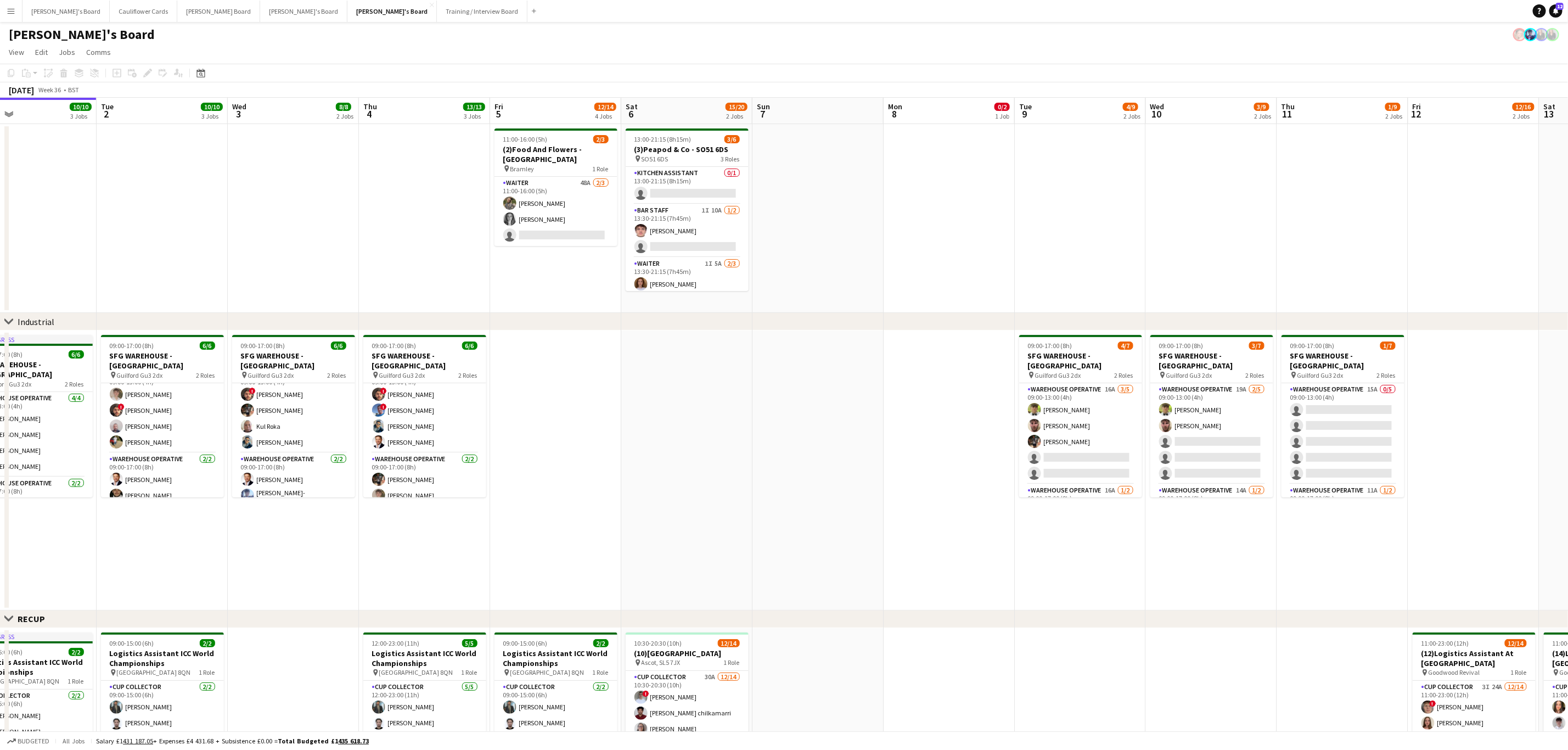
drag, startPoint x: 1137, startPoint y: 521, endPoint x: 992, endPoint y: 509, distance: 145.5
click at [985, 511] on app-calendar-viewport "Fri 29 11/11 5 Jobs Sat 30 5/5 2 Jobs Sun 31 2/2 1 Job Mon 1 10/10 3 Jobs Tue 2…" at bounding box center [784, 676] width 1568 height 1157
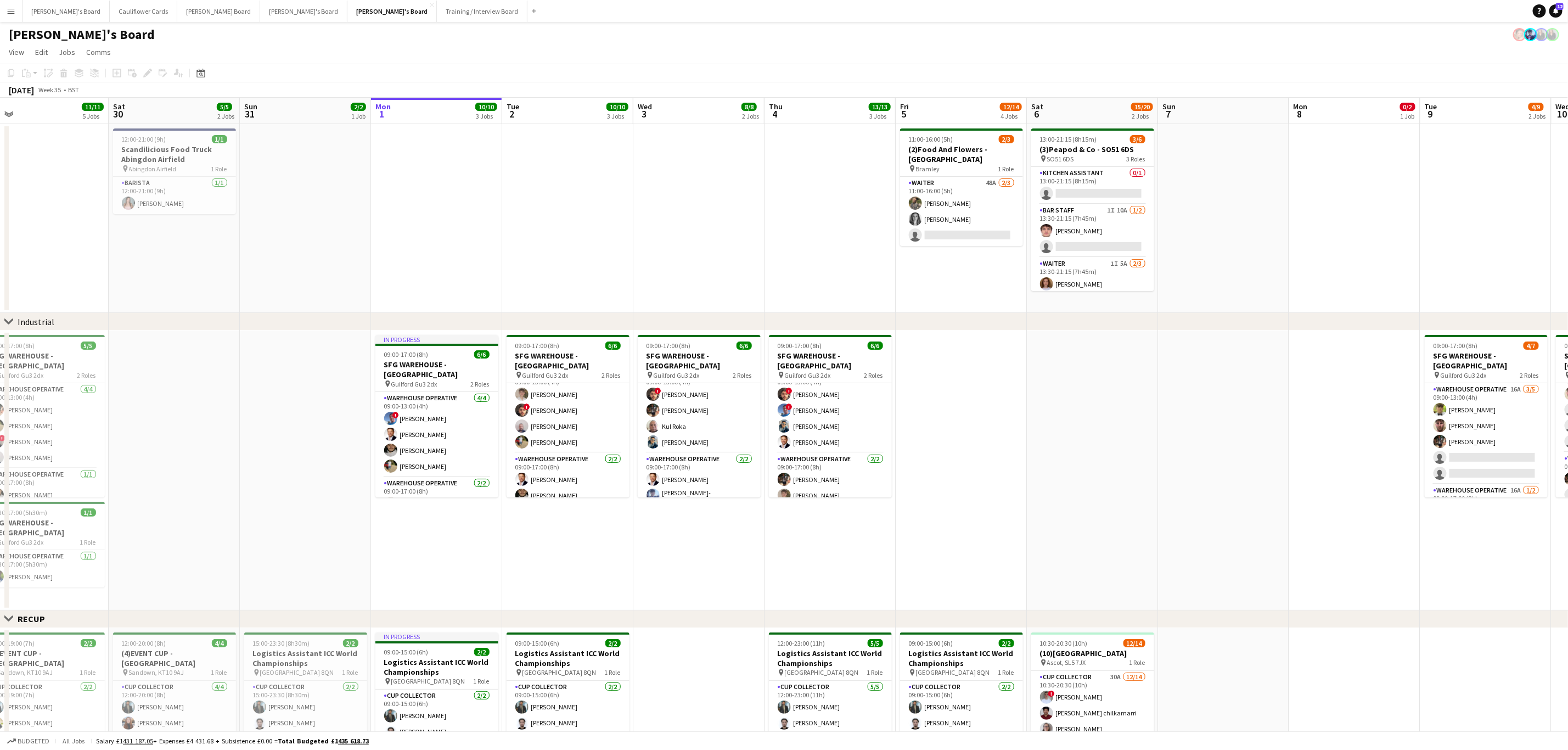
scroll to position [0, 275]
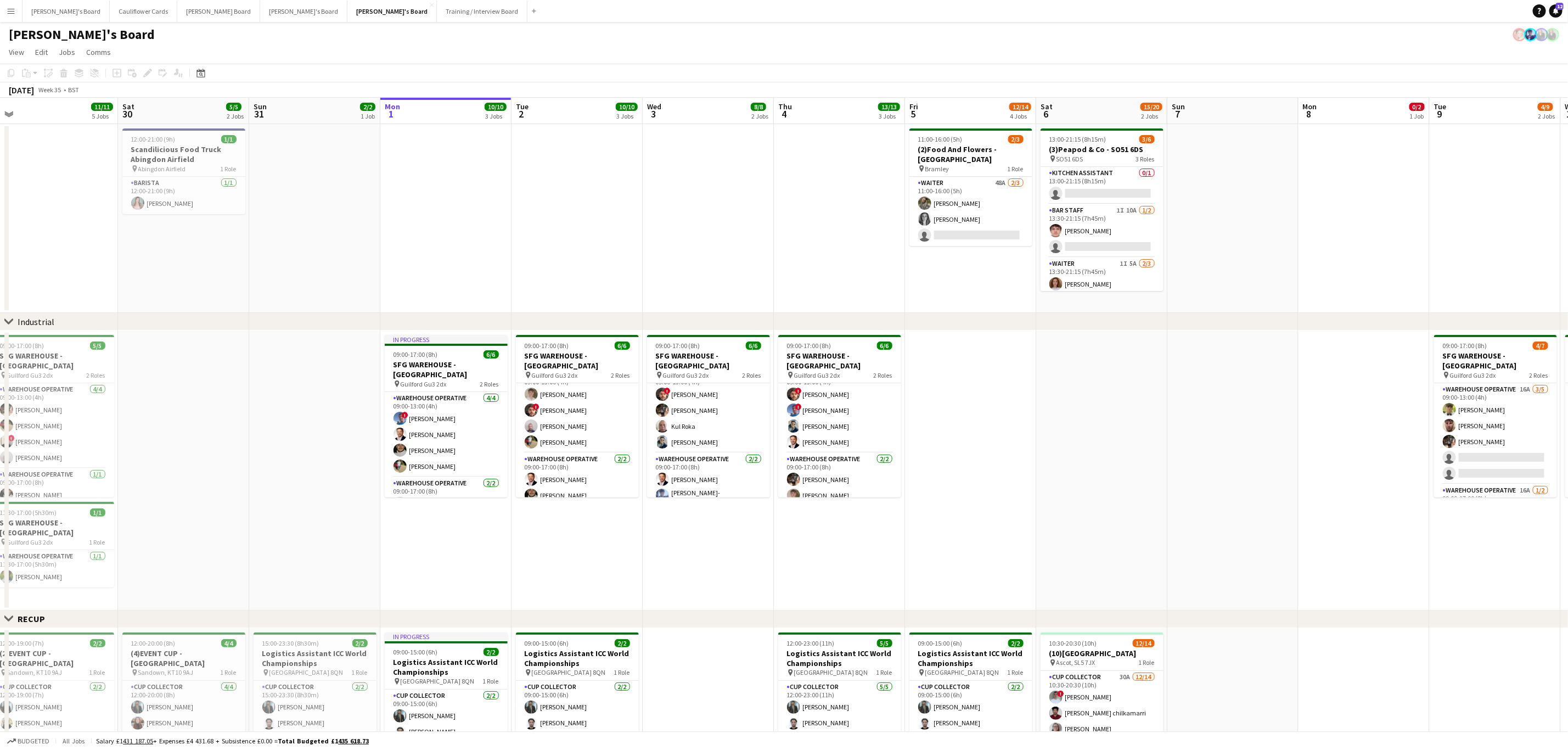
drag, startPoint x: 802, startPoint y: 493, endPoint x: 1001, endPoint y: 491, distance: 199.0
click at [1001, 491] on app-calendar-viewport "Wed 27 11/11 3 Jobs Thu 28 20/20 5 Jobs Fri 29 11/11 5 Jobs Sat 30 5/5 2 Jobs S…" at bounding box center [784, 676] width 1568 height 1157
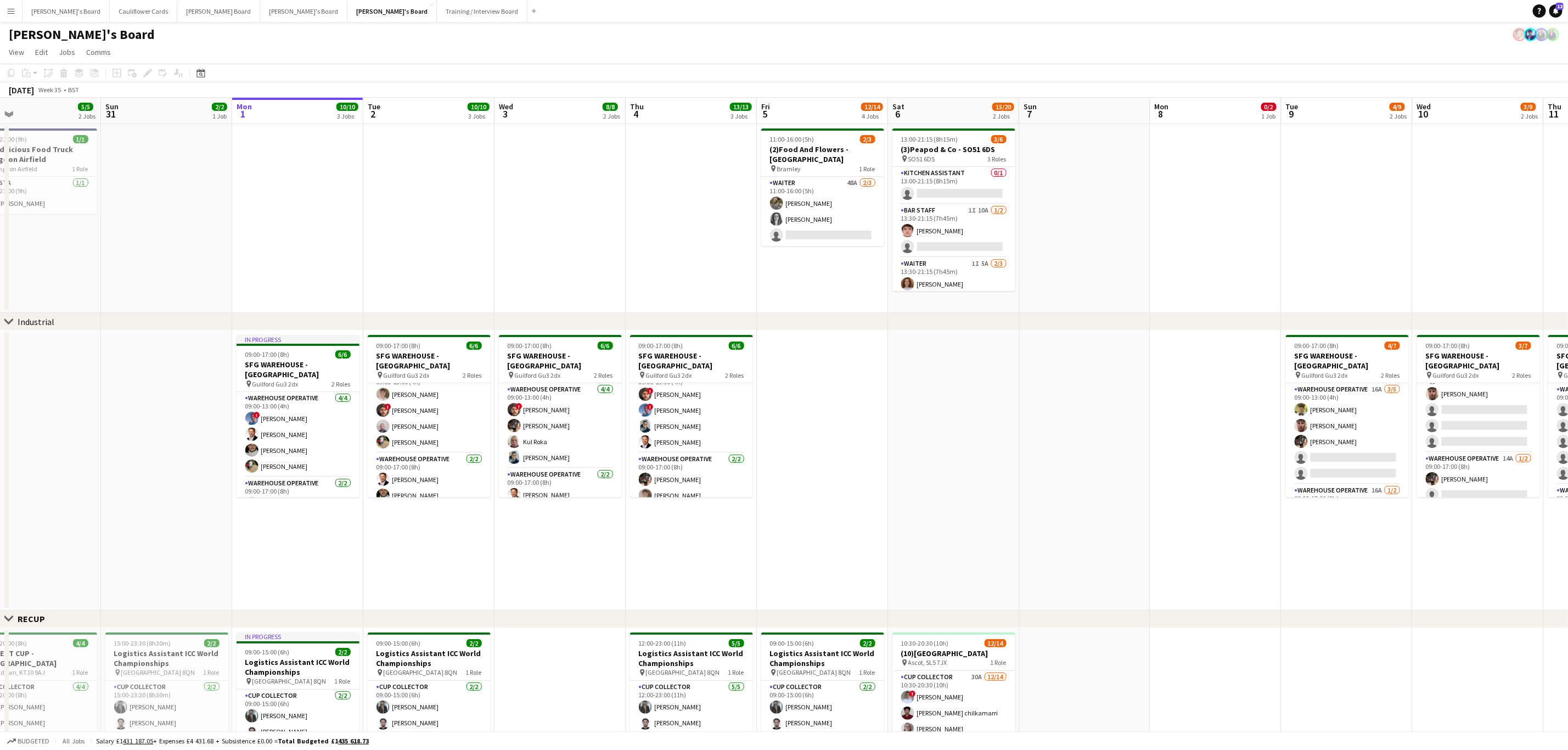
scroll to position [0, 397]
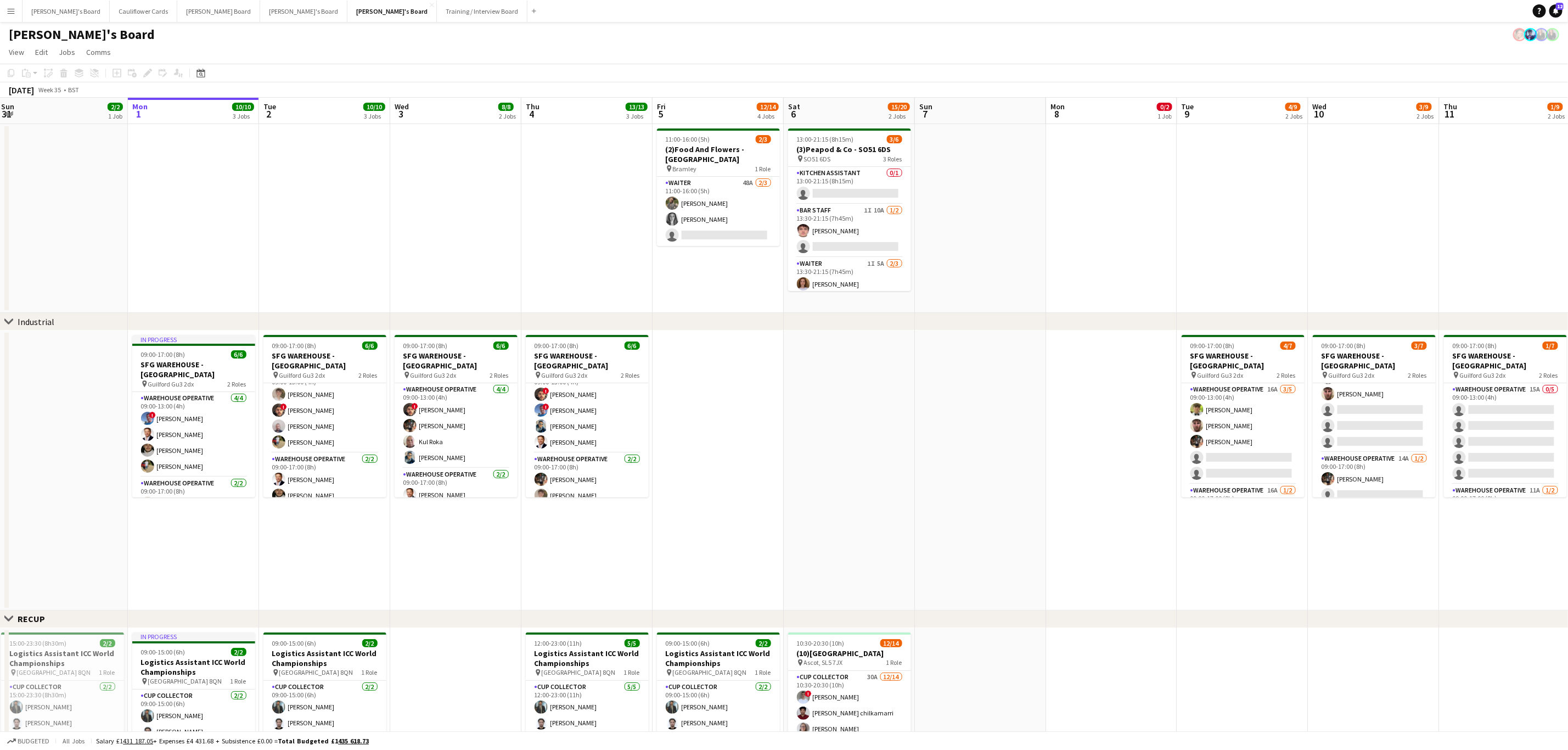
drag, startPoint x: 1021, startPoint y: 488, endPoint x: 755, endPoint y: 486, distance: 266.0
click at [755, 486] on app-calendar-viewport "Thu 28 20/20 5 Jobs Fri 29 11/11 5 Jobs Sat 30 5/5 2 Jobs Sun 31 2/2 1 Job Mon …" at bounding box center [784, 676] width 1568 height 1157
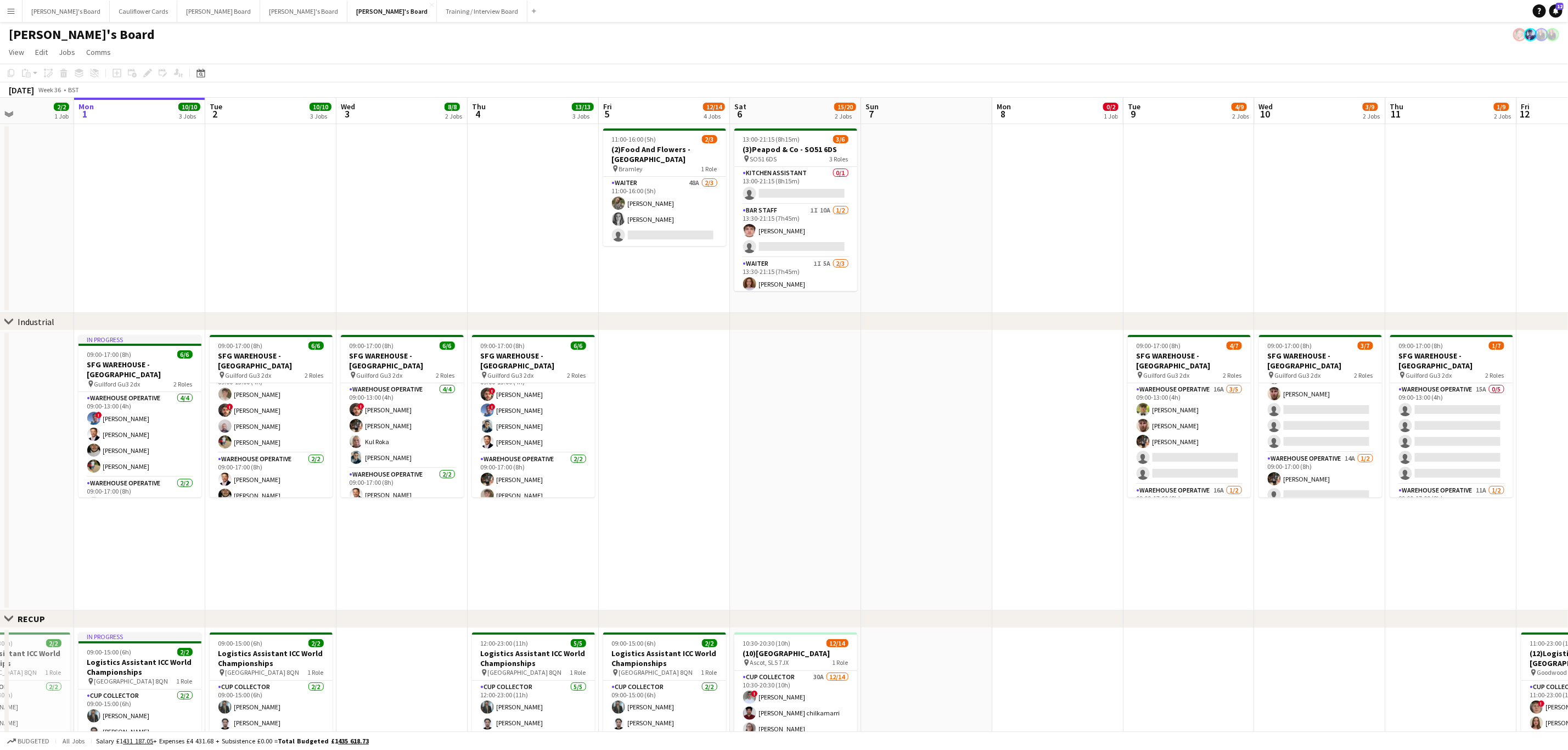
drag, startPoint x: 1052, startPoint y: 519, endPoint x: 865, endPoint y: 515, distance: 187.0
click at [865, 515] on app-calendar-viewport "Fri 29 11/11 5 Jobs Sat 30 5/5 2 Jobs Sun 31 2/2 1 Job Mon 1 10/10 3 Jobs Tue 2…" at bounding box center [784, 676] width 1568 height 1157
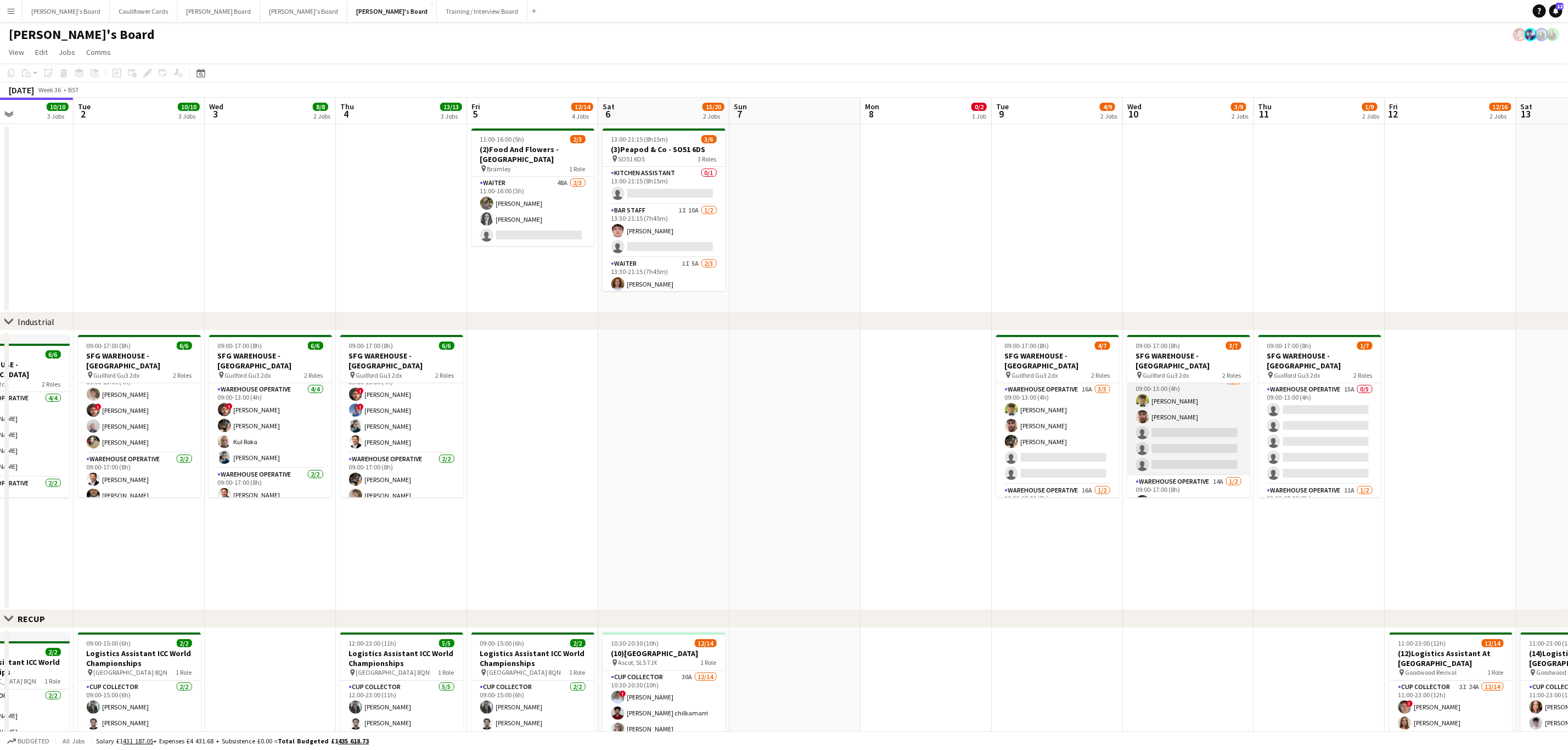
scroll to position [0, 0]
click at [1161, 422] on app-card-role "Warehouse Operative 19A 2/5 09:00-13:00 (4h) Alexander Frizzell Oliver Frizzell…" at bounding box center [1189, 434] width 123 height 101
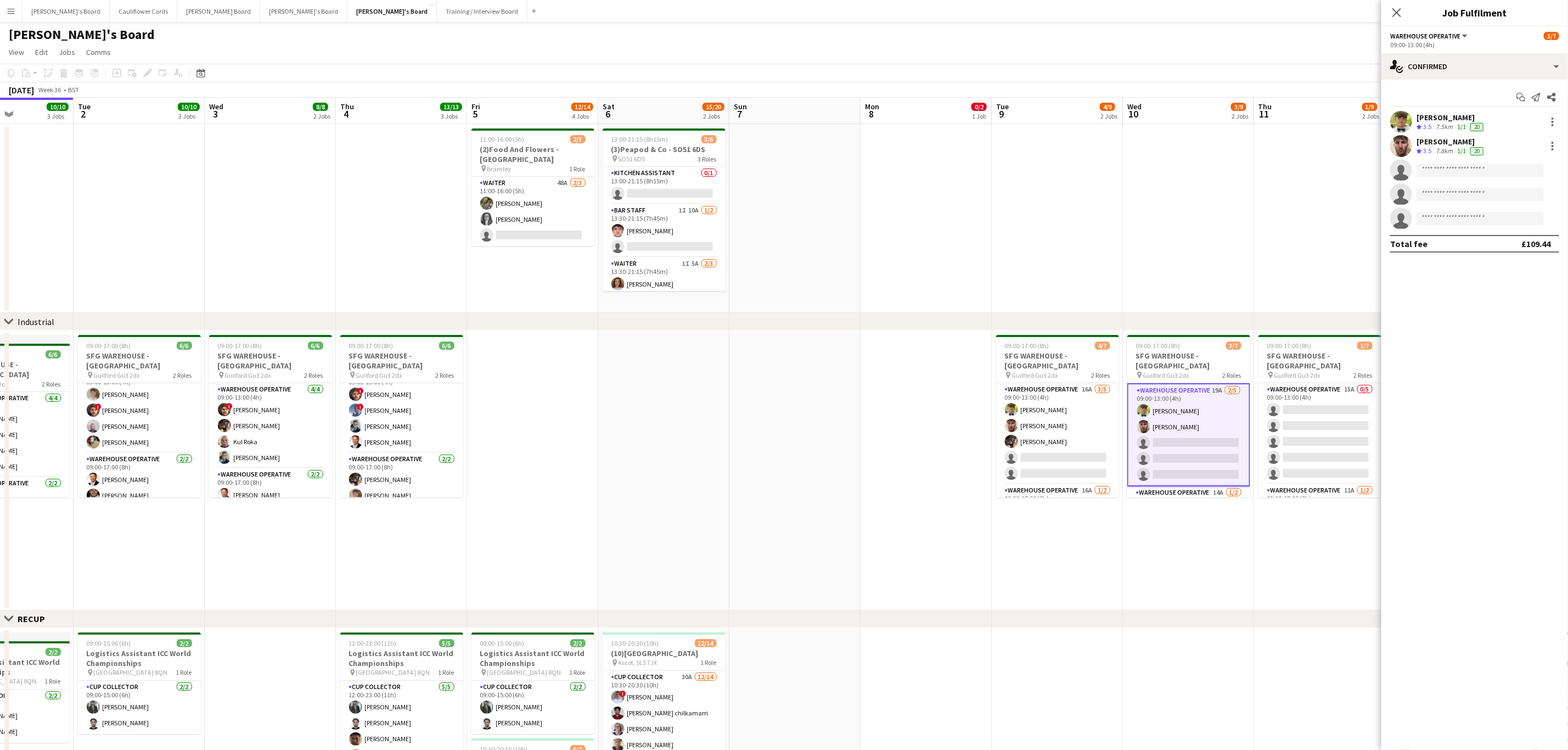
click at [1397, 151] on app-user-avatar at bounding box center [1401, 146] width 22 height 22
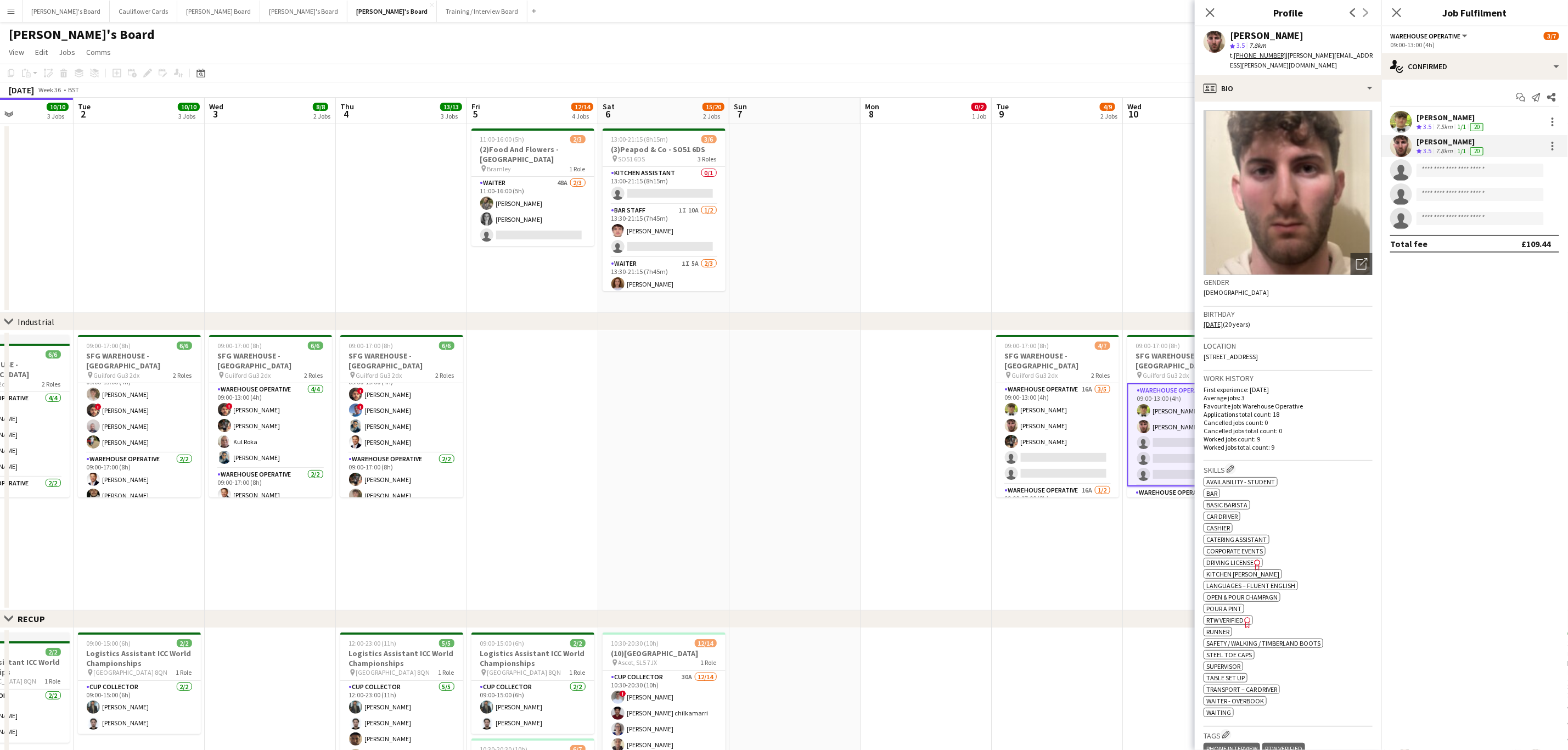
click at [1396, 120] on app-user-avatar at bounding box center [1401, 121] width 22 height 22
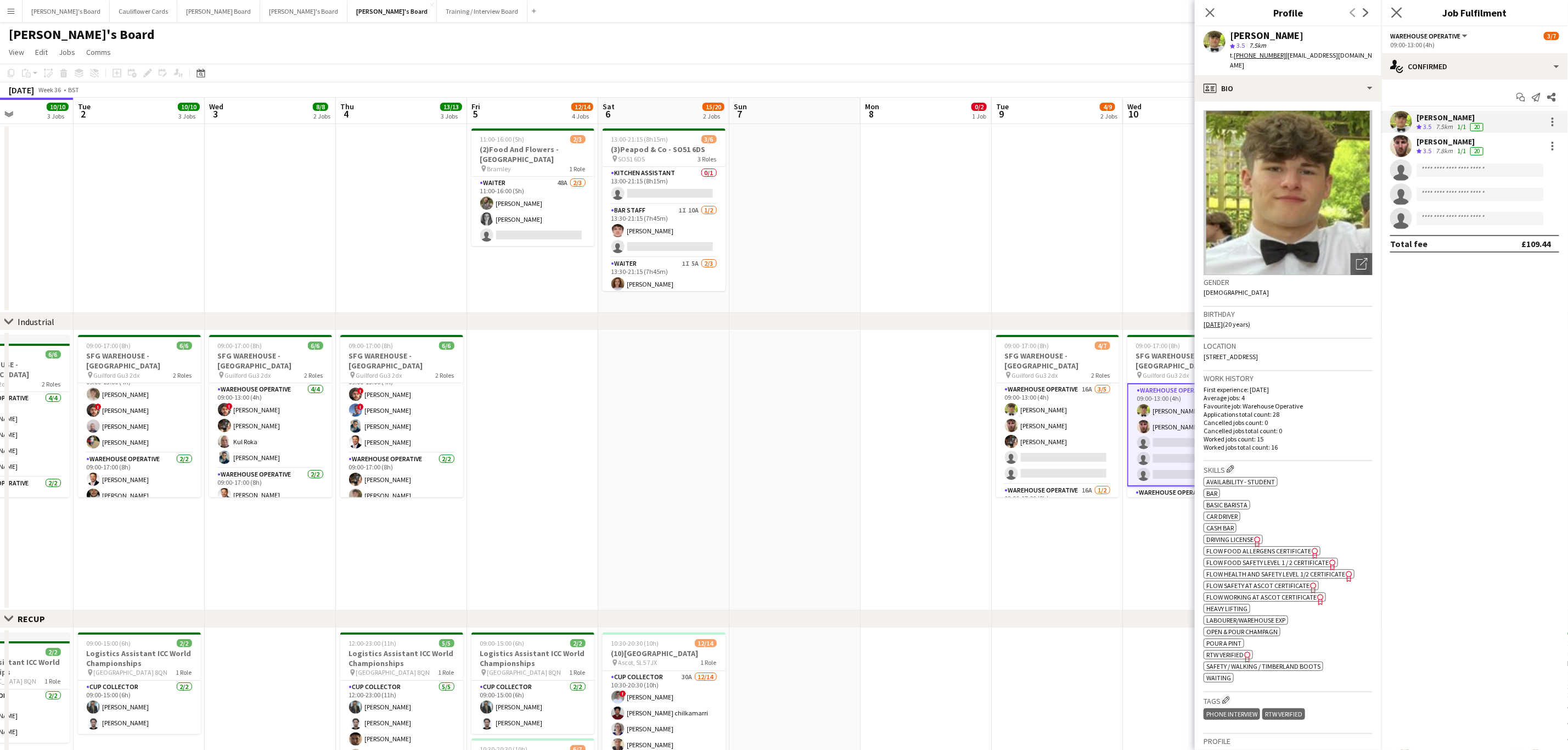
click at [1400, 6] on app-icon "Close pop-in" at bounding box center [1398, 13] width 16 height 16
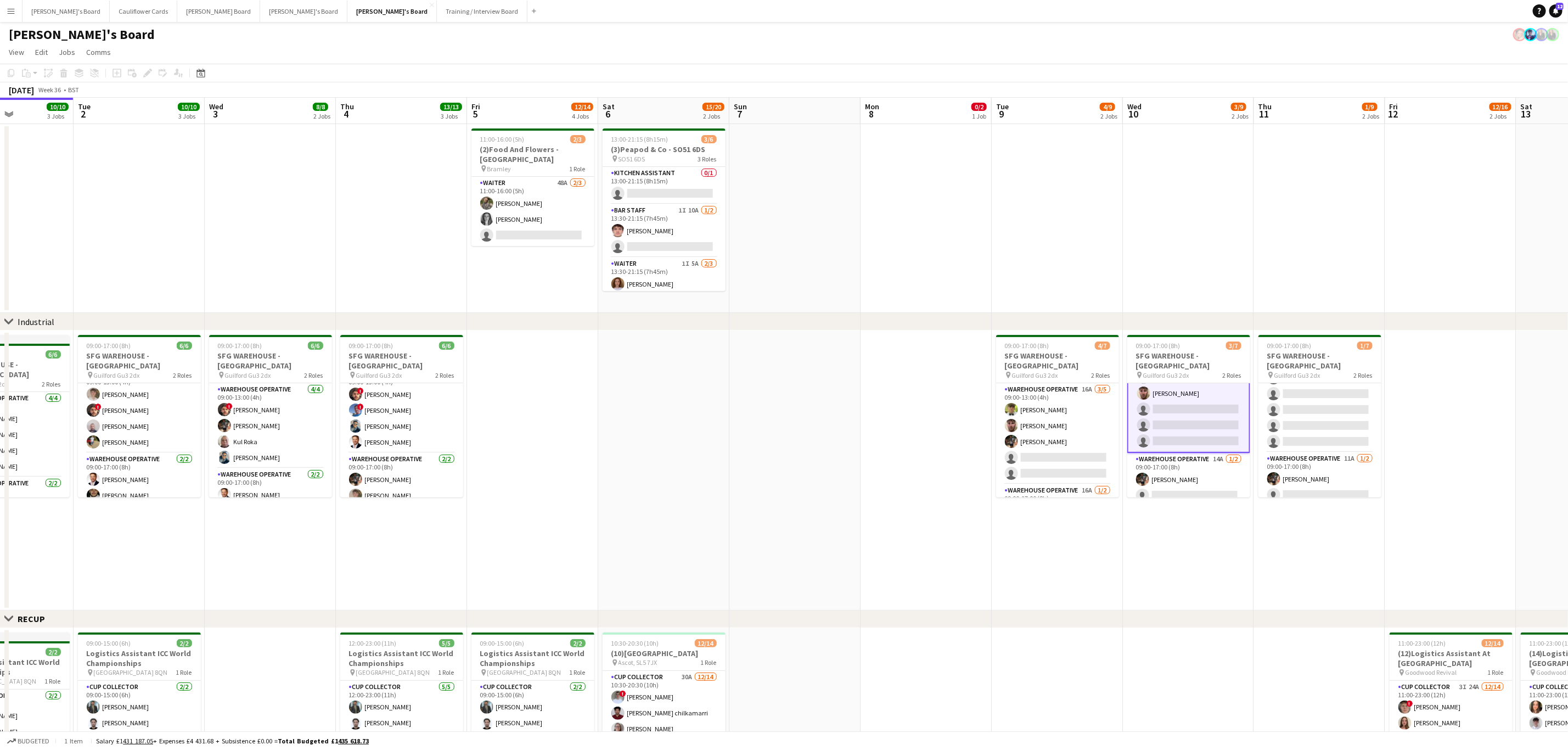
click at [936, 453] on app-date-cell at bounding box center [926, 470] width 131 height 280
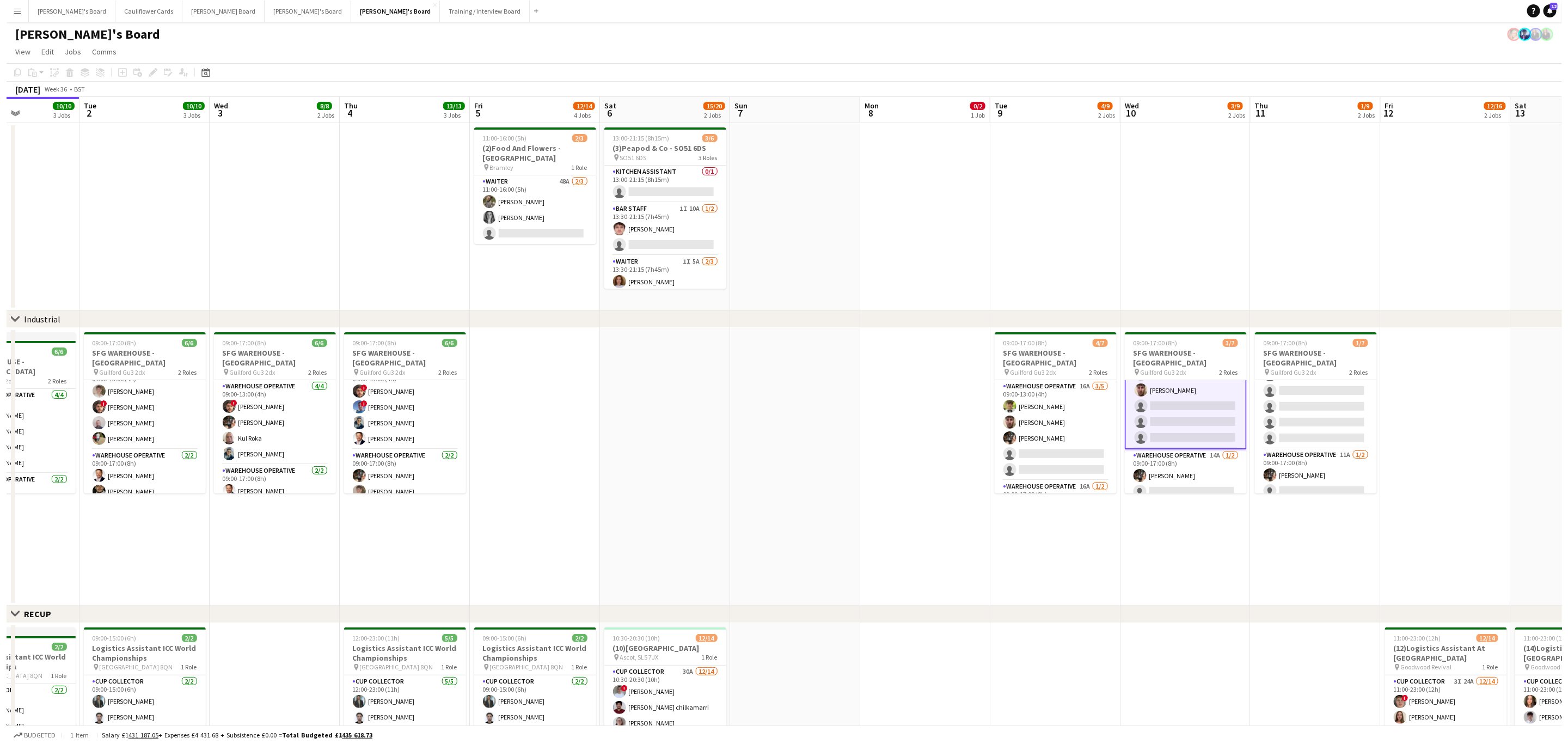
scroll to position [31, 0]
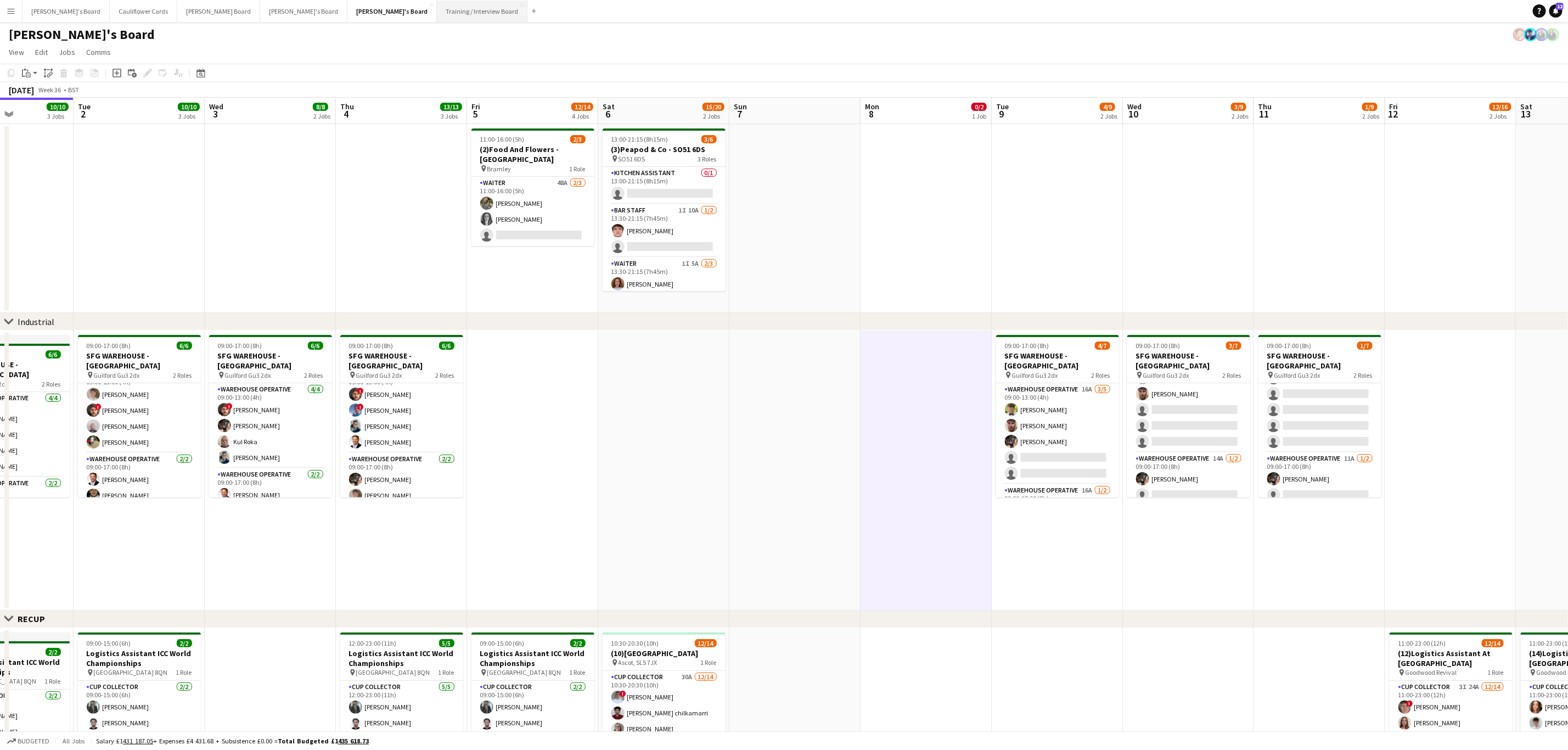
click at [437, 15] on button "Training / Interview Board Close" at bounding box center [482, 12] width 91 height 22
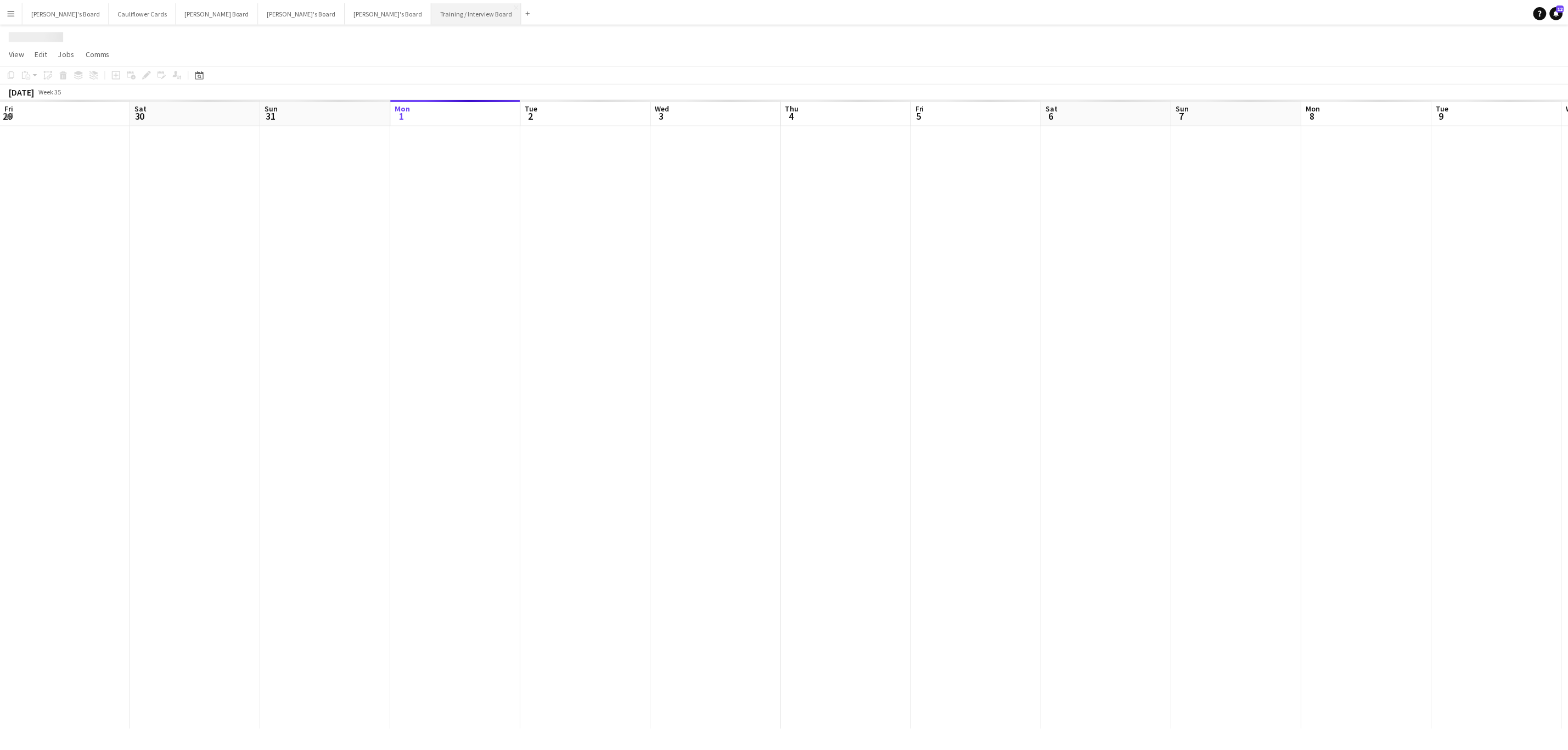
scroll to position [0, 263]
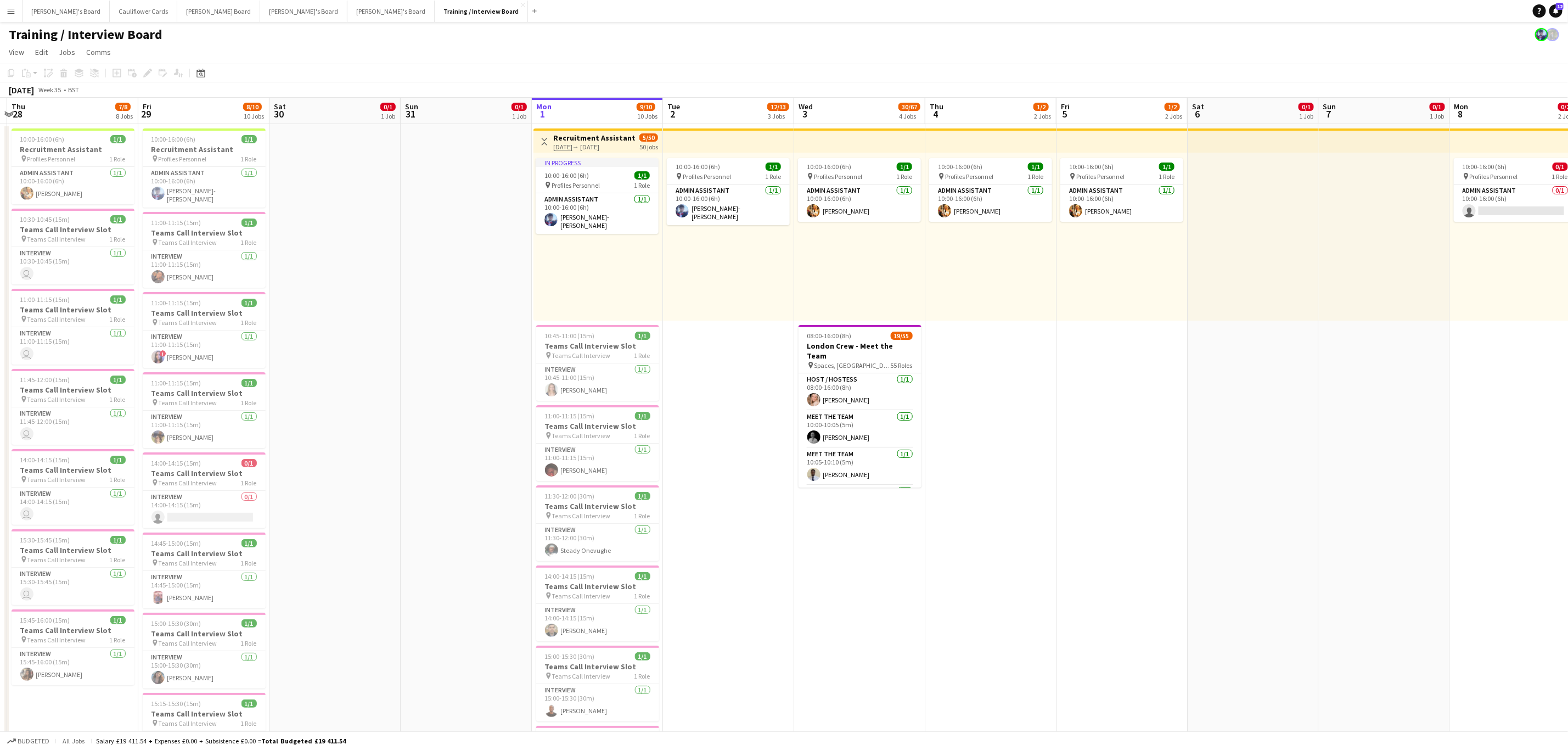
scroll to position [0, 385]
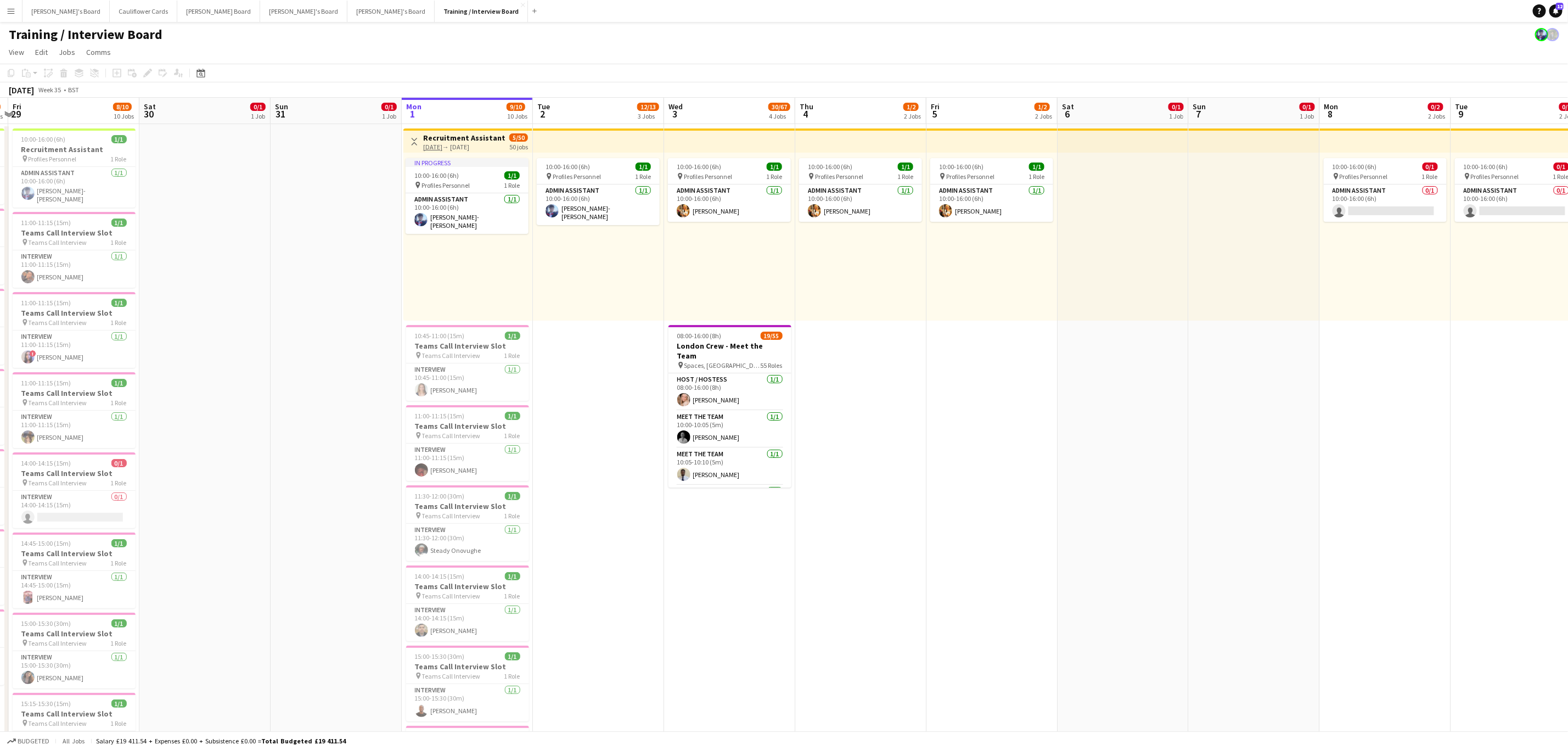
drag, startPoint x: 765, startPoint y: 449, endPoint x: 998, endPoint y: 447, distance: 233.0
click at [476, 344] on h3 "Teams Call Interview Slot" at bounding box center [467, 345] width 123 height 10
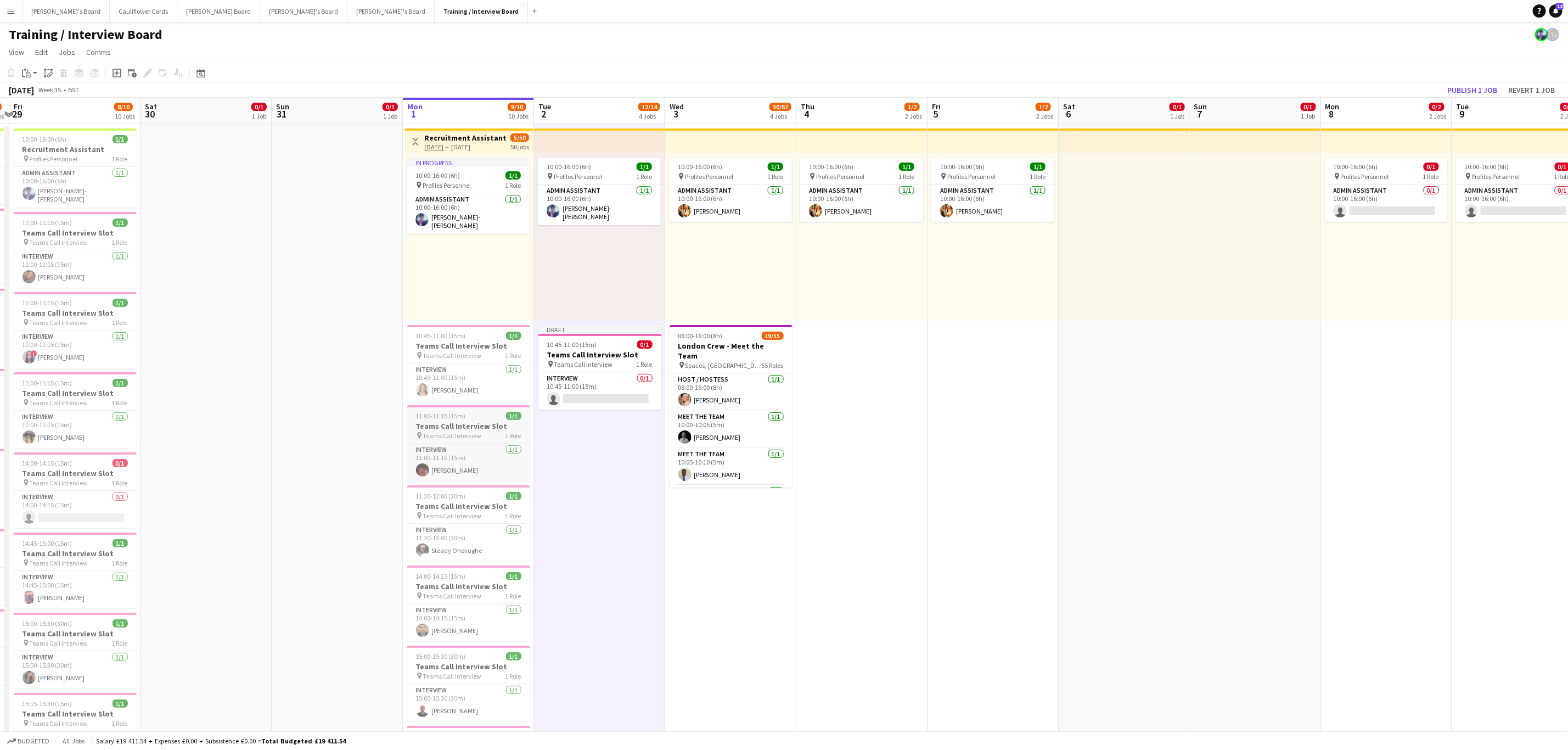
click at [493, 421] on h3 "Teams Call Interview Slot" at bounding box center [469, 426] width 123 height 10
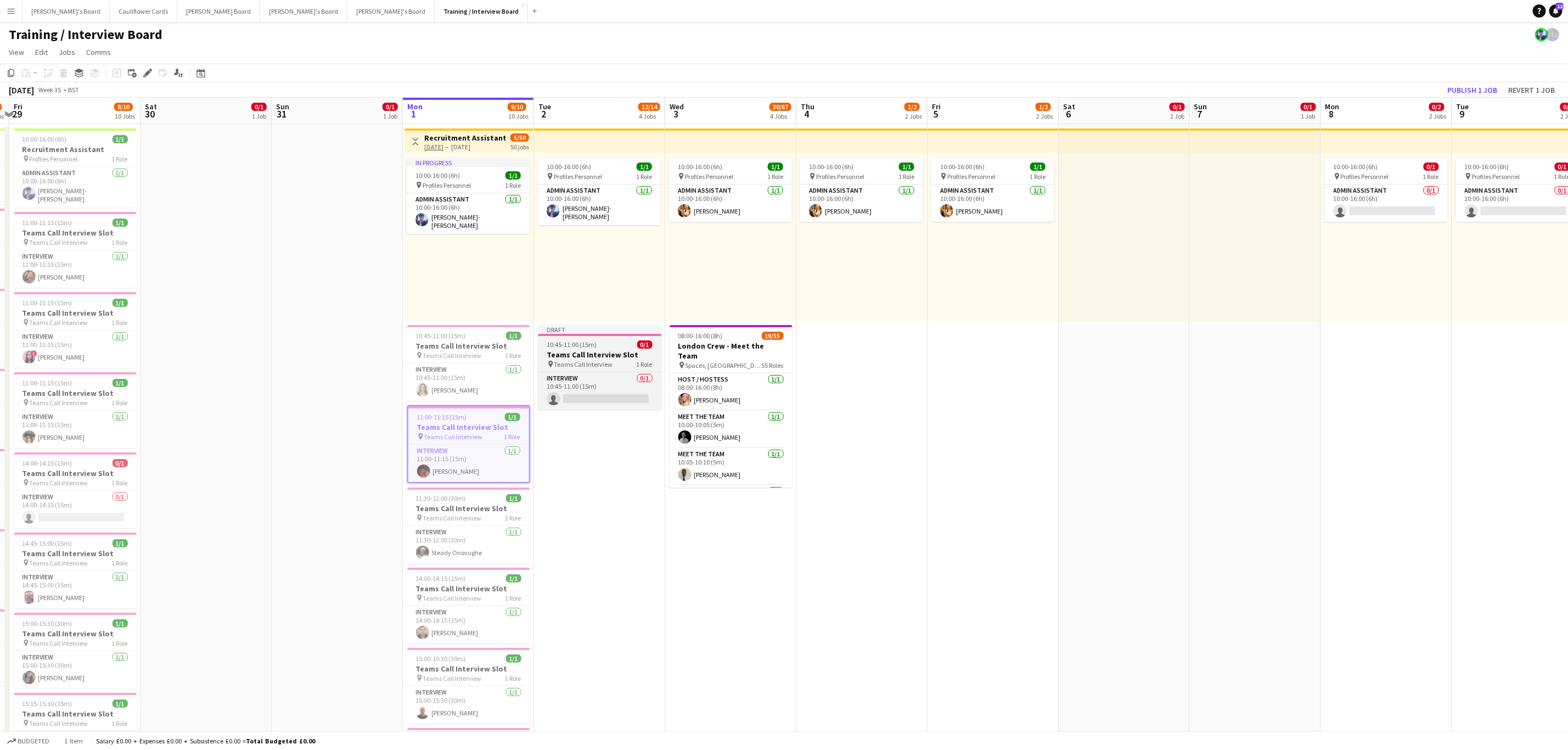
click at [577, 338] on app-job-card "Draft 10:45-11:00 (15m) 0/1 Teams Call Interview Slot pin Teams Call Interview …" at bounding box center [601, 367] width 123 height 84
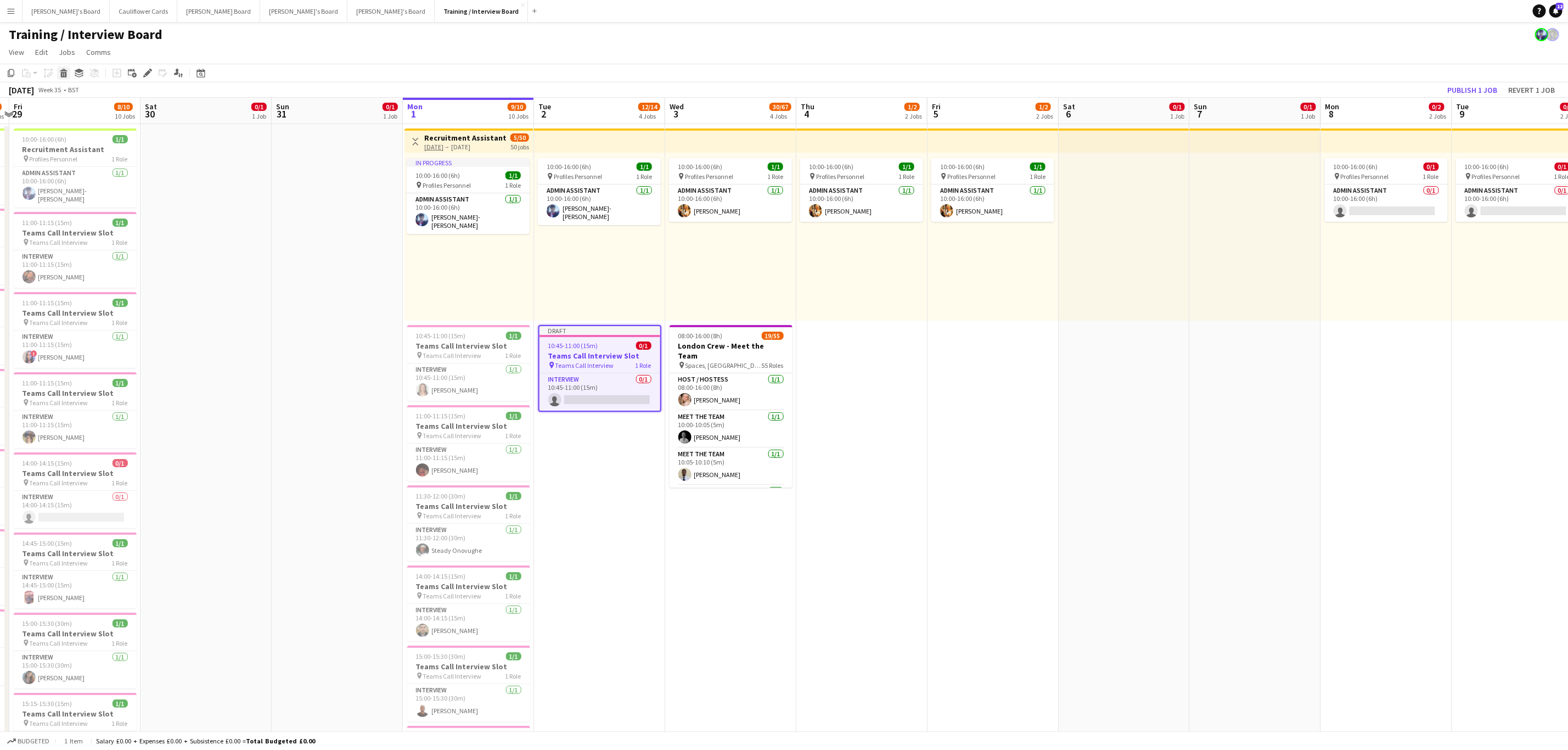
click at [62, 72] on icon at bounding box center [63, 74] width 6 height 5
click at [455, 412] on app-job-card "11:00-11:15 (15m) 1/1 Teams Call Interview Slot pin Teams Call Interview 1 Role…" at bounding box center [469, 443] width 123 height 76
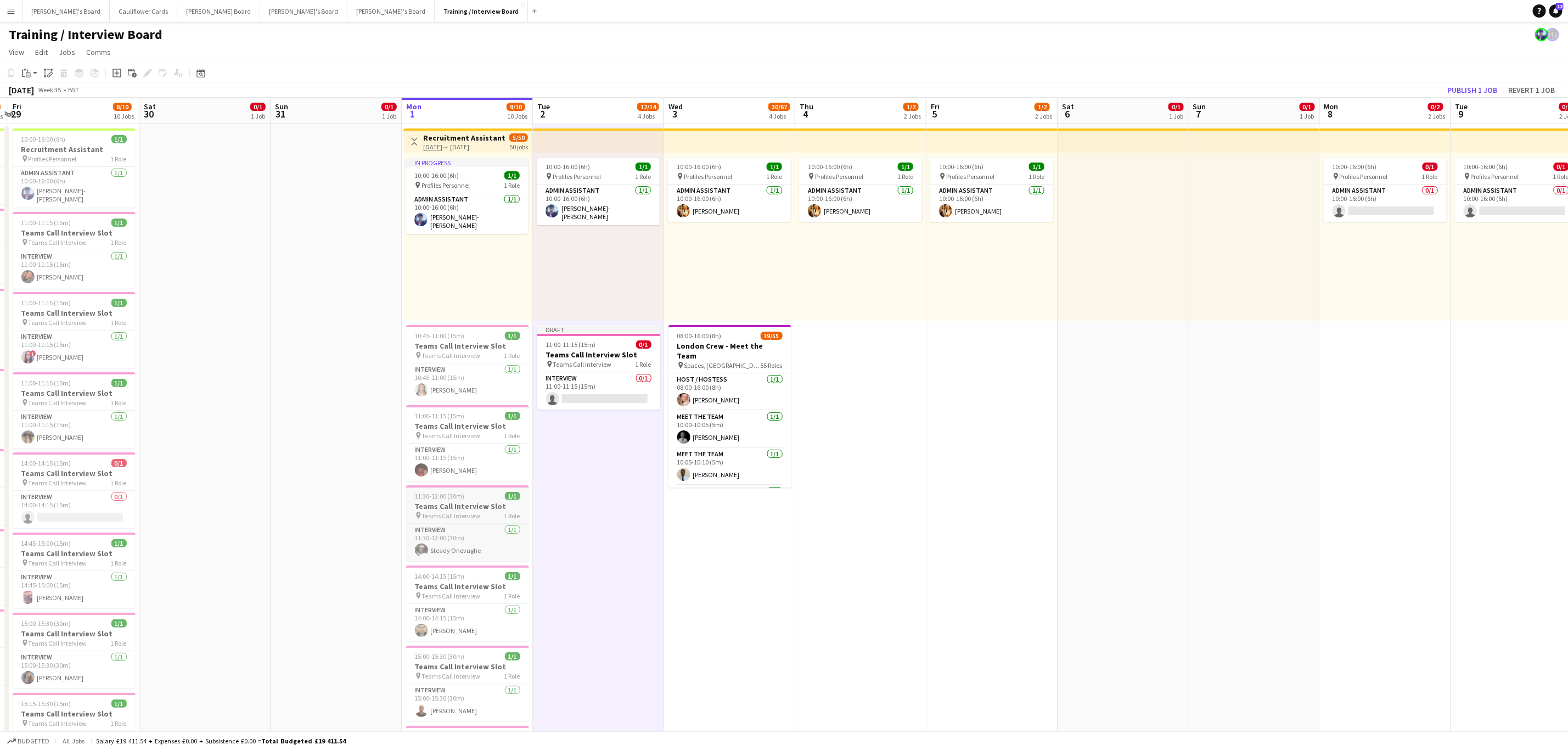
click at [457, 509] on h3 "Teams Call Interview Slot" at bounding box center [467, 505] width 123 height 10
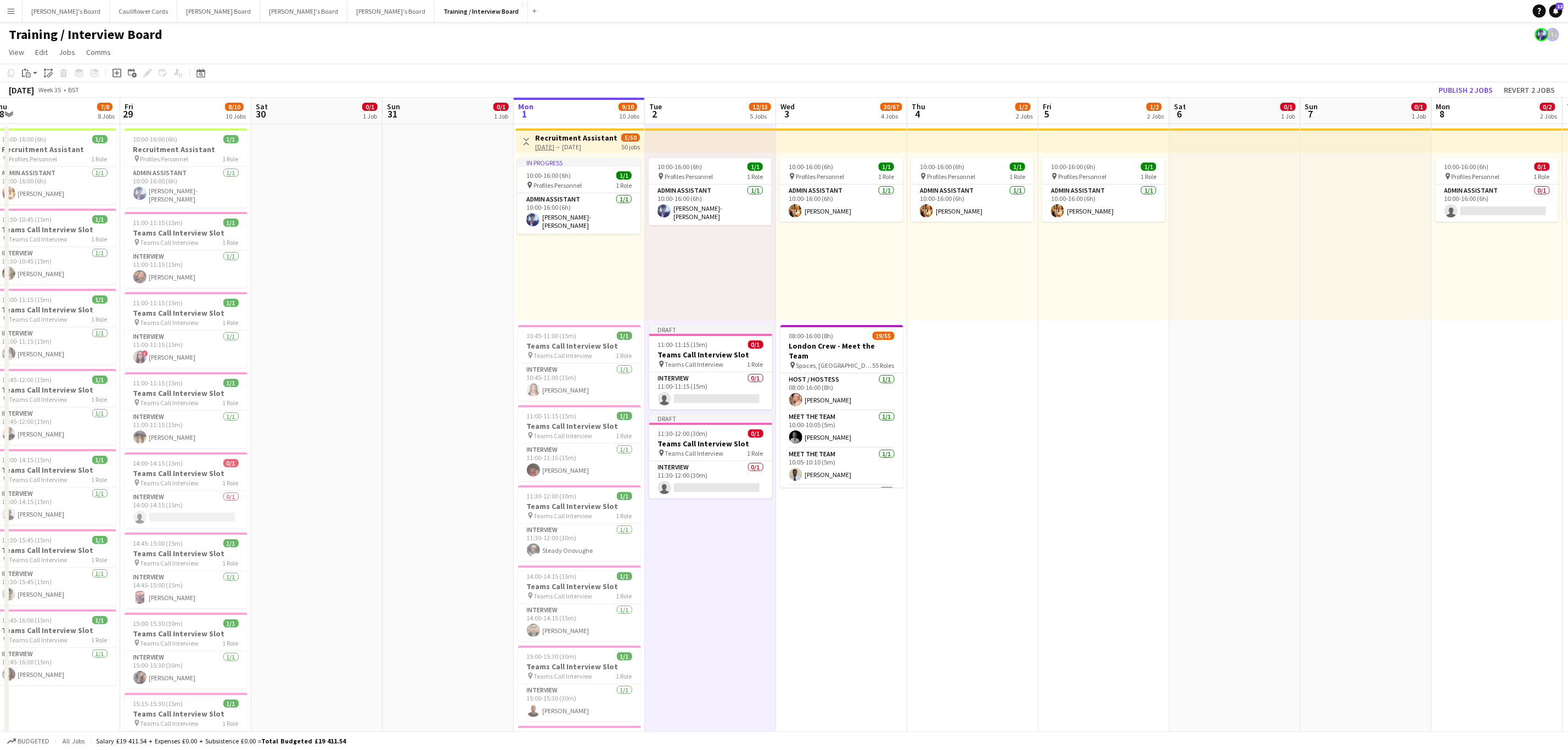
drag, startPoint x: 373, startPoint y: 586, endPoint x: 387, endPoint y: 585, distance: 14.0
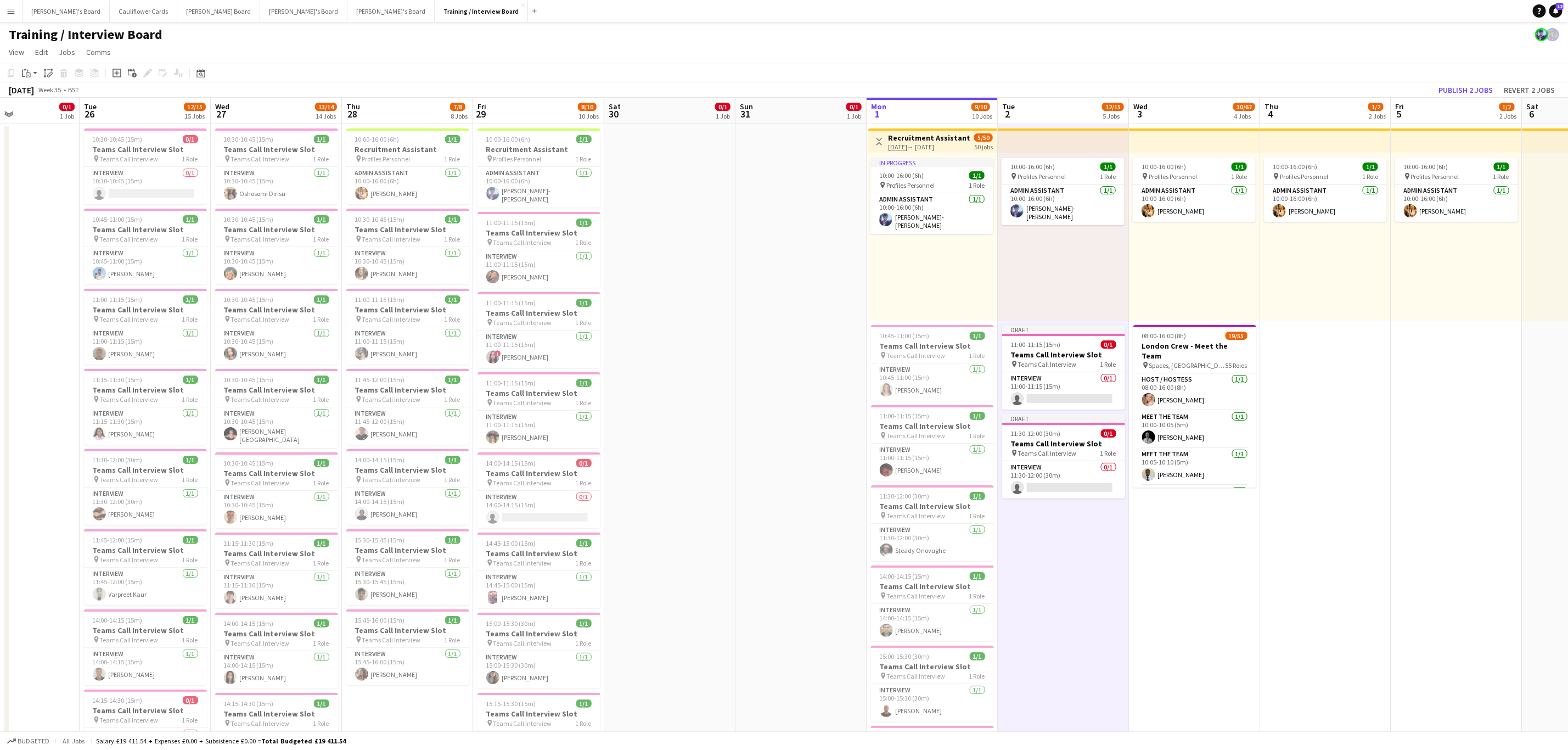
scroll to position [0, 268]
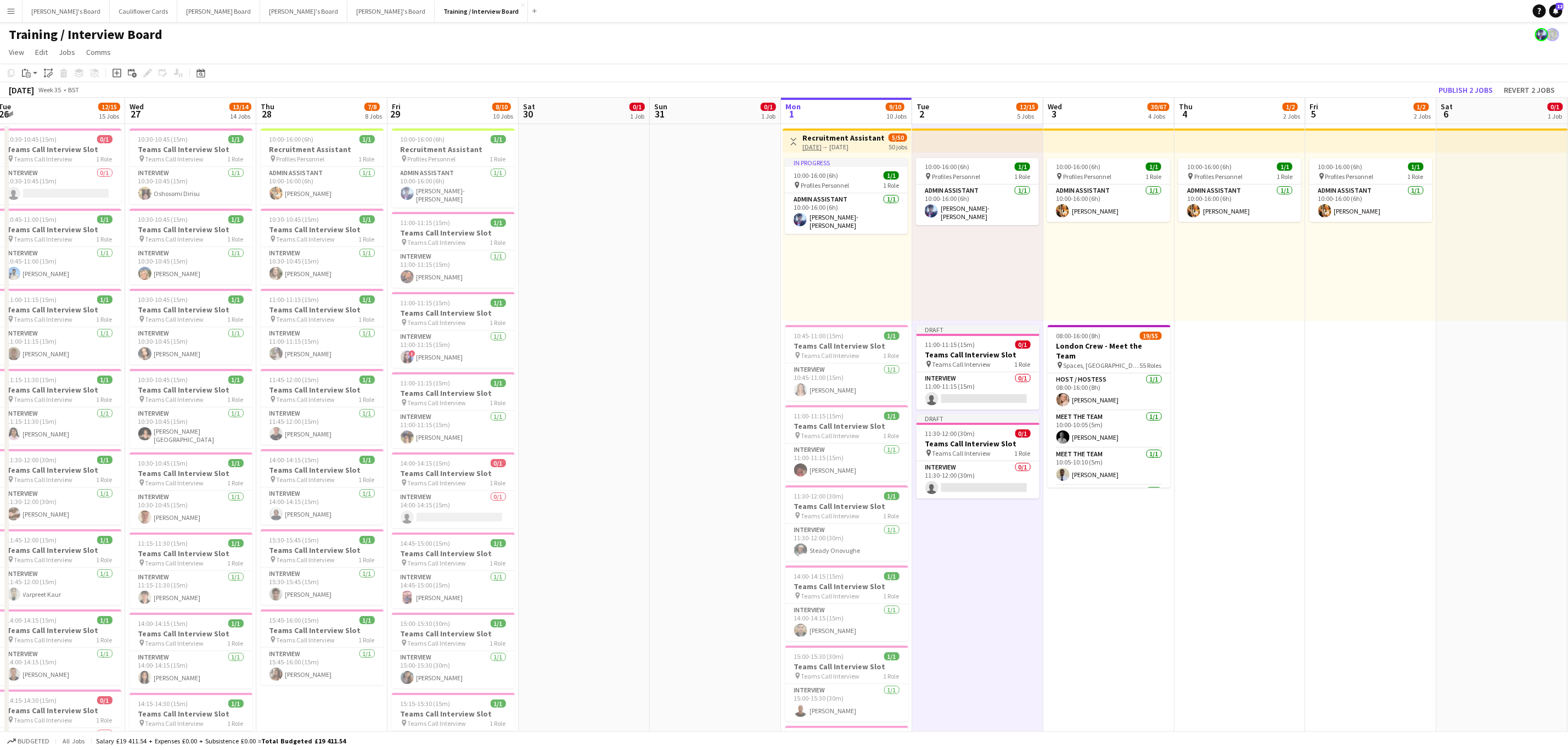
drag, startPoint x: 464, startPoint y: 532, endPoint x: 692, endPoint y: 494, distance: 231.1
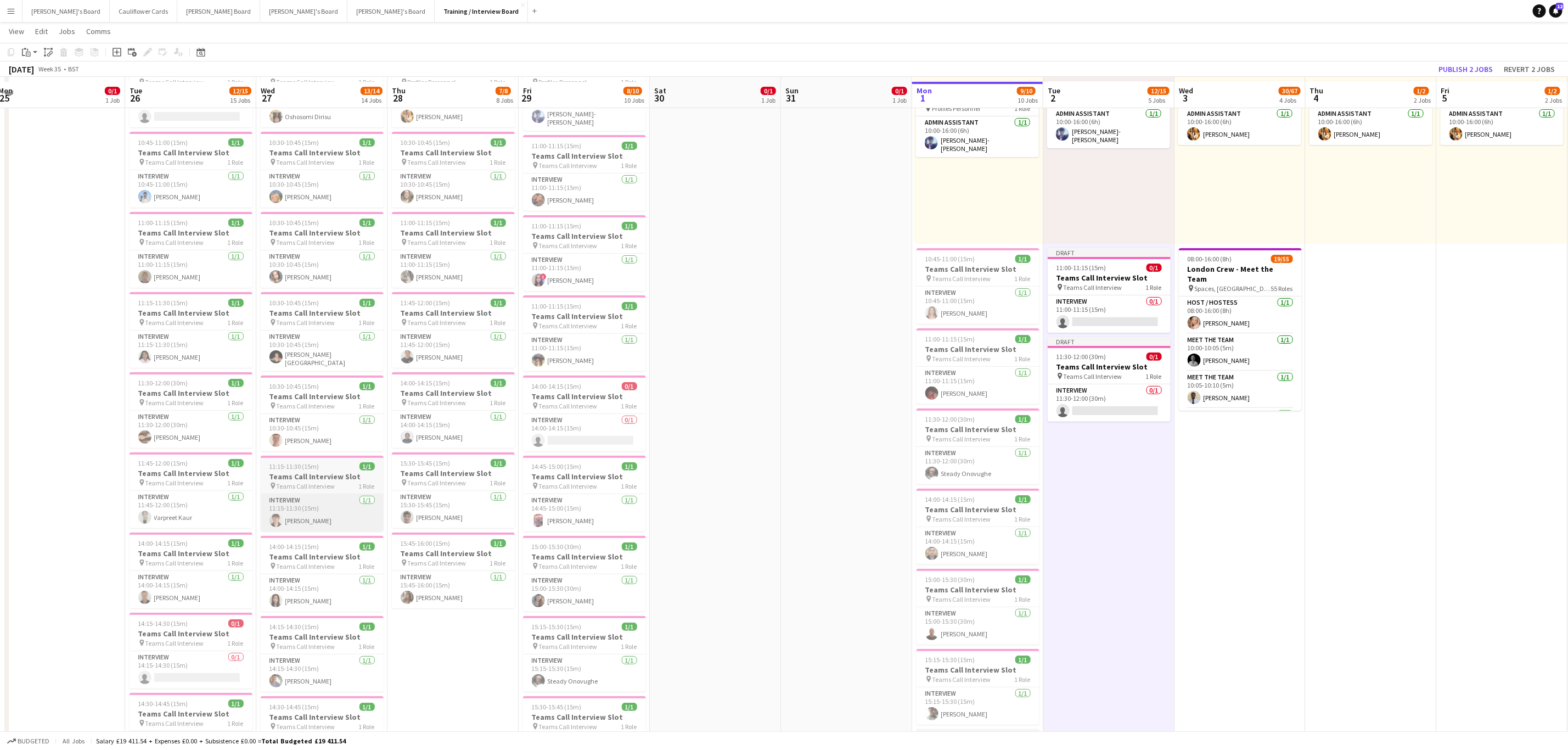
scroll to position [82, 0]
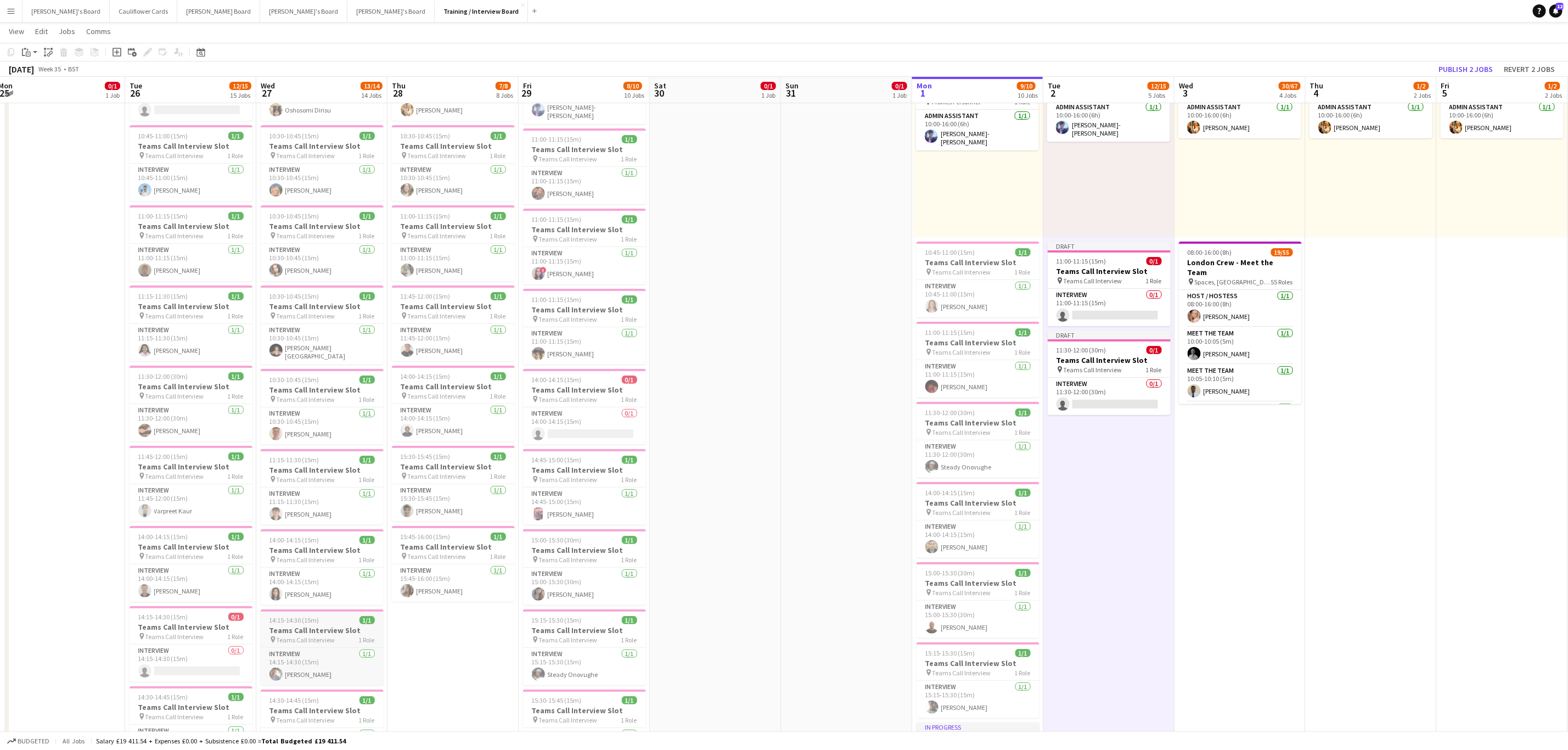
click at [350, 624] on div "14:15-14:30 (15m) 1/1" at bounding box center [322, 620] width 123 height 8
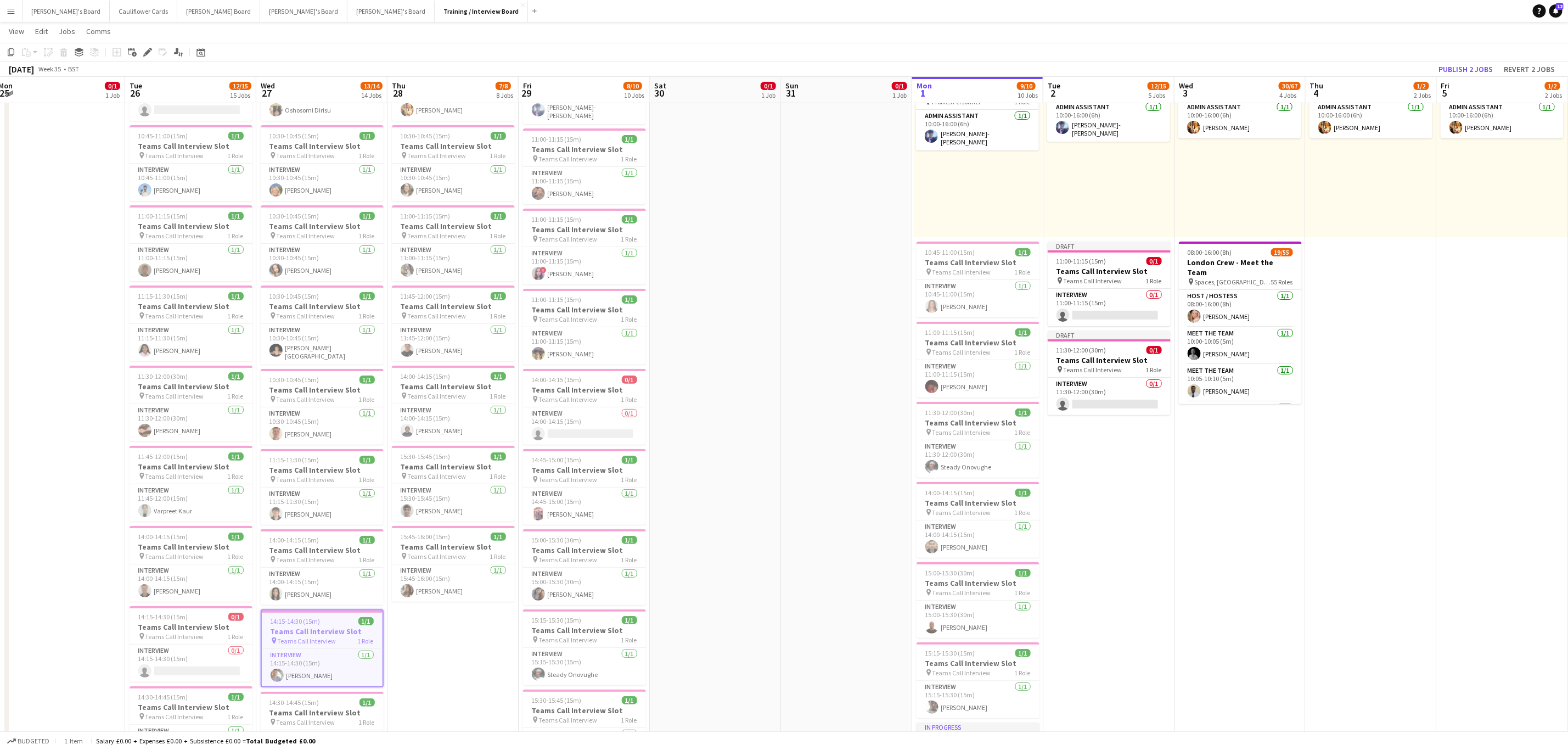
click at [1081, 562] on app-date-cell "10:00-16:00 (6h) 1/1 pin Profiles Personnel 1 Role Admin Assistant 1/1 10:00-16…" at bounding box center [1109, 688] width 131 height 1293
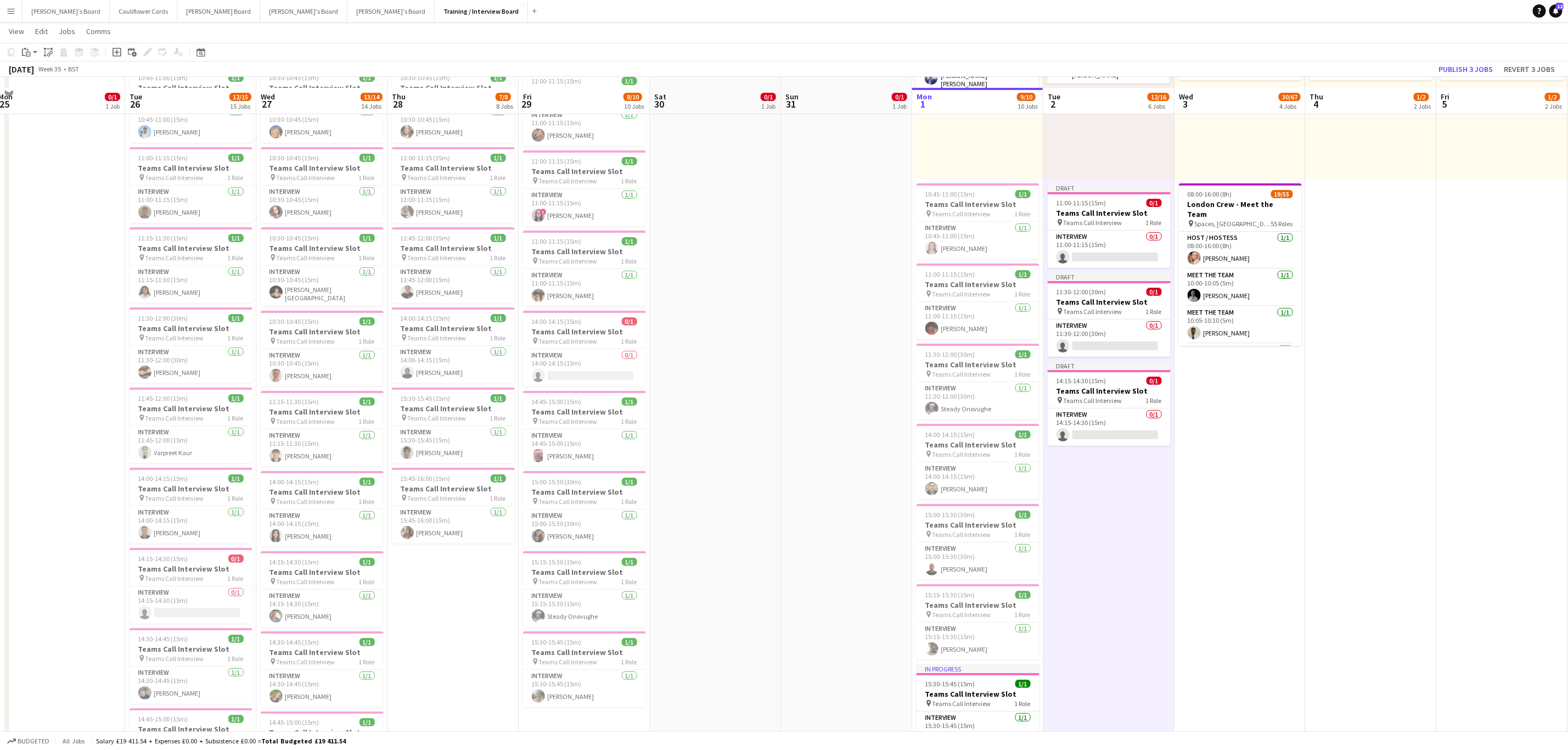
scroll to position [165, 0]
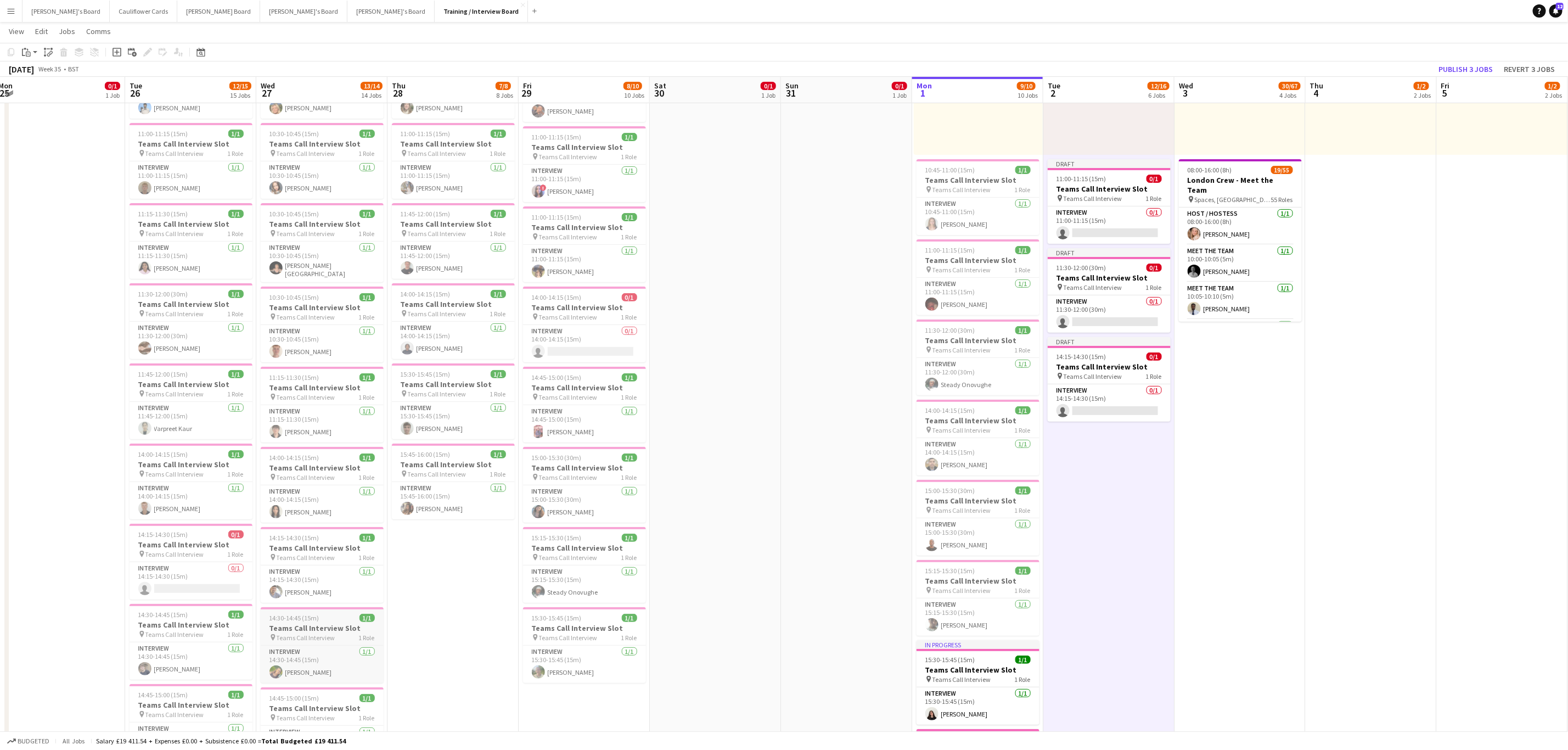
click at [324, 630] on h3 "Teams Call Interview Slot" at bounding box center [322, 628] width 123 height 10
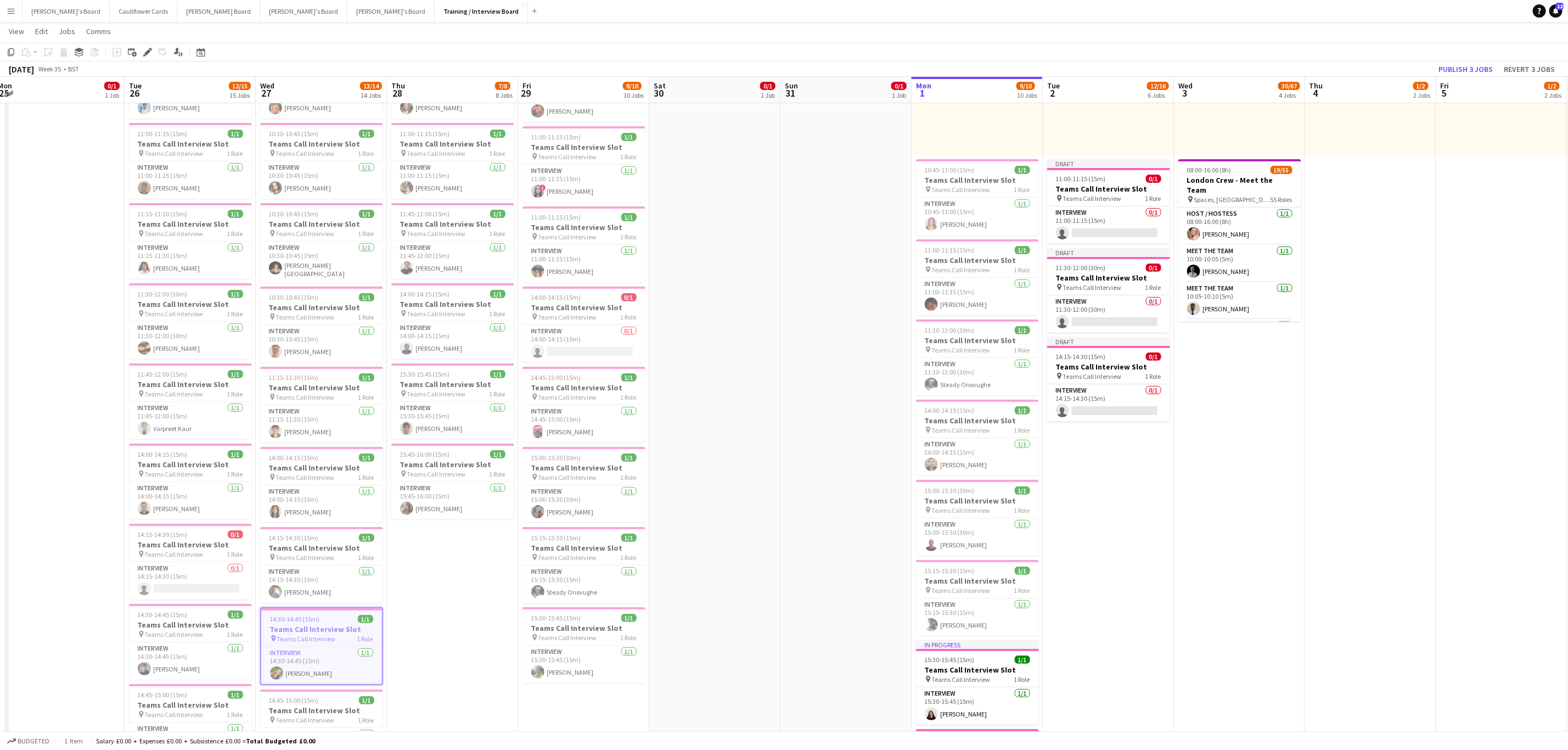
drag, startPoint x: 1123, startPoint y: 519, endPoint x: 1120, endPoint y: 525, distance: 6.7
click at [1121, 521] on app-date-cell "10:00-16:00 (6h) 1/1 pin Profiles Personnel 1 Role Admin Assistant 1/1 10:00-16…" at bounding box center [1109, 605] width 131 height 1293
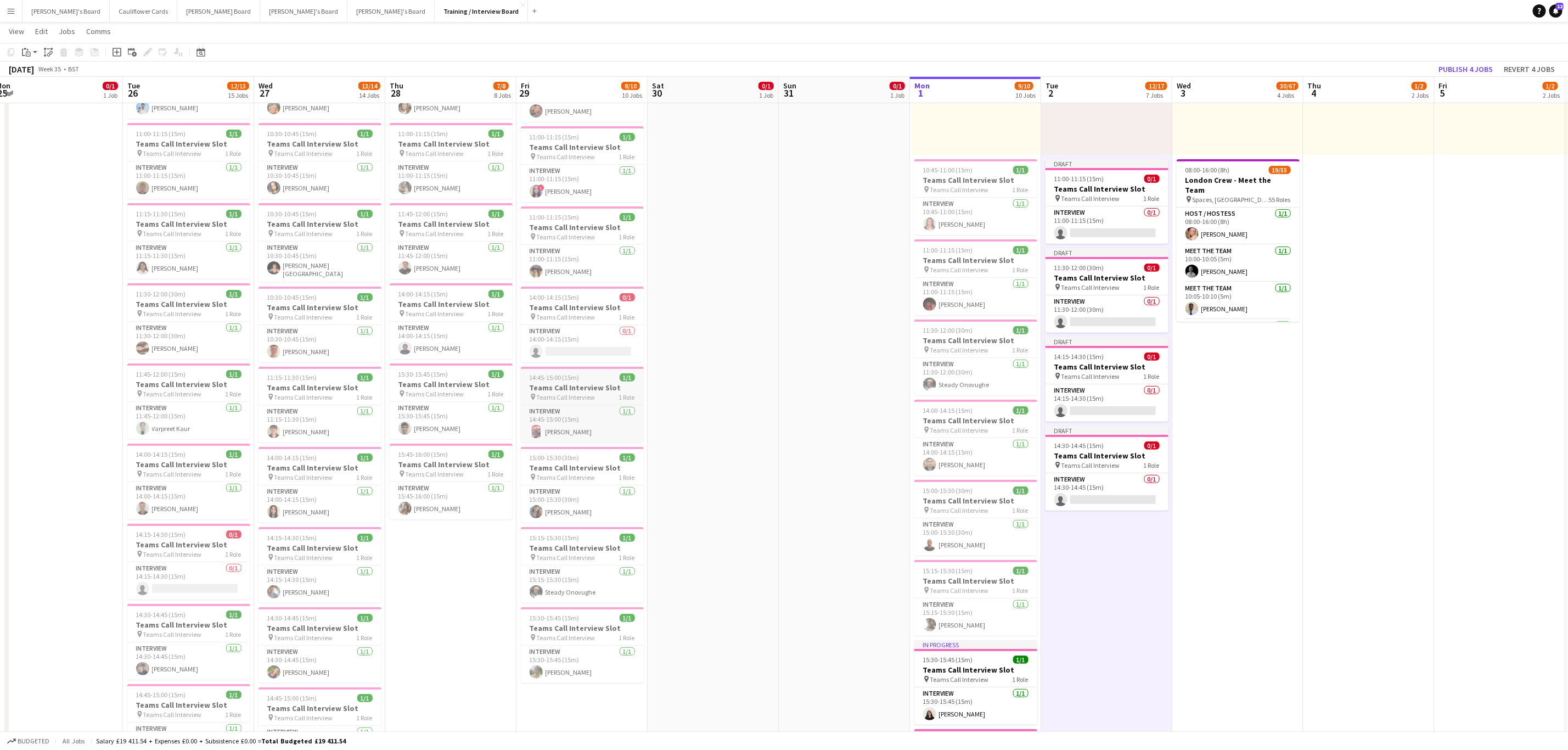
click at [588, 399] on span "Teams Call Interview" at bounding box center [566, 397] width 59 height 8
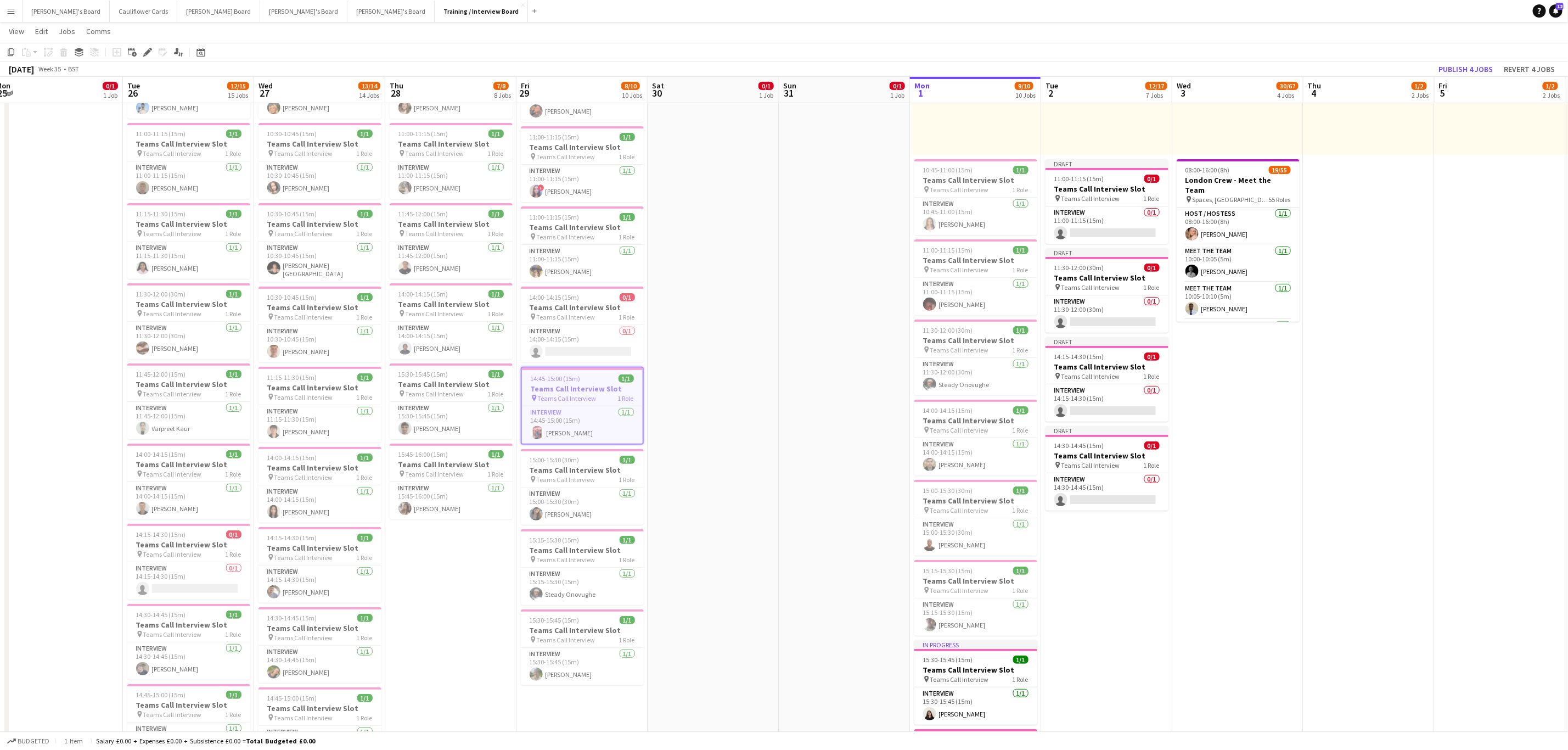
click at [1135, 642] on app-date-cell "10:00-16:00 (6h) 1/1 pin Profiles Personnel 1 Role Admin Assistant 1/1 10:00-16…" at bounding box center [1107, 605] width 131 height 1293
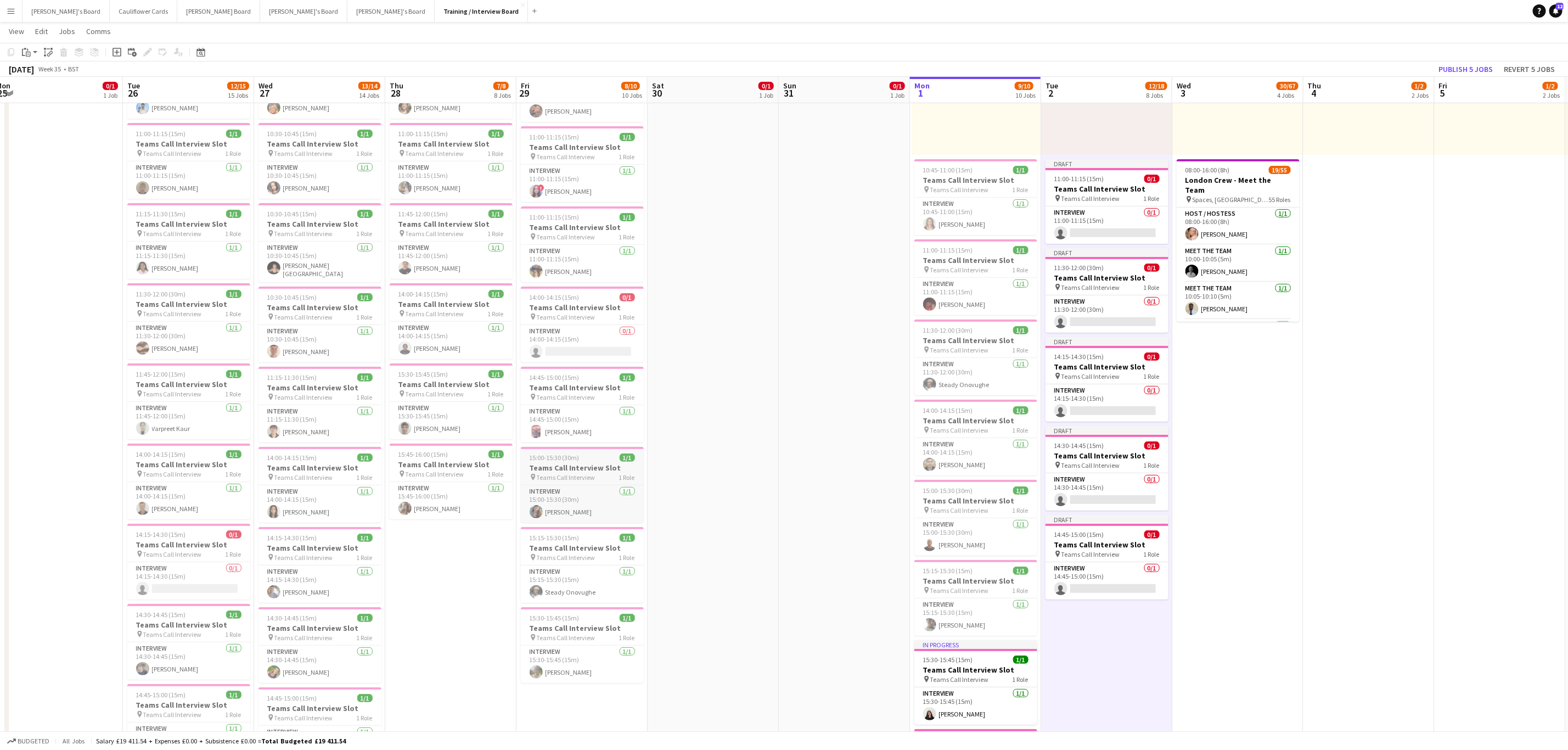
click at [578, 459] on div "15:00-15:30 (30m) 1/1" at bounding box center [582, 457] width 123 height 8
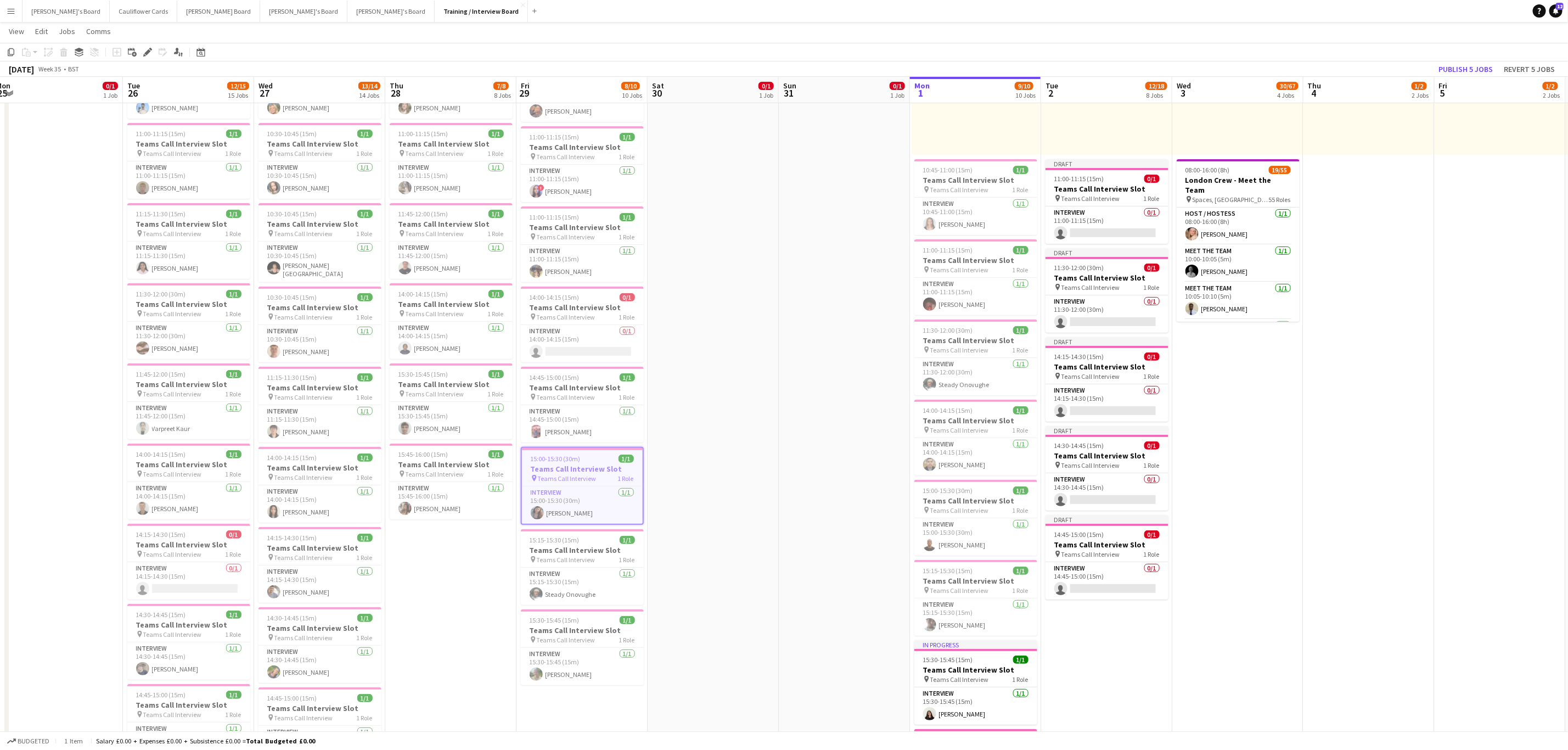
click at [1132, 697] on app-date-cell "10:00-16:00 (6h) 1/1 pin Profiles Personnel 1 Role Admin Assistant 1/1 10:00-16…" at bounding box center [1107, 605] width 131 height 1293
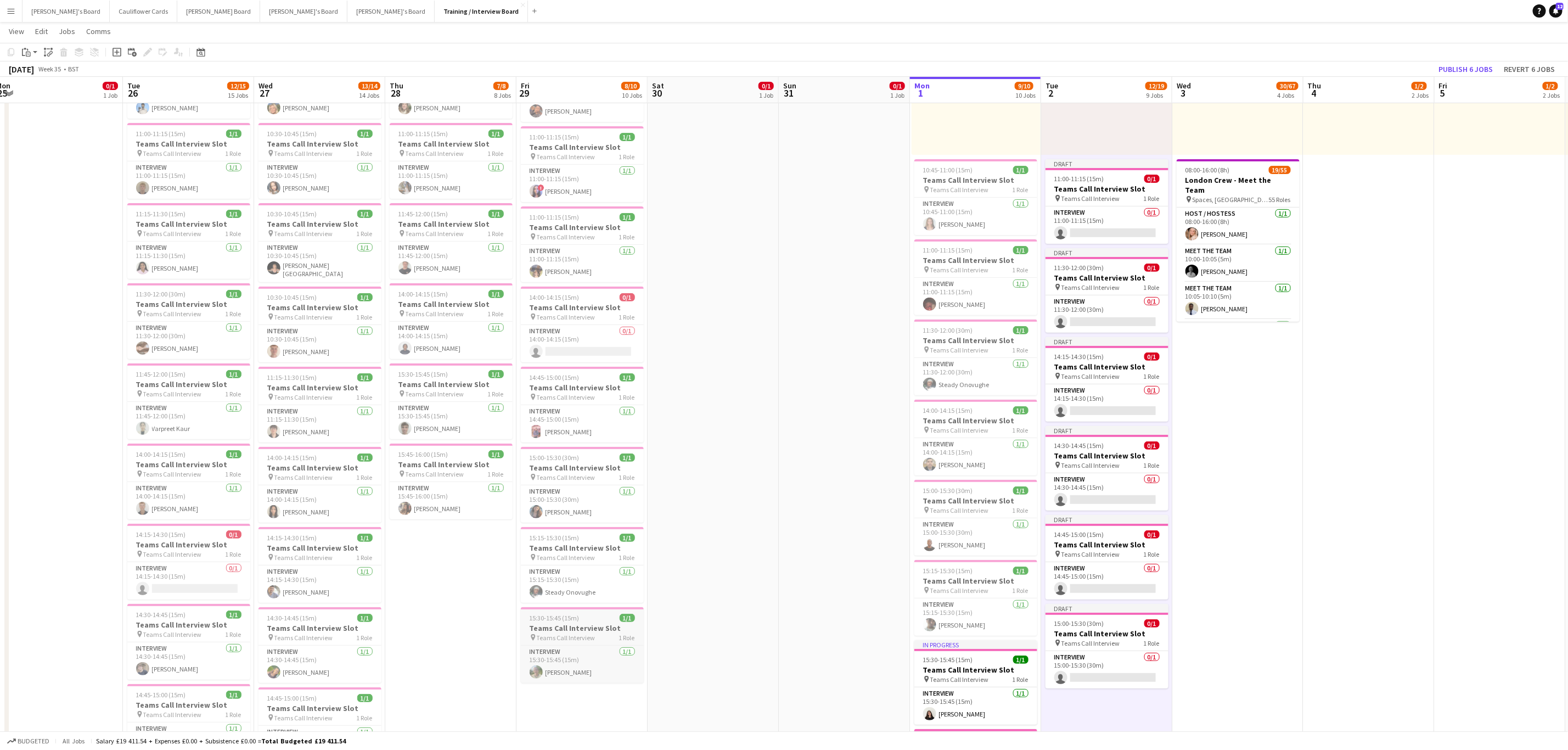
click at [591, 622] on div "15:30-15:45 (15m) 1/1" at bounding box center [582, 618] width 123 height 8
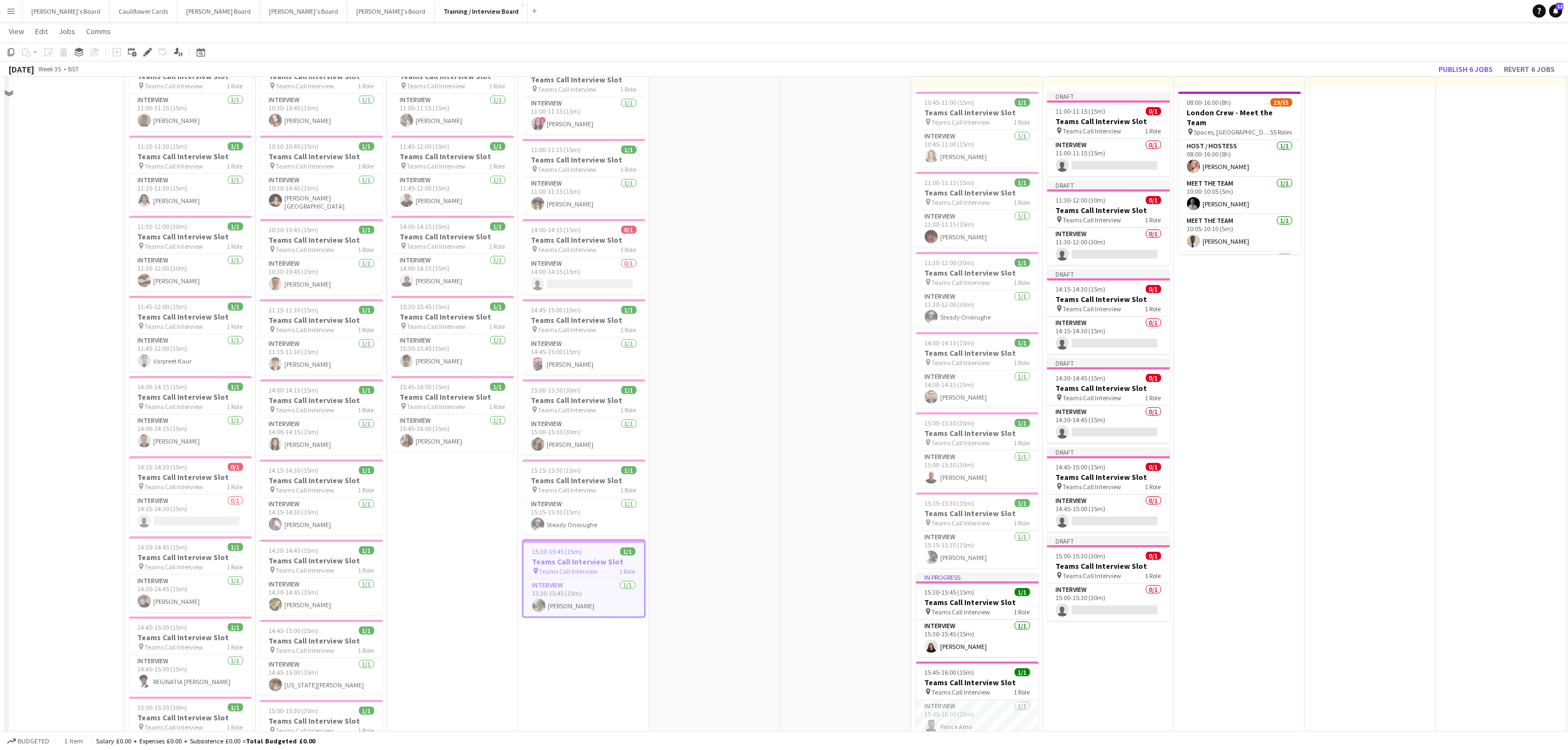
scroll to position [330, 0]
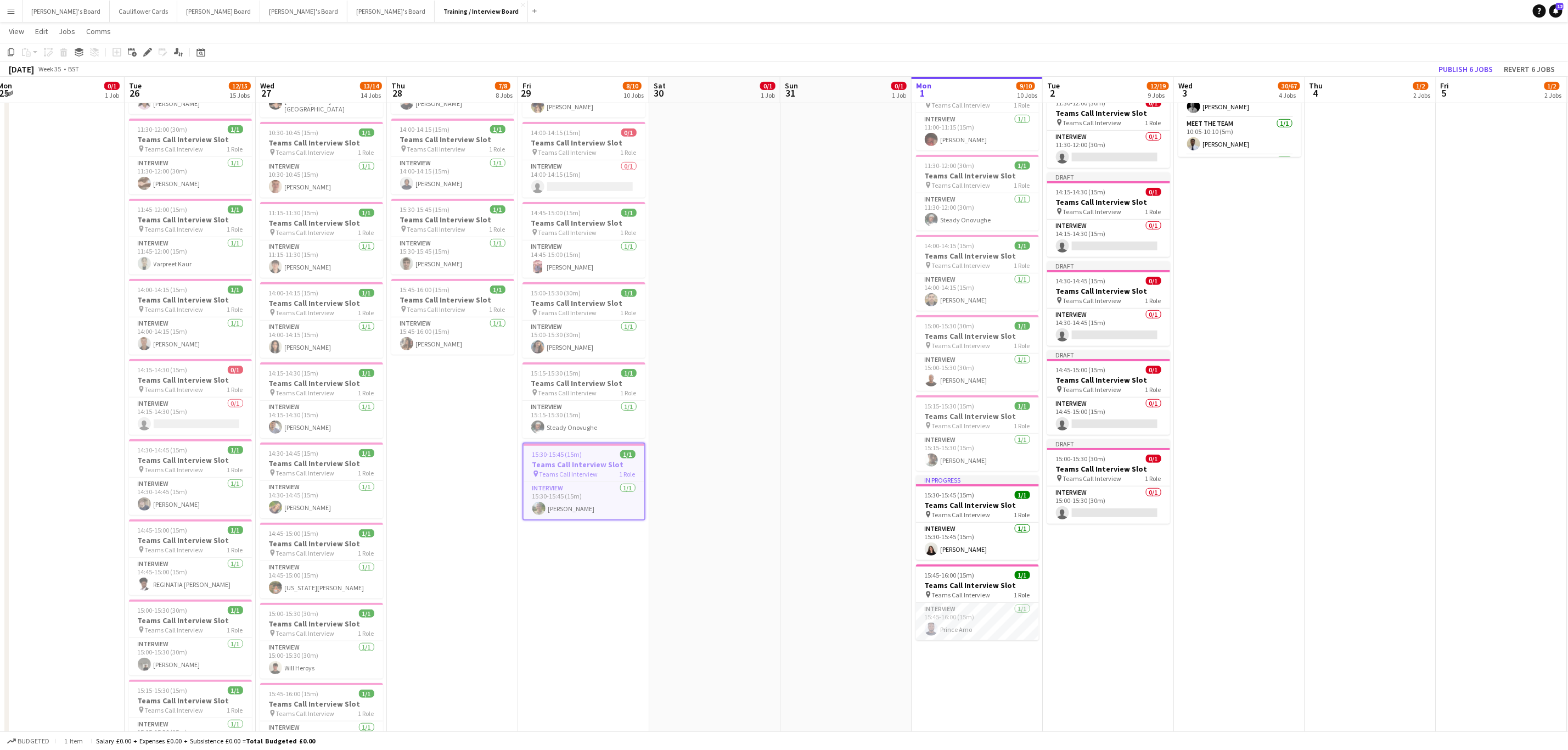
click at [1112, 625] on app-date-cell "10:00-16:00 (6h) 1/1 pin Profiles Personnel 1 Role Admin Assistant 1/1 10:00-16…" at bounding box center [1109, 440] width 131 height 1293
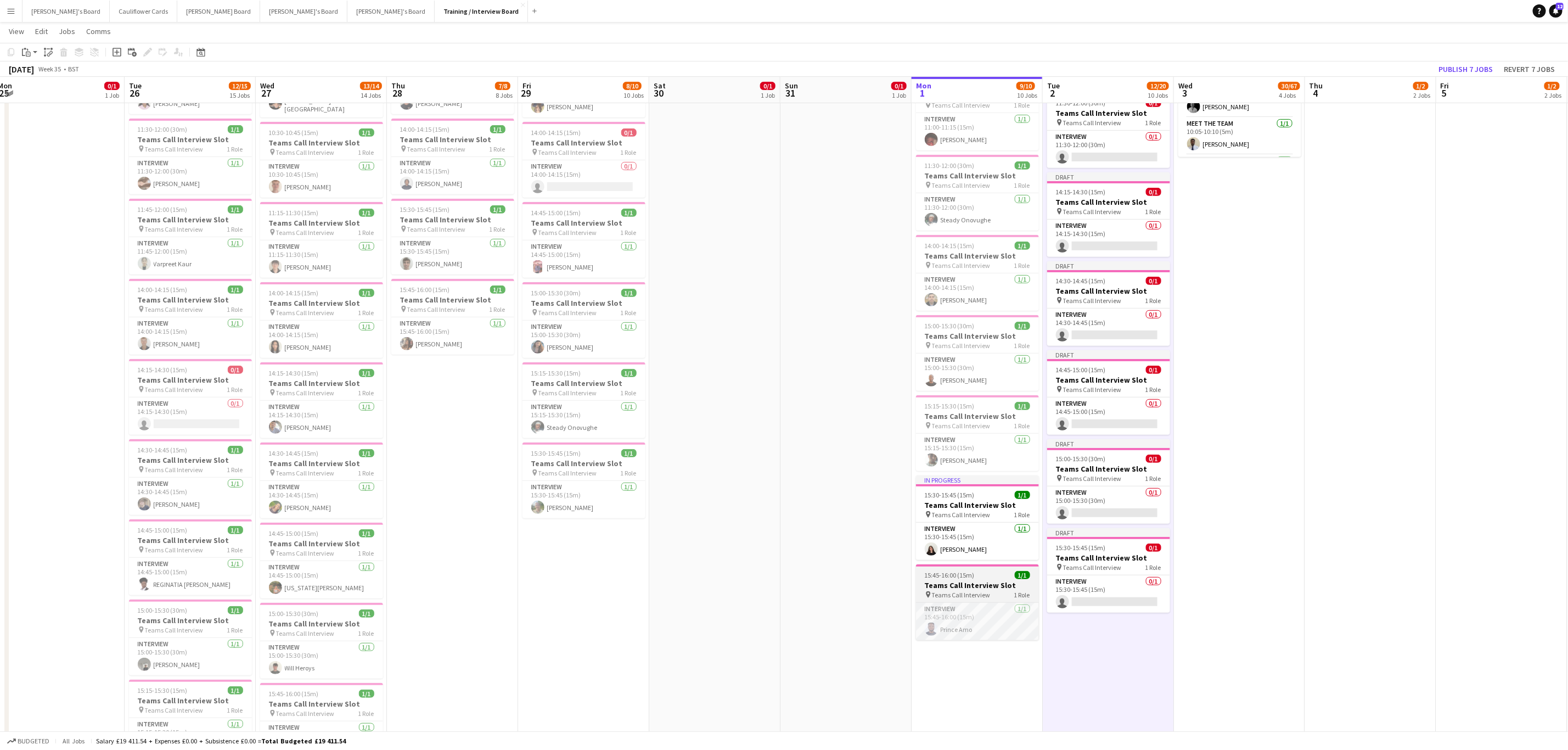
click at [990, 579] on div "15:45-16:00 (15m) 1/1" at bounding box center [978, 574] width 123 height 8
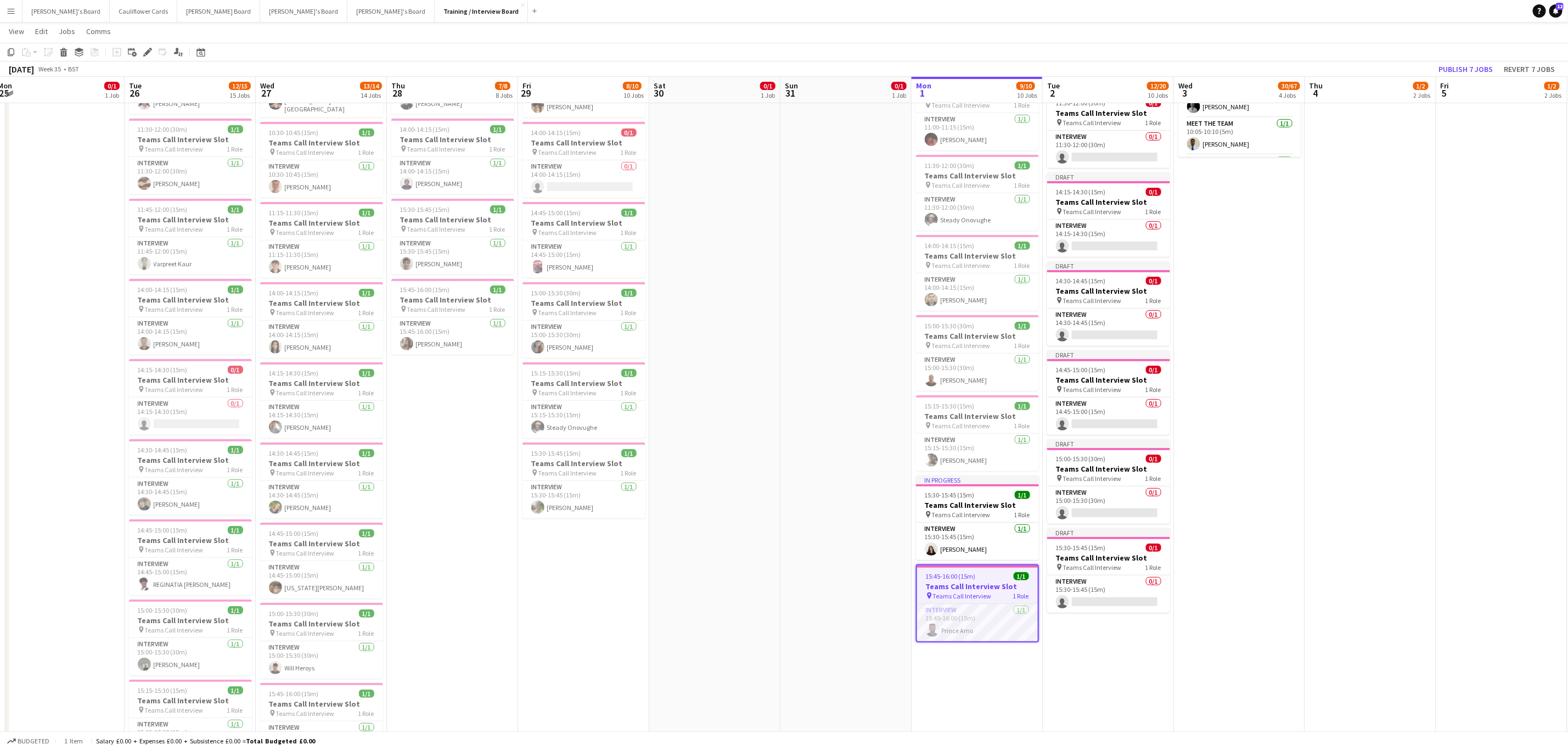
click at [1099, 690] on app-date-cell "10:00-16:00 (6h) 1/1 pin Profiles Personnel 1 Role Admin Assistant 1/1 10:00-16…" at bounding box center [1109, 440] width 131 height 1293
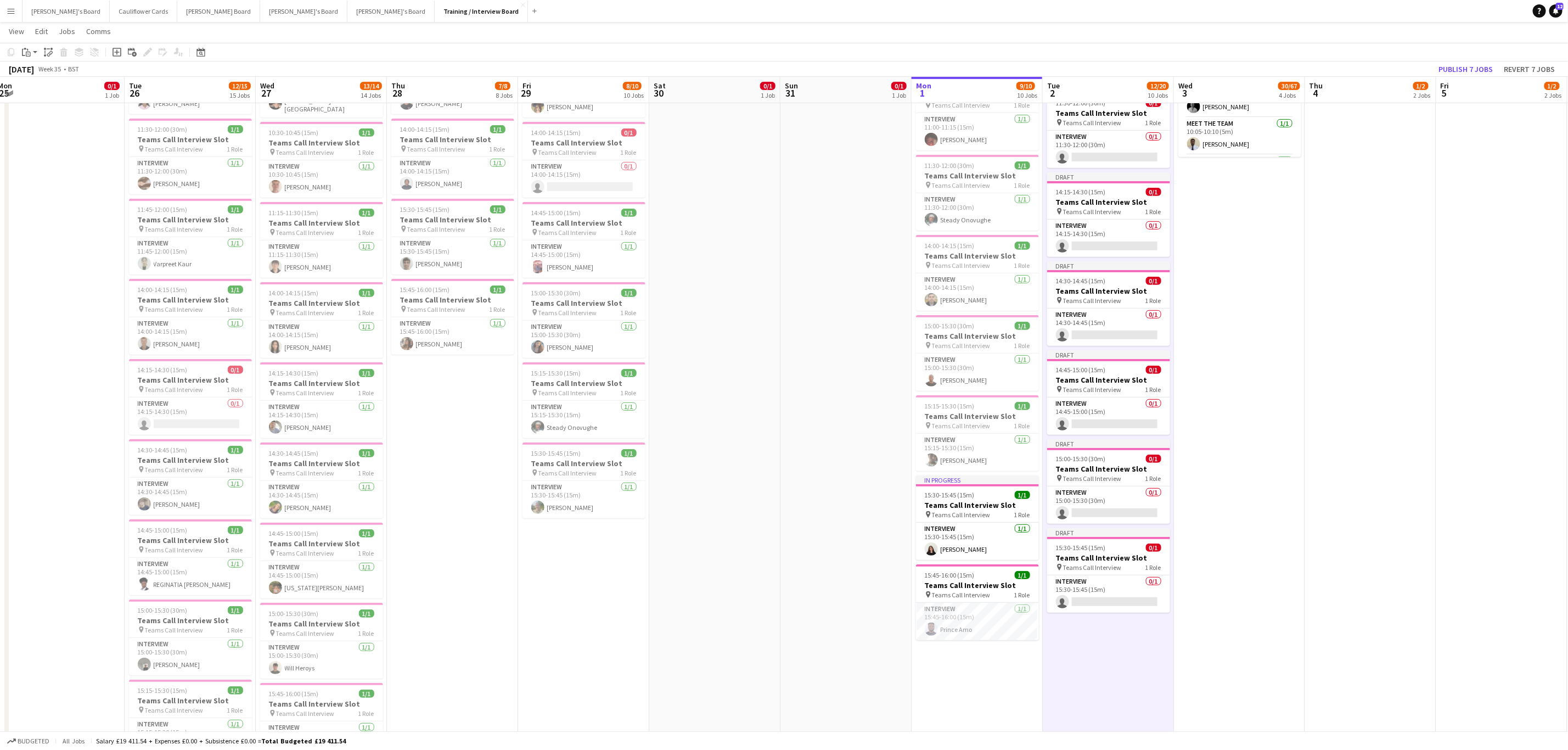
scroll to position [0, 270]
click at [178, 12] on button "Dean's Board Close" at bounding box center [219, 12] width 83 height 22
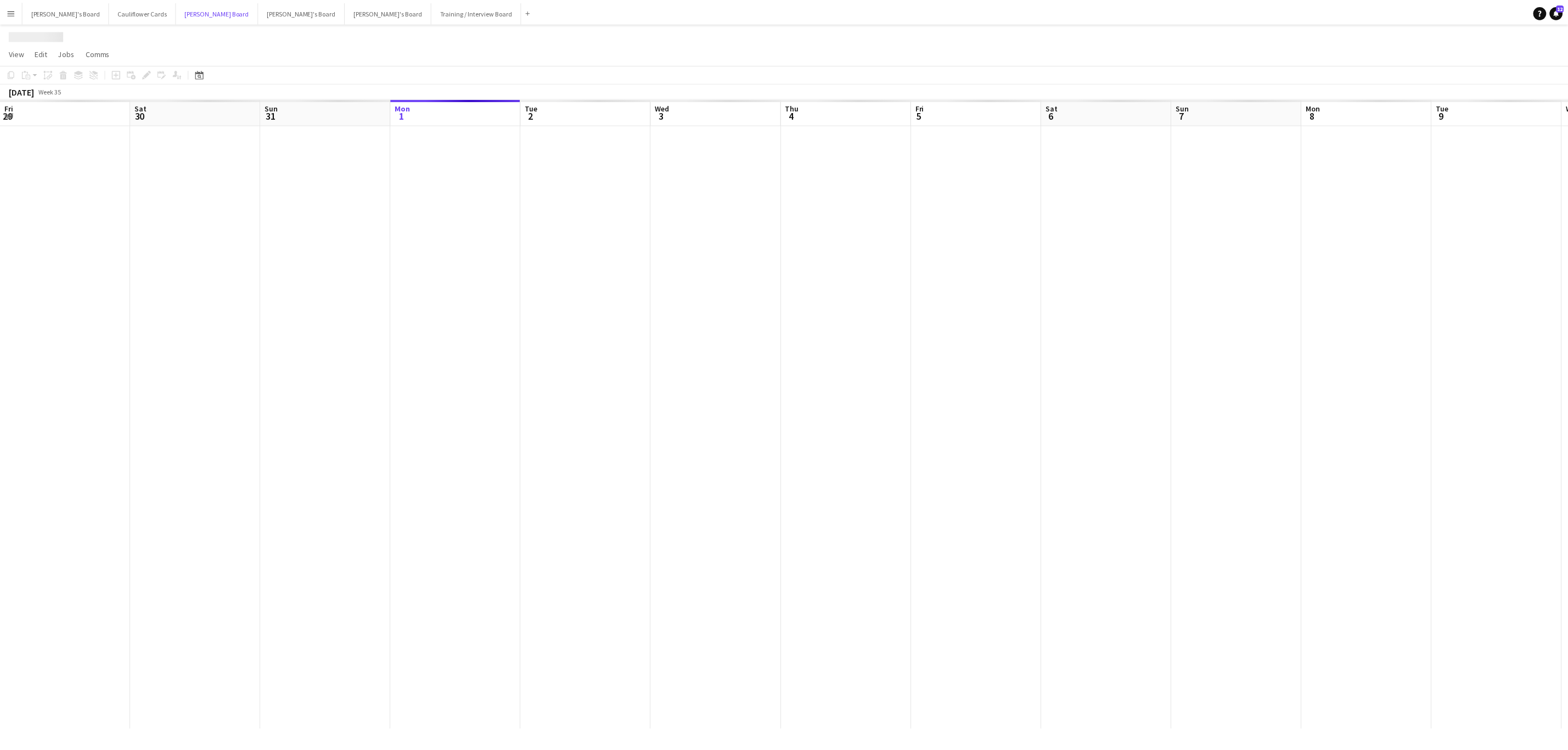
scroll to position [0, 263]
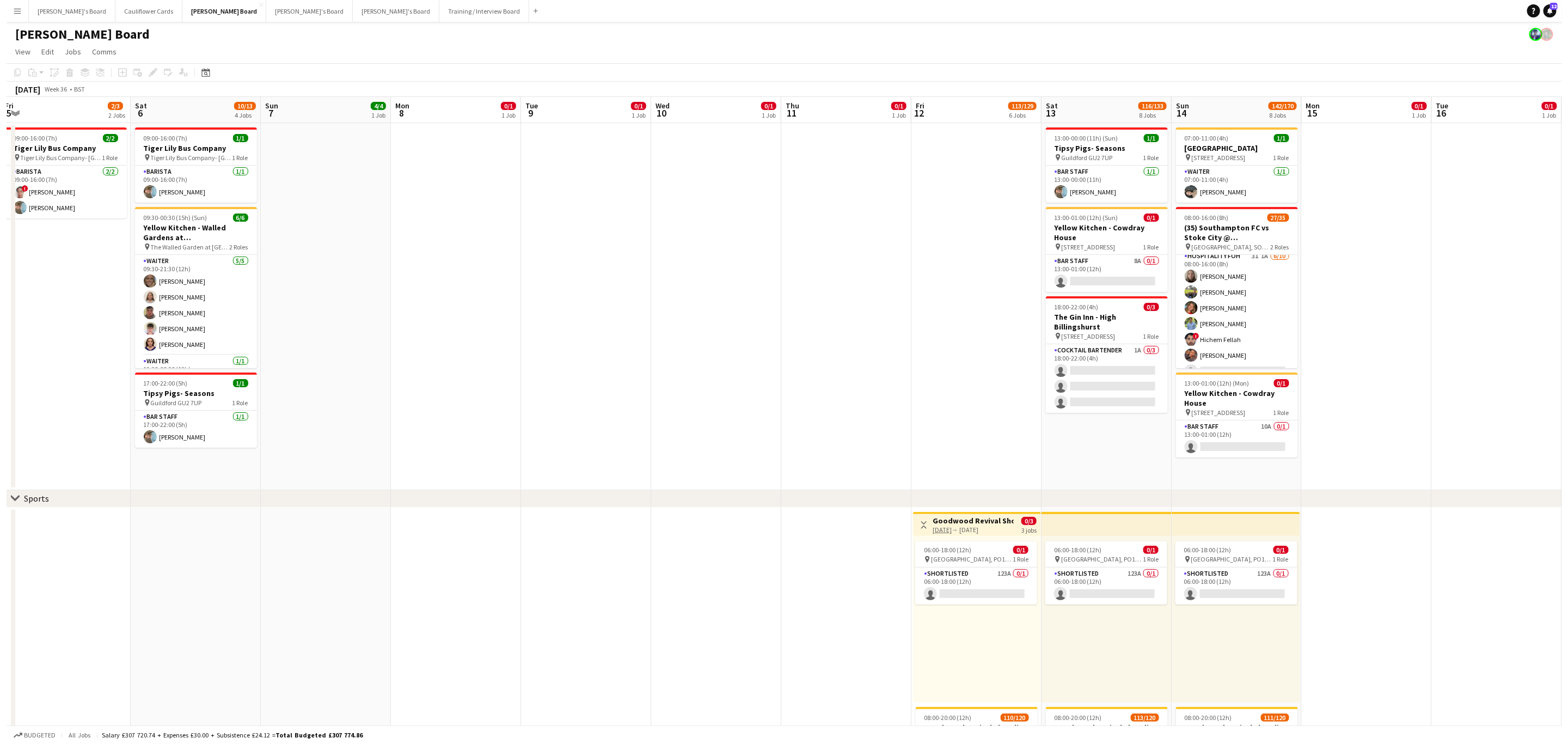
scroll to position [0, 0]
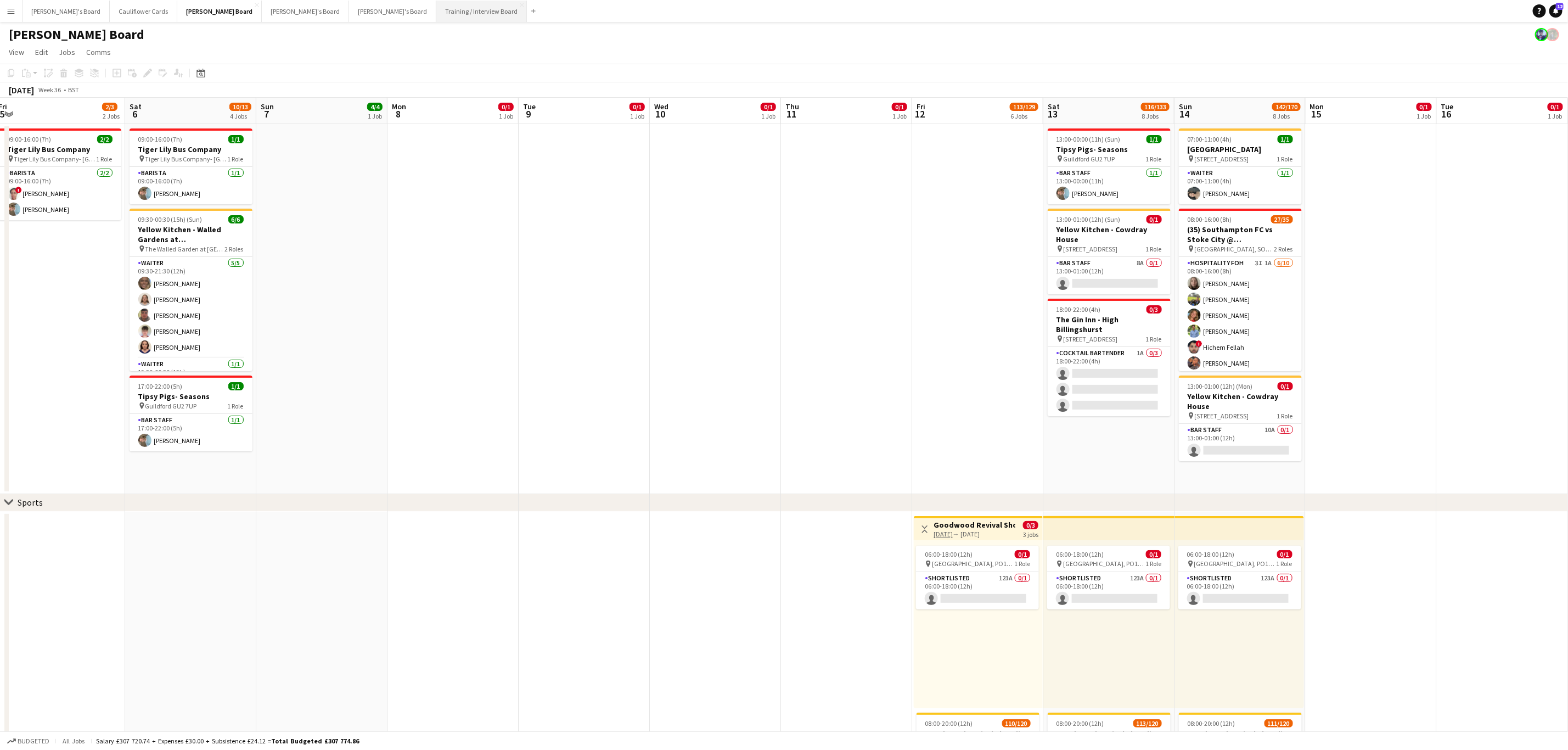
click at [437, 14] on button "Training / Interview Board Close" at bounding box center [482, 12] width 91 height 22
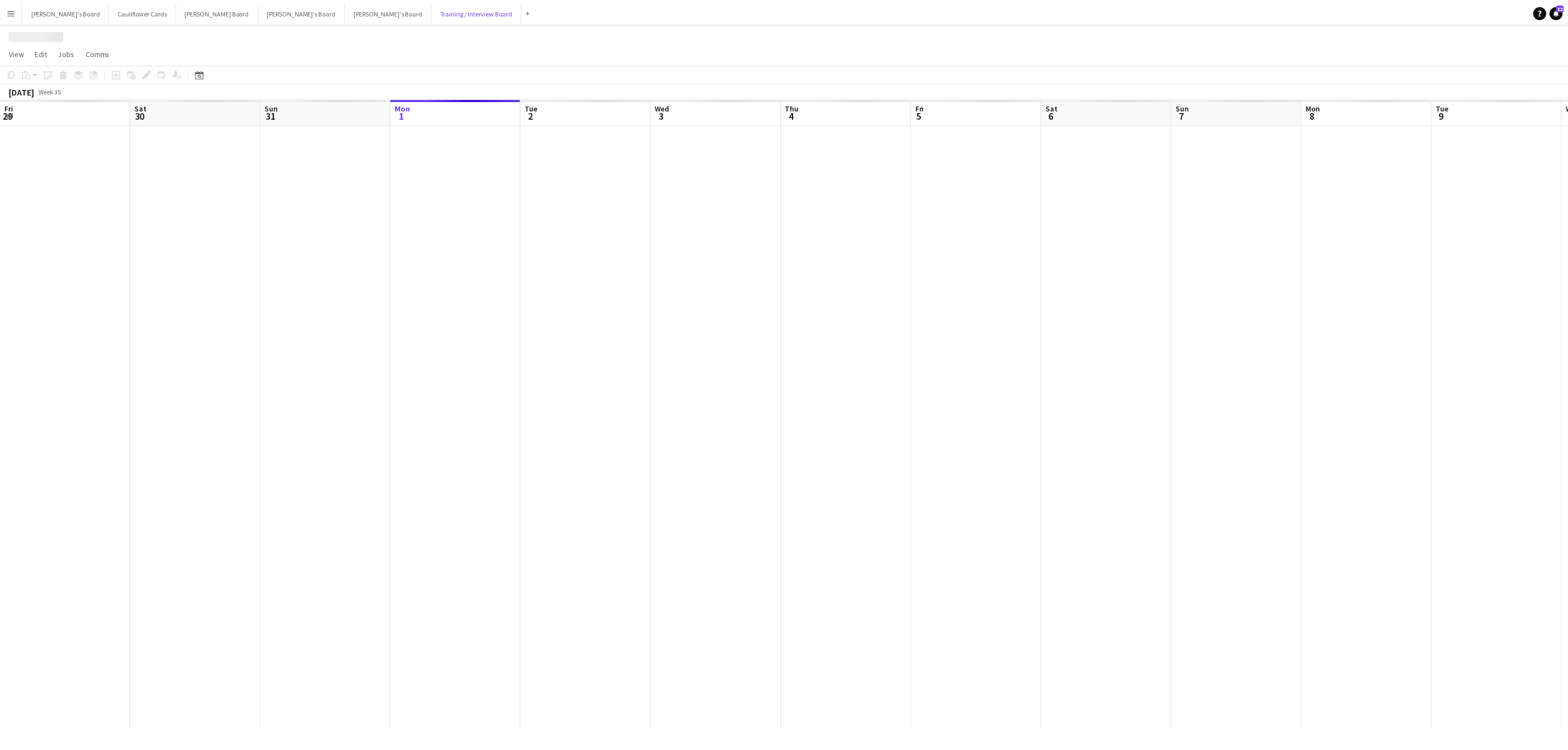
scroll to position [0, 263]
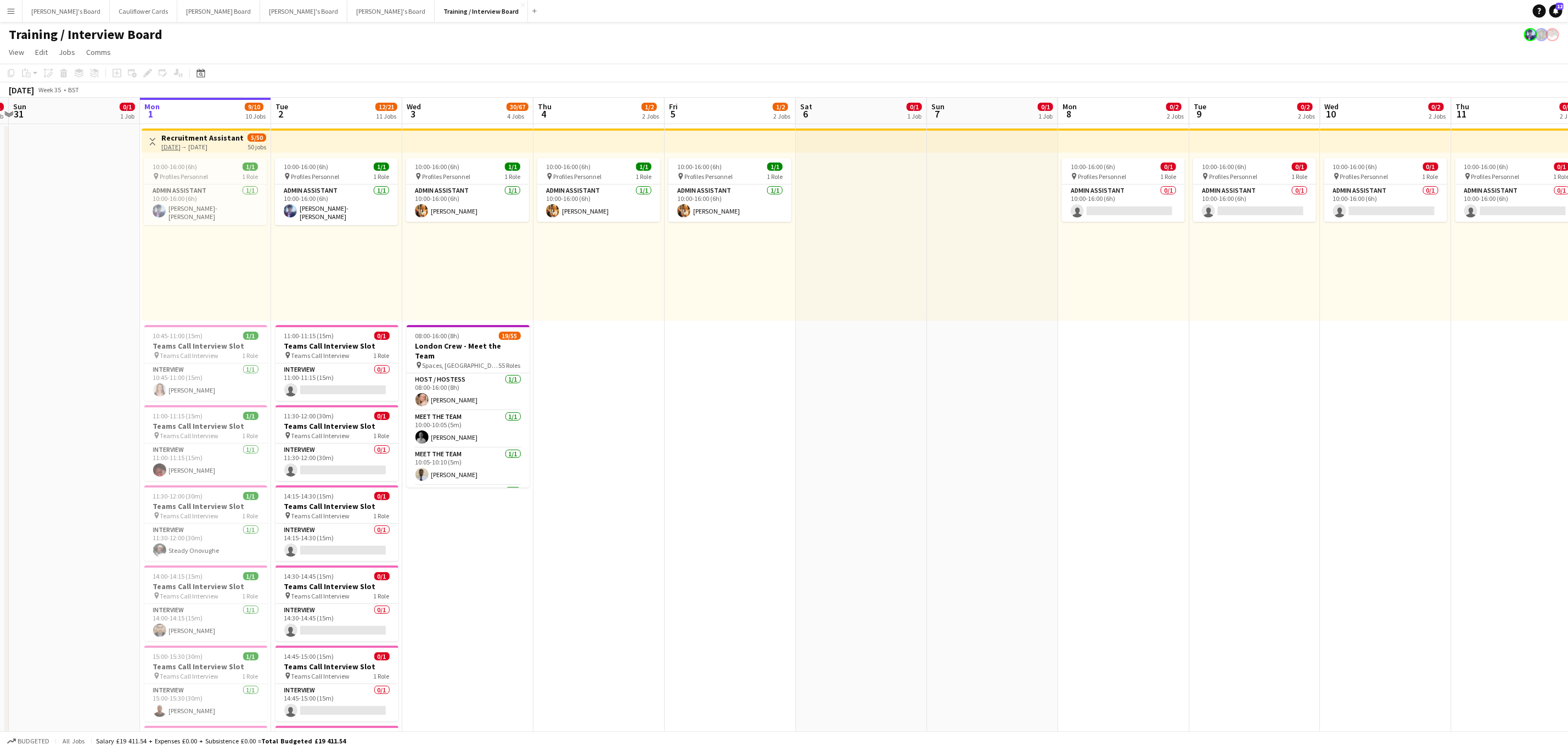
drag, startPoint x: 765, startPoint y: 415, endPoint x: 845, endPoint y: 402, distance: 81.0
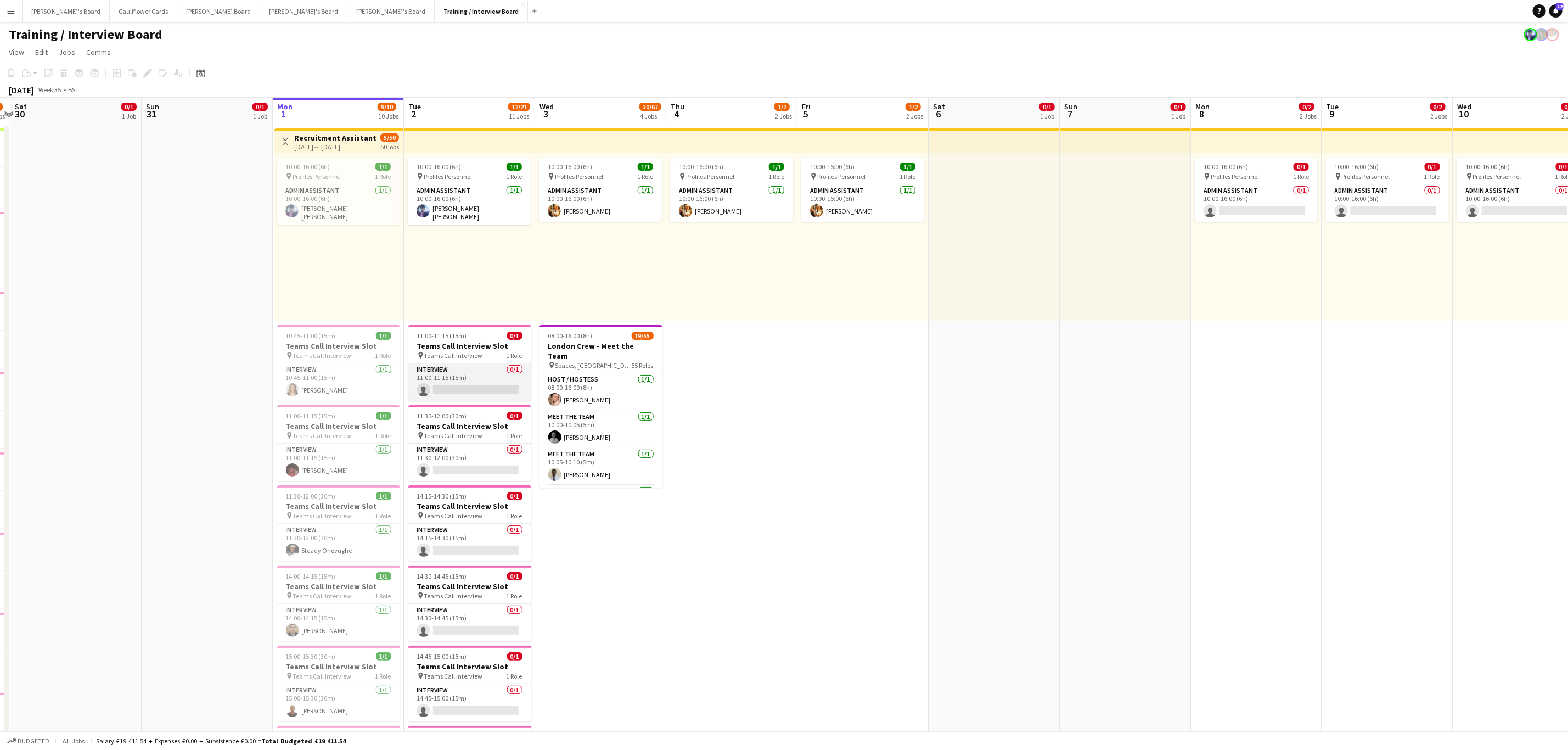
drag, startPoint x: 467, startPoint y: 382, endPoint x: 506, endPoint y: 382, distance: 39.0
click at [467, 382] on app-card-role "Interview 0/1 11:00-11:15 (15m) single-neutral-actions" at bounding box center [470, 381] width 123 height 37
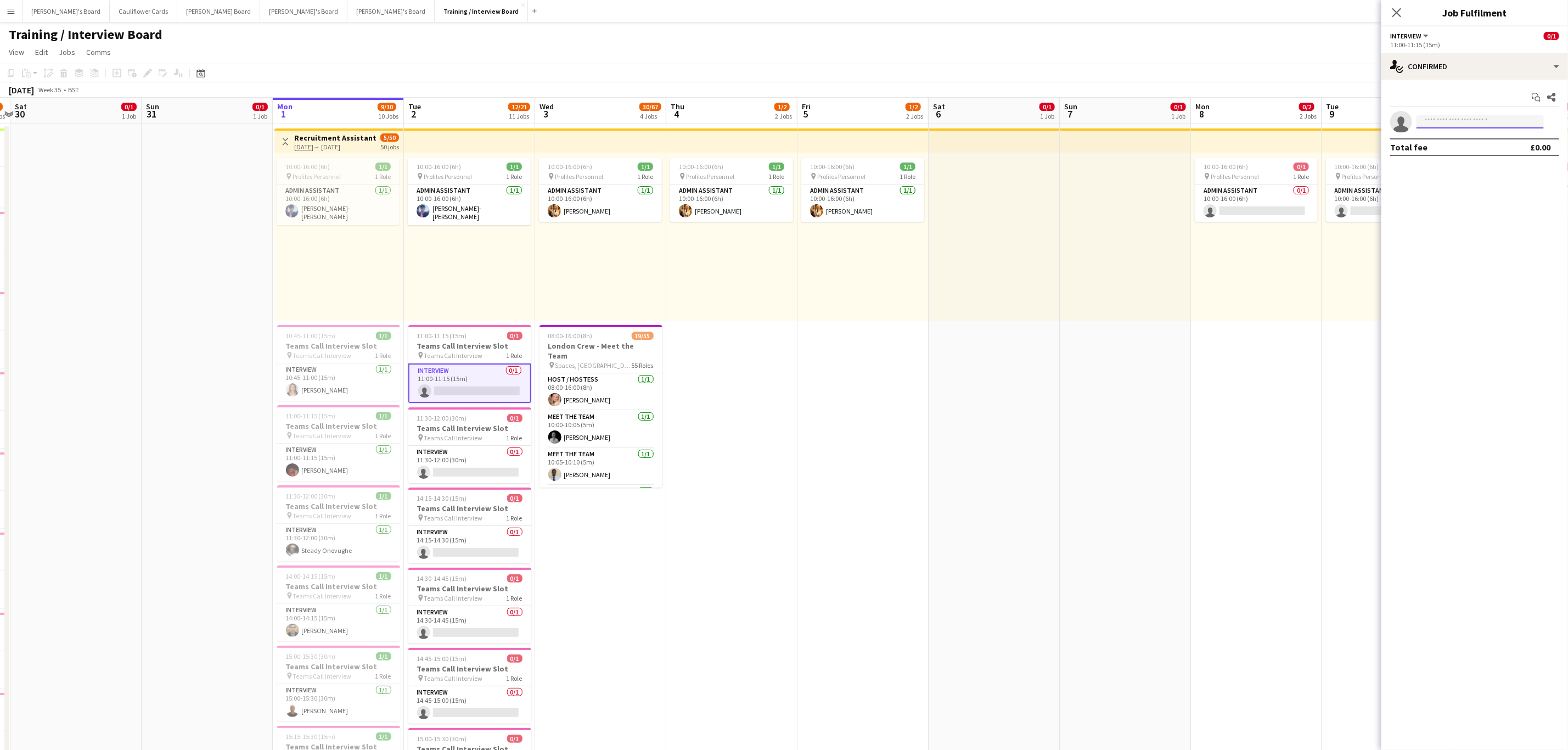
click at [1446, 126] on input at bounding box center [1480, 121] width 128 height 14
paste input "**********"
type input "**********"
click at [1459, 135] on span "Madeleine Manning" at bounding box center [1457, 138] width 63 height 9
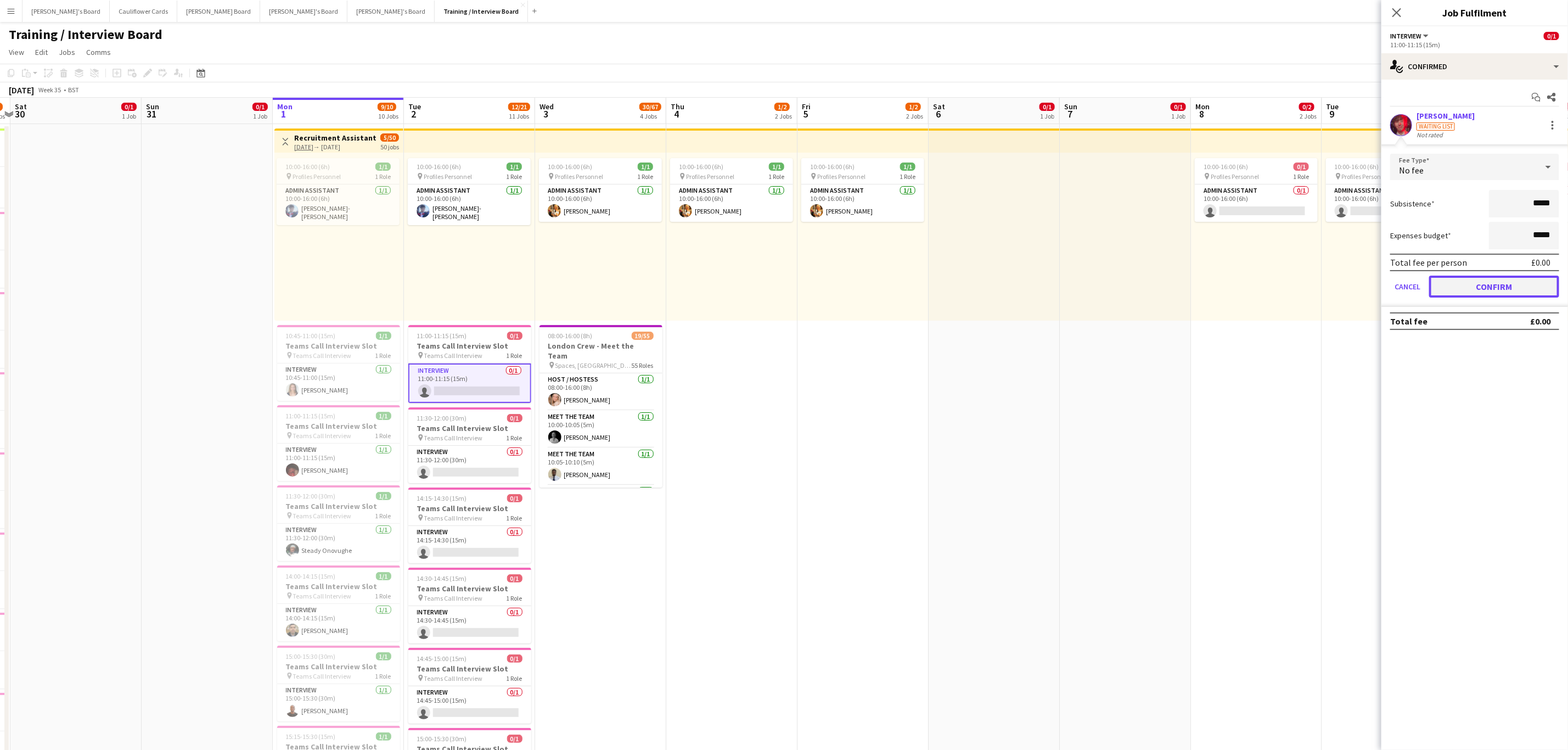
click at [1531, 284] on button "Confirm" at bounding box center [1495, 286] width 130 height 22
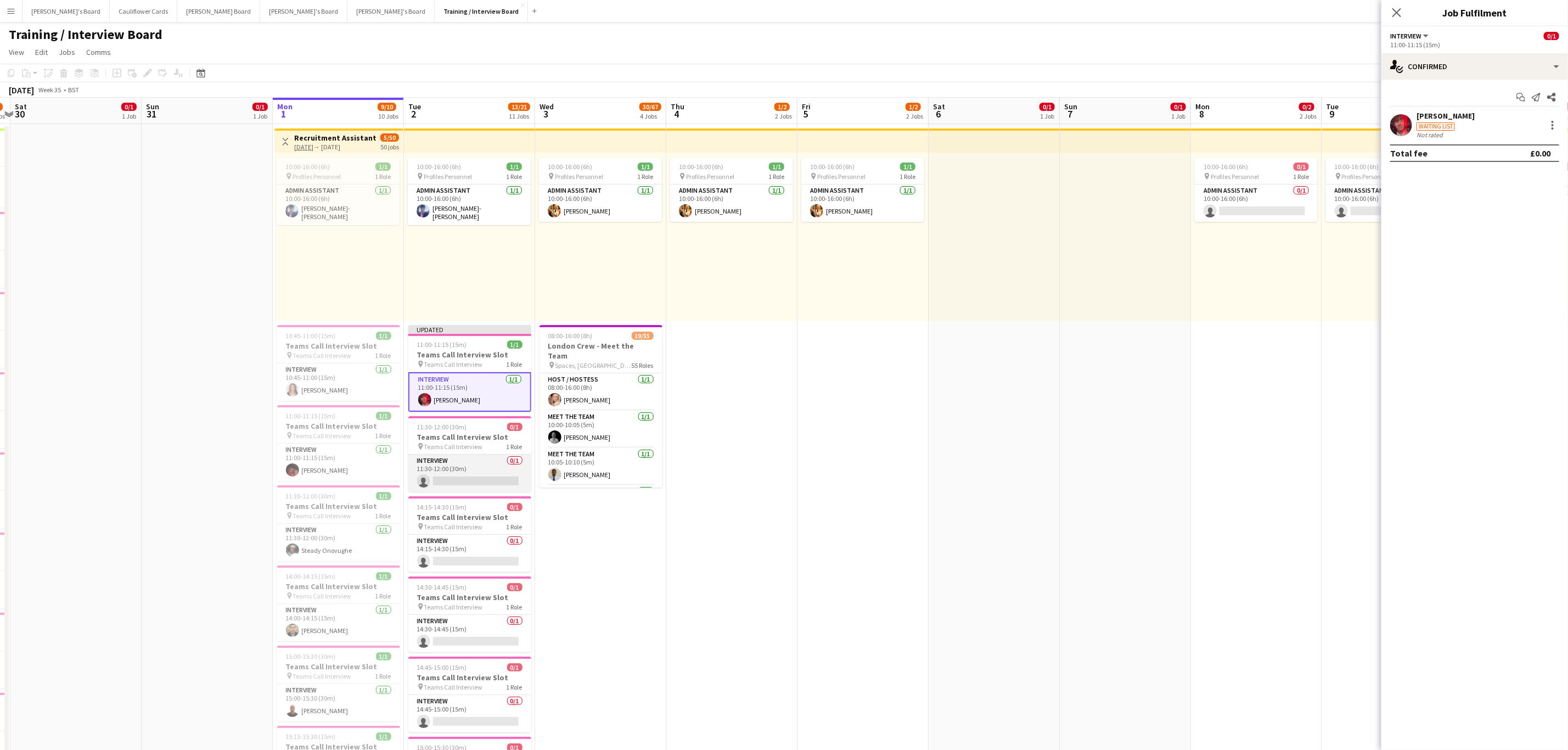
click at [493, 470] on app-card-role "Interview 0/1 11:30-12:00 (30m) single-neutral-actions" at bounding box center [470, 473] width 123 height 37
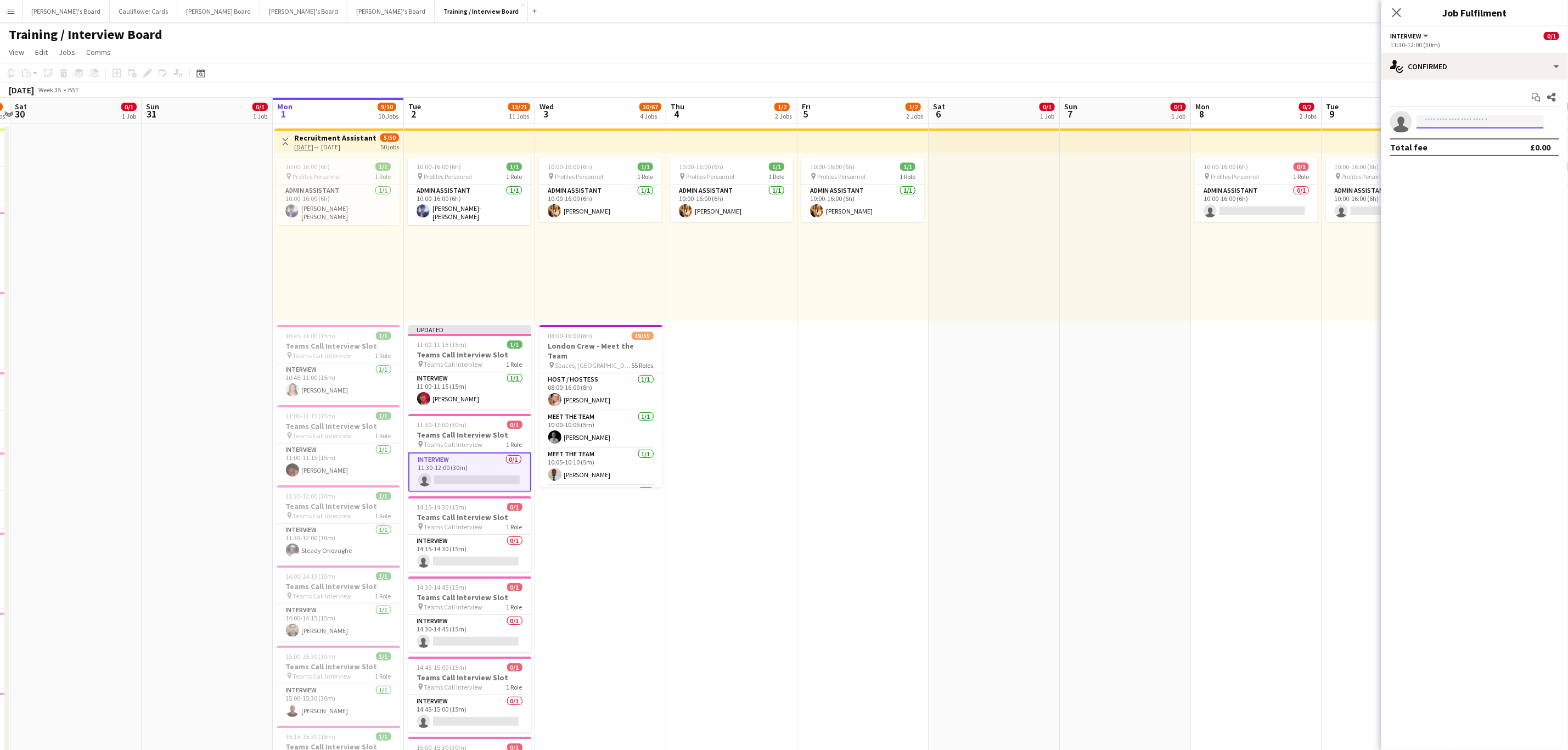
click at [1438, 124] on input at bounding box center [1480, 121] width 128 height 14
paste input "**********"
type input "**********"
click at [1471, 136] on span "Lewis Aspinall" at bounding box center [1457, 138] width 63 height 9
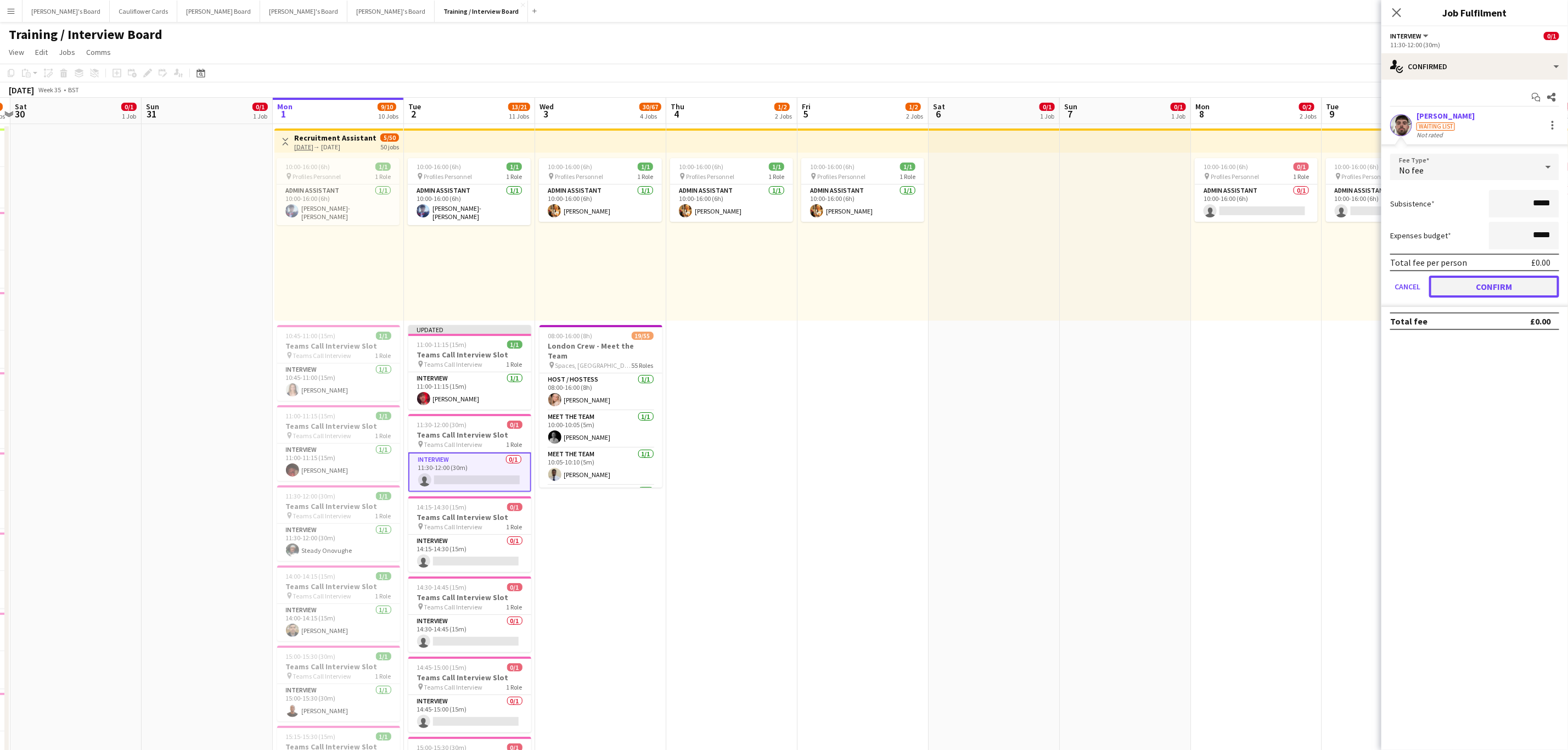
click at [1494, 289] on button "Confirm" at bounding box center [1495, 286] width 130 height 22
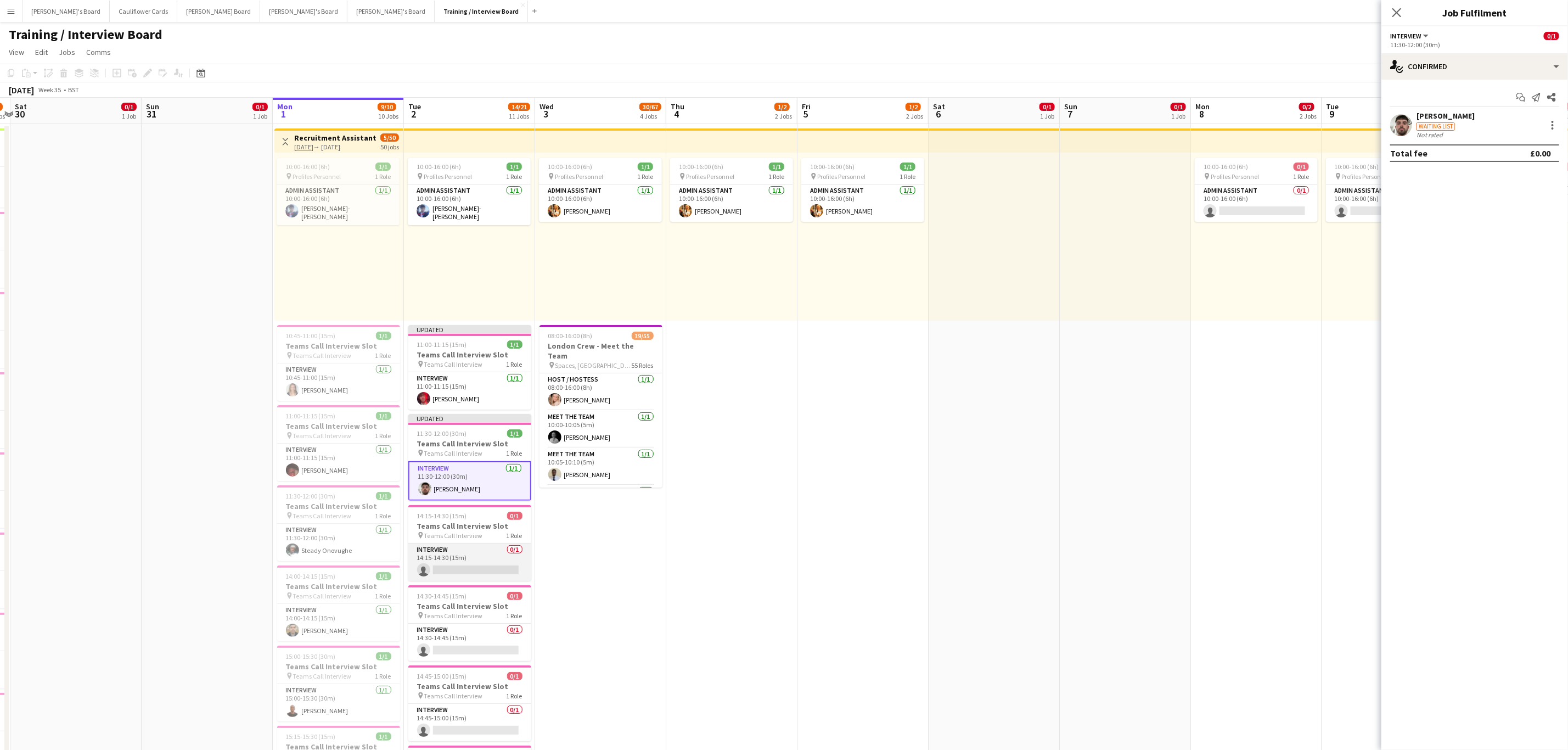
click at [471, 563] on app-card-role "Interview 0/1 14:15-14:30 (15m) single-neutral-actions" at bounding box center [470, 562] width 123 height 37
click at [1430, 130] on app-invite-slot "single-neutral-actions" at bounding box center [1475, 121] width 187 height 22
click at [1433, 129] on body "Menu Boards Boards Boards All jobs Status Workforce Workforce My Workforce Recr…" at bounding box center [784, 758] width 1568 height 1516
paste input "**********"
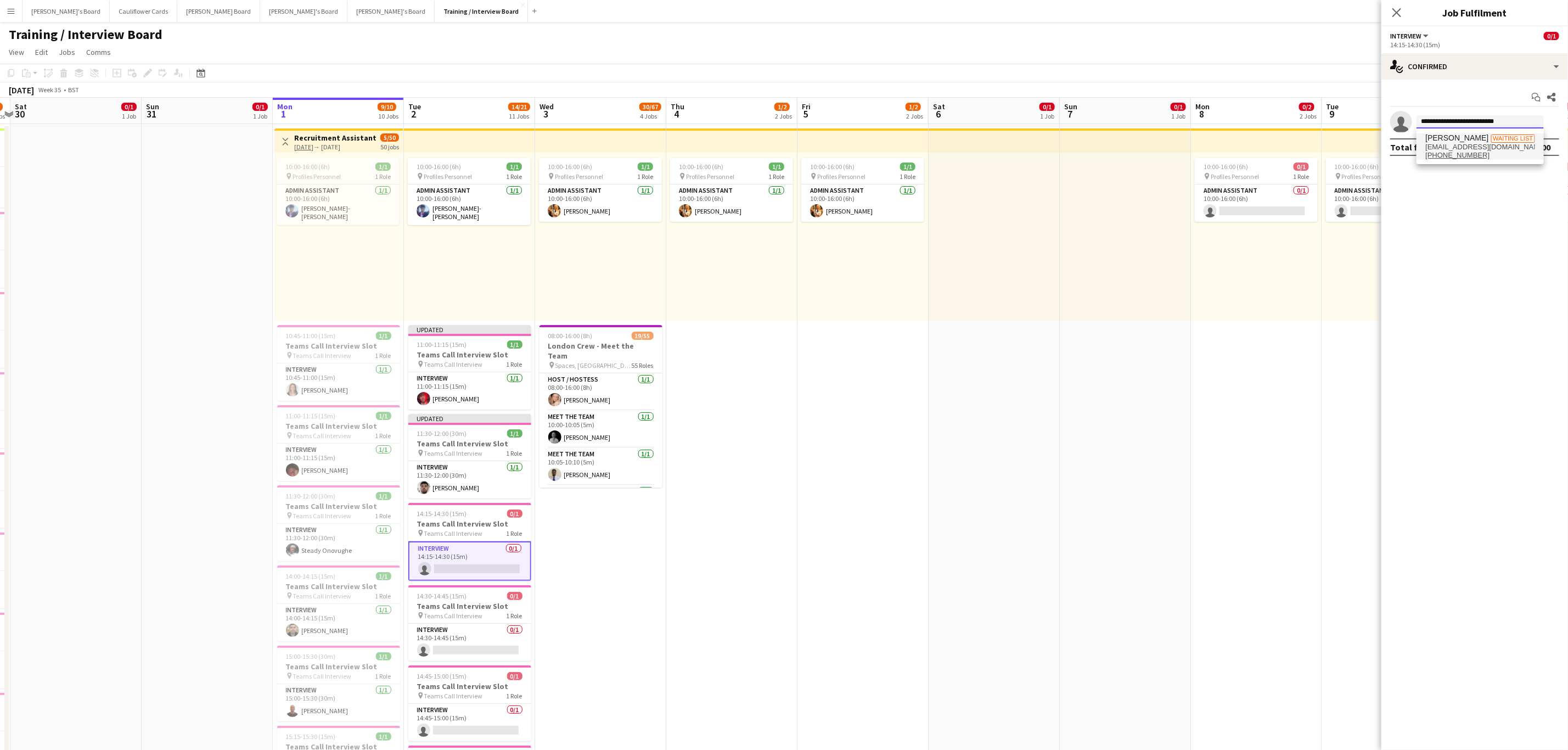
type input "**********"
click at [1471, 133] on span "Osahon Ekhator" at bounding box center [1457, 138] width 63 height 9
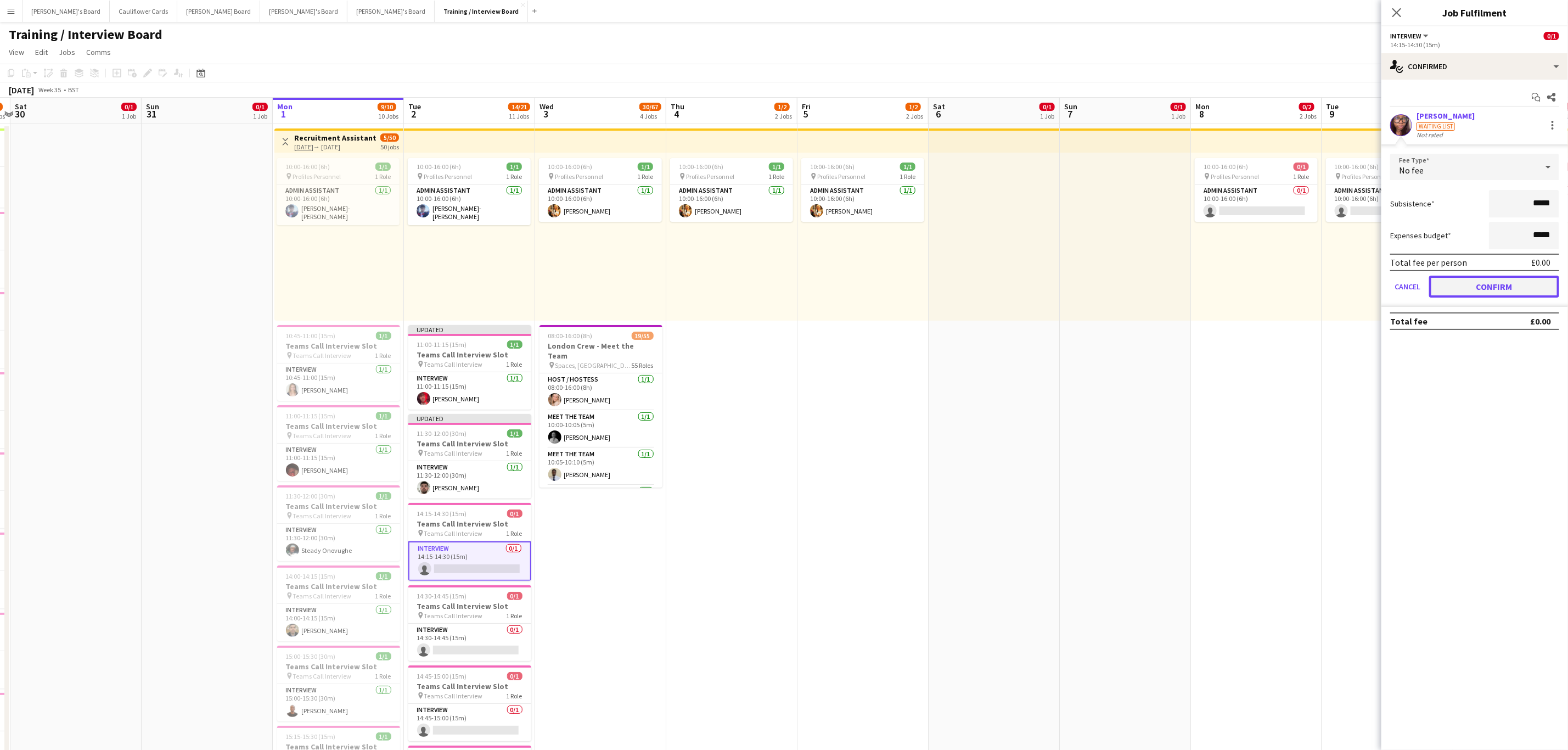
click at [1519, 292] on button "Confirm" at bounding box center [1495, 286] width 130 height 22
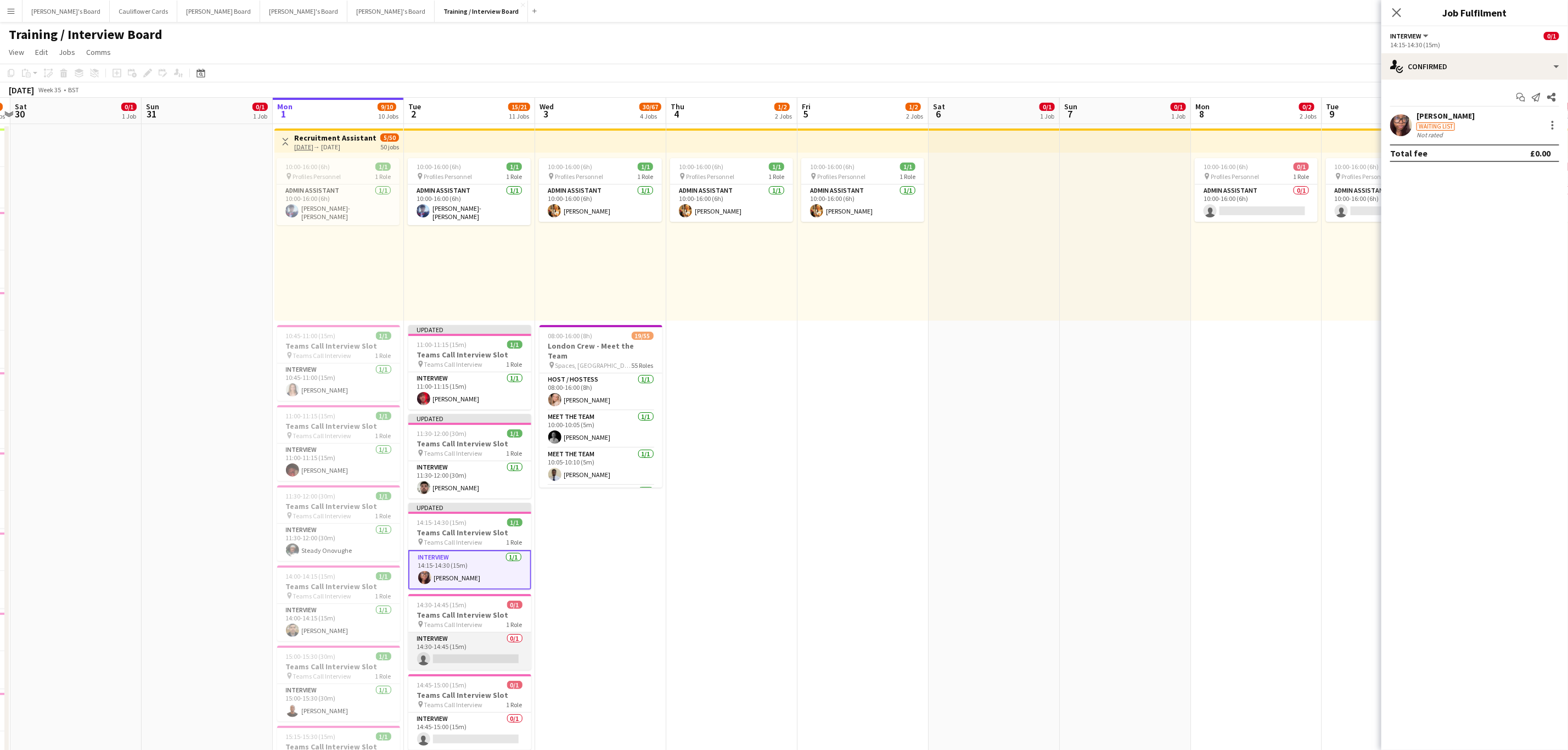
click at [471, 650] on app-card-role "Interview 0/1 14:30-14:45 (15m) single-neutral-actions" at bounding box center [470, 650] width 123 height 37
click at [1491, 129] on body "Menu Boards Boards Boards All jobs Status Workforce Workforce My Workforce Recr…" at bounding box center [784, 758] width 1568 height 1516
paste input "**********"
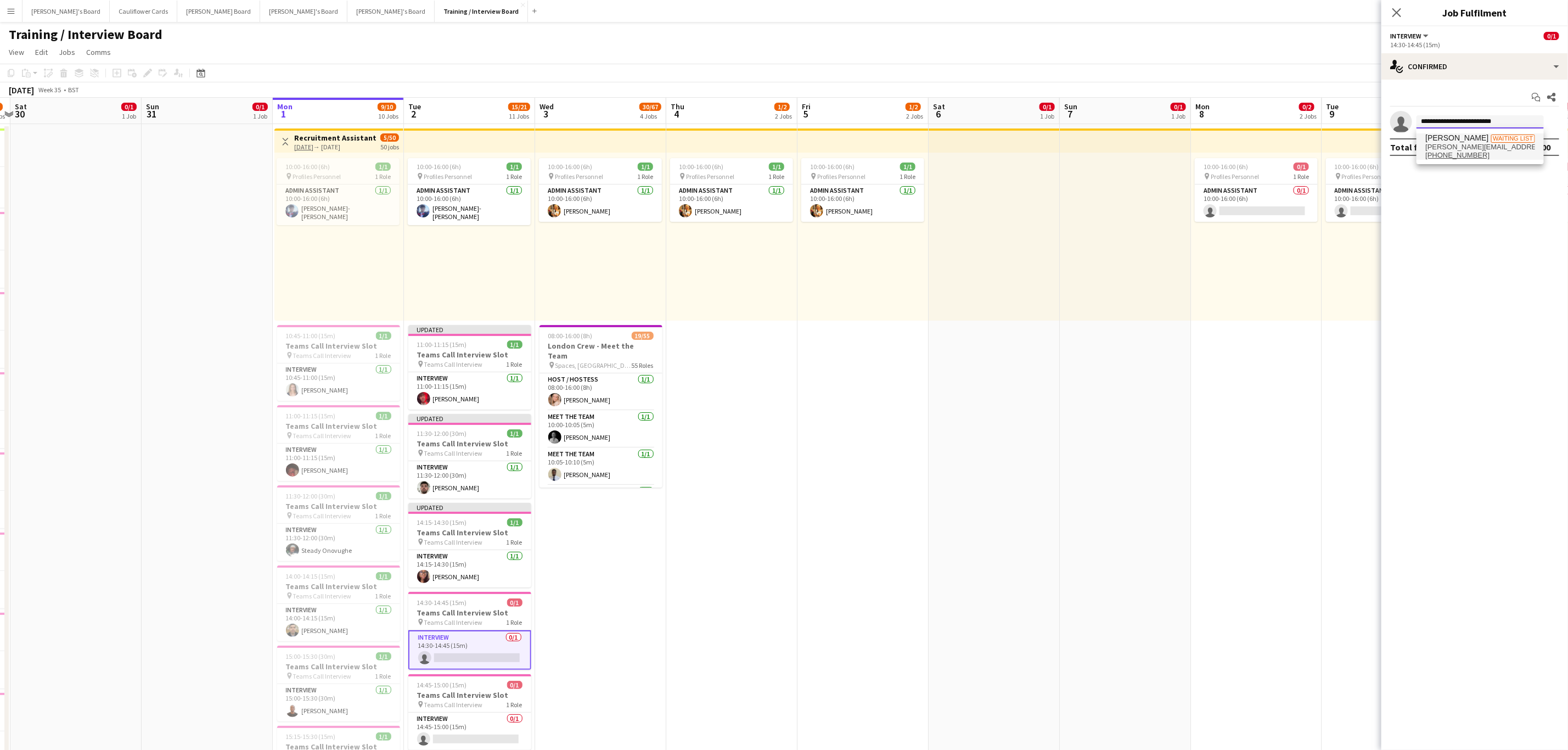
type input "**********"
click at [1463, 135] on span "Raul Salvator" at bounding box center [1457, 138] width 63 height 9
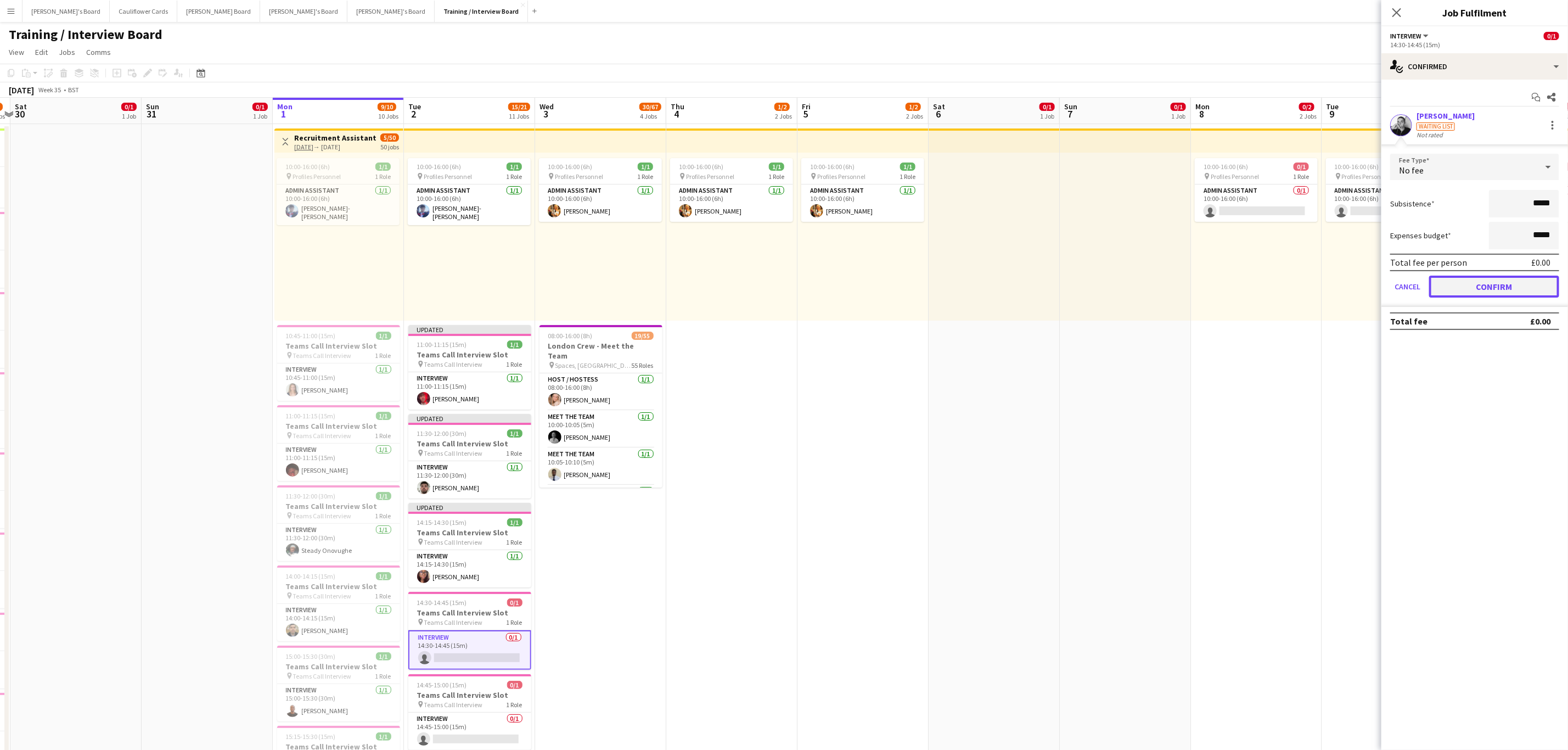
click at [1478, 290] on button "Confirm" at bounding box center [1495, 286] width 130 height 22
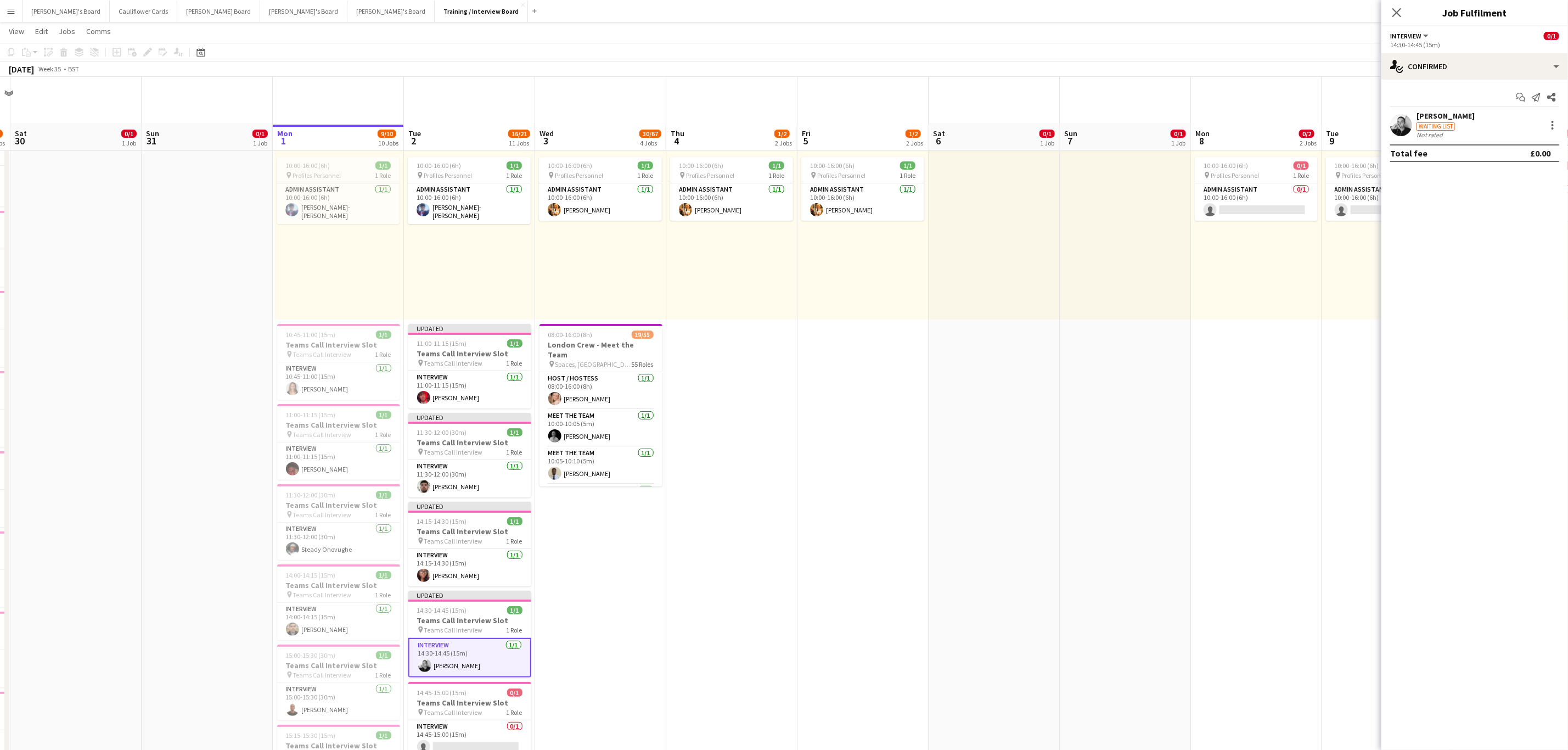
scroll to position [165, 0]
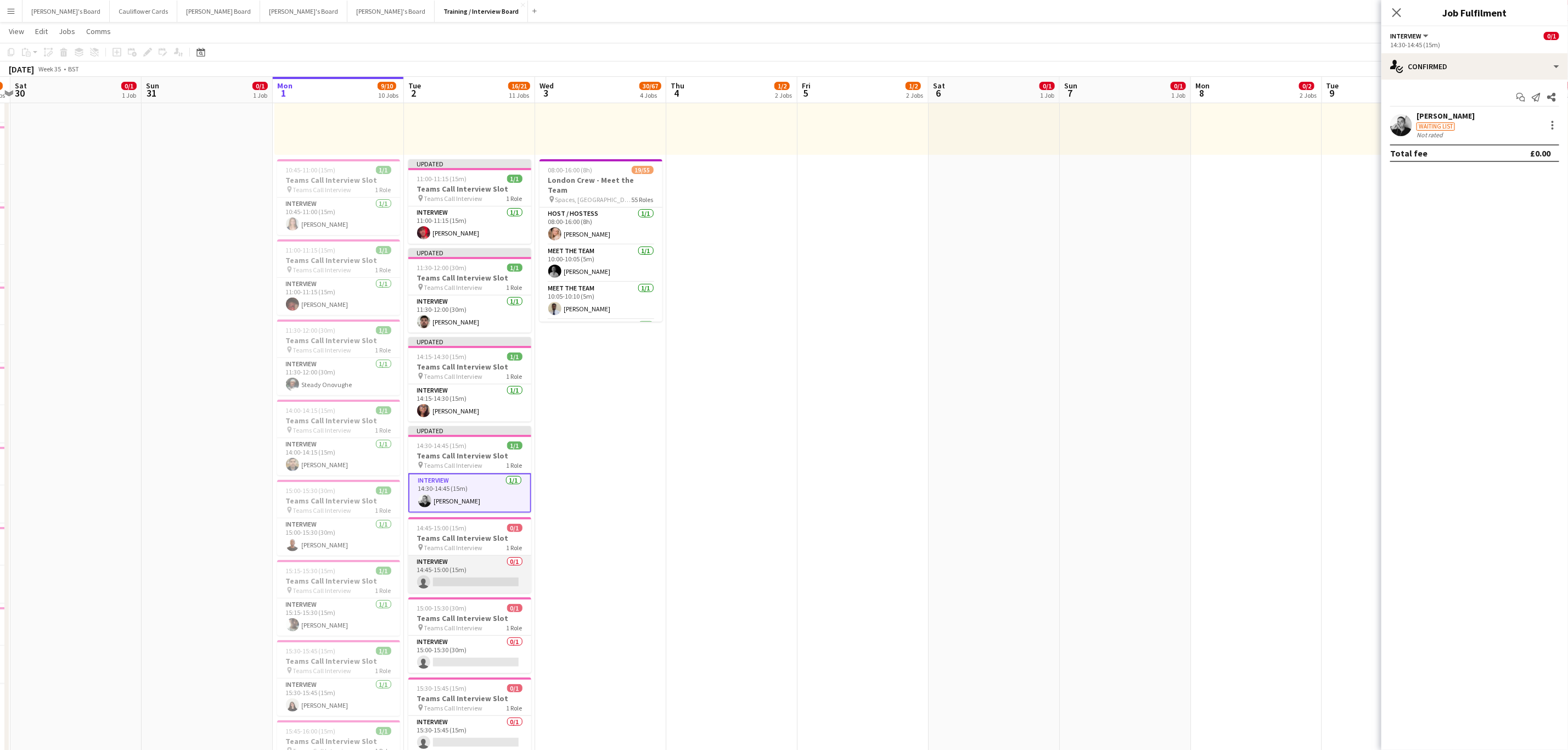
click at [473, 589] on app-card-role "Interview 0/1 14:45-15:00 (15m) single-neutral-actions" at bounding box center [470, 573] width 123 height 37
click at [1445, 125] on input at bounding box center [1480, 121] width 128 height 14
paste input "**********"
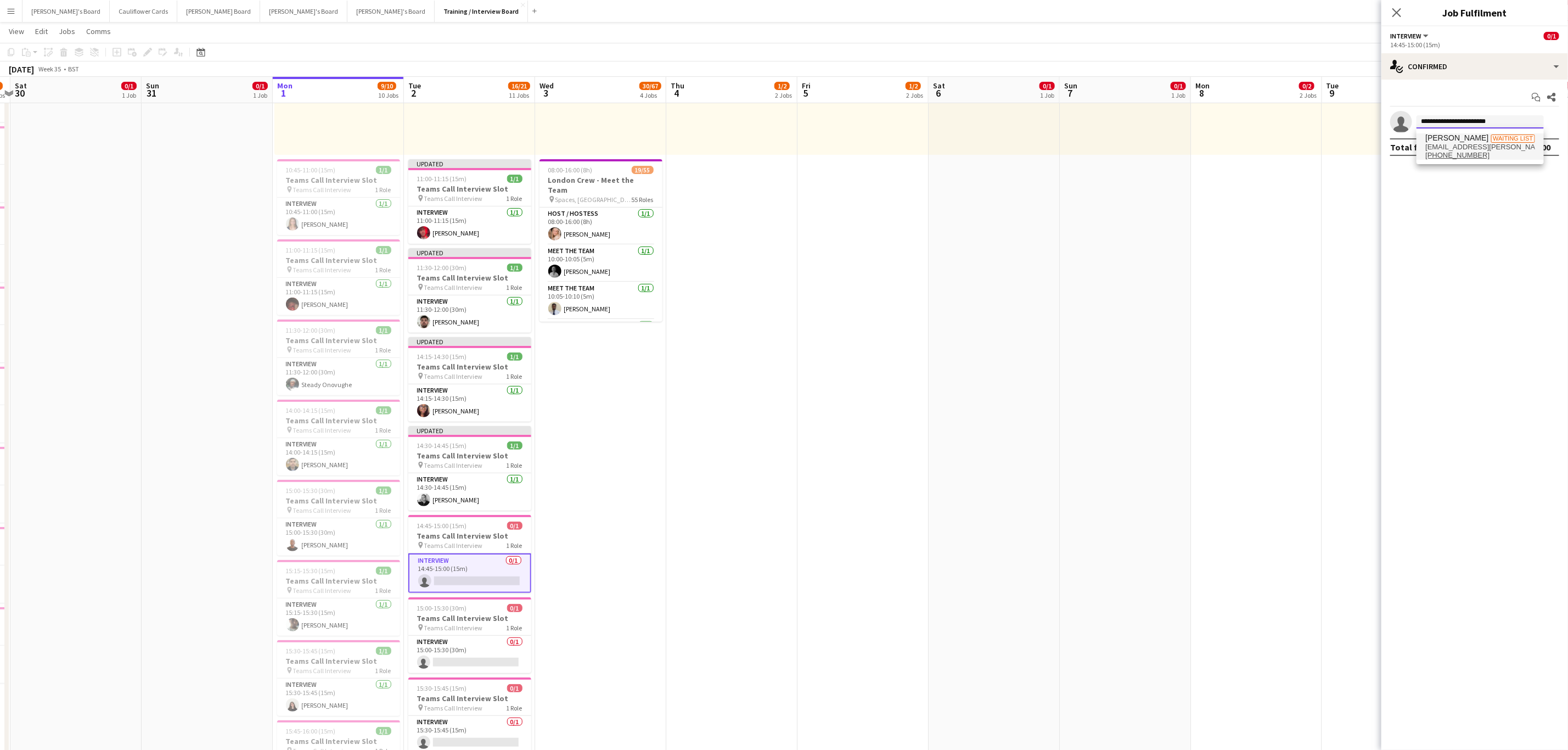
type input "**********"
click at [1451, 139] on span "Scarlett Schofield" at bounding box center [1457, 138] width 63 height 9
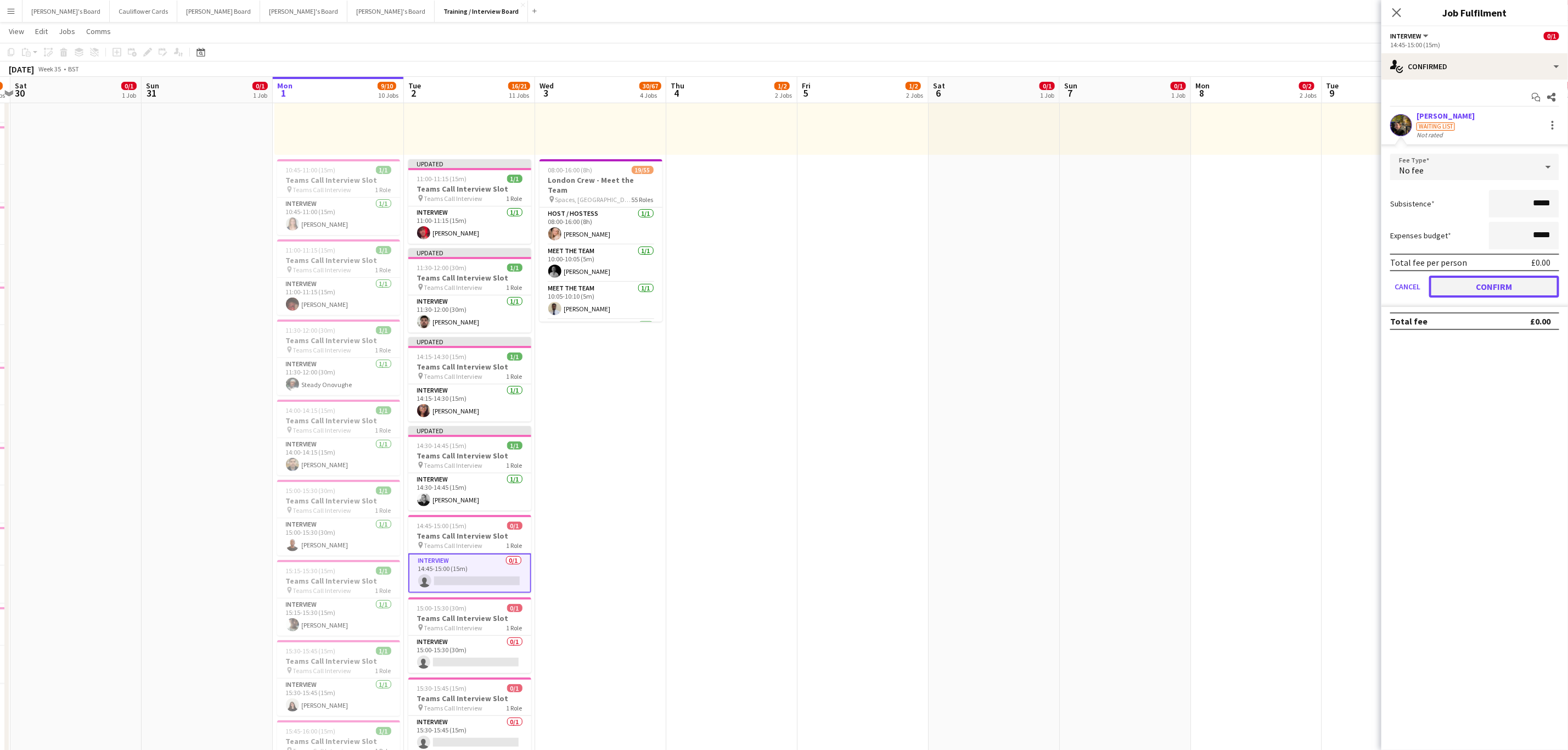
click at [1484, 285] on button "Confirm" at bounding box center [1495, 286] width 130 height 22
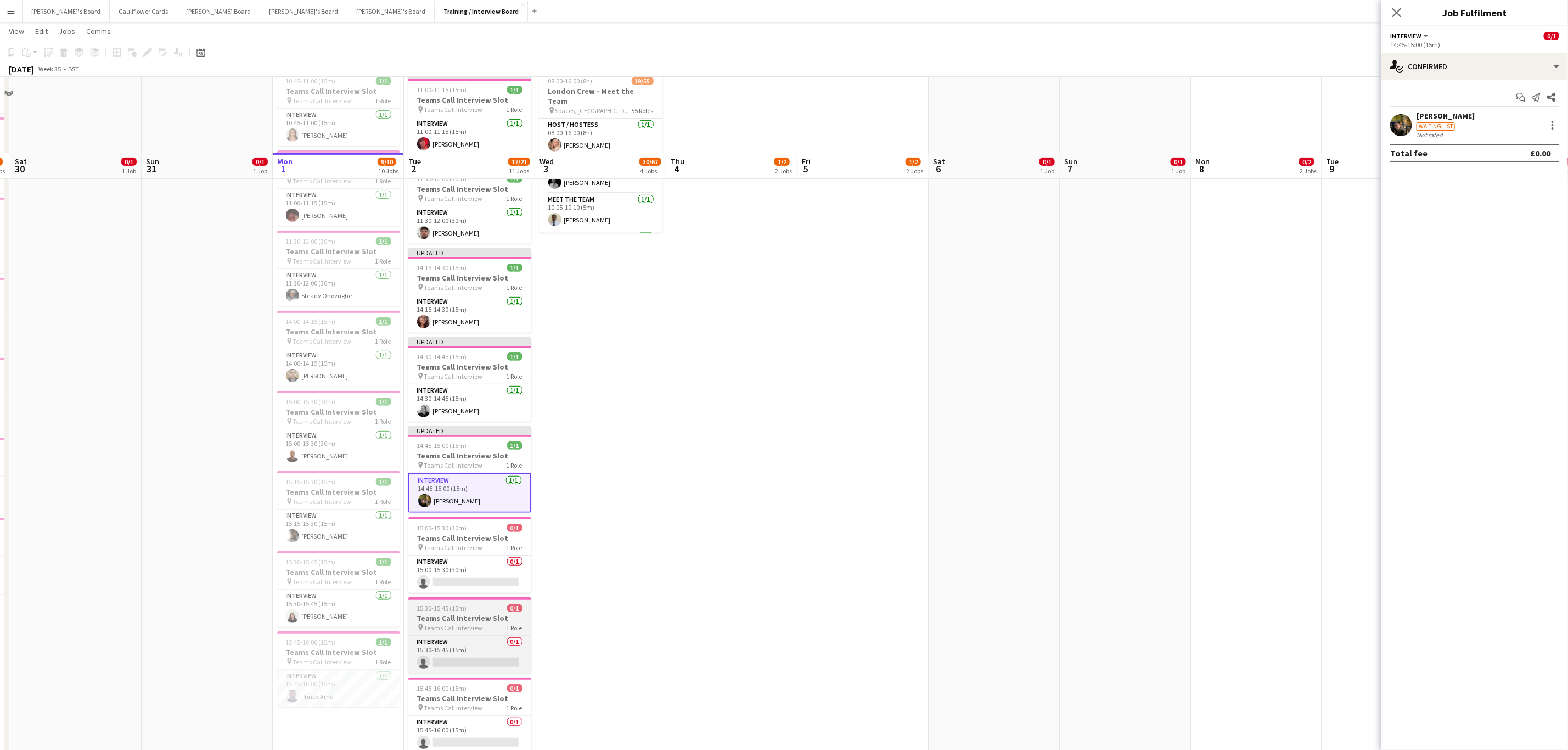
scroll to position [330, 0]
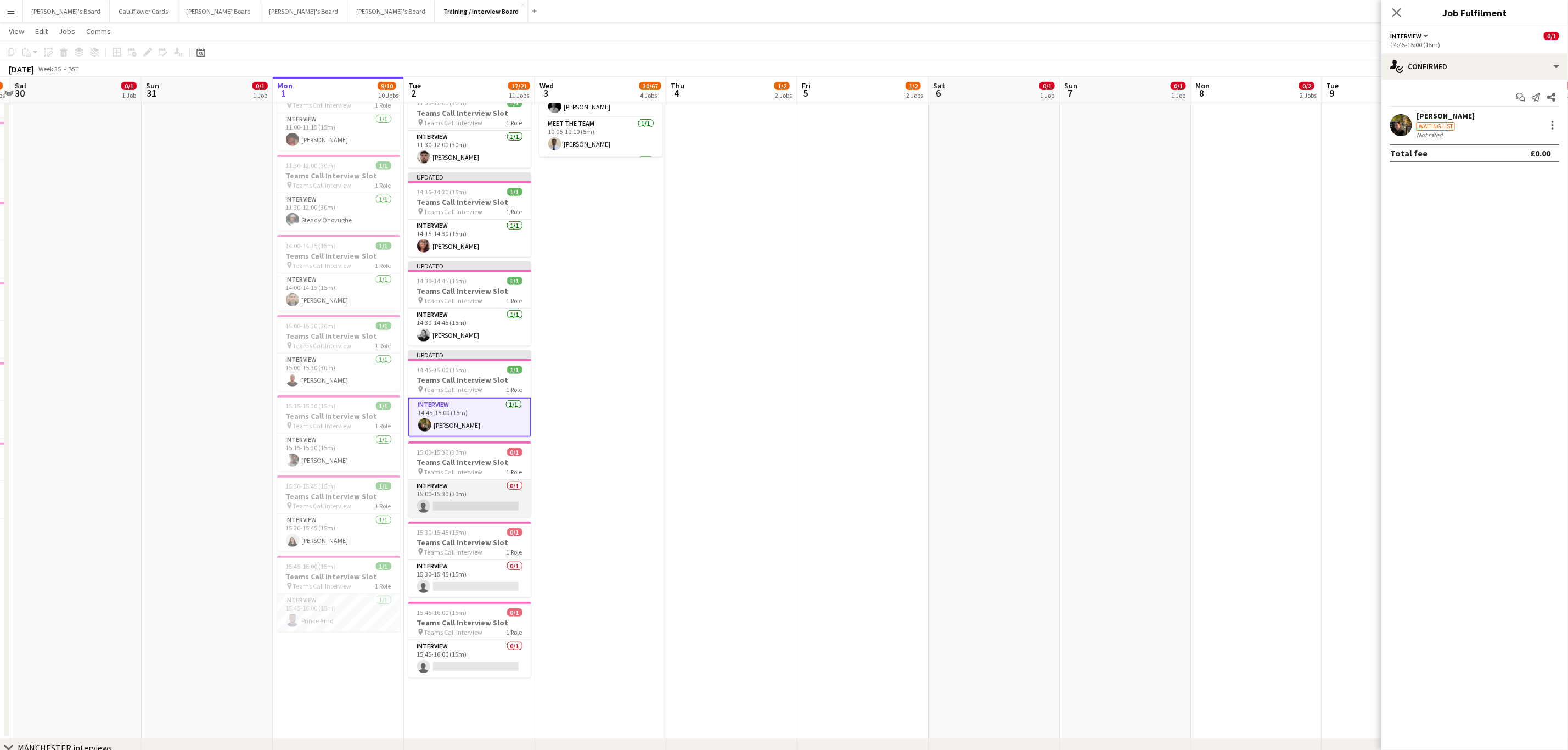
click at [482, 499] on app-card-role "Interview 0/1 15:00-15:30 (30m) single-neutral-actions" at bounding box center [470, 498] width 123 height 37
click at [1481, 123] on input at bounding box center [1480, 121] width 128 height 14
paste input "**********"
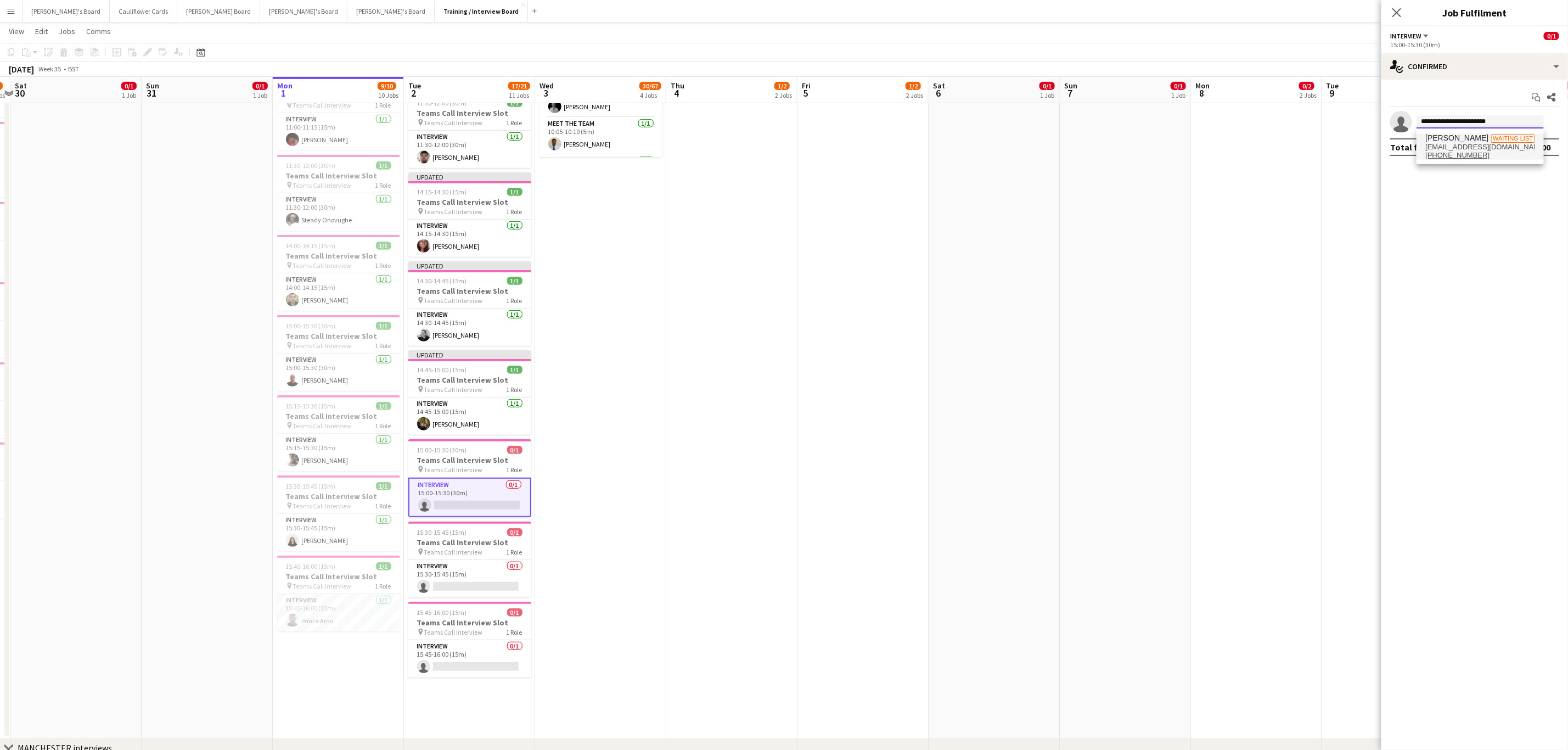
type input "**********"
click at [1487, 141] on span "Cruz Martin-Theron" at bounding box center [1457, 138] width 63 height 9
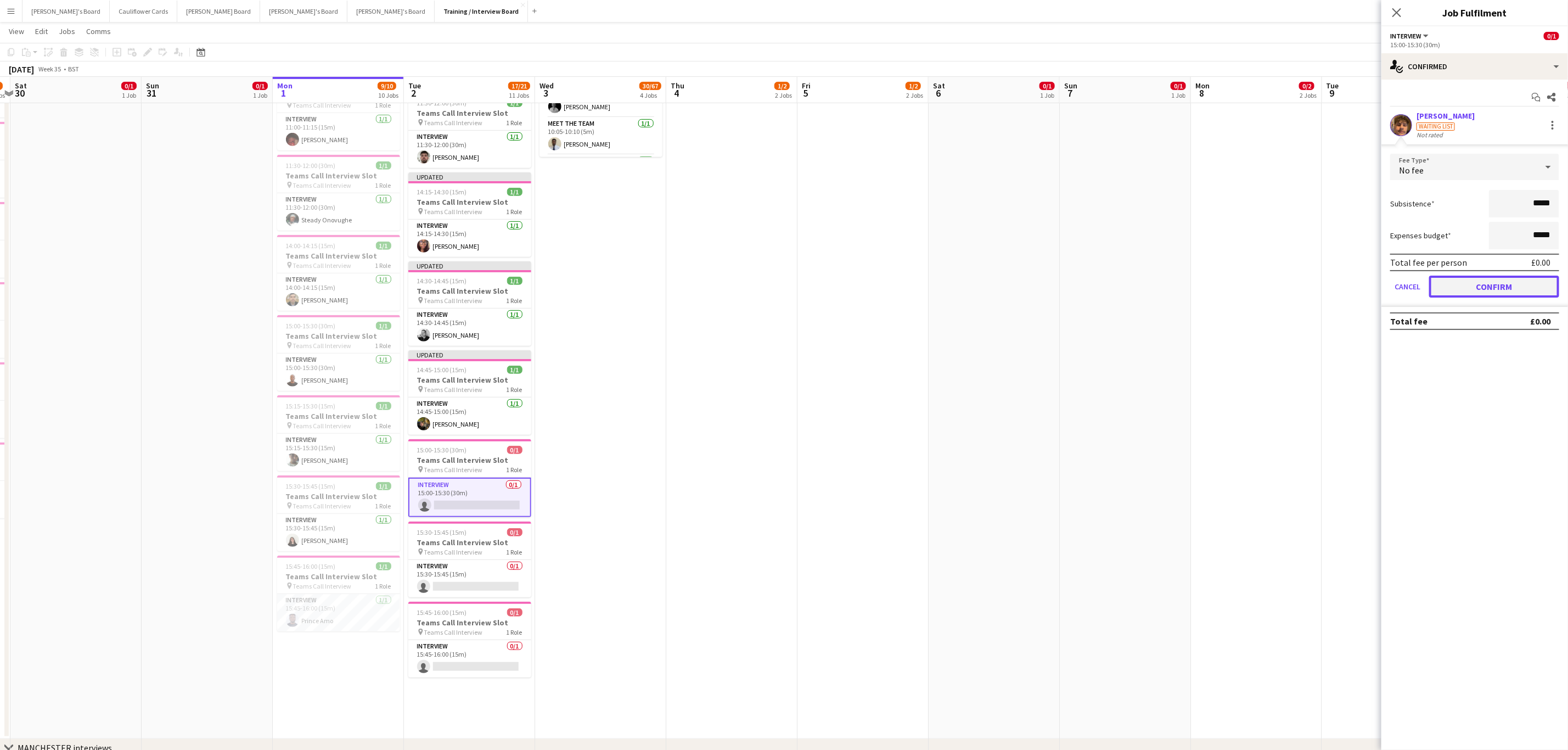
click at [1496, 290] on button "Confirm" at bounding box center [1495, 286] width 130 height 22
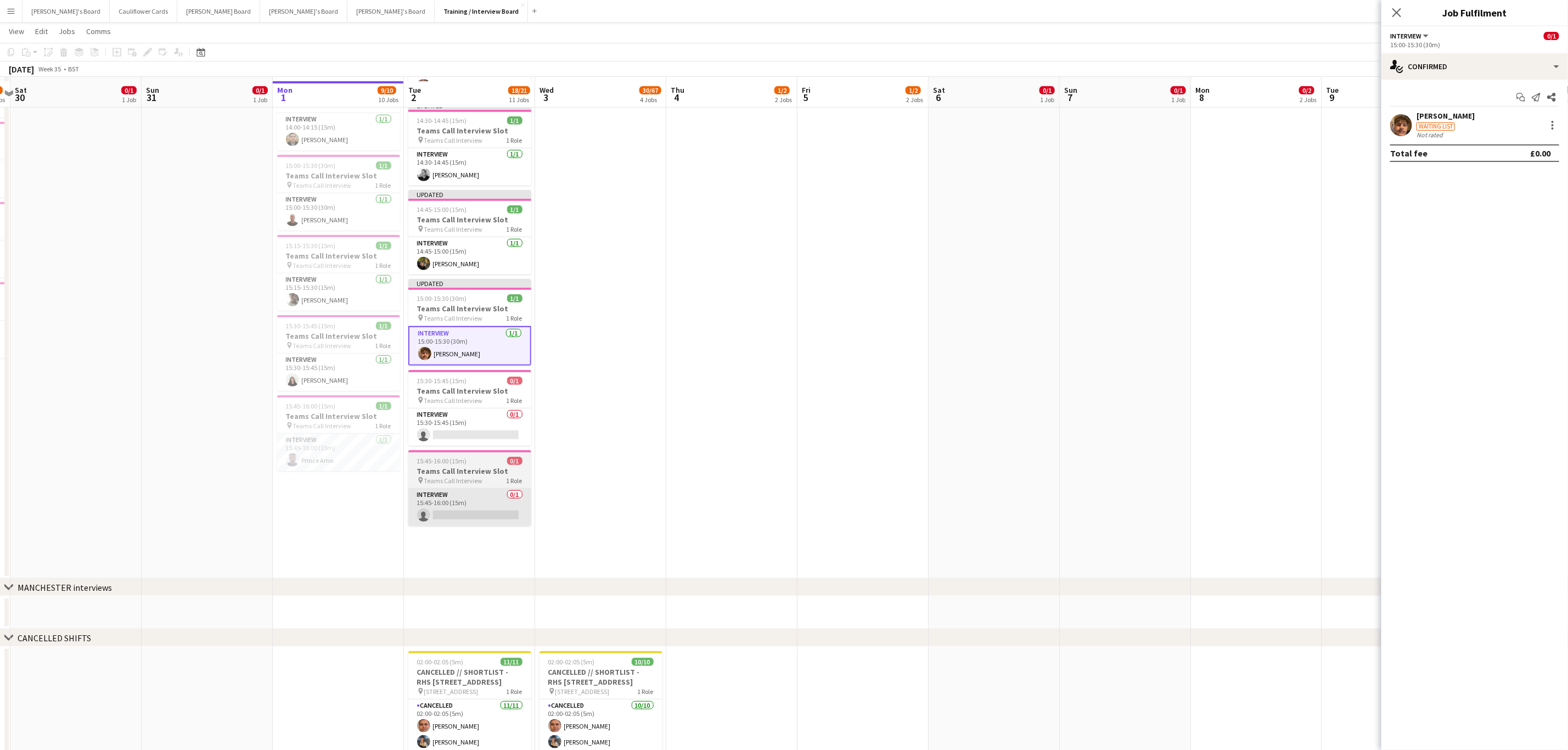
scroll to position [494, 0]
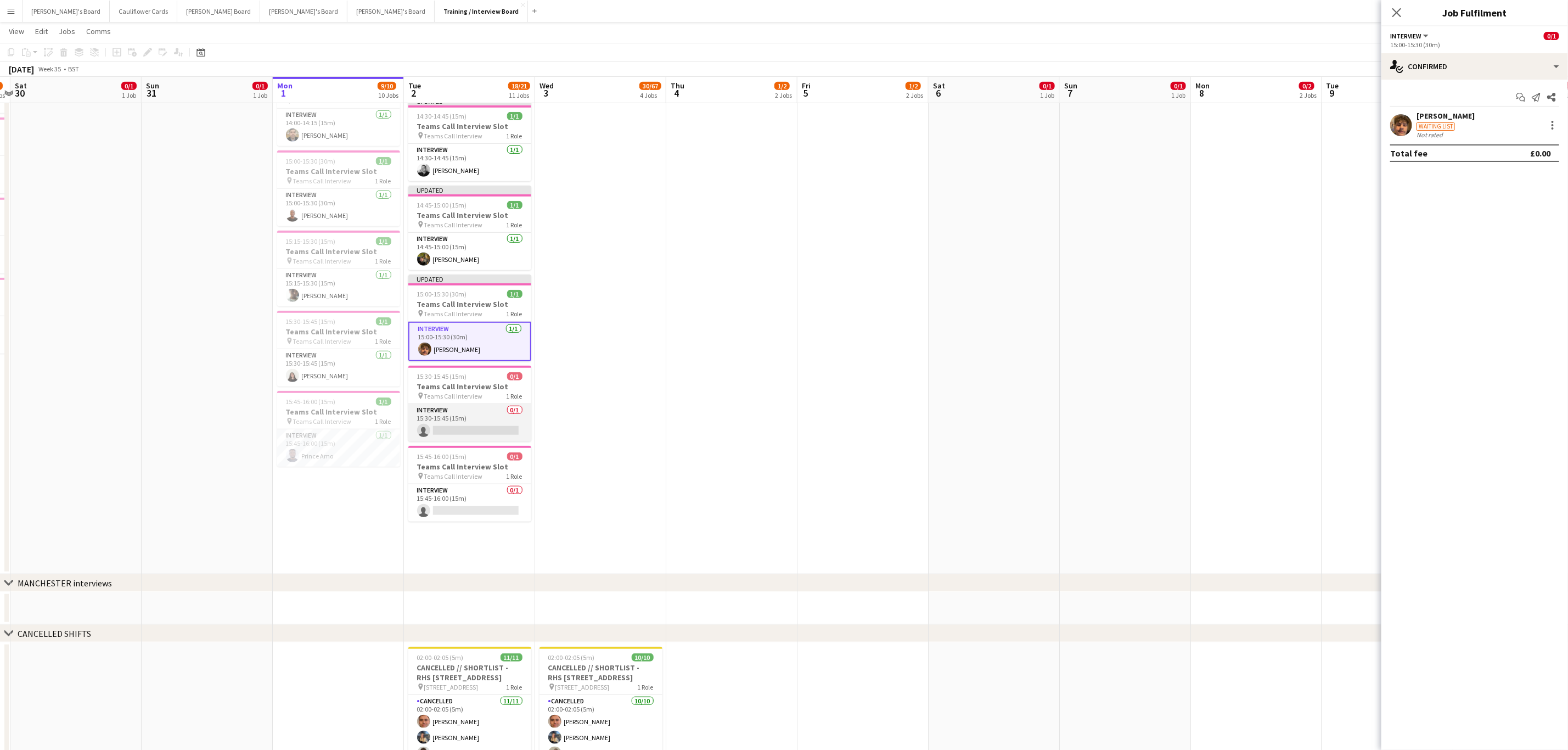
click at [467, 433] on app-card-role "Interview 0/1 15:30-15:45 (15m) single-neutral-actions" at bounding box center [470, 422] width 123 height 37
drag, startPoint x: 1439, startPoint y: 112, endPoint x: 1441, endPoint y: 120, distance: 8.2
click at [1440, 118] on app-invite-slot "single-neutral-actions" at bounding box center [1475, 121] width 187 height 22
click at [1441, 120] on input at bounding box center [1480, 121] width 128 height 14
paste input "**********"
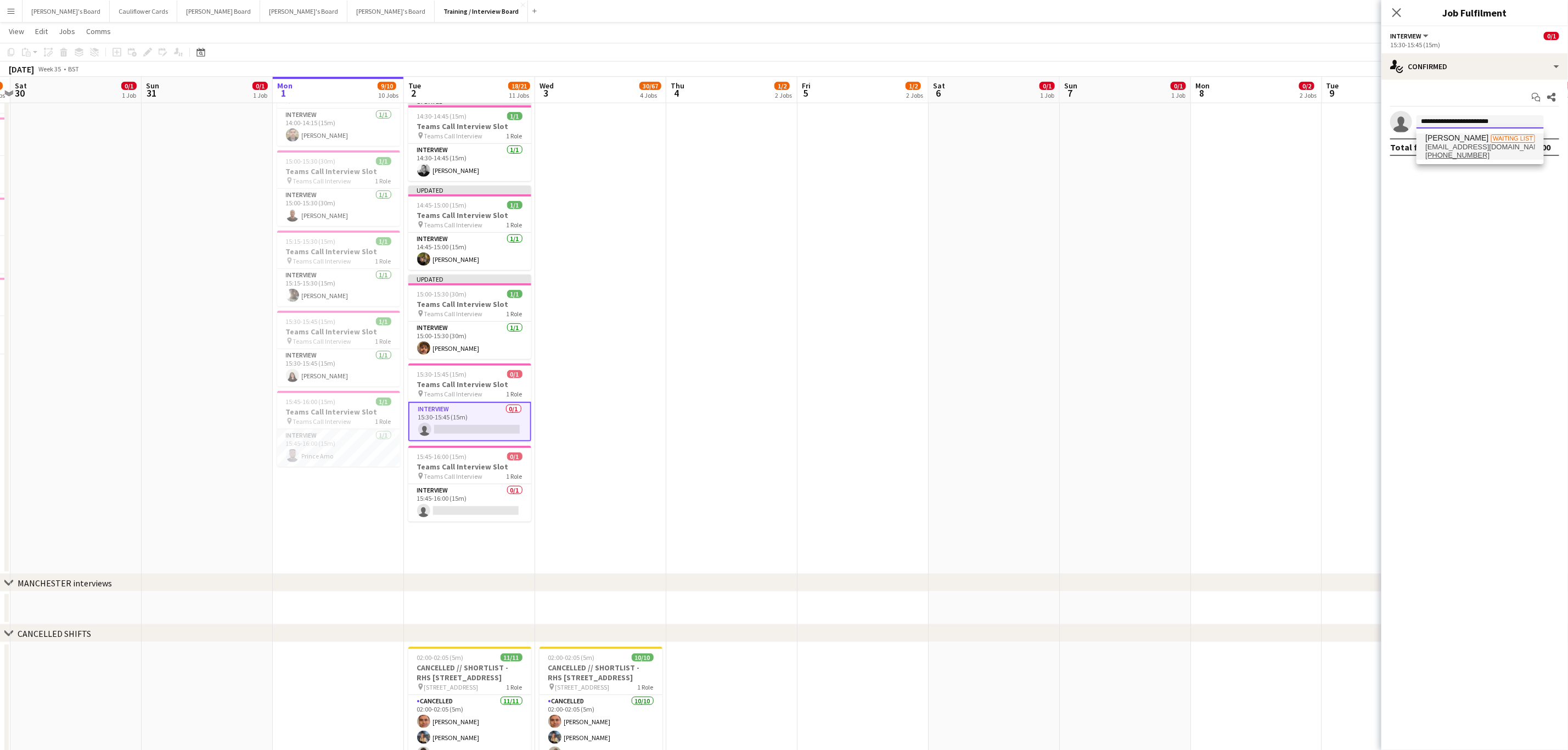
type input "**********"
click at [1481, 149] on span "ezealormichael7@gmail.com" at bounding box center [1480, 148] width 110 height 9
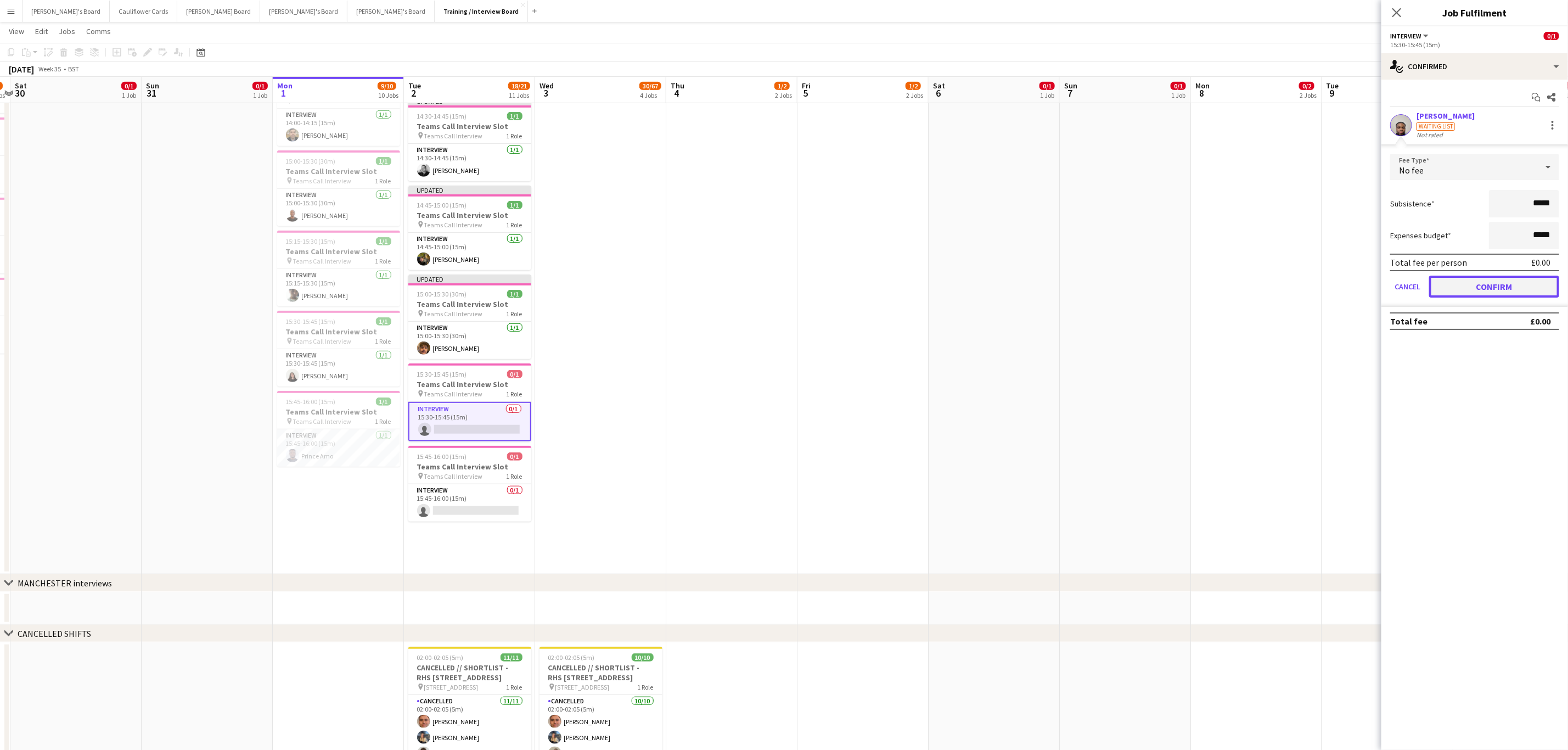
click at [1475, 287] on button "Confirm" at bounding box center [1495, 286] width 130 height 22
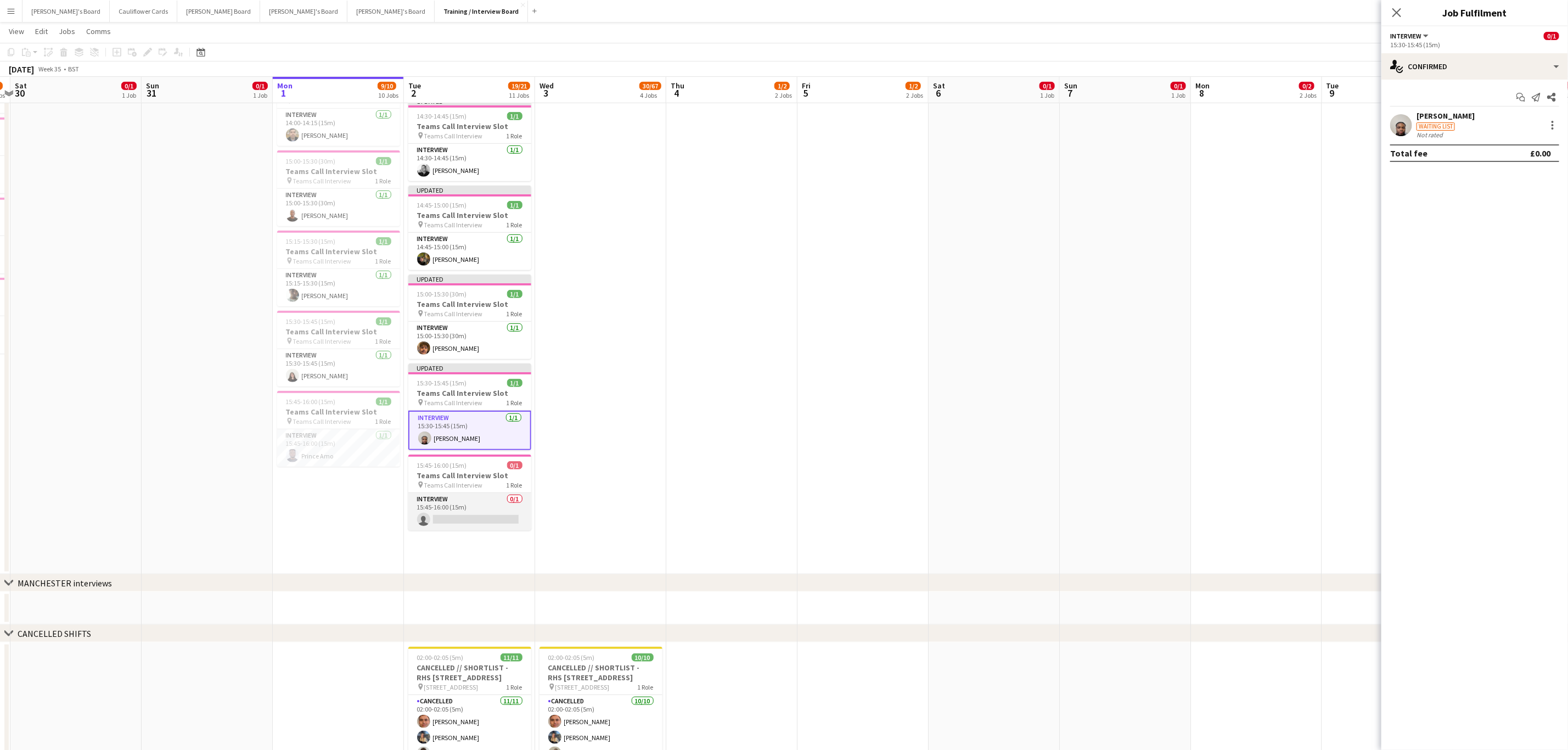
click at [451, 519] on app-card-role "Interview 0/1 15:45-16:00 (15m) single-neutral-actions" at bounding box center [470, 511] width 123 height 37
click at [1429, 120] on input at bounding box center [1480, 121] width 128 height 14
paste input "**********"
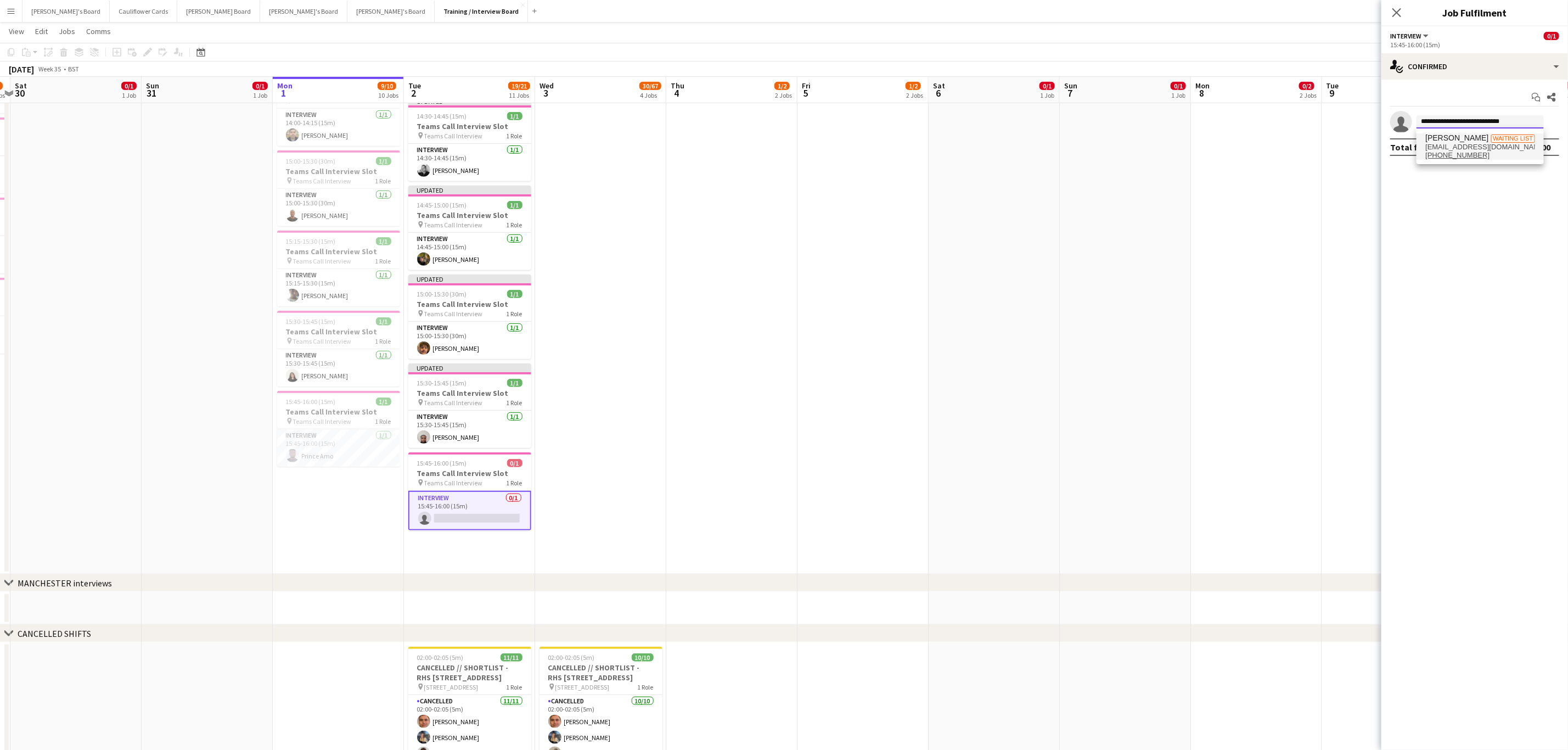
type input "**********"
click at [1450, 139] on span "Shaun Wainwright" at bounding box center [1457, 138] width 63 height 9
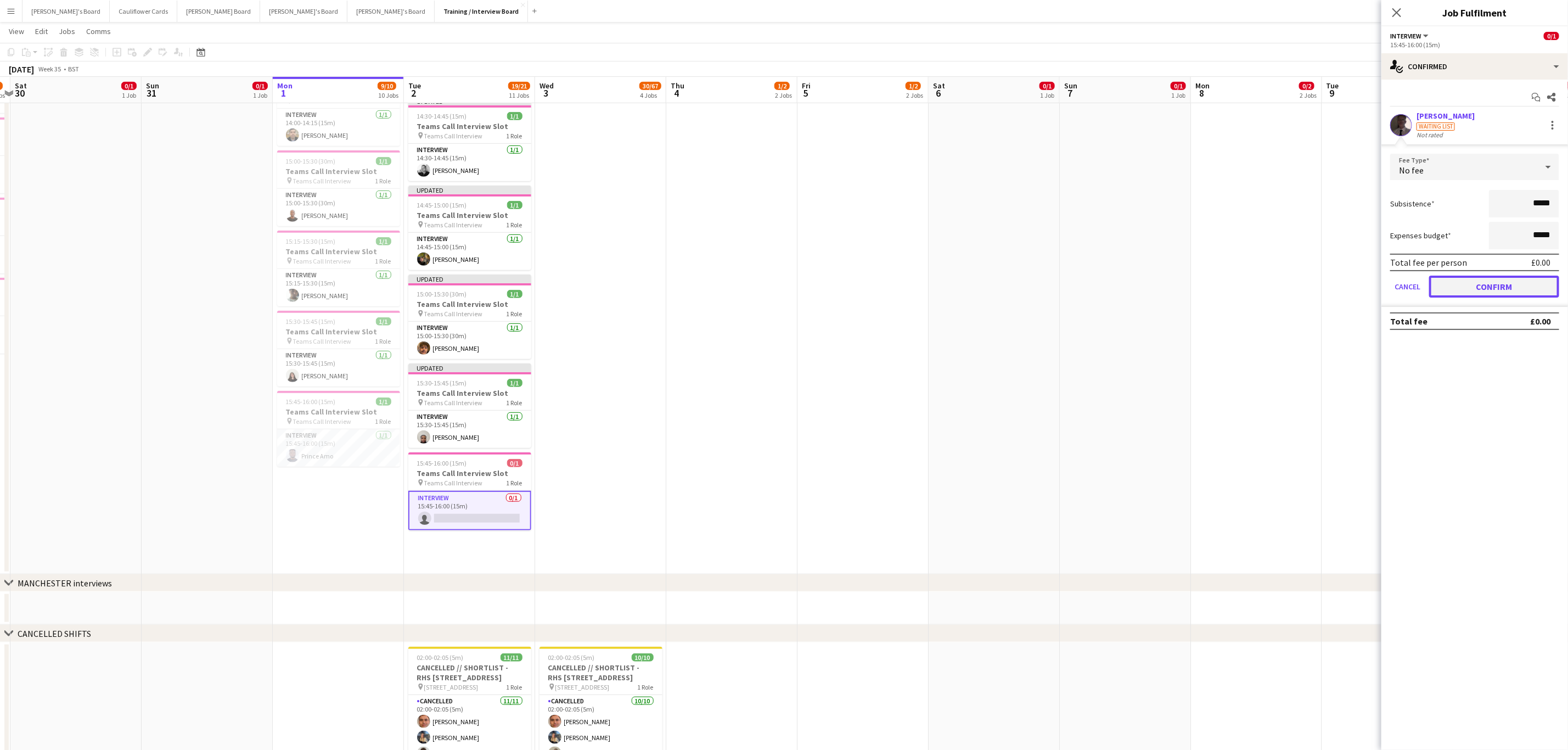
click at [1483, 292] on button "Confirm" at bounding box center [1495, 286] width 130 height 22
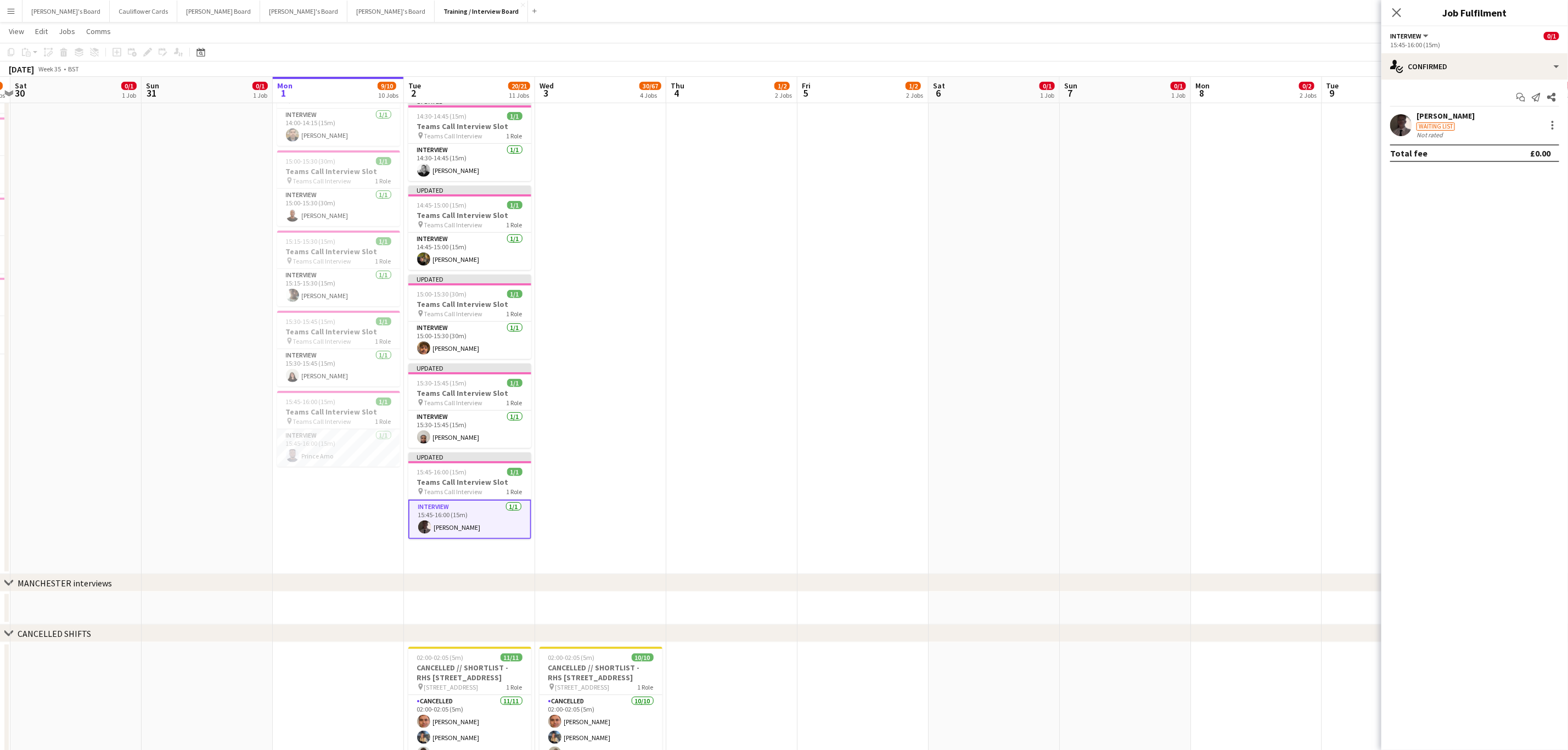
drag, startPoint x: 579, startPoint y: 402, endPoint x: 612, endPoint y: 392, distance: 34.5
click at [578, 402] on app-date-cell "10:00-16:00 (6h) 1/1 pin Profiles Personnel 1 Role Admin Assistant 1/1 10:00-16…" at bounding box center [601, 101] width 131 height 946
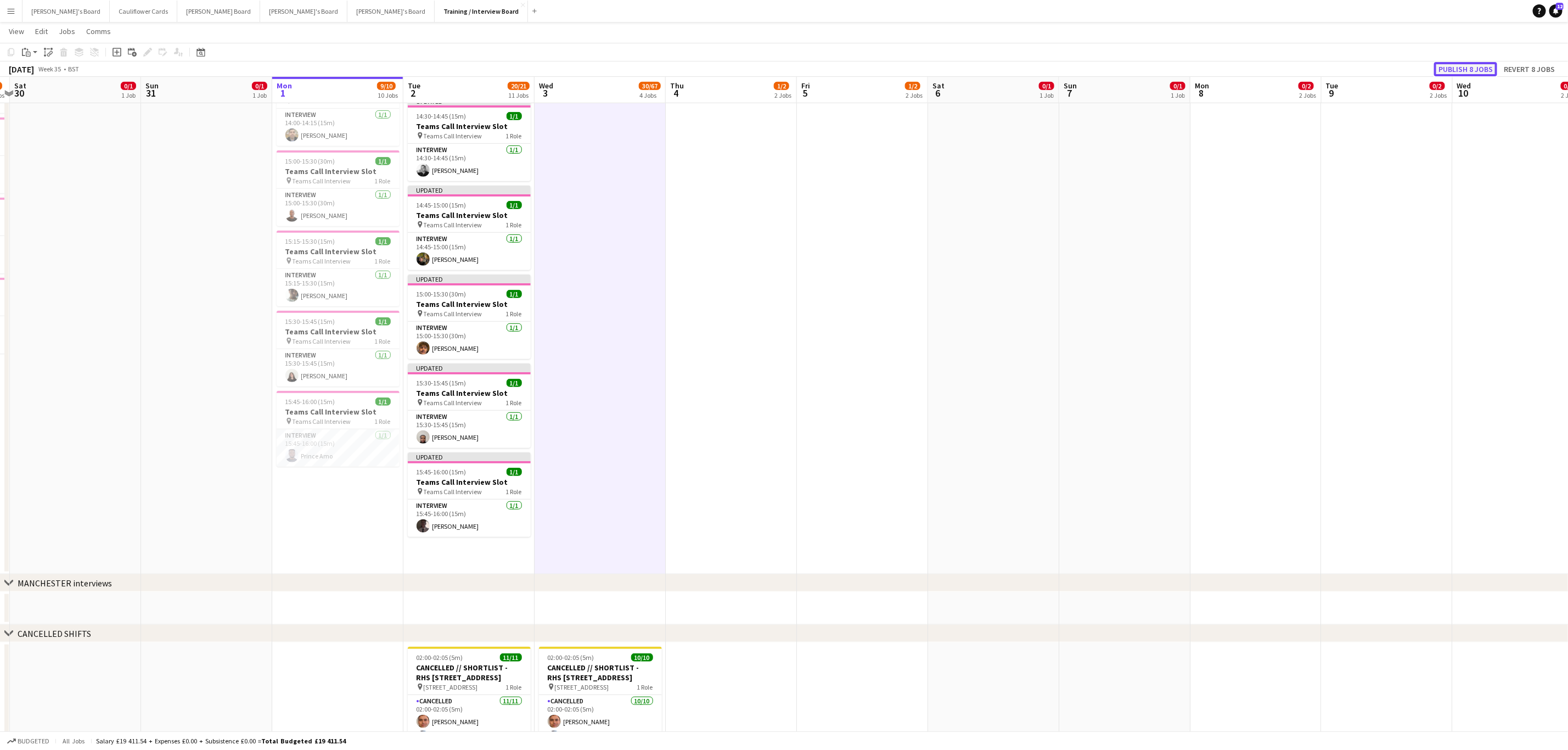
click at [1471, 72] on button "Publish 8 jobs" at bounding box center [1467, 69] width 63 height 14
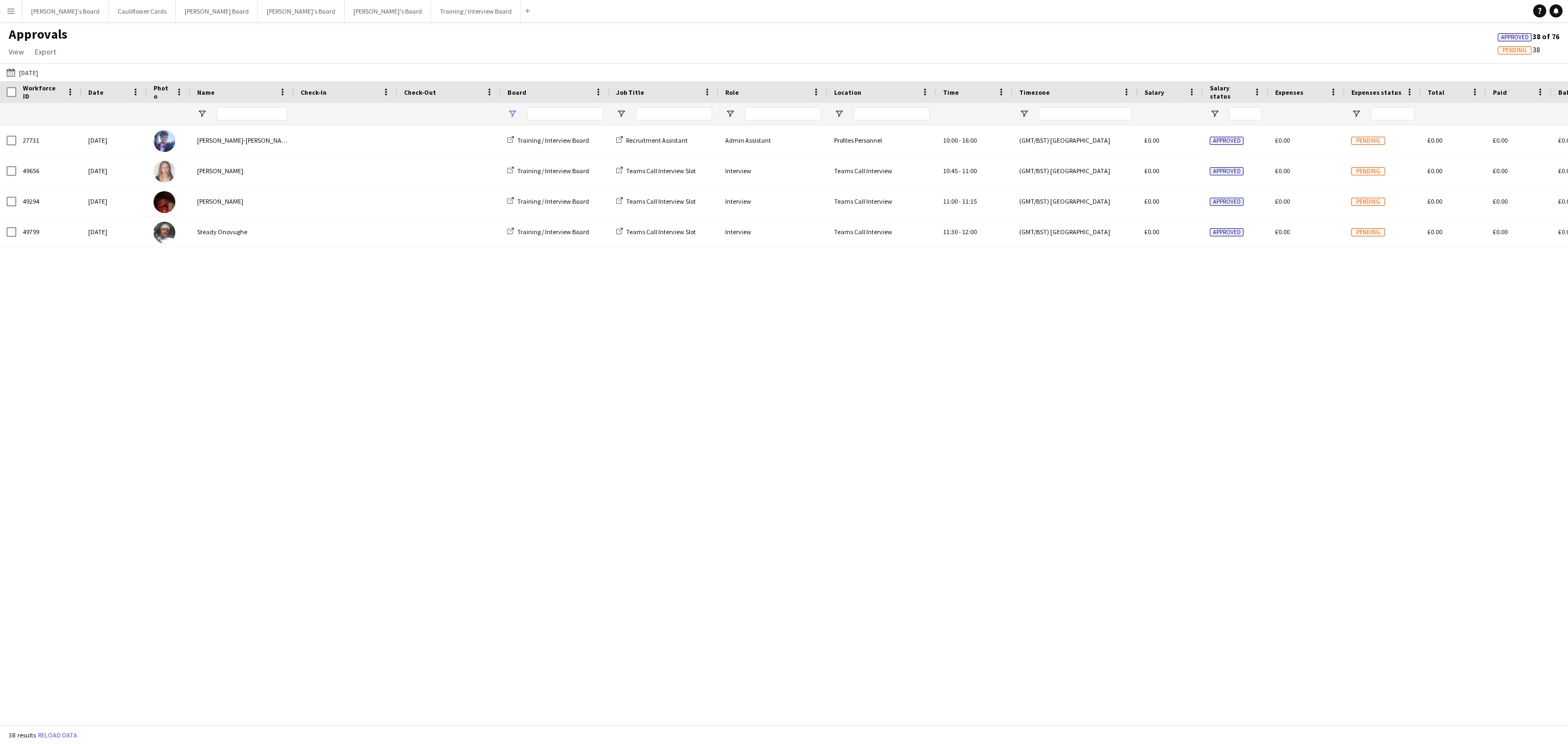
type input "**********"
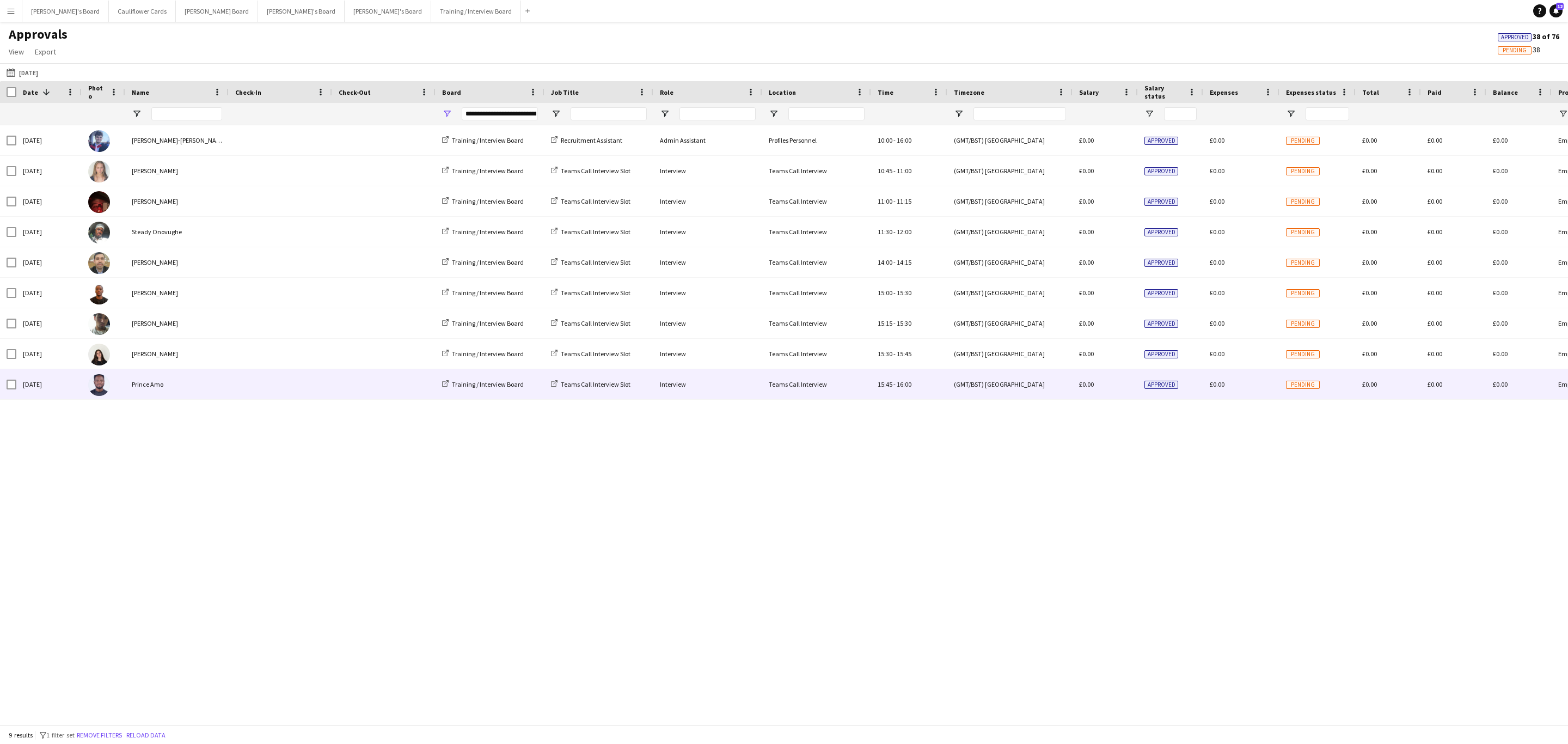
click at [345, 378] on span at bounding box center [384, 384] width 91 height 30
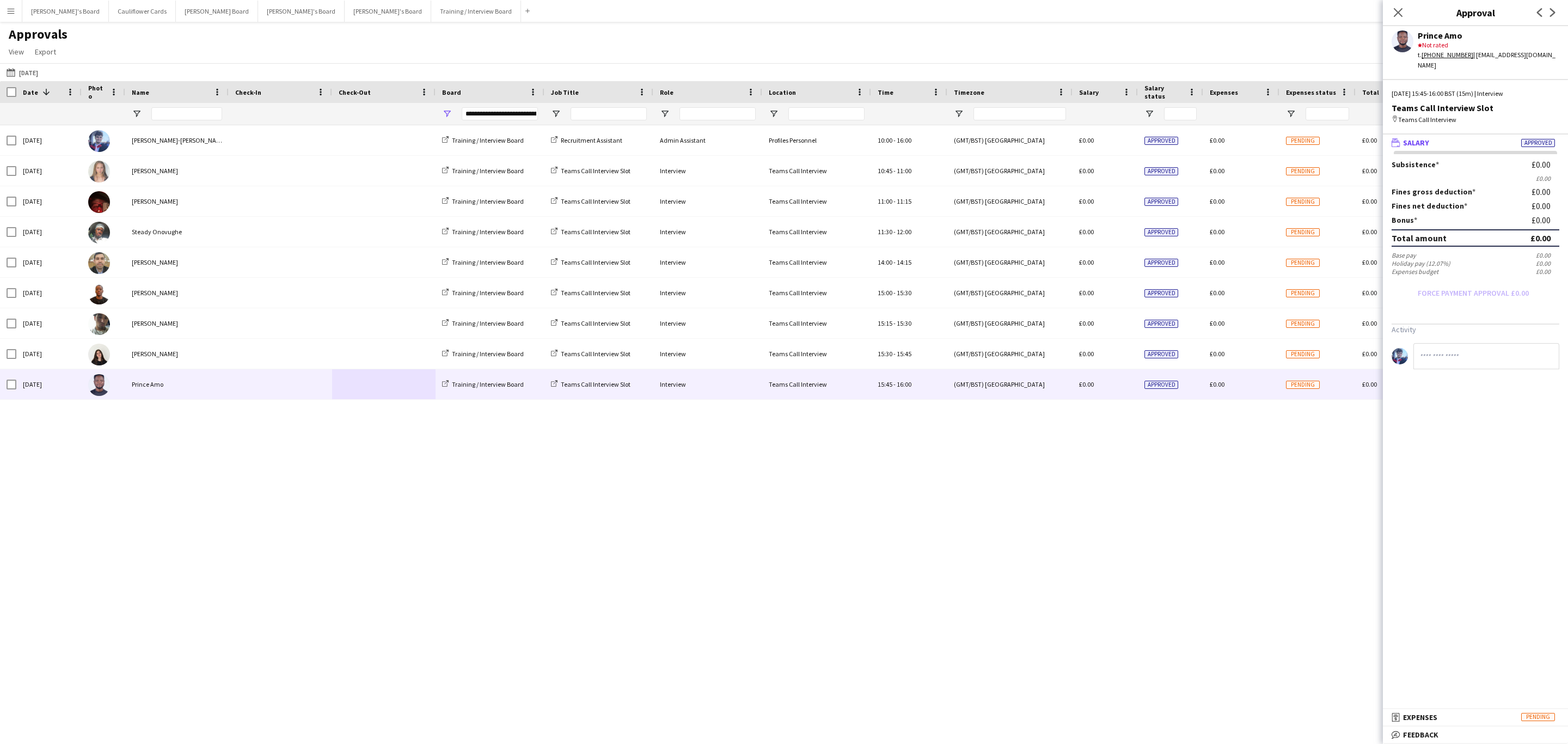
click at [1441, 739] on mat-panel-title "bubble-pencil Feedback" at bounding box center [1473, 734] width 181 height 10
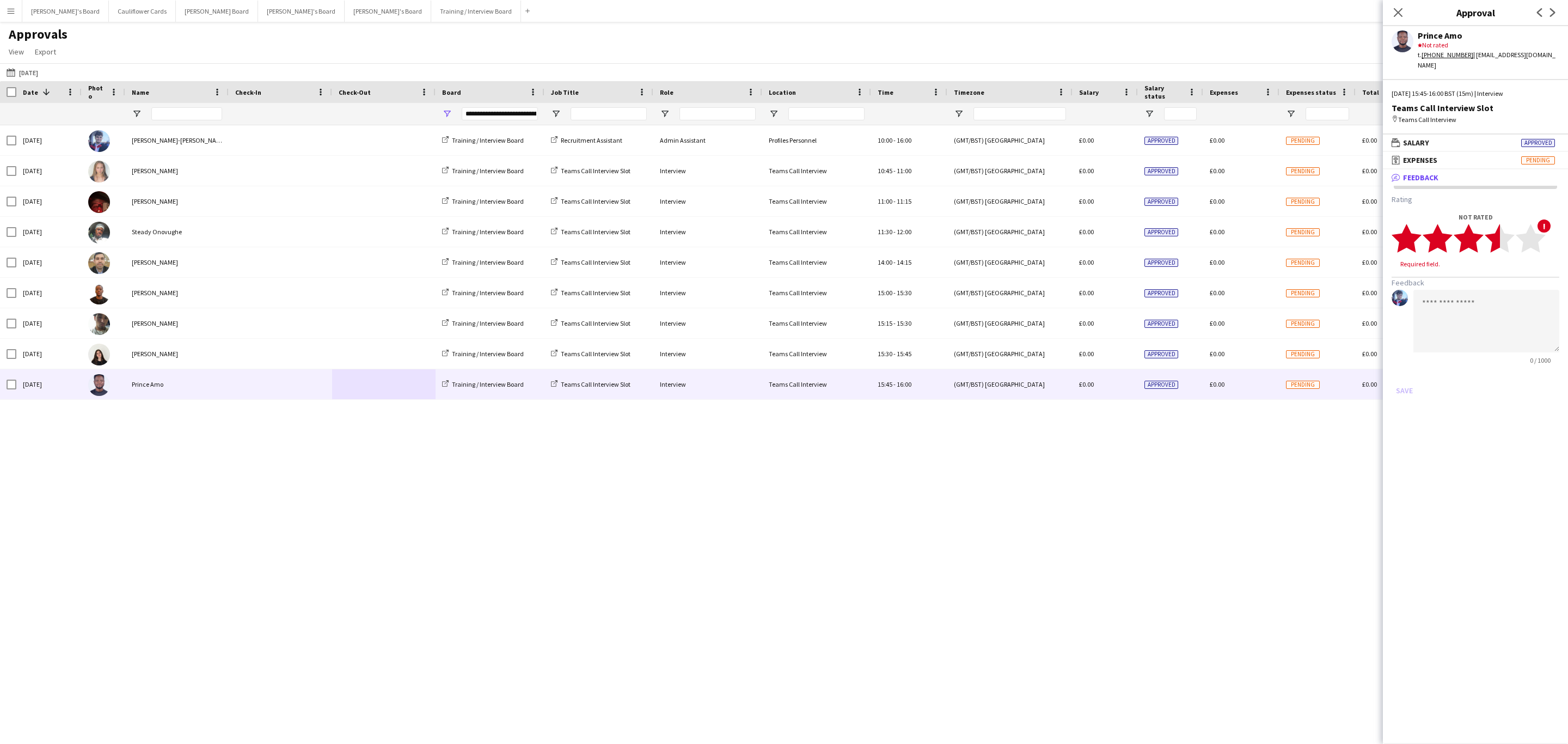
click at [1499, 232] on polygon at bounding box center [1500, 239] width 30 height 29
click at [1491, 229] on polygon at bounding box center [1500, 239] width 30 height 29
click at [1474, 229] on polygon at bounding box center [1468, 239] width 30 height 29
click at [1477, 279] on textarea at bounding box center [1486, 311] width 146 height 63
paste textarea "**********"
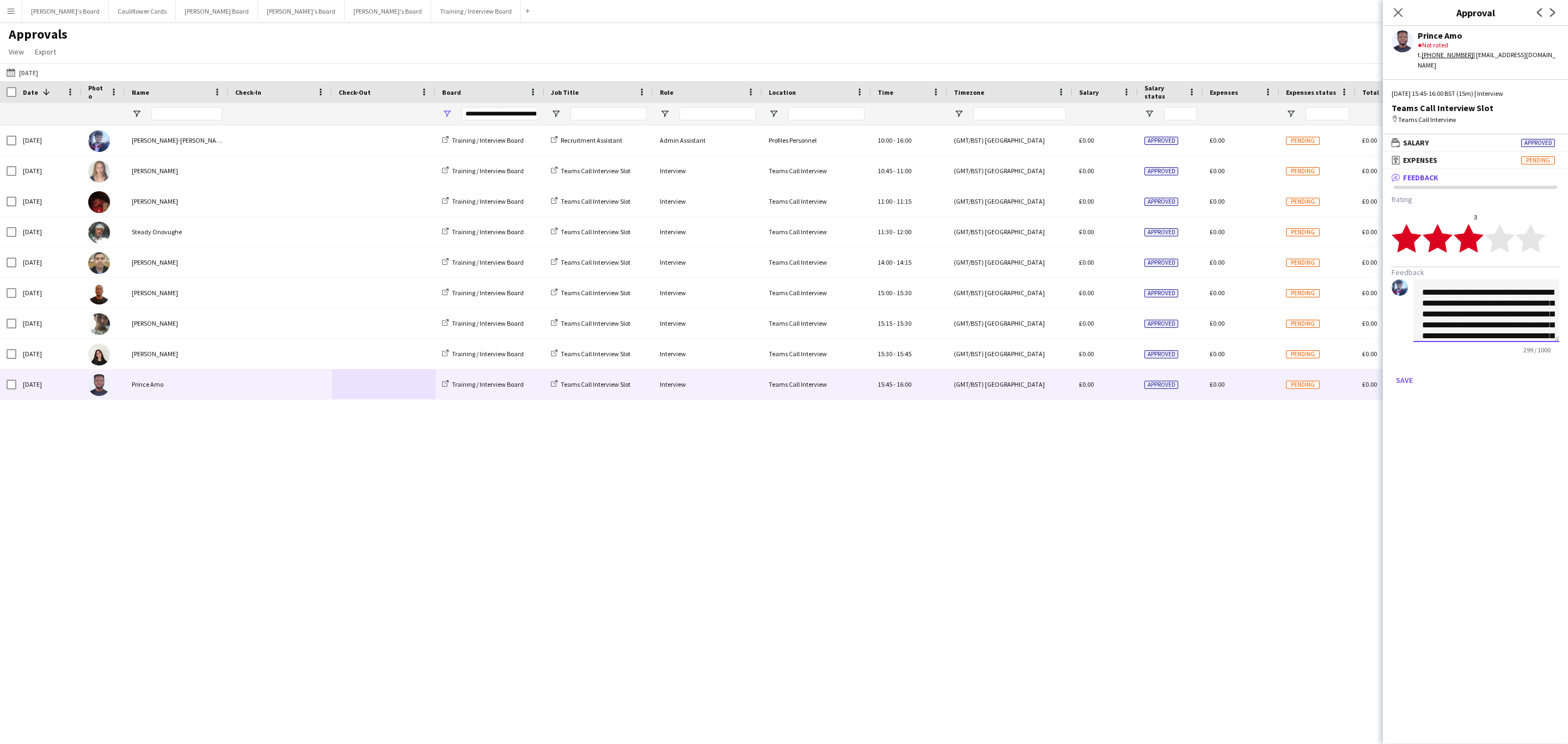
click at [1419, 283] on textarea "**********" at bounding box center [1486, 311] width 146 height 63
type textarea "**********"
click at [1402, 371] on button "Save" at bounding box center [1404, 379] width 25 height 17
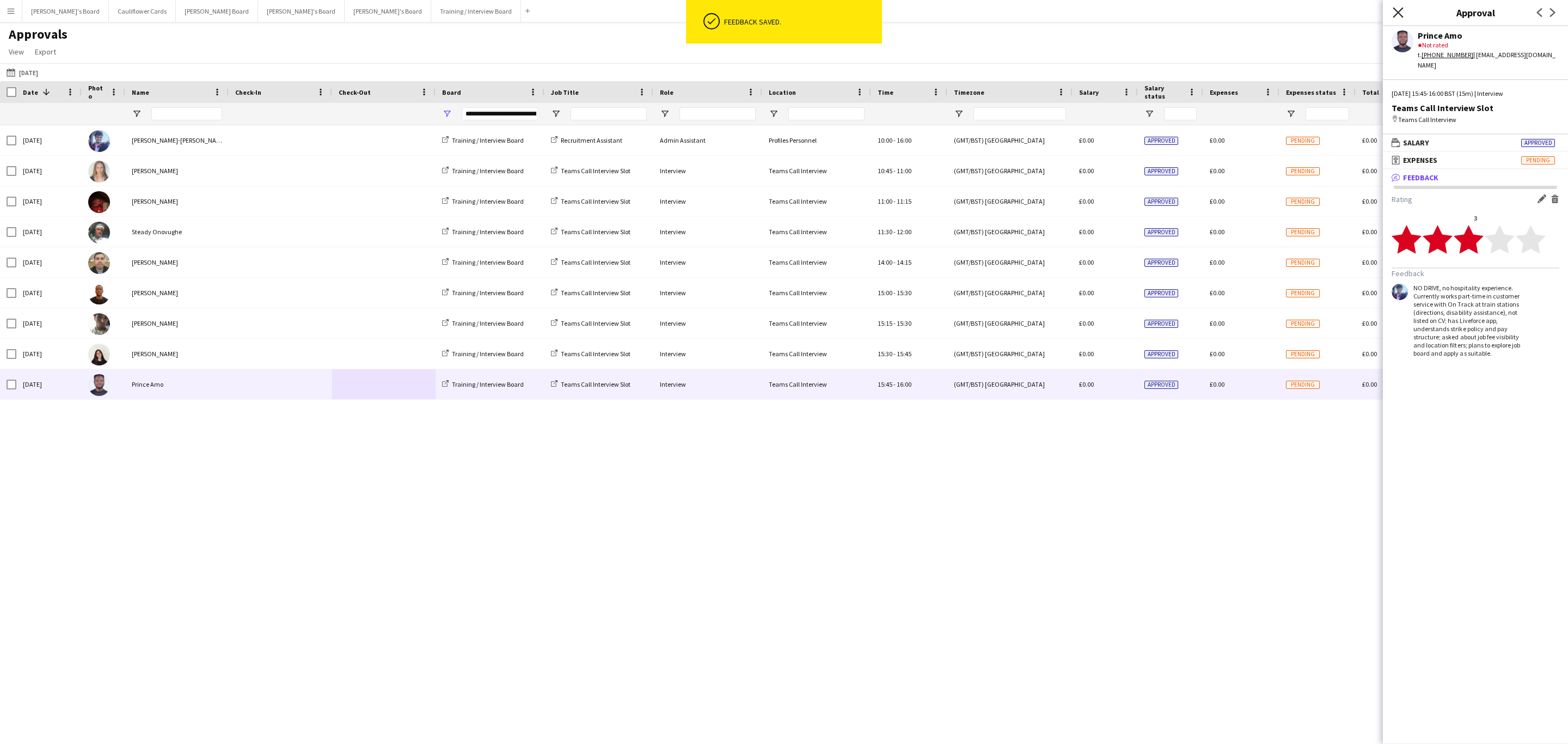
click at [1397, 10] on icon "Close pop-in" at bounding box center [1398, 13] width 11 height 11
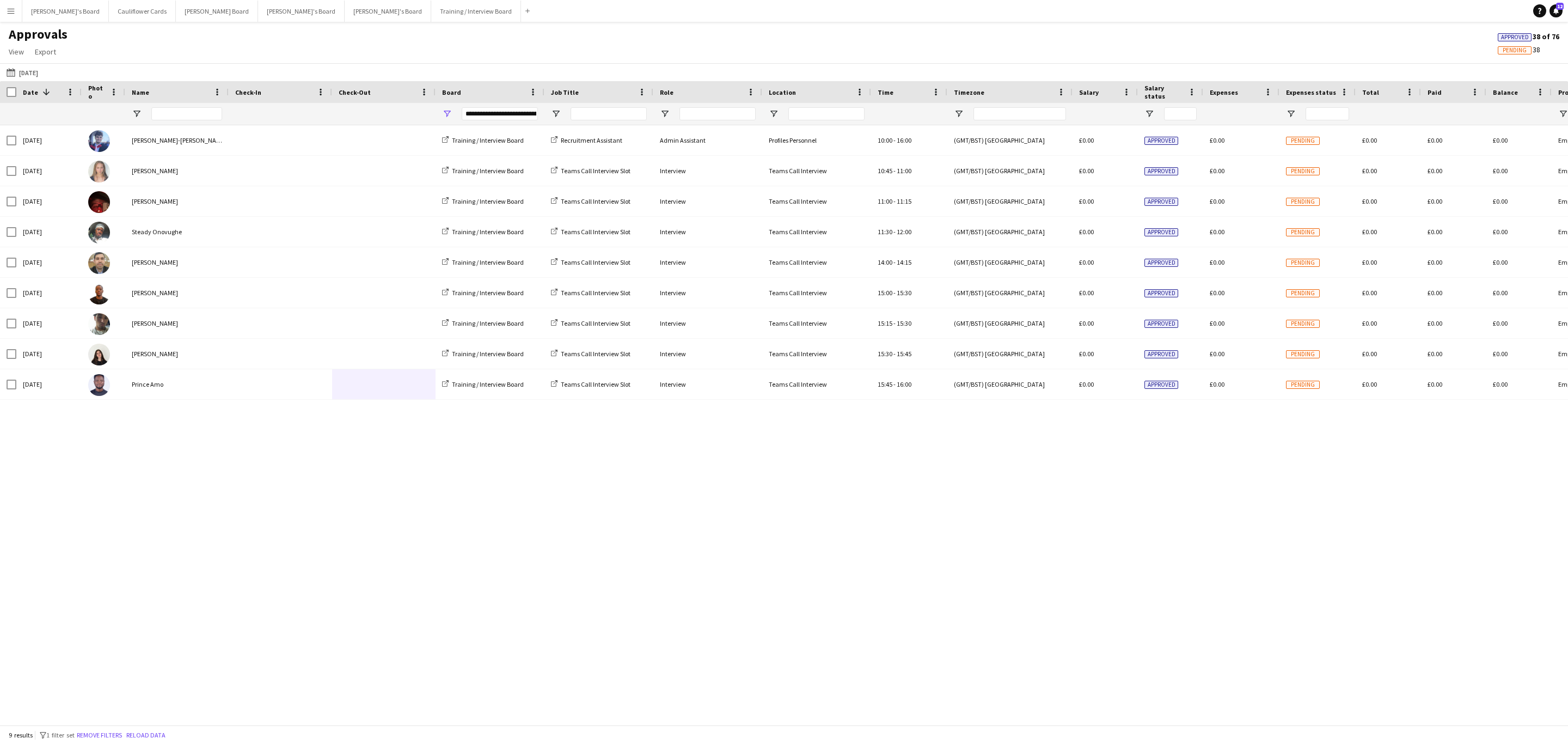
click at [532, 628] on div "[DATE] [PERSON_NAME]-[PERSON_NAME] Training / Interview Board Recruitment Assis…" at bounding box center [784, 418] width 1568 height 587
